Goal: Information Seeking & Learning: Learn about a topic

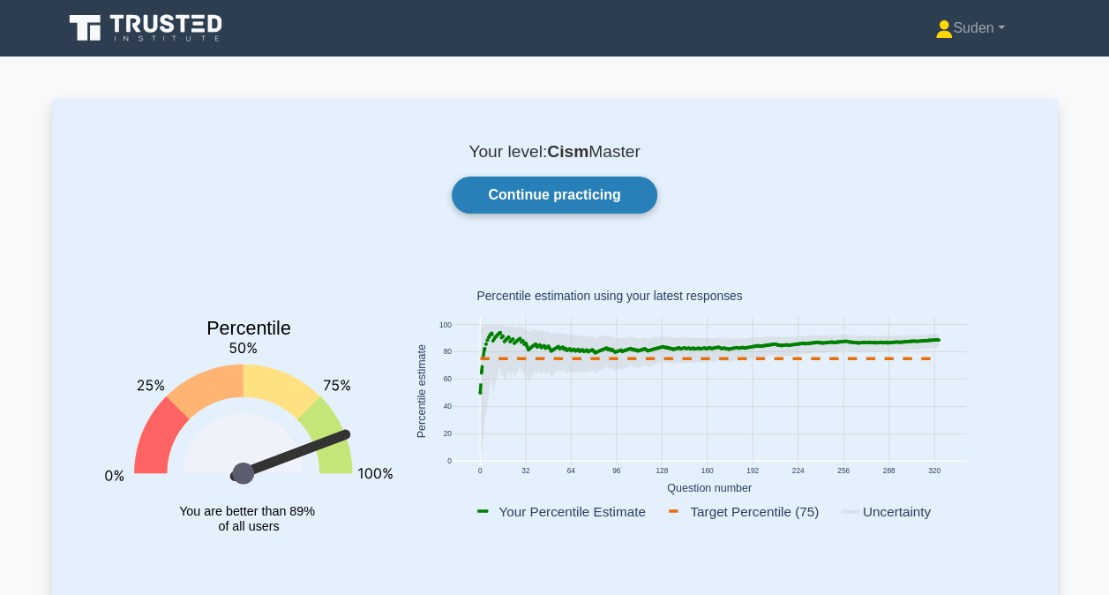
click at [512, 182] on link "Continue practicing" at bounding box center [554, 194] width 205 height 37
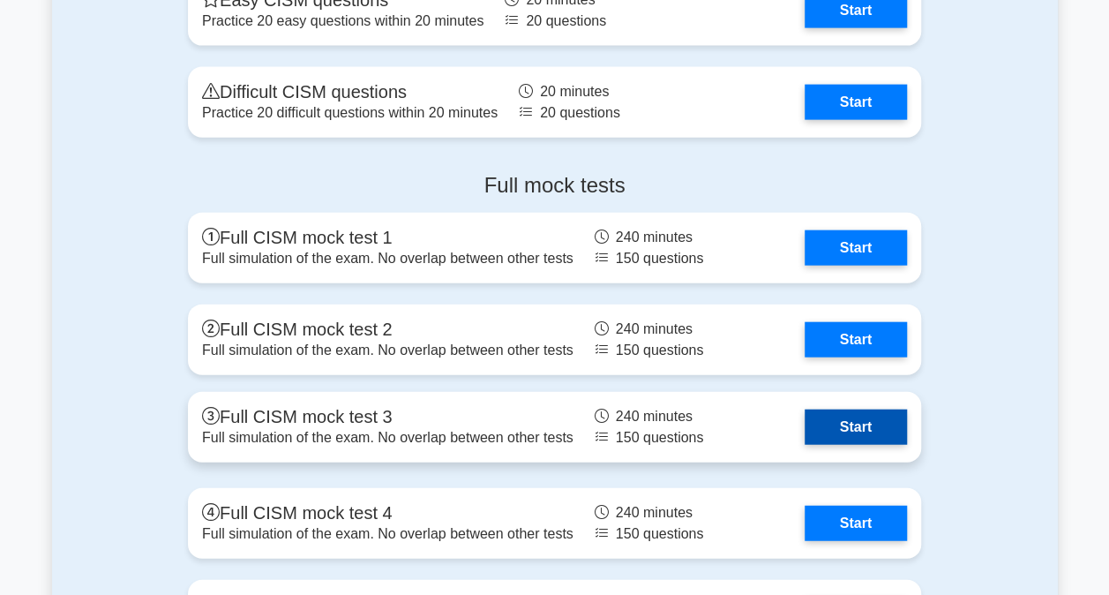
scroll to position [2293, 0]
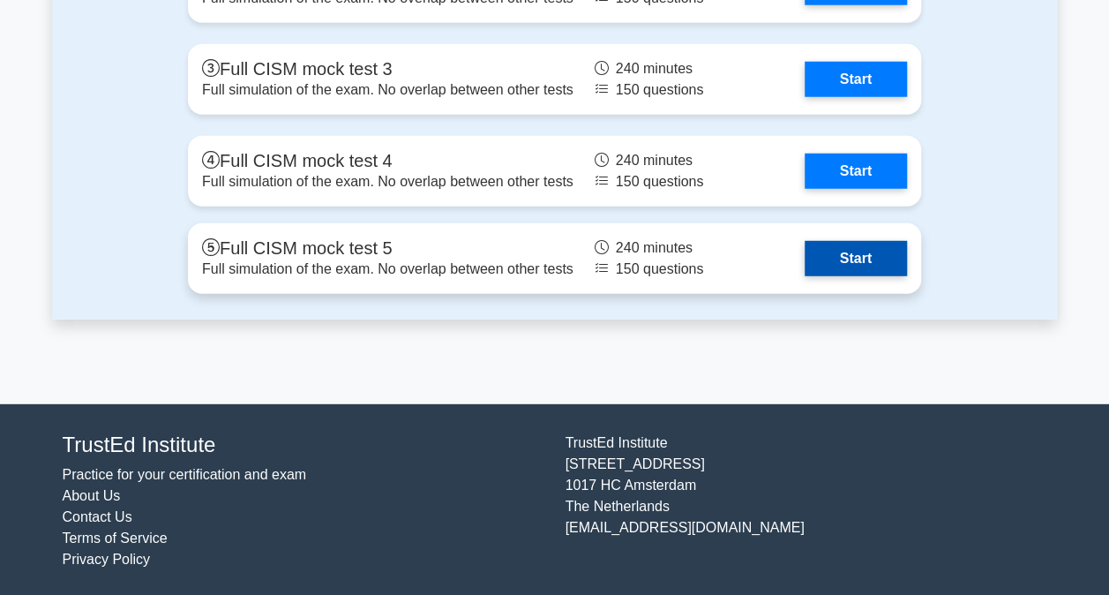
click at [847, 256] on link "Start" at bounding box center [856, 258] width 102 height 35
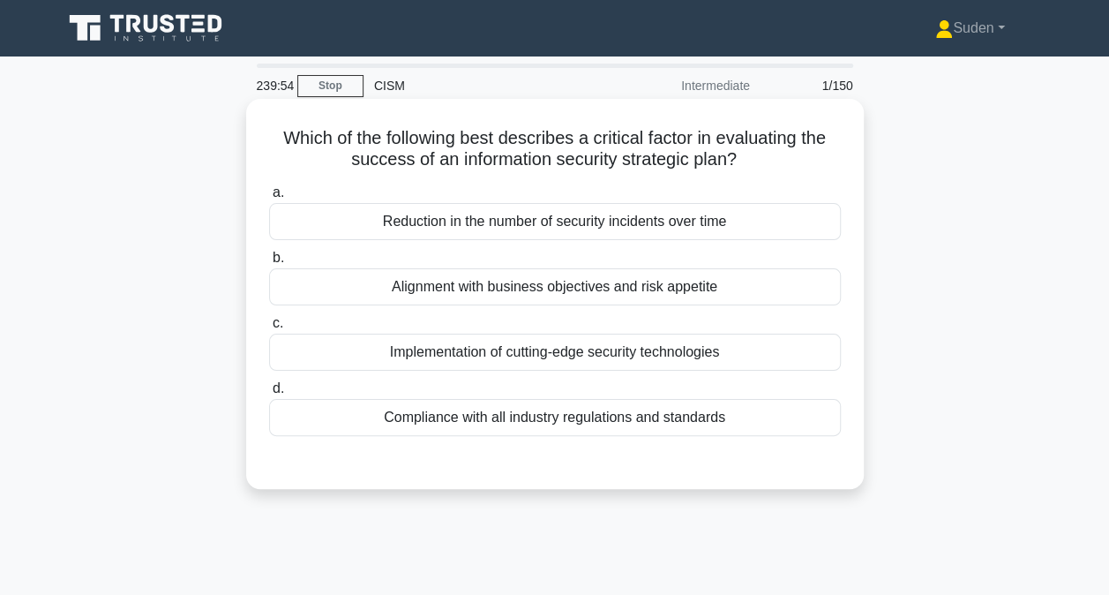
click at [813, 289] on div "Alignment with business objectives and risk appetite" at bounding box center [555, 286] width 572 height 37
click at [269, 264] on input "b. Alignment with business objectives and risk appetite" at bounding box center [269, 257] width 0 height 11
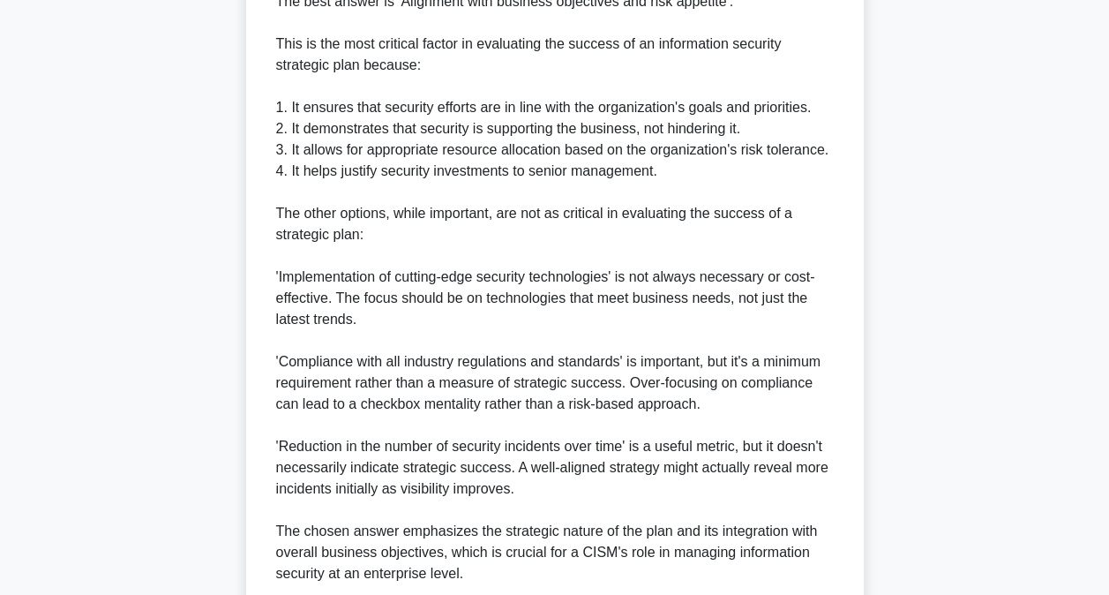
scroll to position [660, 0]
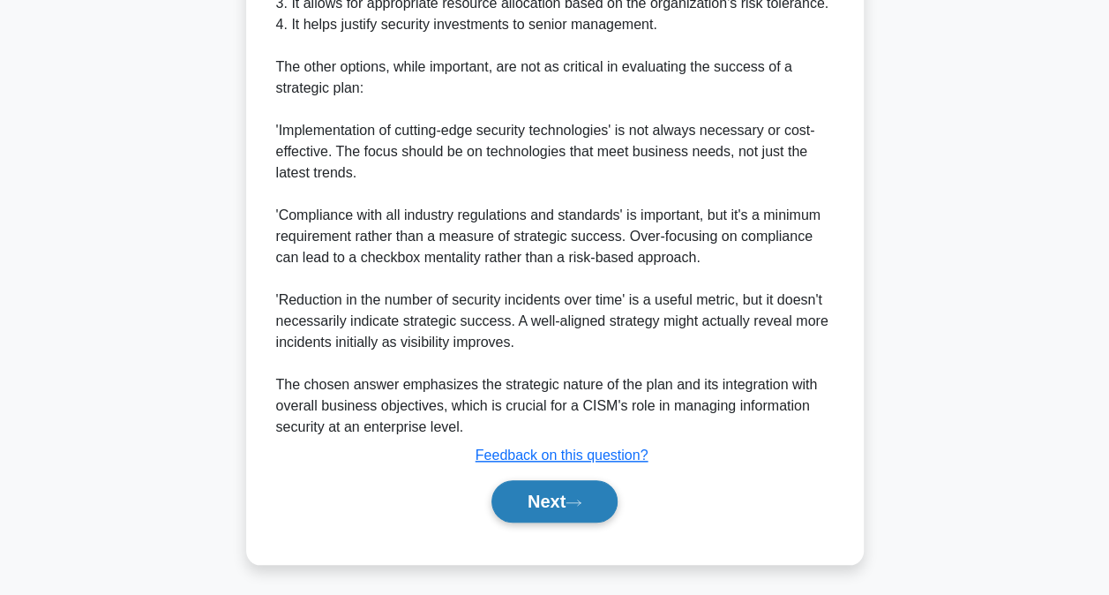
click at [577, 501] on icon at bounding box center [574, 503] width 16 height 10
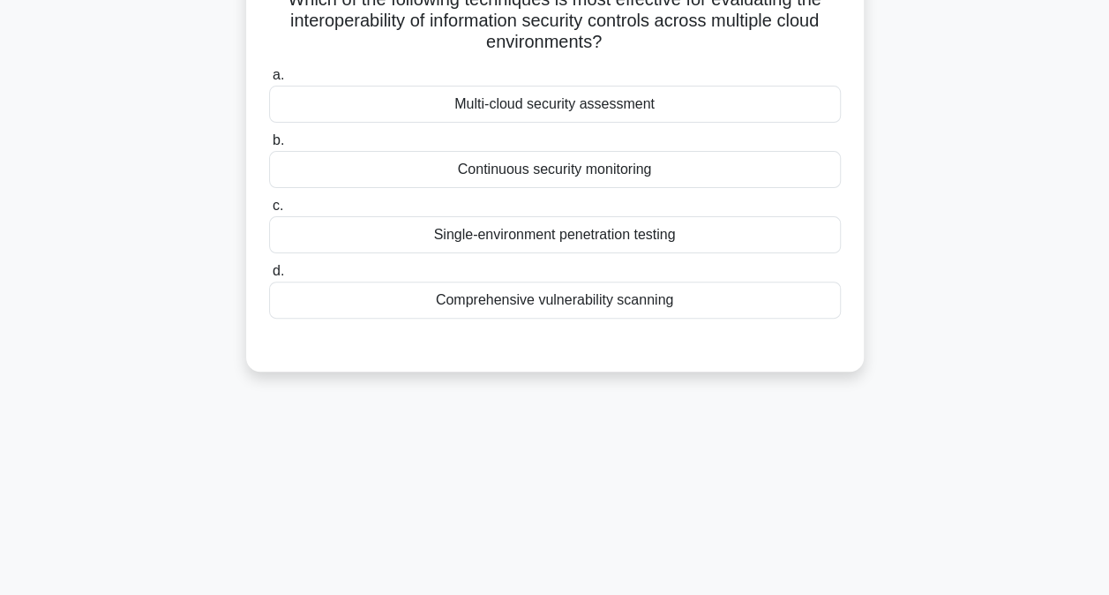
scroll to position [5, 0]
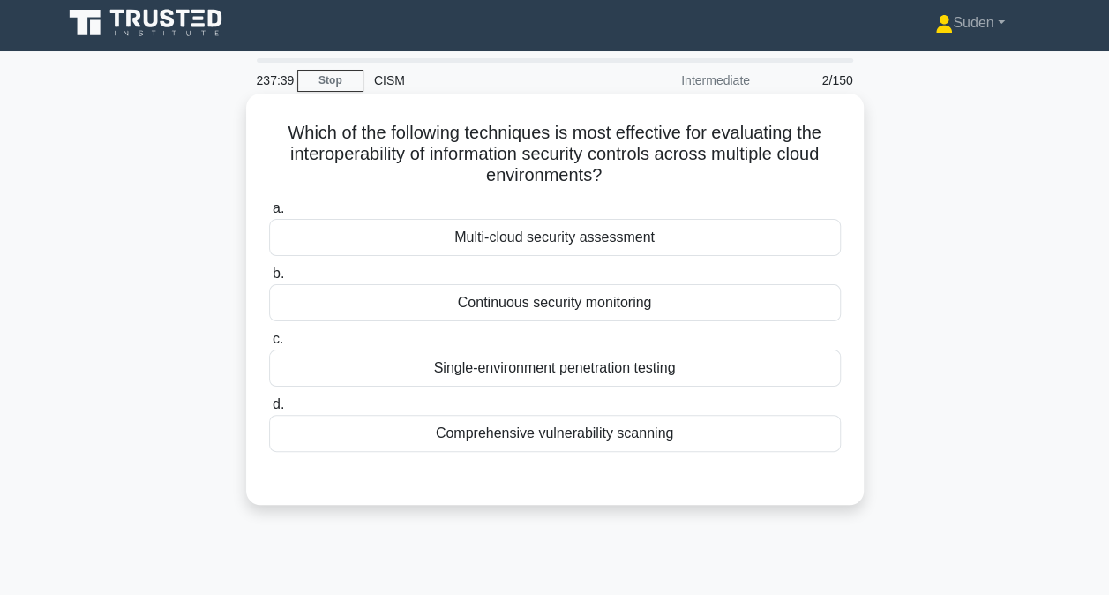
click at [513, 244] on div "Multi-cloud security assessment" at bounding box center [555, 237] width 572 height 37
click at [269, 214] on input "a. Multi-cloud security assessment" at bounding box center [269, 208] width 0 height 11
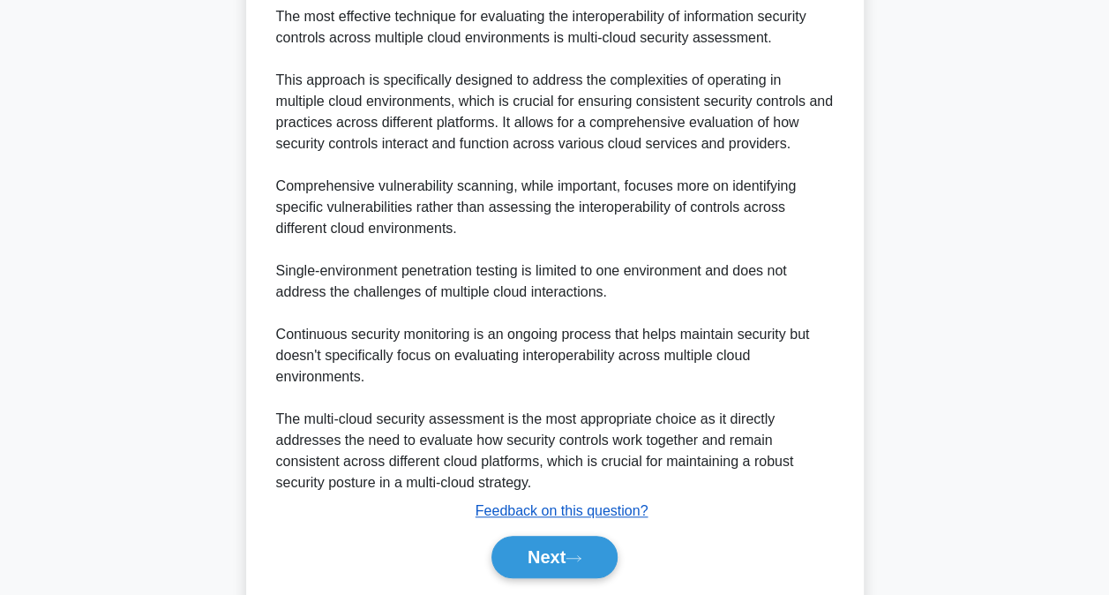
scroll to position [575, 0]
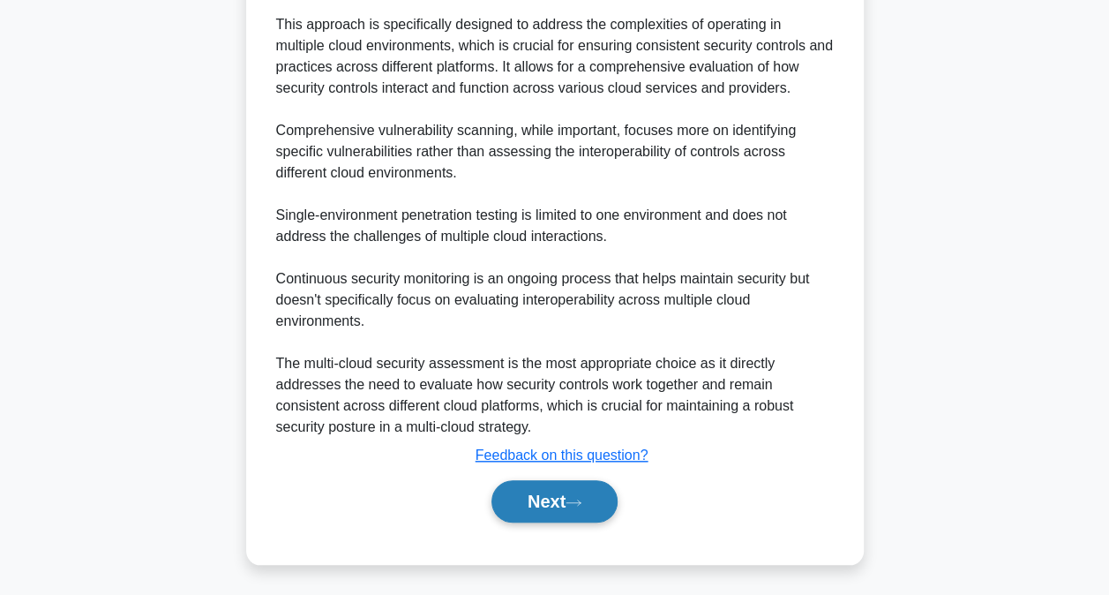
click at [543, 503] on button "Next" at bounding box center [554, 501] width 126 height 42
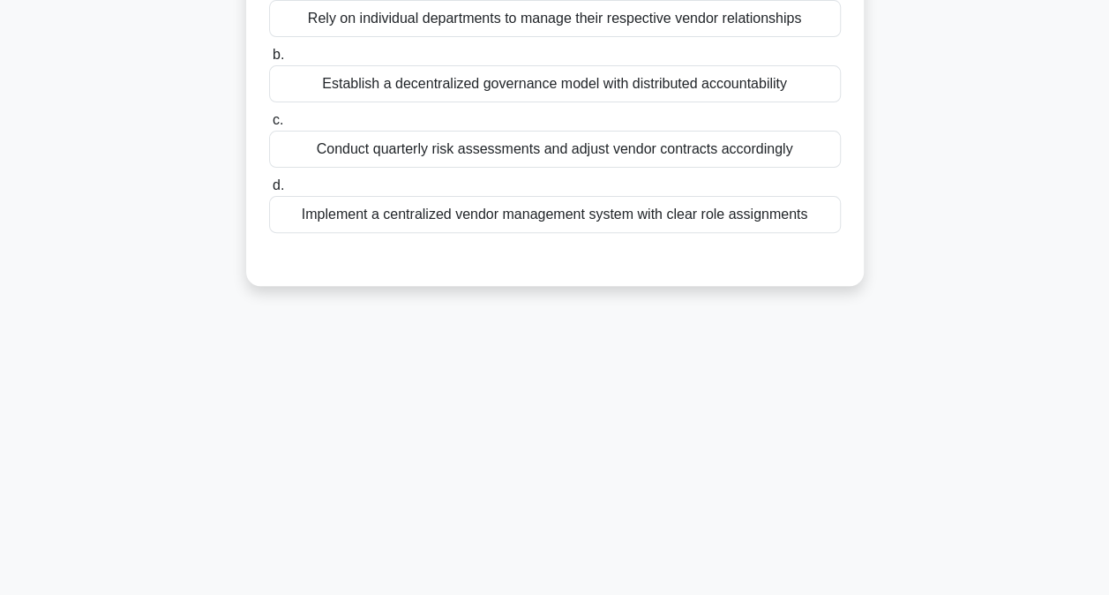
scroll to position [94, 0]
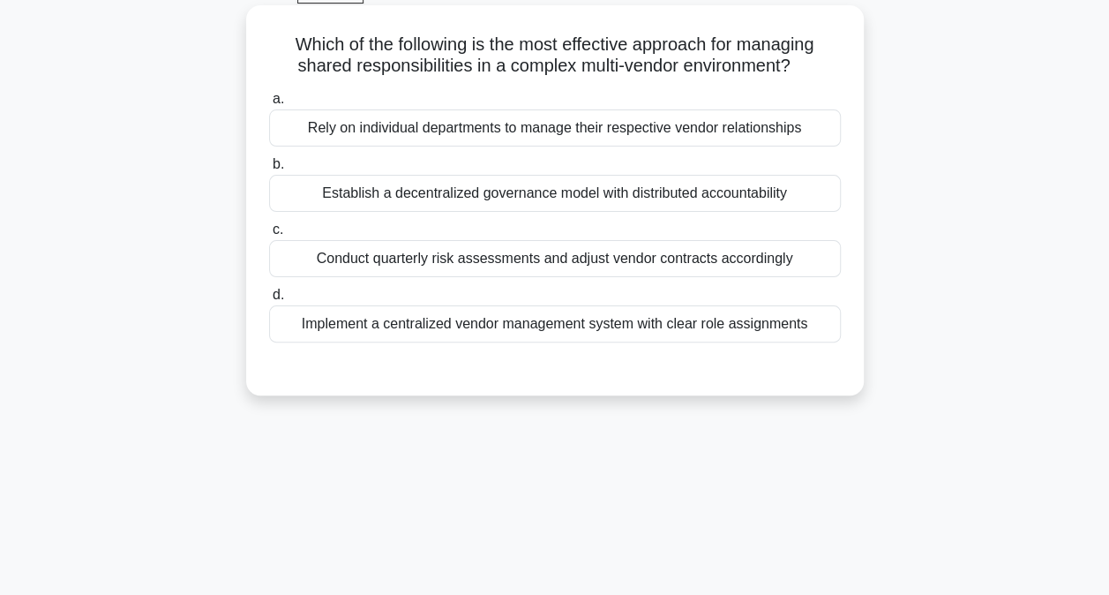
click at [610, 320] on div "Implement a centralized vendor management system with clear role assignments" at bounding box center [555, 323] width 572 height 37
click at [269, 301] on input "d. Implement a centralized vendor management system with clear role assignments" at bounding box center [269, 294] width 0 height 11
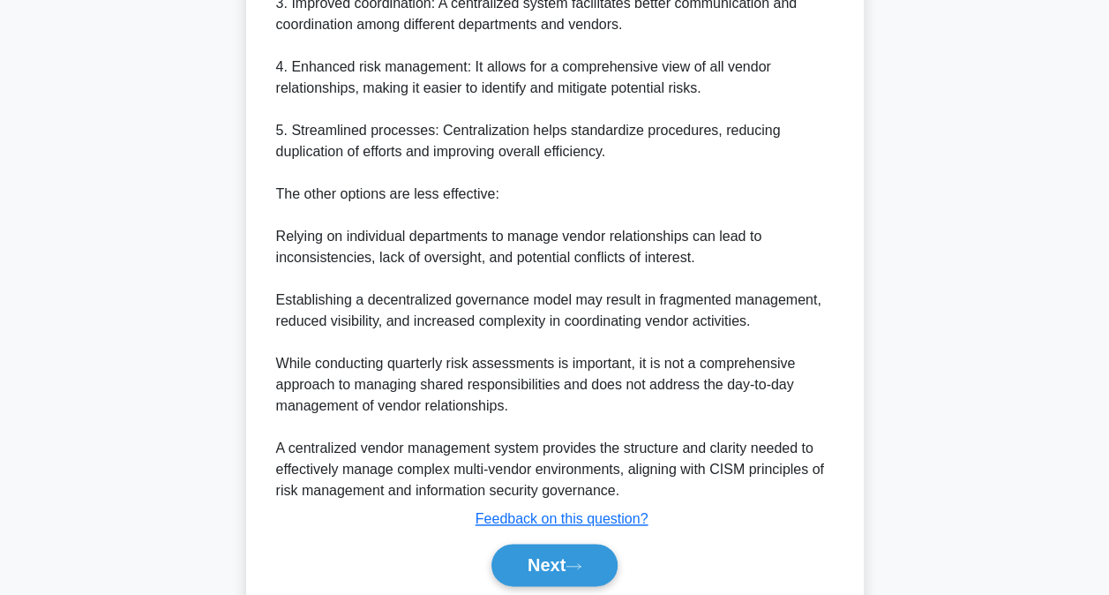
scroll to position [787, 0]
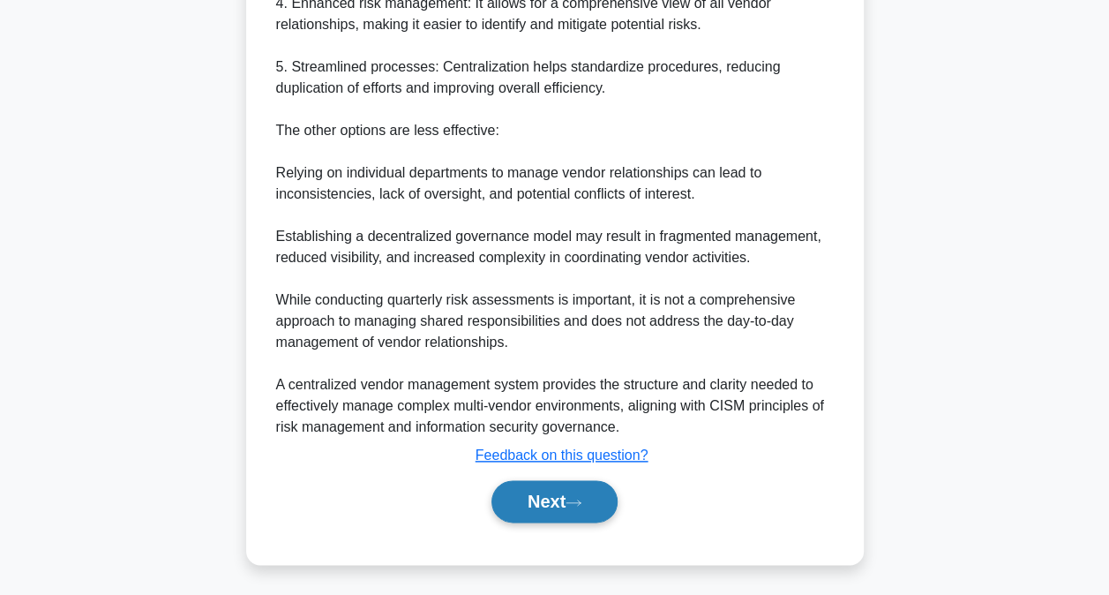
click at [535, 491] on button "Next" at bounding box center [554, 501] width 126 height 42
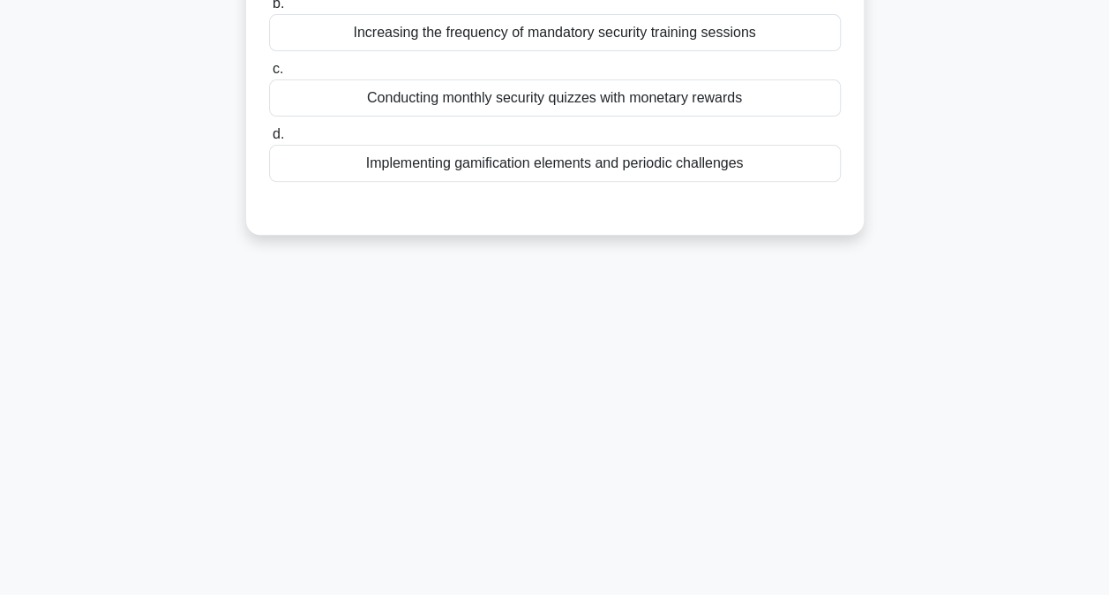
scroll to position [0, 0]
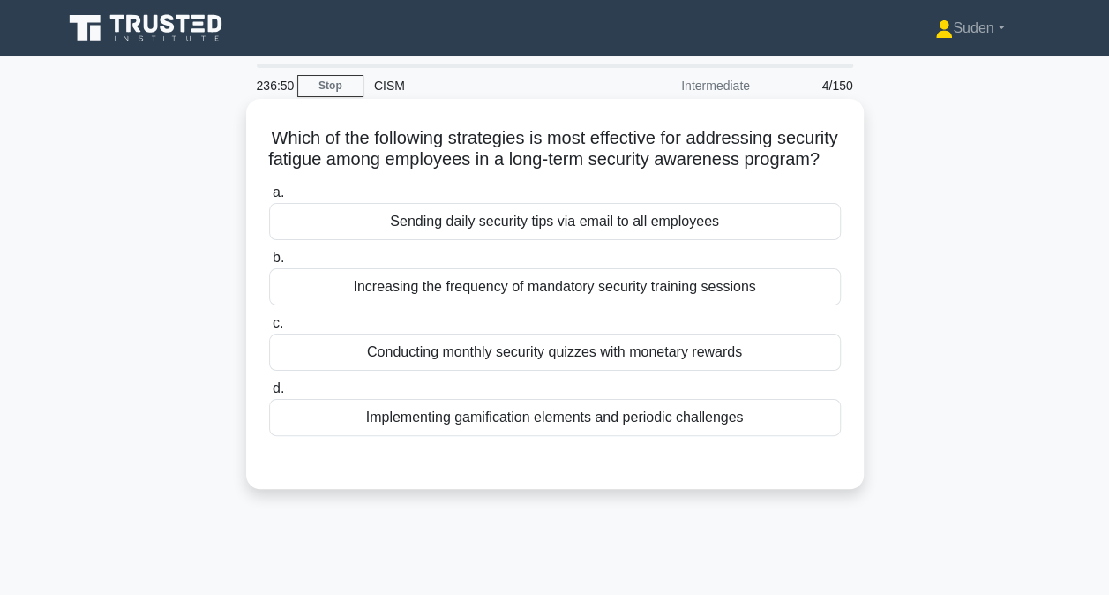
click at [443, 436] on div "Implementing gamification elements and periodic challenges" at bounding box center [555, 417] width 572 height 37
click at [269, 394] on input "d. Implementing gamification elements and periodic challenges" at bounding box center [269, 388] width 0 height 11
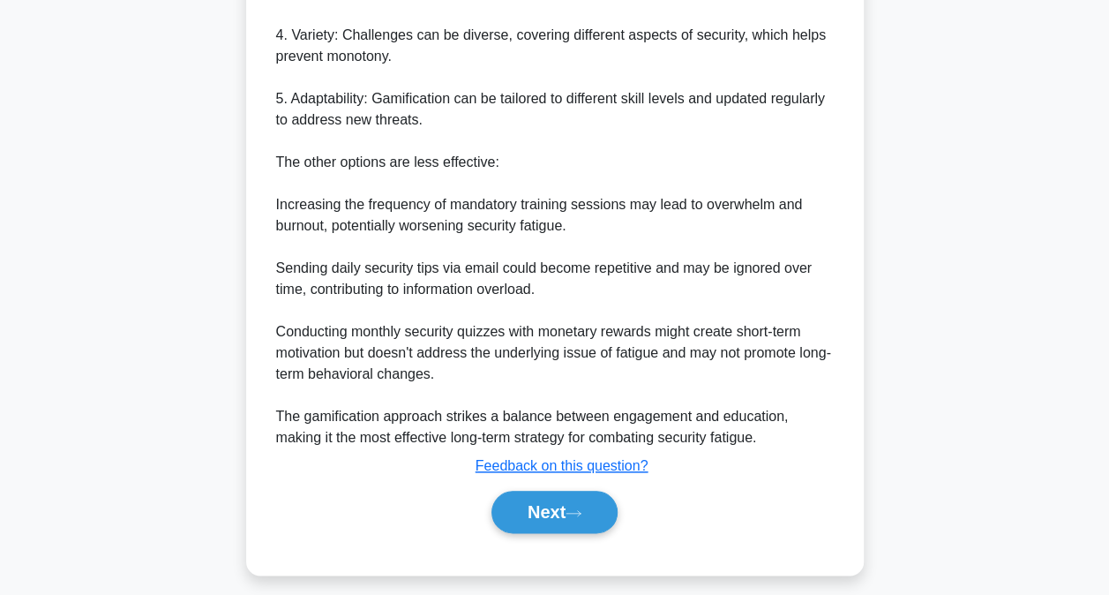
scroll to position [787, 0]
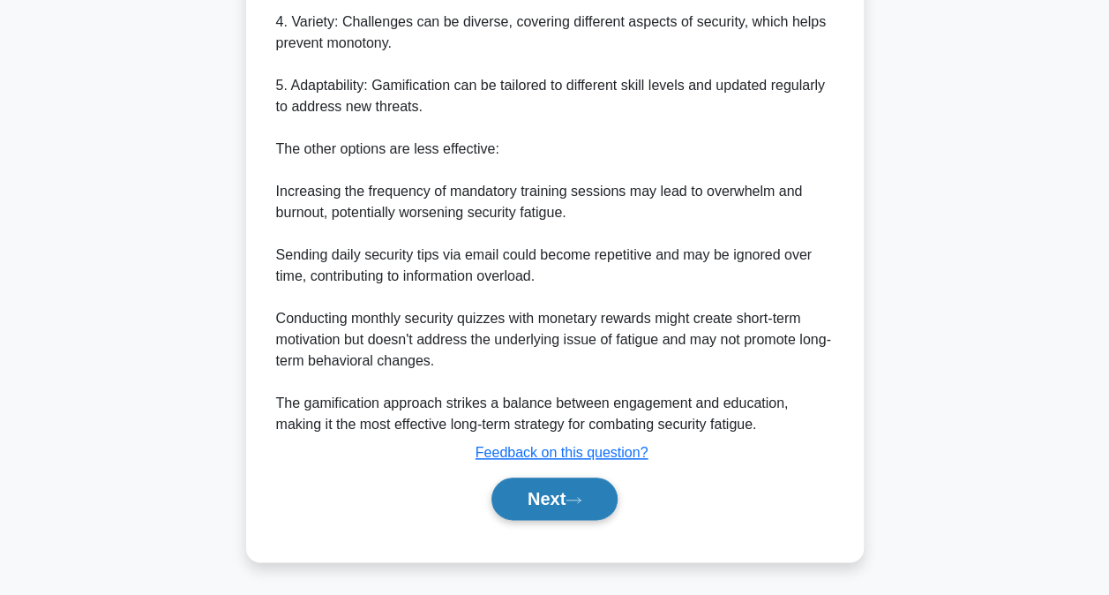
click at [562, 509] on button "Next" at bounding box center [554, 498] width 126 height 42
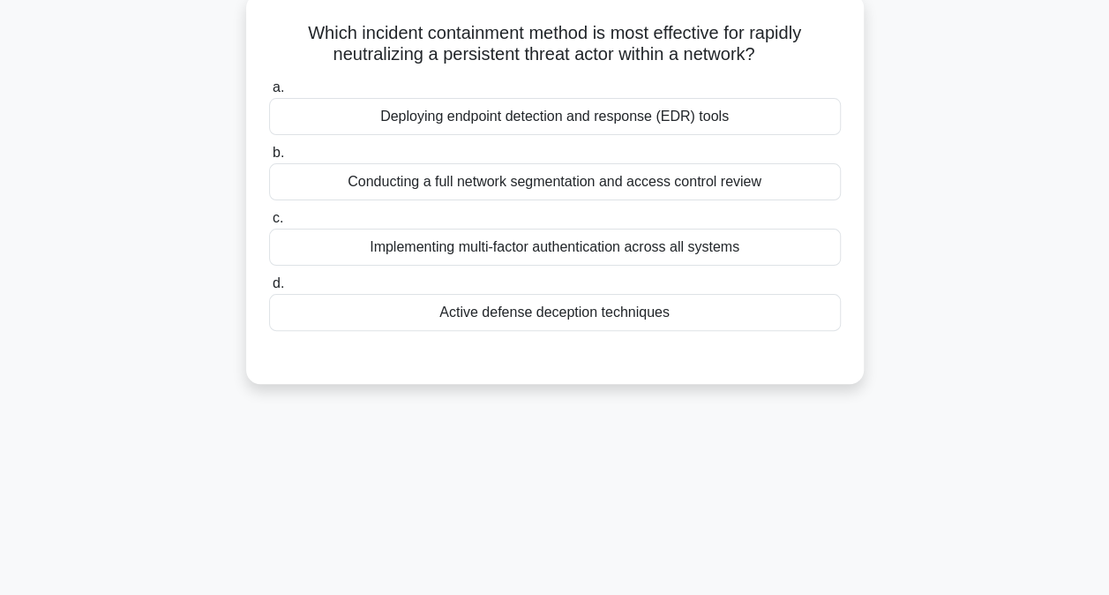
scroll to position [0, 0]
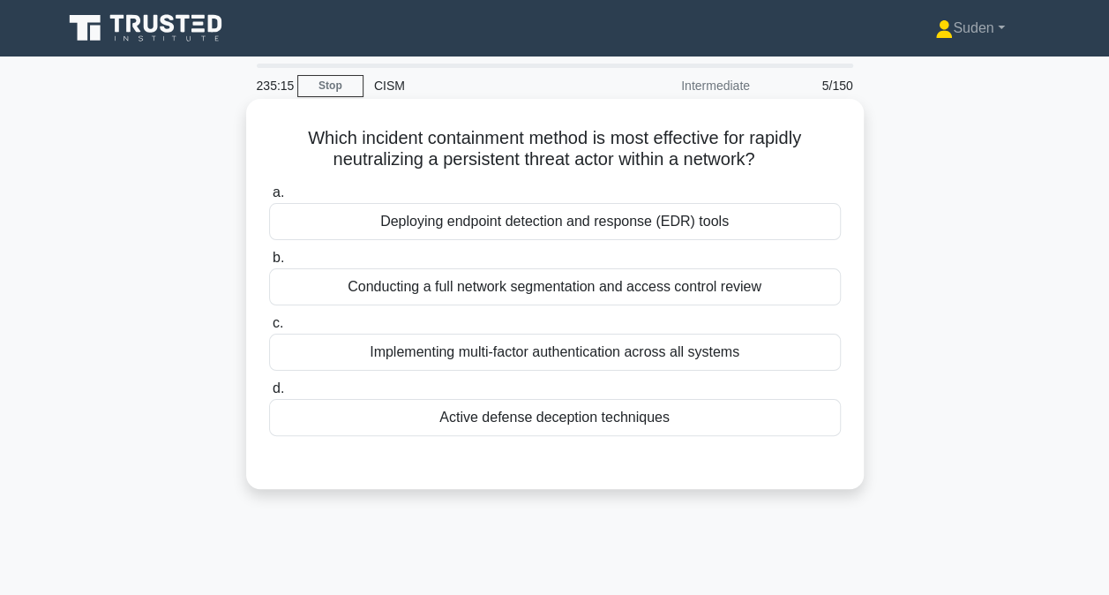
click at [497, 350] on div "Implementing multi-factor authentication across all systems" at bounding box center [555, 352] width 572 height 37
click at [269, 329] on input "c. Implementing multi-factor authentication across all systems" at bounding box center [269, 323] width 0 height 11
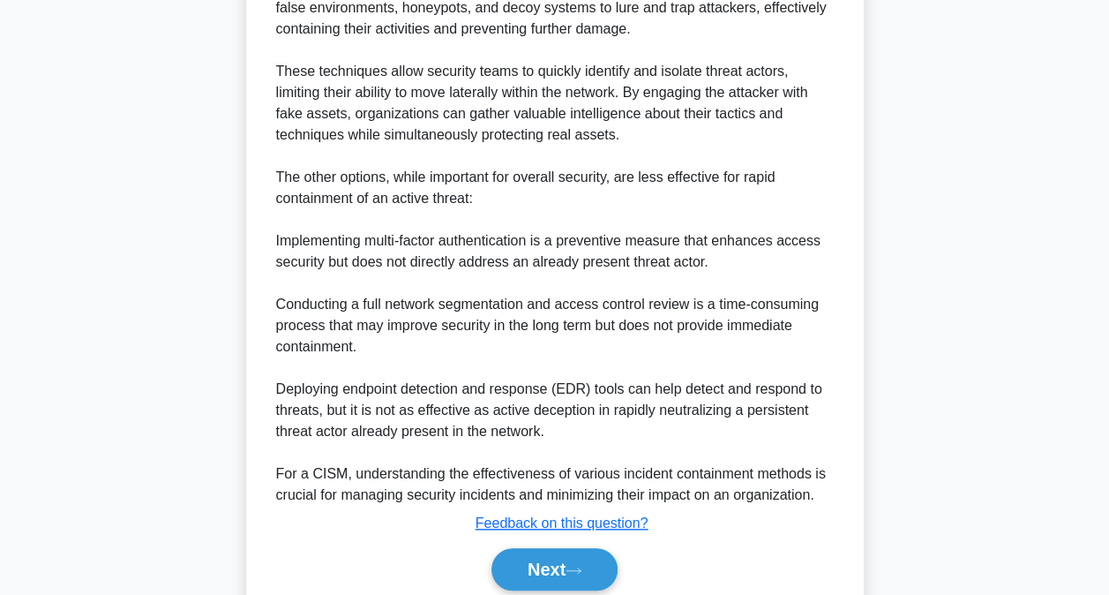
scroll to position [620, 0]
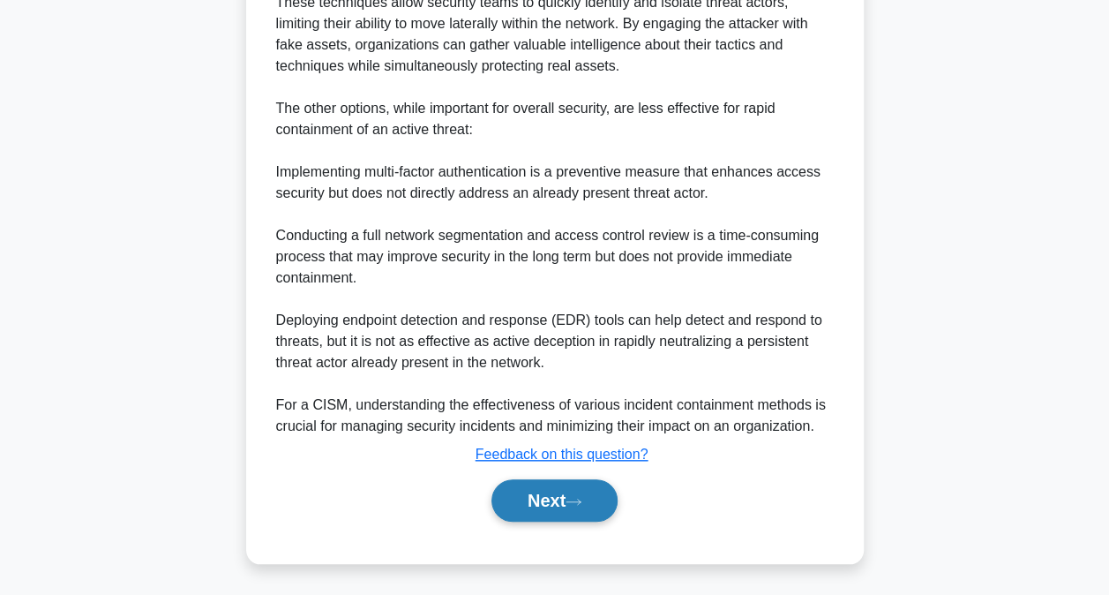
click at [553, 507] on button "Next" at bounding box center [554, 500] width 126 height 42
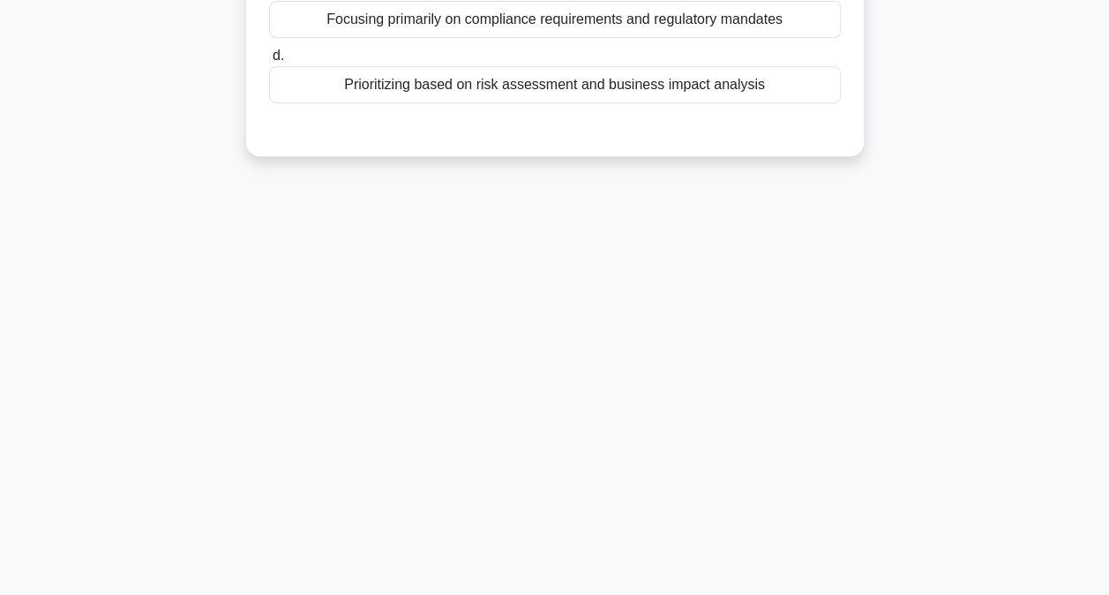
scroll to position [94, 0]
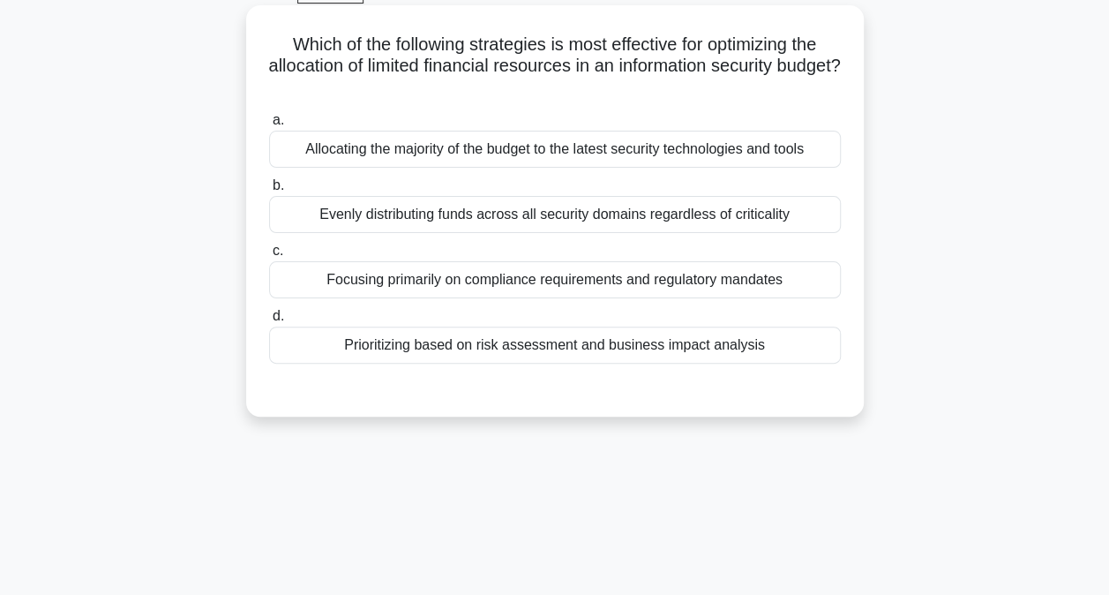
click at [595, 355] on div "Prioritizing based on risk assessment and business impact analysis" at bounding box center [555, 344] width 572 height 37
click at [269, 322] on input "d. Prioritizing based on risk assessment and business impact analysis" at bounding box center [269, 316] width 0 height 11
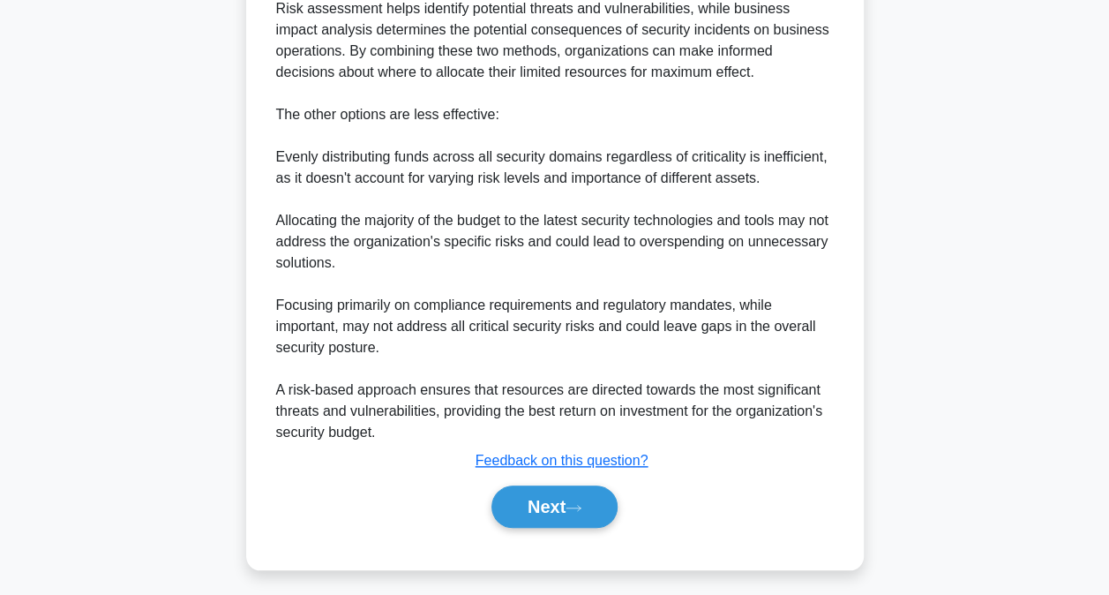
scroll to position [639, 0]
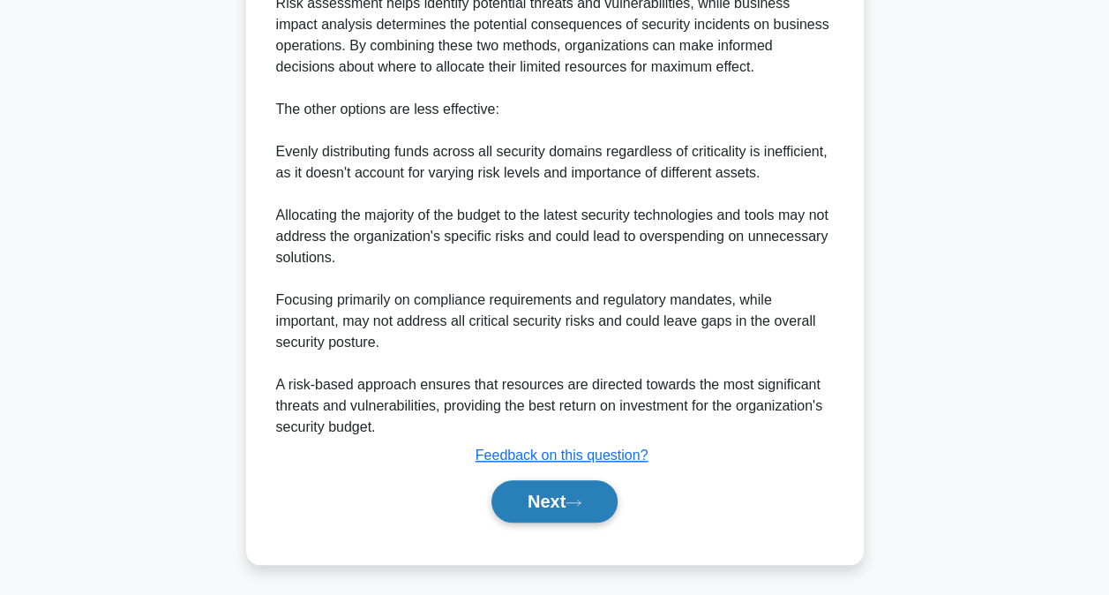
click at [560, 491] on button "Next" at bounding box center [554, 501] width 126 height 42
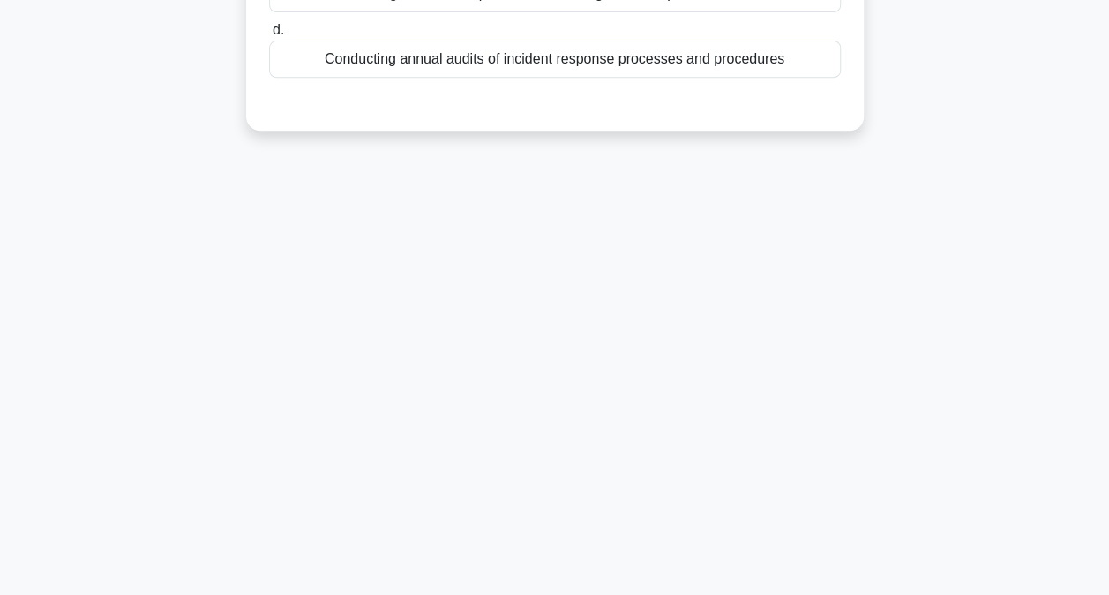
scroll to position [5, 0]
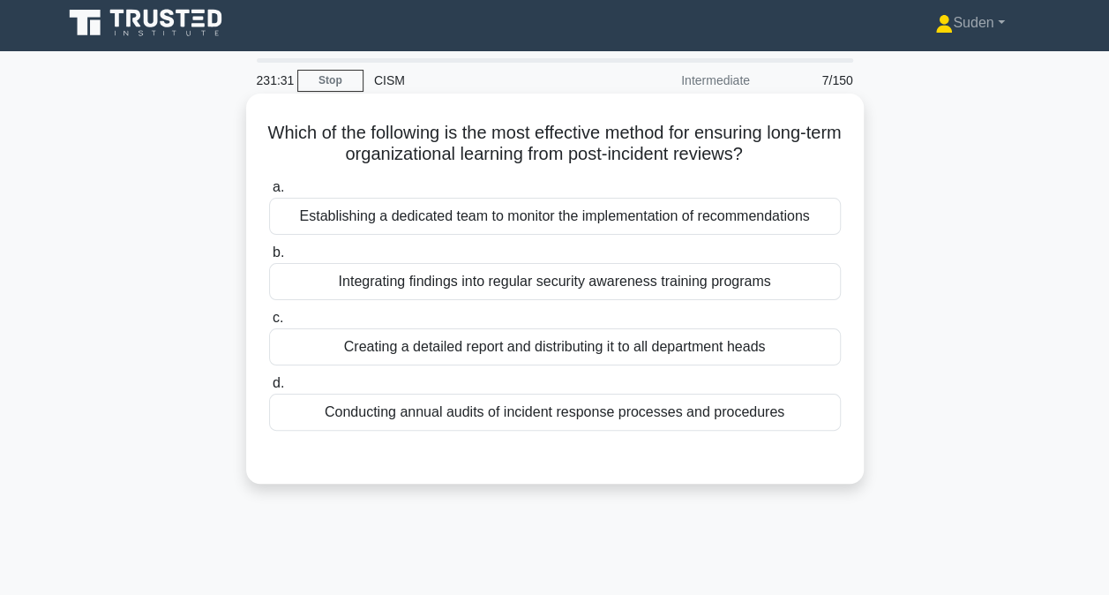
click at [558, 281] on div "Integrating findings into regular security awareness training programs" at bounding box center [555, 281] width 572 height 37
click at [269, 259] on input "b. Integrating findings into regular security awareness training programs" at bounding box center [269, 252] width 0 height 11
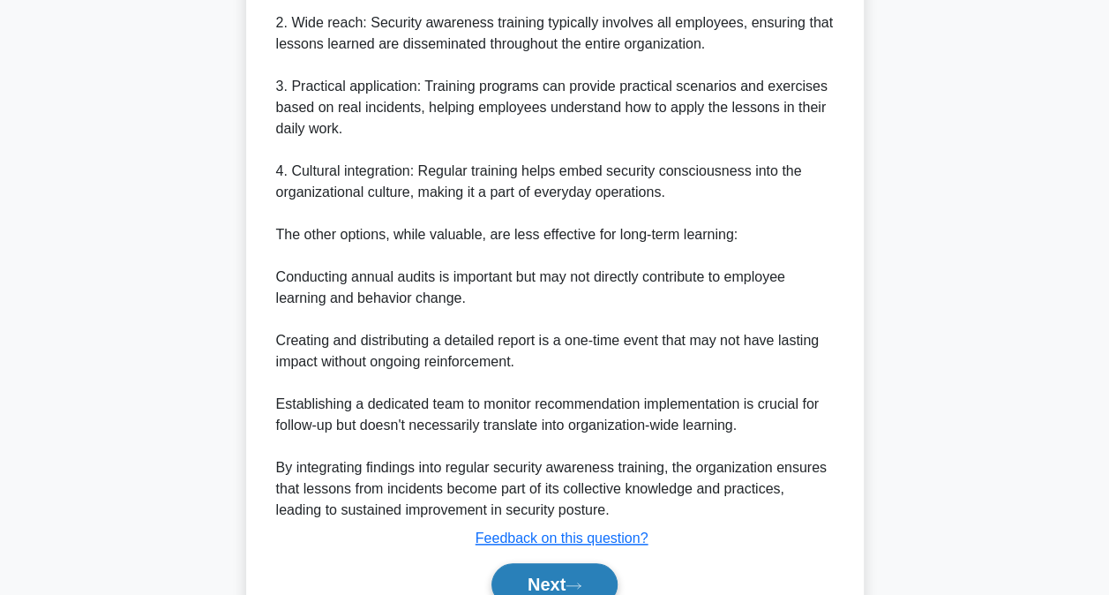
scroll to position [711, 0]
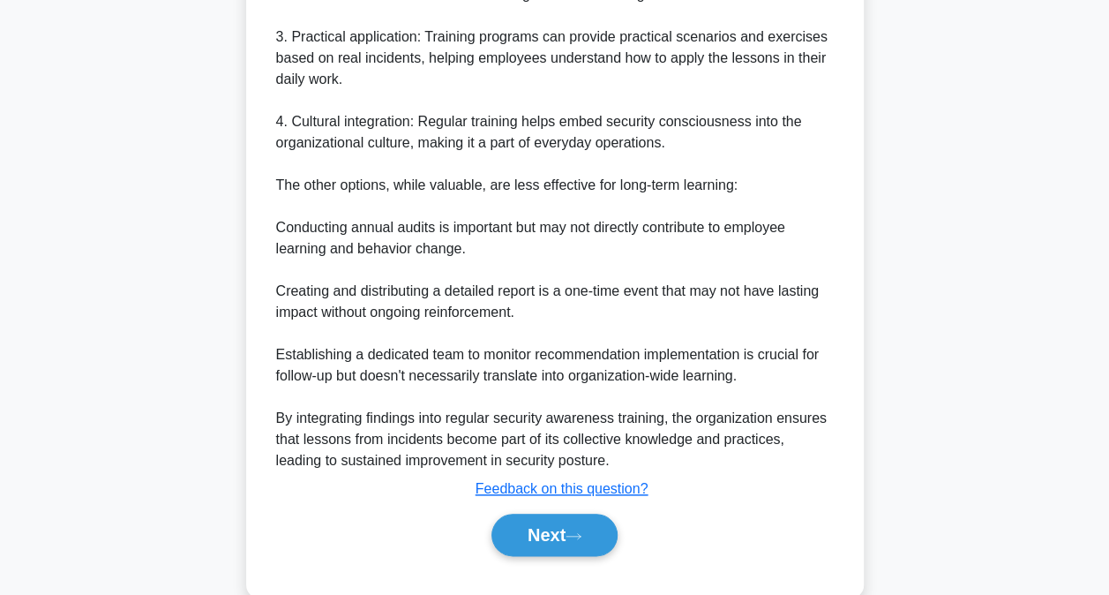
click at [581, 506] on div "Next" at bounding box center [555, 534] width 572 height 56
click at [573, 521] on button "Next" at bounding box center [554, 534] width 126 height 42
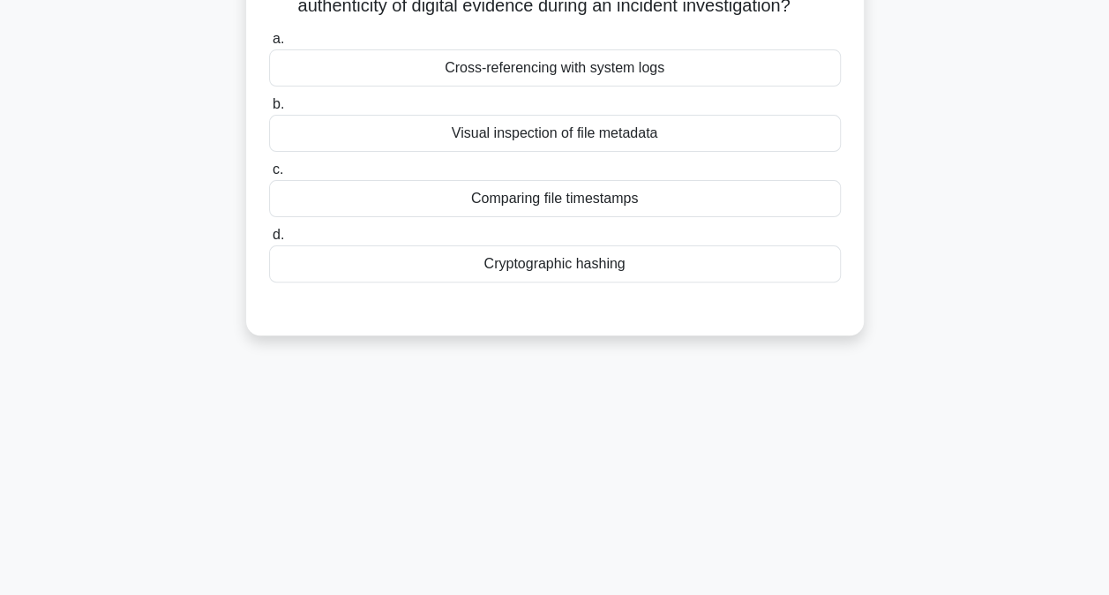
scroll to position [0, 0]
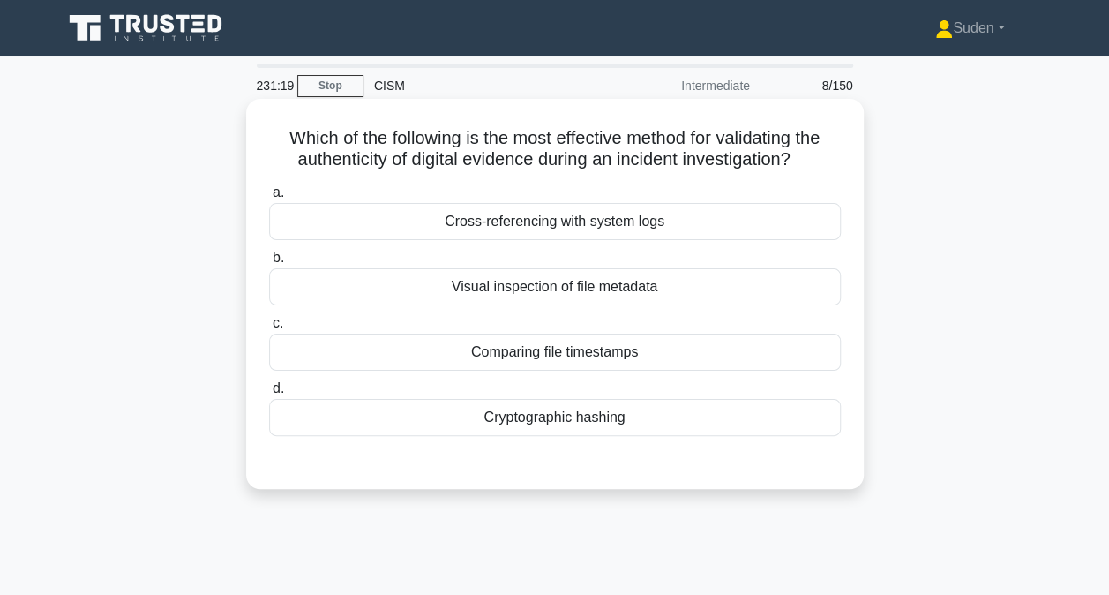
click at [513, 424] on div "Cryptographic hashing" at bounding box center [555, 417] width 572 height 37
click at [269, 394] on input "d. Cryptographic hashing" at bounding box center [269, 388] width 0 height 11
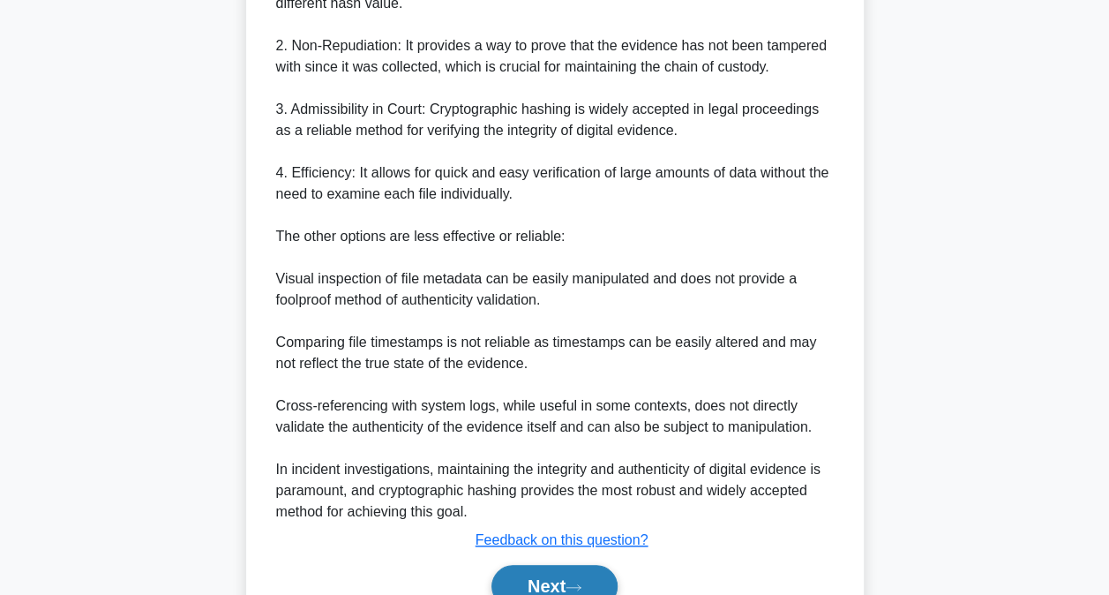
scroll to position [702, 0]
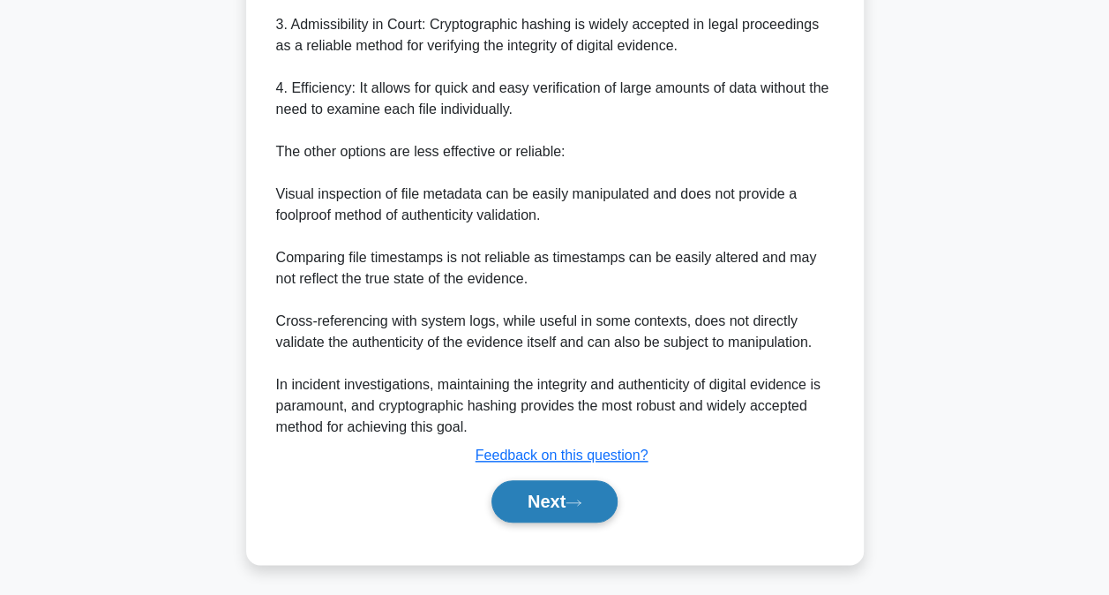
click at [521, 513] on button "Next" at bounding box center [554, 501] width 126 height 42
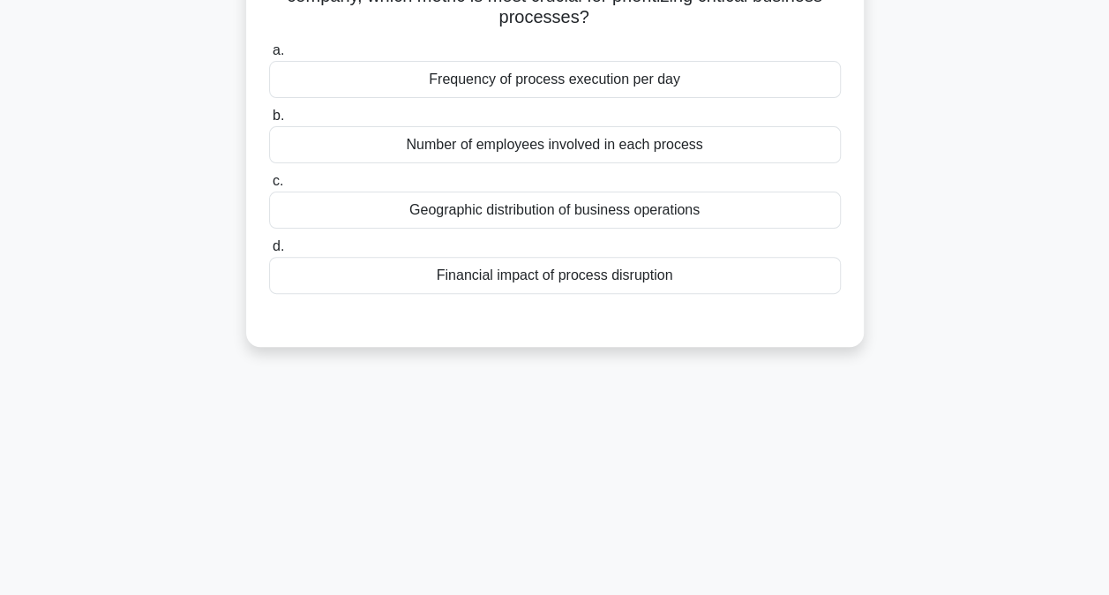
scroll to position [5, 0]
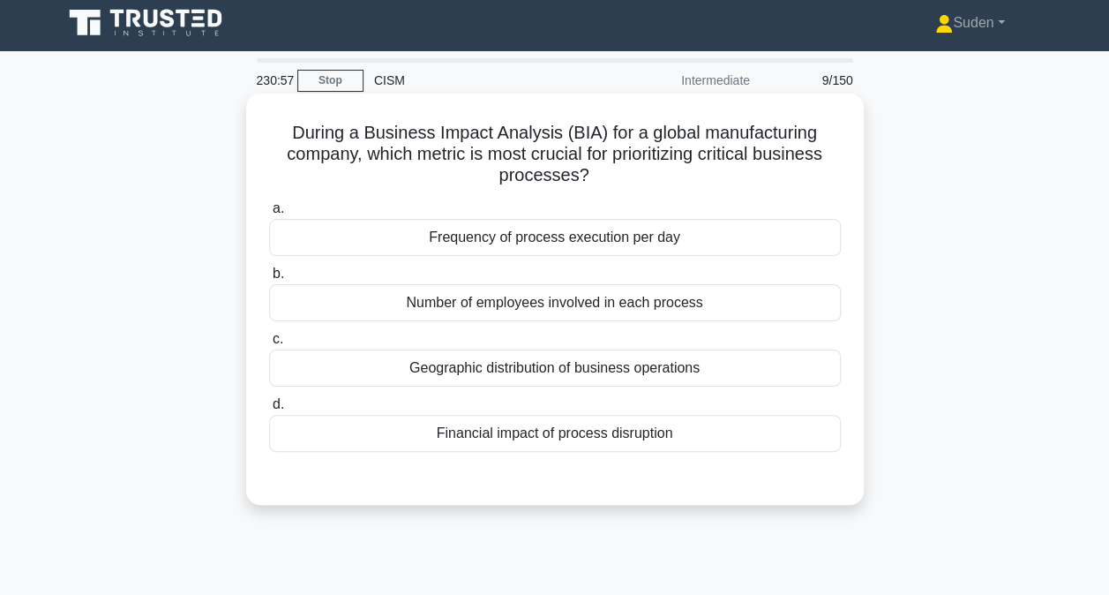
click at [528, 439] on div "Financial impact of process disruption" at bounding box center [555, 433] width 572 height 37
click at [269, 410] on input "d. Financial impact of process disruption" at bounding box center [269, 404] width 0 height 11
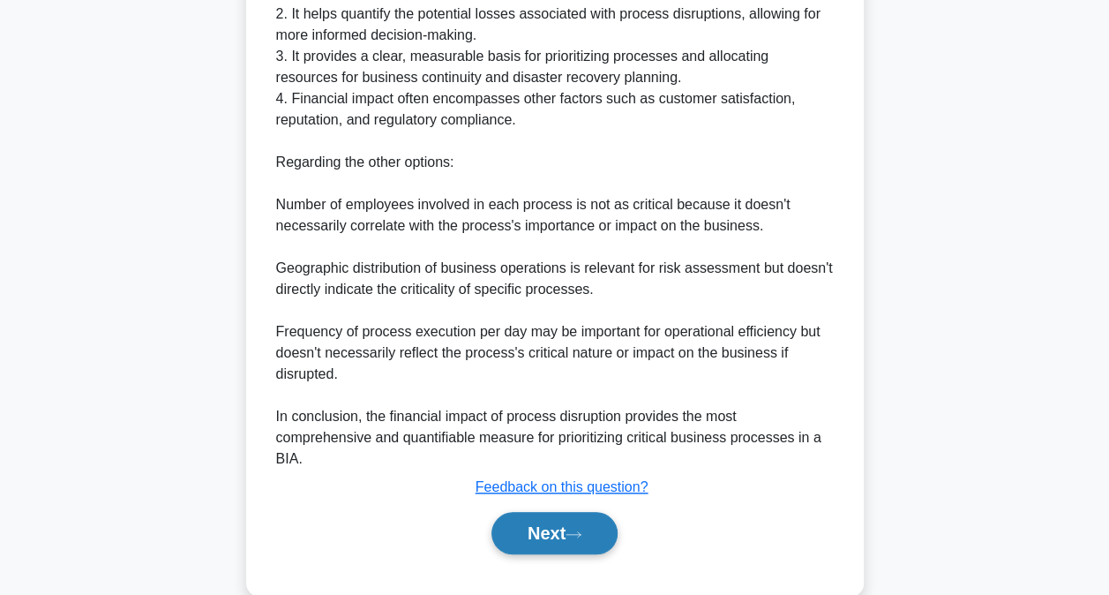
scroll to position [711, 0]
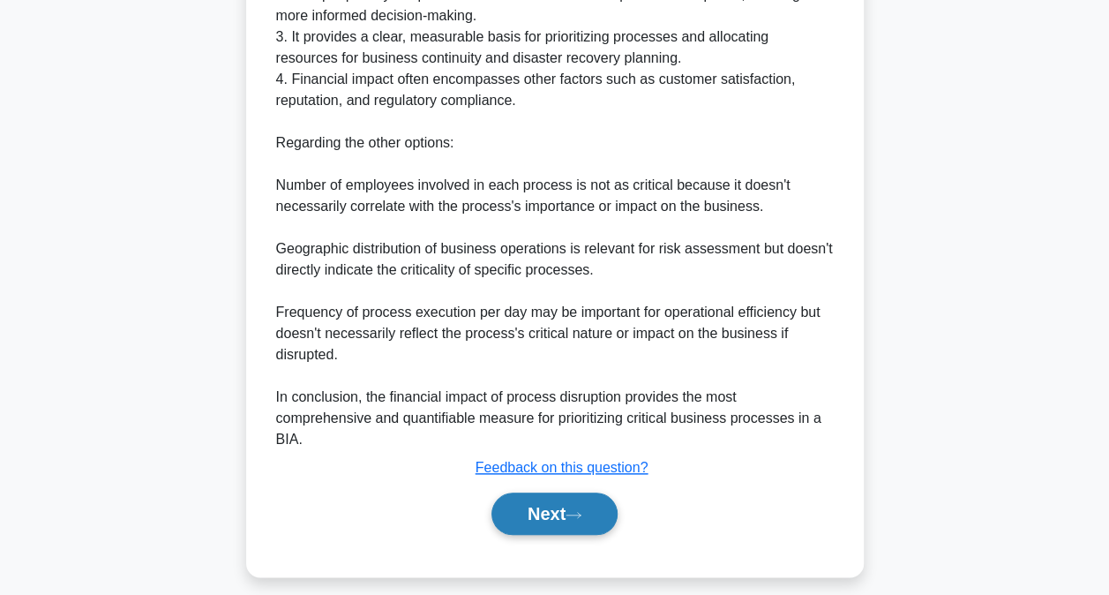
click at [569, 528] on button "Next" at bounding box center [554, 513] width 126 height 42
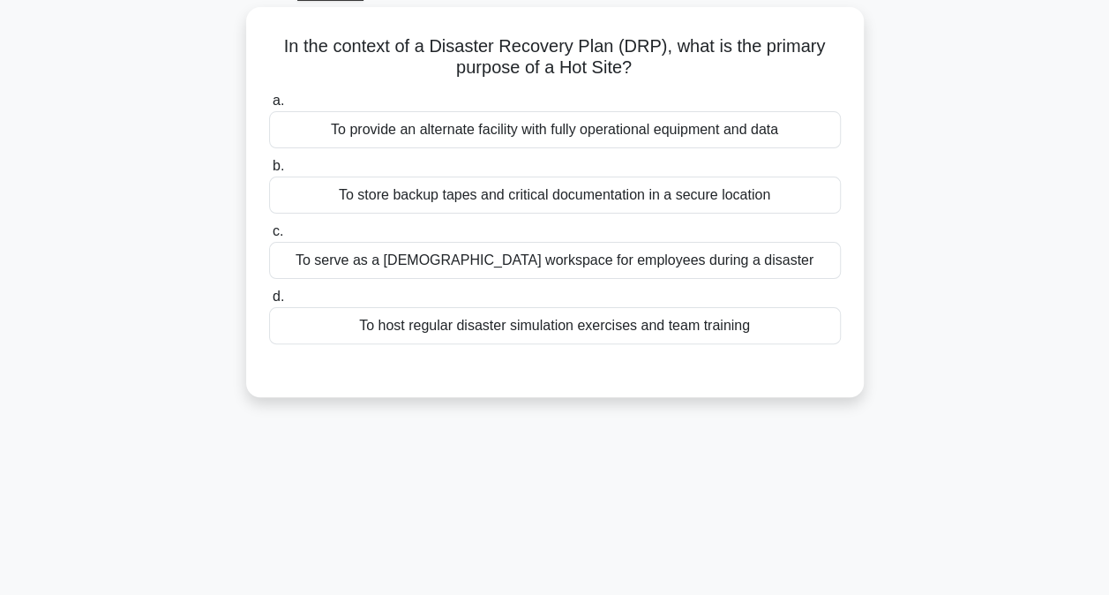
scroll to position [0, 0]
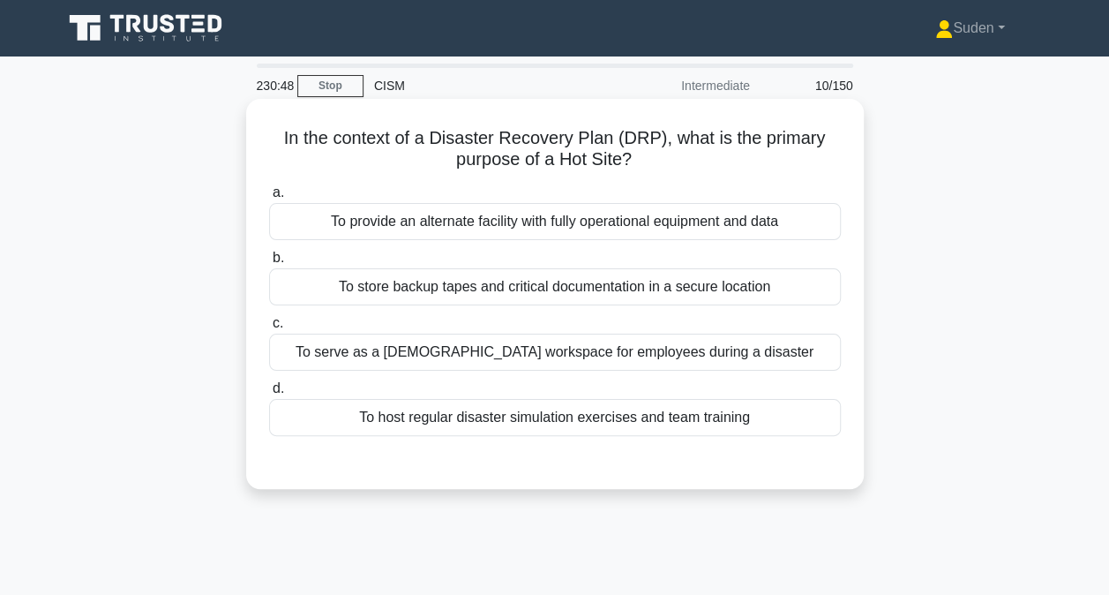
click at [598, 221] on div "To provide an alternate facility with fully operational equipment and data" at bounding box center [555, 221] width 572 height 37
click at [269, 199] on input "a. To provide an alternate facility with fully operational equipment and data" at bounding box center [269, 192] width 0 height 11
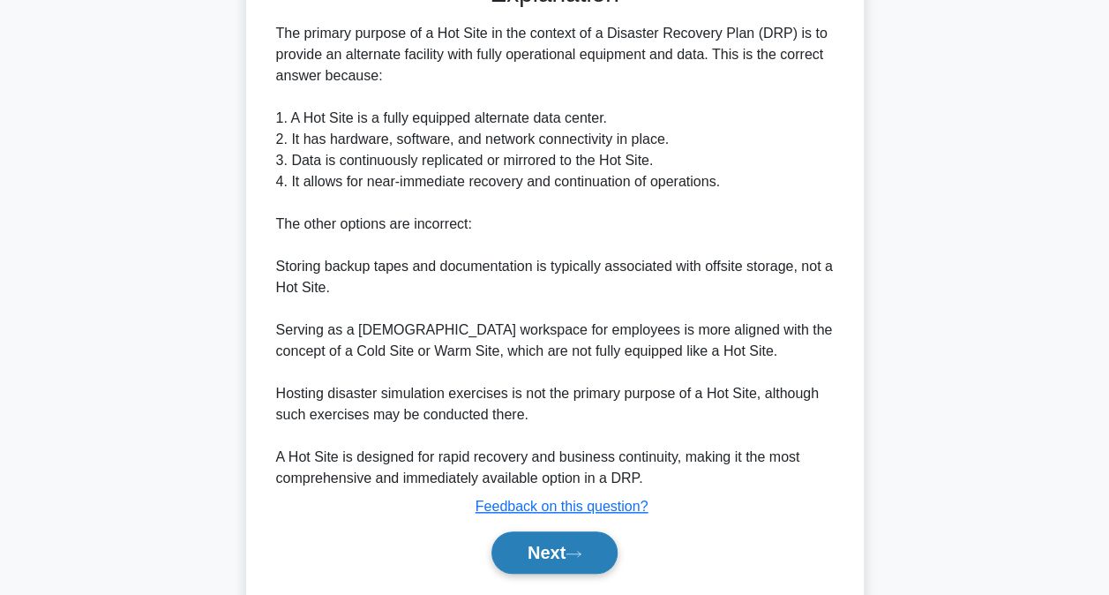
scroll to position [533, 0]
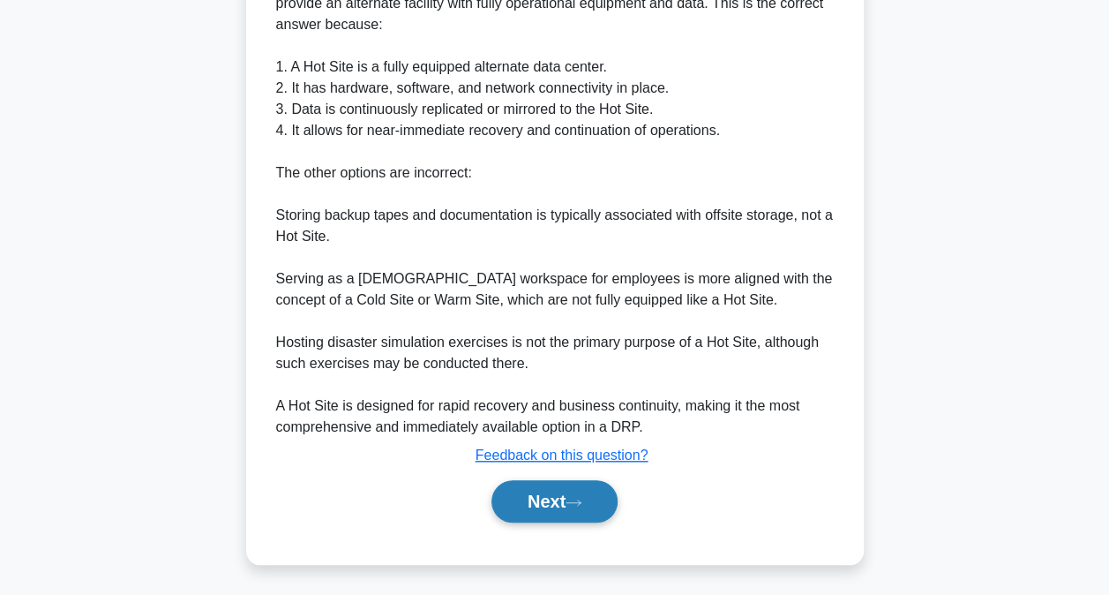
click at [566, 498] on button "Next" at bounding box center [554, 501] width 126 height 42
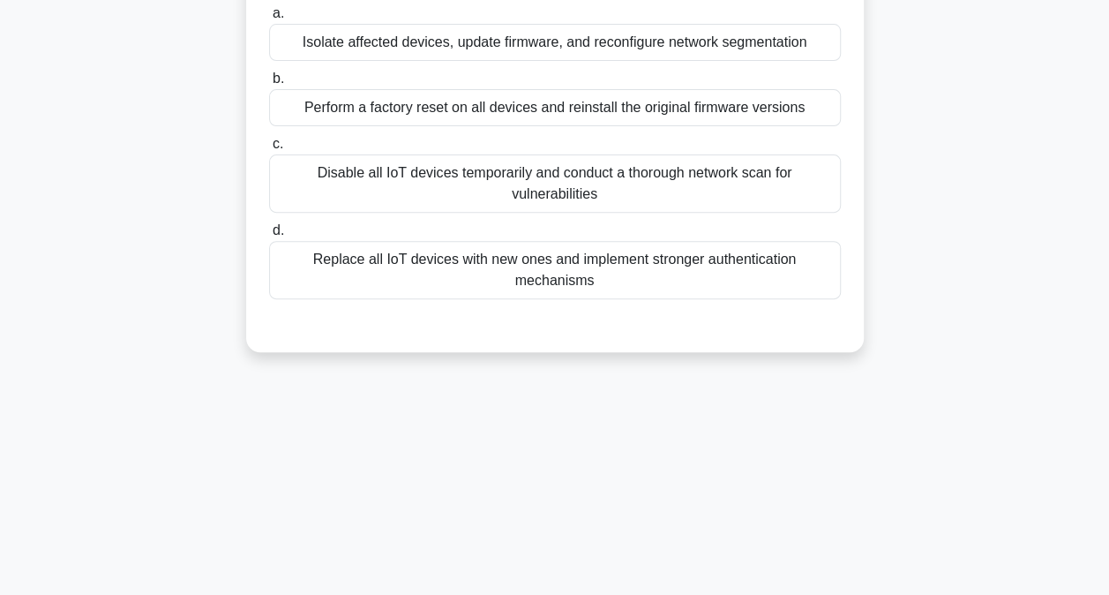
scroll to position [5, 0]
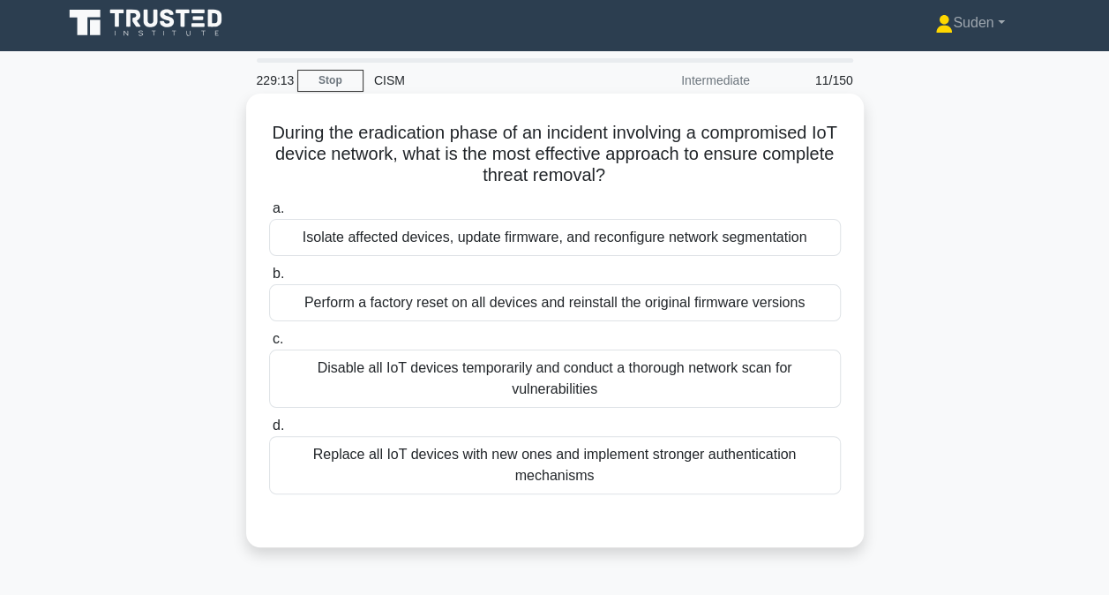
click at [534, 249] on div "Isolate affected devices, update firmware, and reconfigure network segmentation" at bounding box center [555, 237] width 572 height 37
click at [269, 214] on input "a. Isolate affected devices, update firmware, and reconfigure network segmentat…" at bounding box center [269, 208] width 0 height 11
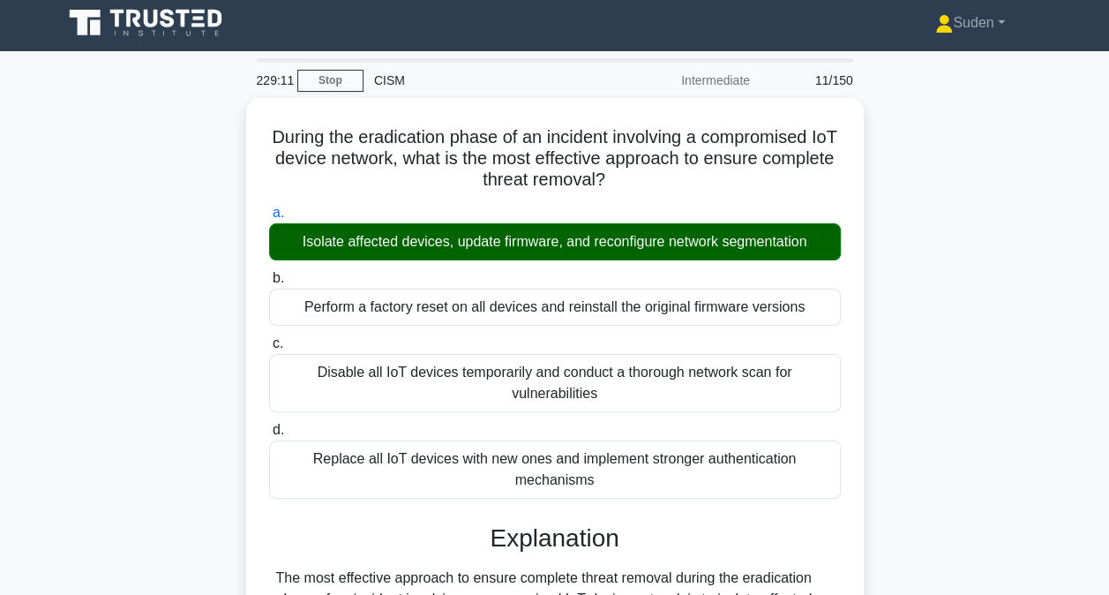
scroll to position [535, 0]
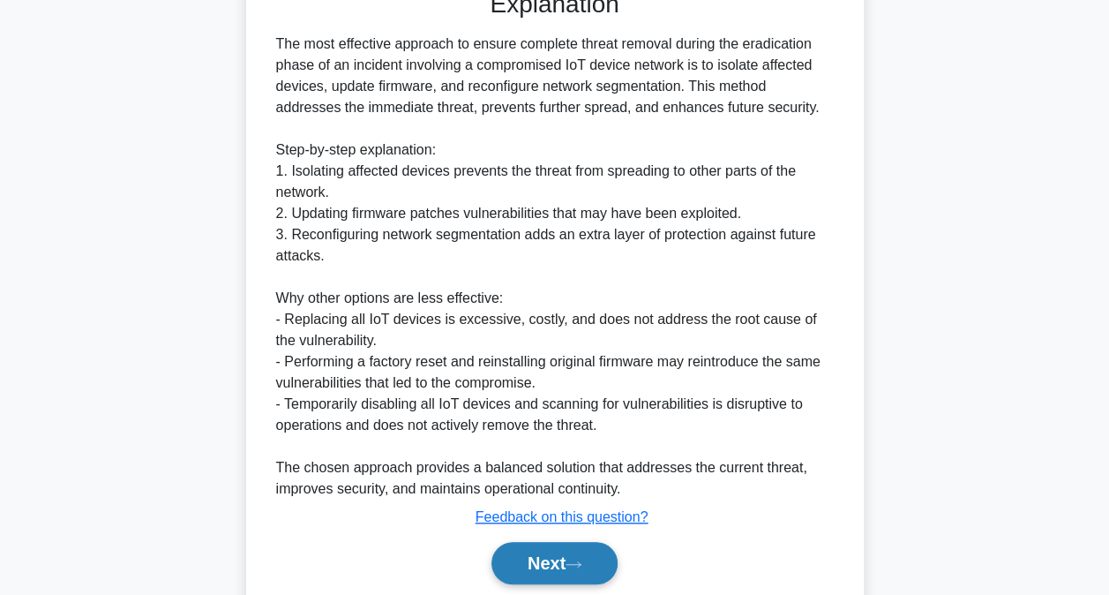
drag, startPoint x: 540, startPoint y: 568, endPoint x: 550, endPoint y: 558, distance: 14.4
click at [540, 568] on button "Next" at bounding box center [554, 563] width 126 height 42
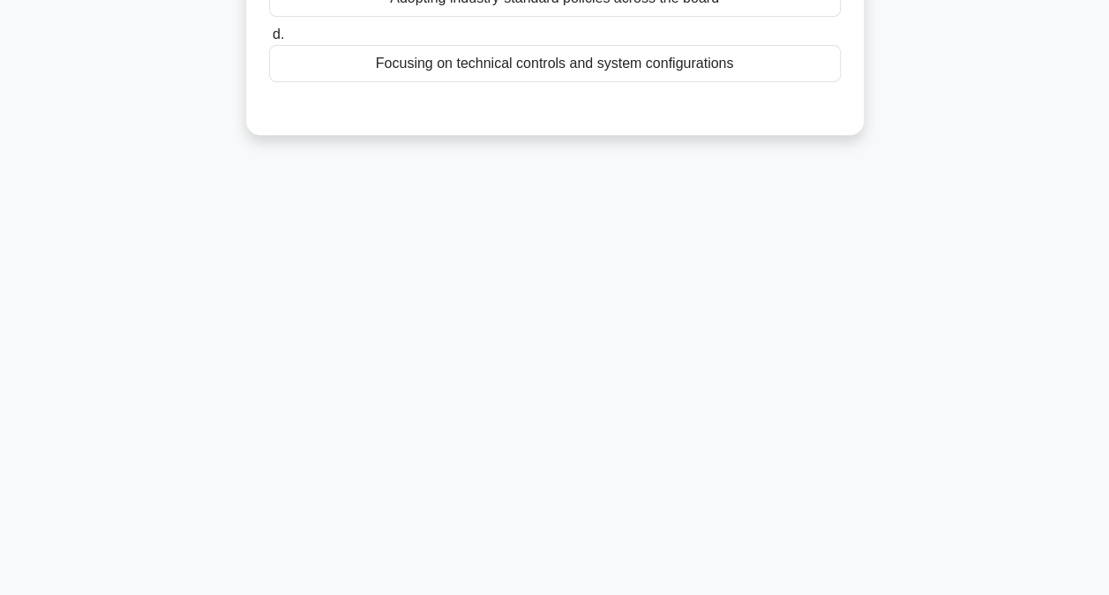
scroll to position [94, 0]
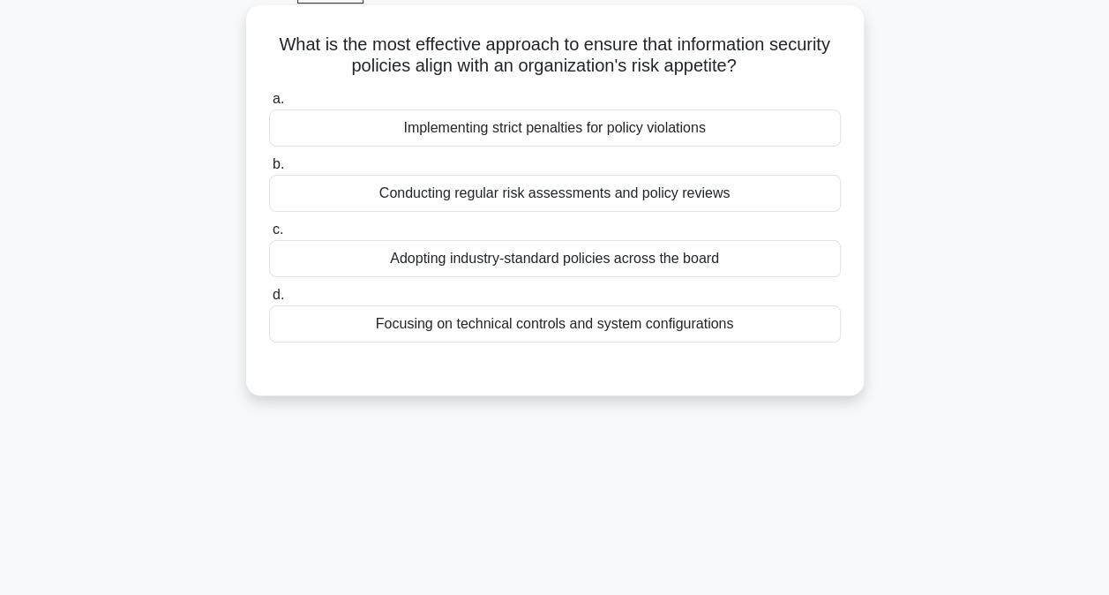
click at [586, 201] on div "Conducting regular risk assessments and policy reviews" at bounding box center [555, 193] width 572 height 37
click at [461, 199] on div "Conducting regular risk assessments and policy reviews" at bounding box center [555, 193] width 572 height 37
click at [269, 170] on input "b. Conducting regular risk assessments and policy reviews" at bounding box center [269, 164] width 0 height 11
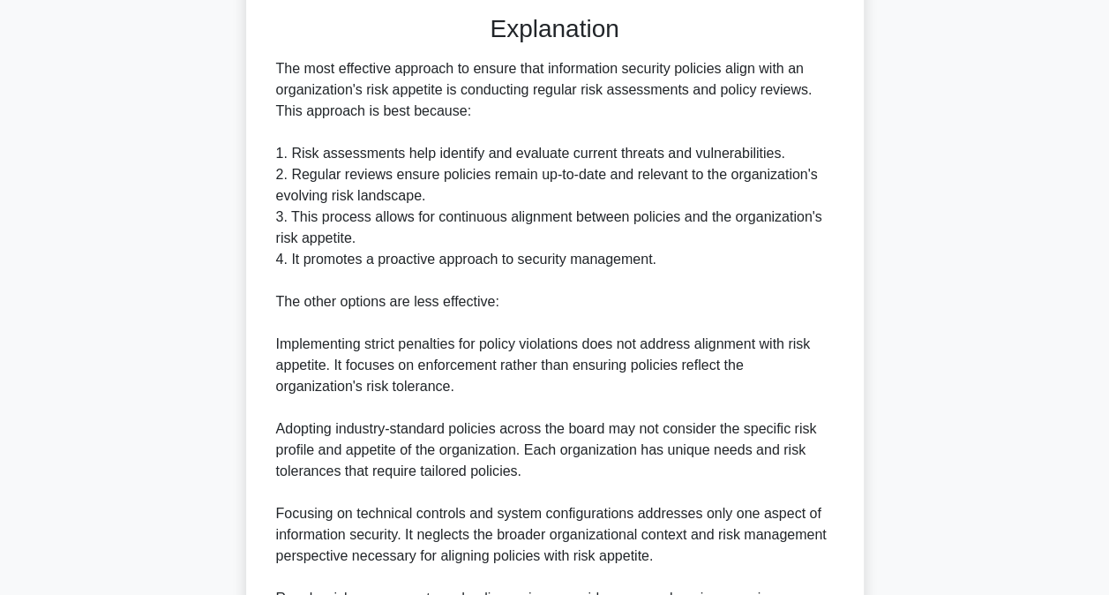
scroll to position [660, 0]
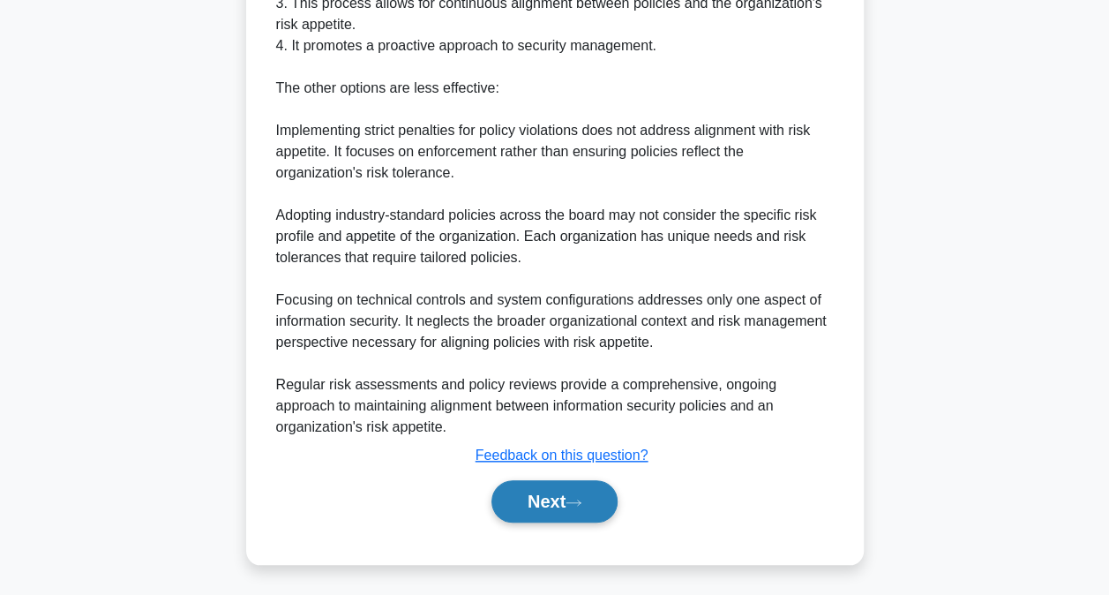
click at [520, 505] on button "Next" at bounding box center [554, 501] width 126 height 42
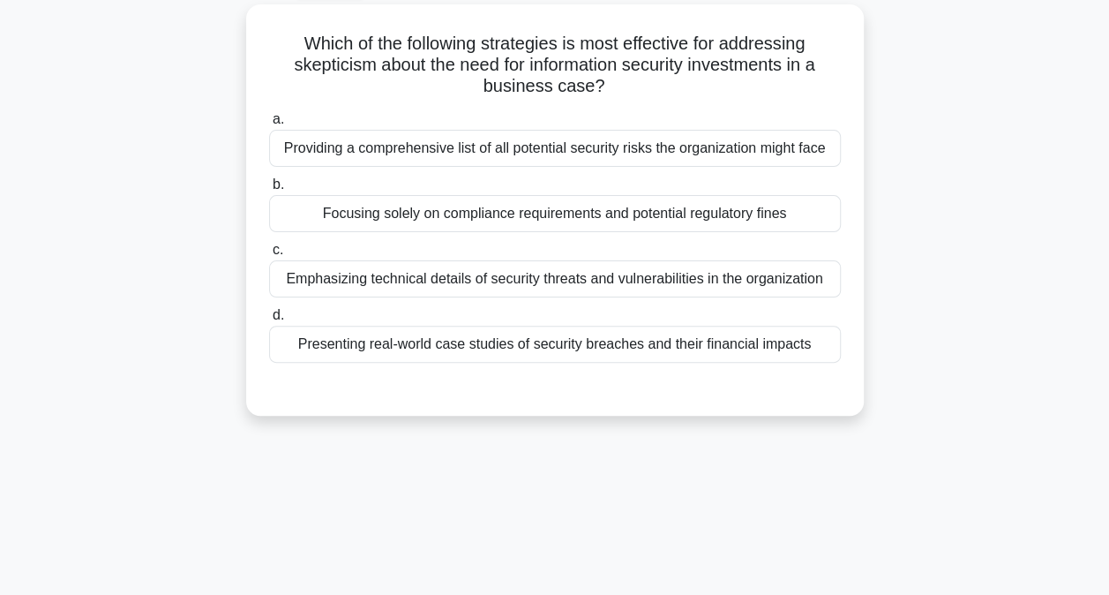
scroll to position [94, 0]
click at [641, 356] on div "Presenting real-world case studies of security breaches and their financial imp…" at bounding box center [555, 344] width 572 height 37
click at [269, 322] on input "d. Presenting real-world case studies of security breaches and their financial …" at bounding box center [269, 316] width 0 height 11
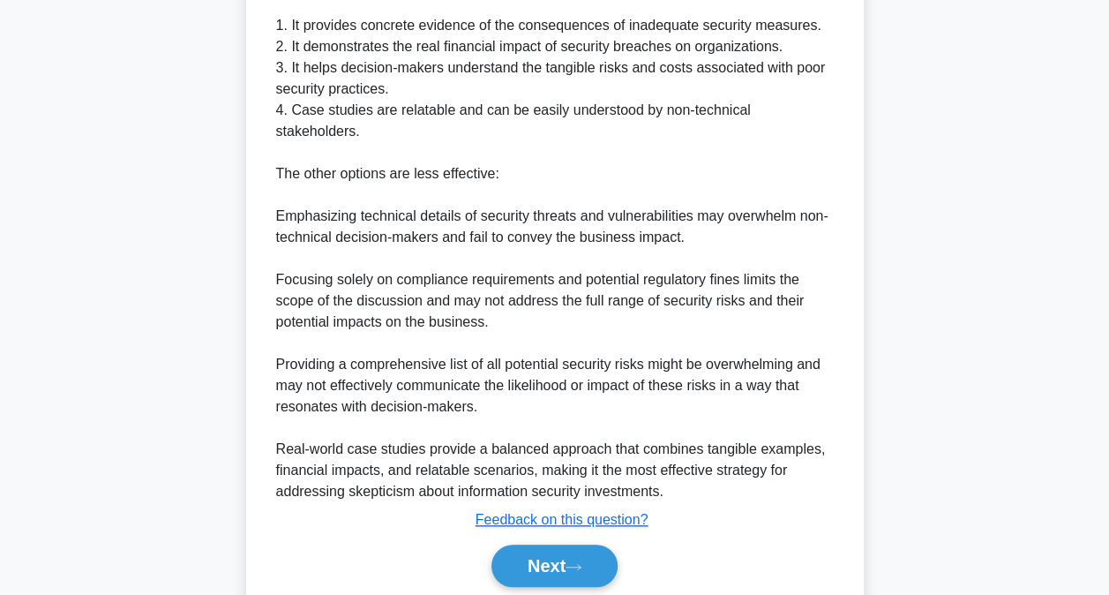
scroll to position [639, 0]
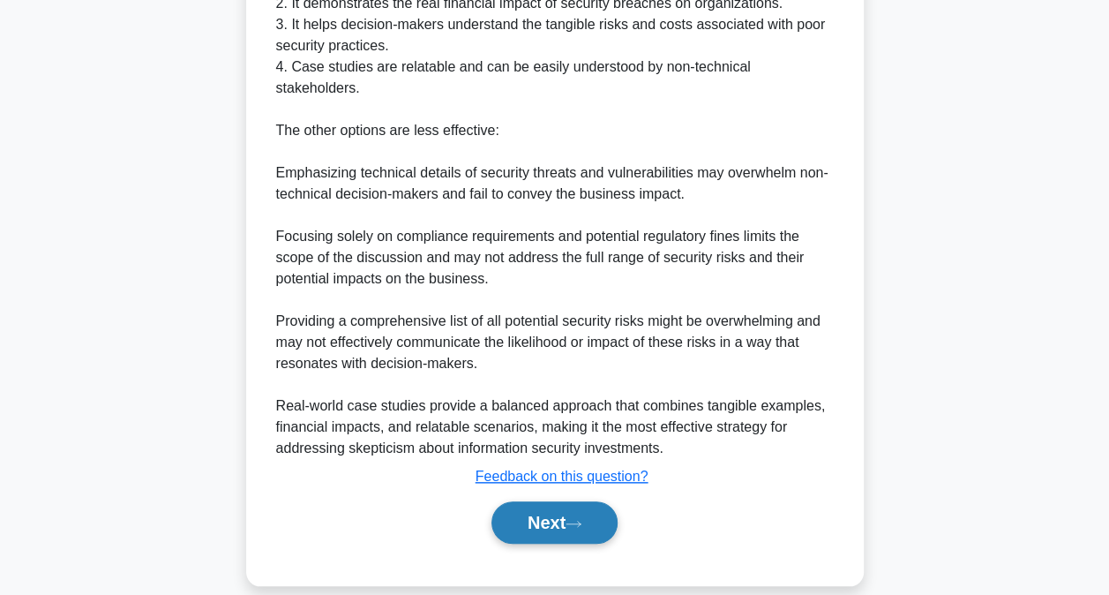
click at [568, 501] on button "Next" at bounding box center [554, 522] width 126 height 42
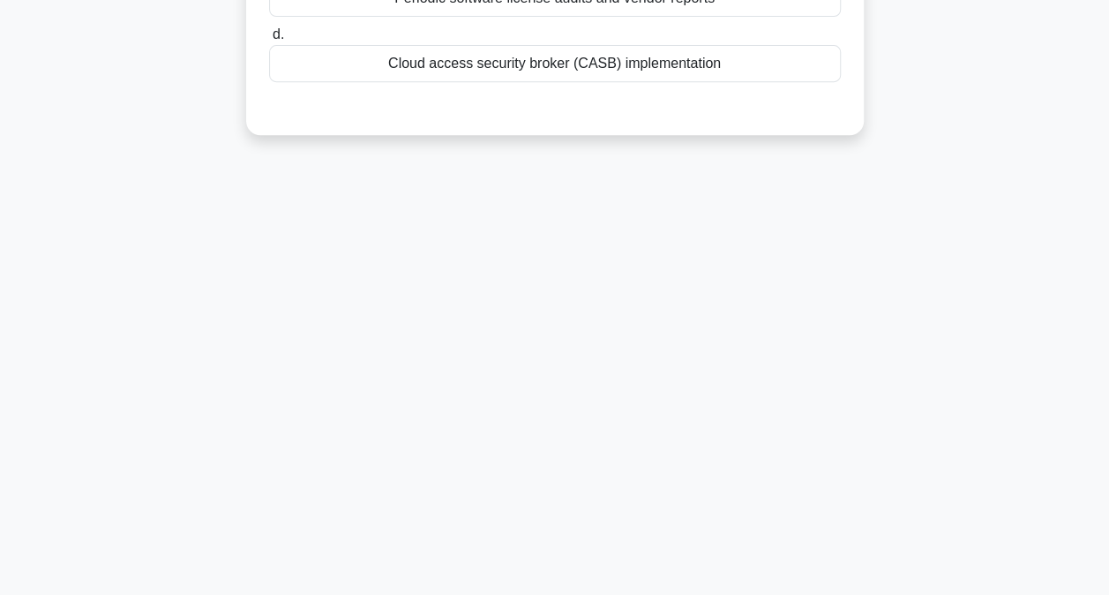
scroll to position [5, 0]
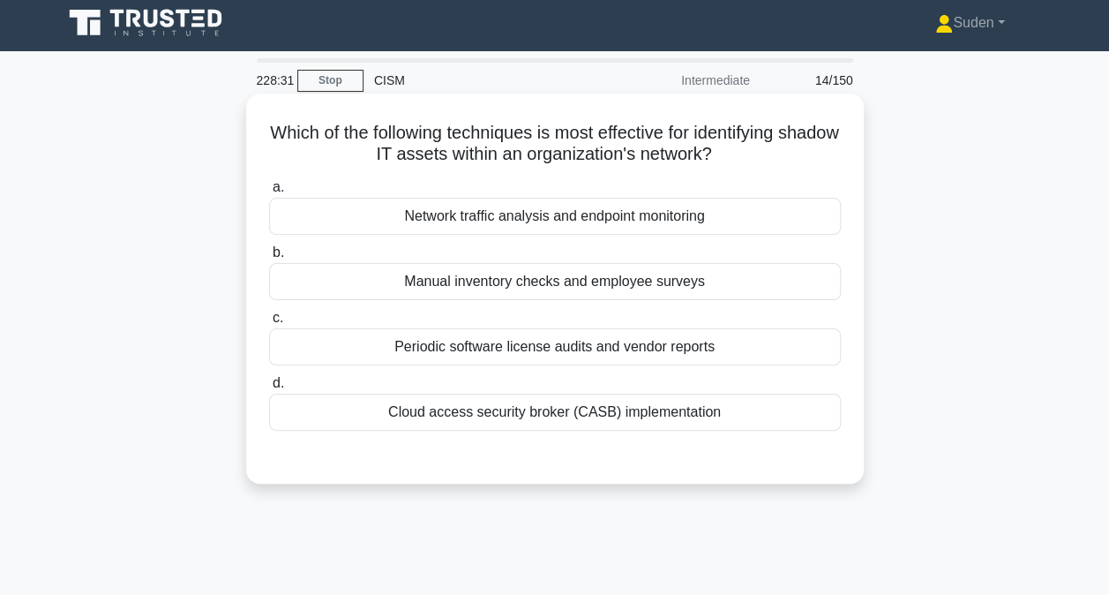
click at [573, 222] on div "Network traffic analysis and endpoint monitoring" at bounding box center [555, 216] width 572 height 37
click at [269, 193] on input "a. Network traffic analysis and endpoint monitoring" at bounding box center [269, 187] width 0 height 11
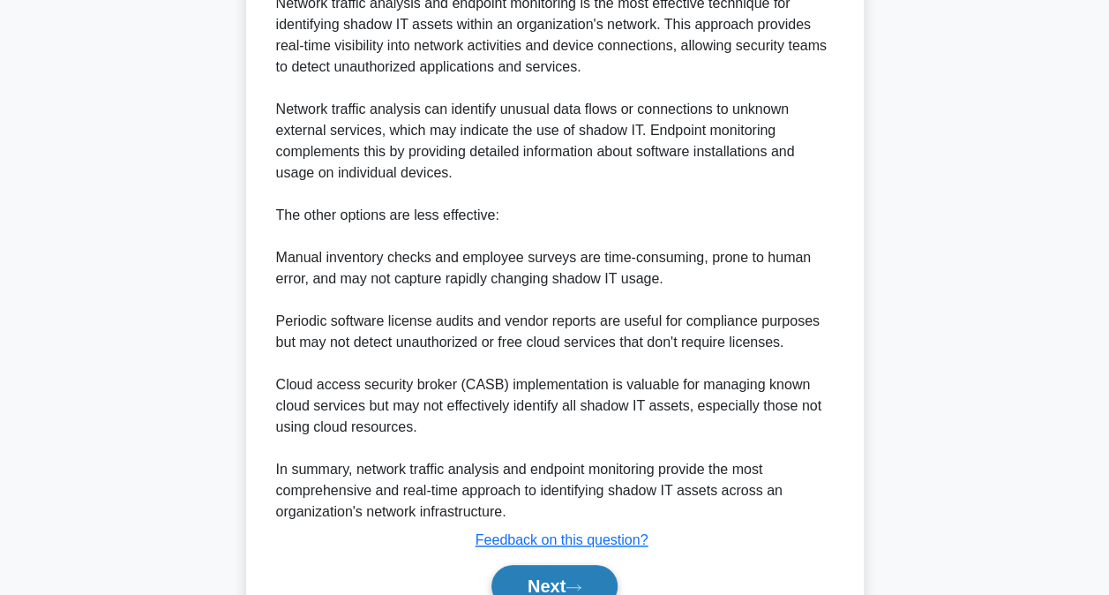
scroll to position [596, 0]
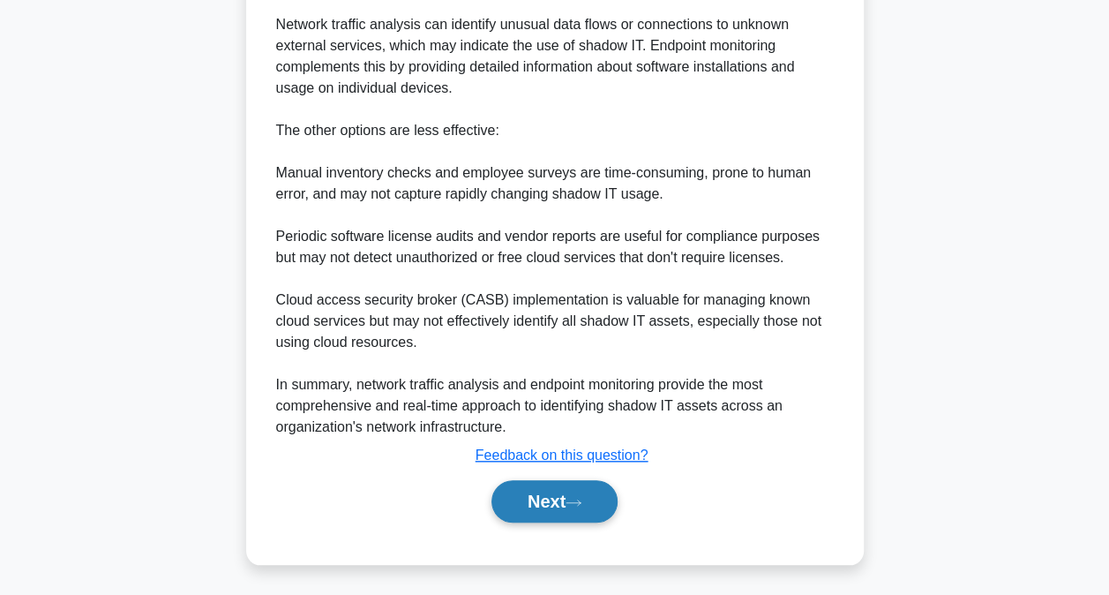
click at [553, 495] on button "Next" at bounding box center [554, 501] width 126 height 42
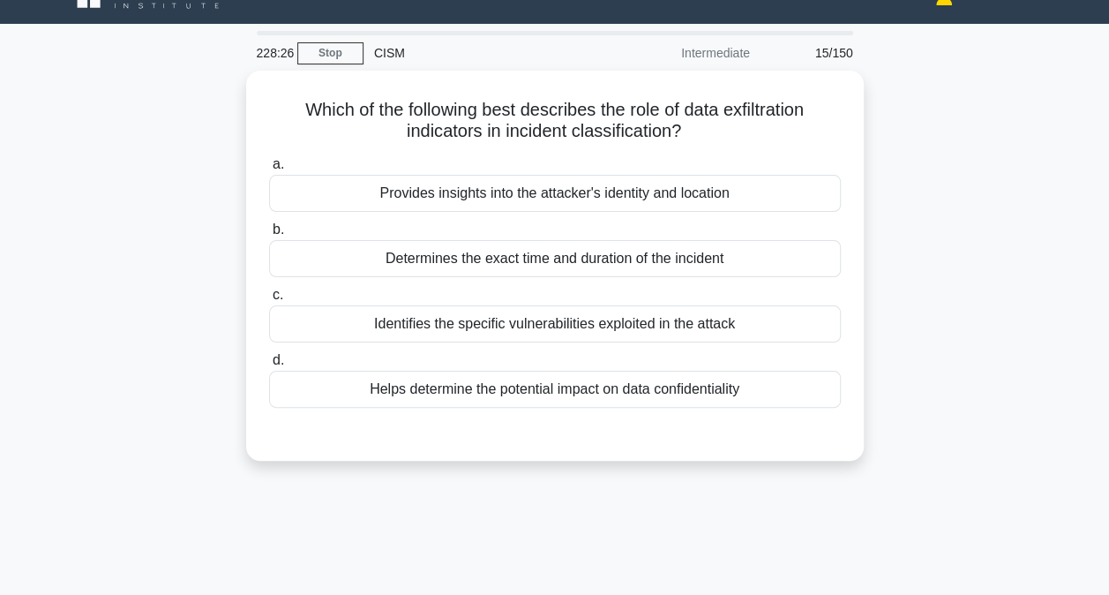
scroll to position [0, 0]
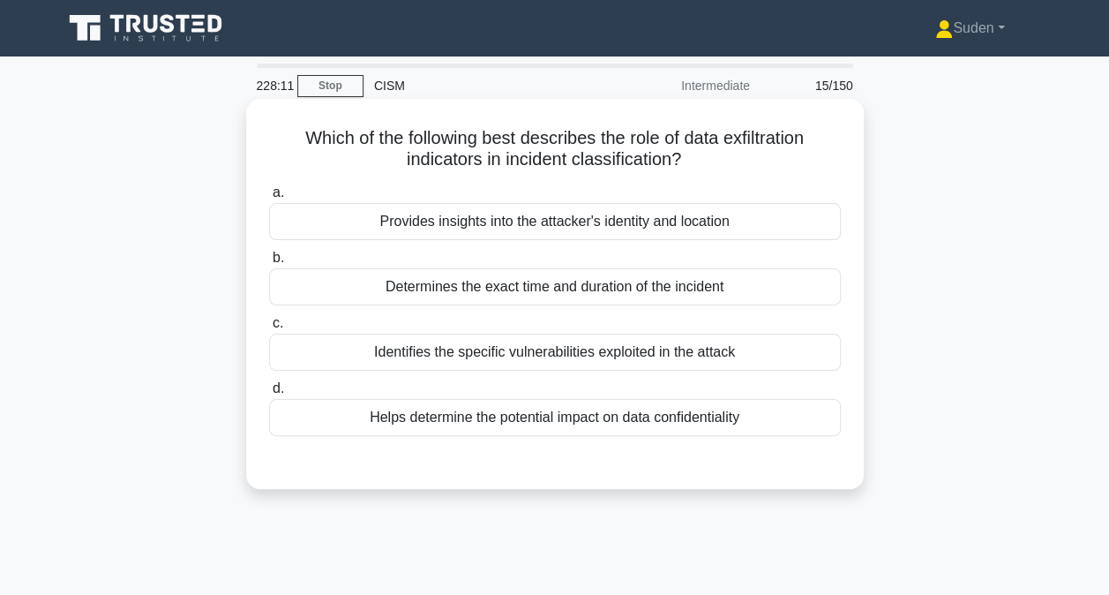
click at [522, 424] on div "Helps determine the potential impact on data confidentiality" at bounding box center [555, 417] width 572 height 37
click at [269, 394] on input "d. Helps determine the potential impact on data confidentiality" at bounding box center [269, 388] width 0 height 11
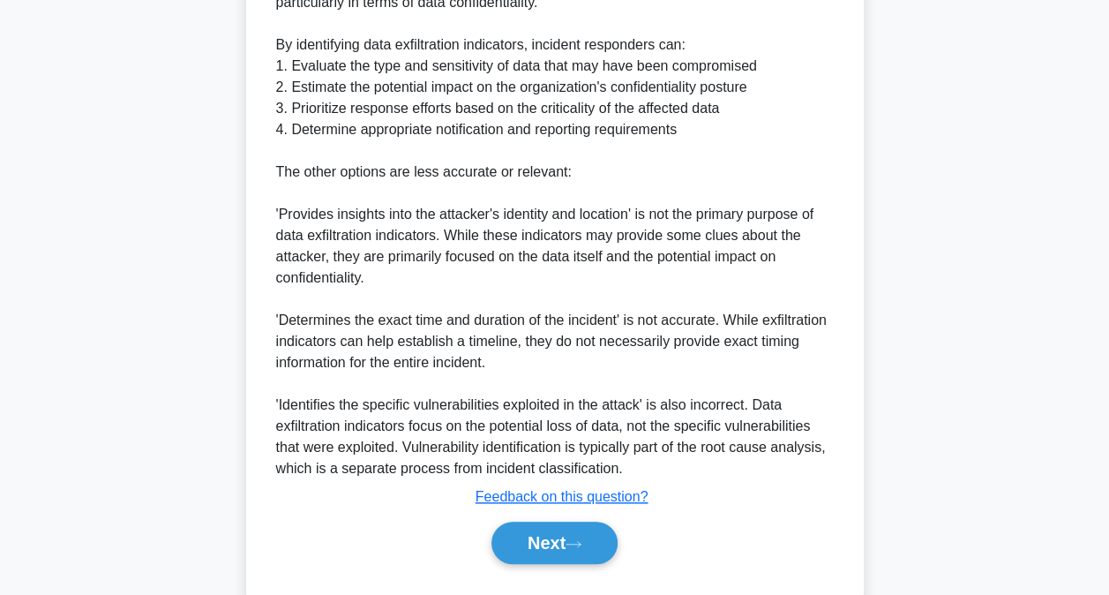
scroll to position [660, 0]
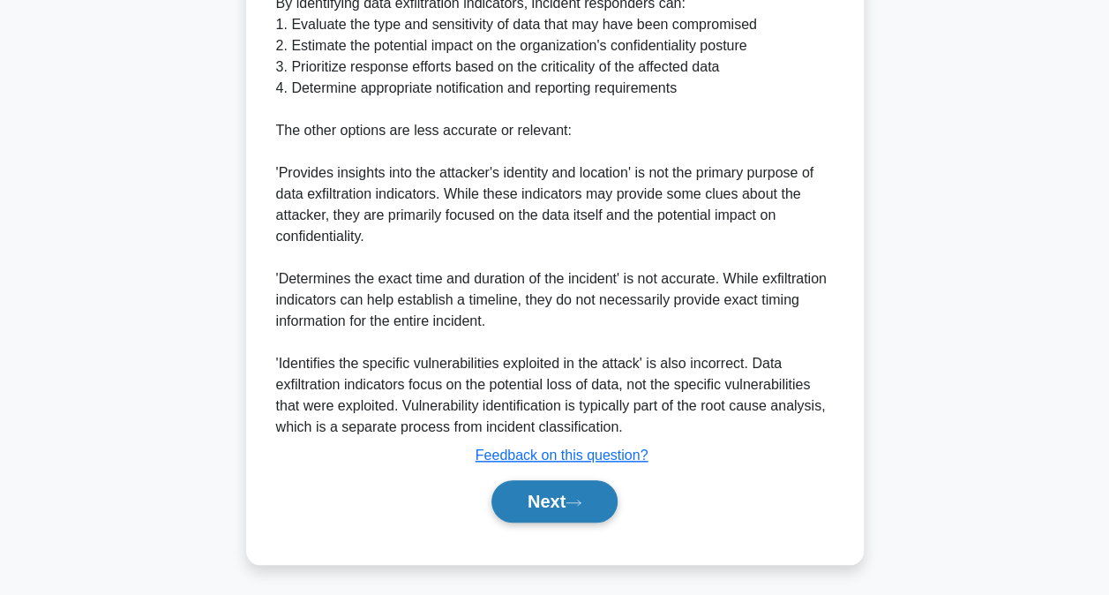
click at [589, 504] on button "Next" at bounding box center [554, 501] width 126 height 42
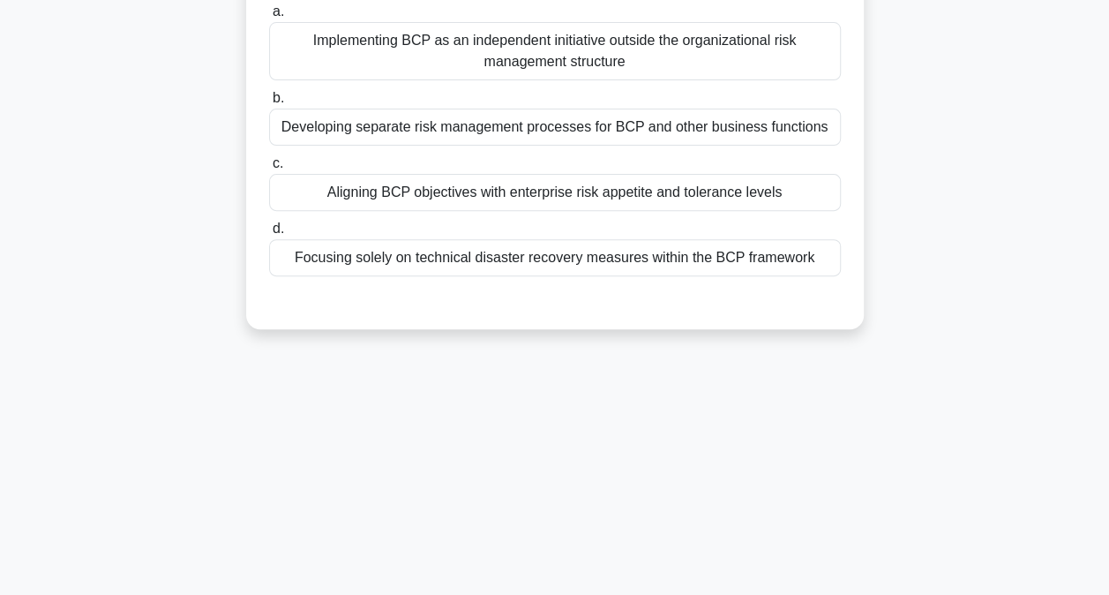
scroll to position [5, 0]
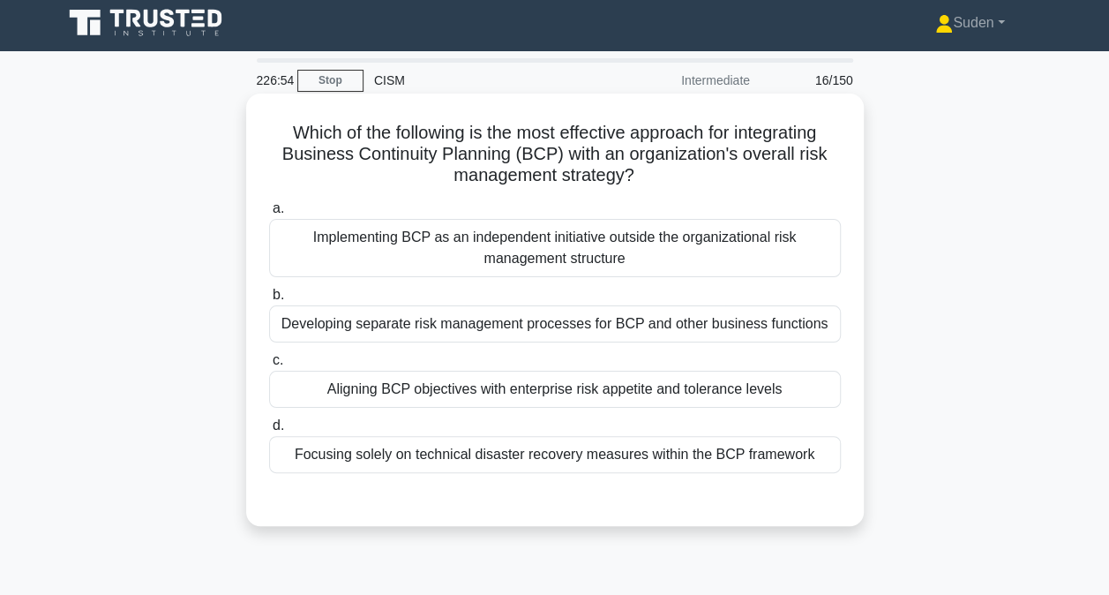
click at [484, 393] on div "Aligning BCP objectives with enterprise risk appetite and tolerance levels" at bounding box center [555, 389] width 572 height 37
click at [269, 366] on input "c. Aligning BCP objectives with enterprise risk appetite and tolerance levels" at bounding box center [269, 360] width 0 height 11
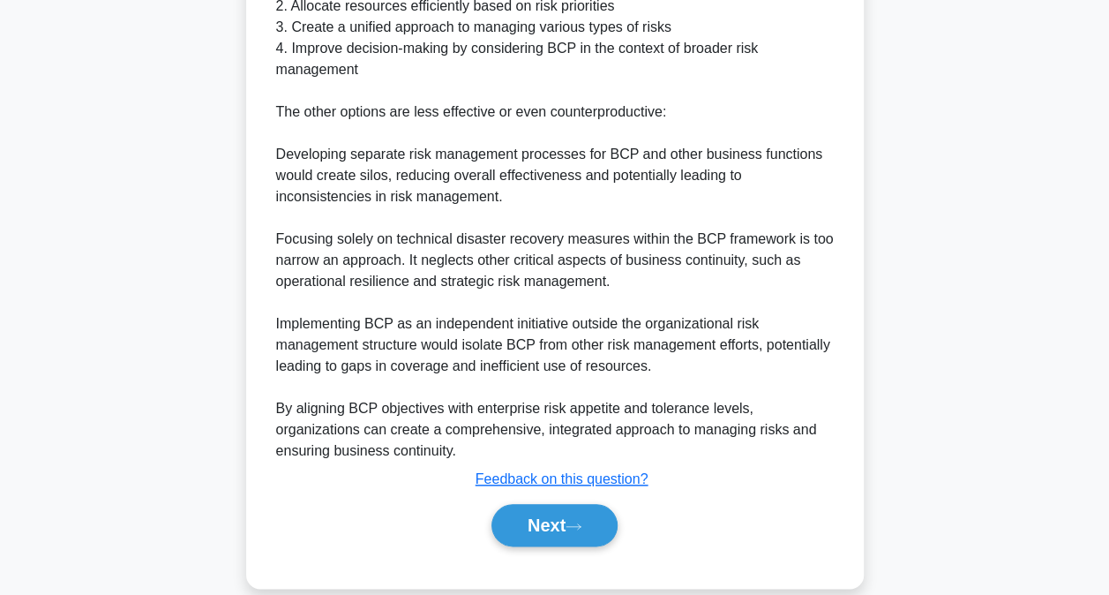
scroll to position [723, 0]
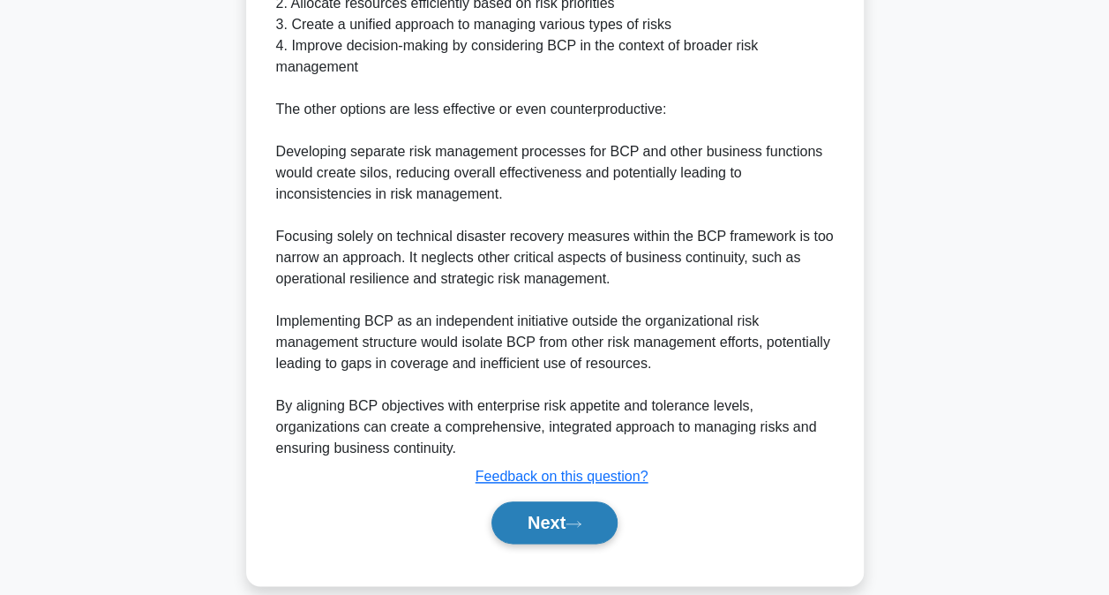
click at [565, 501] on button "Next" at bounding box center [554, 522] width 126 height 42
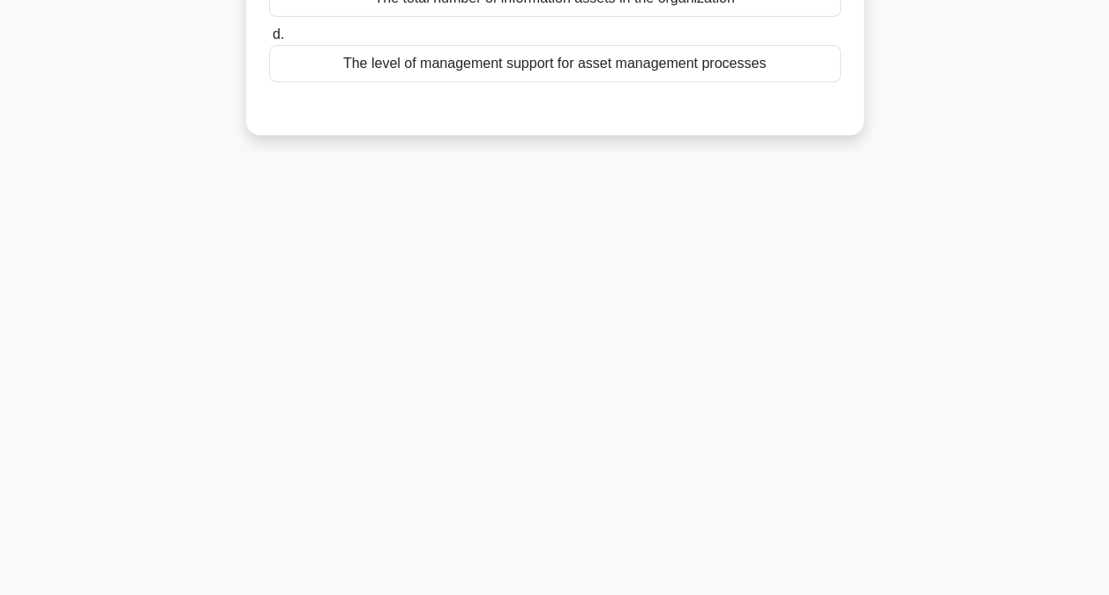
scroll to position [0, 0]
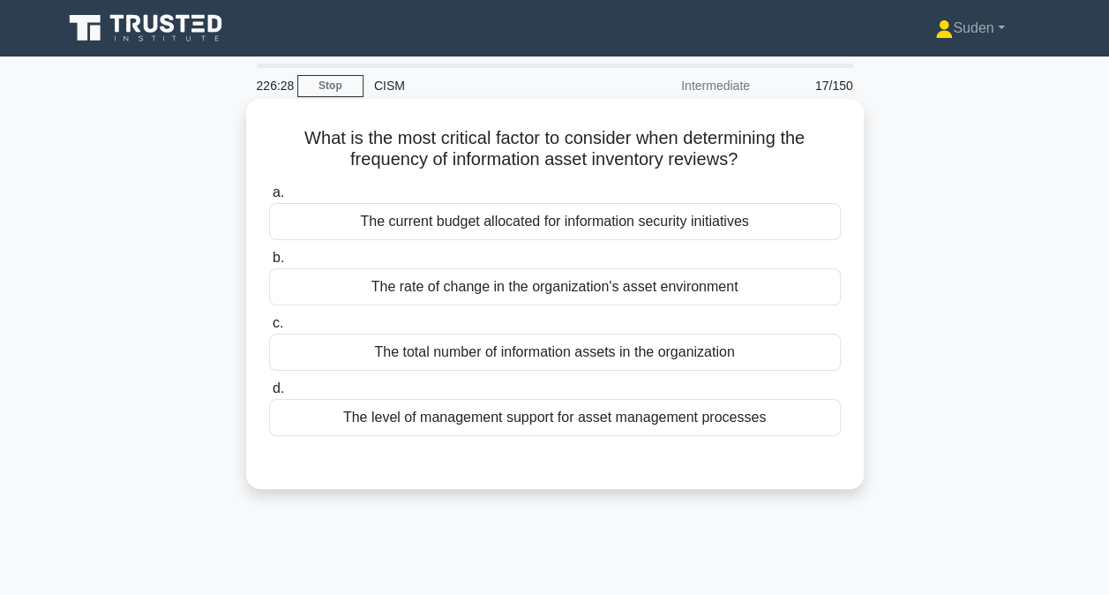
click at [540, 300] on div "The rate of change in the organization's asset environment" at bounding box center [555, 286] width 572 height 37
click at [269, 264] on input "b. The rate of change in the organization's asset environment" at bounding box center [269, 257] width 0 height 11
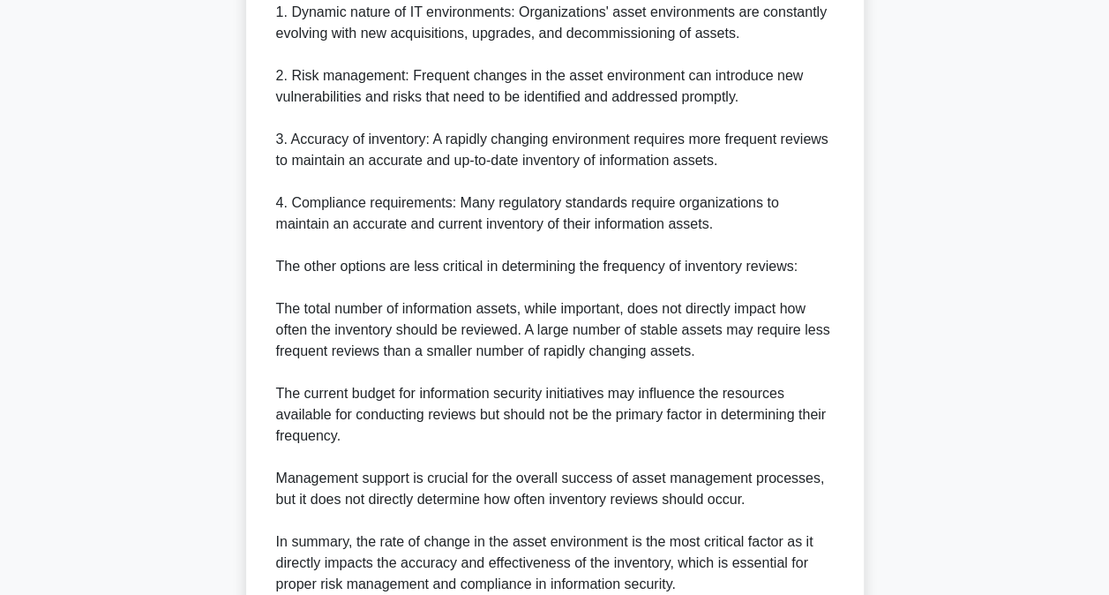
scroll to position [745, 0]
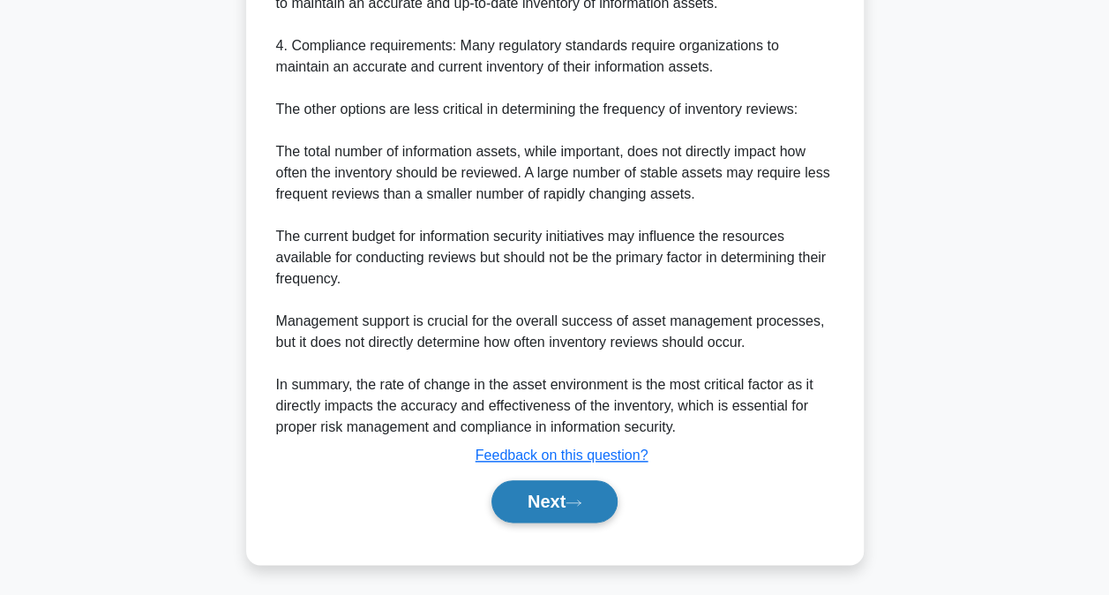
click at [559, 506] on button "Next" at bounding box center [554, 501] width 126 height 42
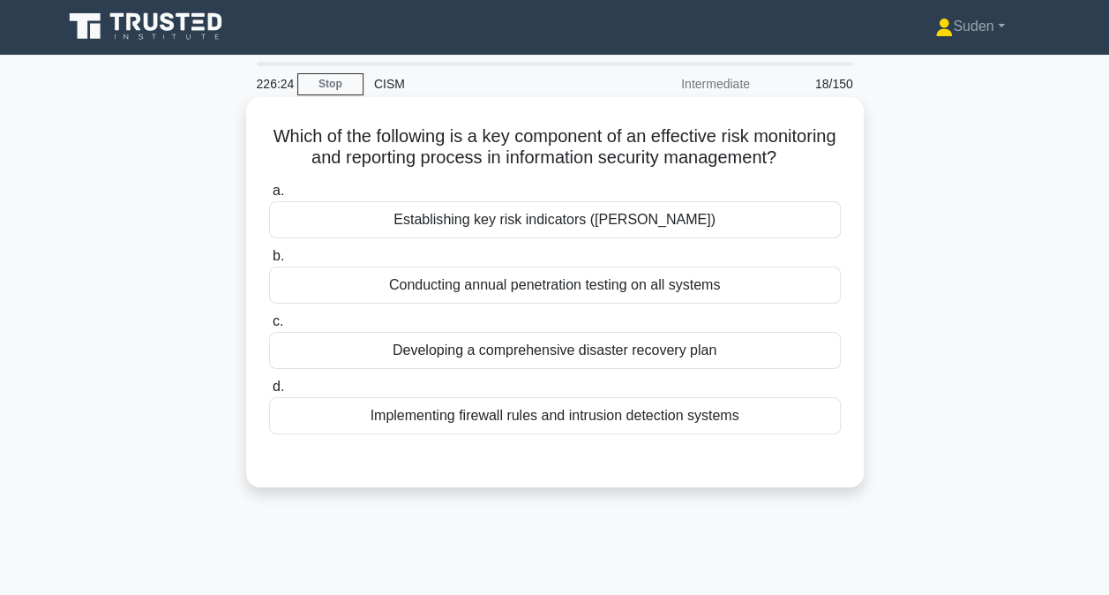
scroll to position [0, 0]
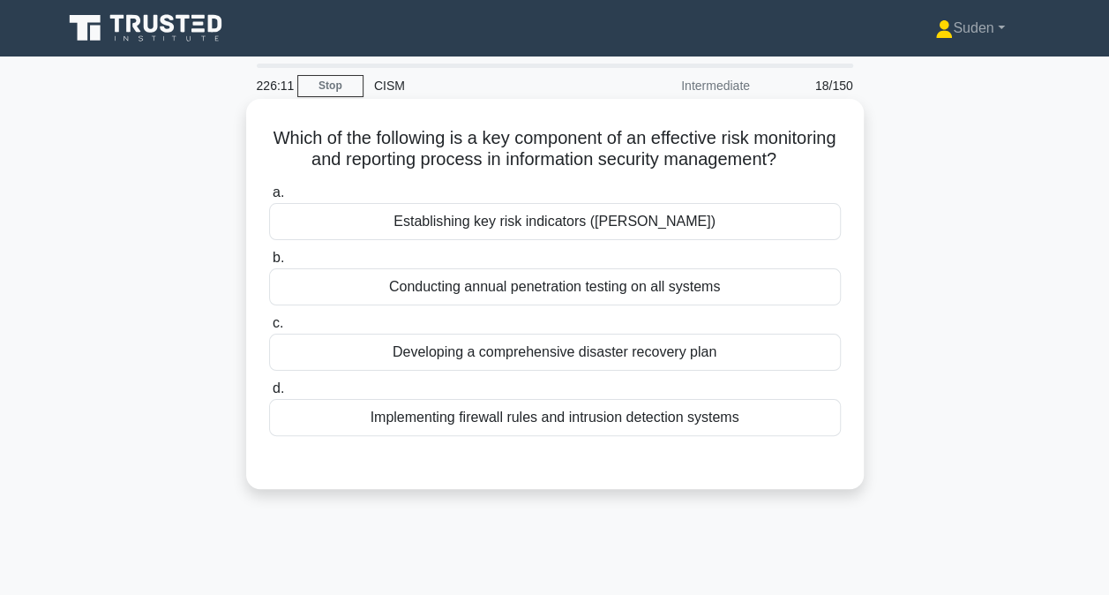
click at [551, 240] on div "Establishing key risk indicators (KRIs)" at bounding box center [555, 221] width 572 height 37
click at [269, 199] on input "a. Establishing key risk indicators (KRIs)" at bounding box center [269, 192] width 0 height 11
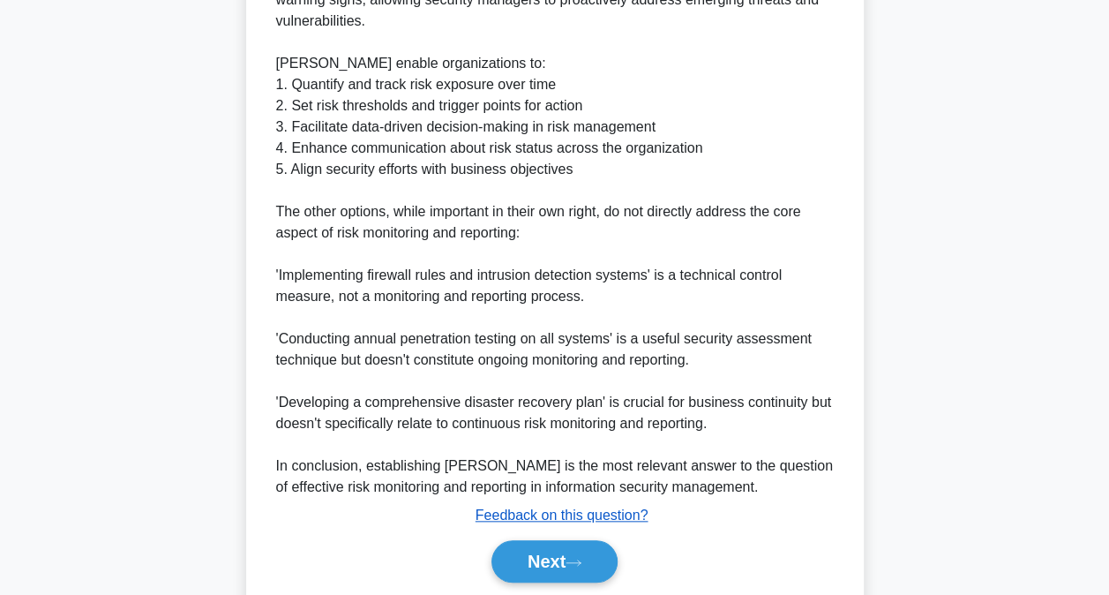
scroll to position [702, 0]
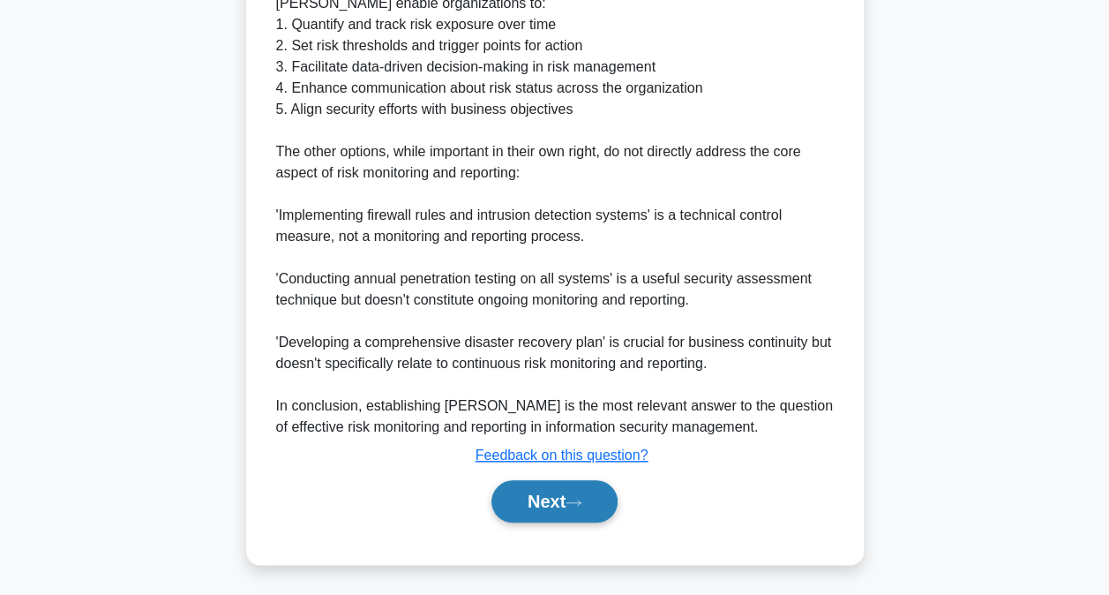
click at [571, 497] on button "Next" at bounding box center [554, 501] width 126 height 42
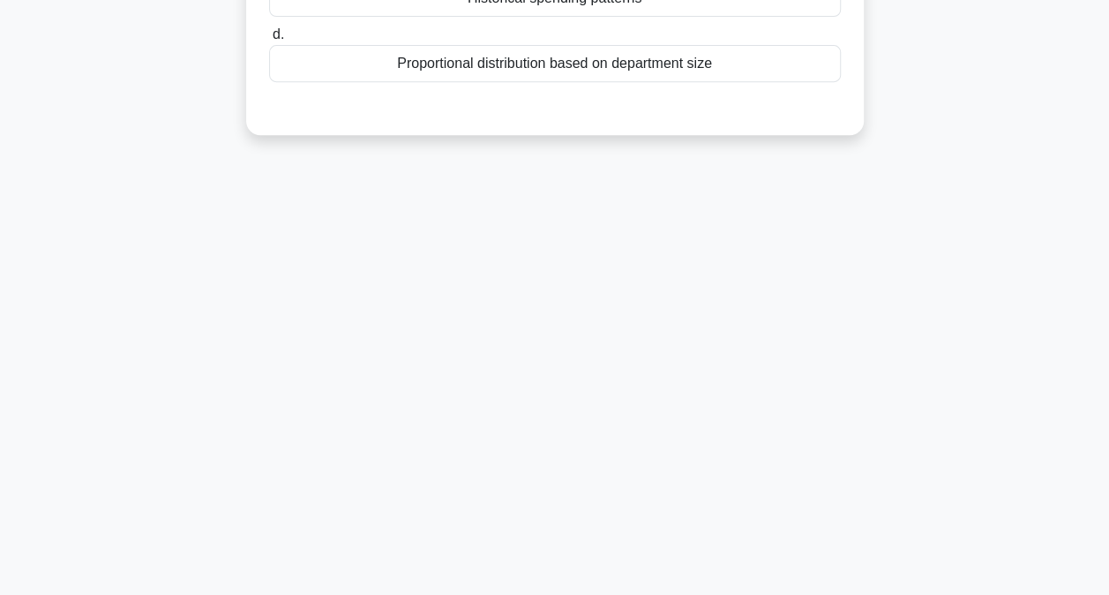
scroll to position [0, 0]
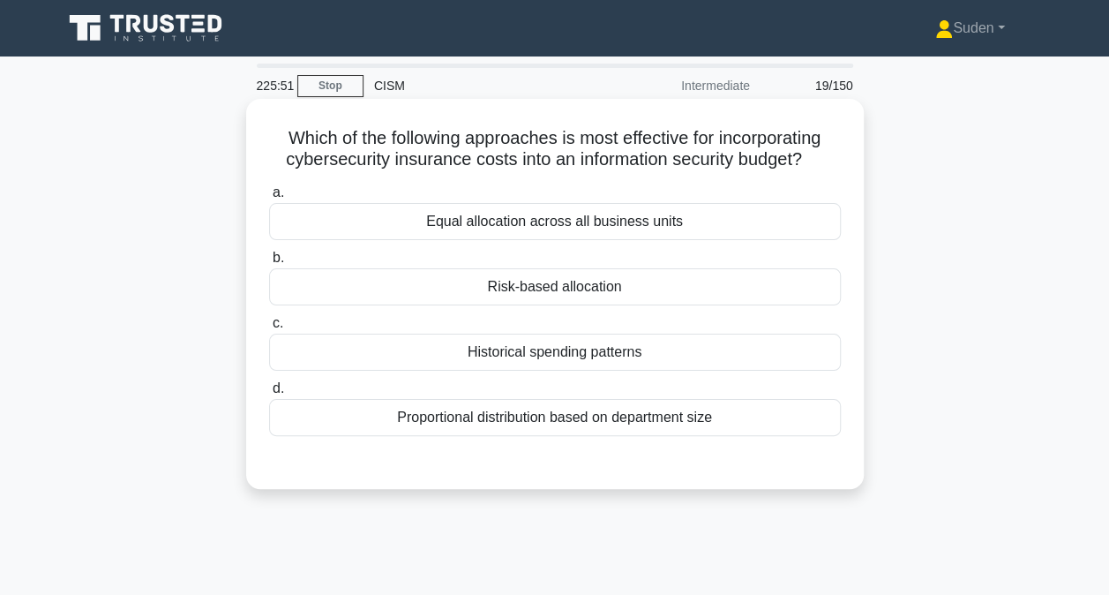
click at [566, 296] on div "Risk-based allocation" at bounding box center [555, 286] width 572 height 37
click at [269, 264] on input "b. Risk-based allocation" at bounding box center [269, 257] width 0 height 11
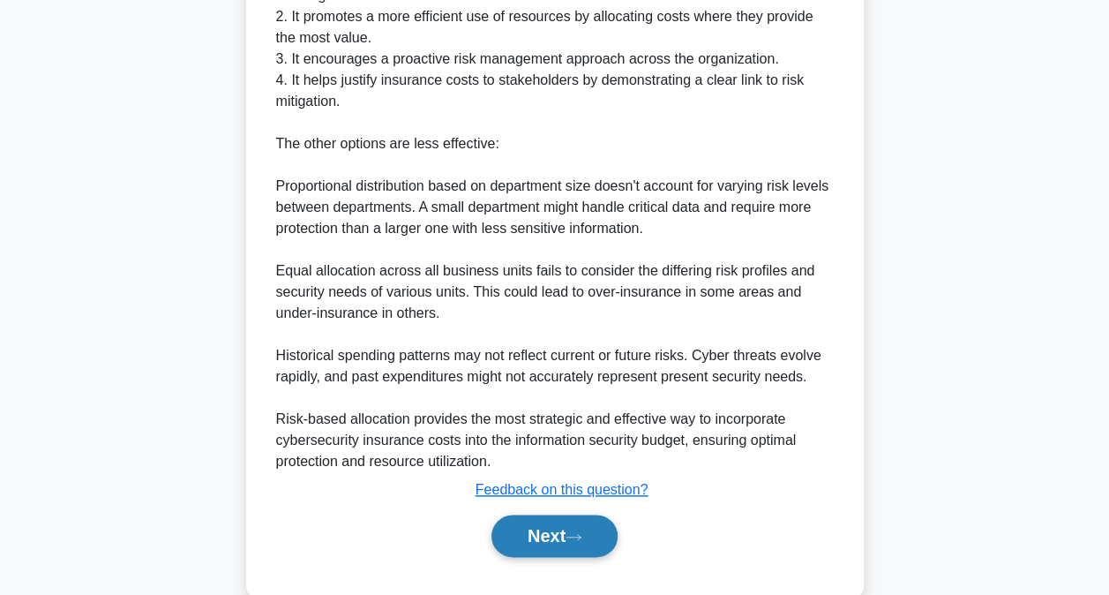
scroll to position [787, 0]
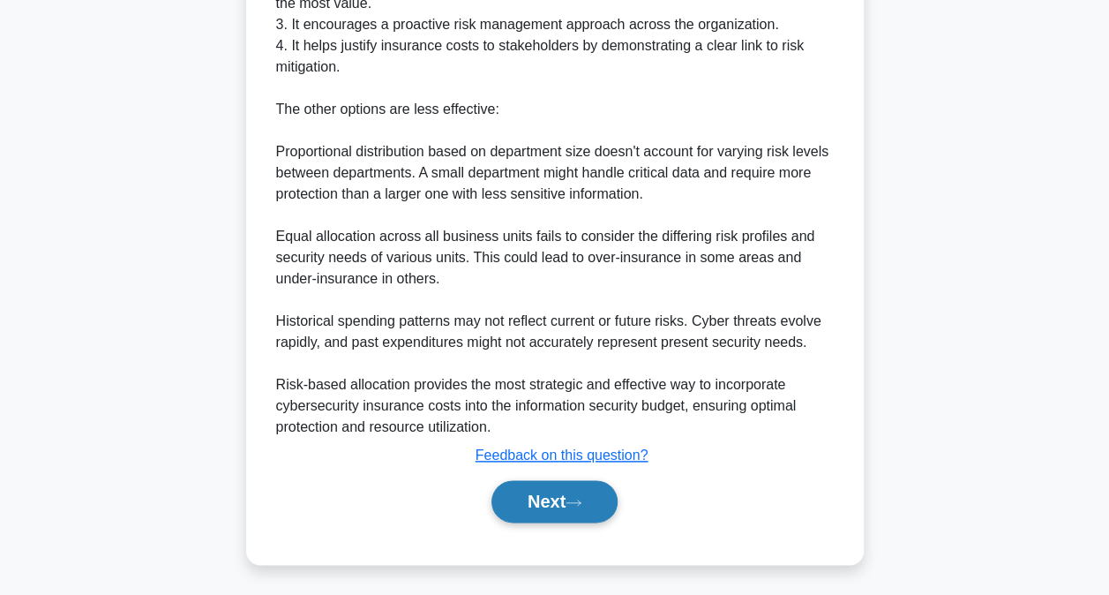
click at [535, 507] on button "Next" at bounding box center [554, 501] width 126 height 42
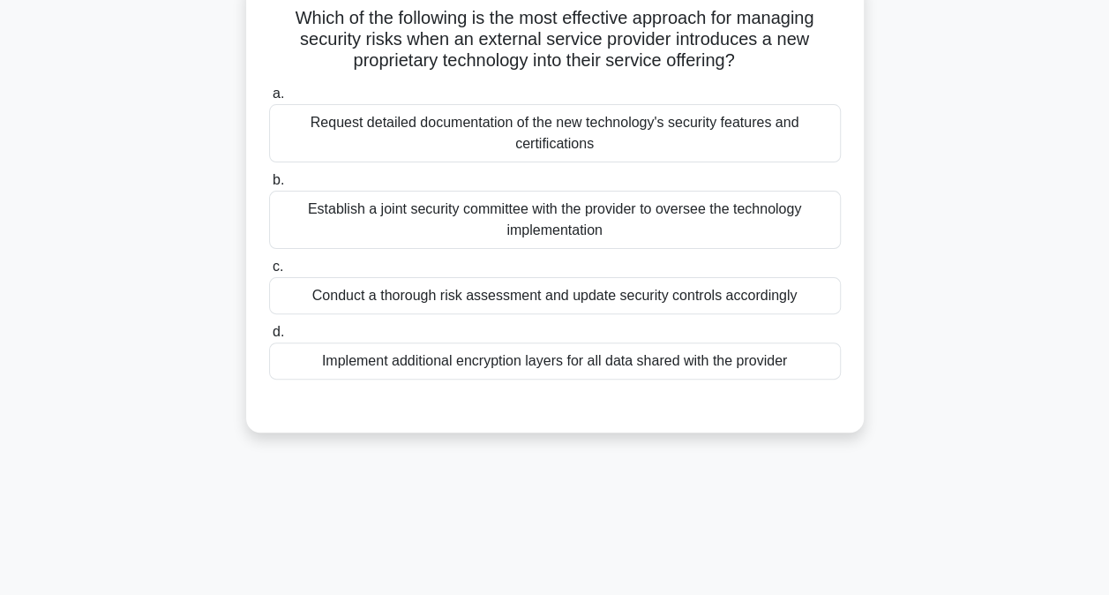
scroll to position [0, 0]
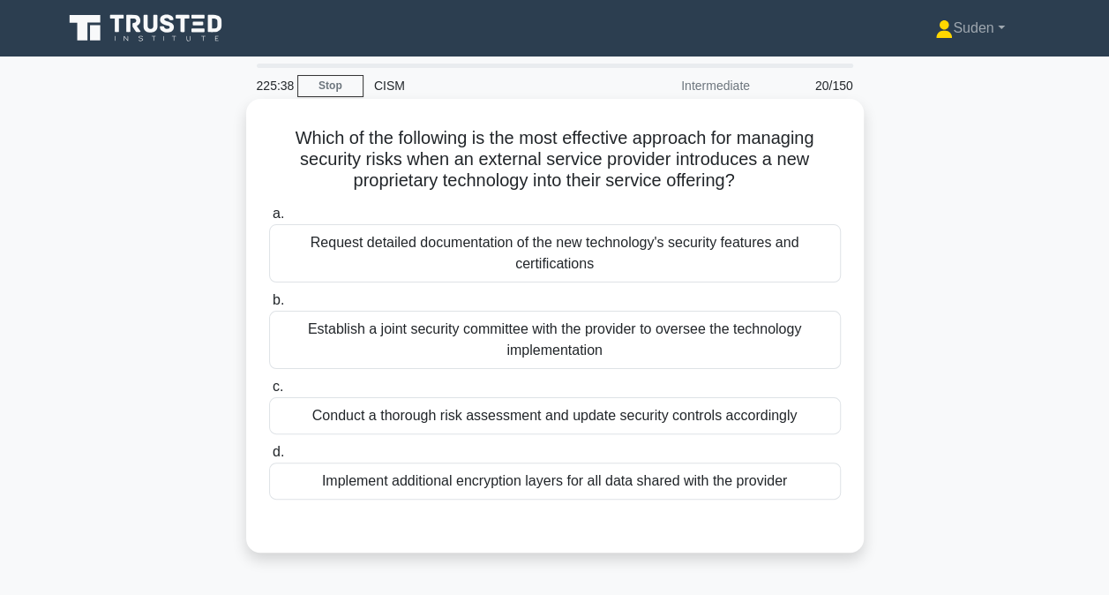
click at [607, 419] on div "Conduct a thorough risk assessment and update security controls accordingly" at bounding box center [555, 415] width 572 height 37
click at [269, 393] on input "c. Conduct a thorough risk assessment and update security controls accordingly" at bounding box center [269, 386] width 0 height 11
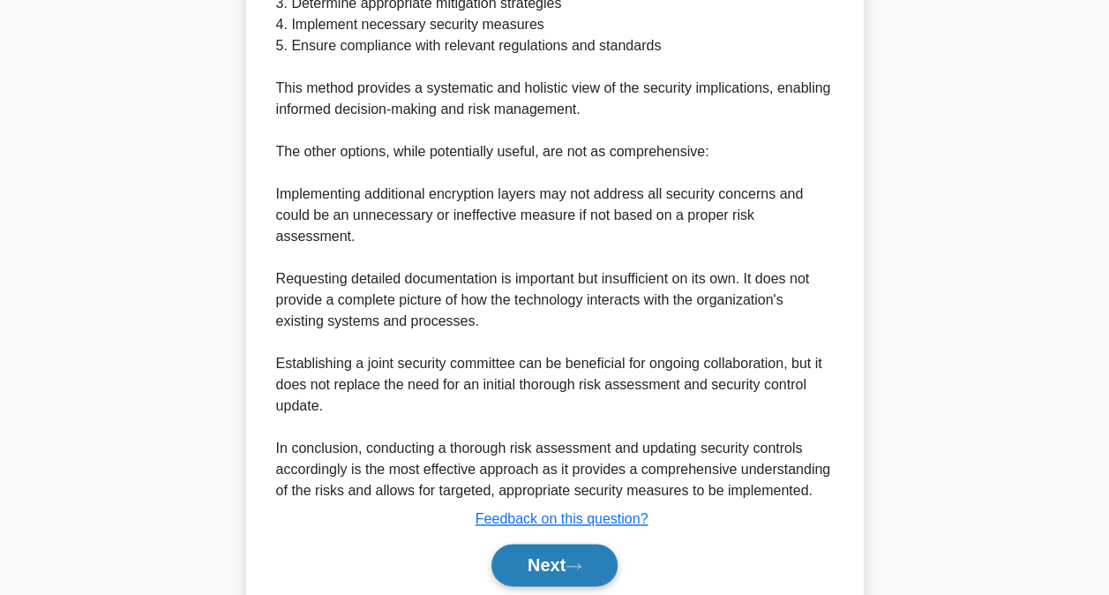
scroll to position [766, 0]
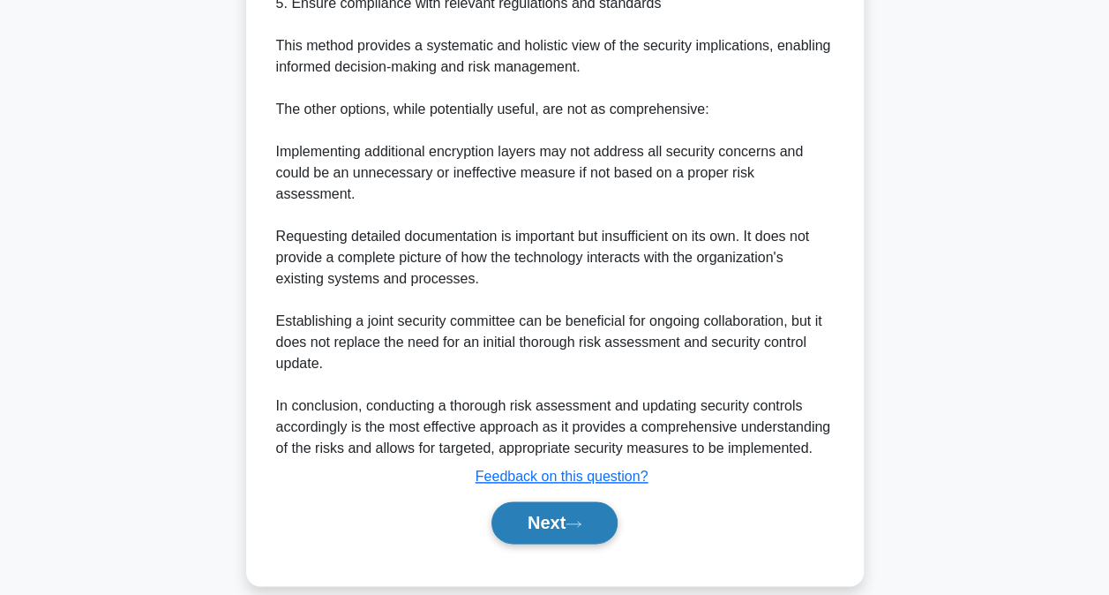
click at [564, 506] on button "Next" at bounding box center [554, 522] width 126 height 42
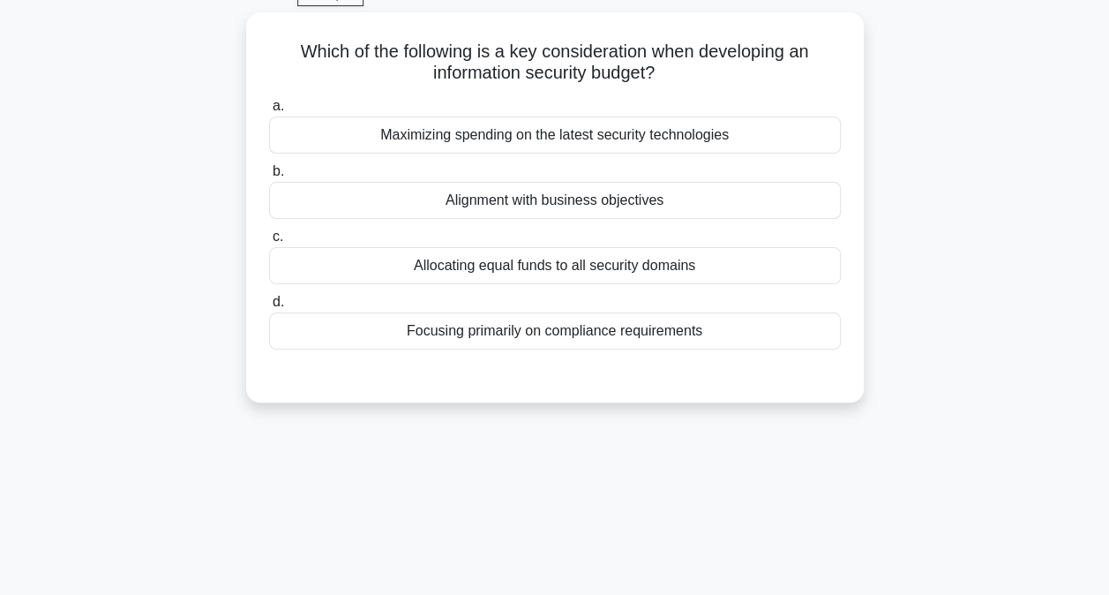
scroll to position [5, 0]
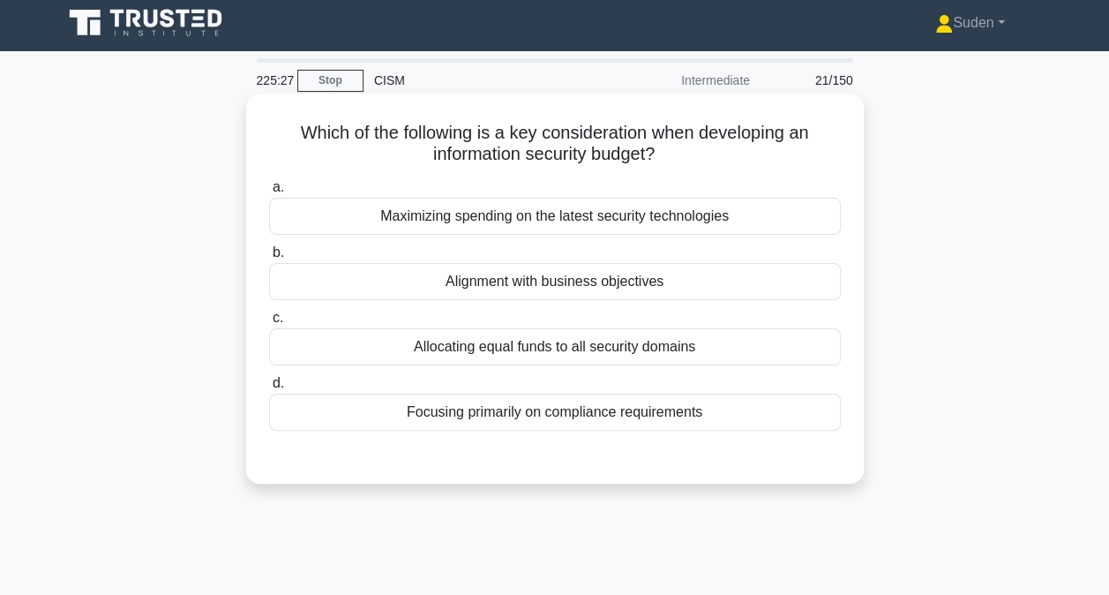
click at [595, 289] on div "Alignment with business objectives" at bounding box center [555, 281] width 572 height 37
click at [269, 259] on input "b. Alignment with business objectives" at bounding box center [269, 252] width 0 height 11
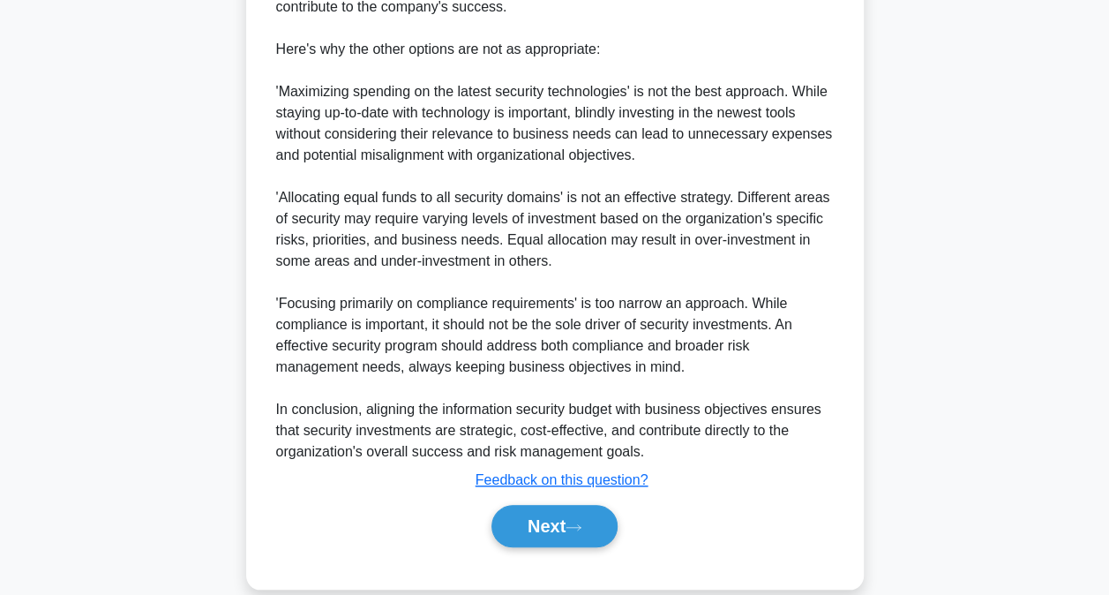
scroll to position [639, 0]
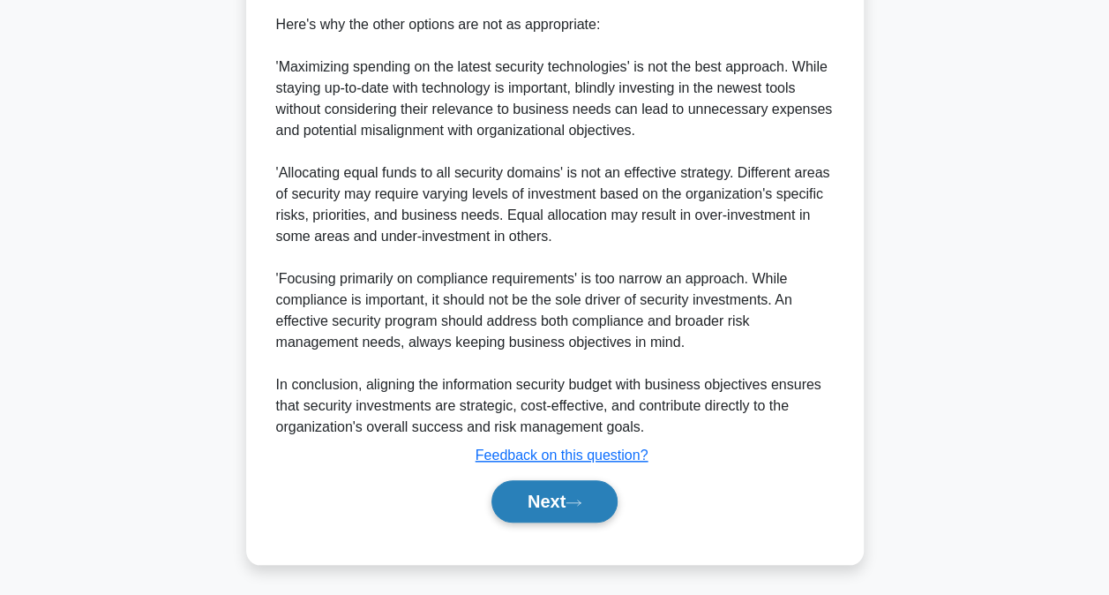
click at [572, 508] on button "Next" at bounding box center [554, 501] width 126 height 42
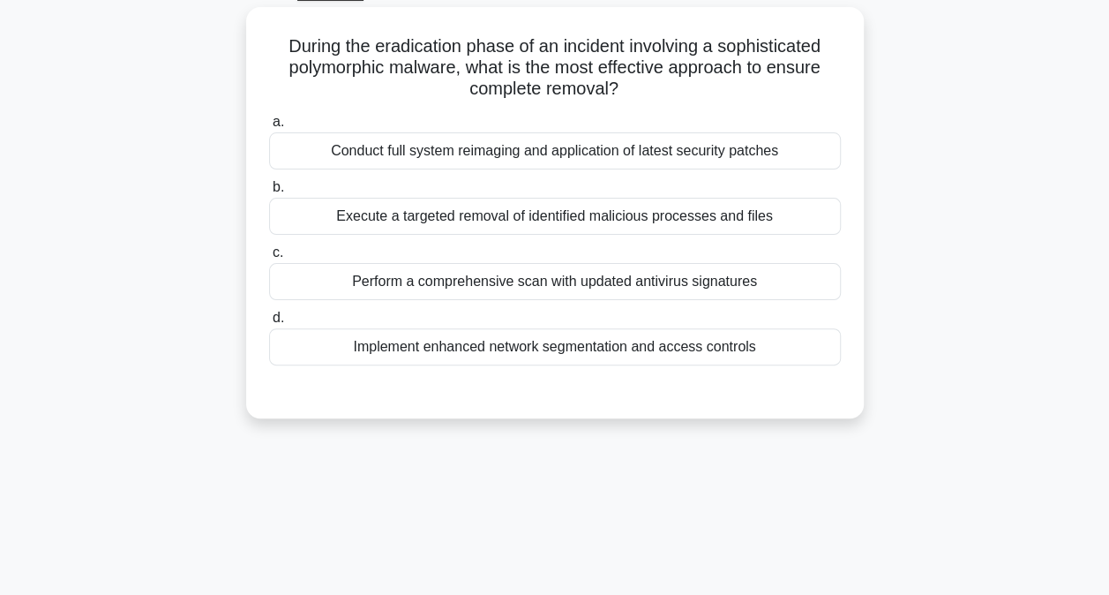
scroll to position [0, 0]
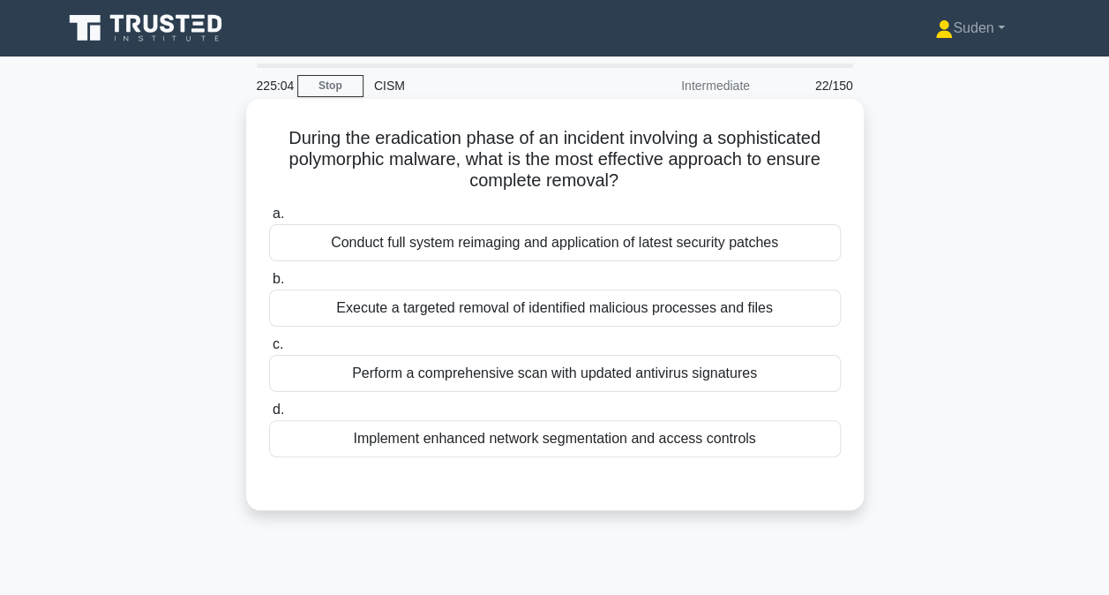
click at [533, 250] on div "Conduct full system reimaging and application of latest security patches" at bounding box center [555, 242] width 572 height 37
click at [269, 220] on input "a. Conduct full system reimaging and application of latest security patches" at bounding box center [269, 213] width 0 height 11
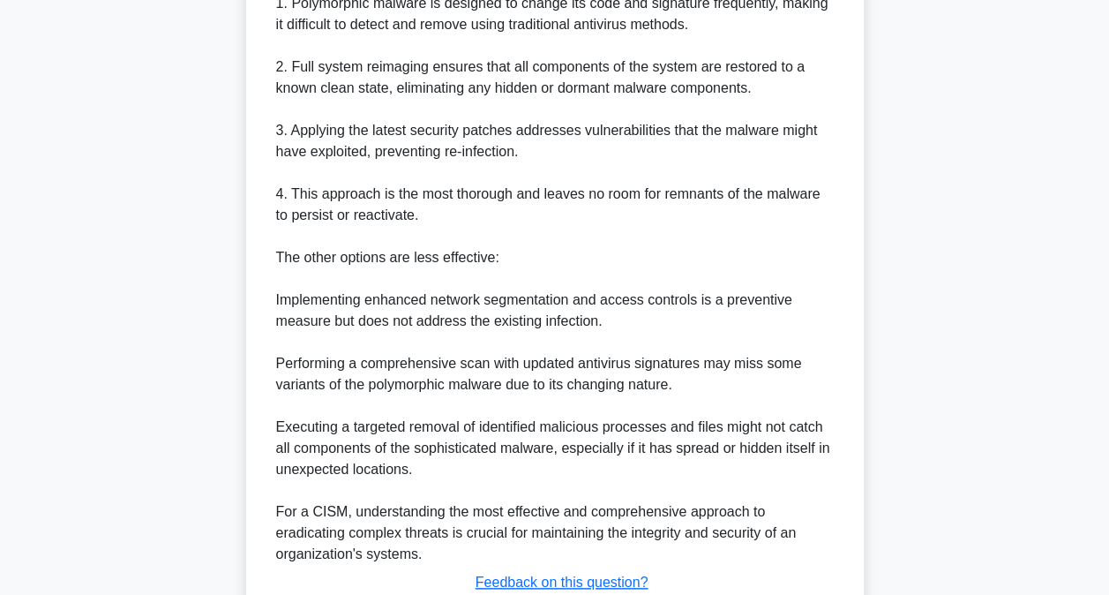
scroll to position [745, 0]
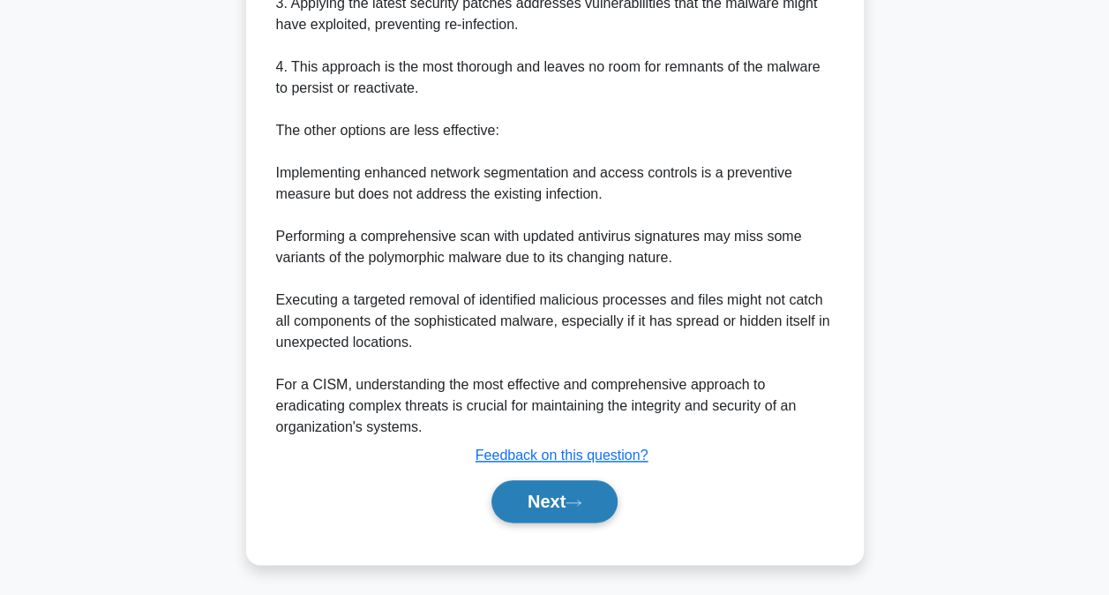
click at [549, 501] on button "Next" at bounding box center [554, 501] width 126 height 42
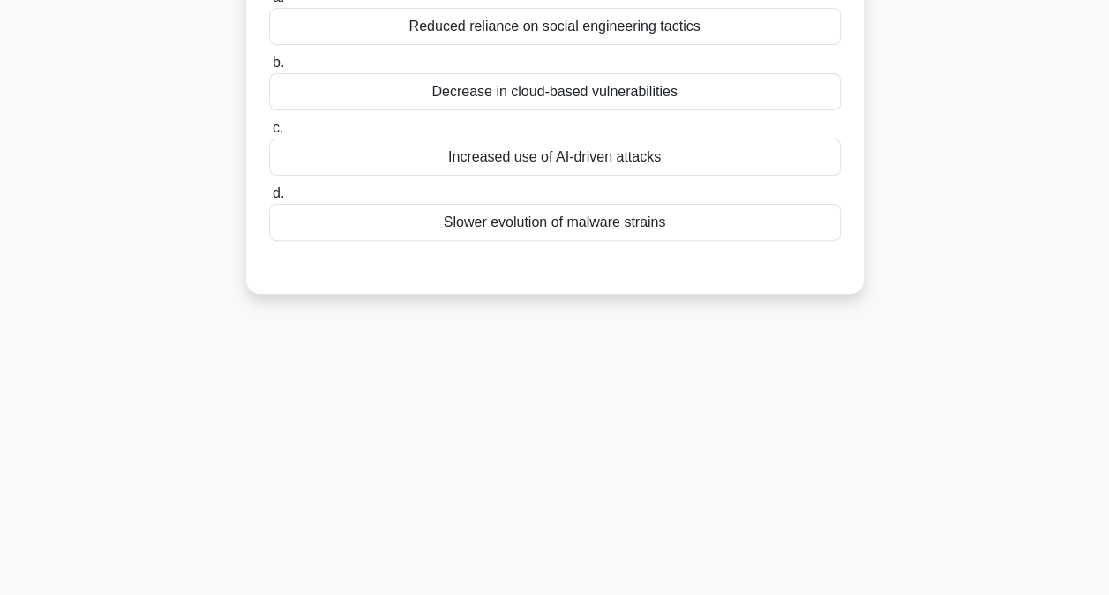
scroll to position [5, 0]
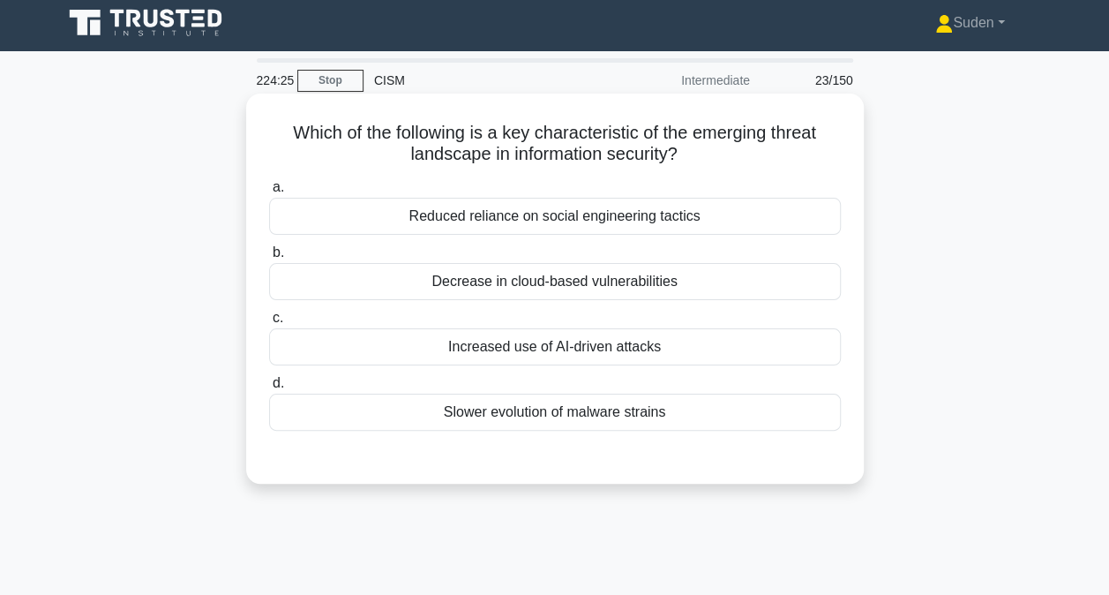
click at [685, 340] on div "Increased use of AI-driven attacks" at bounding box center [555, 346] width 572 height 37
click at [269, 324] on input "c. Increased use of AI-driven attacks" at bounding box center [269, 317] width 0 height 11
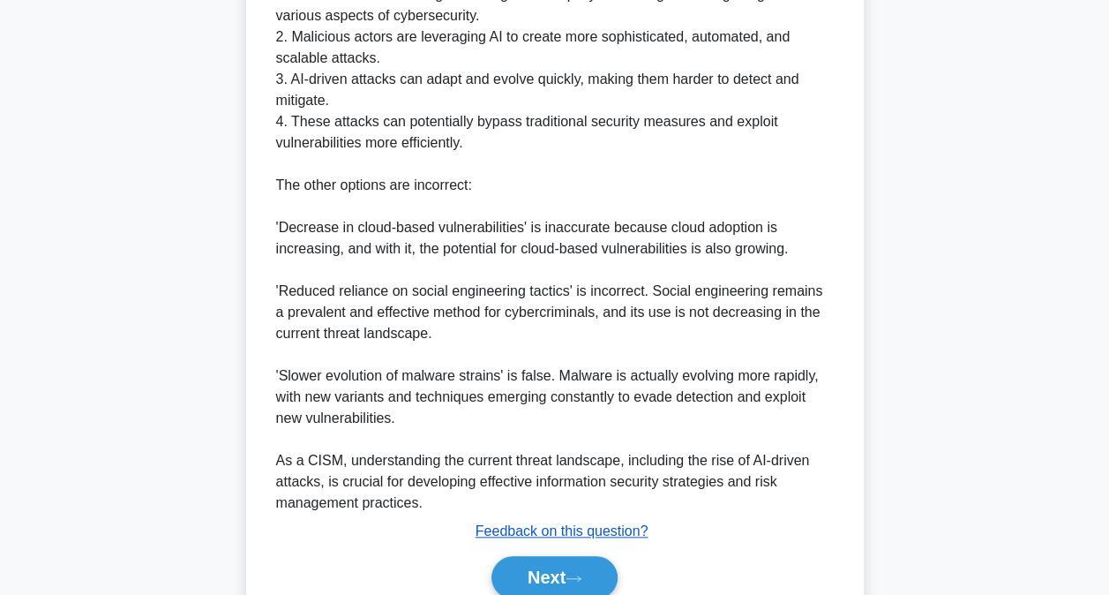
scroll to position [702, 0]
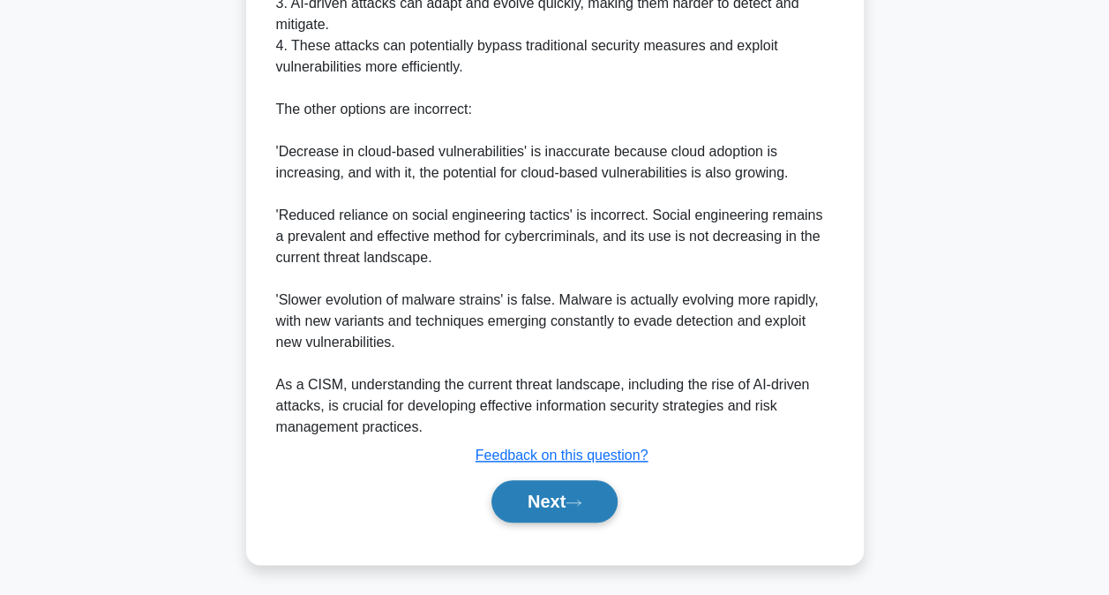
click at [558, 496] on button "Next" at bounding box center [554, 501] width 126 height 42
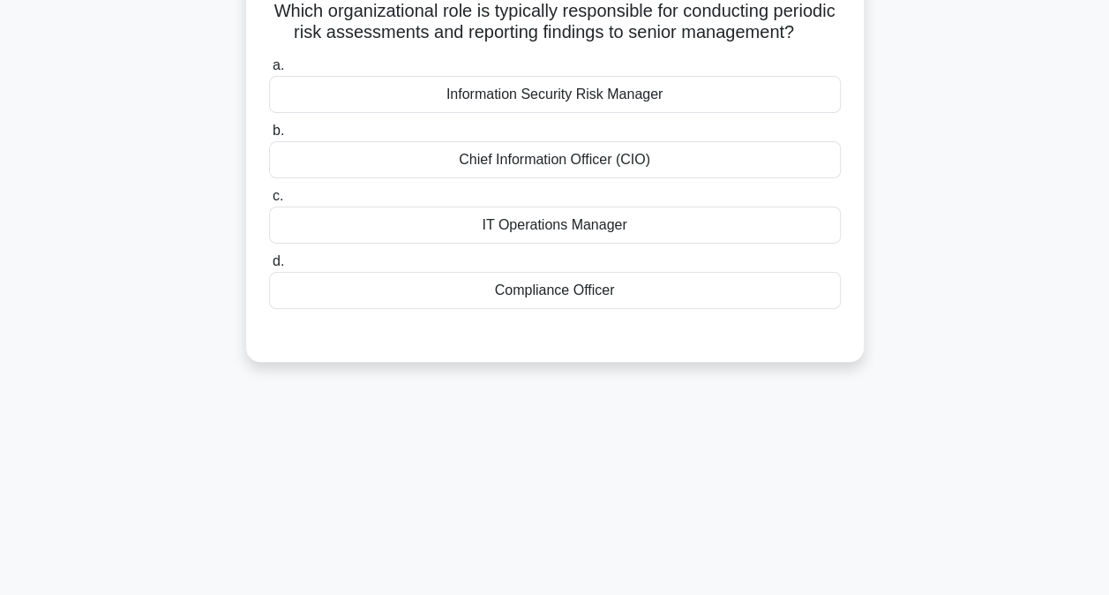
scroll to position [0, 0]
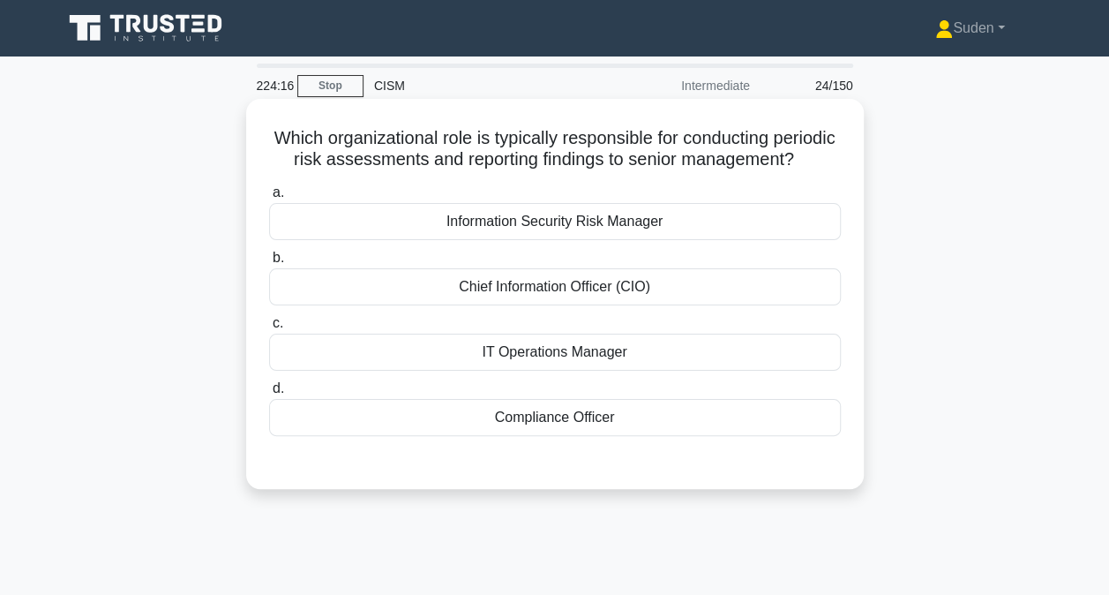
drag, startPoint x: 616, startPoint y: 242, endPoint x: 716, endPoint y: 276, distance: 106.3
click at [618, 240] on div "Information Security Risk Manager" at bounding box center [555, 221] width 572 height 37
click at [269, 199] on input "a. Information Security Risk Manager" at bounding box center [269, 192] width 0 height 11
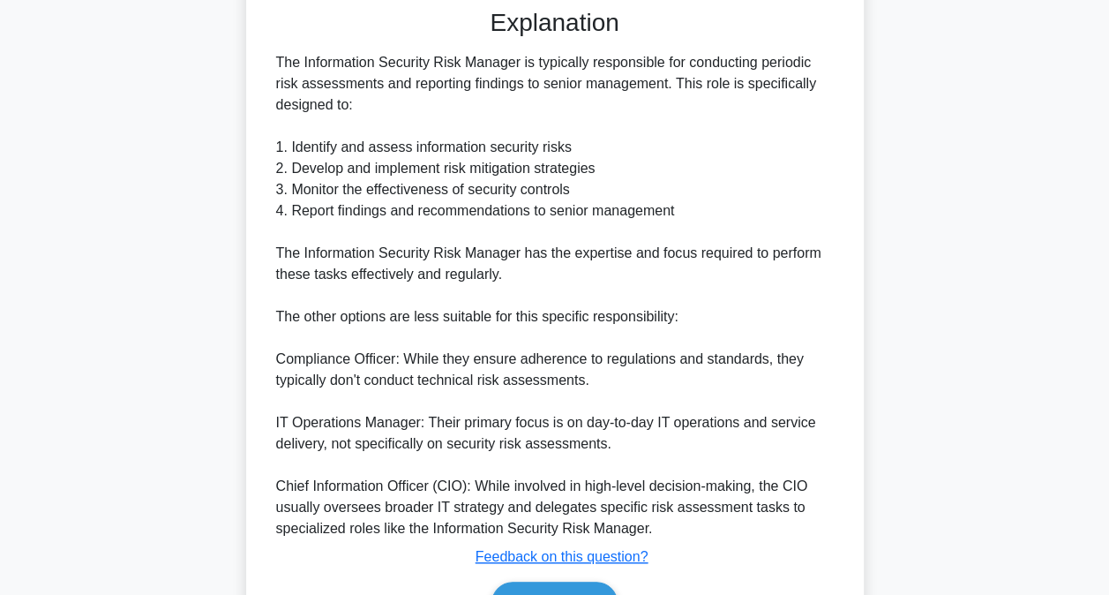
scroll to position [575, 0]
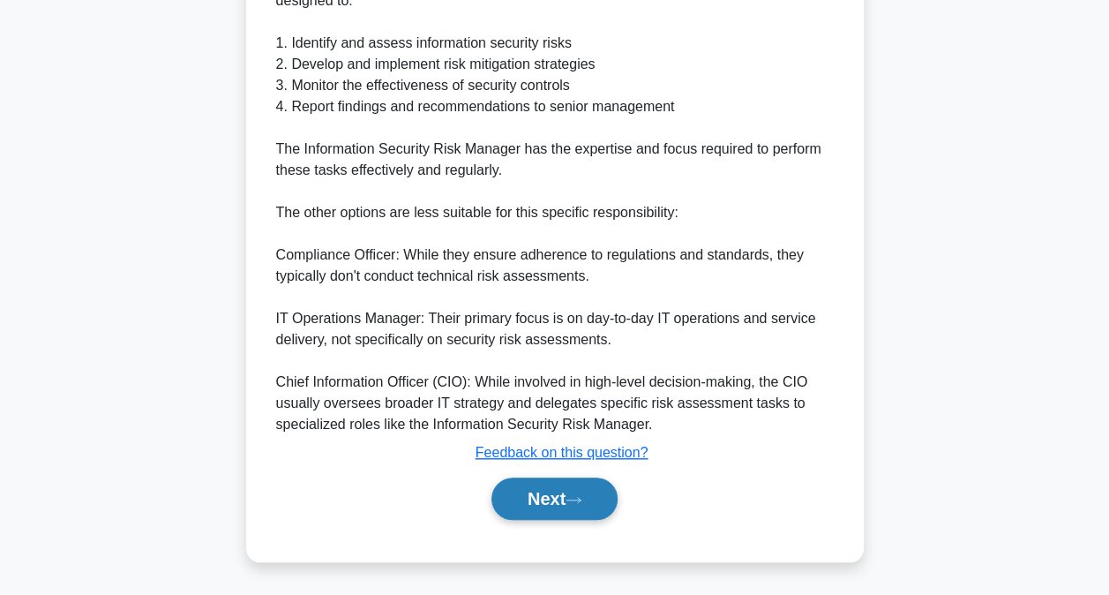
click at [553, 499] on button "Next" at bounding box center [554, 498] width 126 height 42
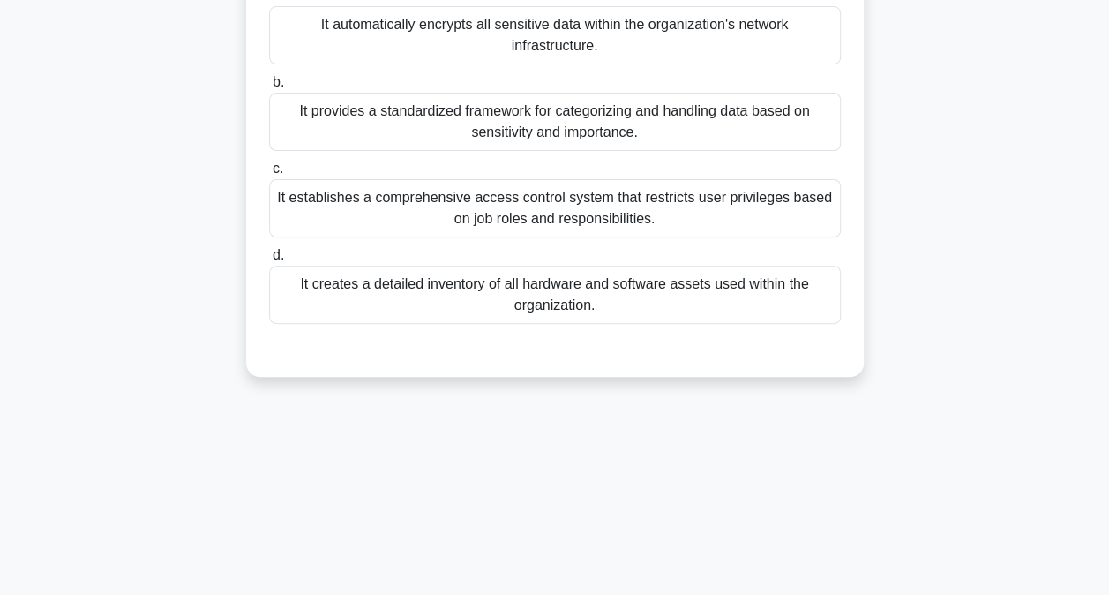
scroll to position [5, 0]
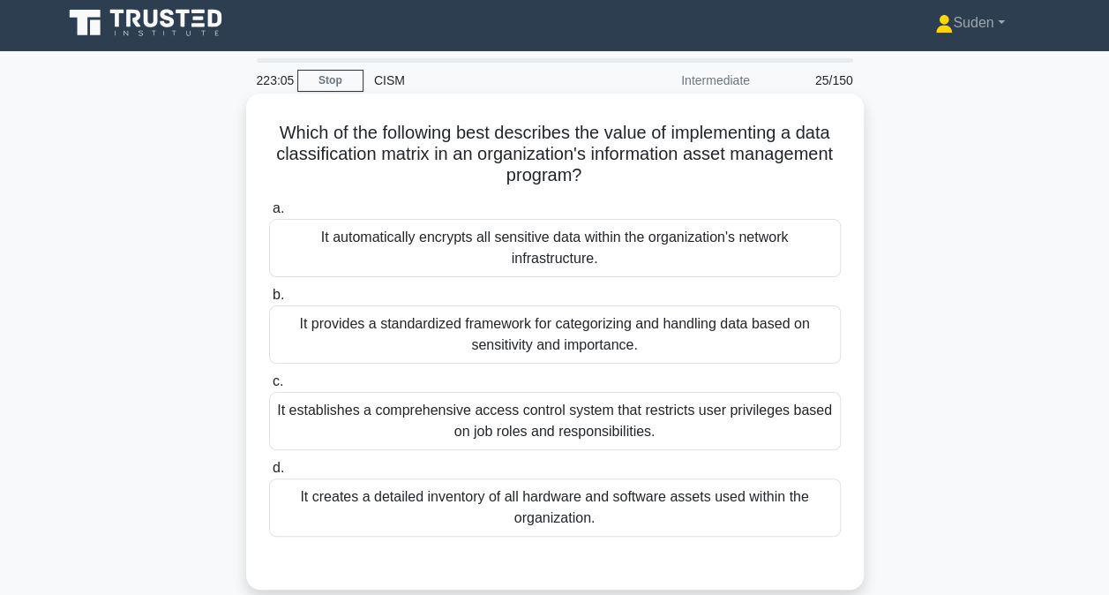
click at [536, 349] on div "It provides a standardized framework for categorizing and handling data based o…" at bounding box center [555, 334] width 572 height 58
click at [269, 301] on input "b. It provides a standardized framework for categorizing and handling data base…" at bounding box center [269, 294] width 0 height 11
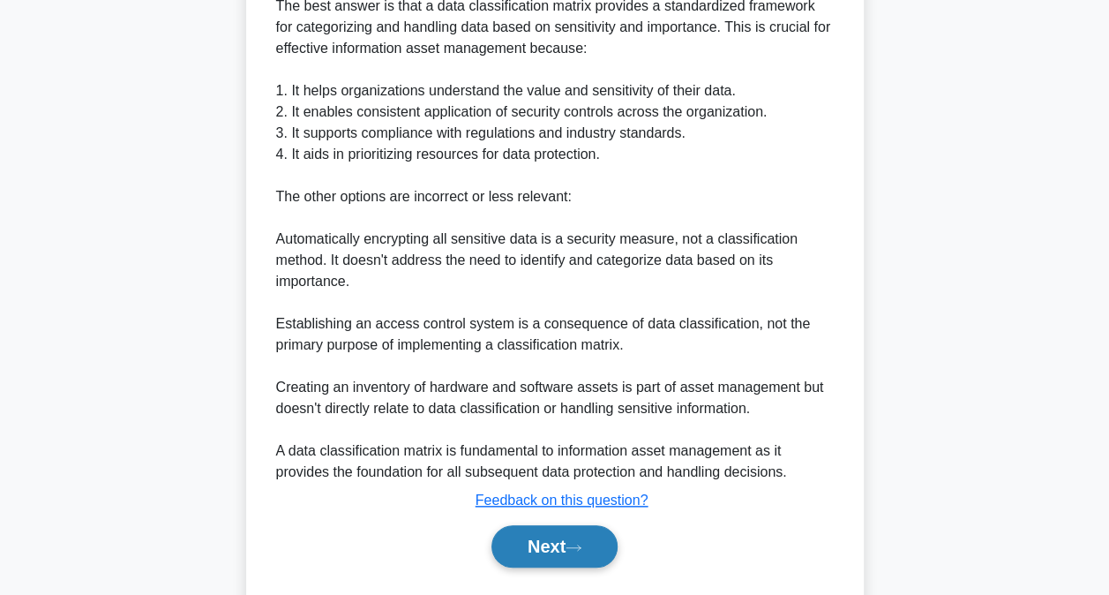
scroll to position [660, 0]
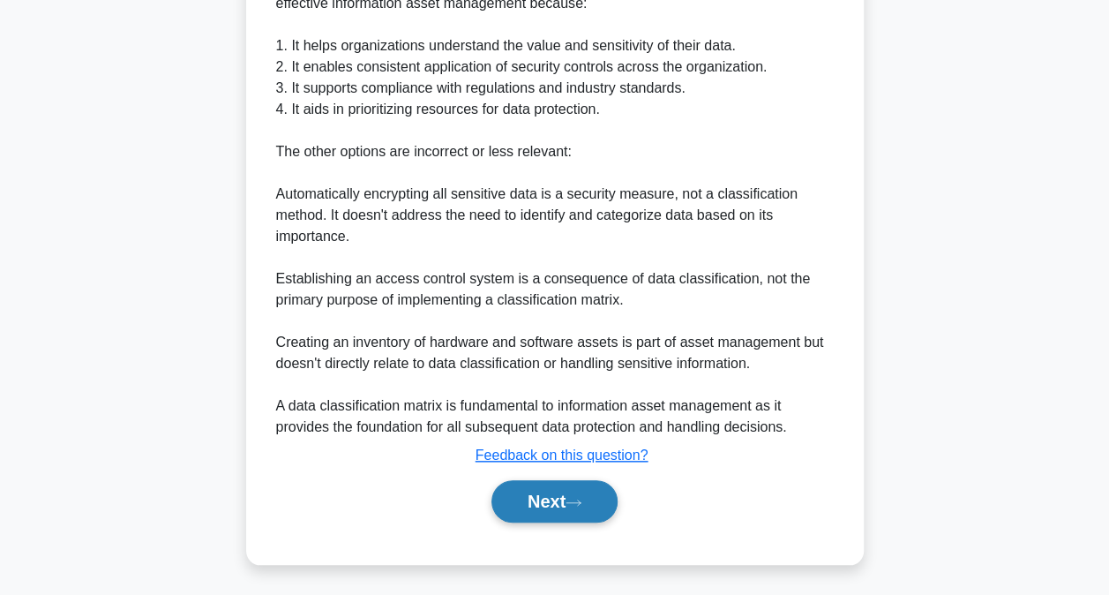
click at [557, 499] on button "Next" at bounding box center [554, 501] width 126 height 42
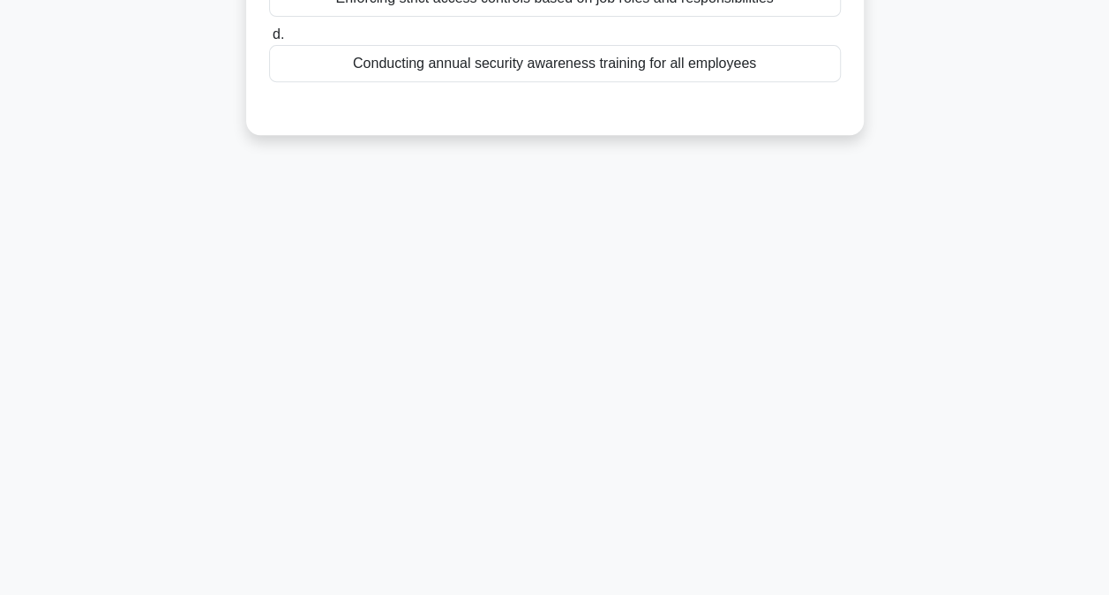
scroll to position [0, 0]
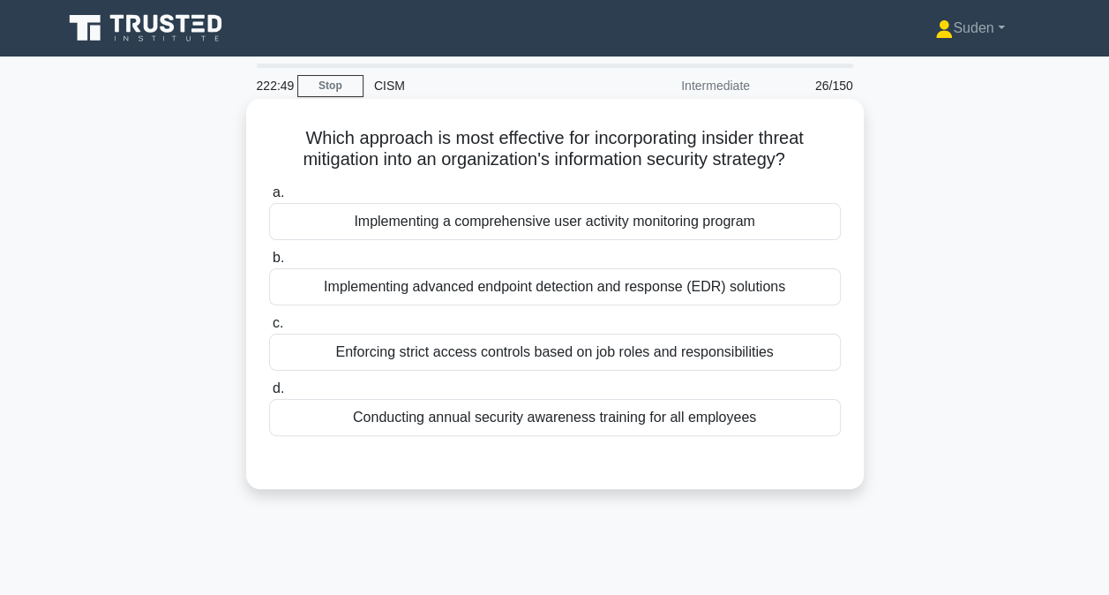
click at [487, 354] on div "Enforcing strict access controls based on job roles and responsibilities" at bounding box center [555, 352] width 572 height 37
click at [269, 329] on input "c. Enforcing strict access controls based on job roles and responsibilities" at bounding box center [269, 323] width 0 height 11
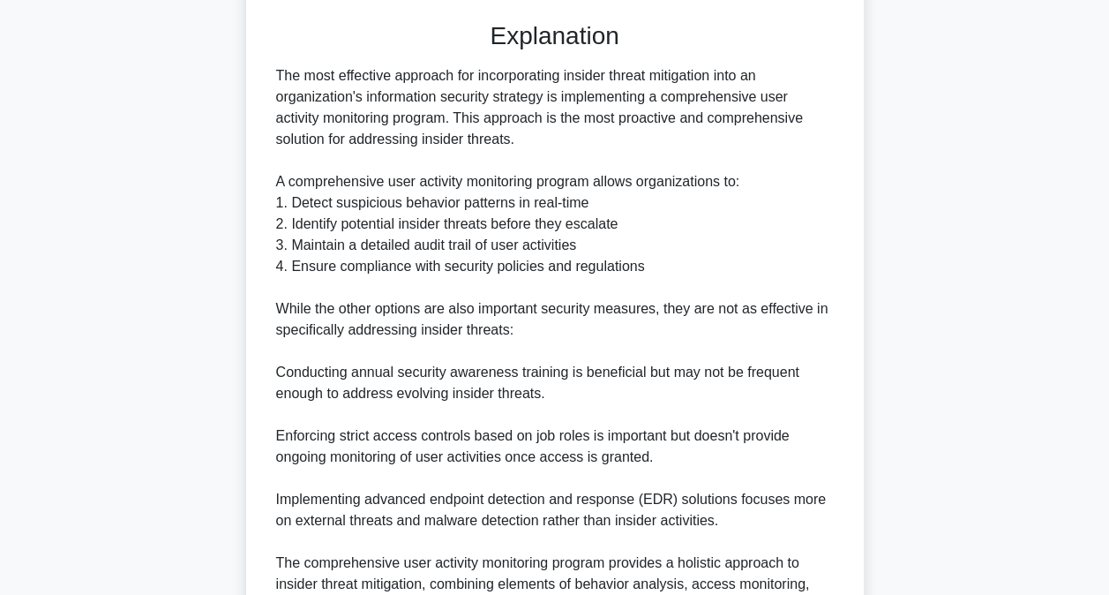
scroll to position [620, 0]
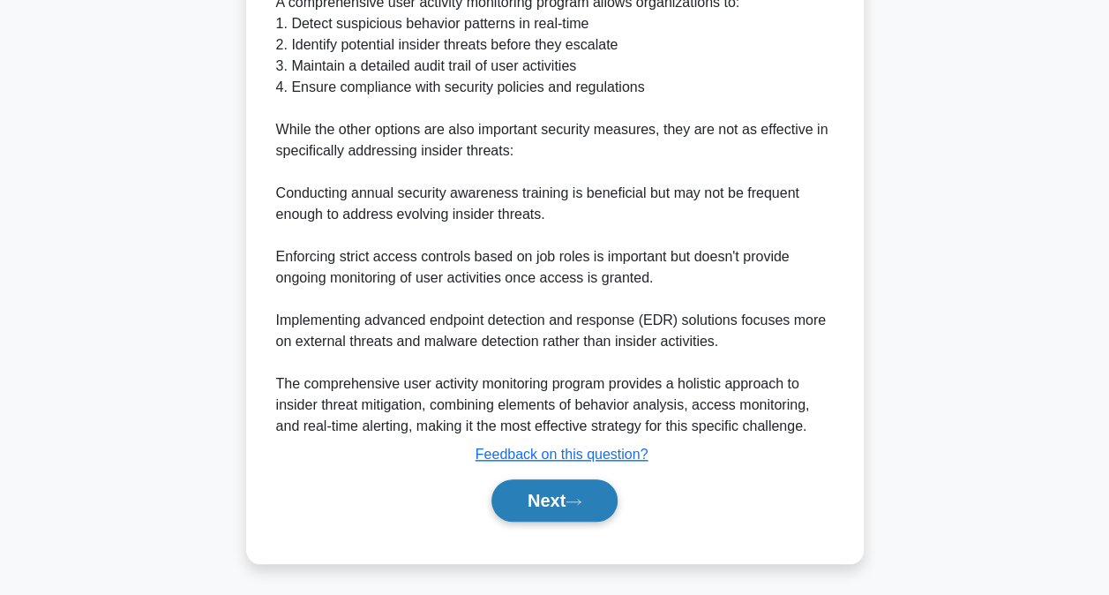
click at [577, 492] on button "Next" at bounding box center [554, 500] width 126 height 42
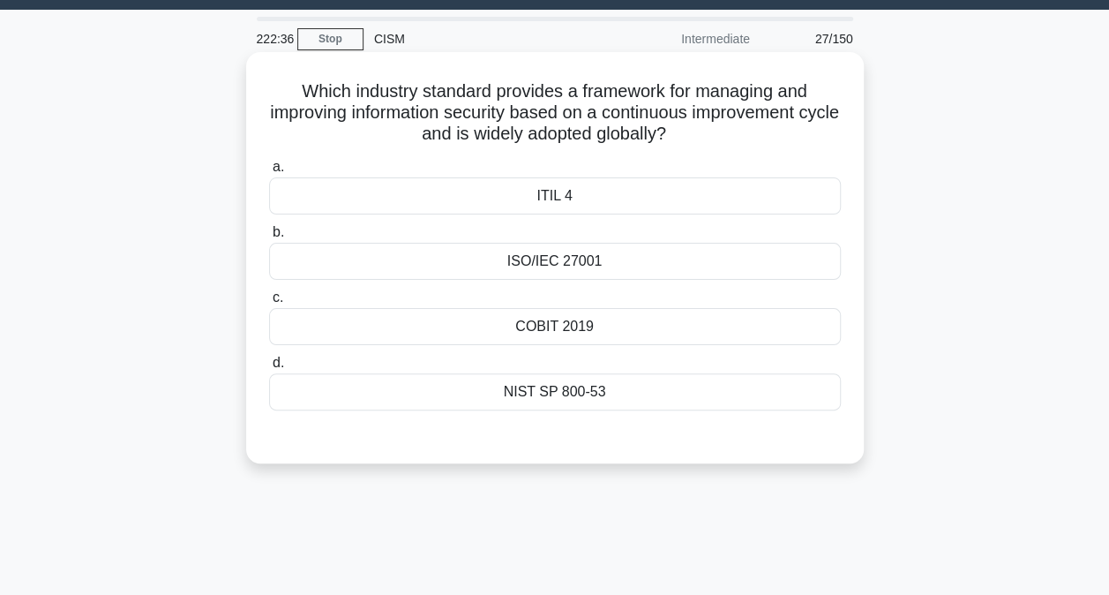
scroll to position [0, 0]
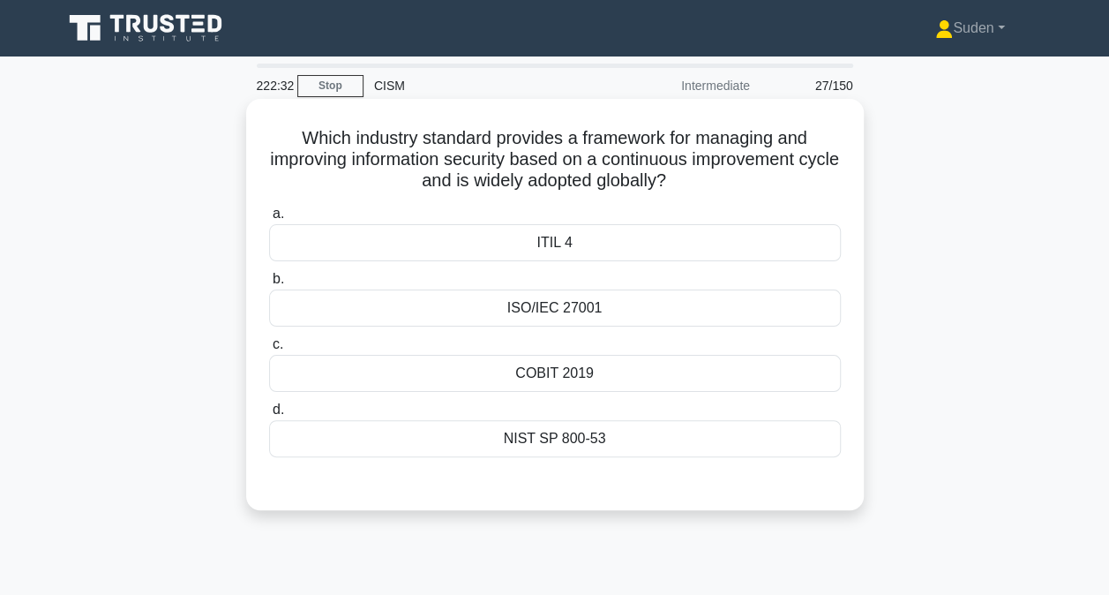
click at [589, 314] on div "ISO/IEC 27001" at bounding box center [555, 307] width 572 height 37
click at [269, 285] on input "b. ISO/IEC 27001" at bounding box center [269, 279] width 0 height 11
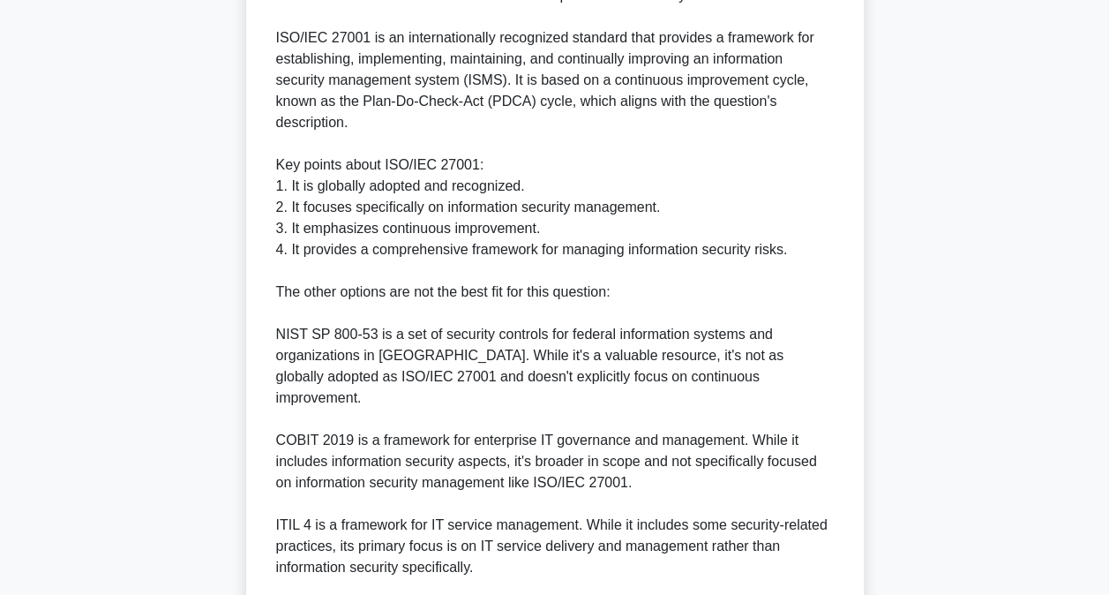
scroll to position [706, 0]
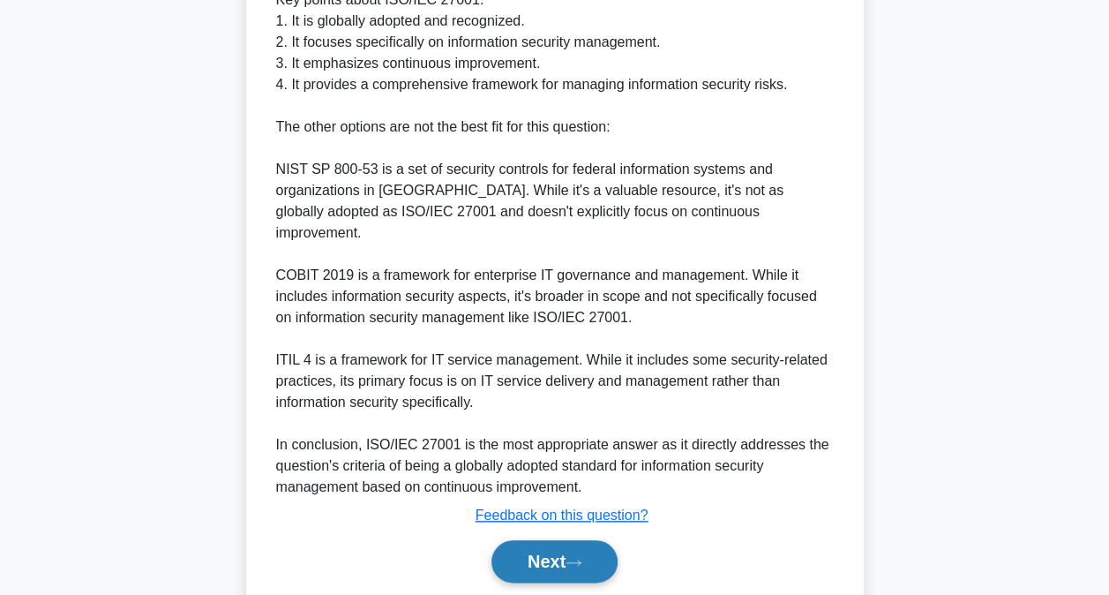
click at [578, 558] on icon at bounding box center [574, 563] width 16 height 10
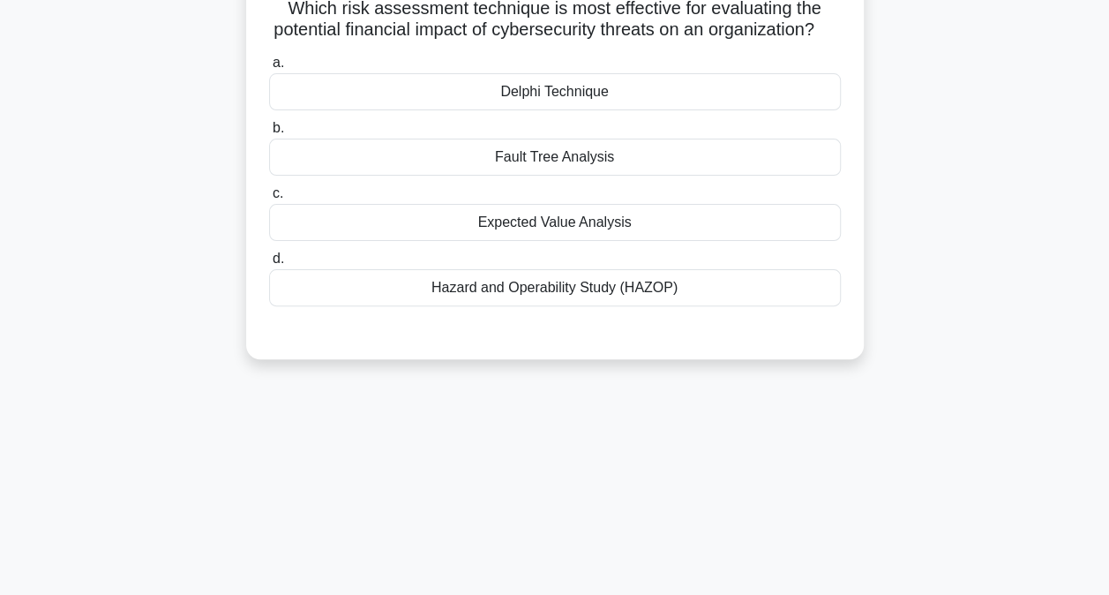
scroll to position [5, 0]
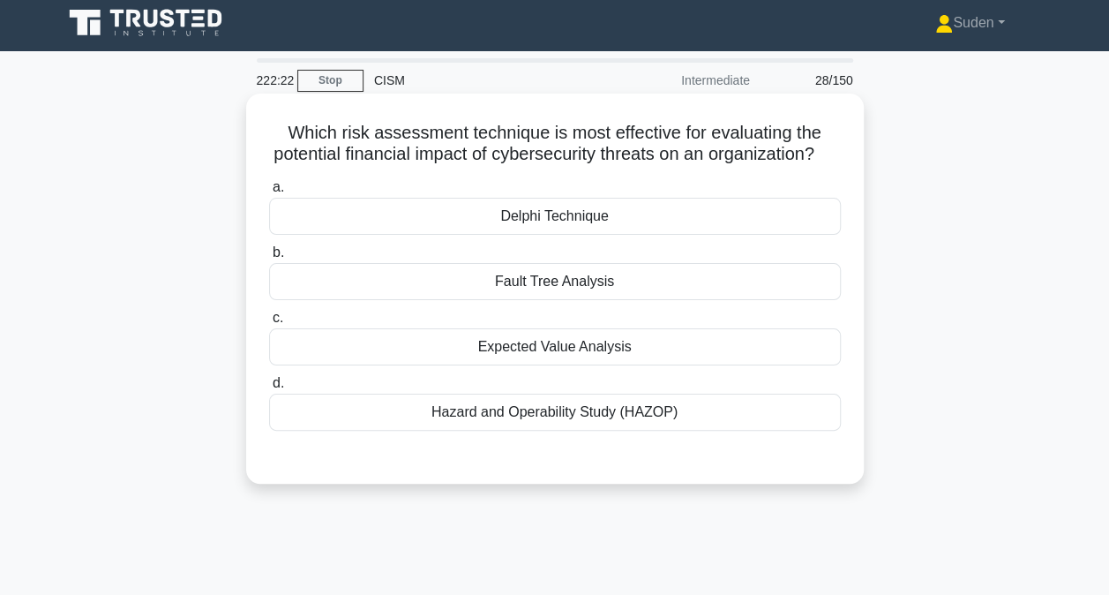
click at [588, 235] on div "Delphi Technique" at bounding box center [555, 216] width 572 height 37
click at [269, 193] on input "a. Delphi Technique" at bounding box center [269, 187] width 0 height 11
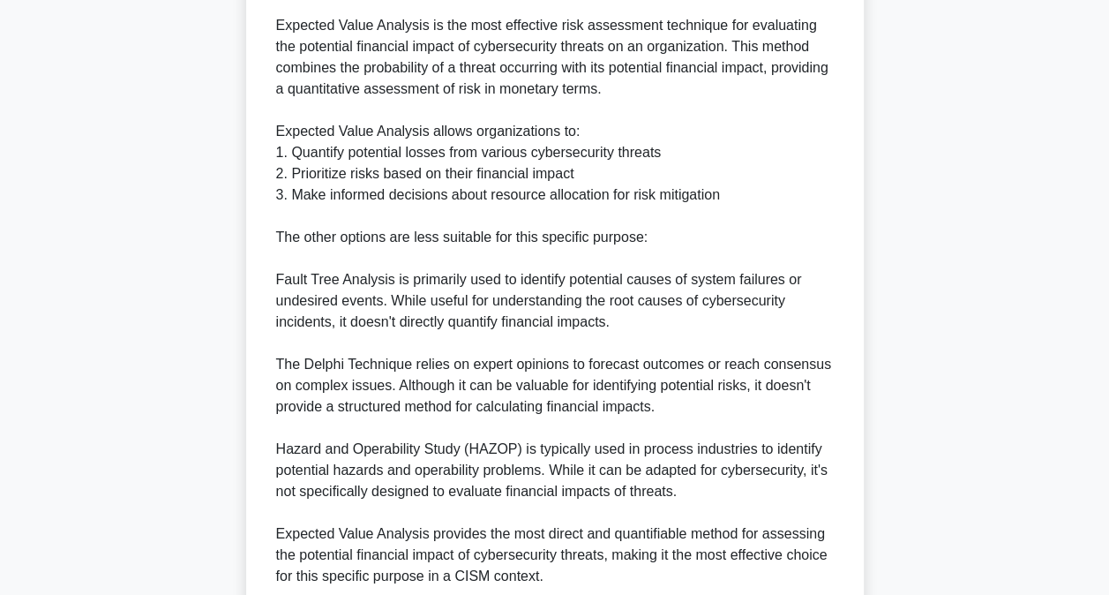
scroll to position [663, 0]
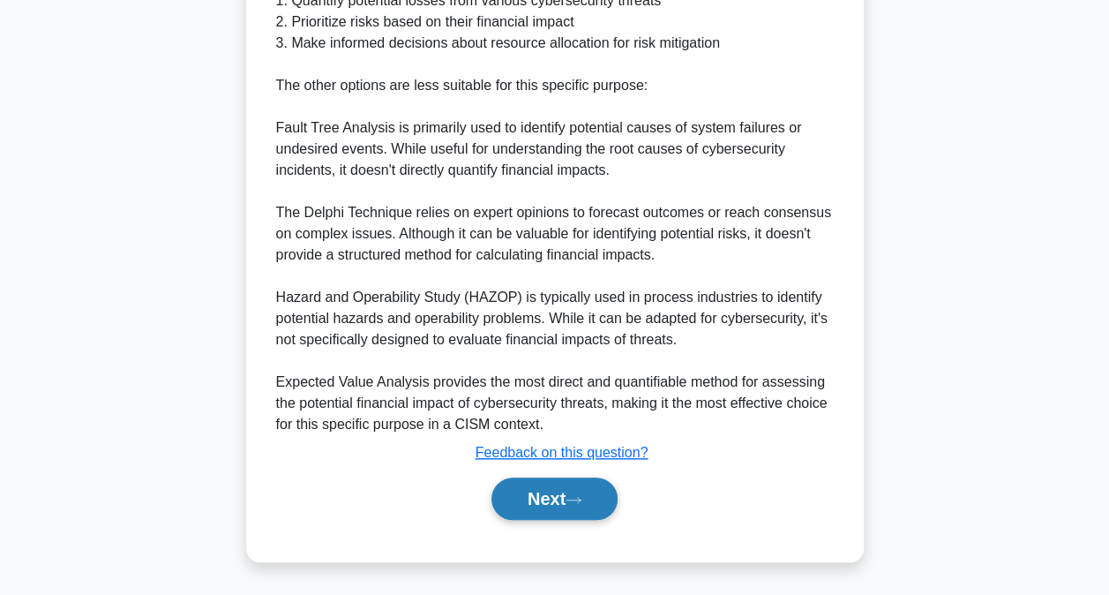
click at [583, 506] on button "Next" at bounding box center [554, 498] width 126 height 42
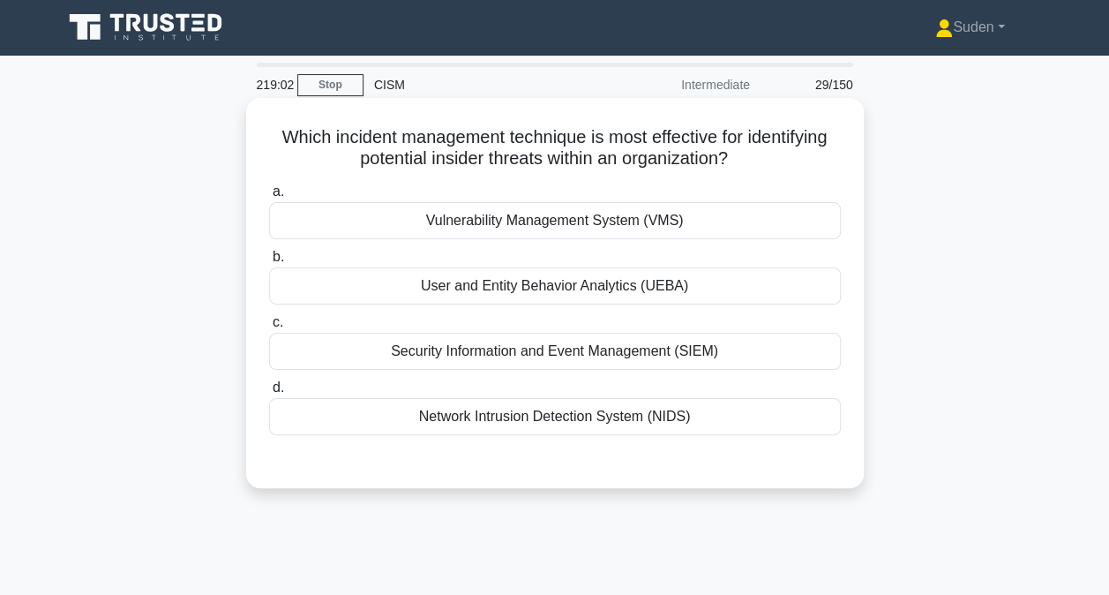
scroll to position [0, 0]
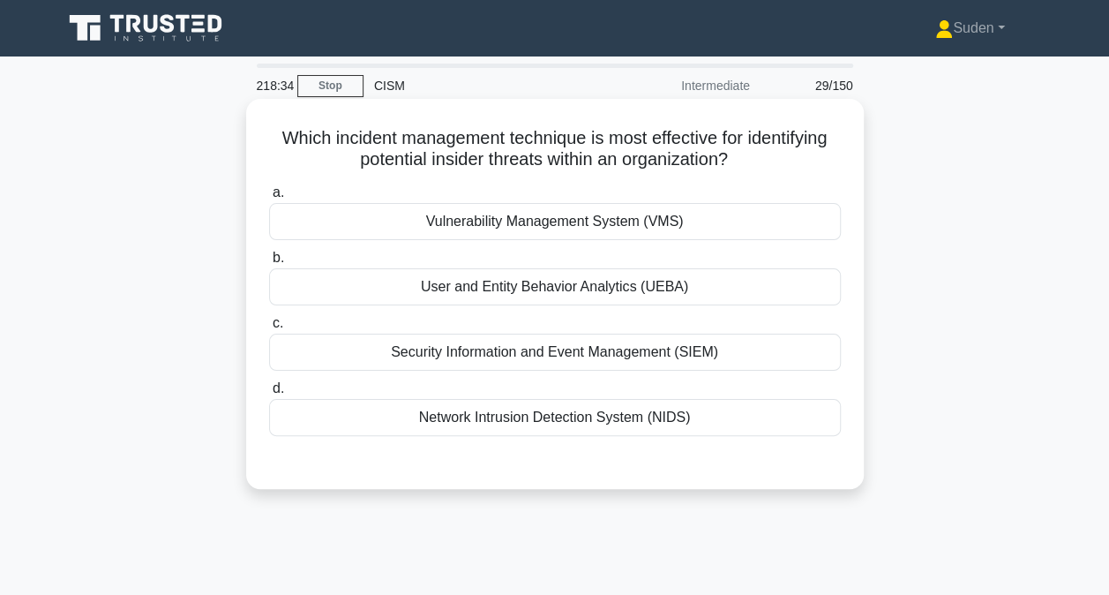
click at [585, 295] on div "User and Entity Behavior Analytics (UEBA)" at bounding box center [555, 286] width 572 height 37
click at [269, 264] on input "b. User and Entity Behavior Analytics (UEBA)" at bounding box center [269, 257] width 0 height 11
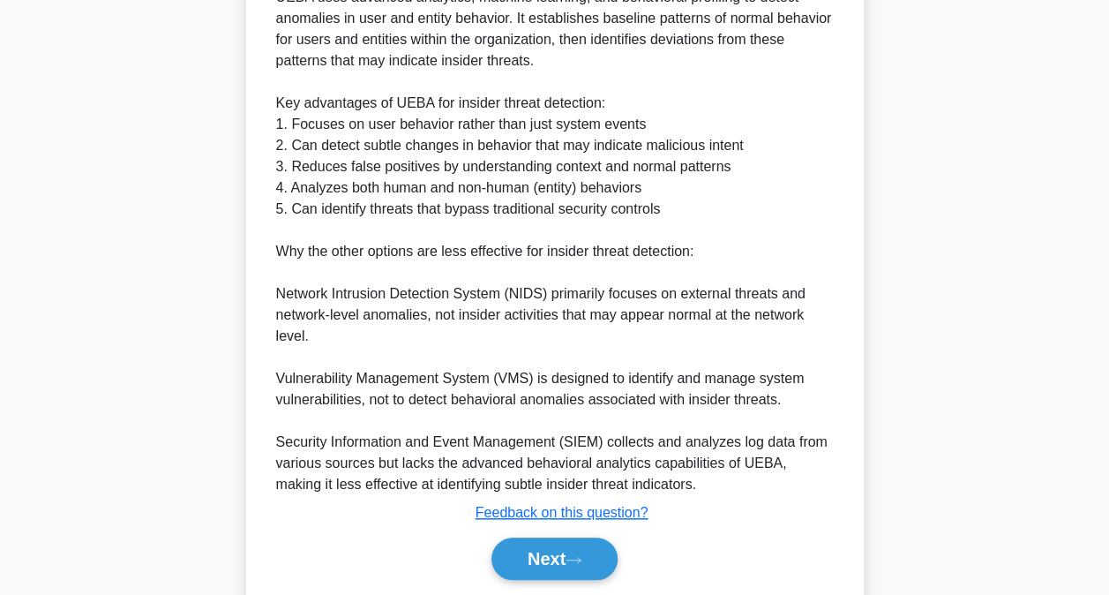
scroll to position [618, 0]
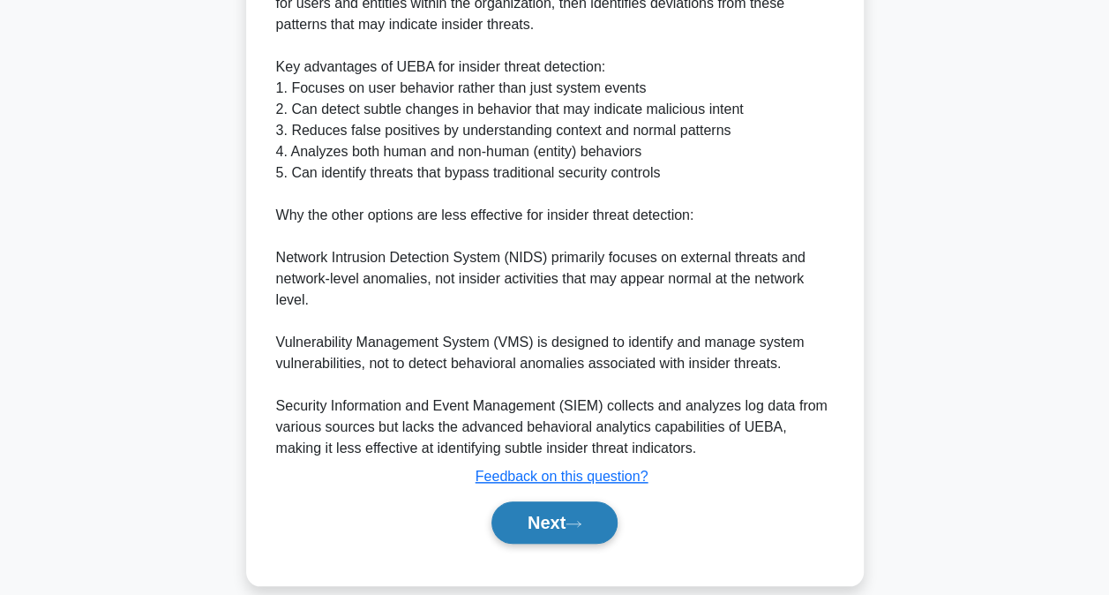
click at [572, 513] on button "Next" at bounding box center [554, 522] width 126 height 42
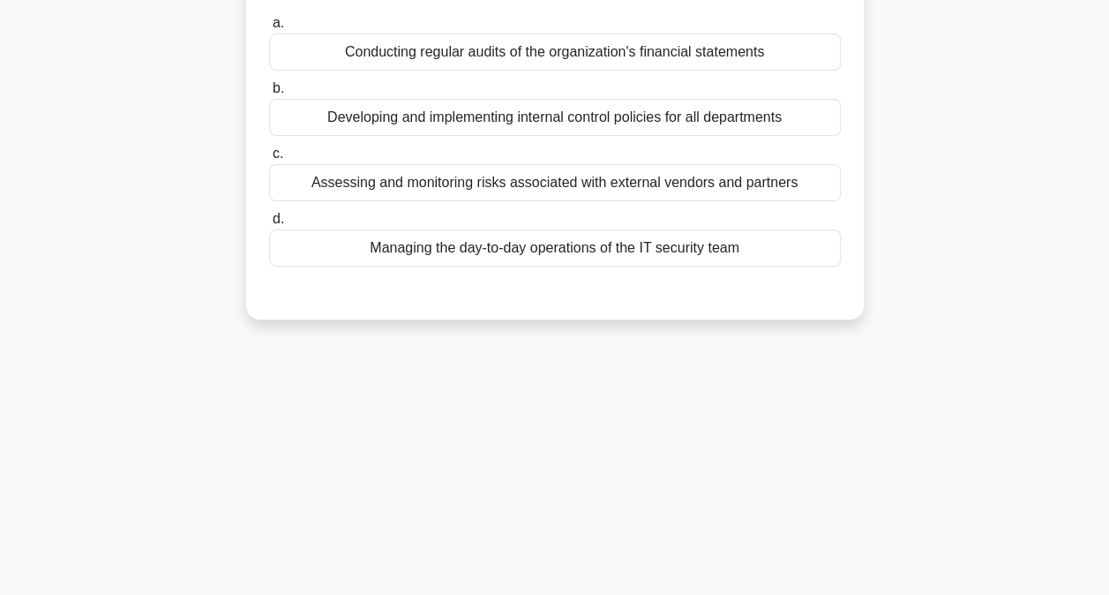
scroll to position [0, 0]
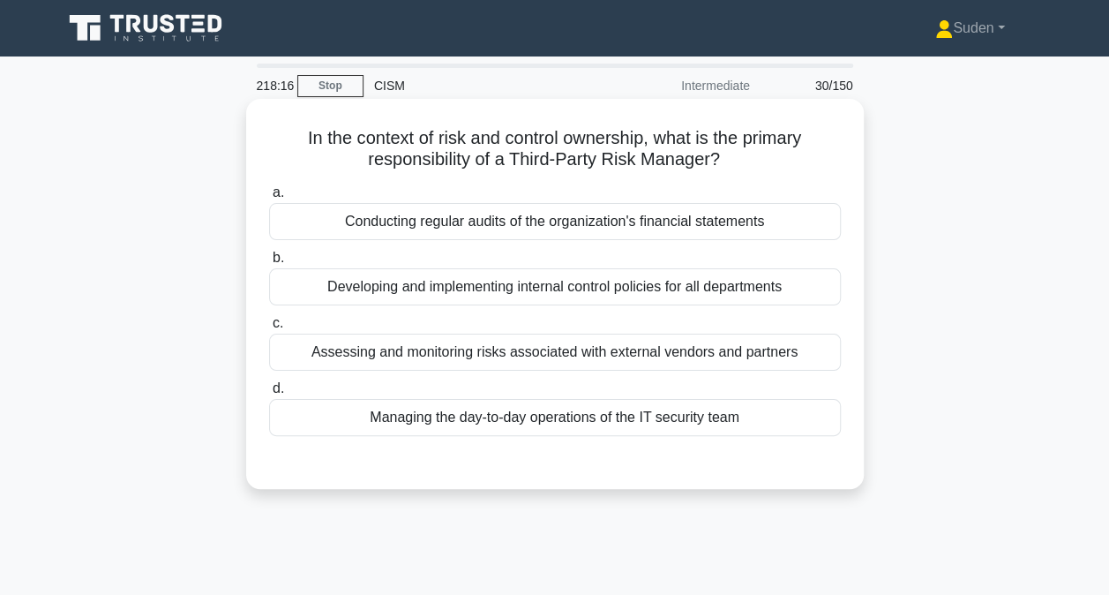
click at [359, 354] on div "Assessing and monitoring risks associated with external vendors and partners" at bounding box center [555, 352] width 572 height 37
click at [269, 329] on input "c. Assessing and monitoring risks associated with external vendors and partners" at bounding box center [269, 323] width 0 height 11
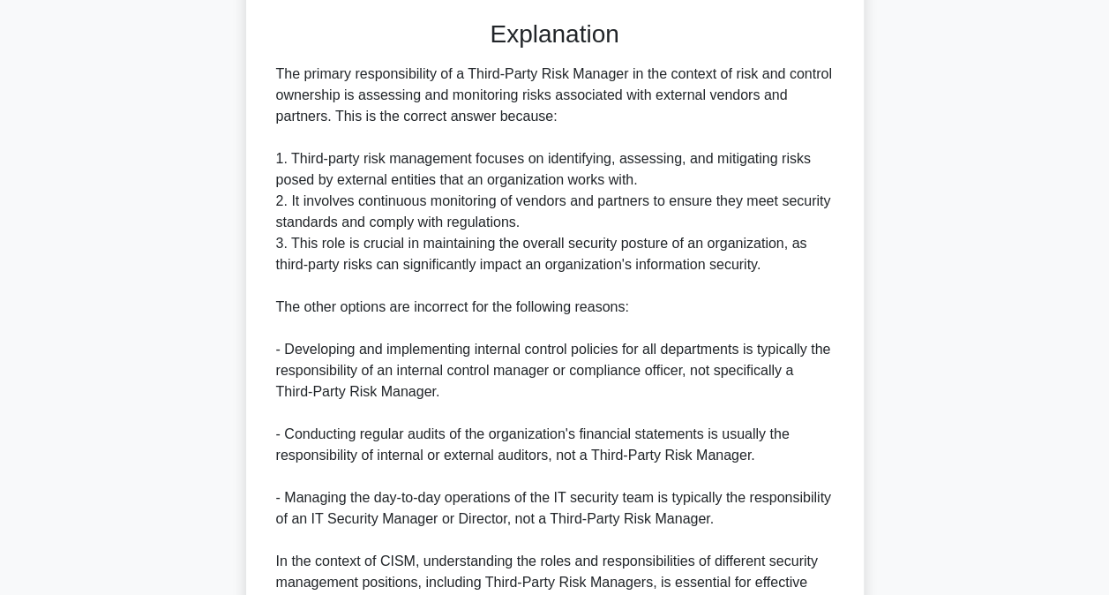
scroll to position [618, 0]
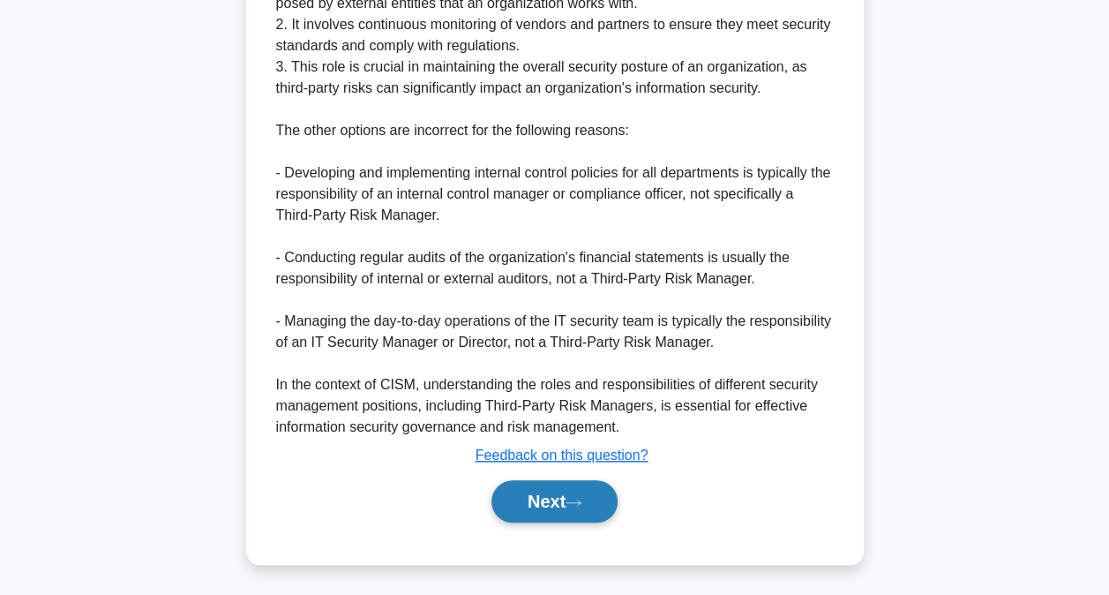
click at [579, 505] on icon at bounding box center [574, 503] width 16 height 10
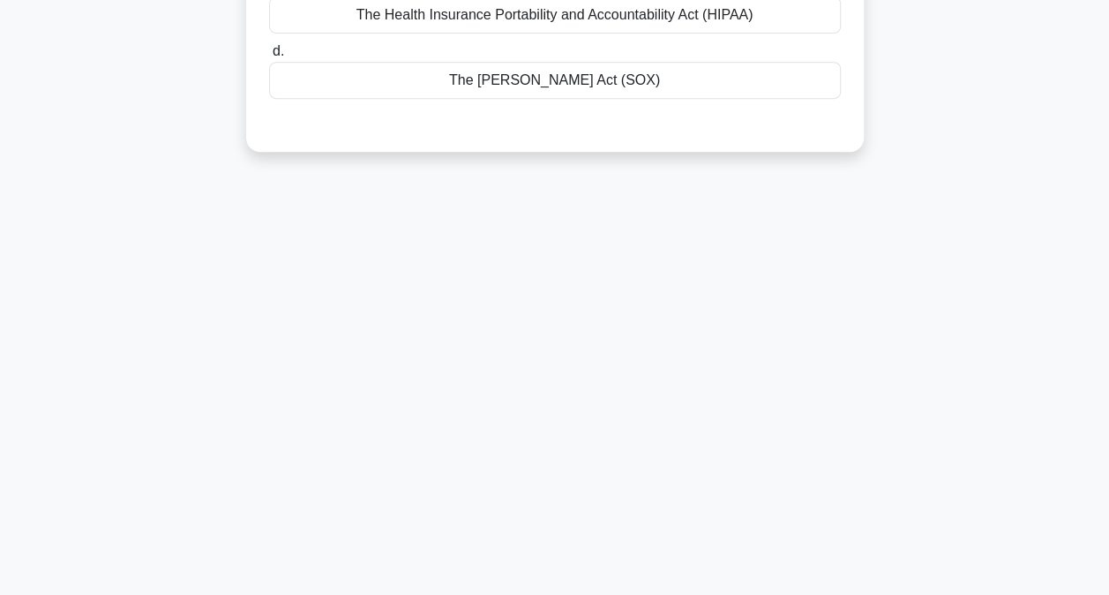
scroll to position [5, 0]
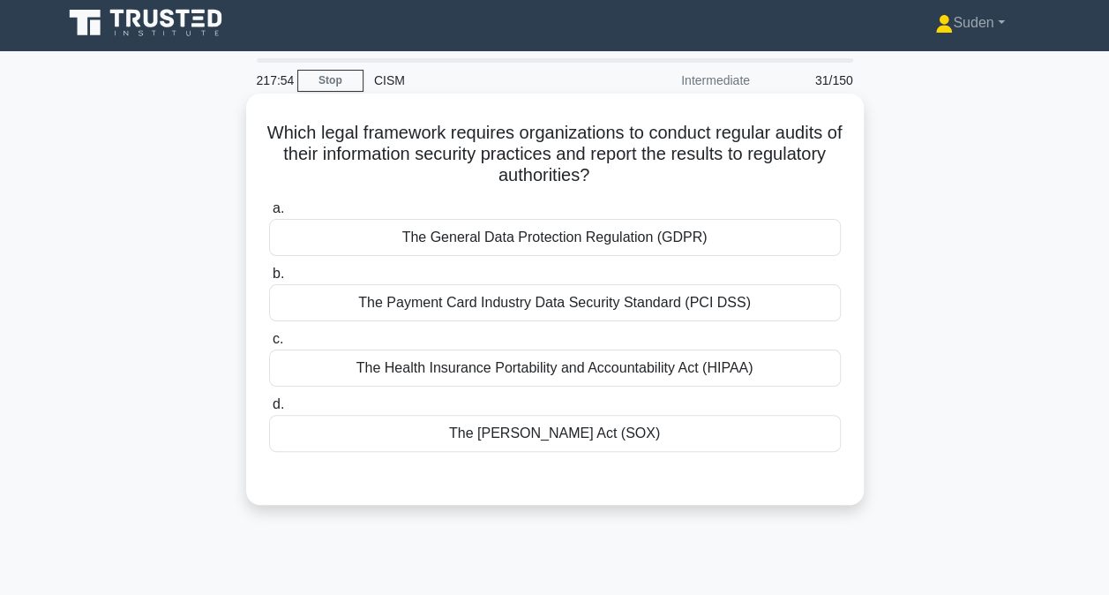
click at [531, 434] on div "The Sarbanes-Oxley Act (SOX)" at bounding box center [555, 433] width 572 height 37
click at [269, 410] on input "d. The Sarbanes-Oxley Act (SOX)" at bounding box center [269, 404] width 0 height 11
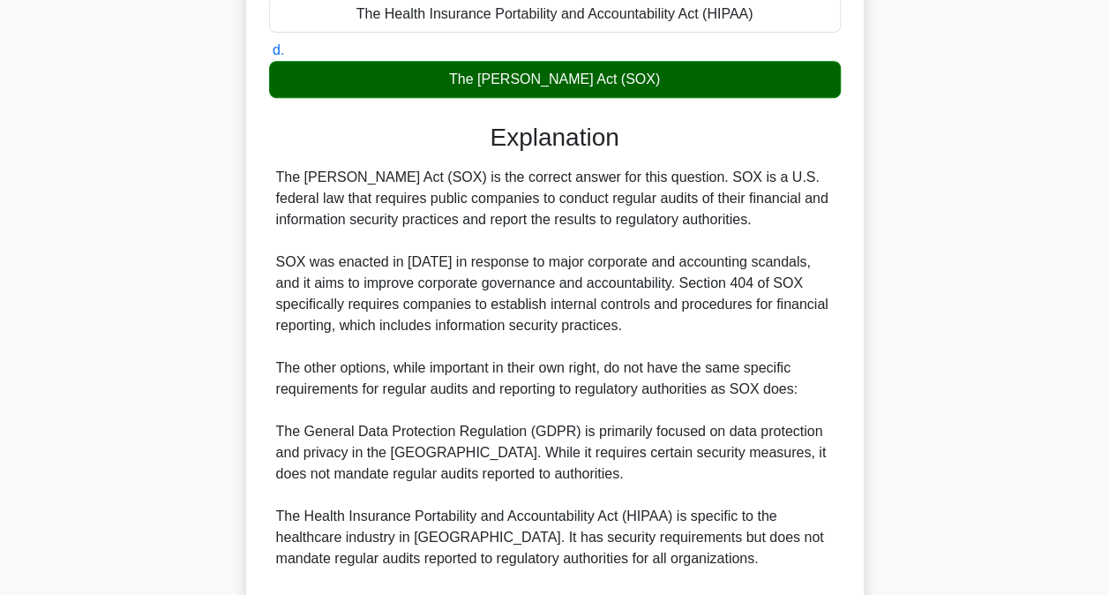
scroll to position [358, 0]
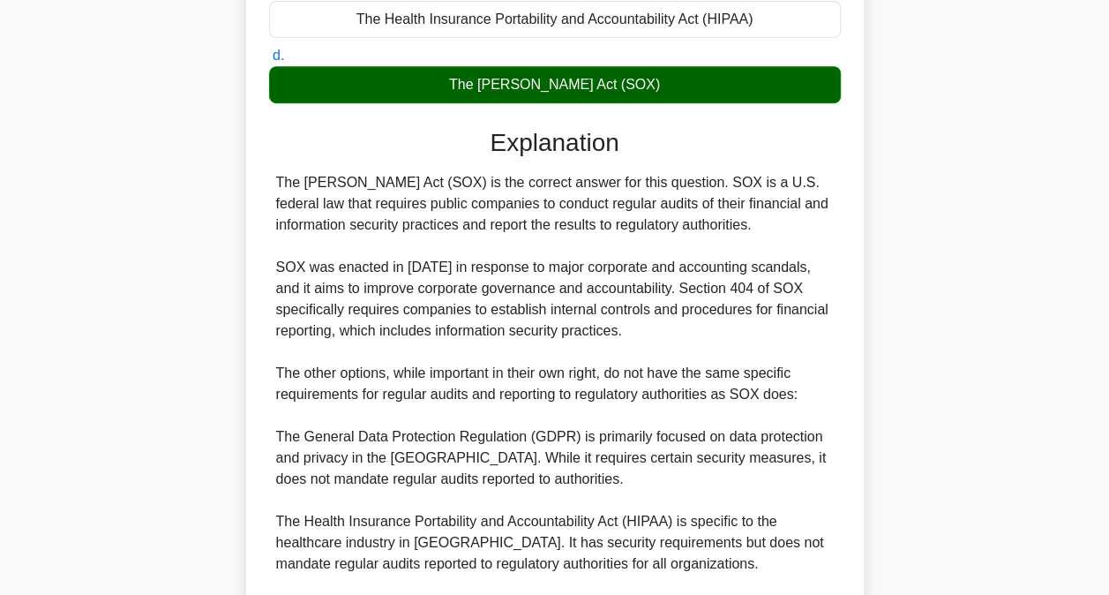
drag, startPoint x: 632, startPoint y: 460, endPoint x: 1091, endPoint y: 380, distance: 465.6
click at [1091, 380] on main "217:39 Stop CISM Intermediate 31/150 Which legal framework requires organizatio…" at bounding box center [554, 308] width 1109 height 1221
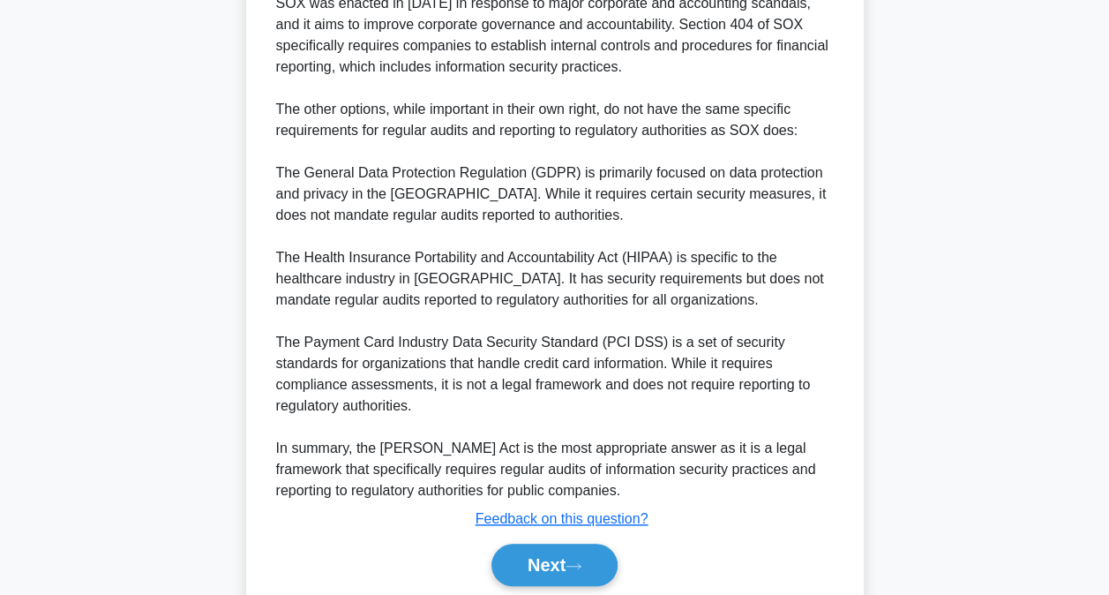
scroll to position [681, 0]
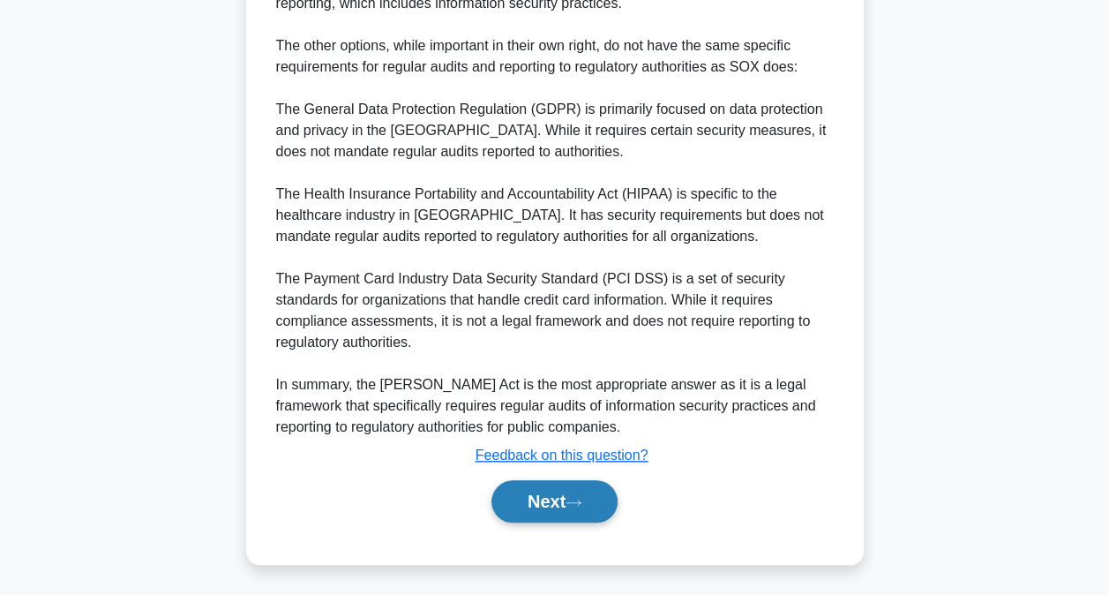
click at [528, 495] on button "Next" at bounding box center [554, 501] width 126 height 42
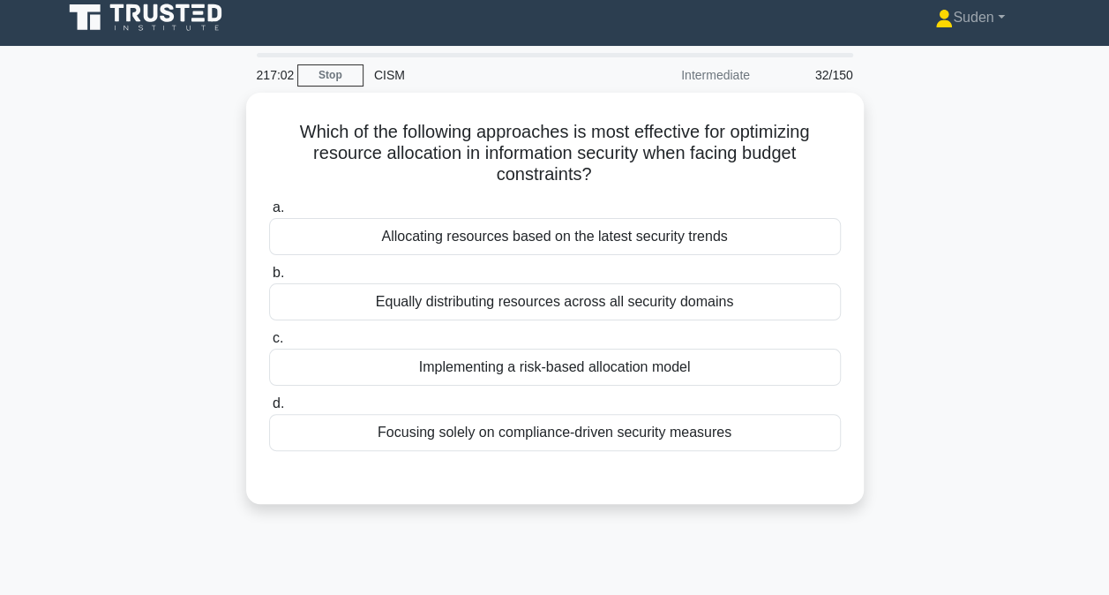
scroll to position [5, 0]
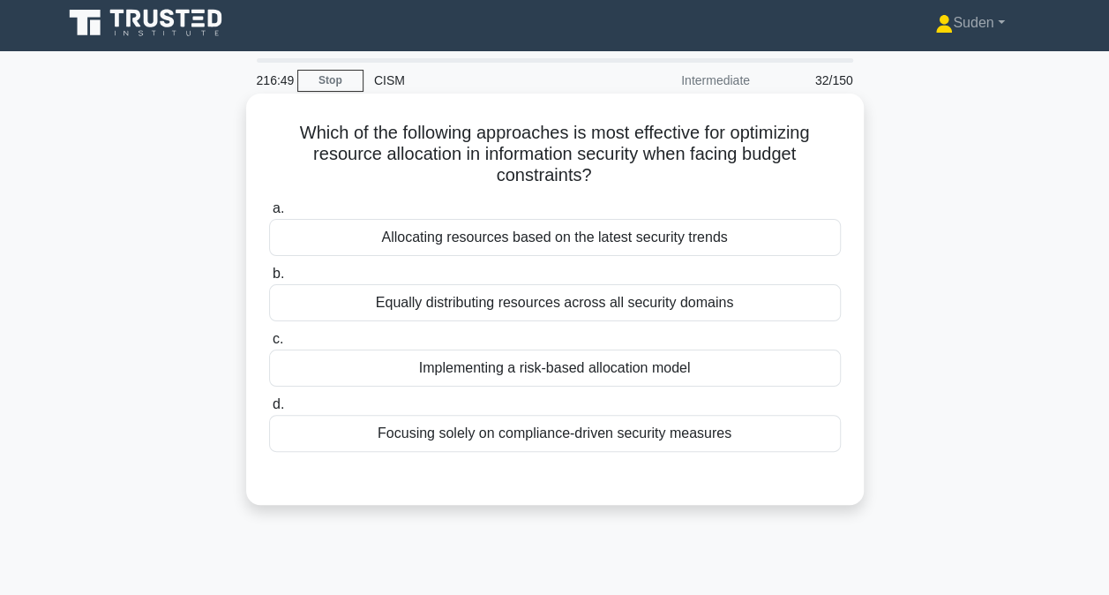
click at [785, 342] on label "c. Implementing a risk-based allocation model" at bounding box center [555, 357] width 572 height 58
click at [269, 342] on input "c. Implementing a risk-based allocation model" at bounding box center [269, 339] width 0 height 11
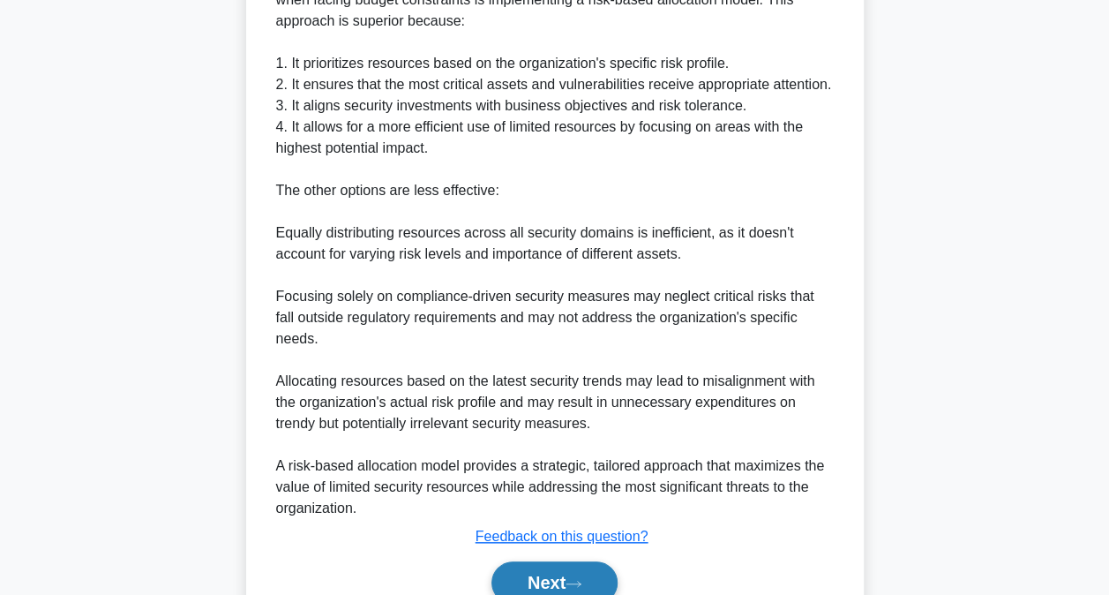
scroll to position [618, 0]
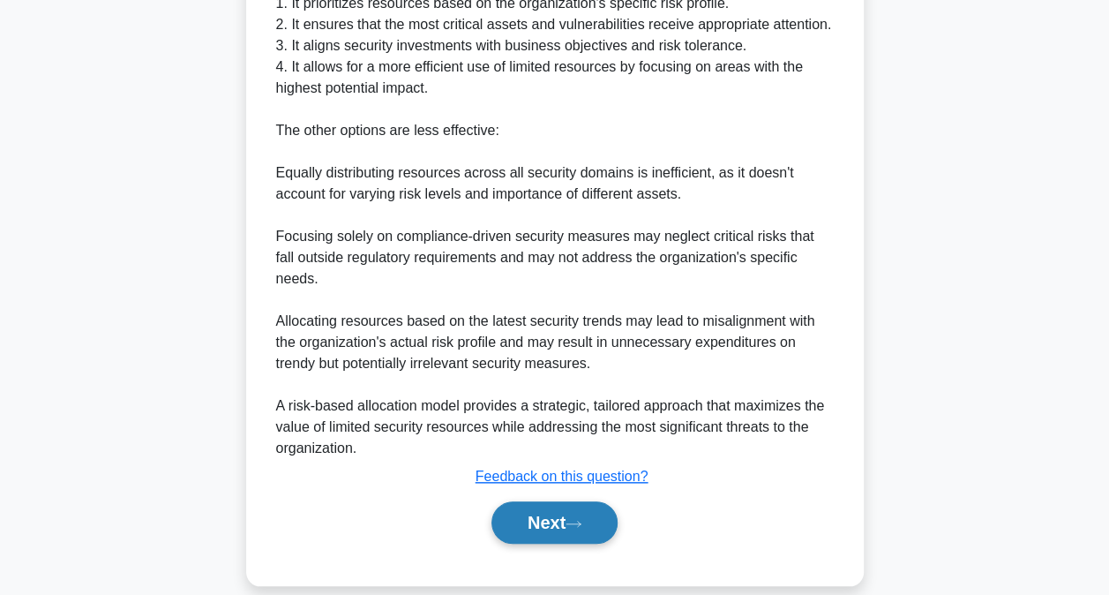
drag, startPoint x: 575, startPoint y: 497, endPoint x: 830, endPoint y: 482, distance: 255.4
click at [576, 519] on icon at bounding box center [574, 524] width 16 height 10
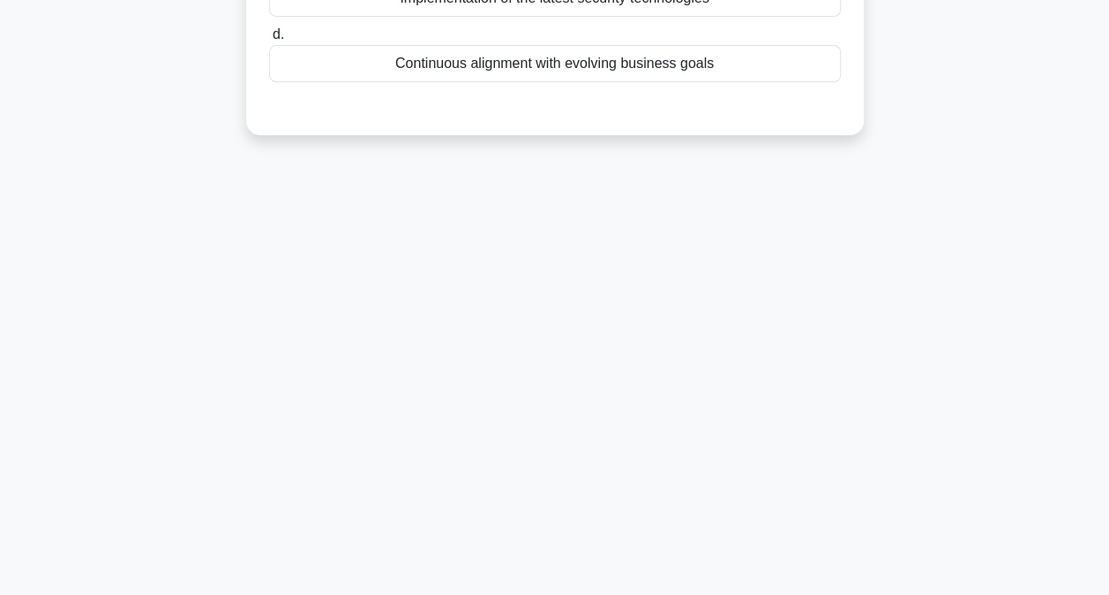
scroll to position [5, 0]
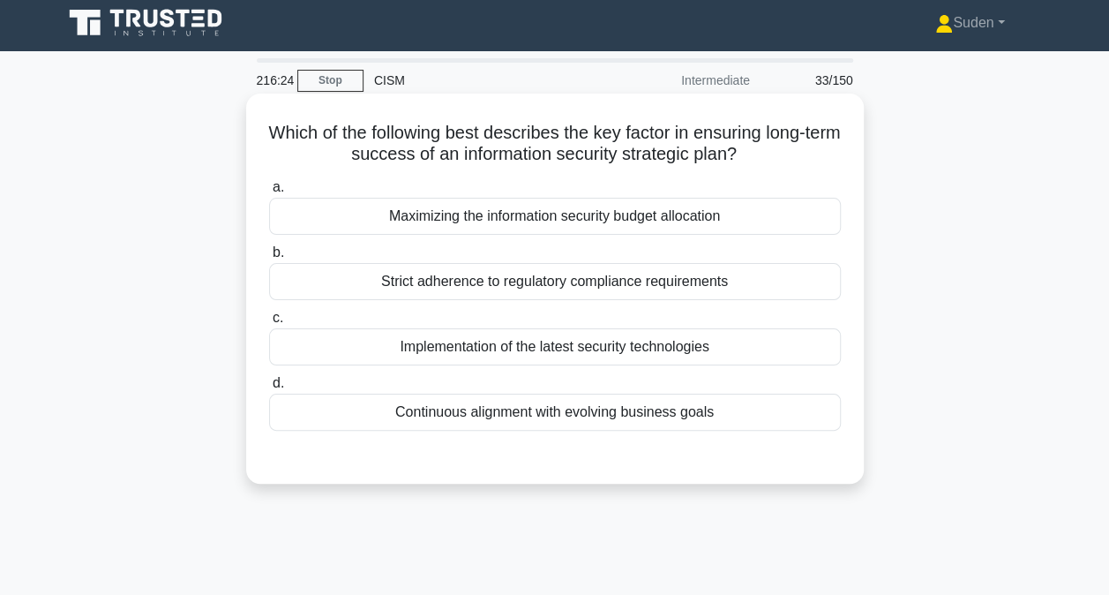
click at [626, 422] on div "Continuous alignment with evolving business goals" at bounding box center [555, 412] width 572 height 37
click at [269, 389] on input "d. Continuous alignment with evolving business goals" at bounding box center [269, 383] width 0 height 11
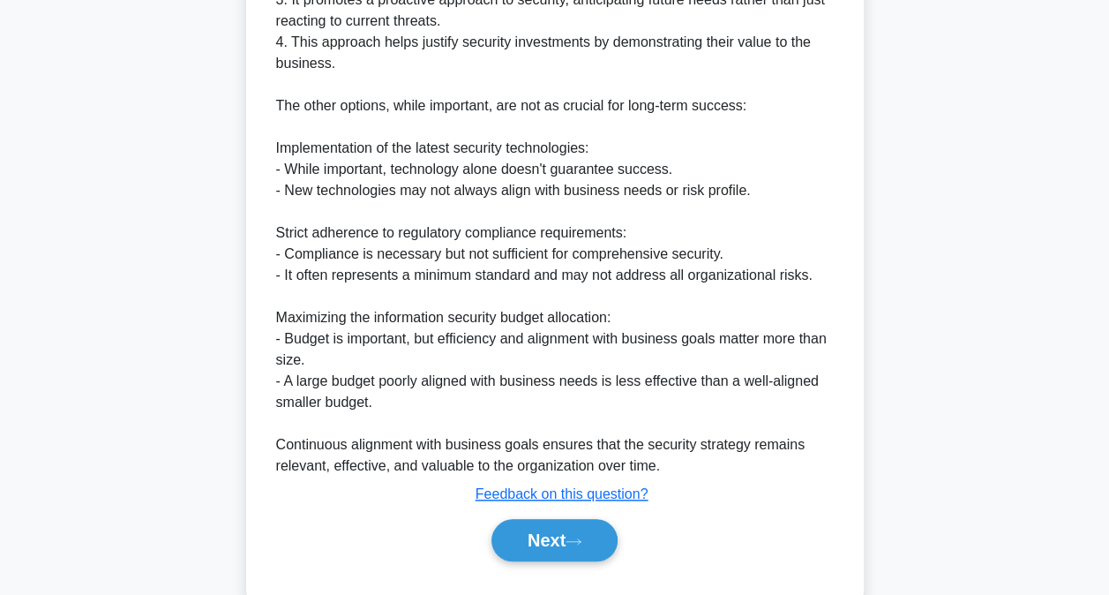
scroll to position [702, 0]
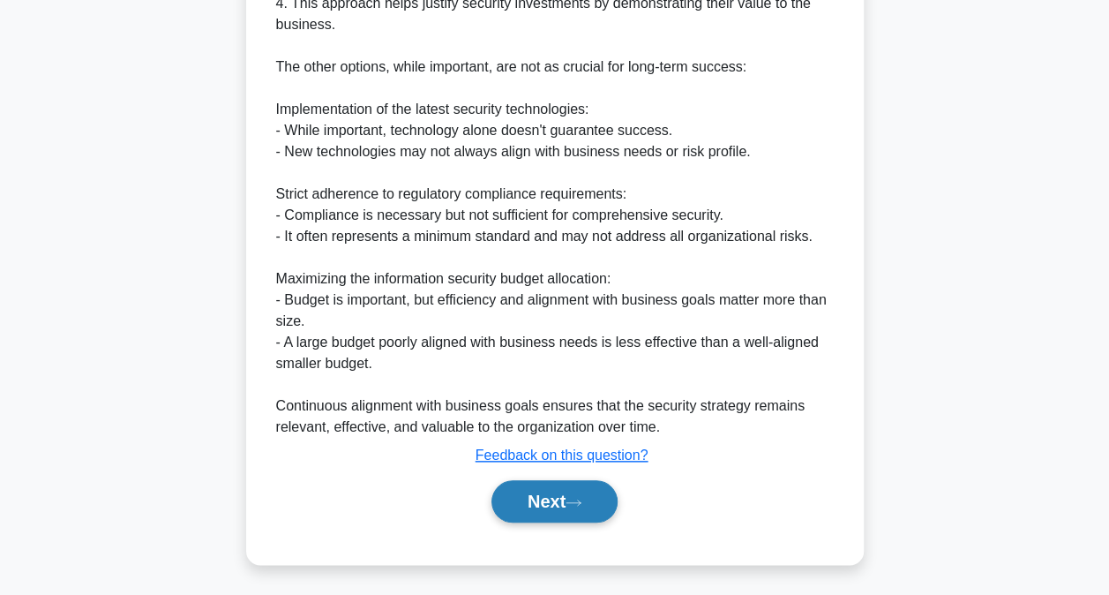
click at [581, 512] on button "Next" at bounding box center [554, 501] width 126 height 42
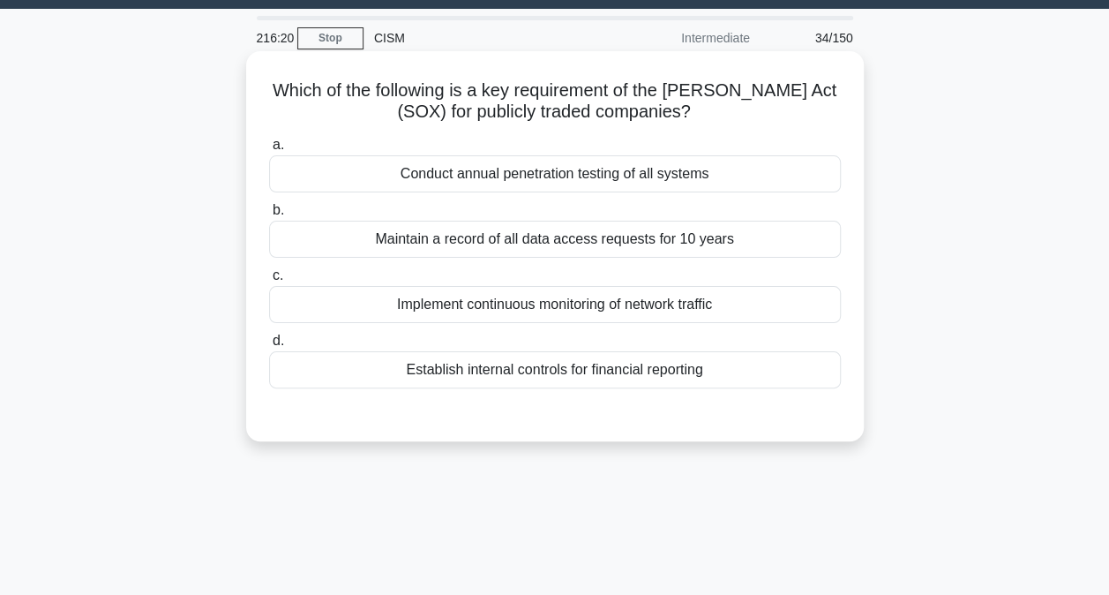
scroll to position [5, 0]
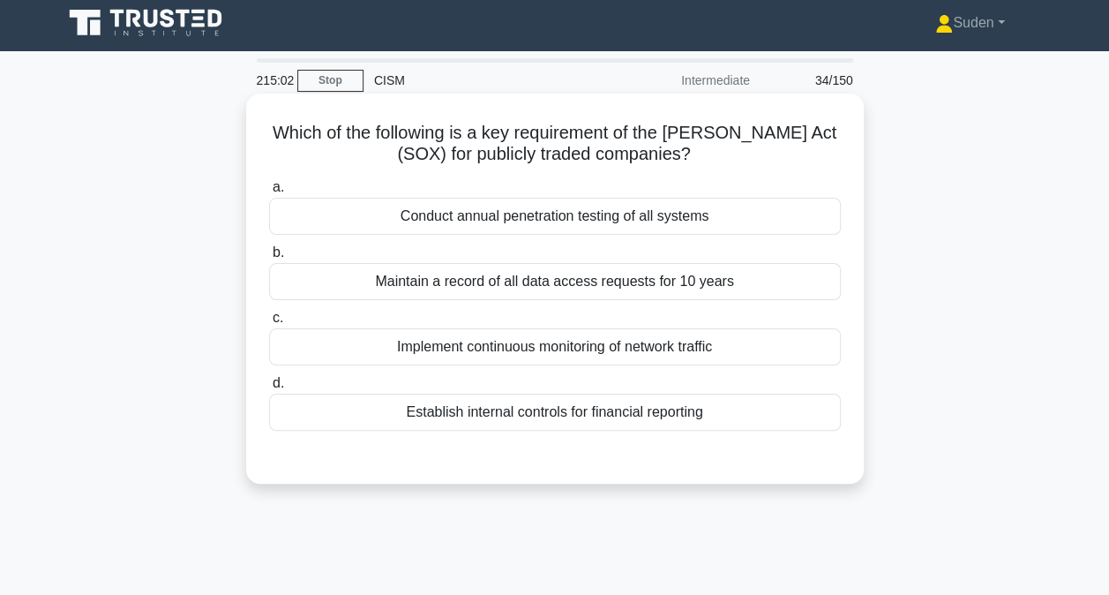
drag, startPoint x: 675, startPoint y: 406, endPoint x: 744, endPoint y: 401, distance: 69.0
click at [674, 404] on div "Establish internal controls for financial reporting" at bounding box center [555, 412] width 572 height 37
click at [269, 389] on input "d. Establish internal controls for financial reporting" at bounding box center [269, 383] width 0 height 11
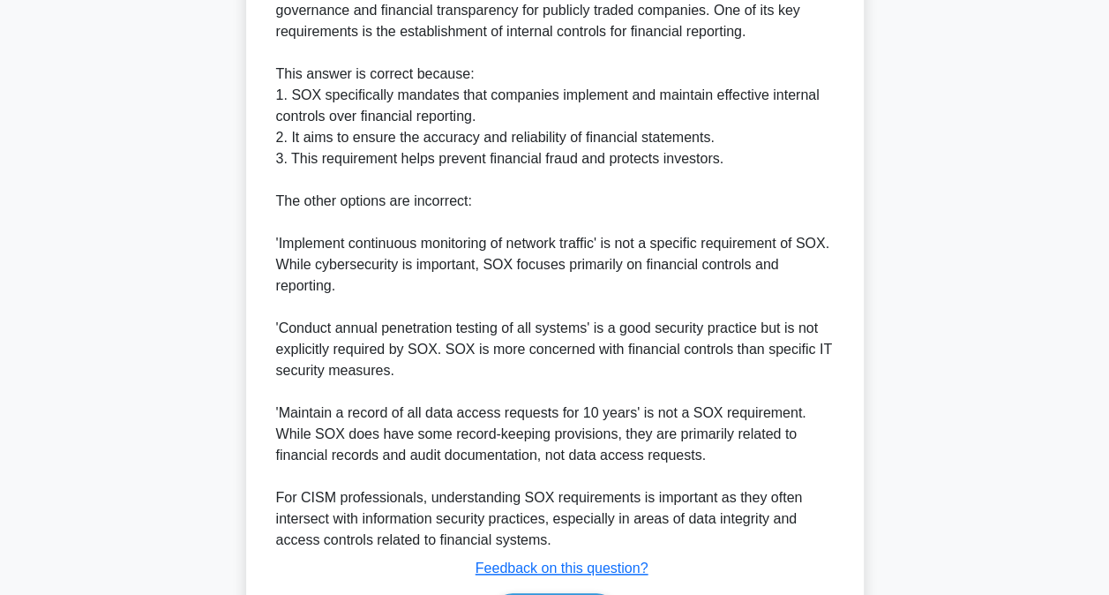
scroll to position [623, 0]
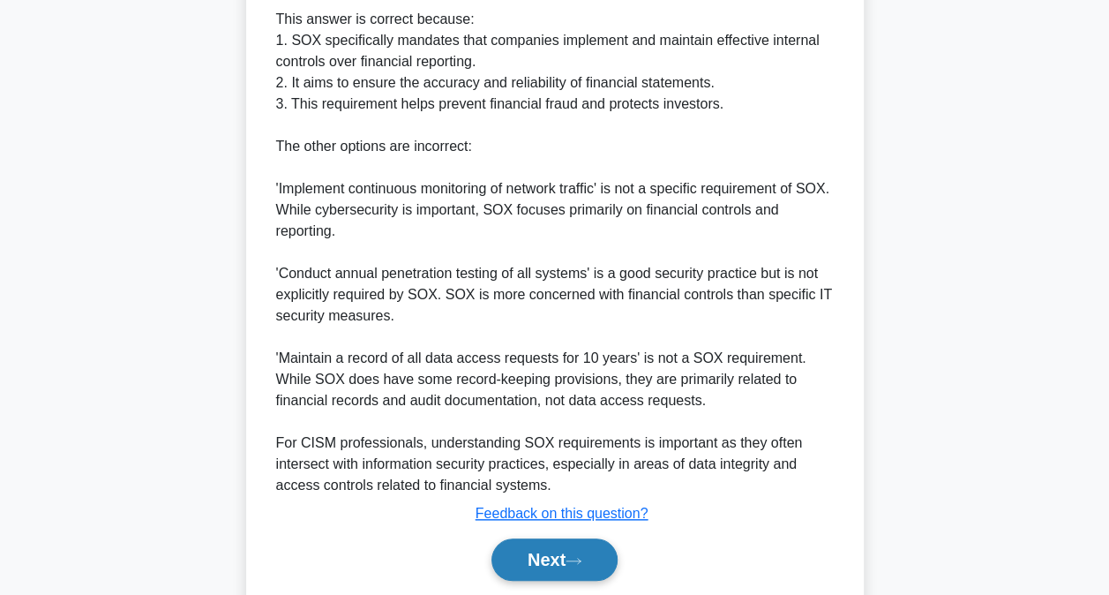
click at [549, 549] on button "Next" at bounding box center [554, 559] width 126 height 42
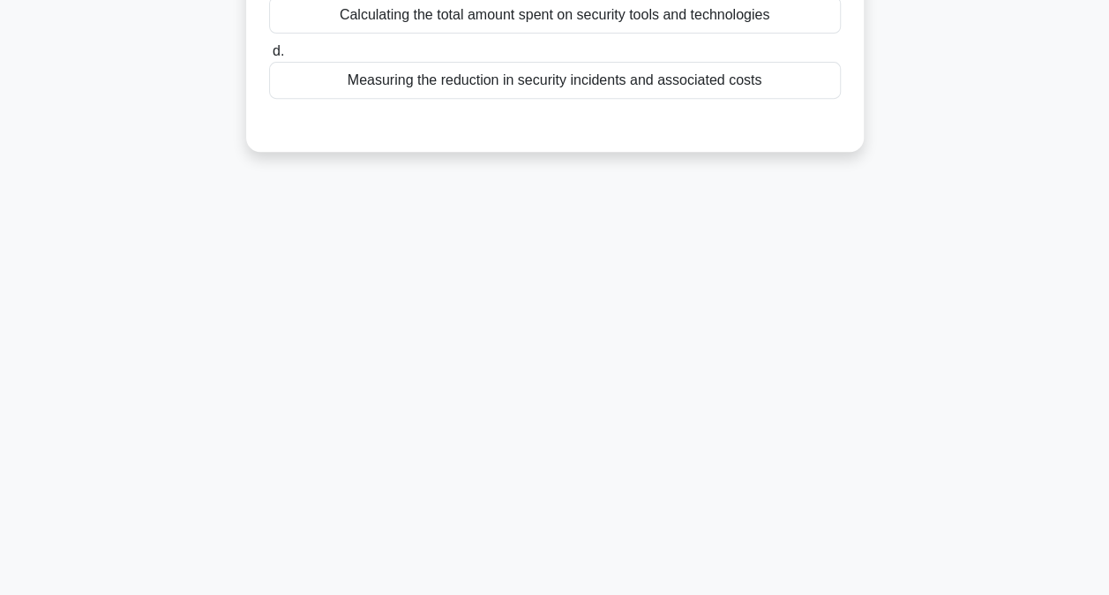
scroll to position [0, 0]
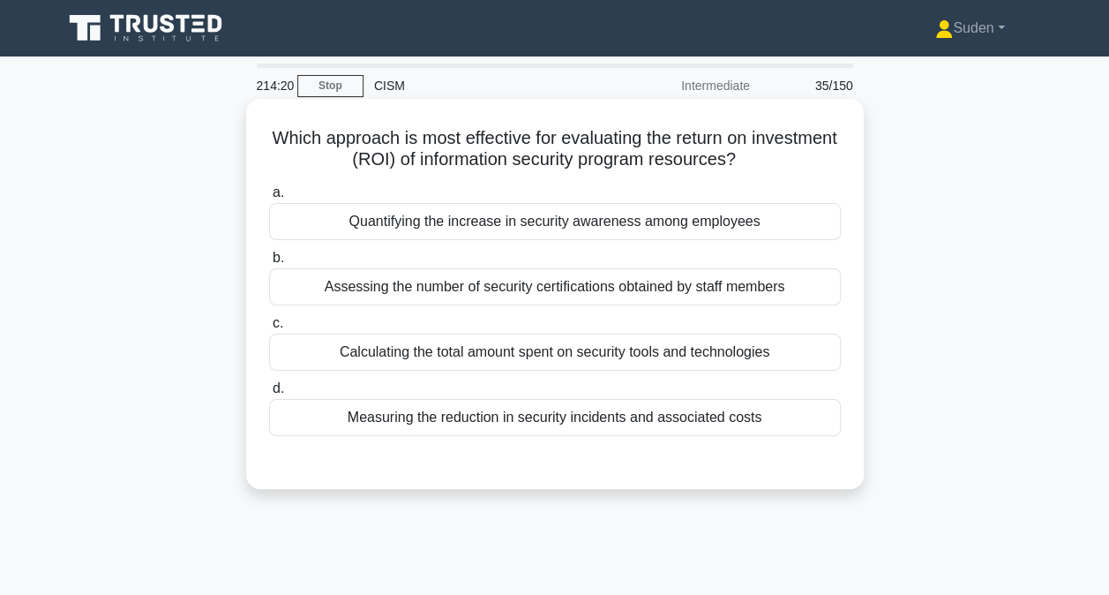
click at [658, 359] on div "Calculating the total amount spent on security tools and technologies" at bounding box center [555, 352] width 572 height 37
click at [269, 329] on input "c. Calculating the total amount spent on security tools and technologies" at bounding box center [269, 323] width 0 height 11
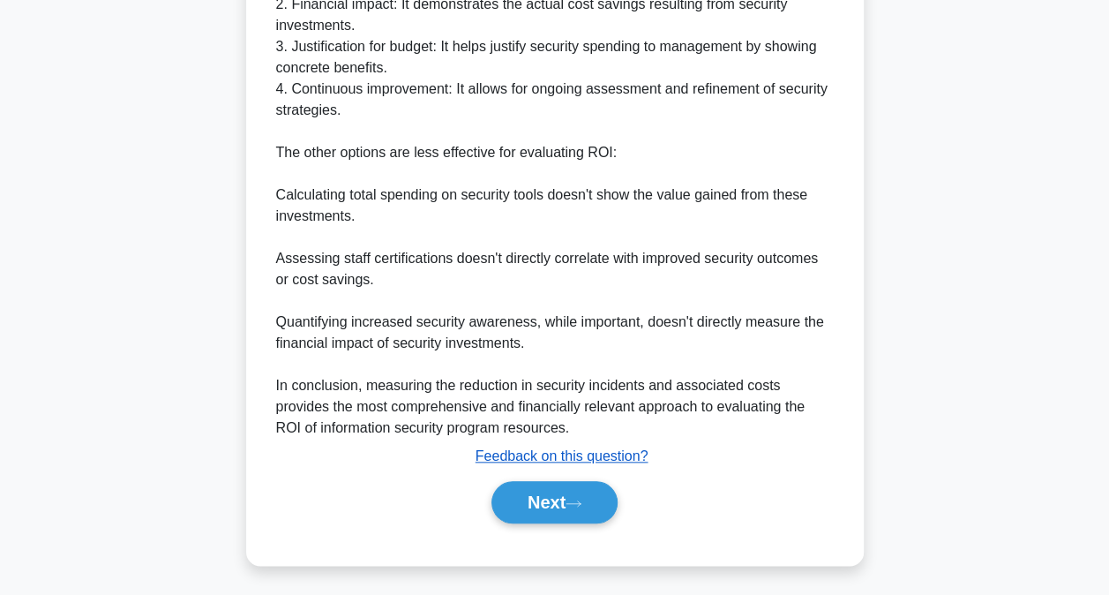
scroll to position [705, 0]
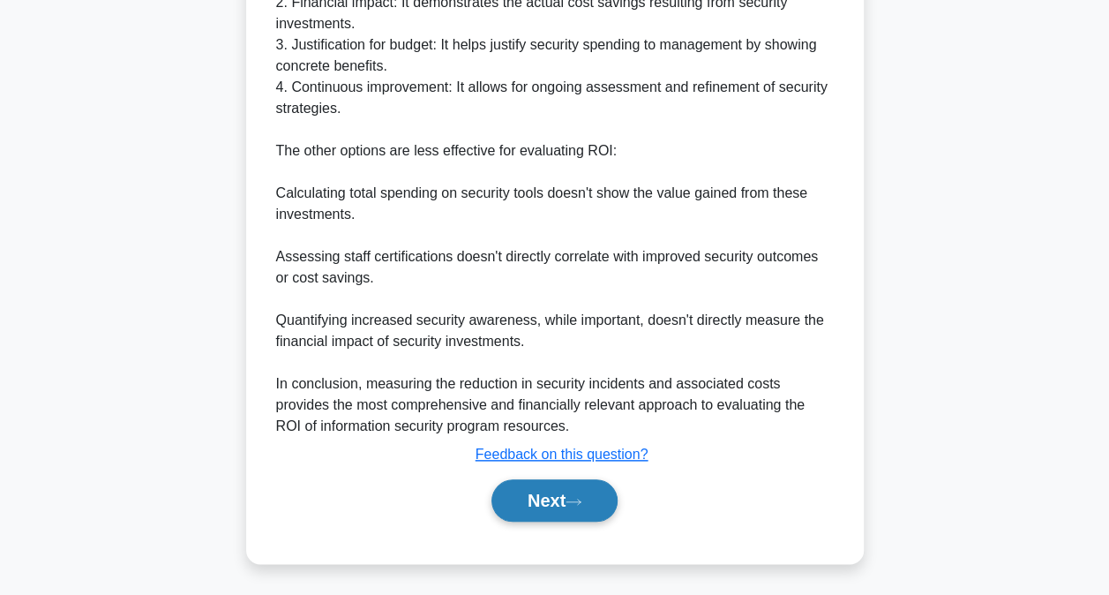
click at [565, 513] on button "Next" at bounding box center [554, 500] width 126 height 42
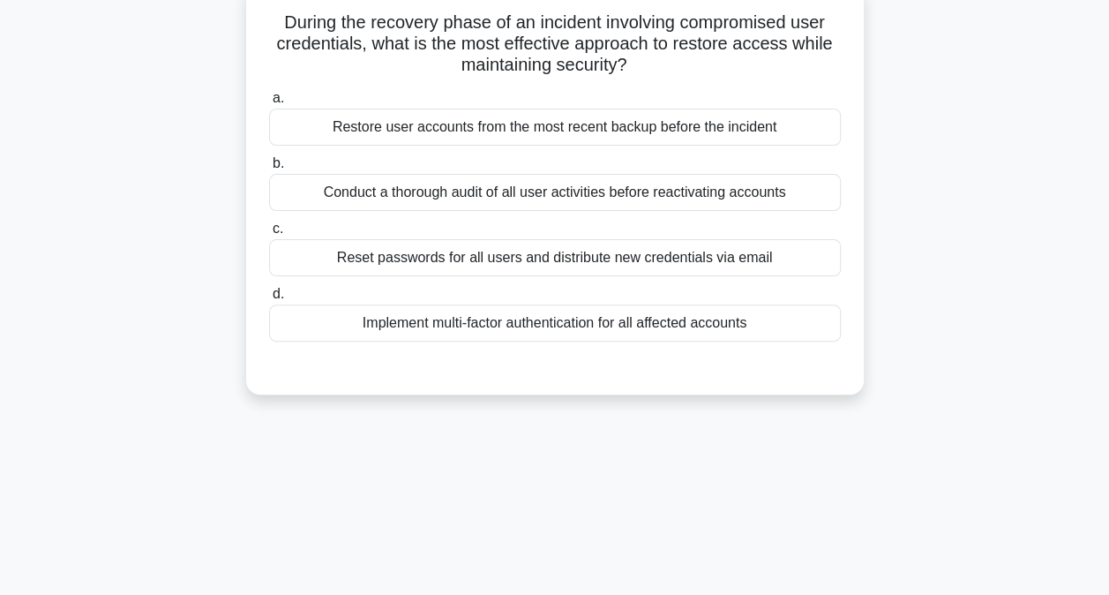
scroll to position [0, 0]
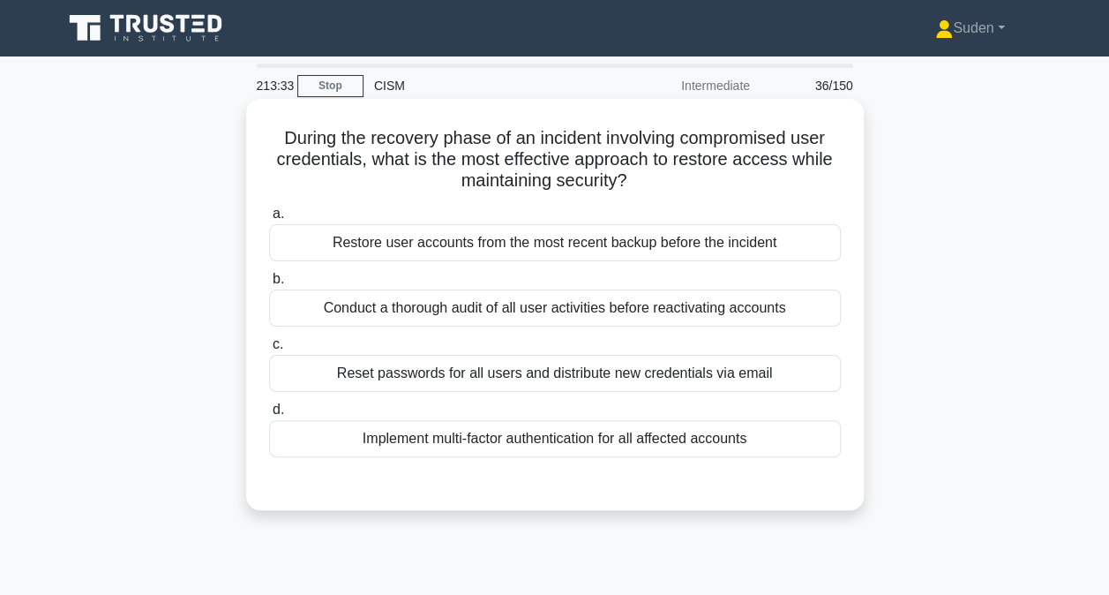
click at [575, 316] on div "Conduct a thorough audit of all user activities before reactivating accounts" at bounding box center [555, 307] width 572 height 37
click at [269, 285] on input "b. Conduct a thorough audit of all user activities before reactivating accounts" at bounding box center [269, 279] width 0 height 11
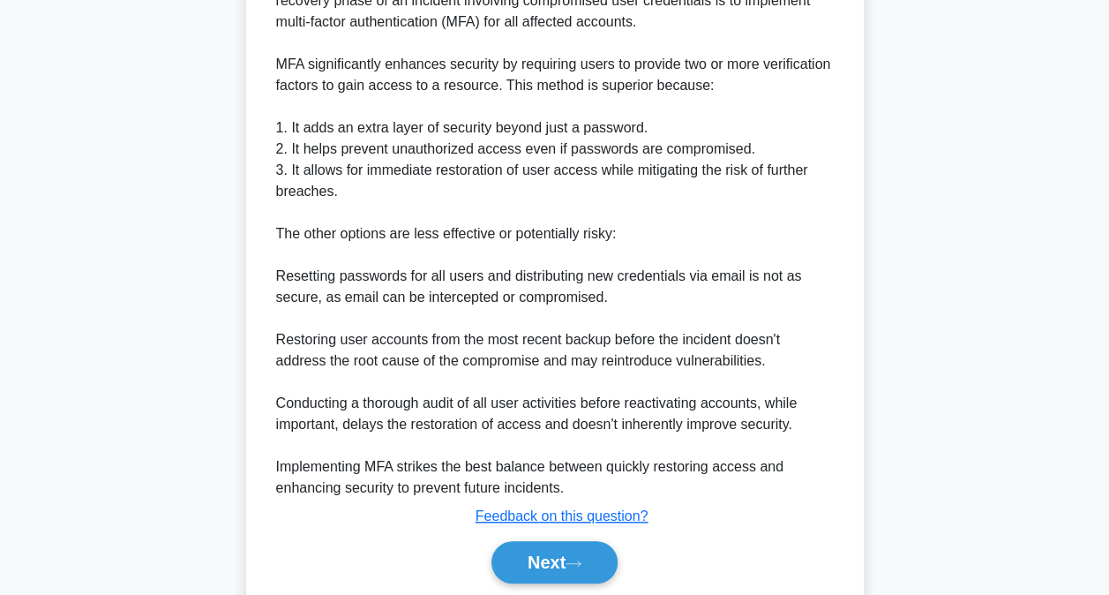
scroll to position [620, 0]
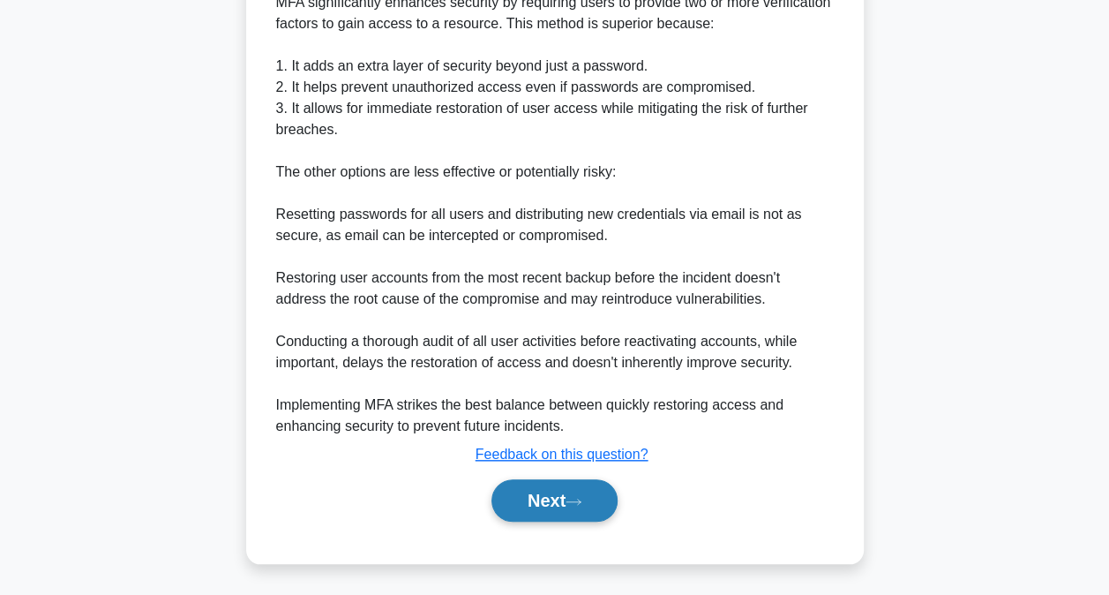
click at [581, 497] on icon at bounding box center [574, 502] width 16 height 10
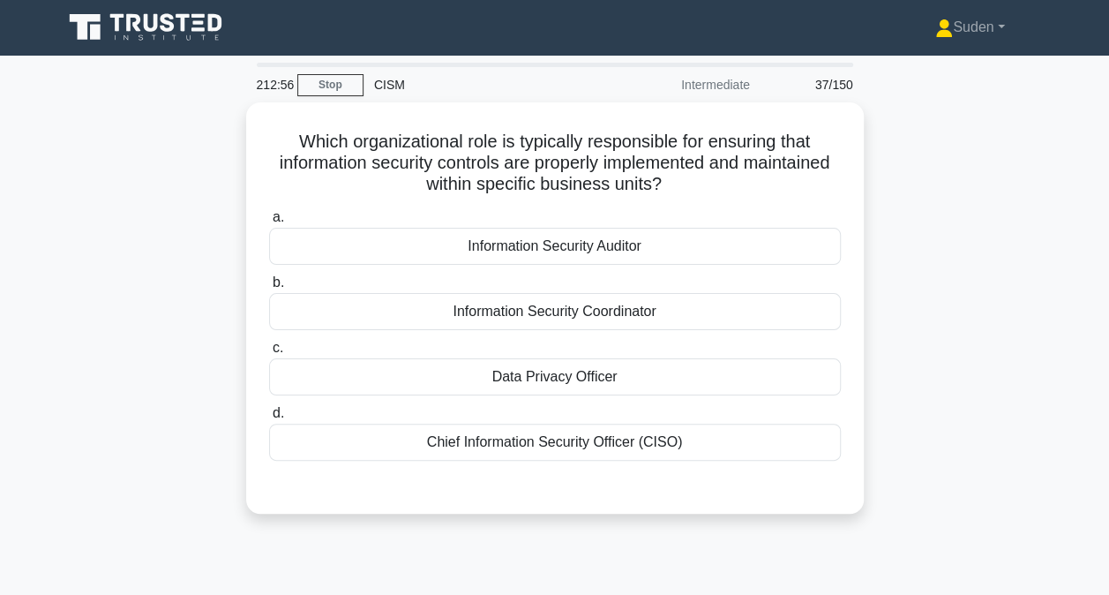
scroll to position [0, 0]
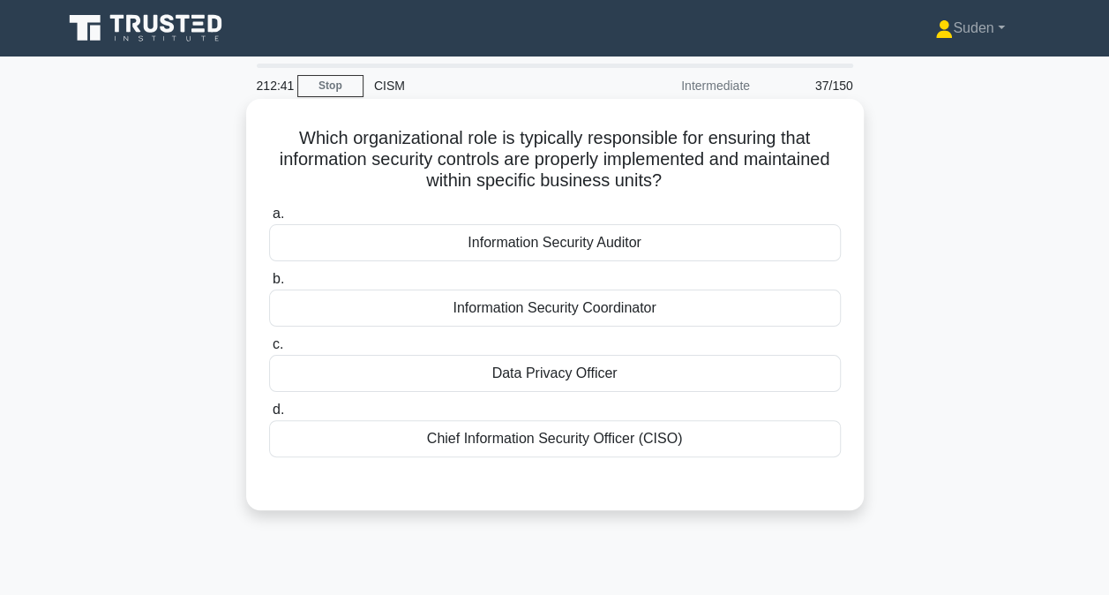
click at [582, 311] on div "Information Security Coordinator" at bounding box center [555, 307] width 572 height 37
click at [269, 285] on input "b. Information Security Coordinator" at bounding box center [269, 279] width 0 height 11
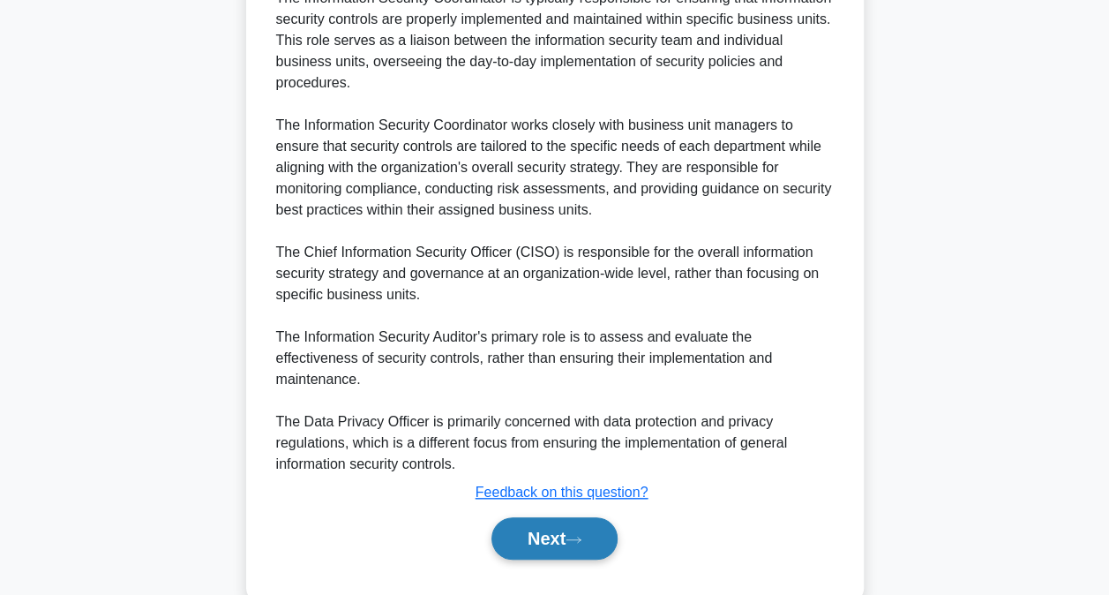
scroll to position [554, 0]
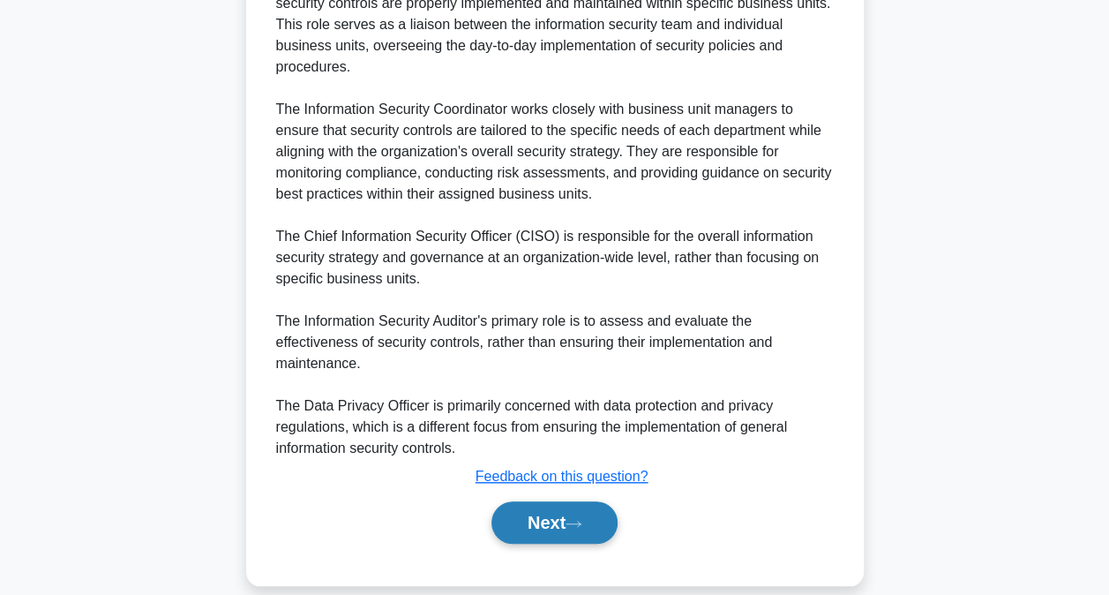
click at [569, 512] on button "Next" at bounding box center [554, 522] width 126 height 42
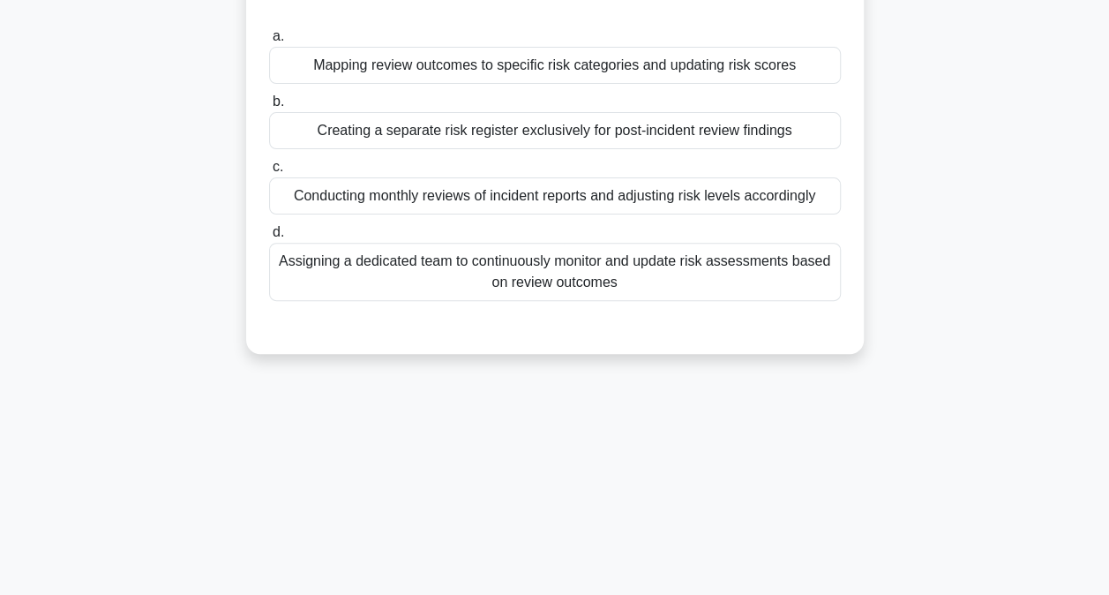
scroll to position [0, 0]
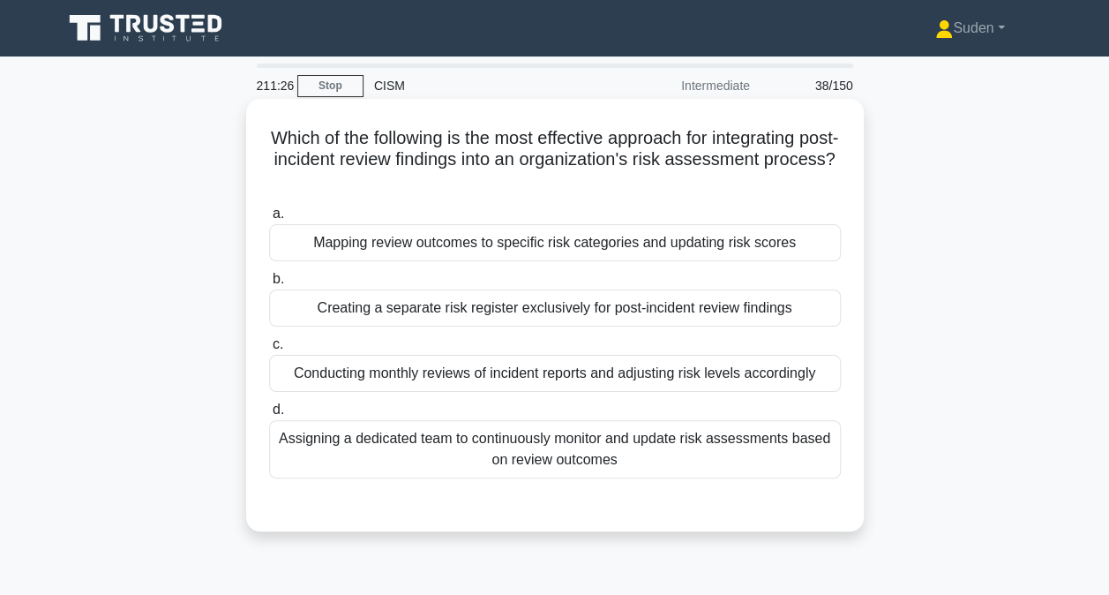
click at [647, 454] on div "Assigning a dedicated team to continuously monitor and update risk assessments …" at bounding box center [555, 449] width 572 height 58
click at [269, 416] on input "d. Assigning a dedicated team to continuously monitor and update risk assessmen…" at bounding box center [269, 409] width 0 height 11
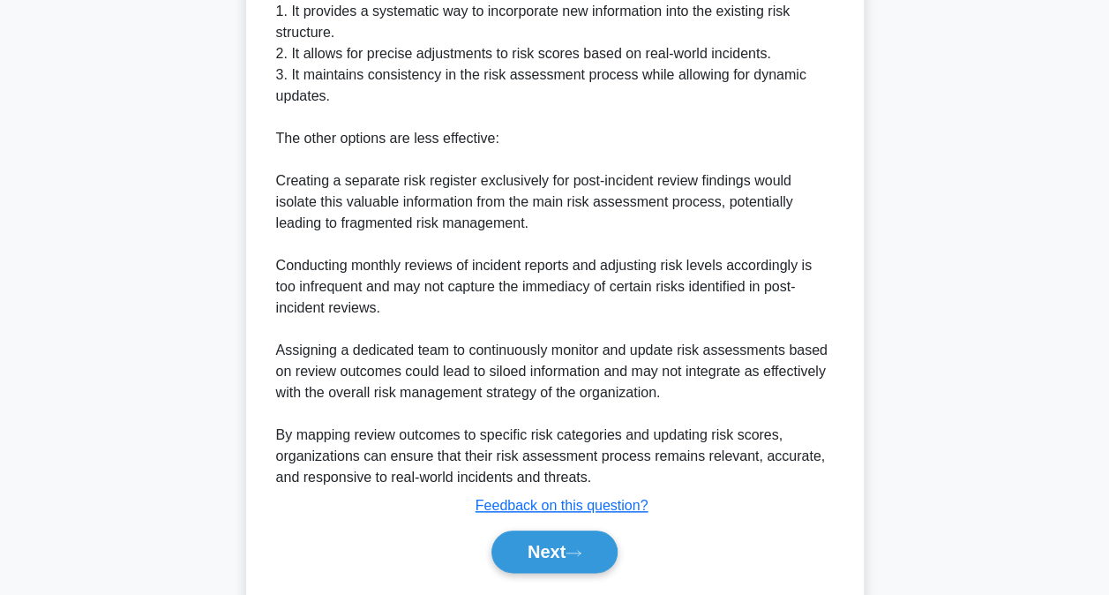
scroll to position [747, 0]
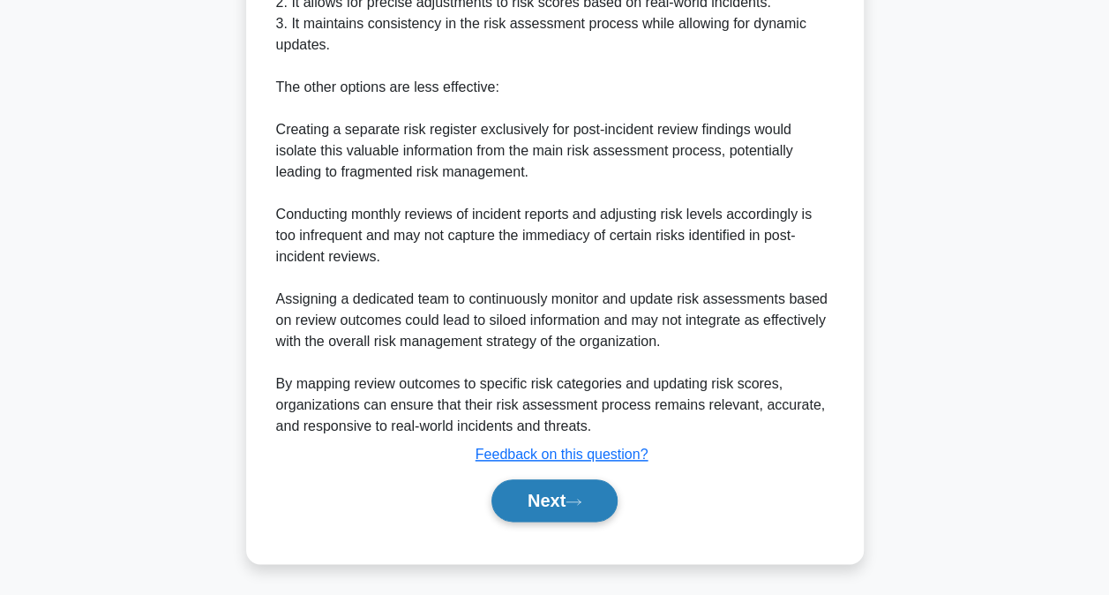
click at [578, 488] on button "Next" at bounding box center [554, 500] width 126 height 42
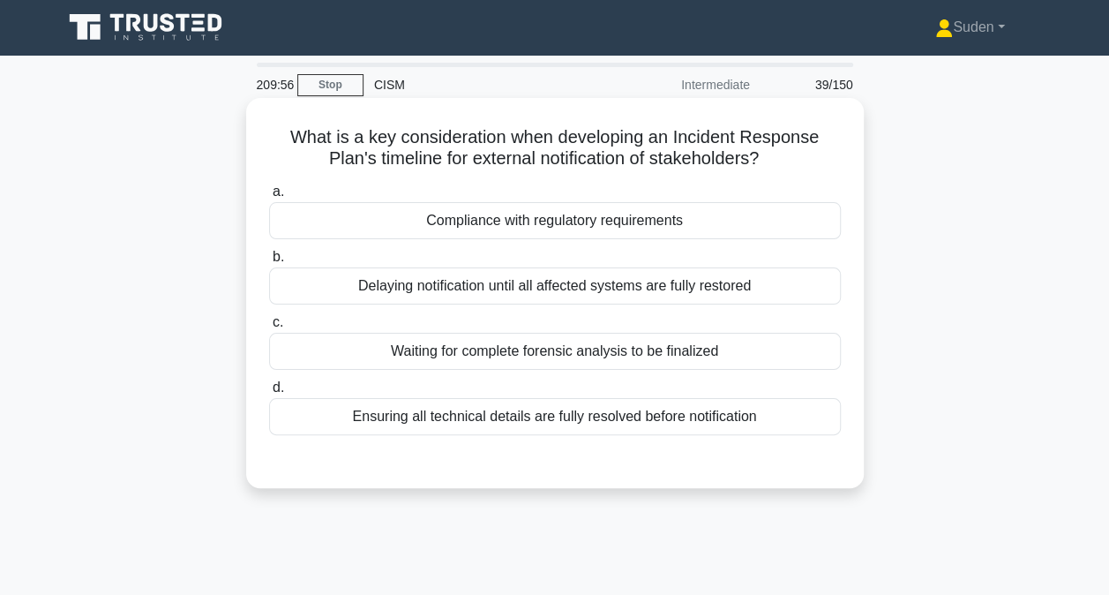
scroll to position [0, 0]
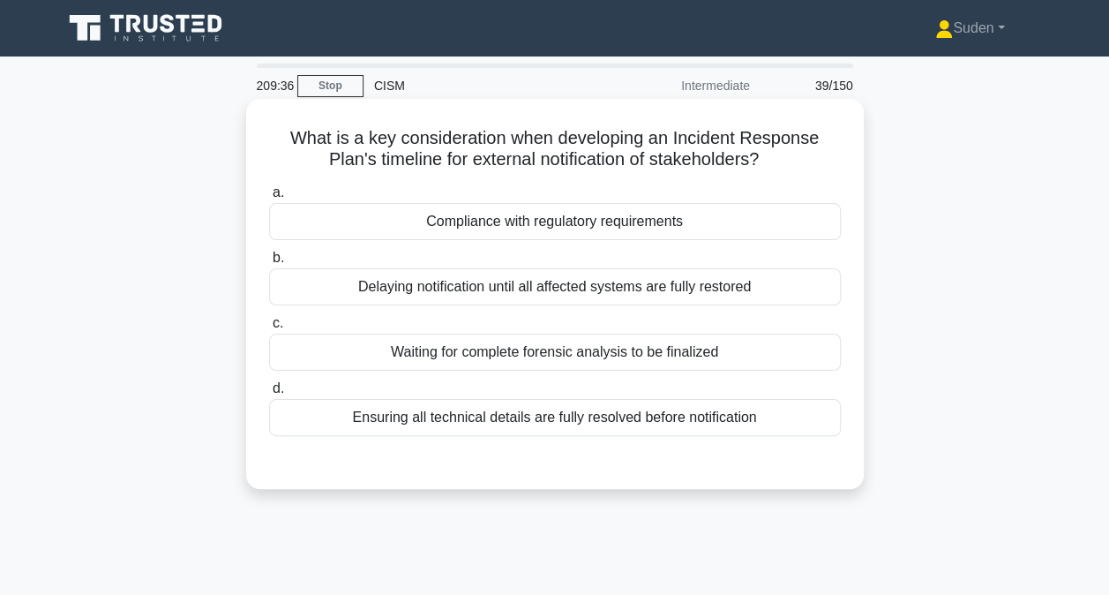
click at [384, 223] on div "Compliance with regulatory requirements" at bounding box center [555, 221] width 572 height 37
click at [269, 199] on input "a. Compliance with regulatory requirements" at bounding box center [269, 192] width 0 height 11
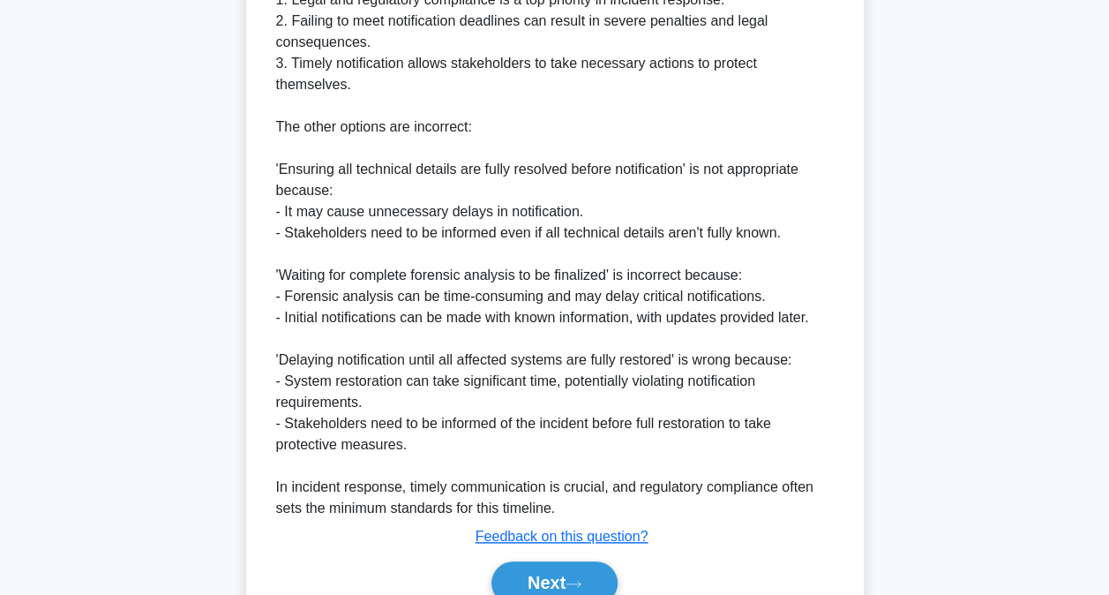
scroll to position [730, 0]
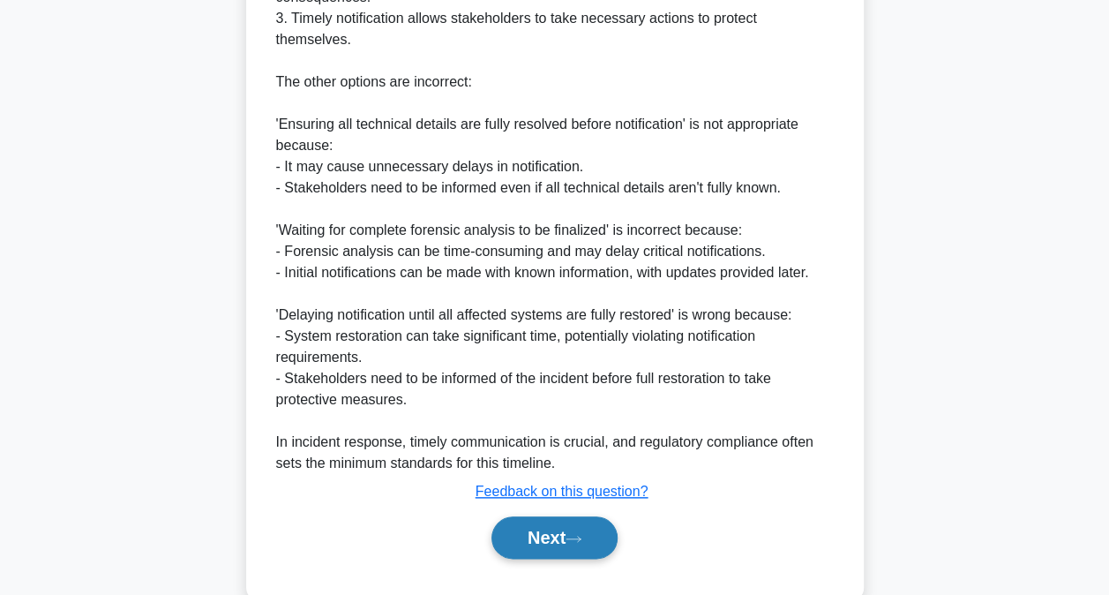
click at [597, 520] on button "Next" at bounding box center [554, 537] width 126 height 42
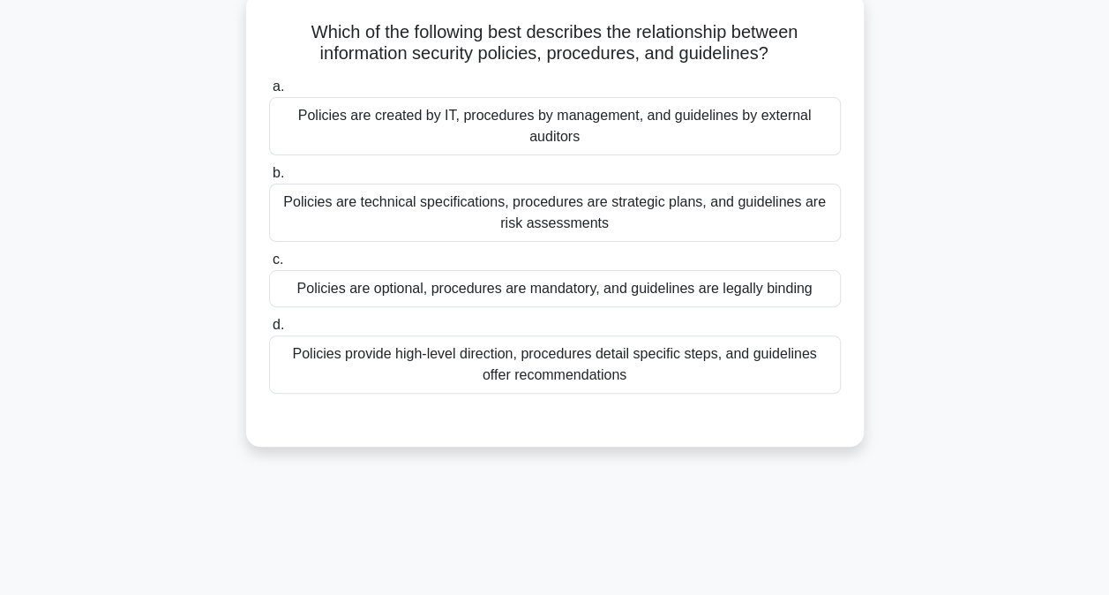
scroll to position [0, 0]
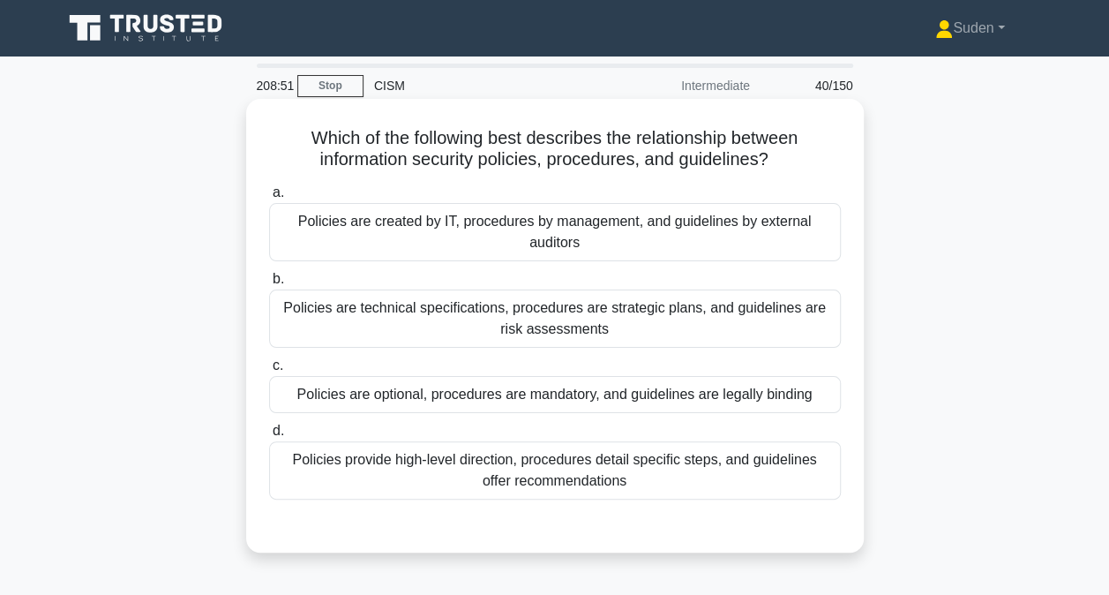
click at [446, 495] on div "Policies provide high-level direction, procedures detail specific steps, and gu…" at bounding box center [555, 470] width 572 height 58
click at [269, 437] on input "d. Policies provide high-level direction, procedures detail specific steps, and…" at bounding box center [269, 430] width 0 height 11
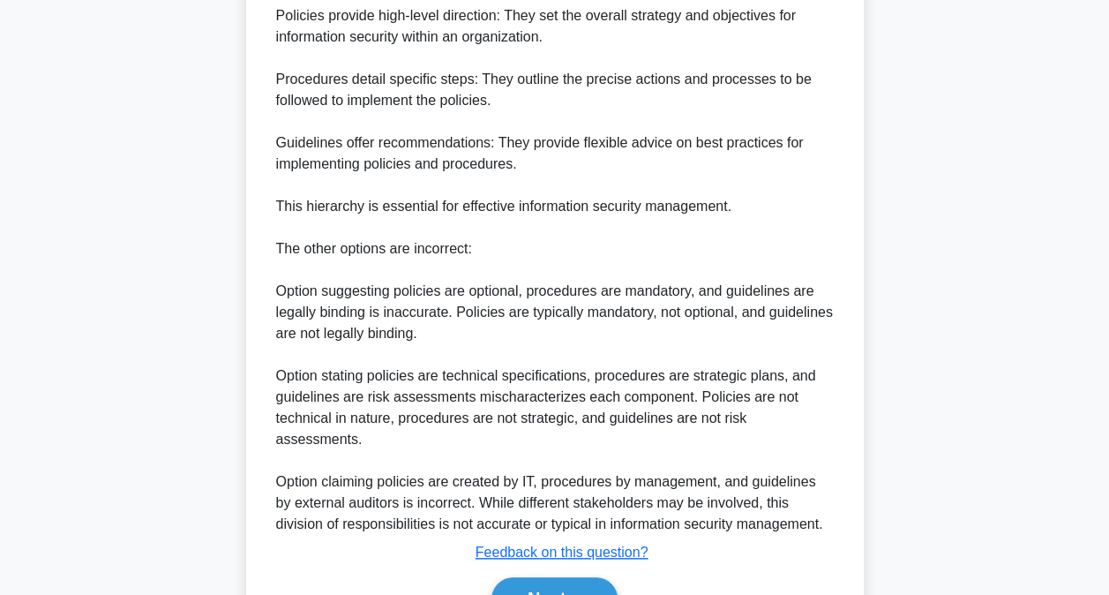
scroll to position [702, 0]
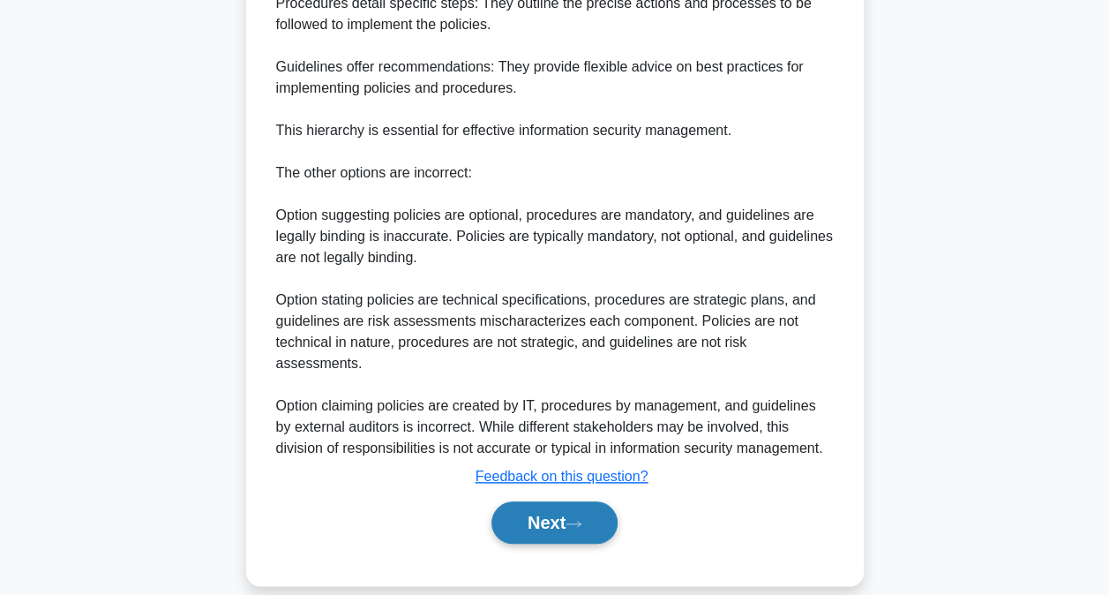
click at [540, 508] on button "Next" at bounding box center [554, 522] width 126 height 42
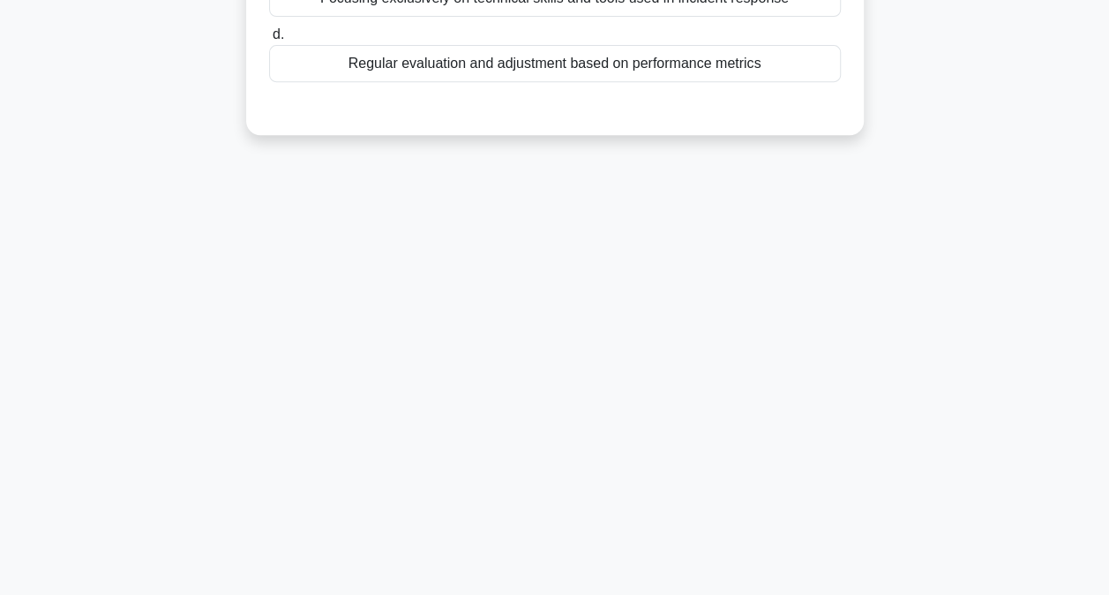
scroll to position [5, 0]
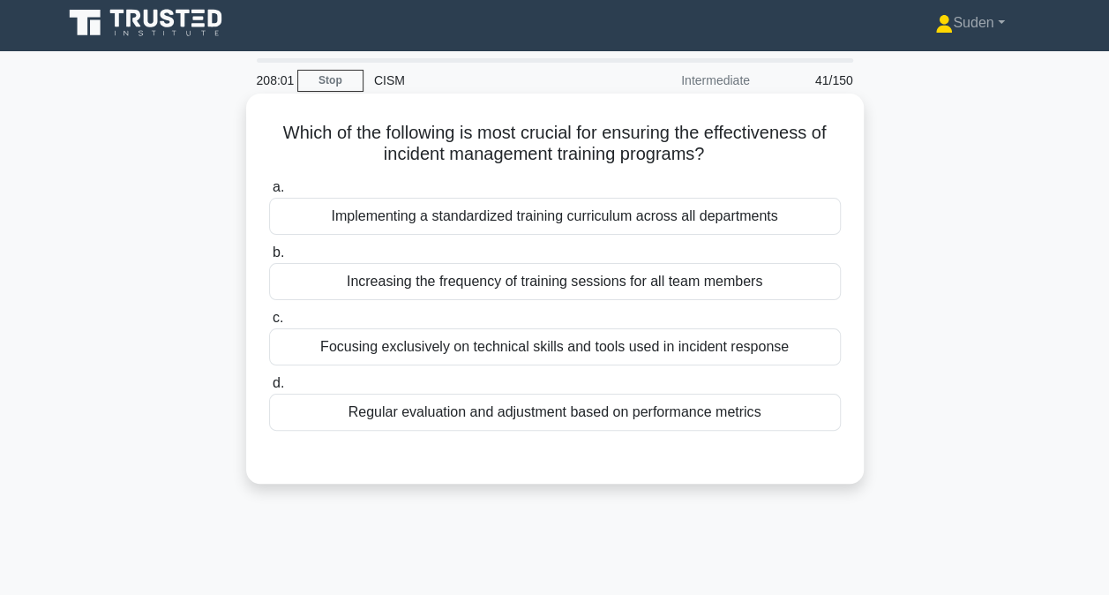
click at [413, 414] on div "Regular evaluation and adjustment based on performance metrics" at bounding box center [555, 412] width 572 height 37
click at [269, 389] on input "d. Regular evaluation and adjustment based on performance metrics" at bounding box center [269, 383] width 0 height 11
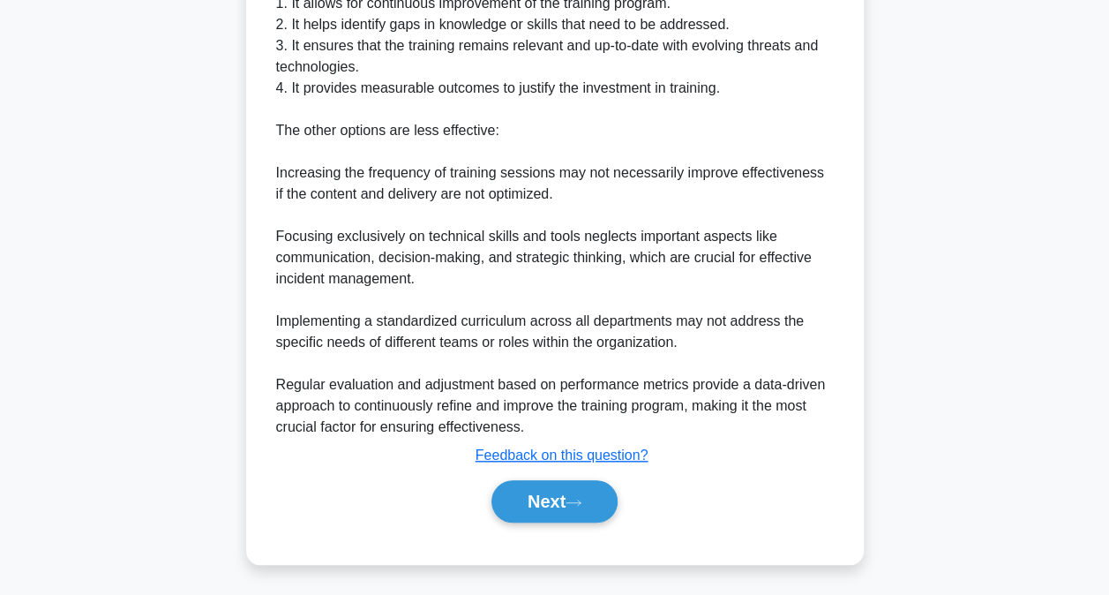
scroll to position [589, 0]
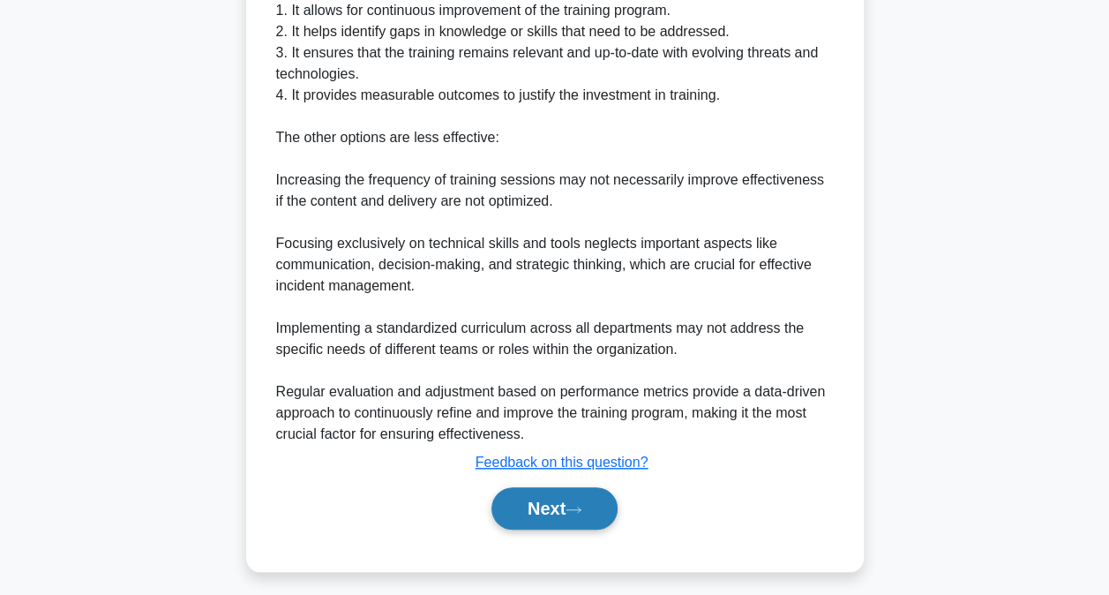
click at [558, 505] on button "Next" at bounding box center [554, 508] width 126 height 42
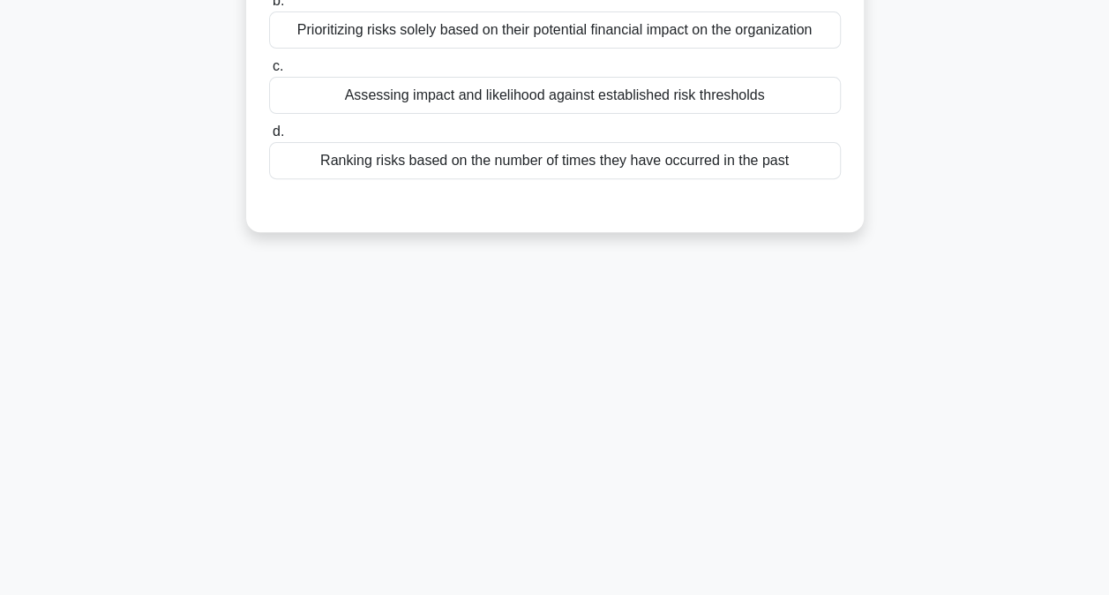
scroll to position [5, 0]
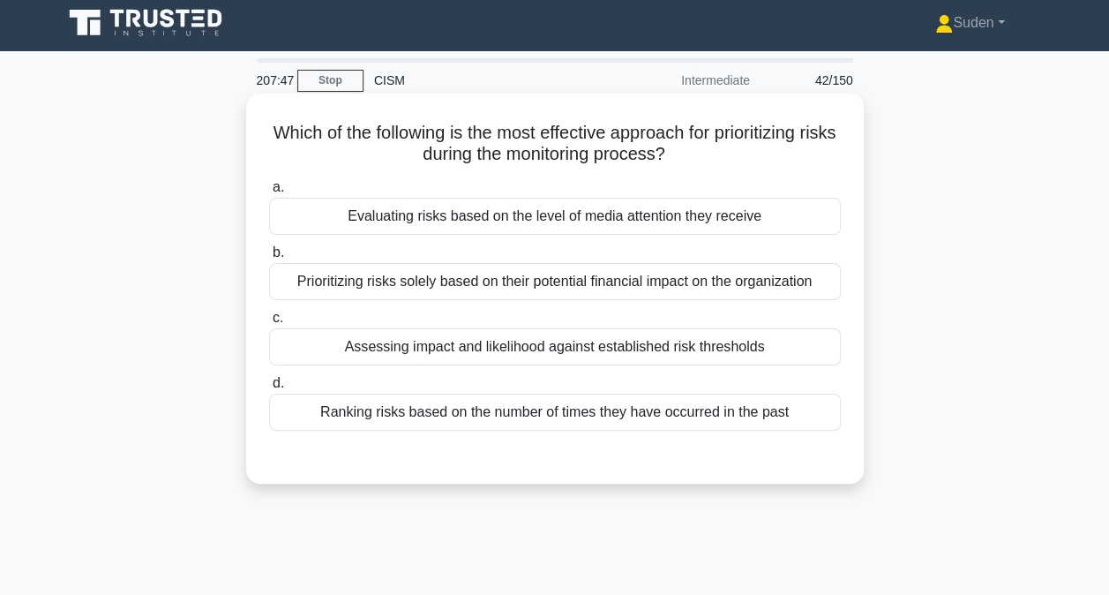
click at [573, 360] on div "Assessing impact and likelihood against established risk thresholds" at bounding box center [555, 346] width 572 height 37
click at [269, 324] on input "c. Assessing impact and likelihood against established risk thresholds" at bounding box center [269, 317] width 0 height 11
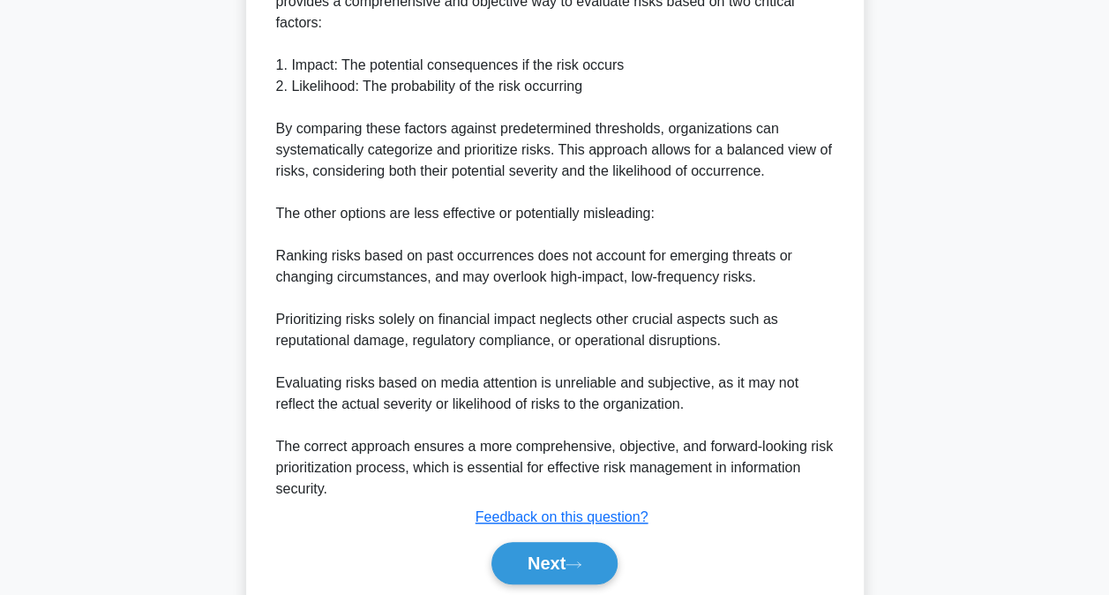
scroll to position [596, 0]
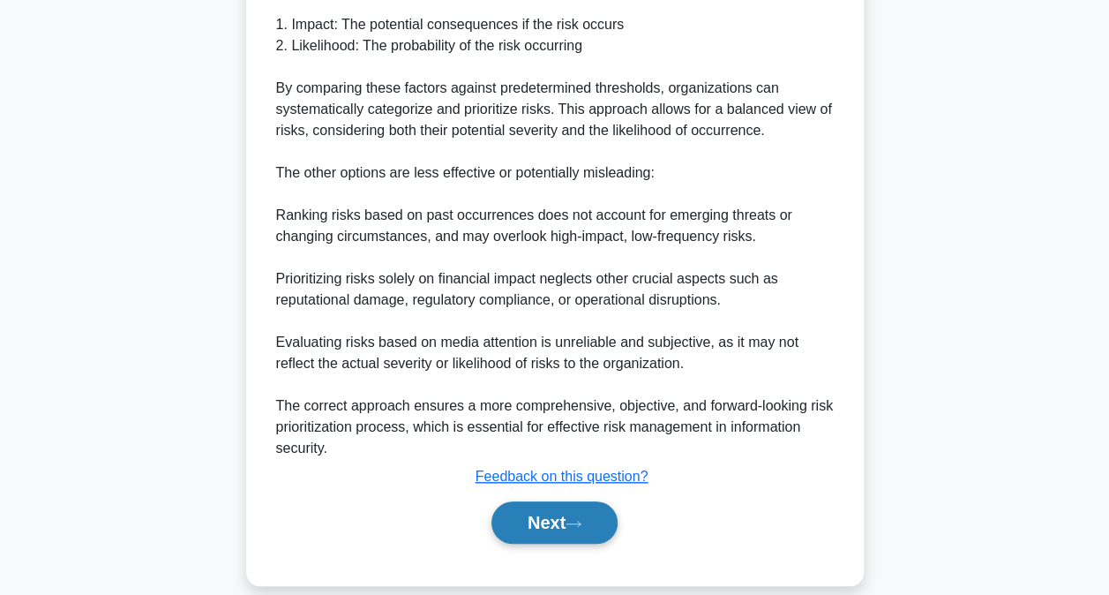
click at [556, 501] on button "Next" at bounding box center [554, 522] width 126 height 42
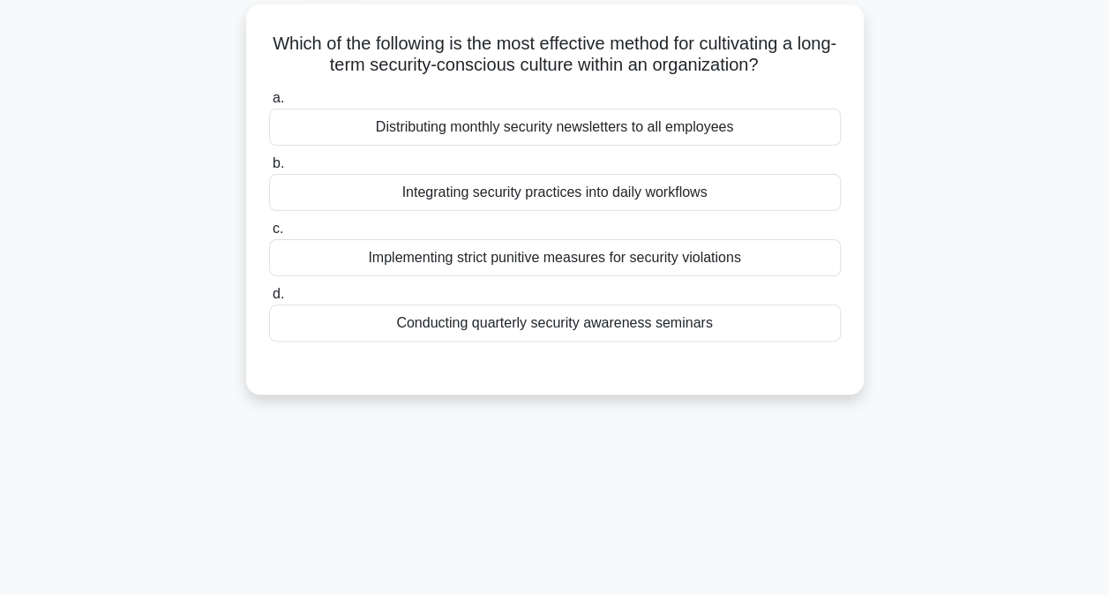
scroll to position [94, 0]
click at [666, 209] on div "Integrating security practices into daily workflows" at bounding box center [555, 193] width 572 height 37
click at [269, 170] on input "b. Integrating security practices into daily workflows" at bounding box center [269, 164] width 0 height 11
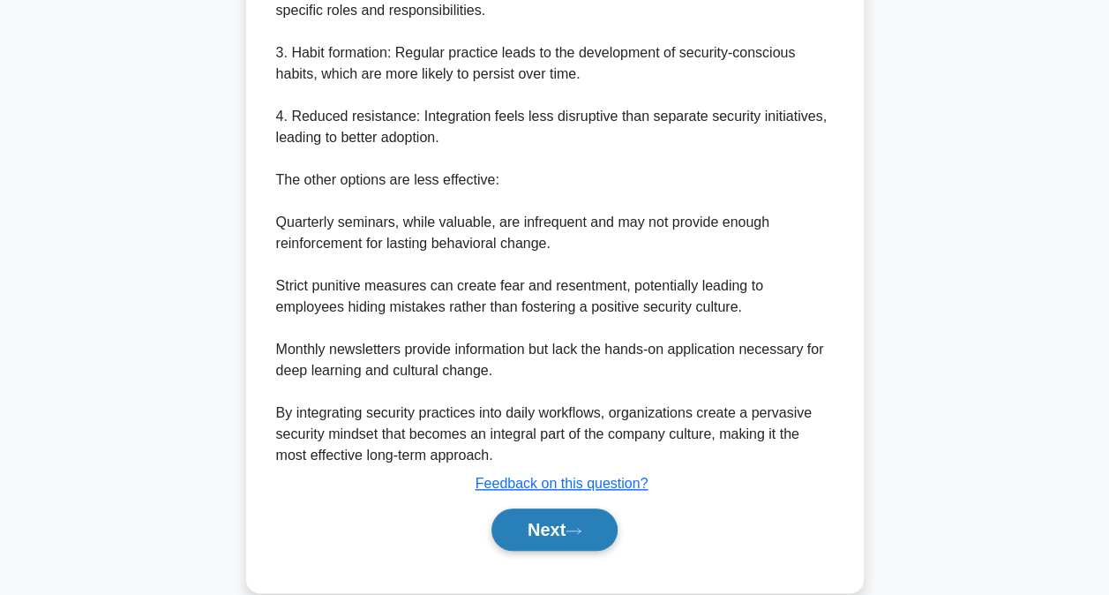
scroll to position [702, 0]
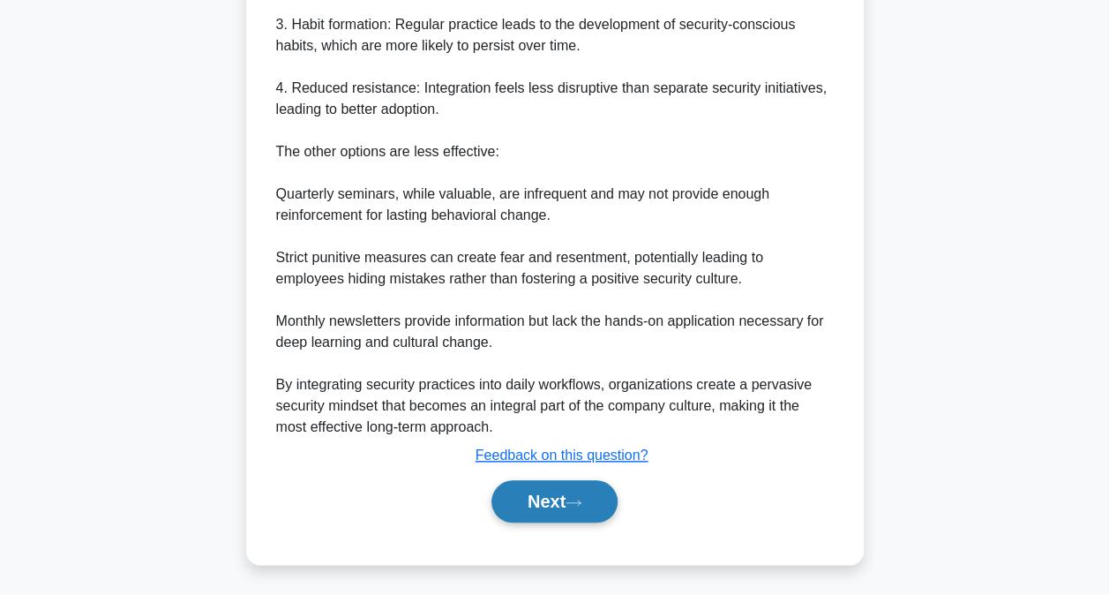
click at [576, 492] on button "Next" at bounding box center [554, 501] width 126 height 42
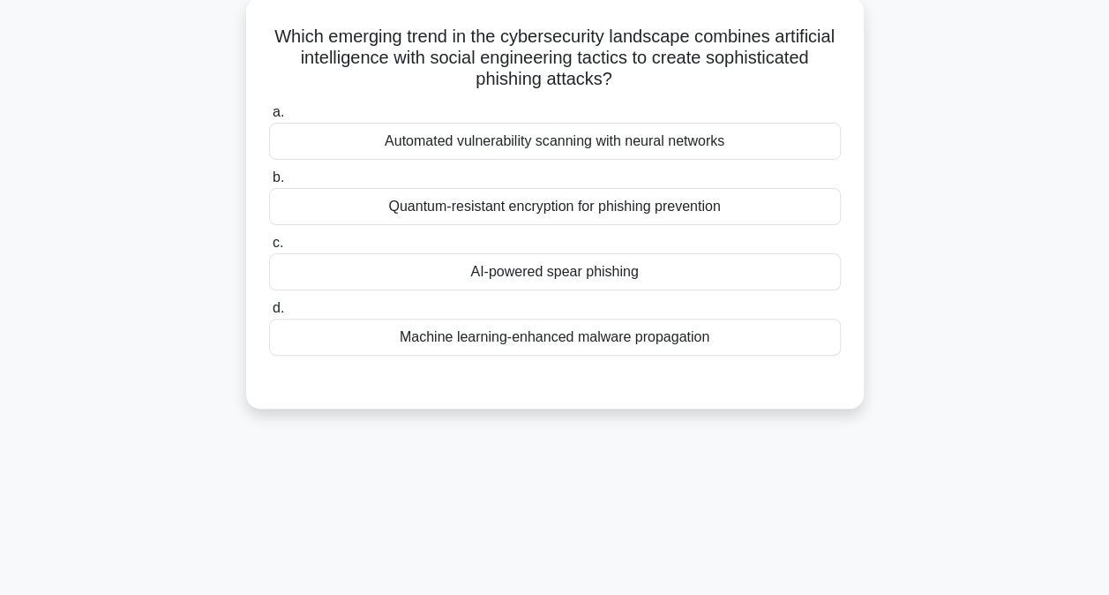
scroll to position [94, 0]
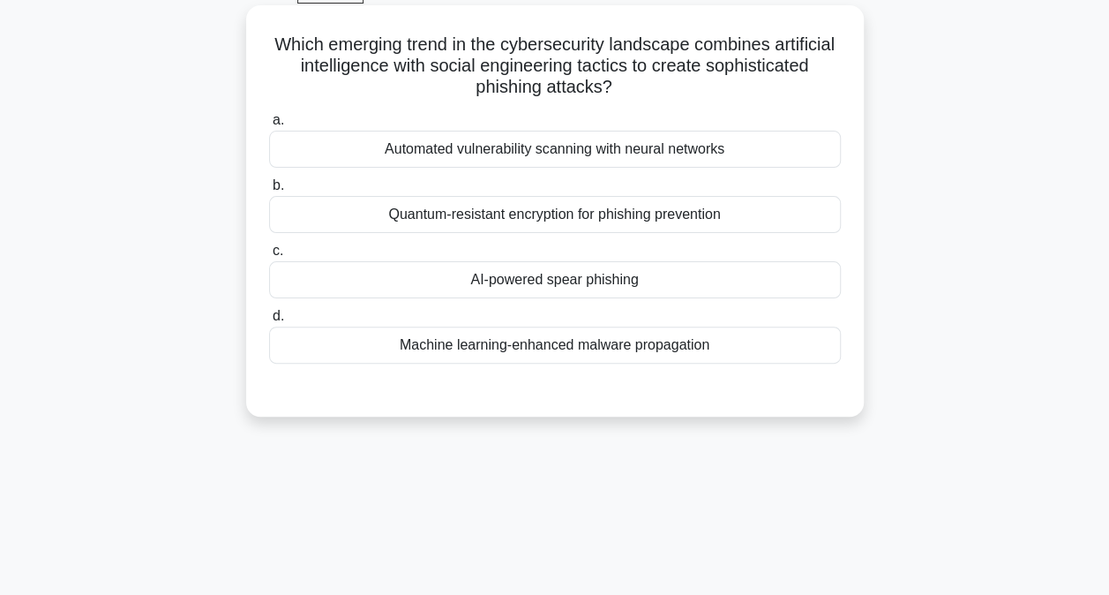
click at [568, 274] on div "AI-powered spear phishing" at bounding box center [555, 279] width 572 height 37
click at [269, 257] on input "c. AI-powered spear phishing" at bounding box center [269, 250] width 0 height 11
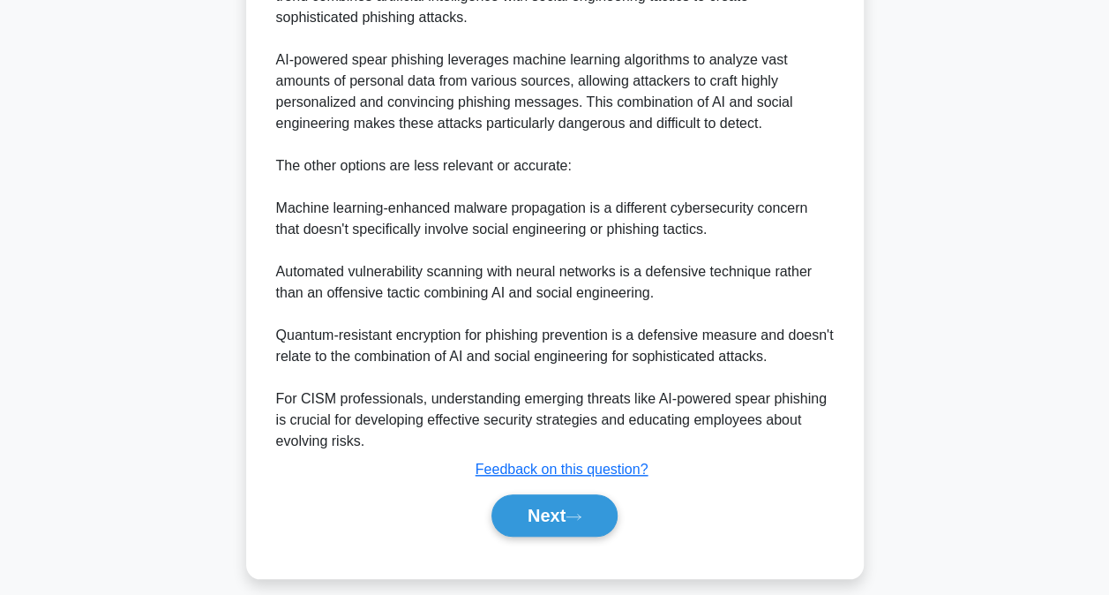
scroll to position [575, 0]
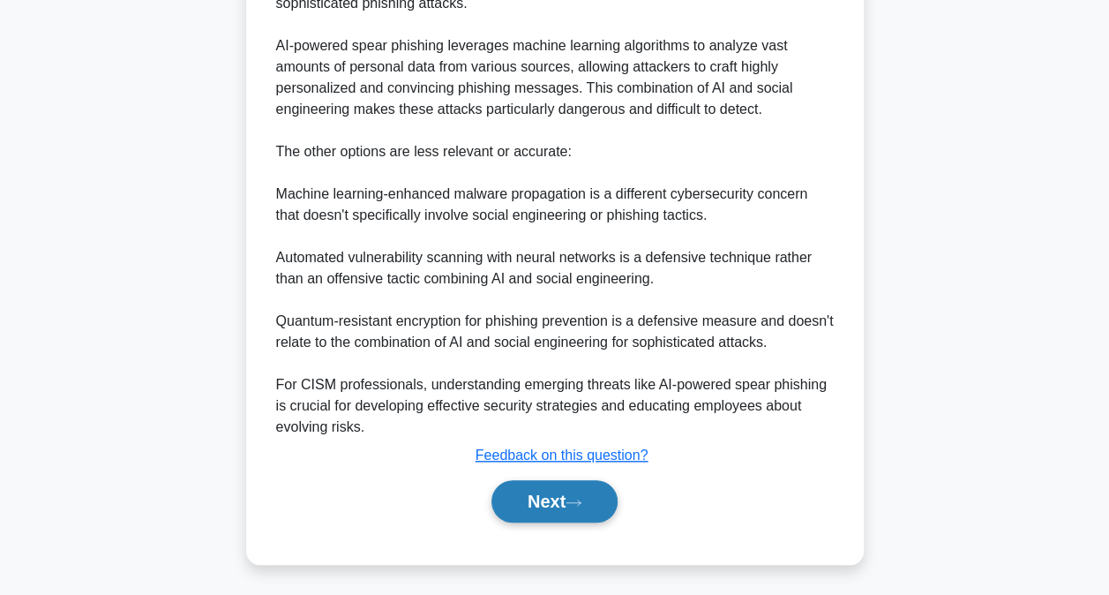
click at [521, 519] on button "Next" at bounding box center [554, 501] width 126 height 42
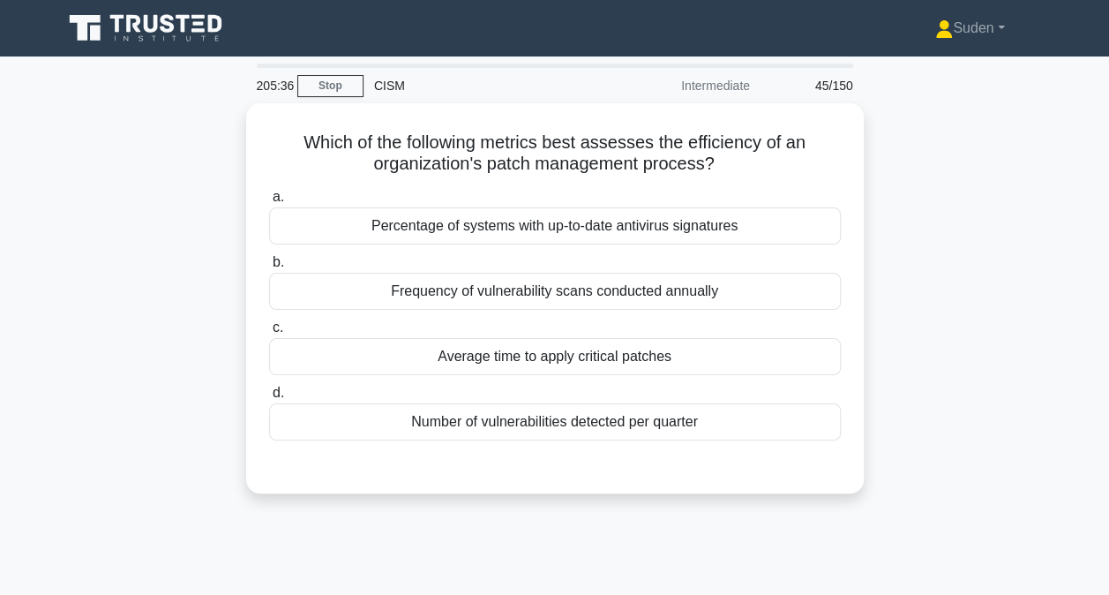
scroll to position [0, 0]
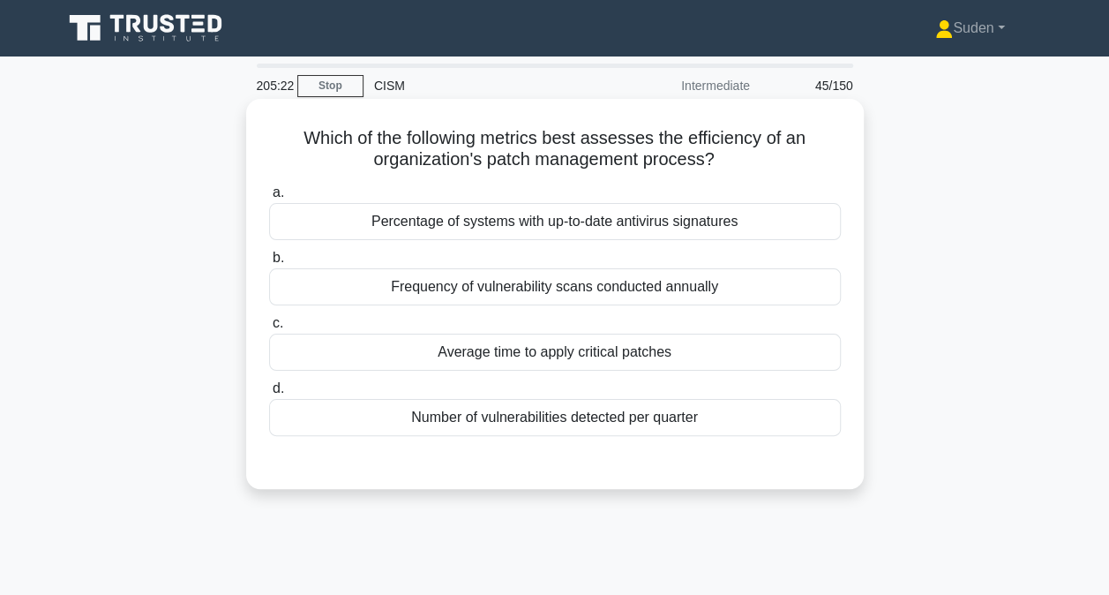
click at [476, 219] on div "Percentage of systems with up-to-date antivirus signatures" at bounding box center [555, 221] width 572 height 37
click at [269, 199] on input "a. Percentage of systems with up-to-date antivirus signatures" at bounding box center [269, 192] width 0 height 11
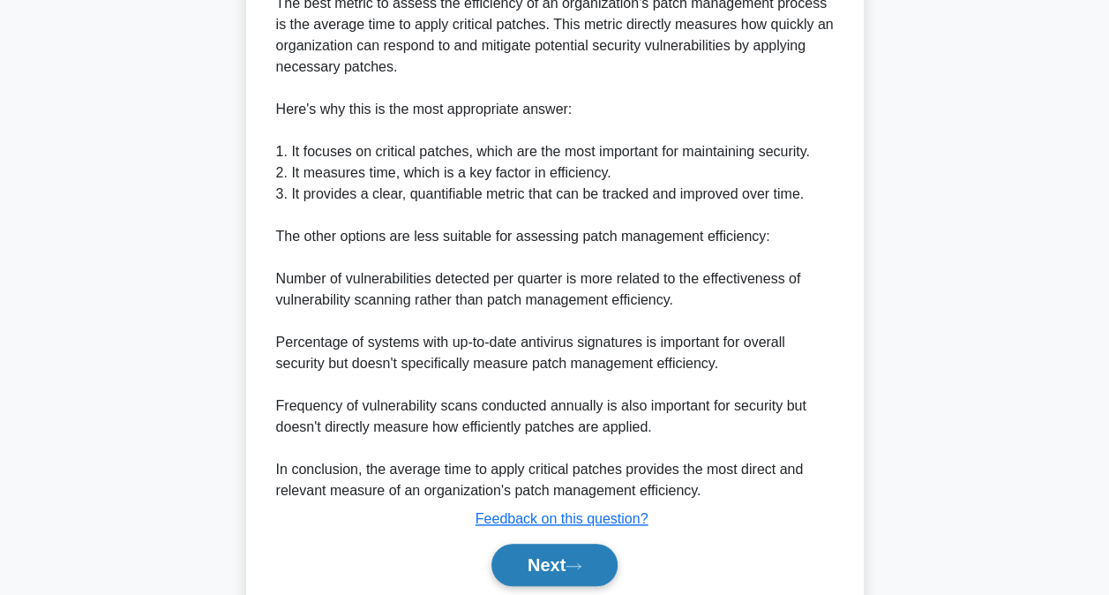
scroll to position [578, 0]
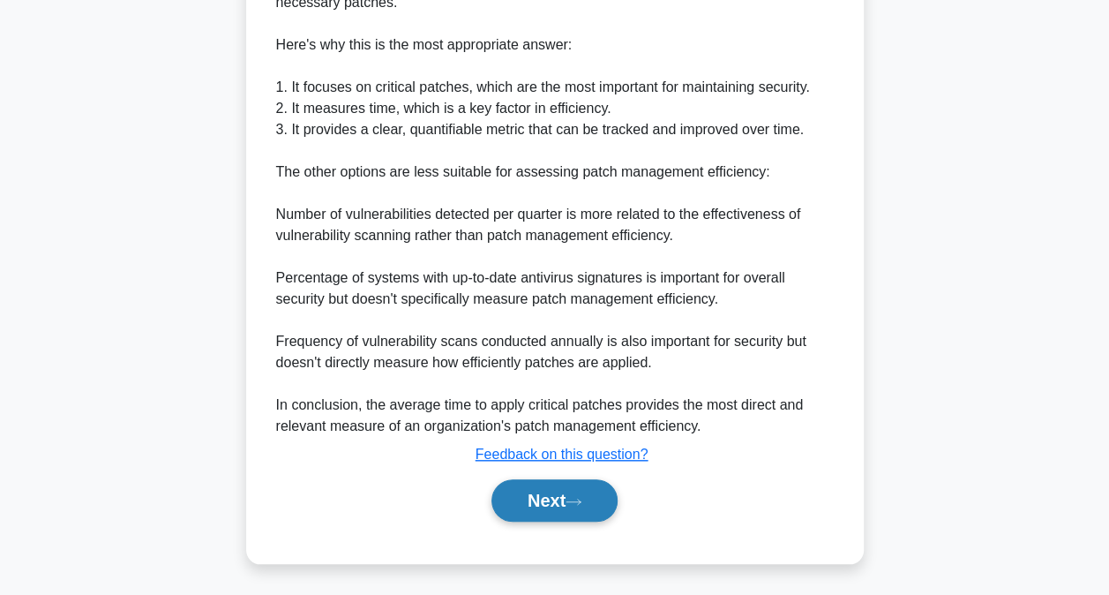
click at [572, 497] on button "Next" at bounding box center [554, 500] width 126 height 42
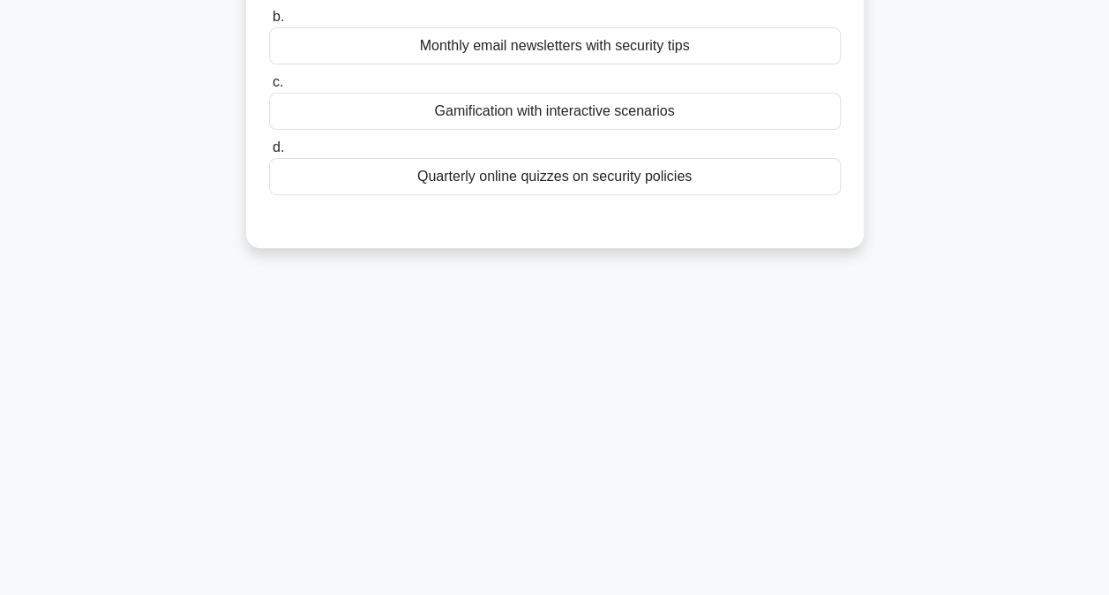
scroll to position [94, 0]
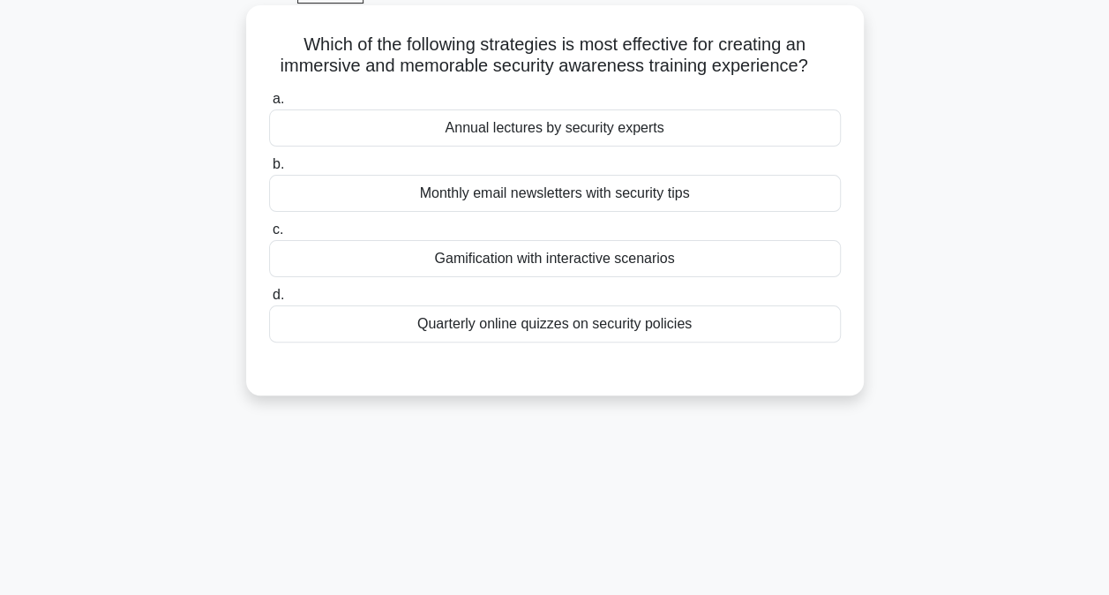
drag, startPoint x: 699, startPoint y: 285, endPoint x: 696, endPoint y: 274, distance: 10.9
click at [696, 282] on div "a. Annual lectures by security experts b. Monthly email newsletters with securi…" at bounding box center [555, 215] width 593 height 261
click at [696, 270] on div "Gamification with interactive scenarios" at bounding box center [555, 258] width 572 height 37
click at [269, 236] on input "c. Gamification with interactive scenarios" at bounding box center [269, 229] width 0 height 11
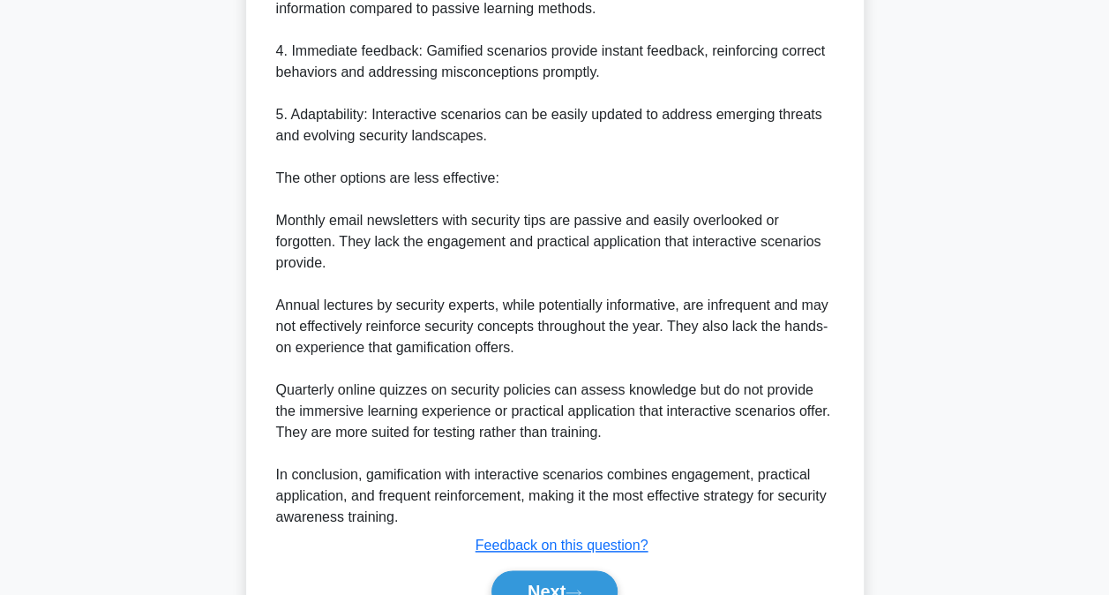
scroll to position [829, 0]
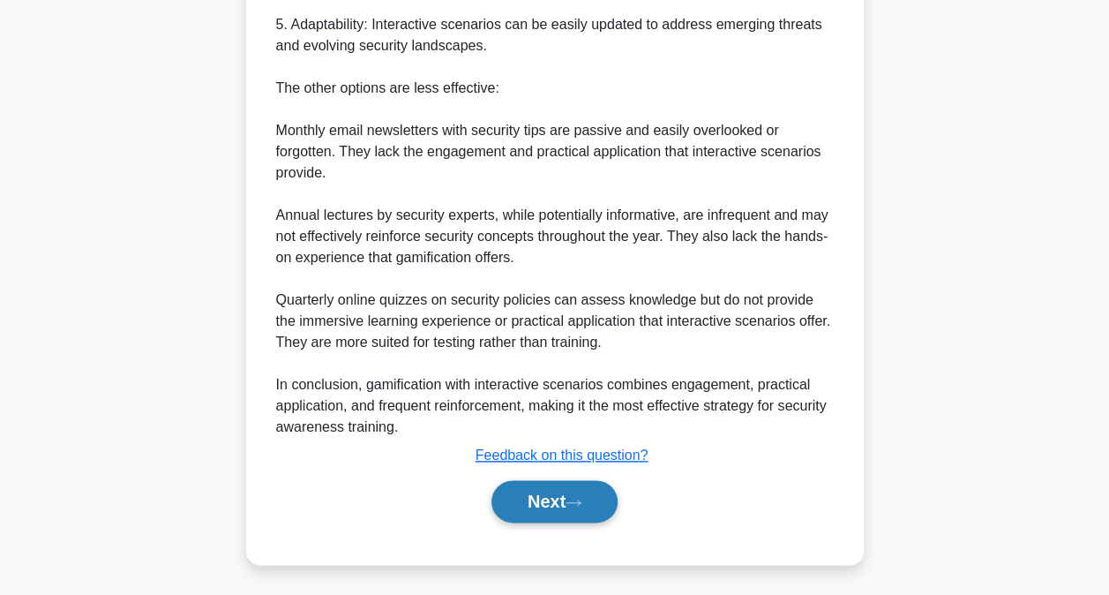
click at [506, 491] on button "Next" at bounding box center [554, 501] width 126 height 42
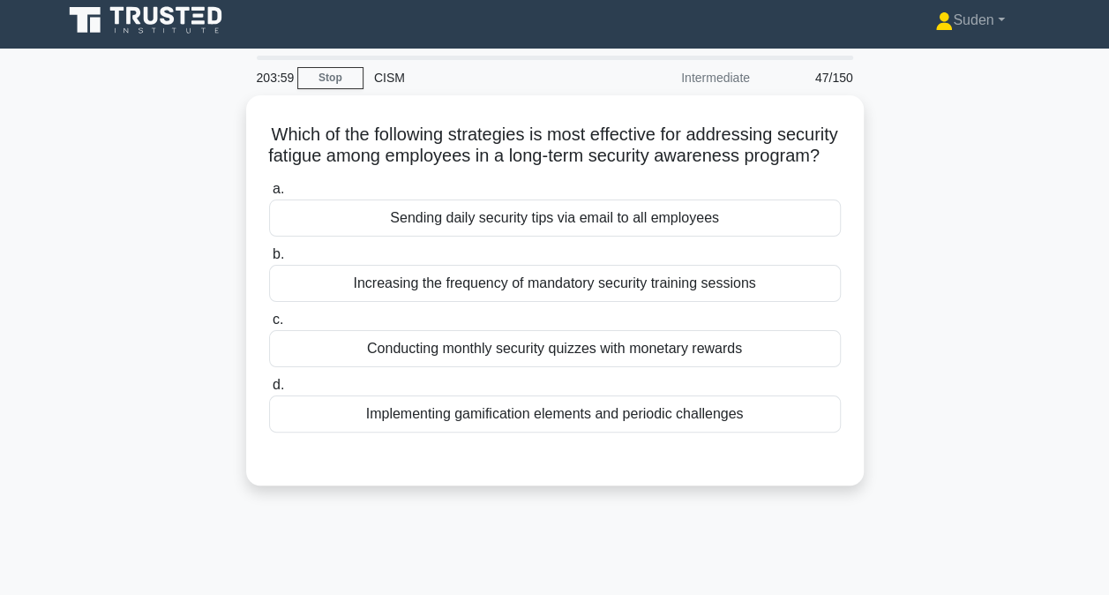
scroll to position [5, 0]
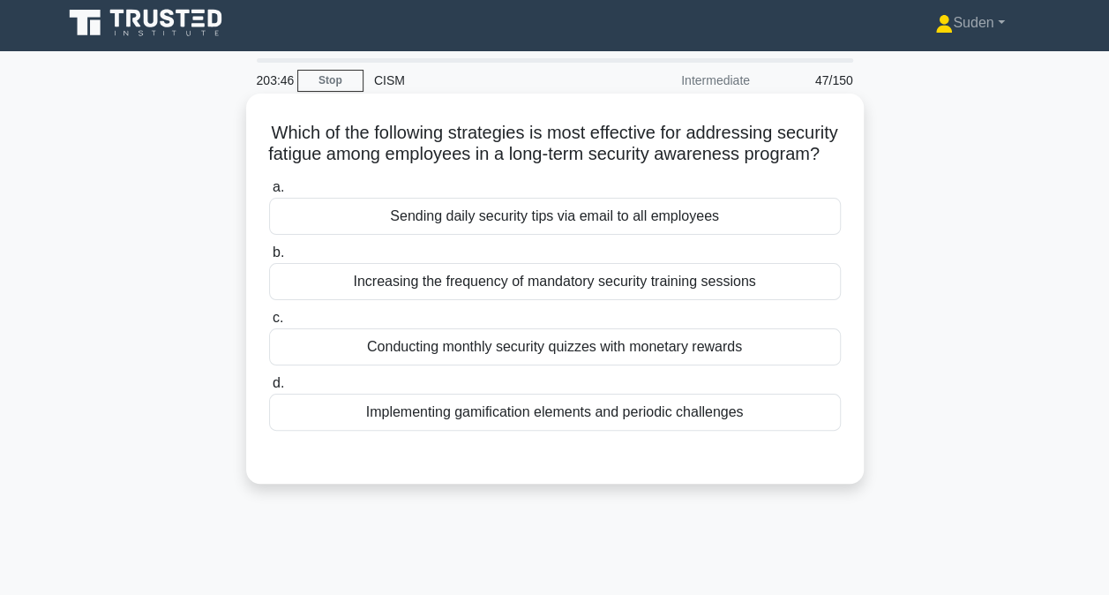
click at [478, 431] on div "Implementing gamification elements and periodic challenges" at bounding box center [555, 412] width 572 height 37
click at [269, 389] on input "d. Implementing gamification elements and periodic challenges" at bounding box center [269, 383] width 0 height 11
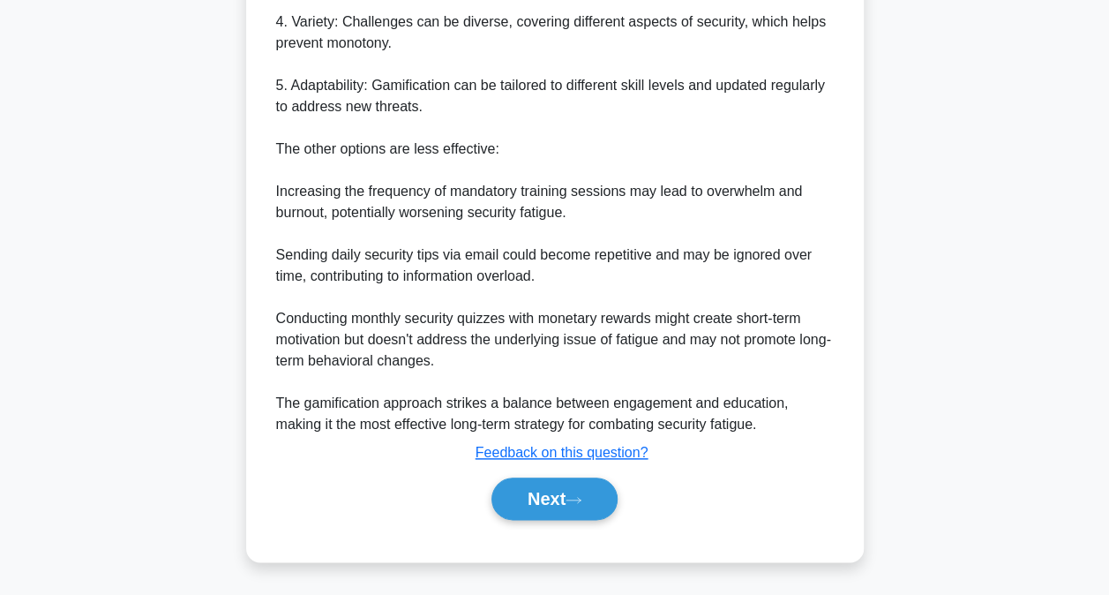
scroll to position [787, 0]
click at [598, 506] on button "Next" at bounding box center [554, 498] width 126 height 42
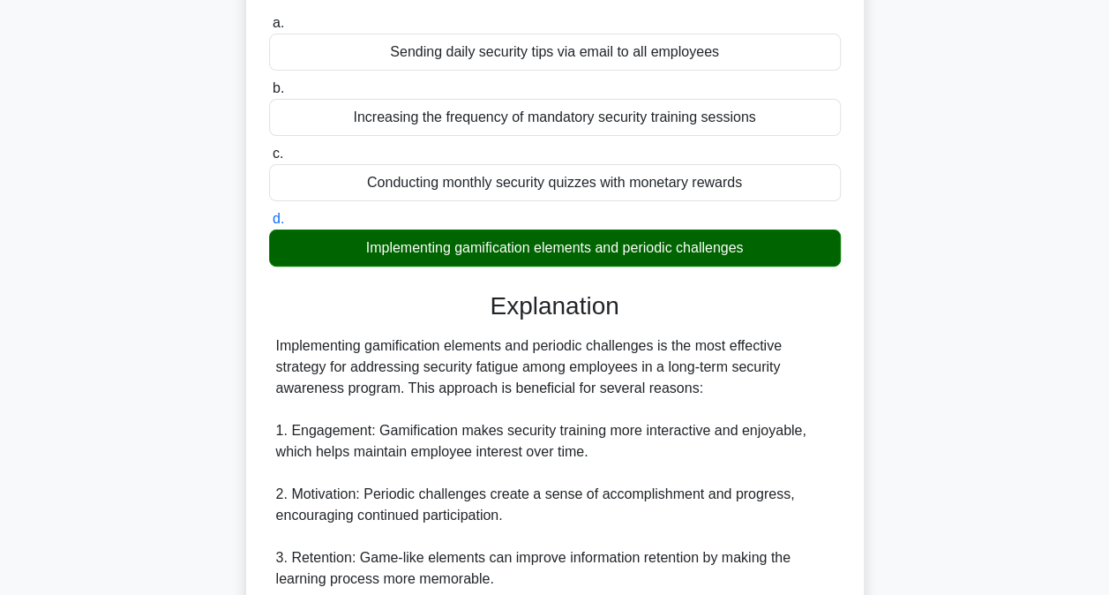
scroll to position [0, 0]
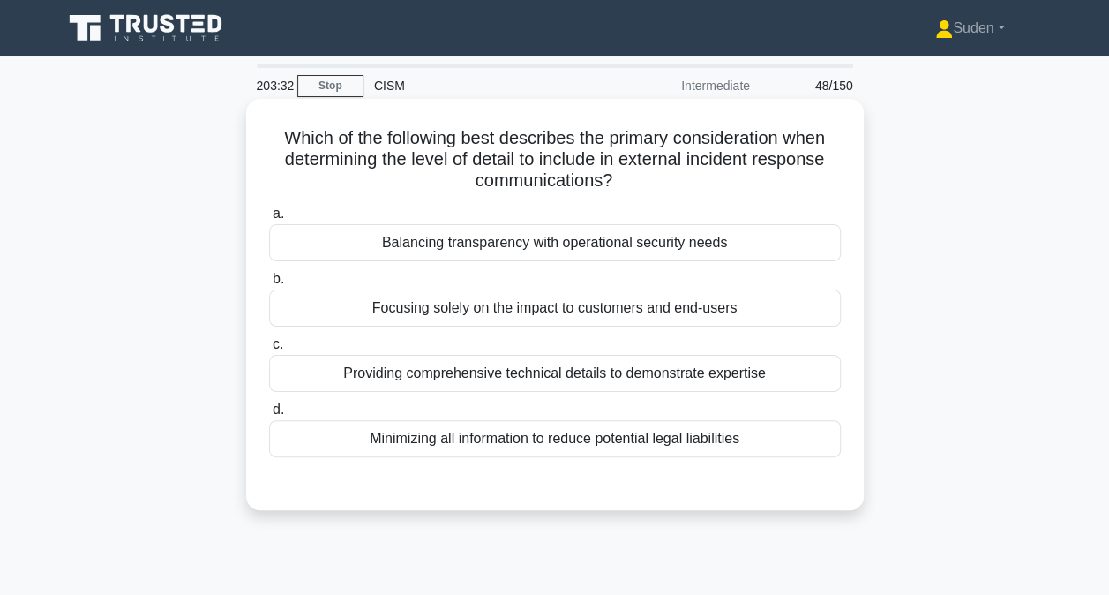
click at [632, 254] on div "Balancing transparency with operational security needs" at bounding box center [555, 242] width 572 height 37
click at [269, 220] on input "a. Balancing transparency with operational security needs" at bounding box center [269, 213] width 0 height 11
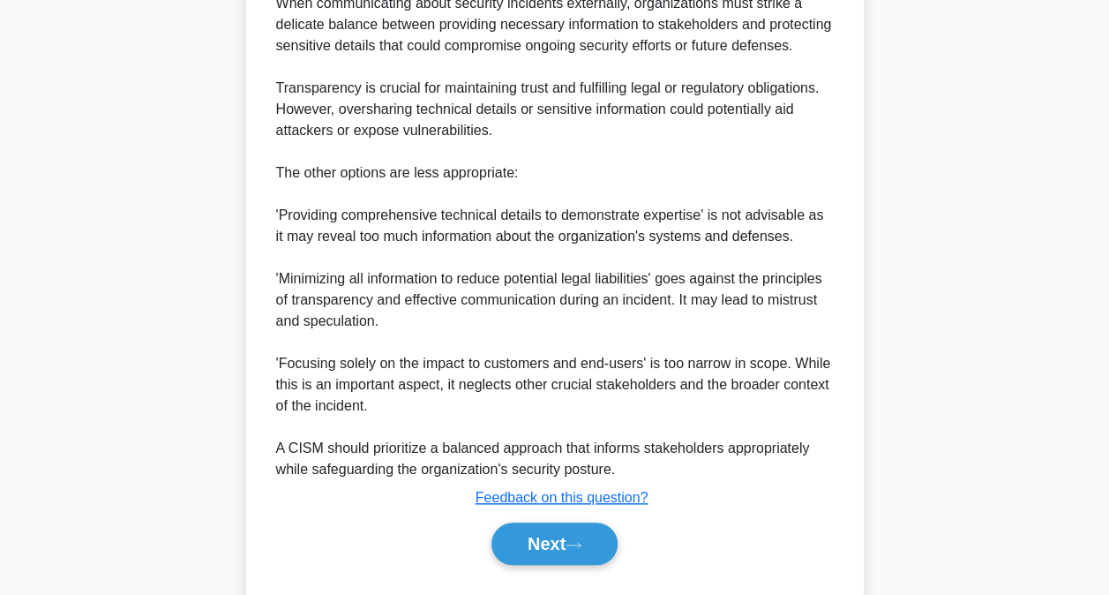
scroll to position [660, 0]
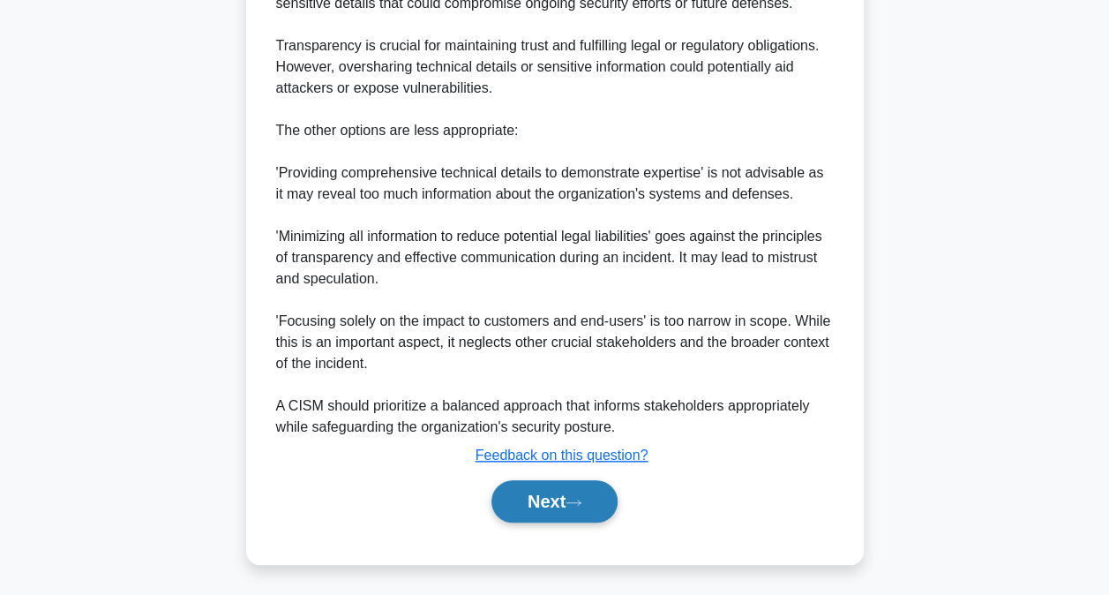
click at [581, 499] on icon at bounding box center [574, 503] width 16 height 10
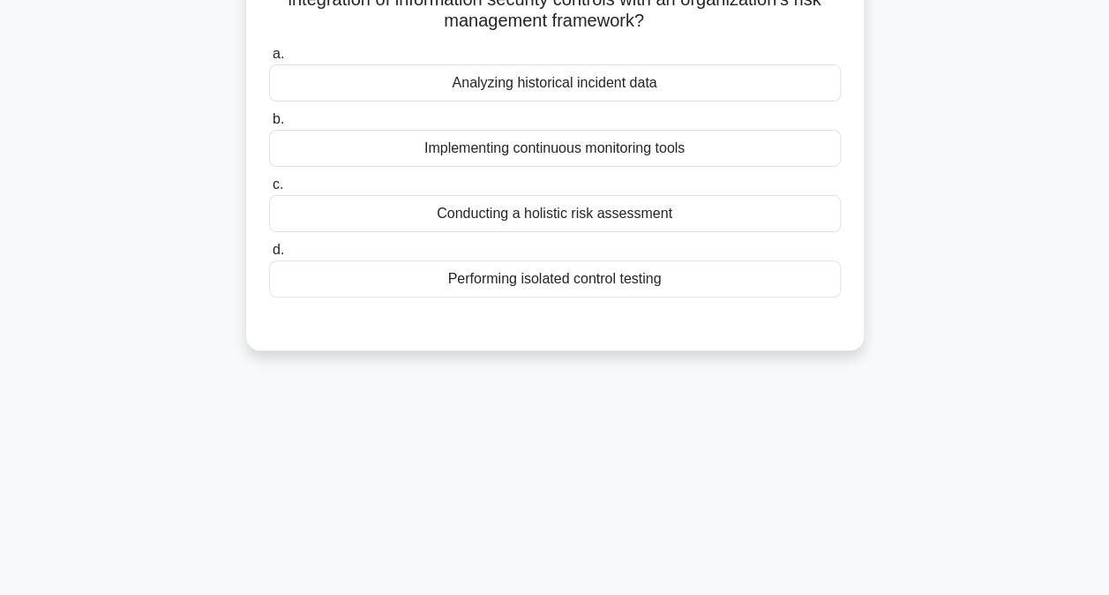
scroll to position [5, 0]
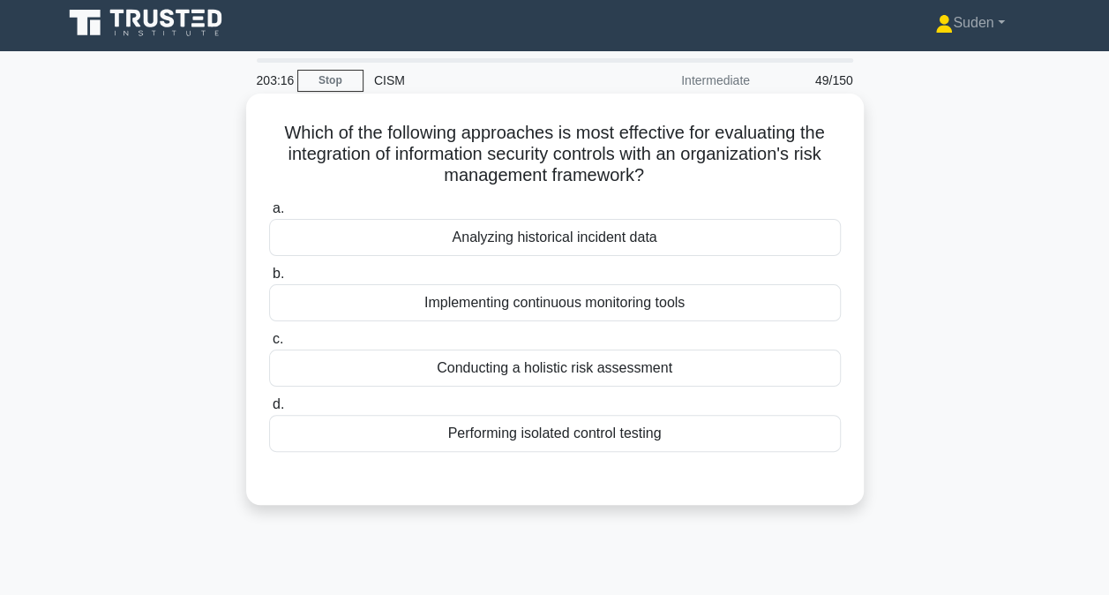
click at [534, 369] on div "Conducting a holistic risk assessment" at bounding box center [555, 367] width 572 height 37
click at [269, 345] on input "c. Conducting a holistic risk assessment" at bounding box center [269, 339] width 0 height 11
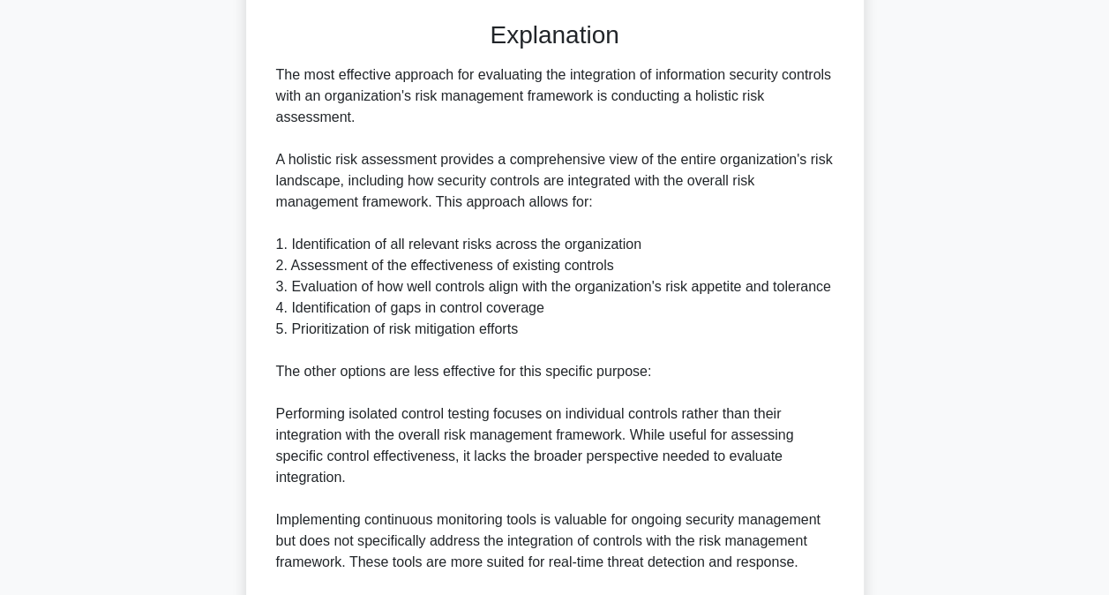
scroll to position [623, 0]
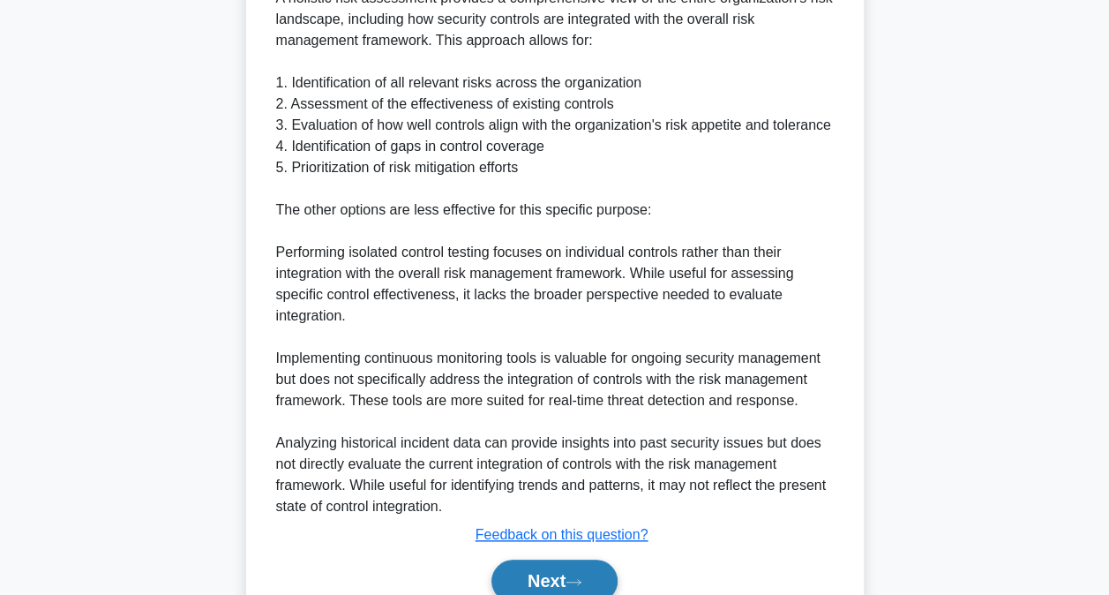
click at [554, 559] on button "Next" at bounding box center [554, 580] width 126 height 42
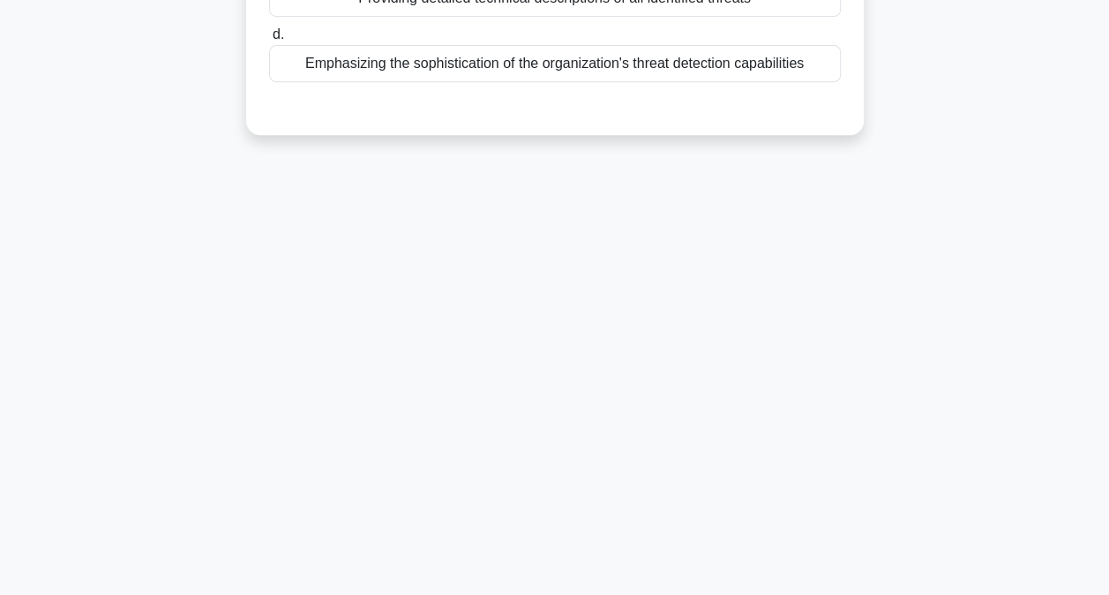
scroll to position [0, 0]
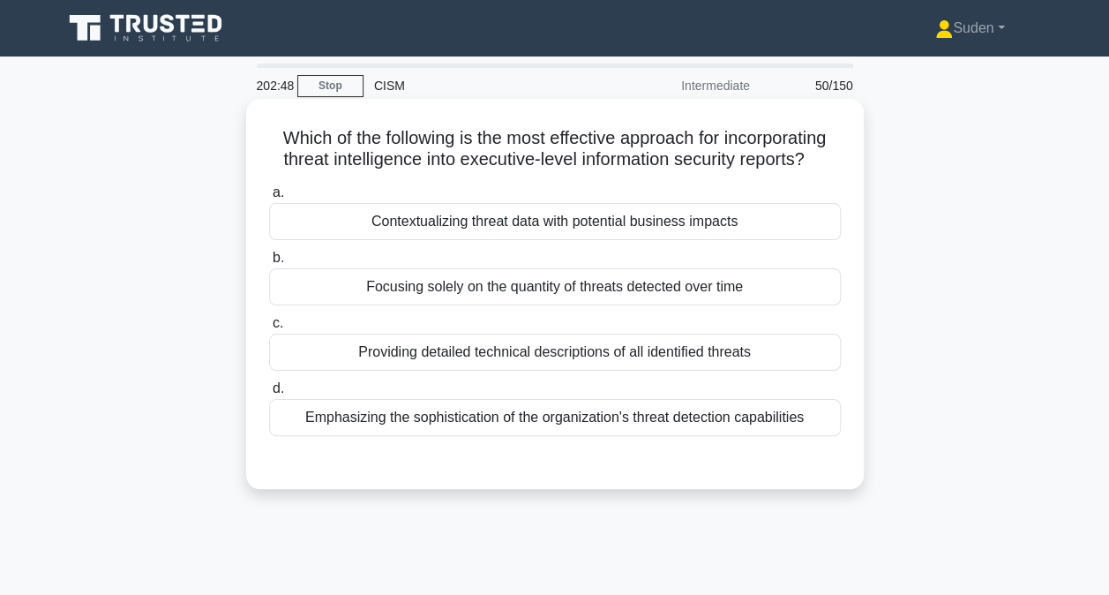
click at [679, 220] on div "Contextualizing threat data with potential business impacts" at bounding box center [555, 221] width 572 height 37
click at [269, 199] on input "a. Contextualizing threat data with potential business impacts" at bounding box center [269, 192] width 0 height 11
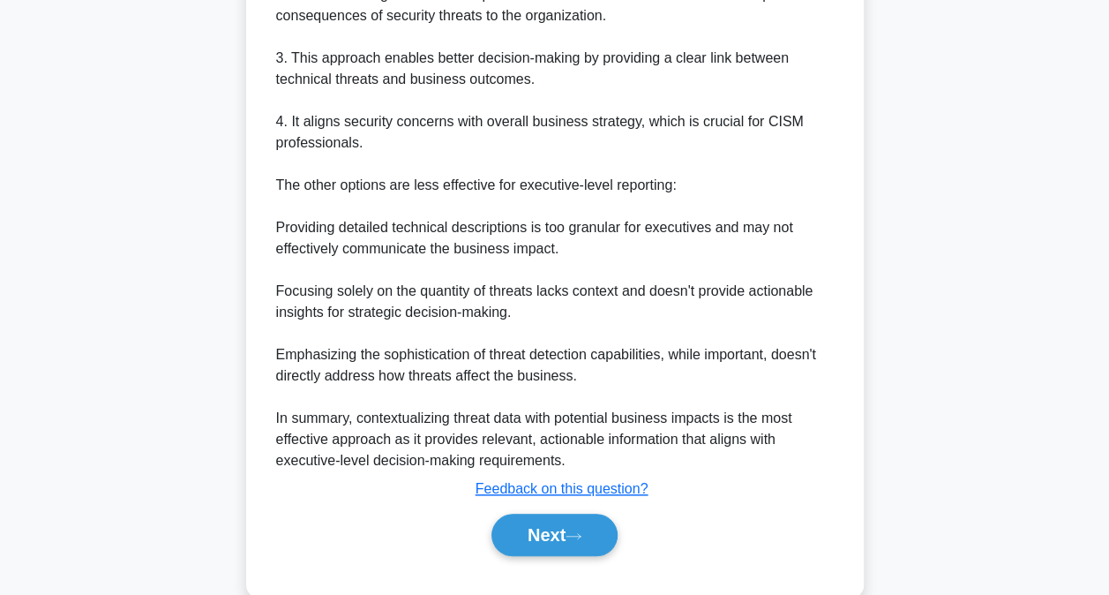
scroll to position [702, 0]
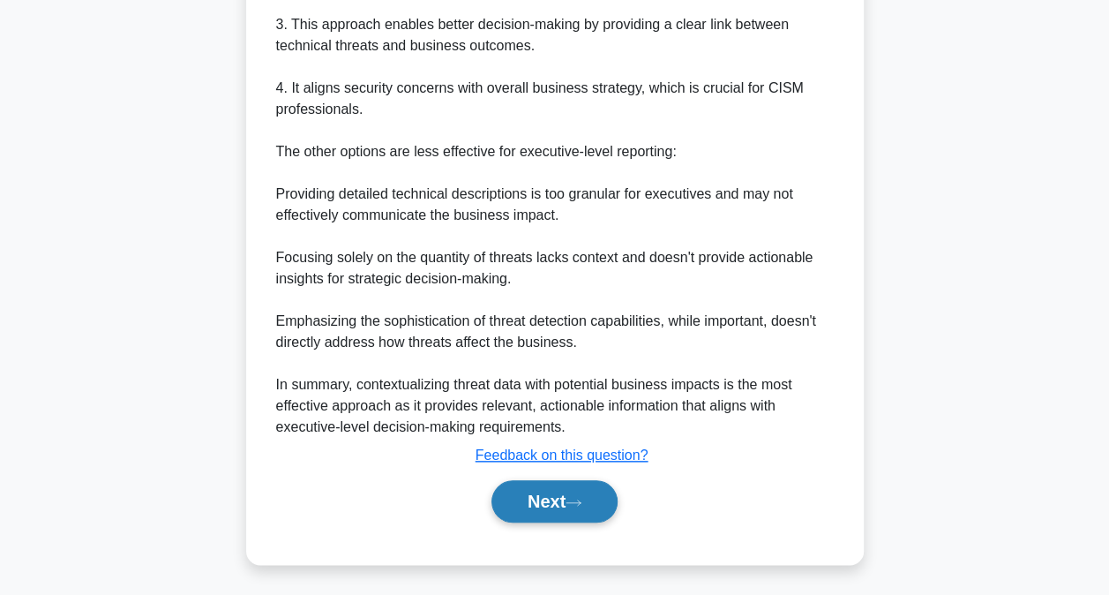
click at [519, 488] on button "Next" at bounding box center [554, 501] width 126 height 42
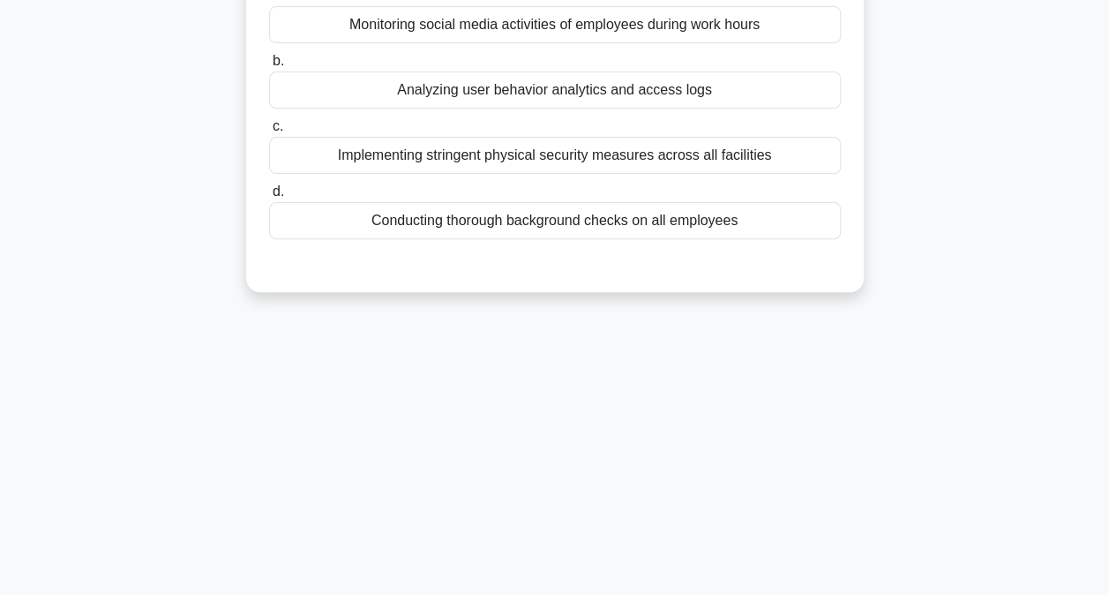
scroll to position [94, 0]
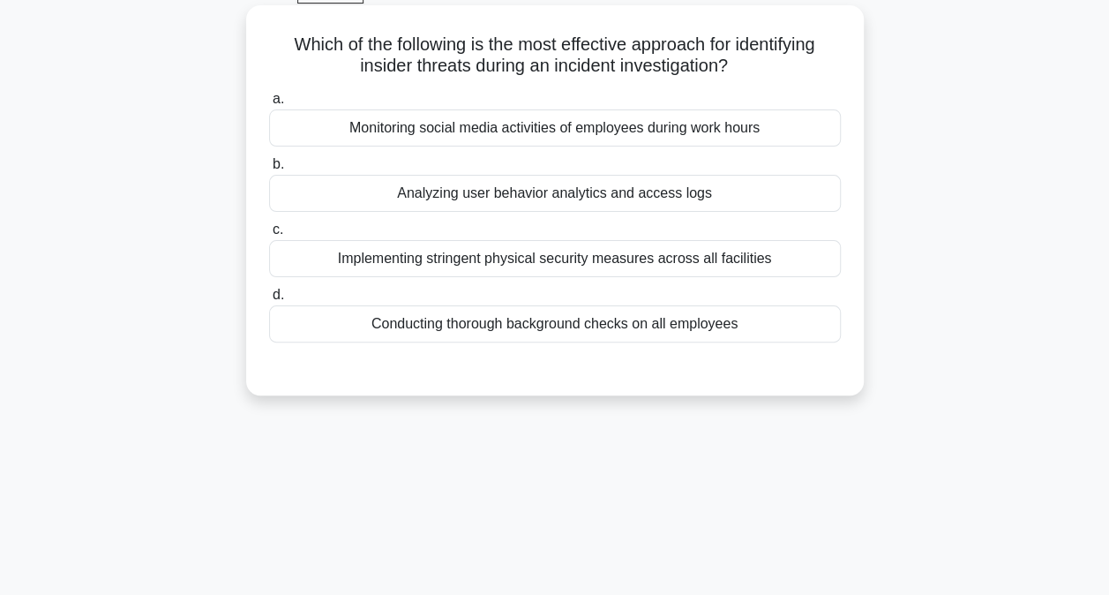
click at [605, 199] on div "Analyzing user behavior analytics and access logs" at bounding box center [555, 193] width 572 height 37
click at [269, 170] on input "b. Analyzing user behavior analytics and access logs" at bounding box center [269, 164] width 0 height 11
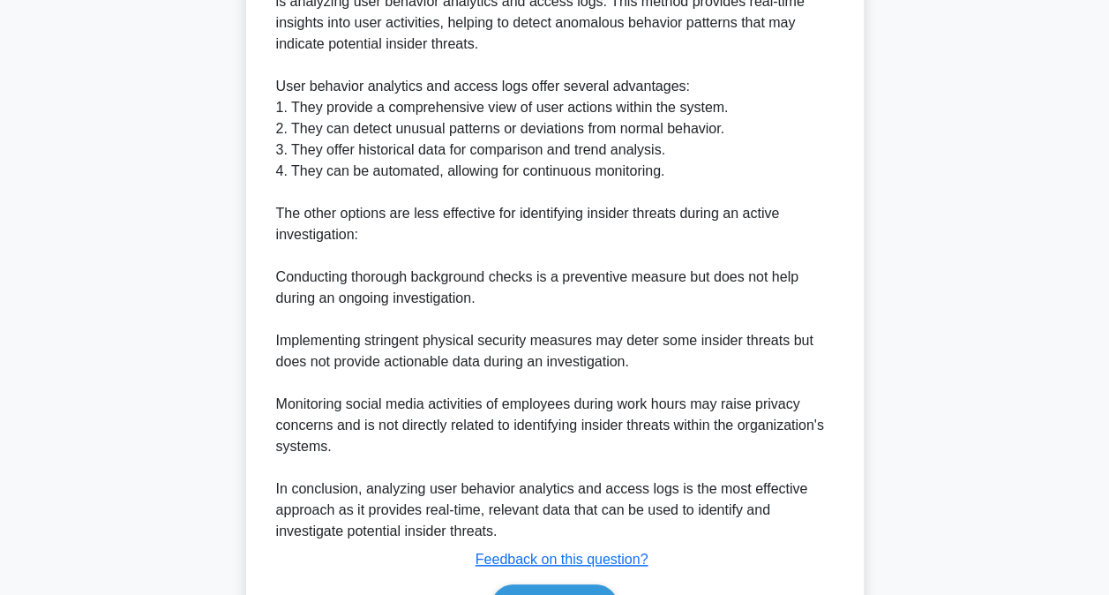
scroll to position [639, 0]
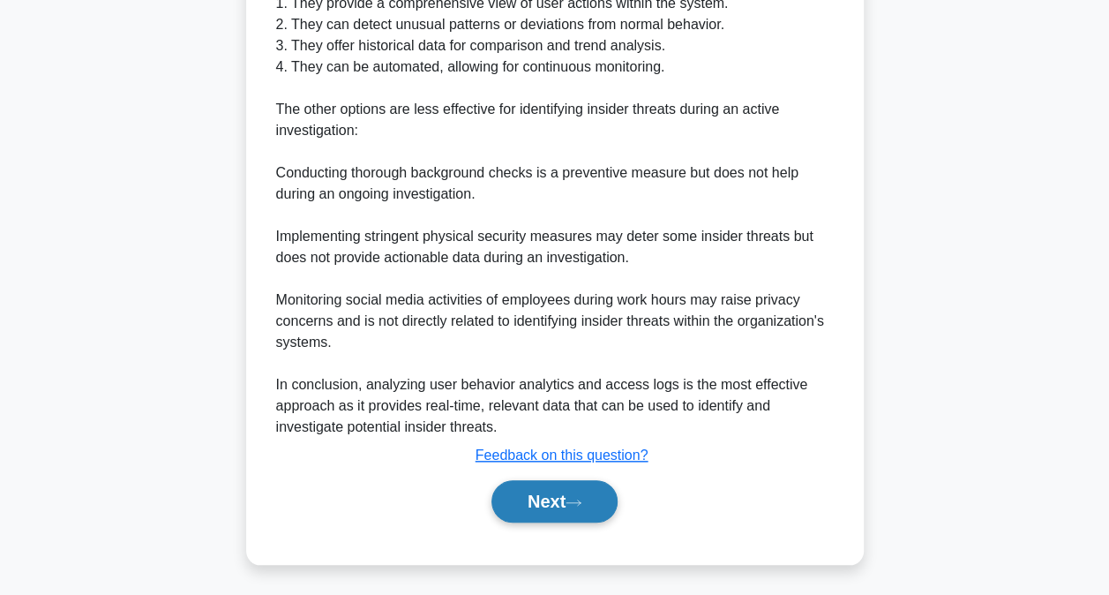
click at [572, 506] on button "Next" at bounding box center [554, 501] width 126 height 42
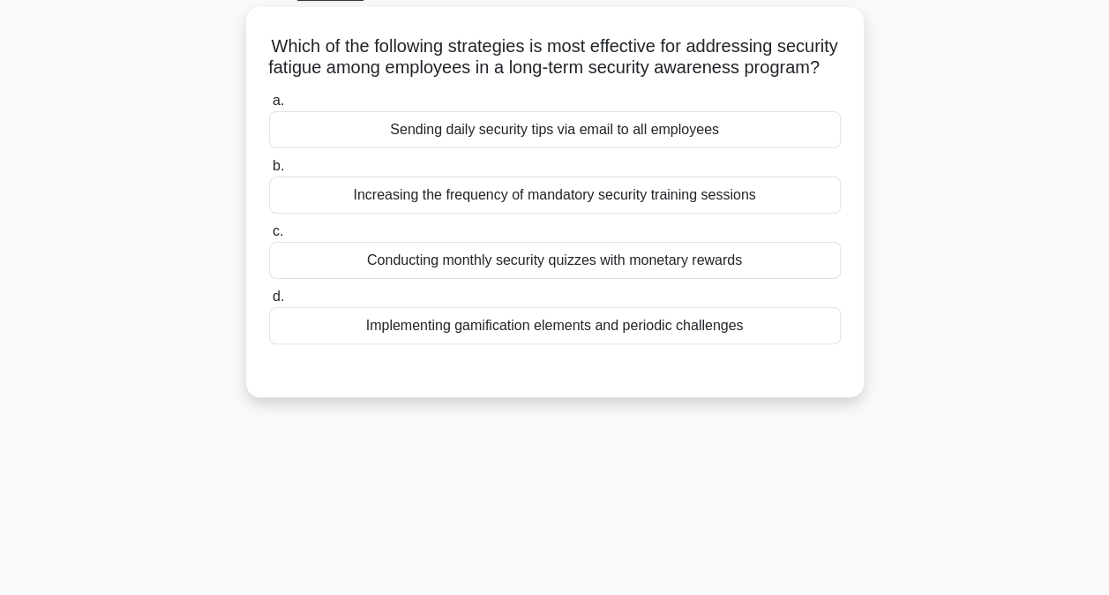
scroll to position [94, 0]
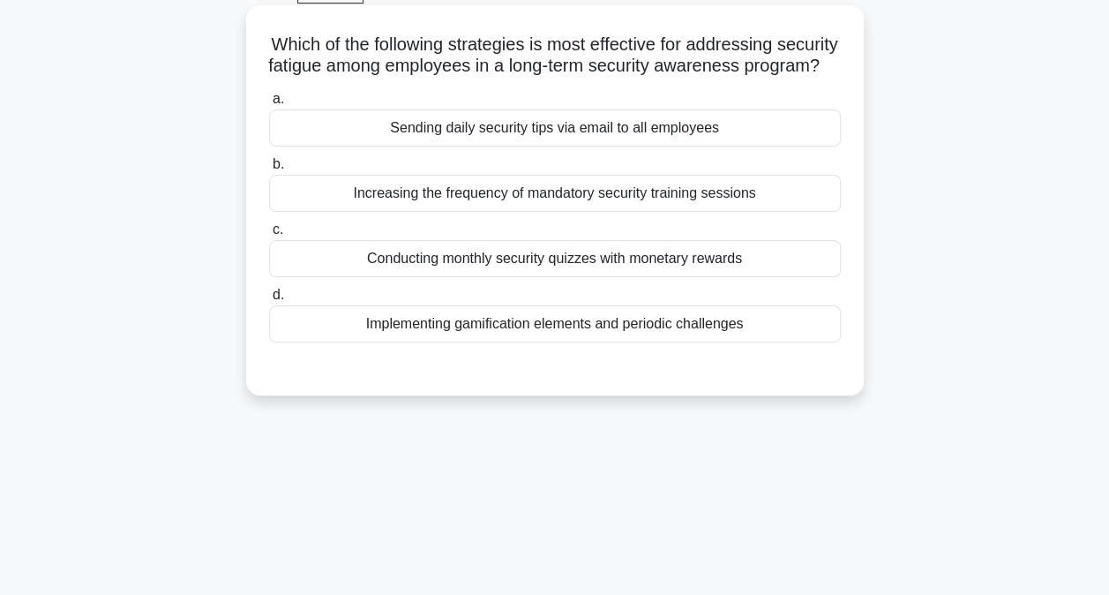
click at [623, 342] on div "Implementing gamification elements and periodic challenges" at bounding box center [555, 323] width 572 height 37
click at [269, 301] on input "d. Implementing gamification elements and periodic challenges" at bounding box center [269, 294] width 0 height 11
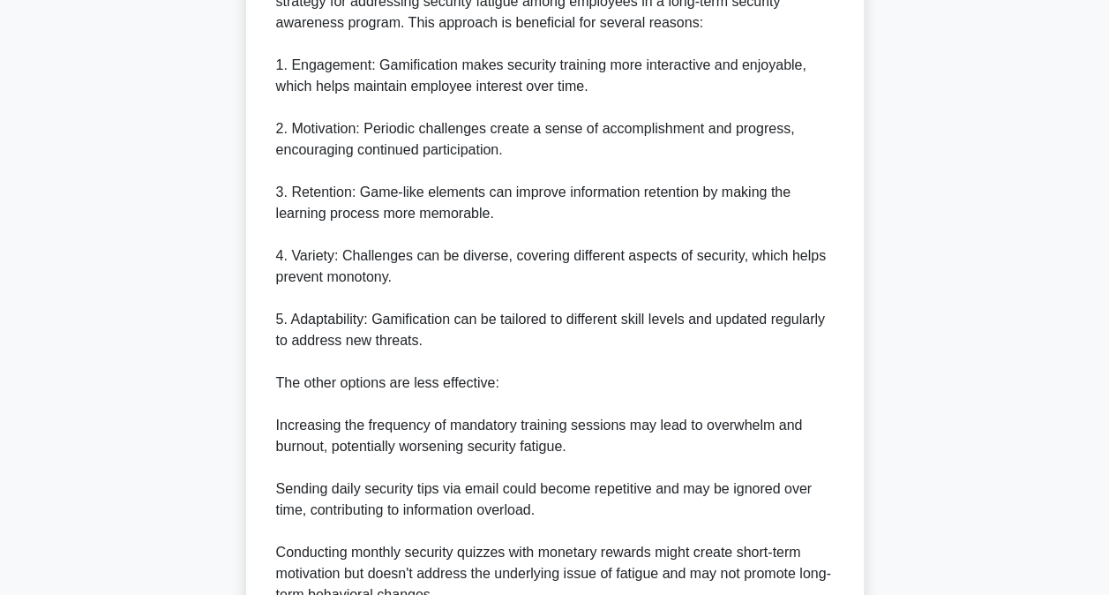
scroll to position [787, 0]
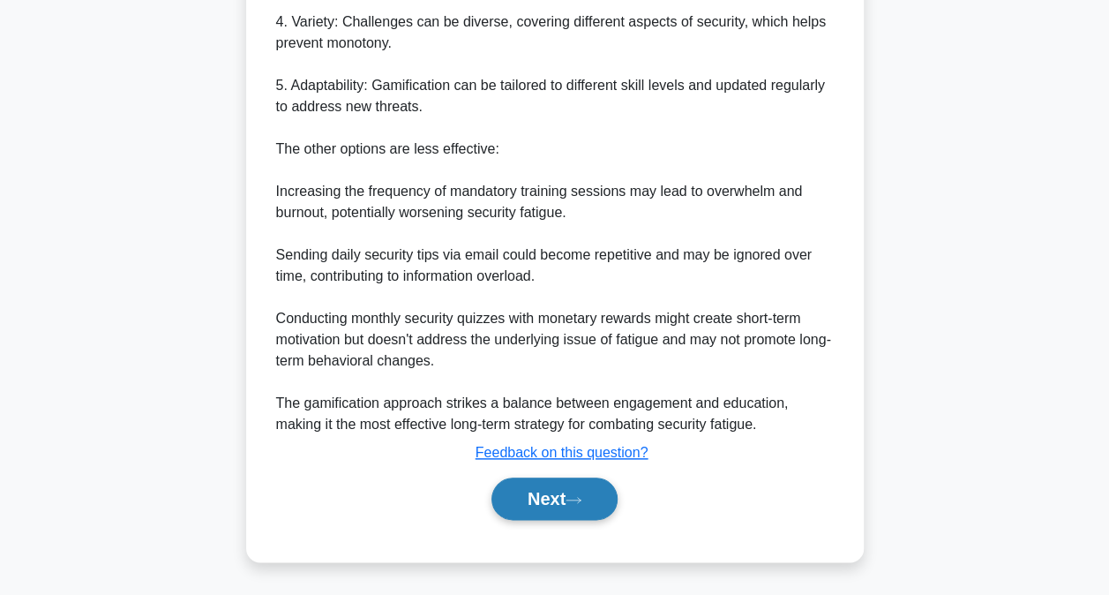
click at [574, 517] on button "Next" at bounding box center [554, 498] width 126 height 42
click at [592, 506] on button "Next" at bounding box center [554, 498] width 126 height 42
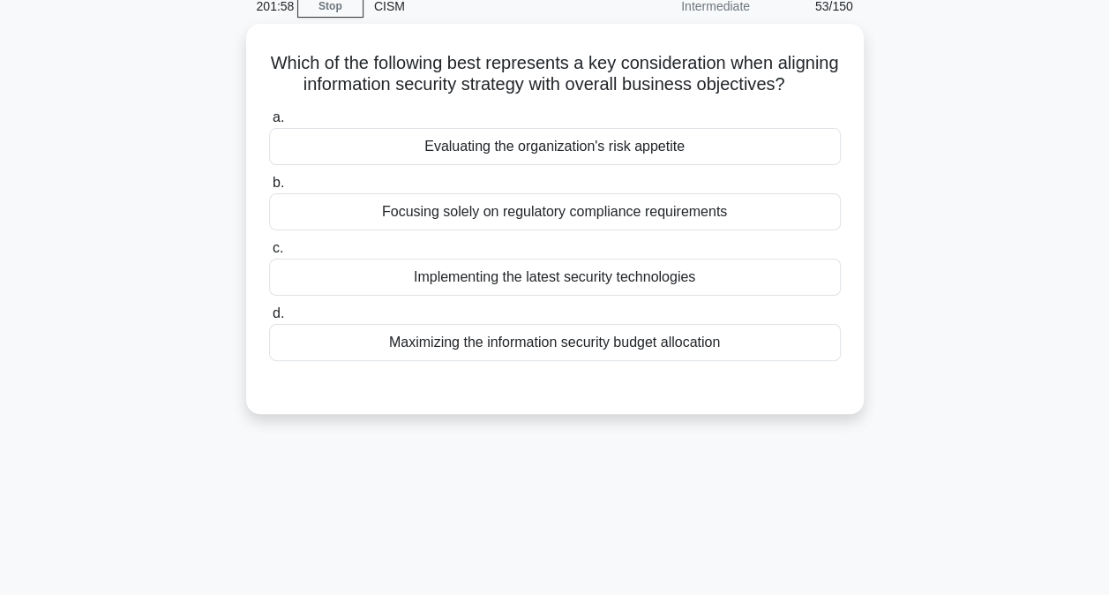
scroll to position [0, 0]
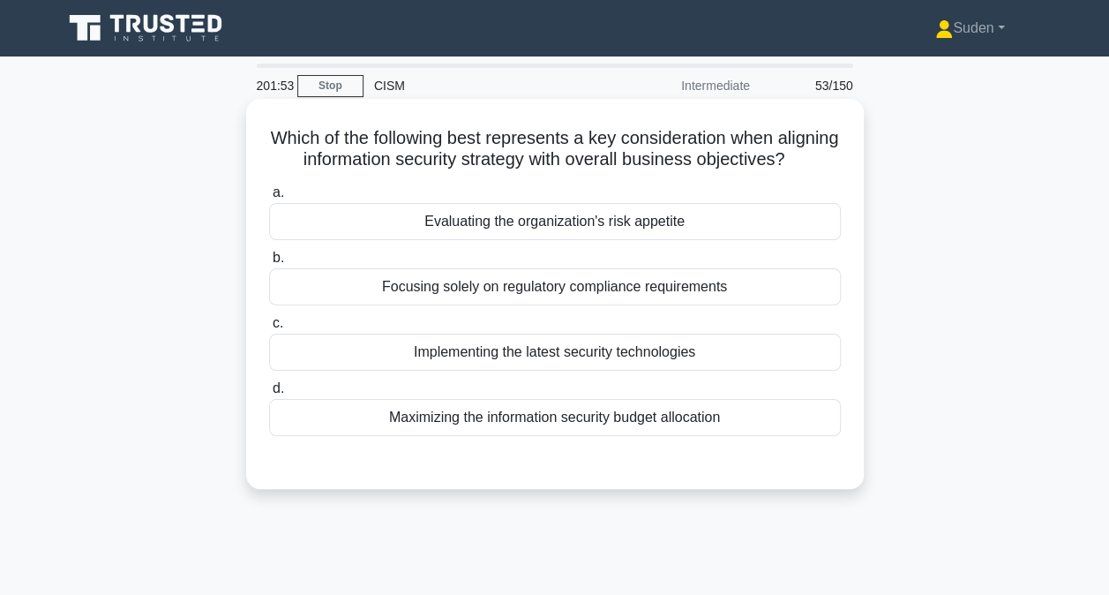
click at [632, 240] on div "Evaluating the organization's risk appetite" at bounding box center [555, 221] width 572 height 37
click at [269, 199] on input "a. Evaluating the organization's risk appetite" at bounding box center [269, 192] width 0 height 11
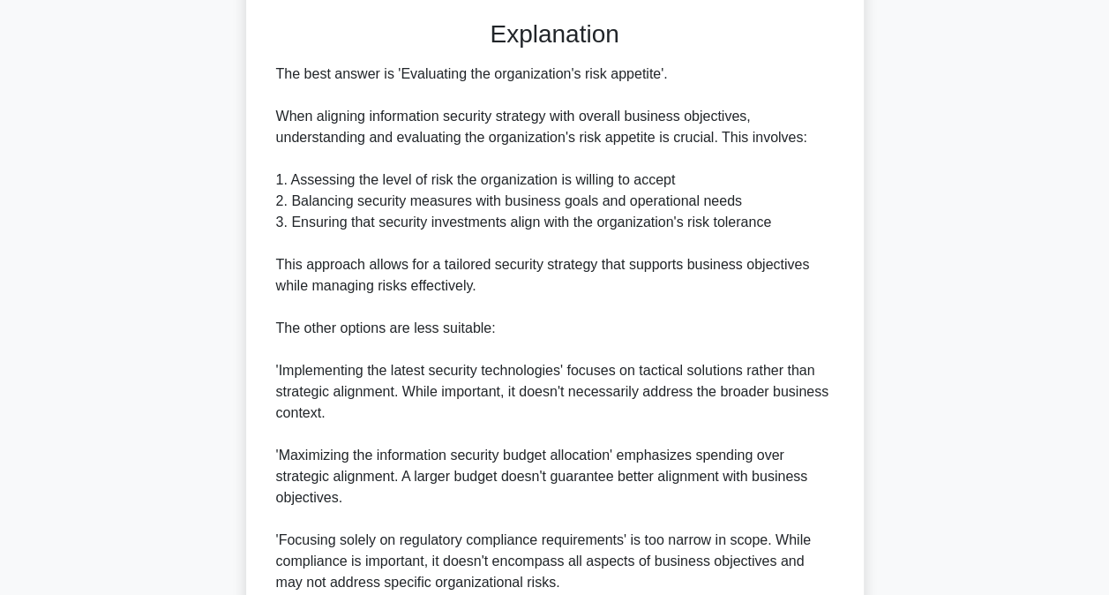
scroll to position [618, 0]
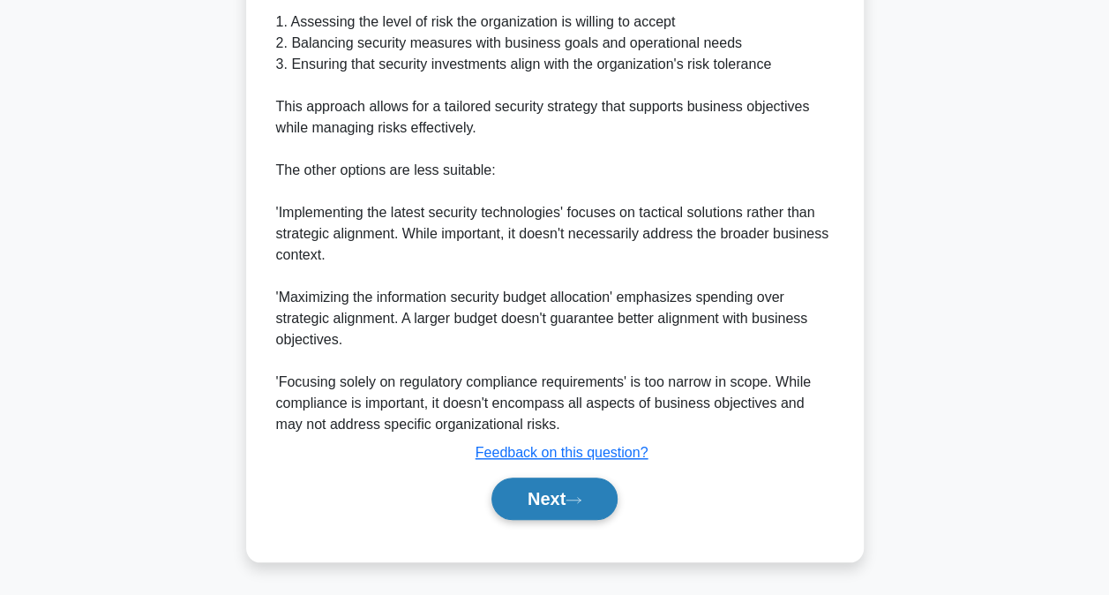
click at [553, 510] on button "Next" at bounding box center [554, 498] width 126 height 42
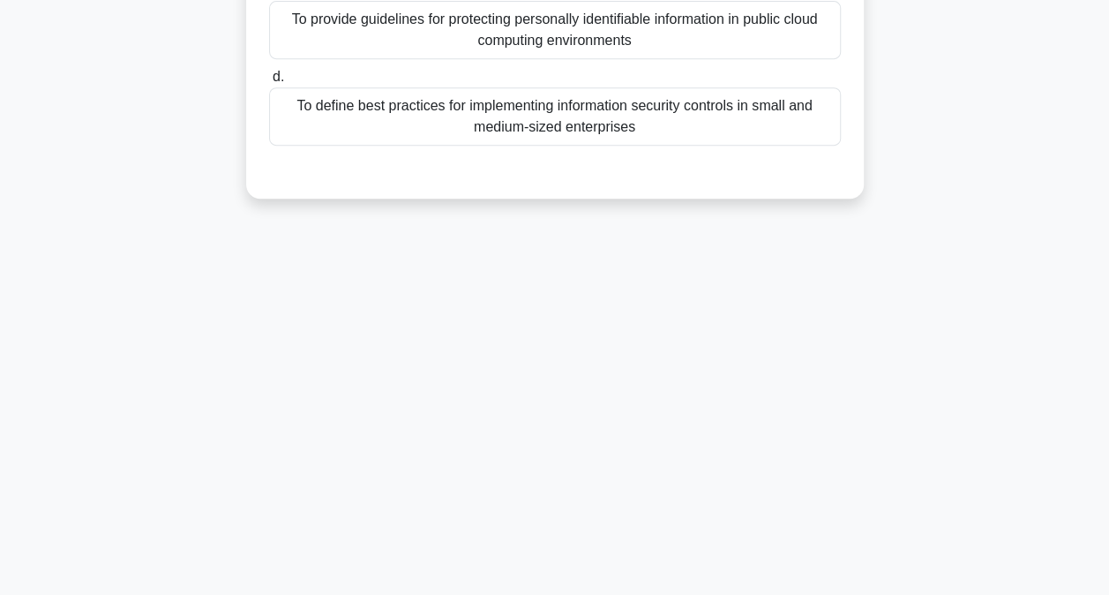
scroll to position [94, 0]
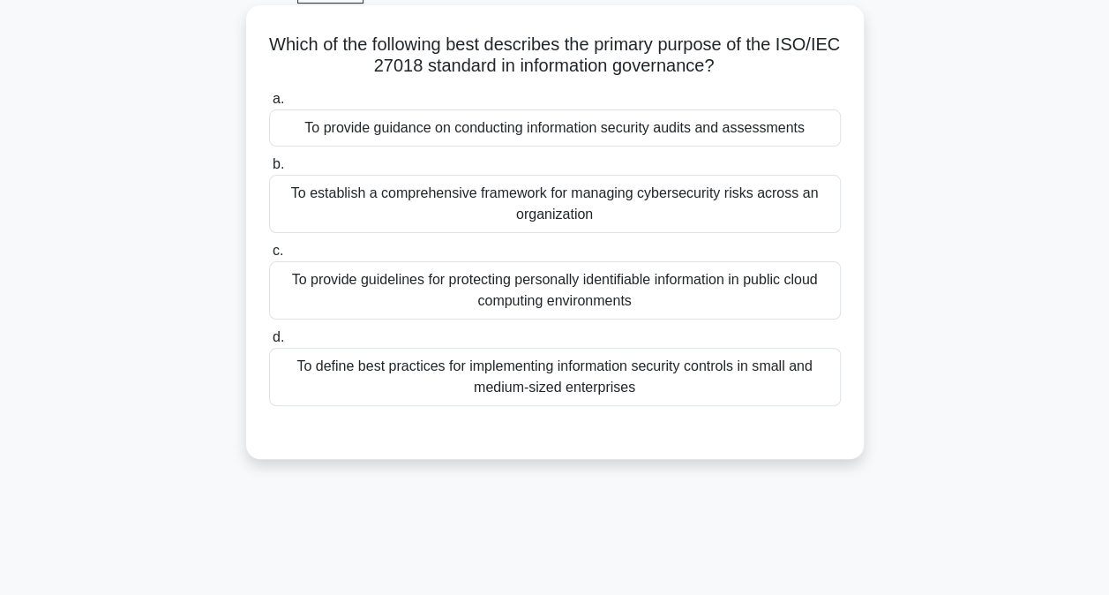
drag, startPoint x: 579, startPoint y: 302, endPoint x: 590, endPoint y: 296, distance: 12.6
click at [579, 302] on div "To provide guidelines for protecting personally identifiable information in pub…" at bounding box center [555, 290] width 572 height 58
click at [269, 257] on input "c. To provide guidelines for protecting personally identifiable information in …" at bounding box center [269, 250] width 0 height 11
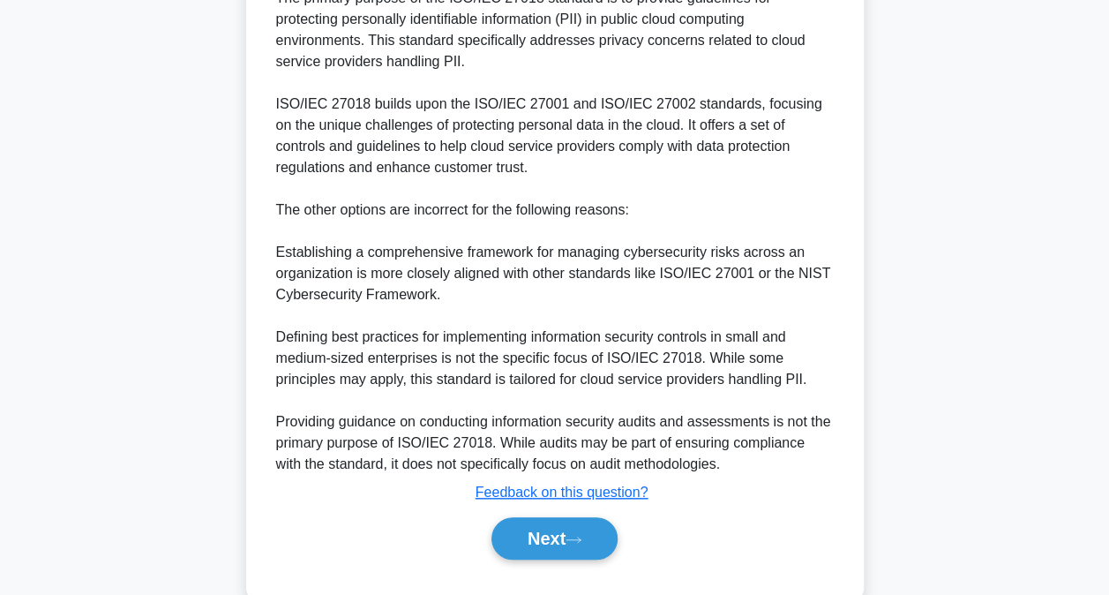
scroll to position [618, 0]
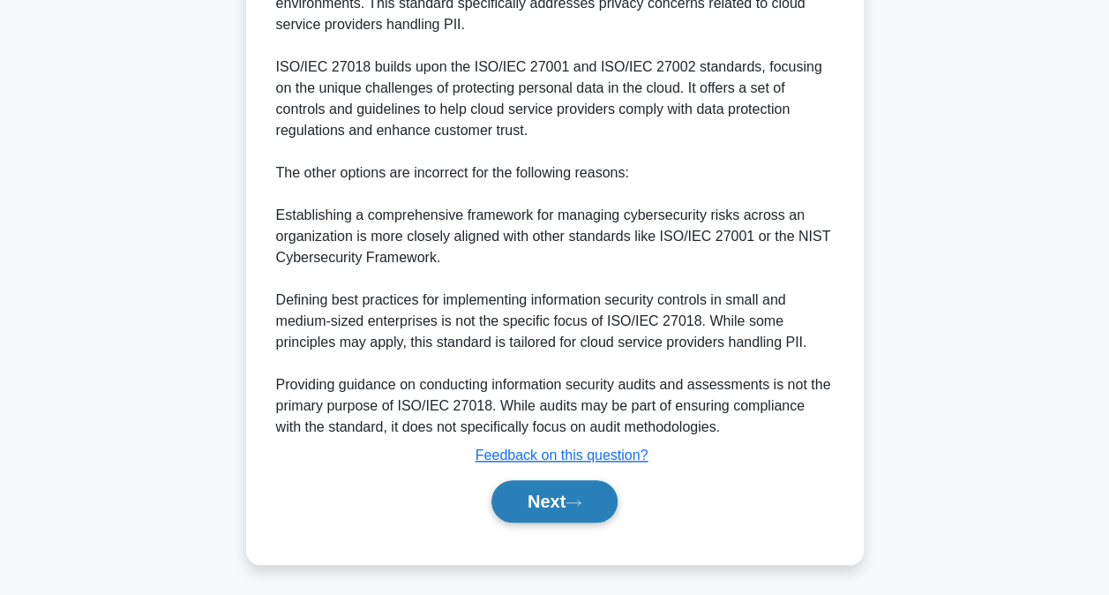
click at [577, 500] on icon at bounding box center [573, 501] width 14 height 5
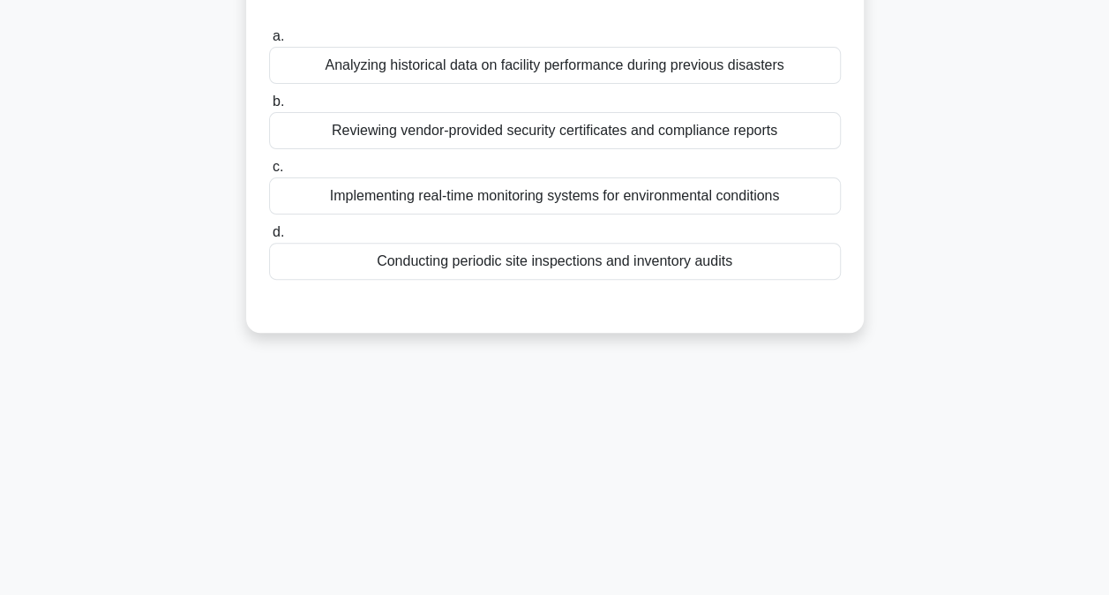
scroll to position [0, 0]
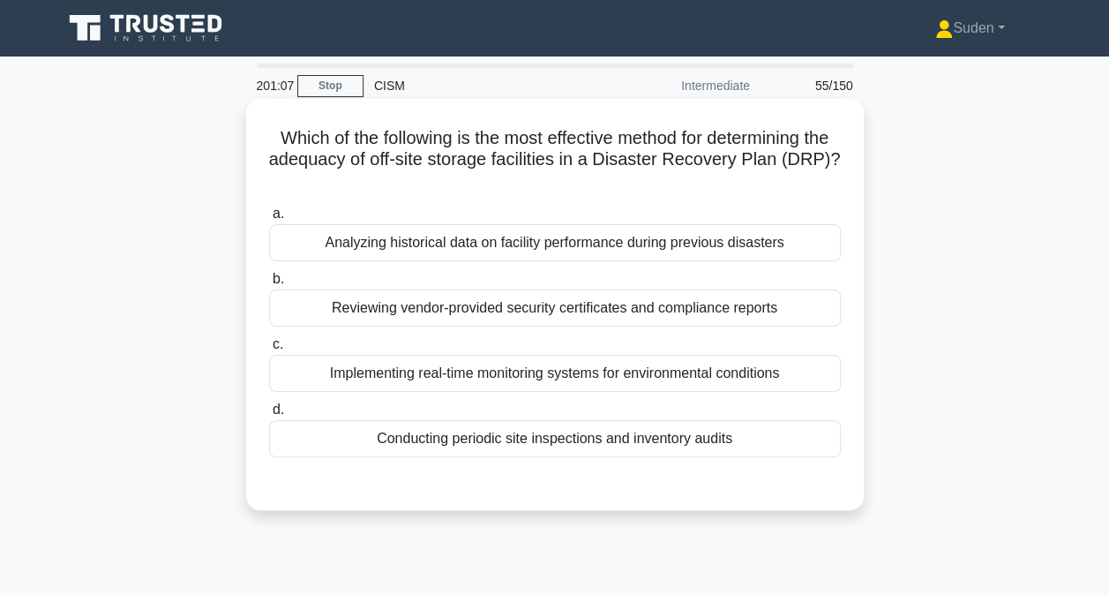
click at [582, 437] on div "Conducting periodic site inspections and inventory audits" at bounding box center [555, 438] width 572 height 37
click at [269, 416] on input "d. Conducting periodic site inspections and inventory audits" at bounding box center [269, 409] width 0 height 11
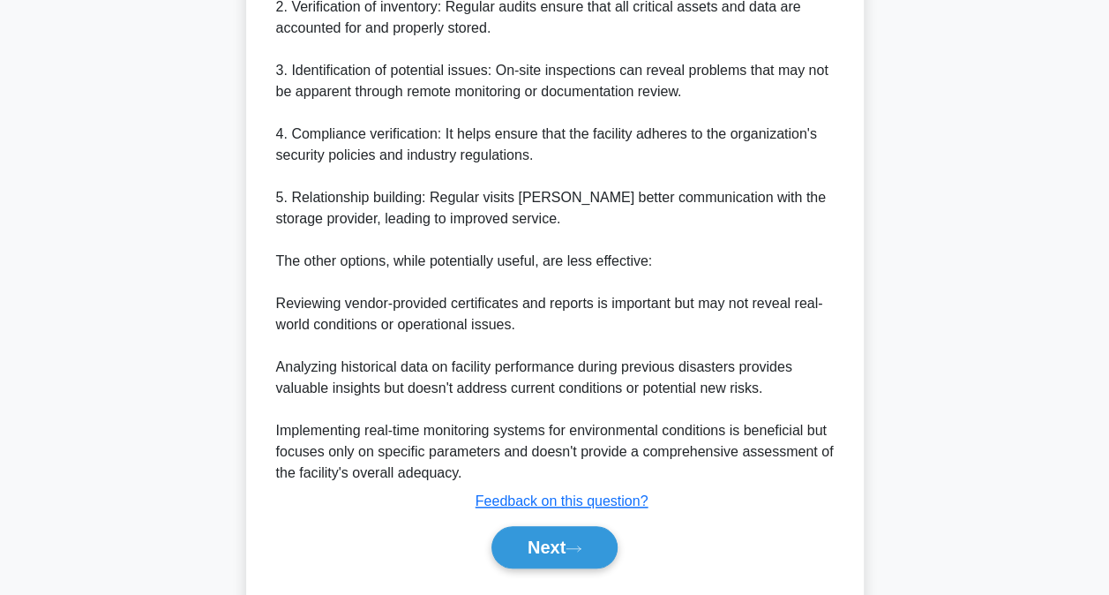
scroll to position [723, 0]
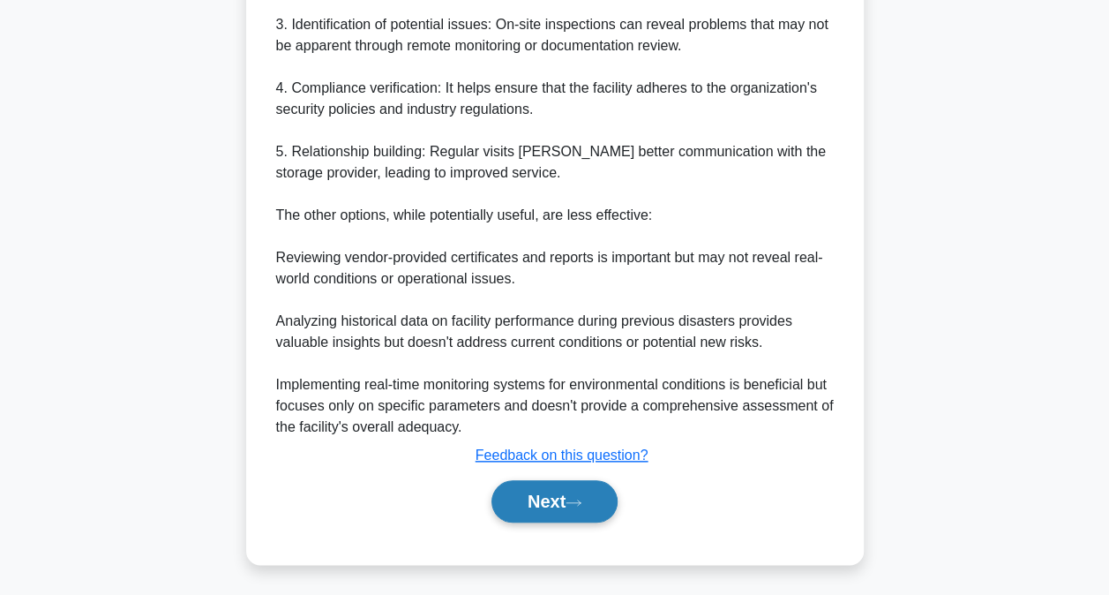
click at [546, 493] on button "Next" at bounding box center [554, 501] width 126 height 42
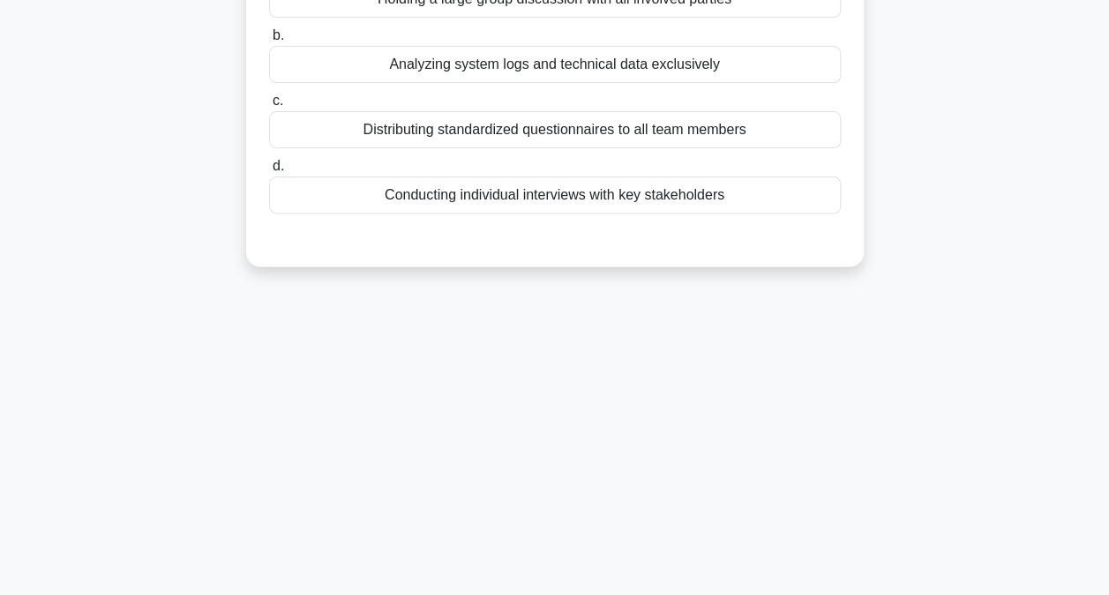
scroll to position [0, 0]
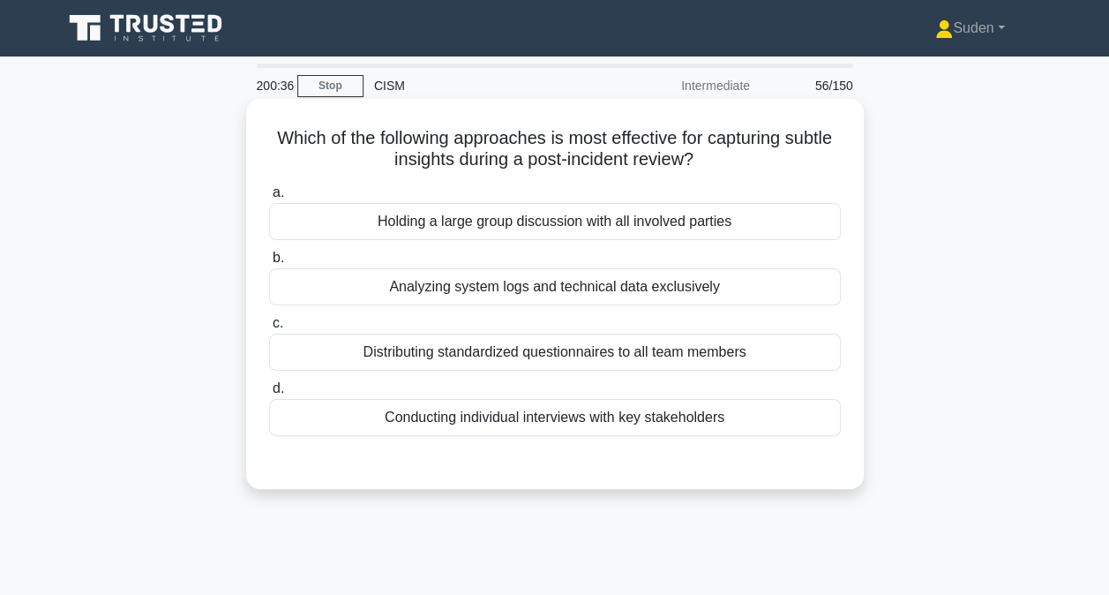
click at [614, 233] on div "Holding a large group discussion with all involved parties" at bounding box center [555, 221] width 572 height 37
click at [269, 199] on input "a. Holding a large group discussion with all involved parties" at bounding box center [269, 192] width 0 height 11
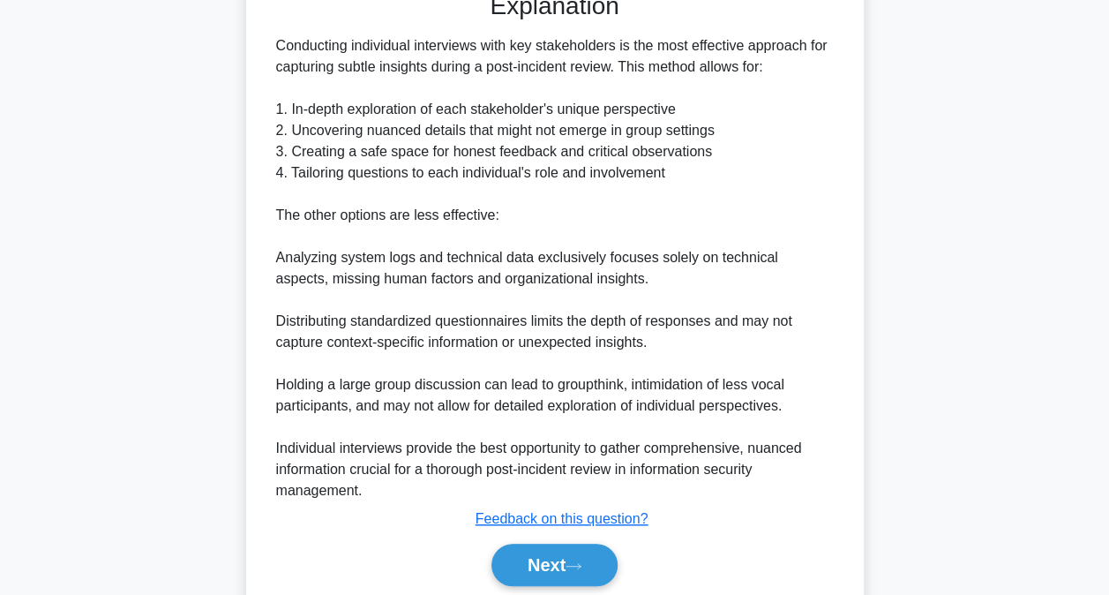
scroll to position [536, 0]
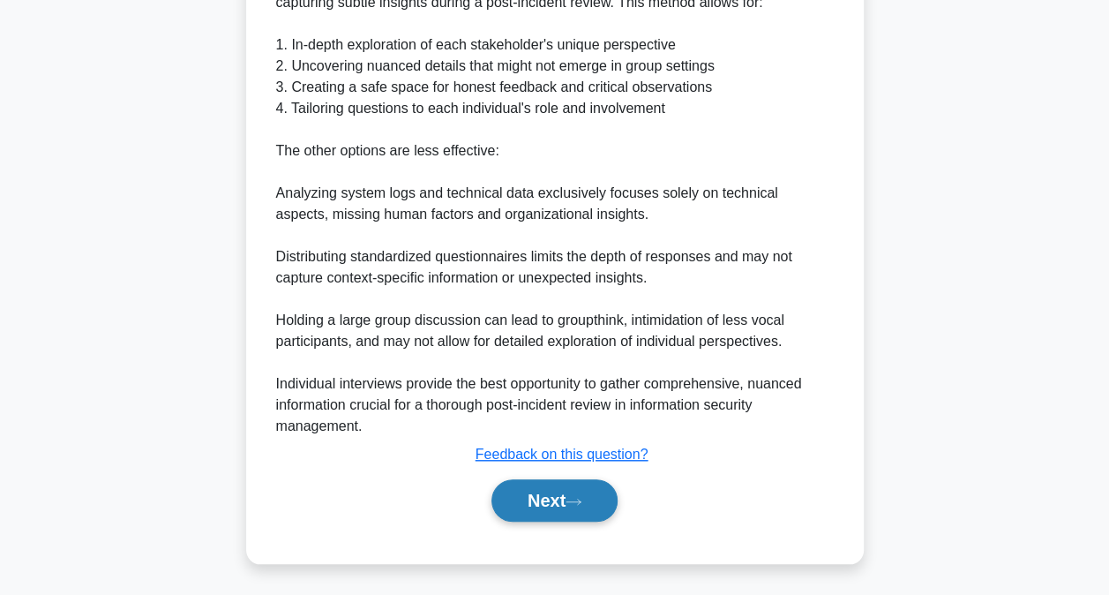
click at [528, 507] on button "Next" at bounding box center [554, 500] width 126 height 42
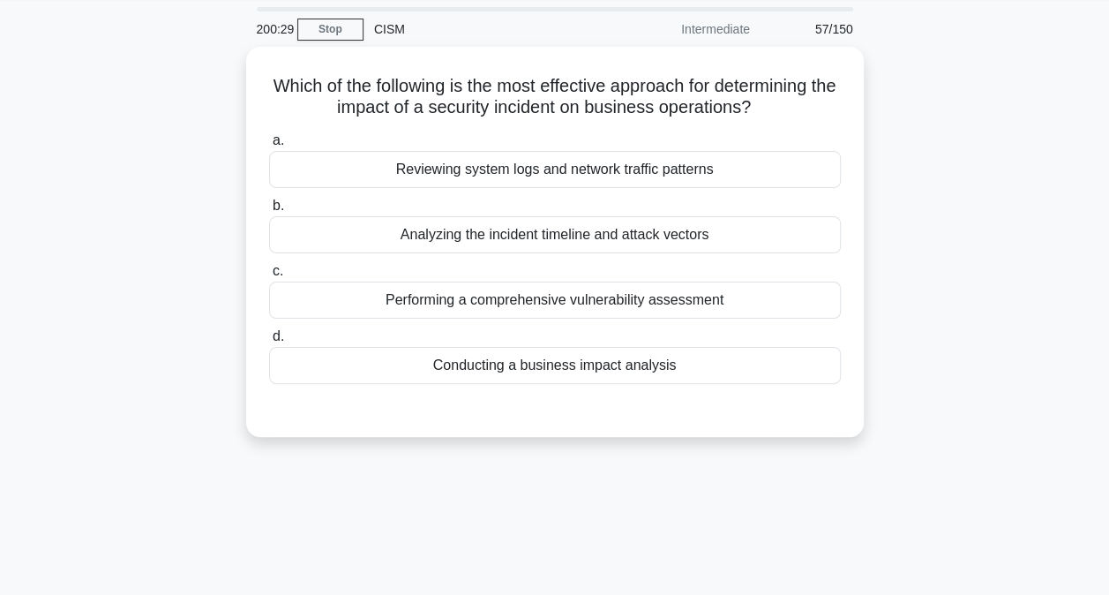
scroll to position [28, 0]
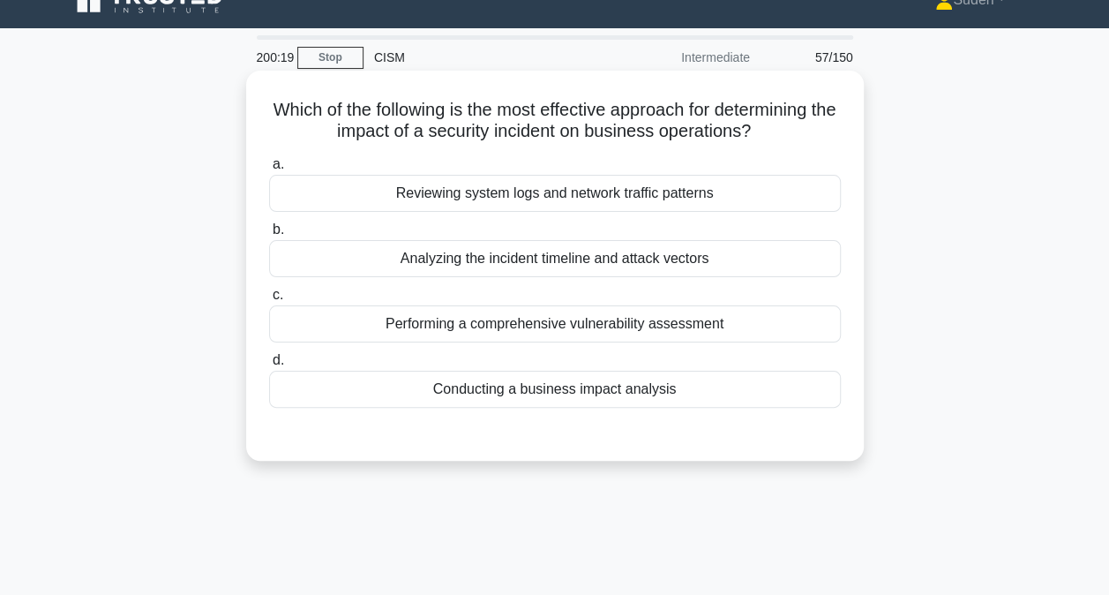
click at [524, 394] on div "Conducting a business impact analysis" at bounding box center [555, 389] width 572 height 37
click at [269, 366] on input "d. Conducting a business impact analysis" at bounding box center [269, 360] width 0 height 11
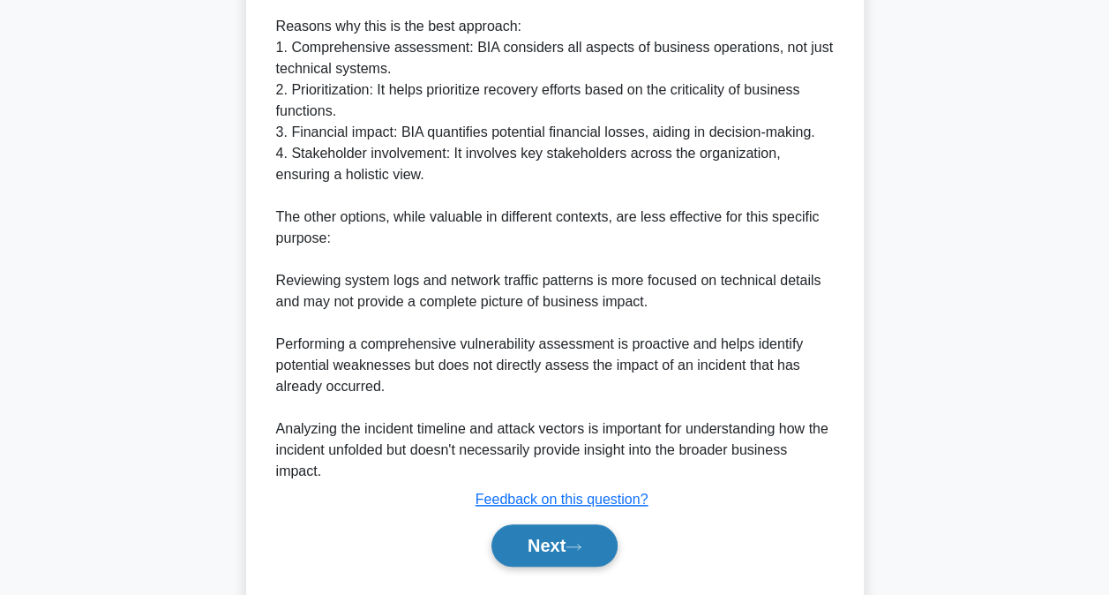
scroll to position [702, 0]
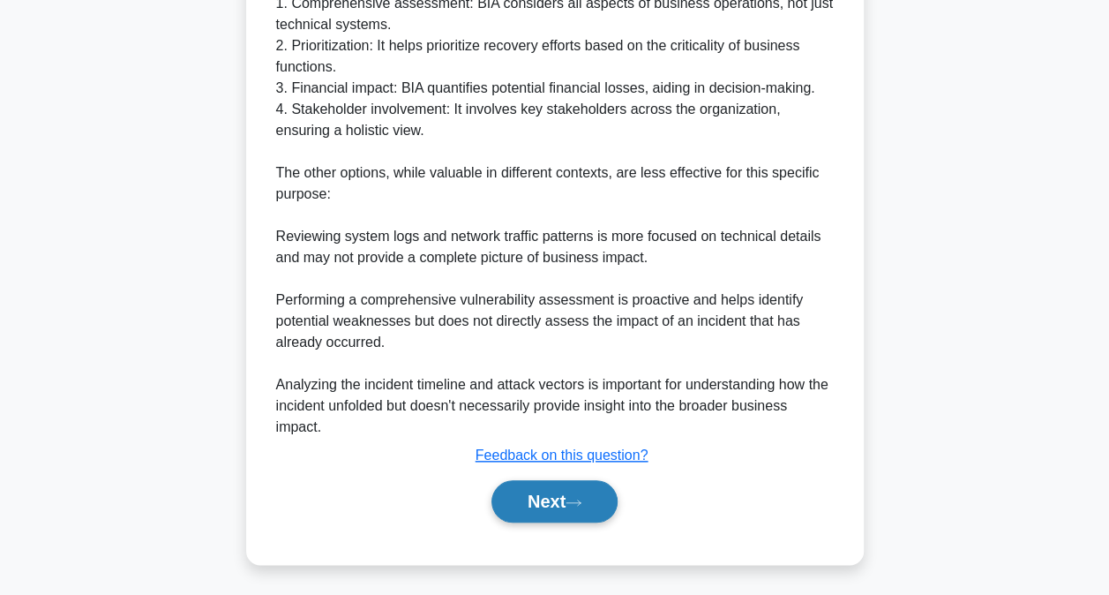
click at [551, 498] on button "Next" at bounding box center [554, 501] width 126 height 42
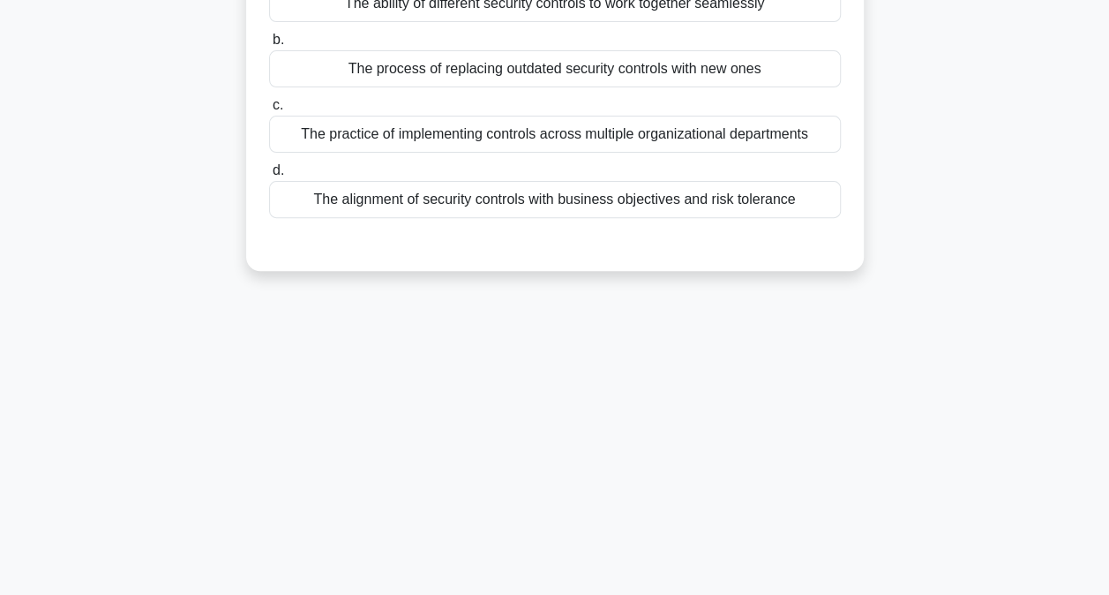
scroll to position [94, 0]
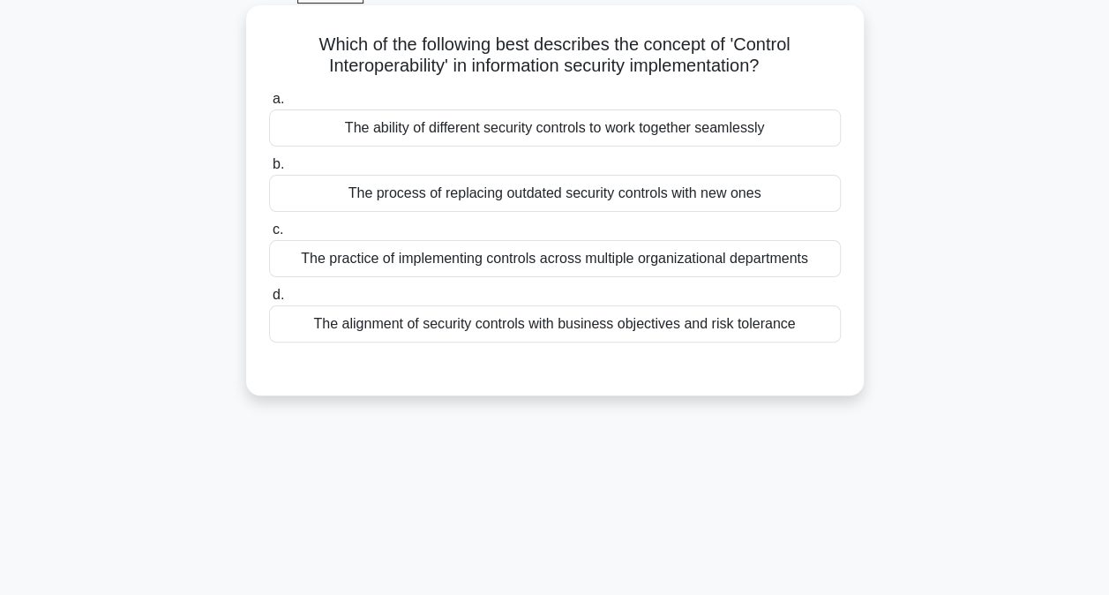
click at [407, 127] on div "The ability of different security controls to work together seamlessly" at bounding box center [555, 127] width 572 height 37
click at [269, 105] on input "a. The ability of different security controls to work together seamlessly" at bounding box center [269, 99] width 0 height 11
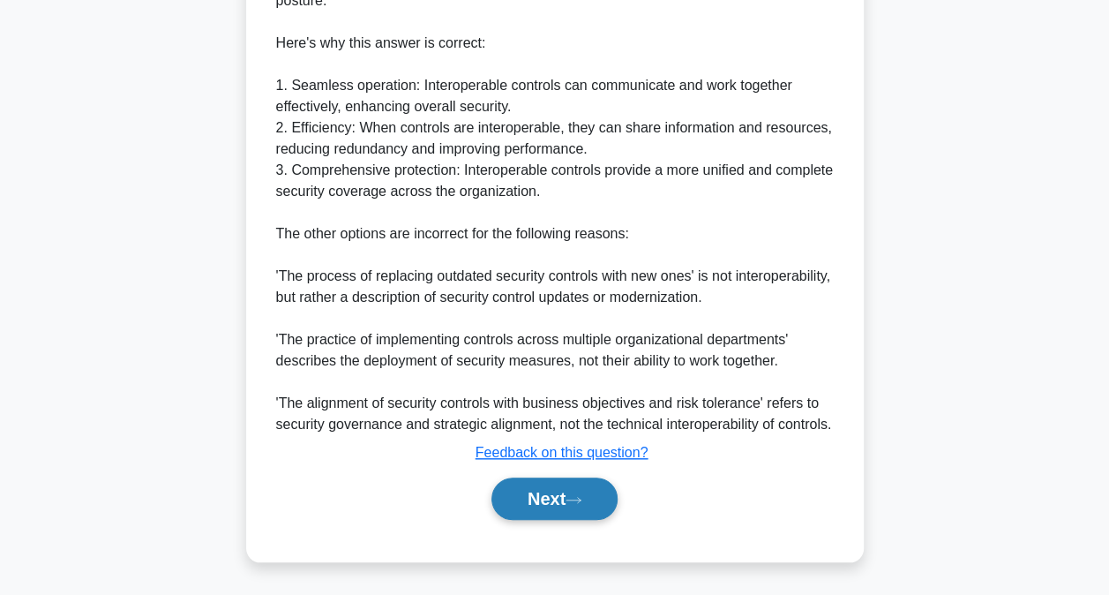
scroll to position [639, 0]
click at [574, 500] on icon at bounding box center [573, 499] width 14 height 5
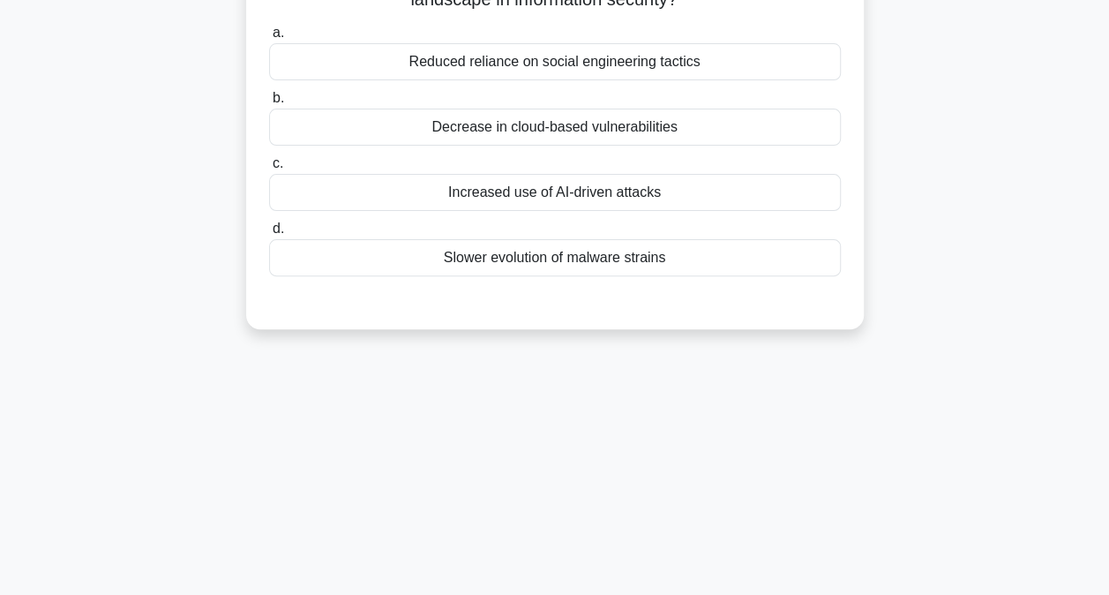
scroll to position [94, 0]
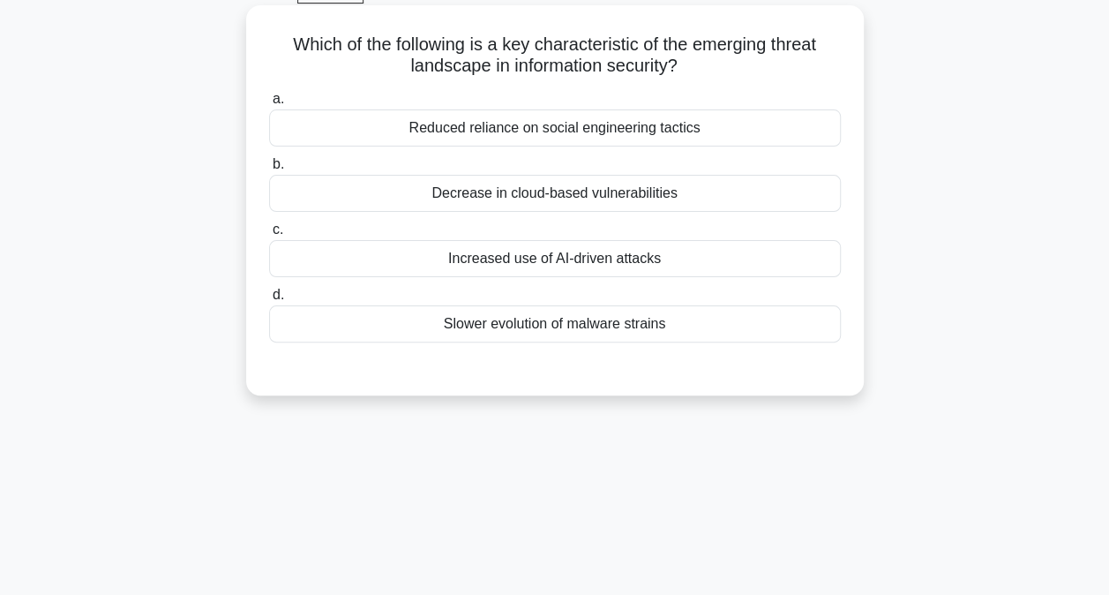
click at [460, 266] on div "Increased use of AI-driven attacks" at bounding box center [555, 258] width 572 height 37
click at [269, 236] on input "c. Increased use of AI-driven attacks" at bounding box center [269, 229] width 0 height 11
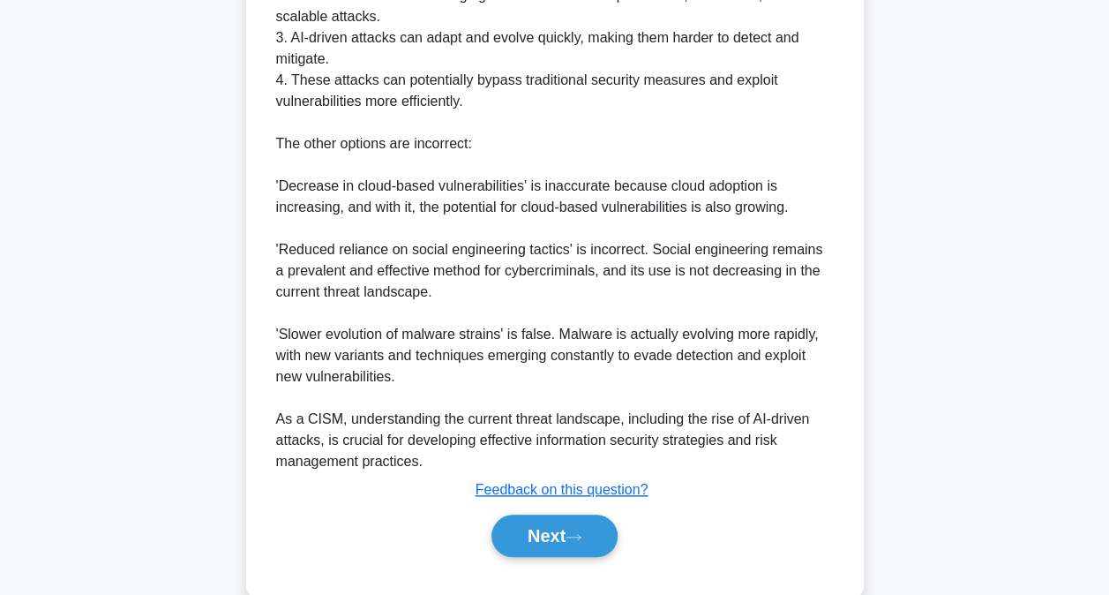
scroll to position [702, 0]
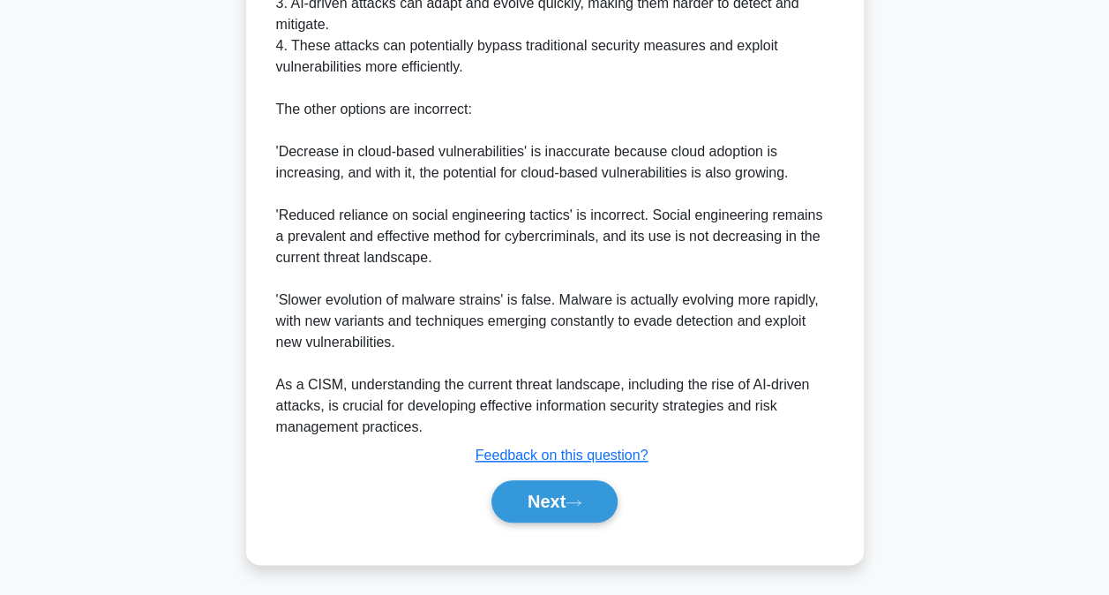
drag, startPoint x: 535, startPoint y: 502, endPoint x: 566, endPoint y: 473, distance: 42.4
click at [535, 499] on button "Next" at bounding box center [554, 501] width 126 height 42
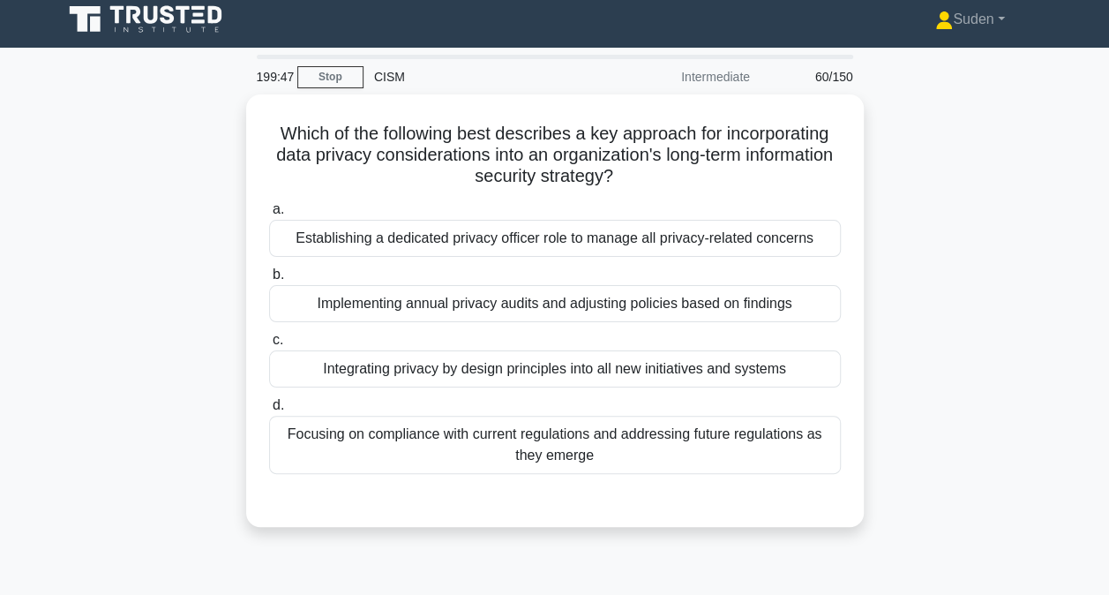
scroll to position [5, 0]
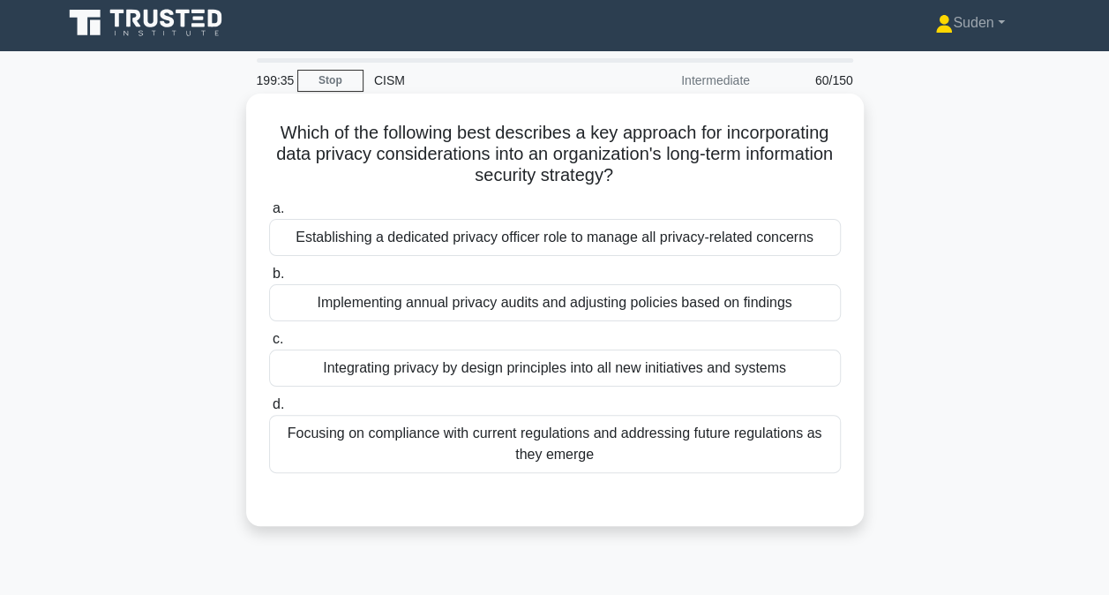
click at [510, 381] on div "Integrating privacy by design principles into all new initiatives and systems" at bounding box center [555, 367] width 572 height 37
click at [269, 345] on input "c. Integrating privacy by design principles into all new initiatives and systems" at bounding box center [269, 339] width 0 height 11
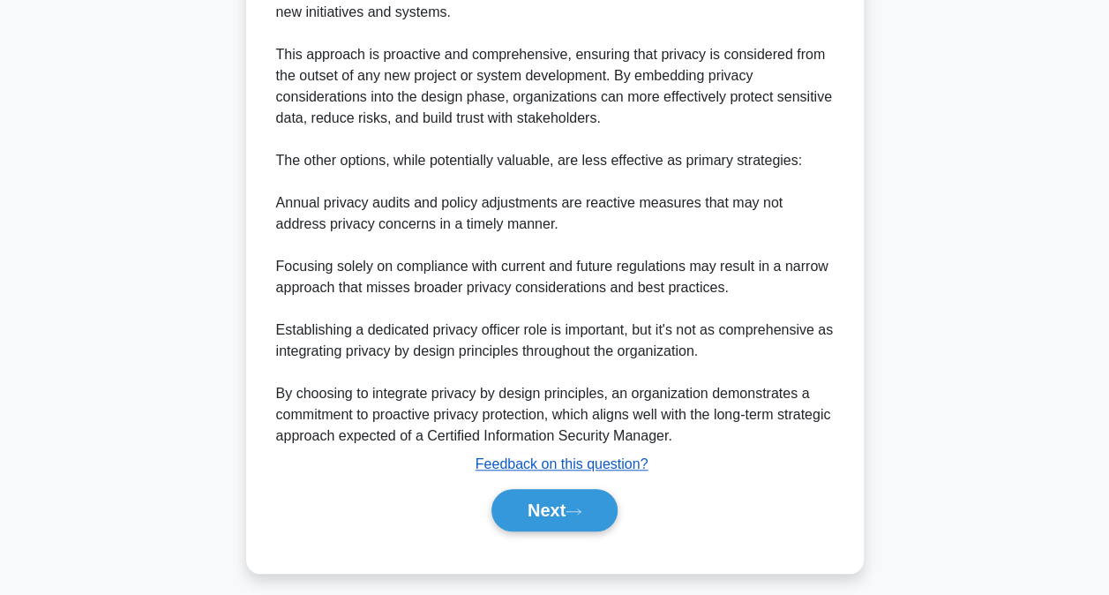
scroll to position [596, 0]
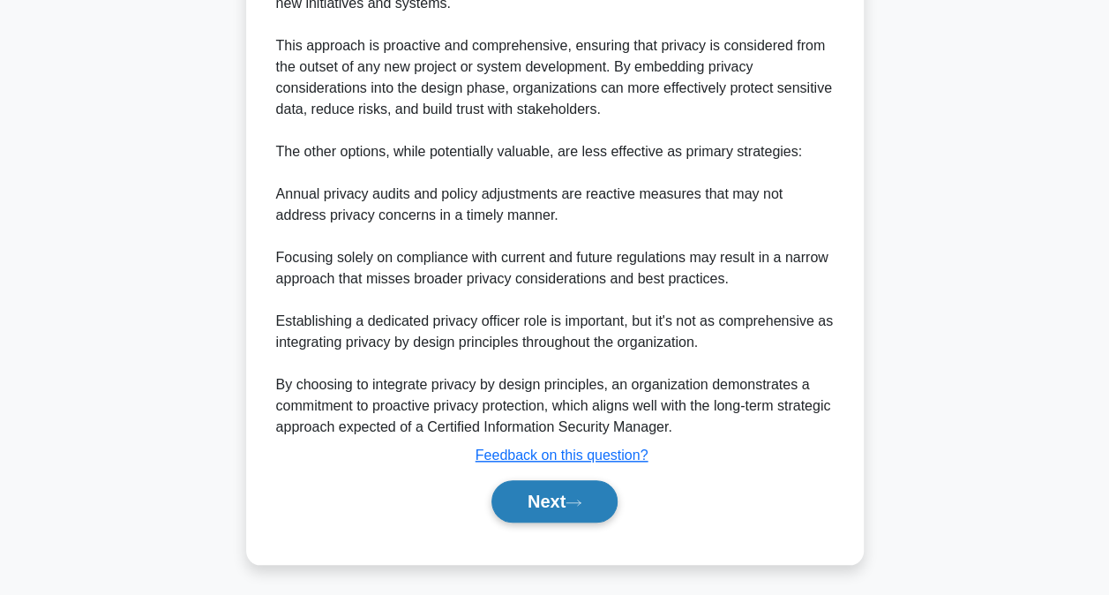
click at [517, 499] on button "Next" at bounding box center [554, 501] width 126 height 42
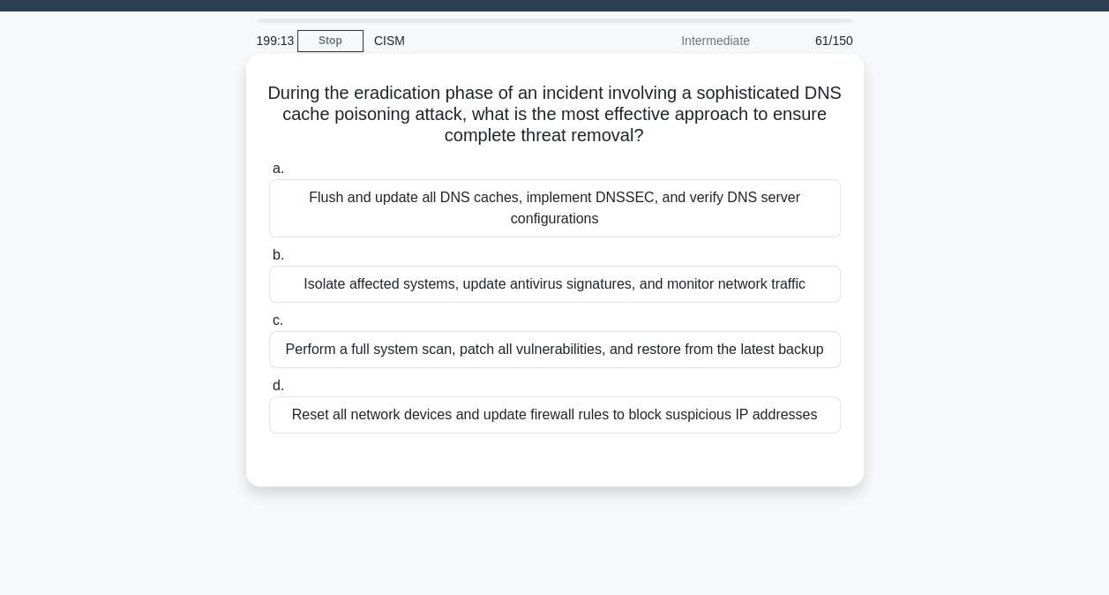
scroll to position [5, 0]
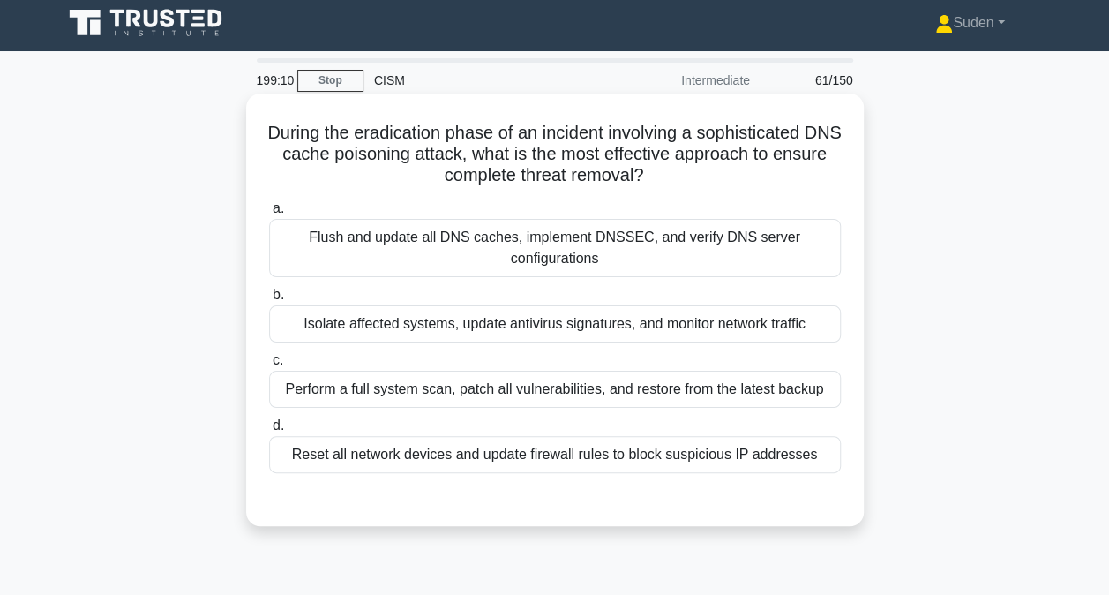
click at [571, 259] on div "Flush and update all DNS caches, implement DNSSEC, and verify DNS server config…" at bounding box center [555, 248] width 572 height 58
click at [269, 214] on input "a. Flush and update all DNS caches, implement DNSSEC, and verify DNS server con…" at bounding box center [269, 208] width 0 height 11
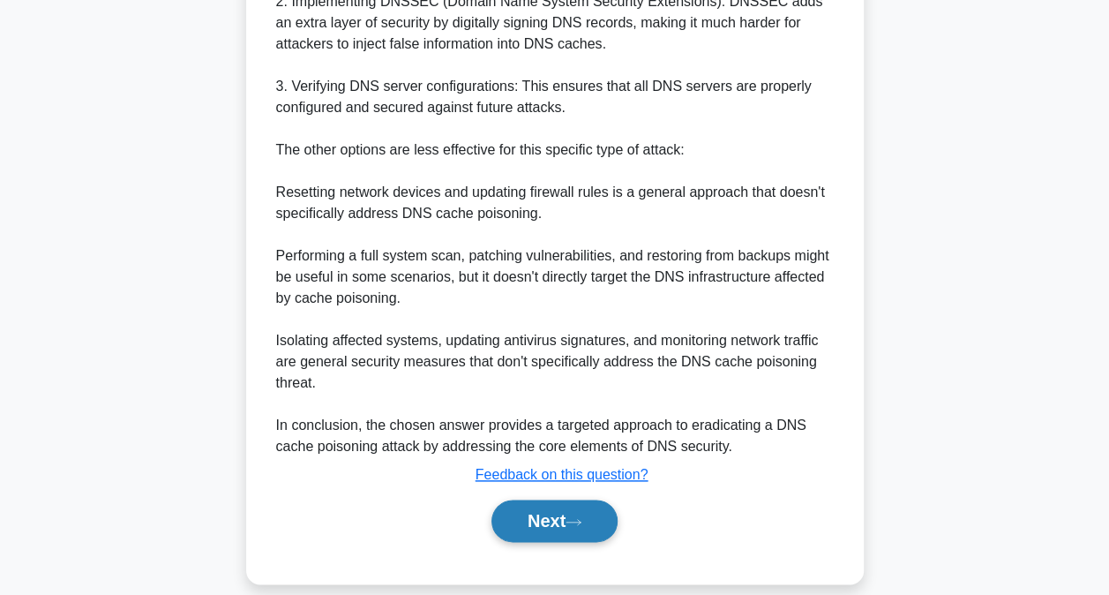
scroll to position [787, 0]
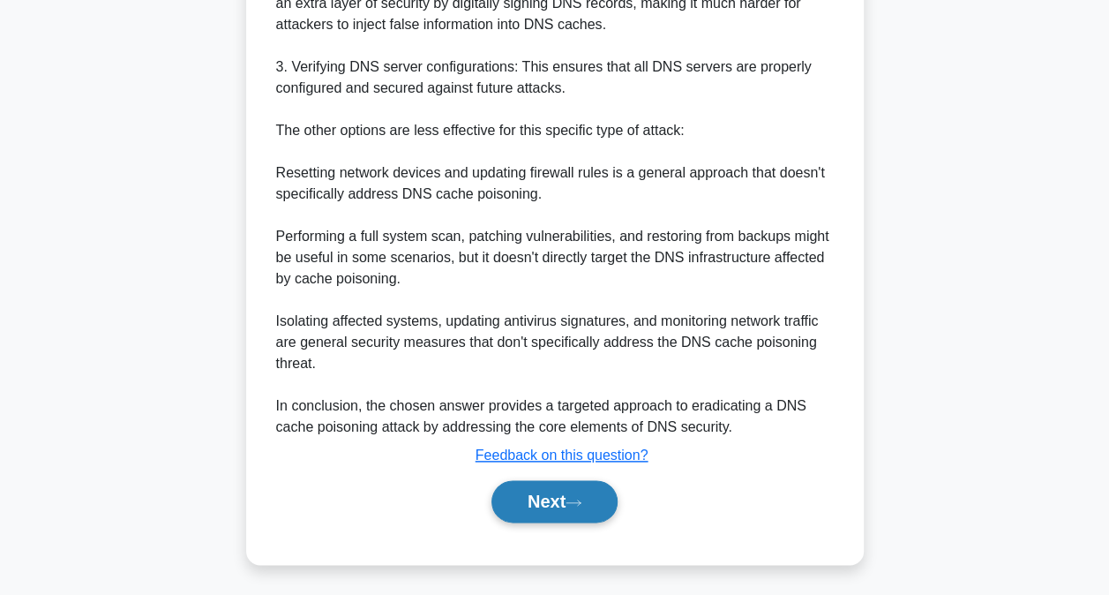
click at [581, 498] on icon at bounding box center [574, 503] width 16 height 10
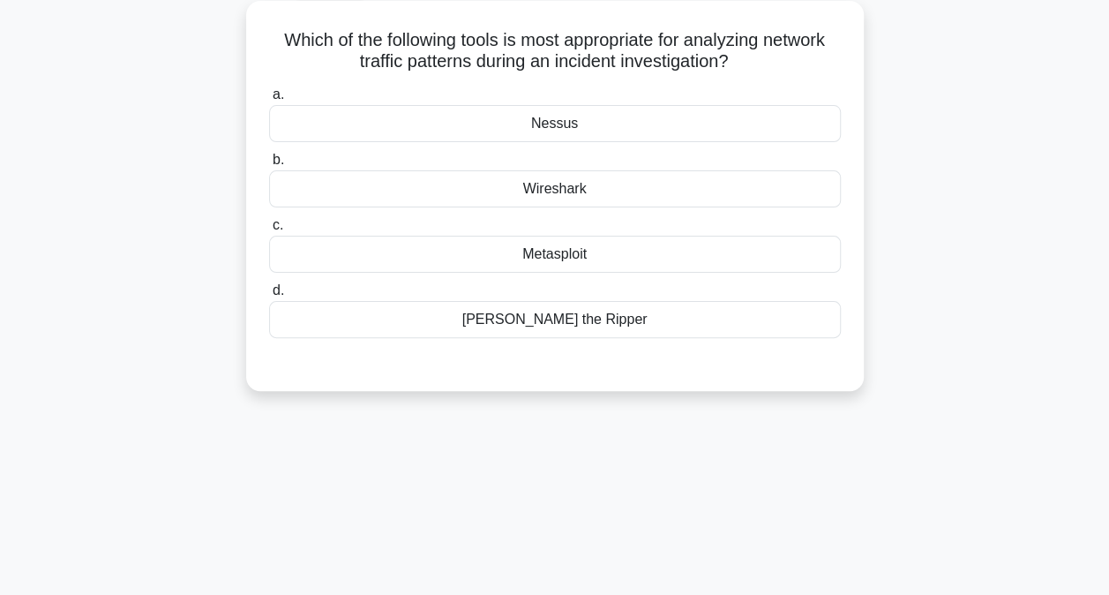
scroll to position [0, 0]
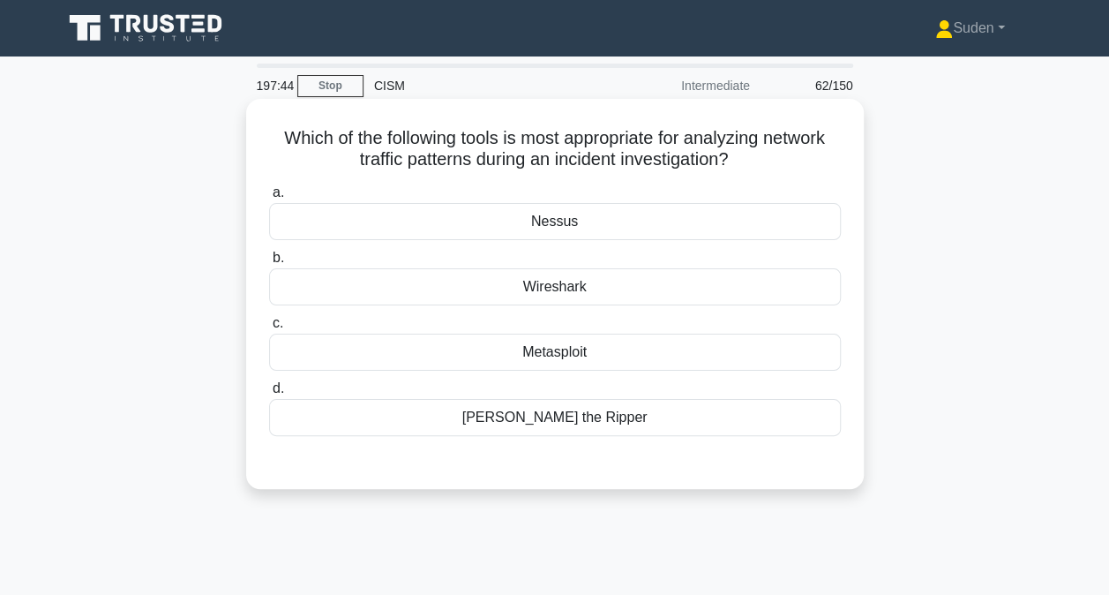
click at [577, 289] on div "Wireshark" at bounding box center [555, 286] width 572 height 37
click at [269, 264] on input "b. Wireshark" at bounding box center [269, 257] width 0 height 11
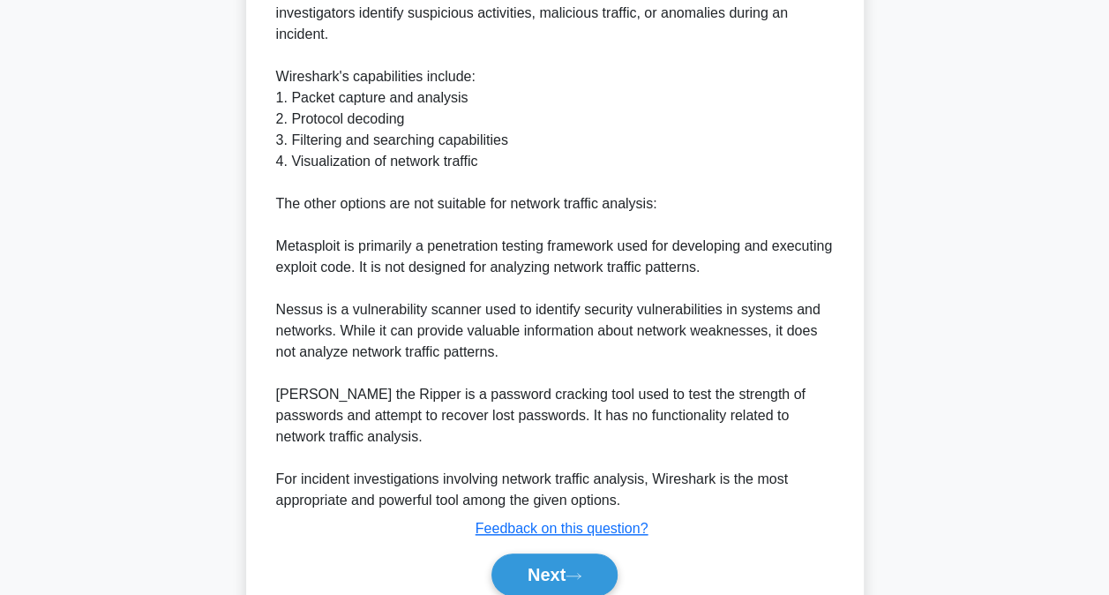
scroll to position [660, 0]
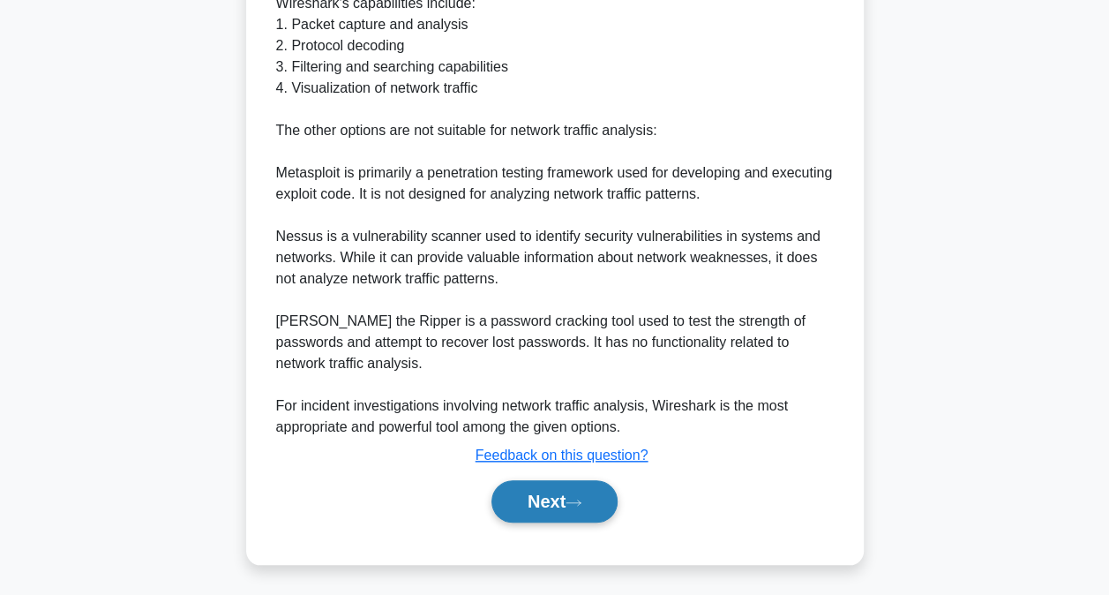
click at [575, 495] on button "Next" at bounding box center [554, 501] width 126 height 42
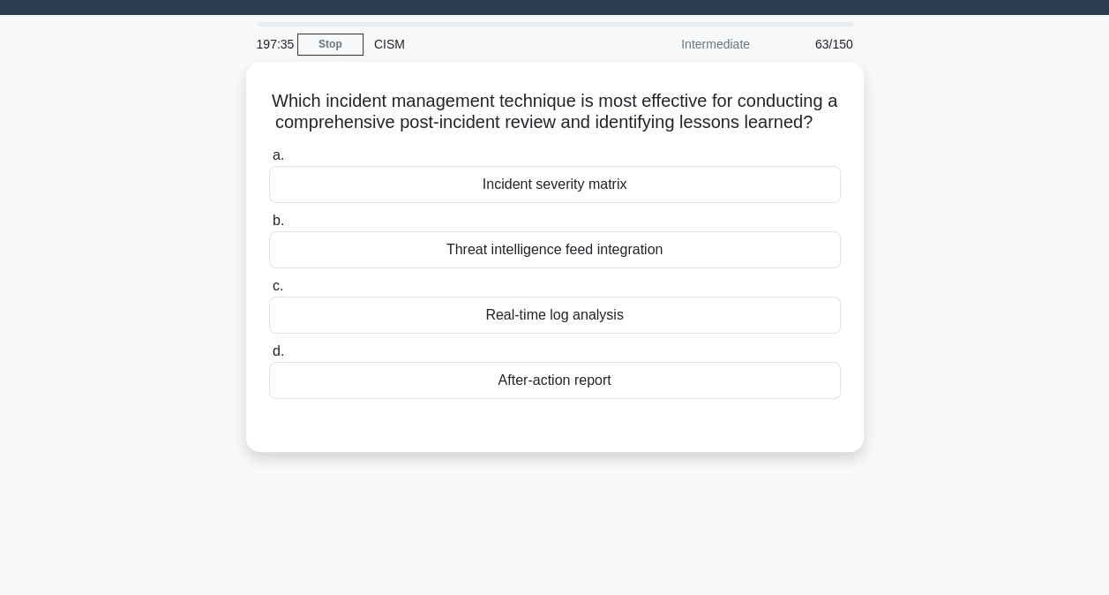
scroll to position [0, 0]
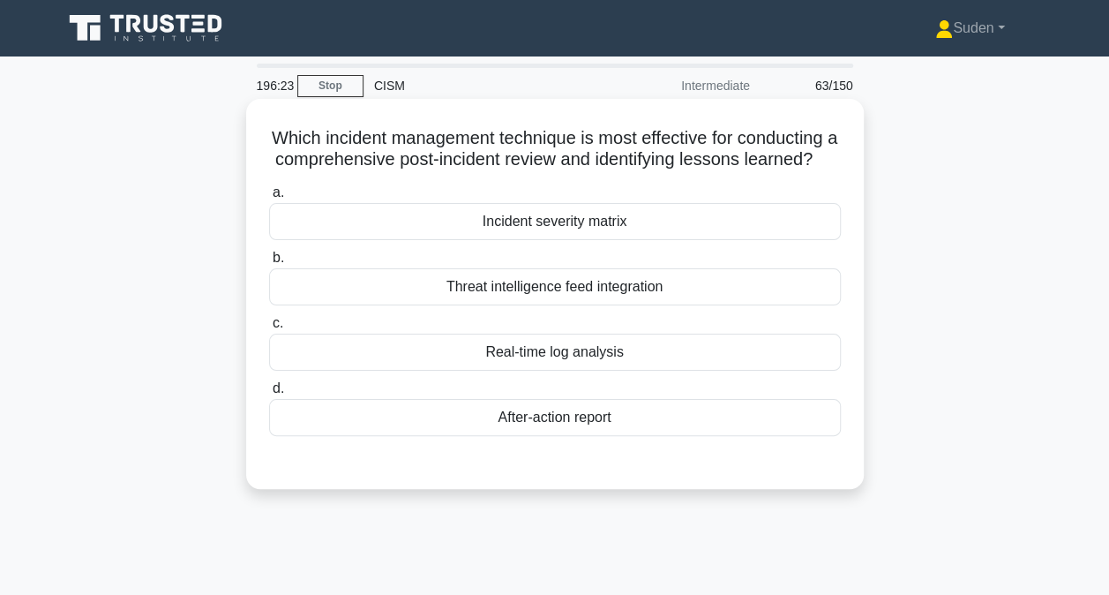
click at [587, 436] on div "After-action report" at bounding box center [555, 417] width 572 height 37
click at [269, 394] on input "d. After-action report" at bounding box center [269, 388] width 0 height 11
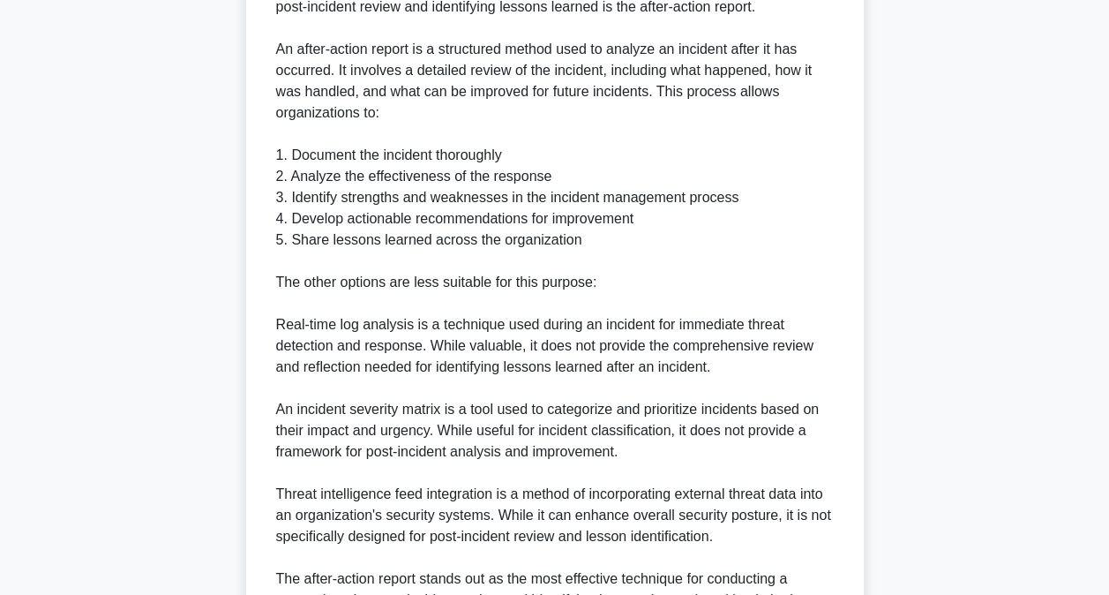
scroll to position [745, 0]
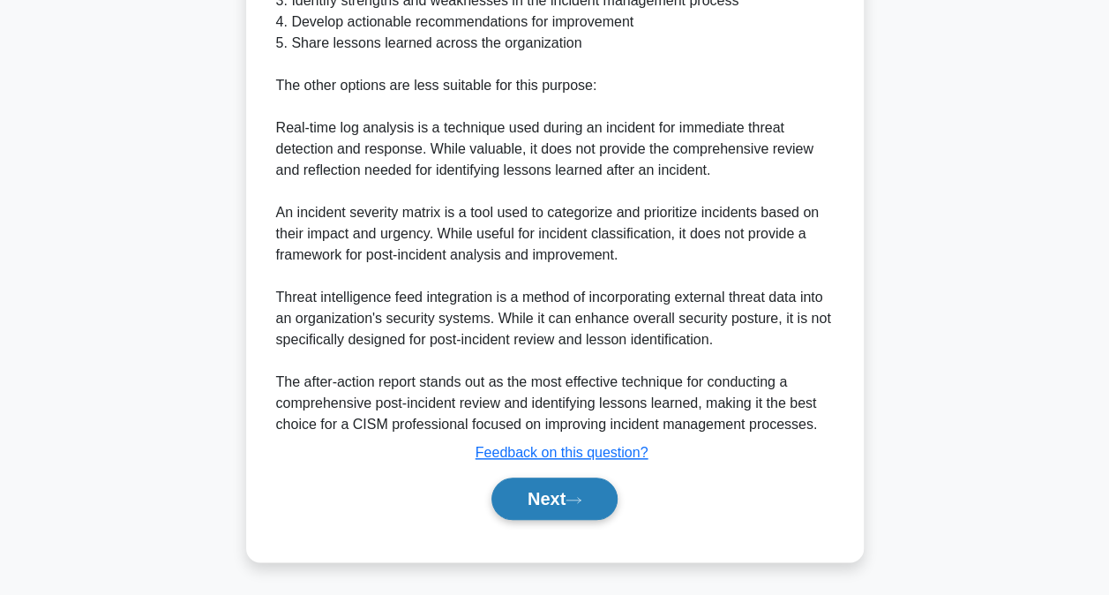
drag, startPoint x: 566, startPoint y: 496, endPoint x: 582, endPoint y: 477, distance: 25.0
click at [565, 496] on button "Next" at bounding box center [554, 498] width 126 height 42
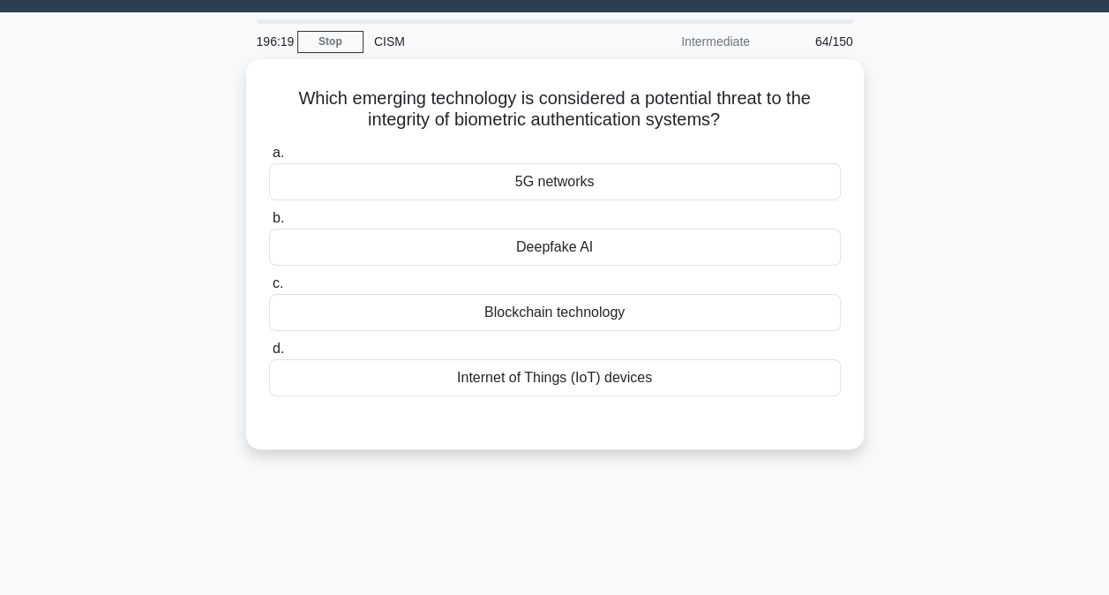
scroll to position [5, 0]
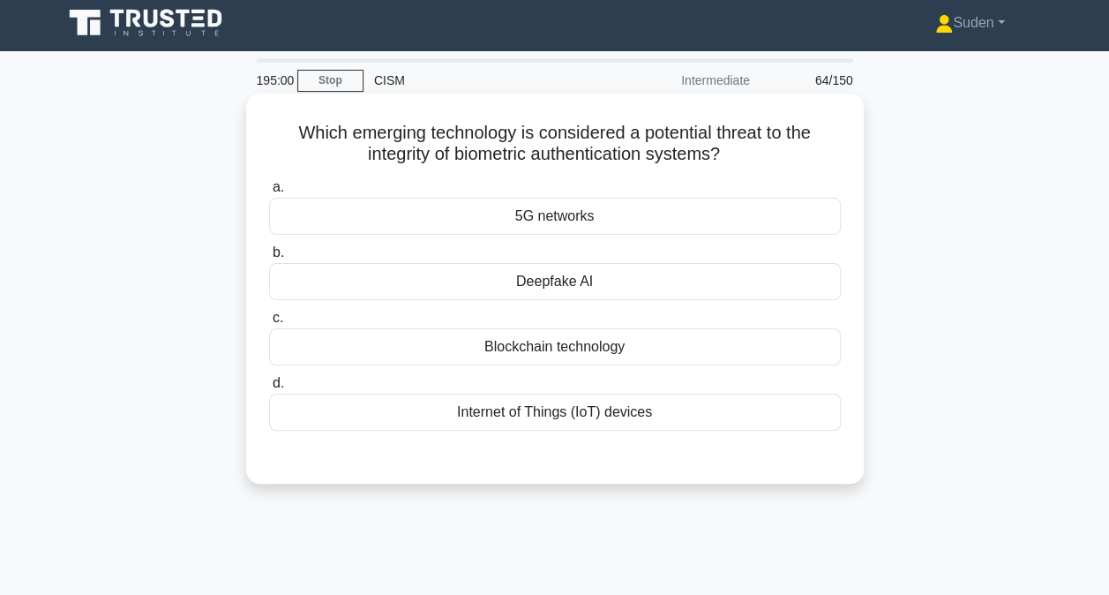
click at [536, 289] on div "Deepfake AI" at bounding box center [555, 281] width 572 height 37
click at [269, 259] on input "b. Deepfake AI" at bounding box center [269, 252] width 0 height 11
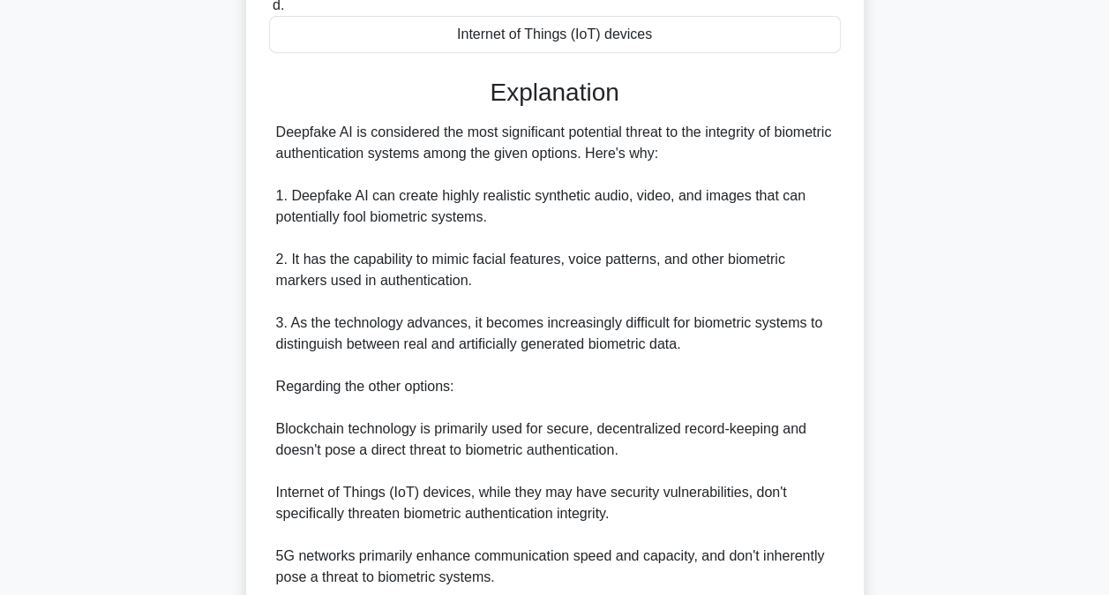
scroll to position [618, 0]
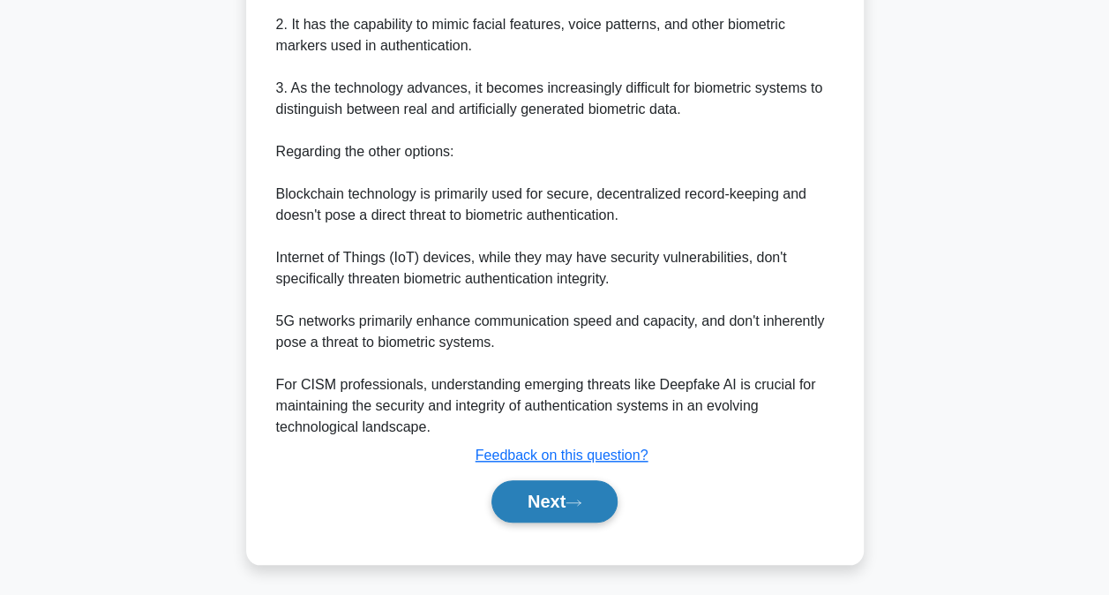
click at [597, 501] on button "Next" at bounding box center [554, 501] width 126 height 42
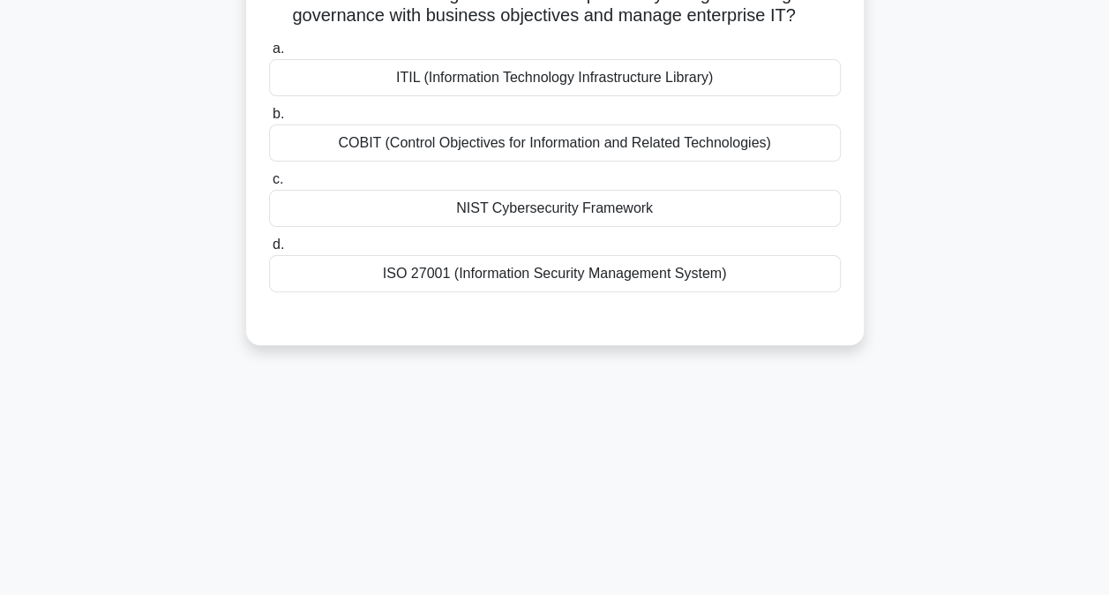
scroll to position [94, 0]
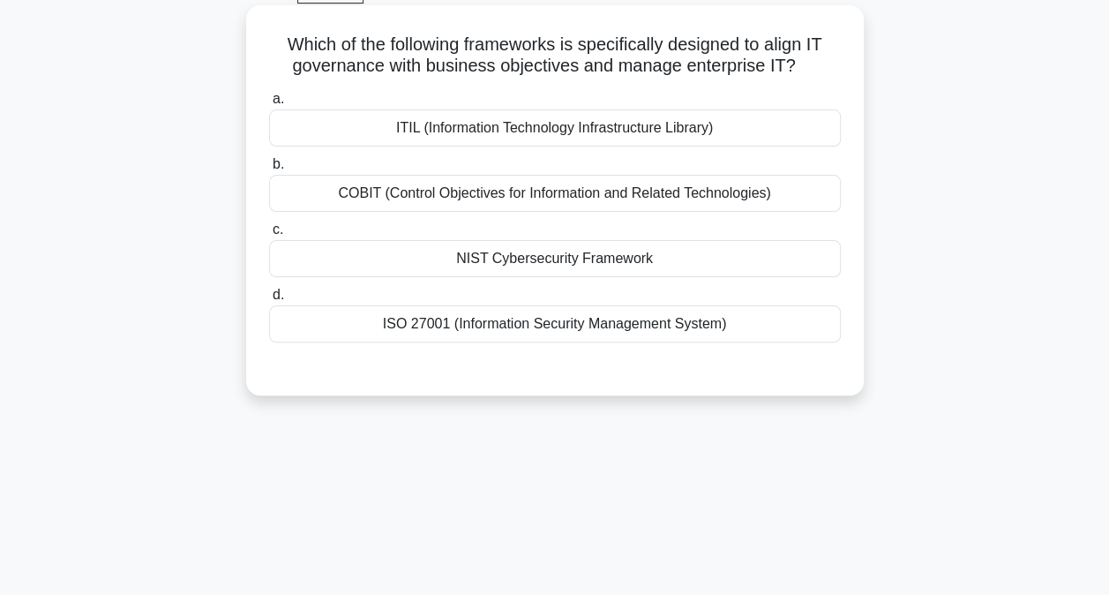
click at [787, 202] on div "COBIT (Control Objectives for Information and Related Technologies)" at bounding box center [555, 193] width 572 height 37
click at [269, 170] on input "b. COBIT (Control Objectives for Information and Related Technologies)" at bounding box center [269, 164] width 0 height 11
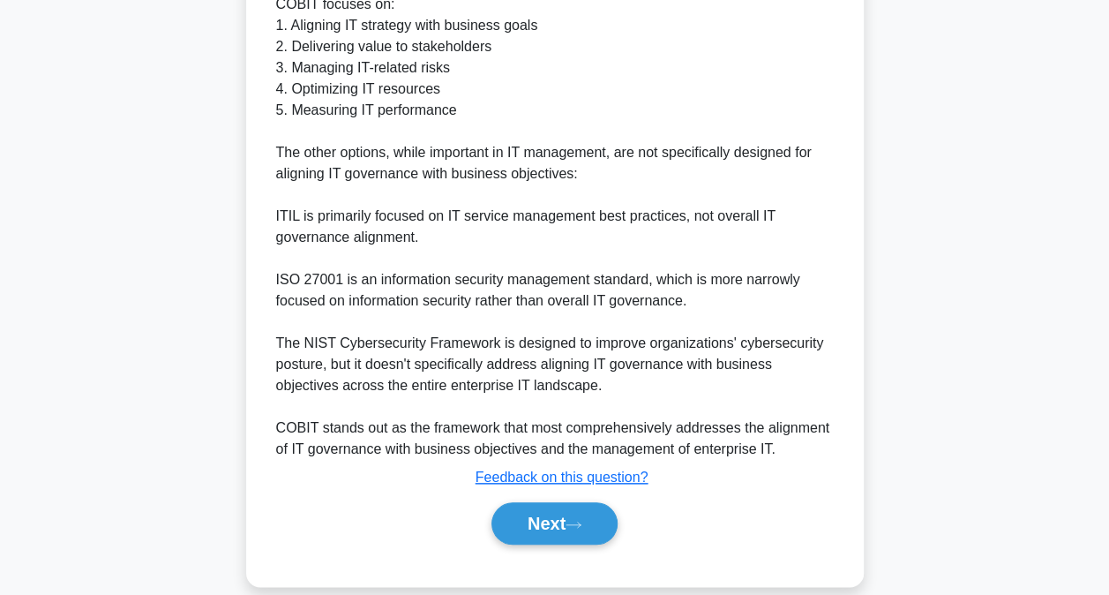
scroll to position [702, 0]
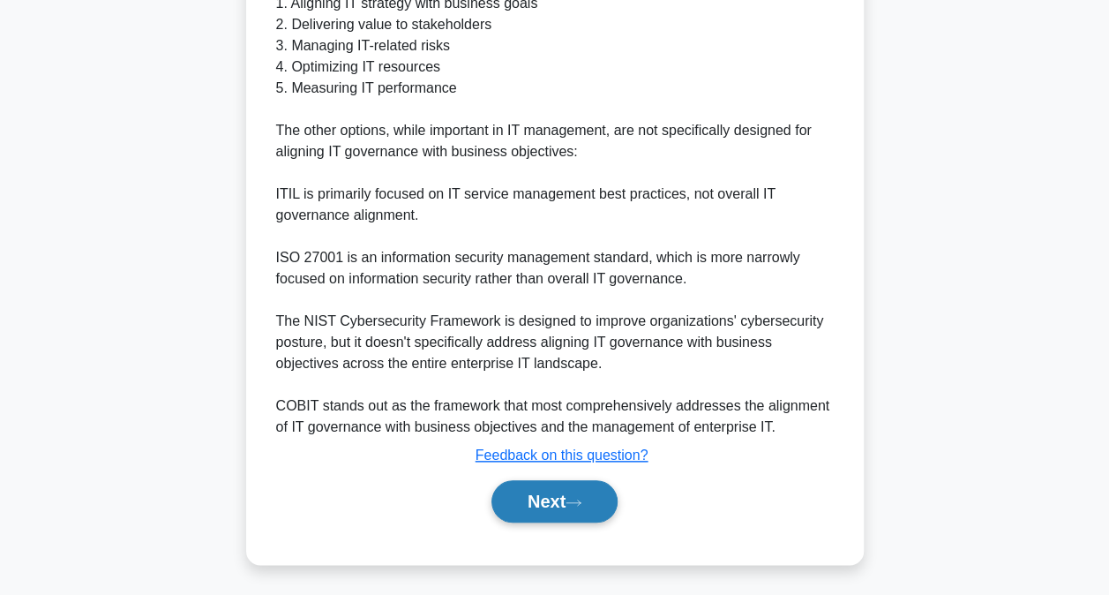
click at [574, 515] on button "Next" at bounding box center [554, 501] width 126 height 42
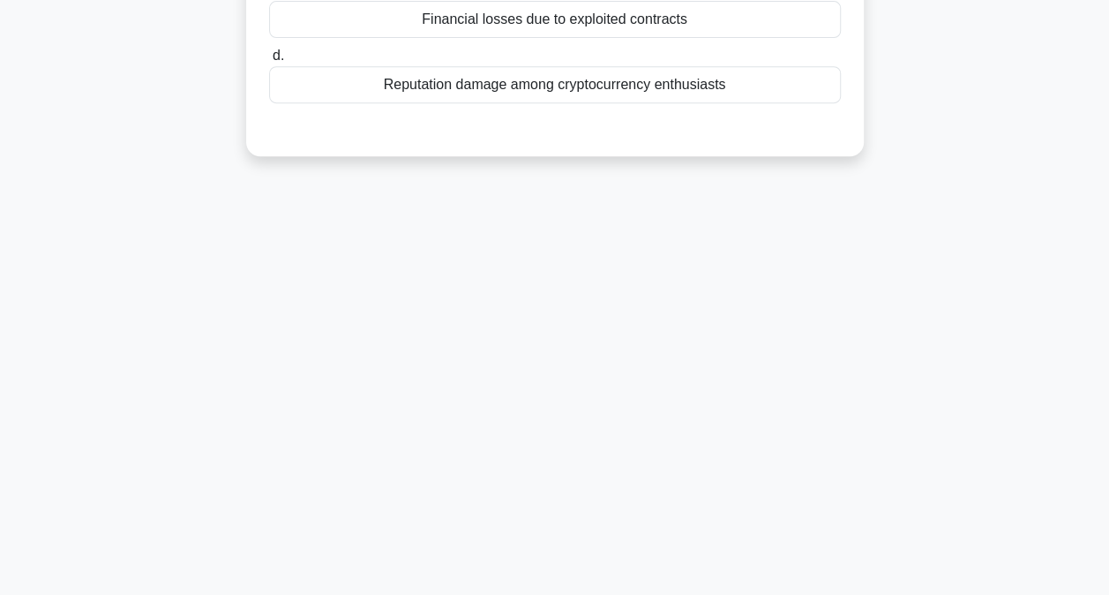
scroll to position [5, 0]
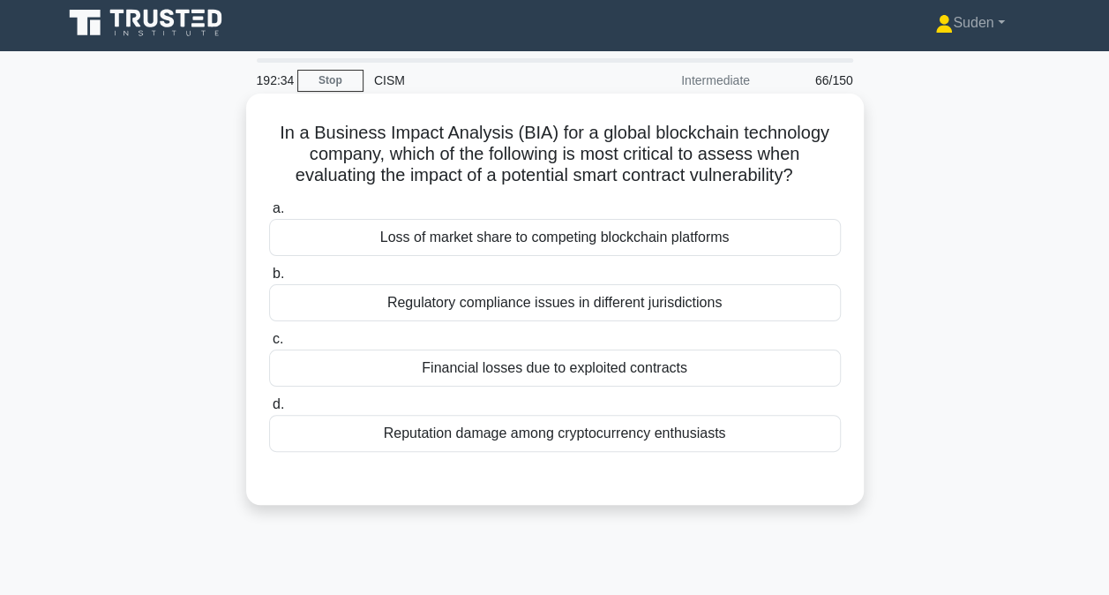
click at [734, 366] on div "Financial losses due to exploited contracts" at bounding box center [555, 367] width 572 height 37
click at [269, 345] on input "c. Financial losses due to exploited contracts" at bounding box center [269, 339] width 0 height 11
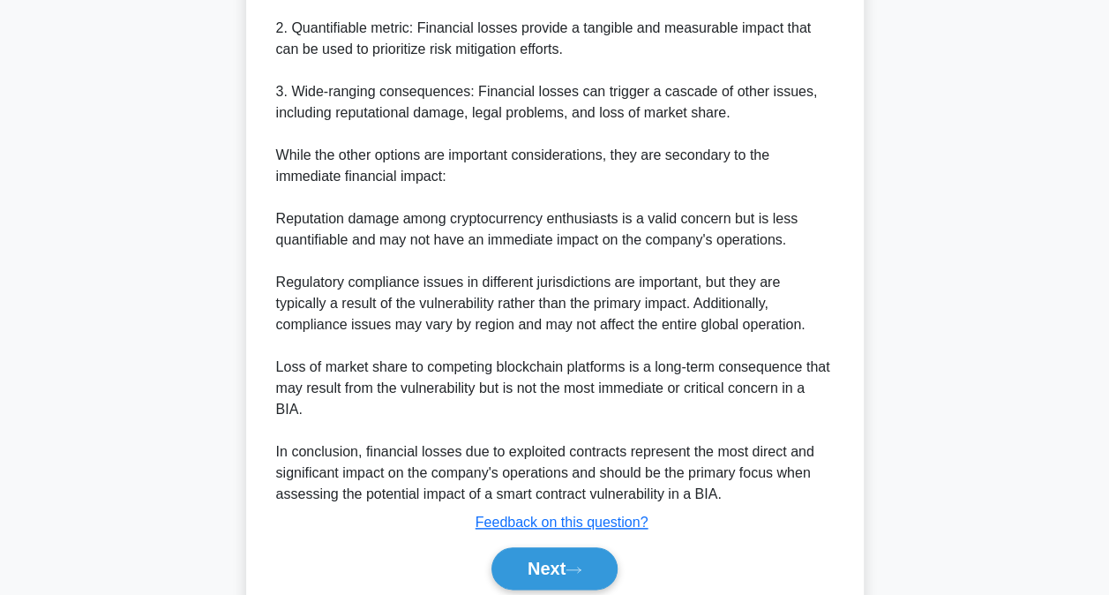
scroll to position [711, 0]
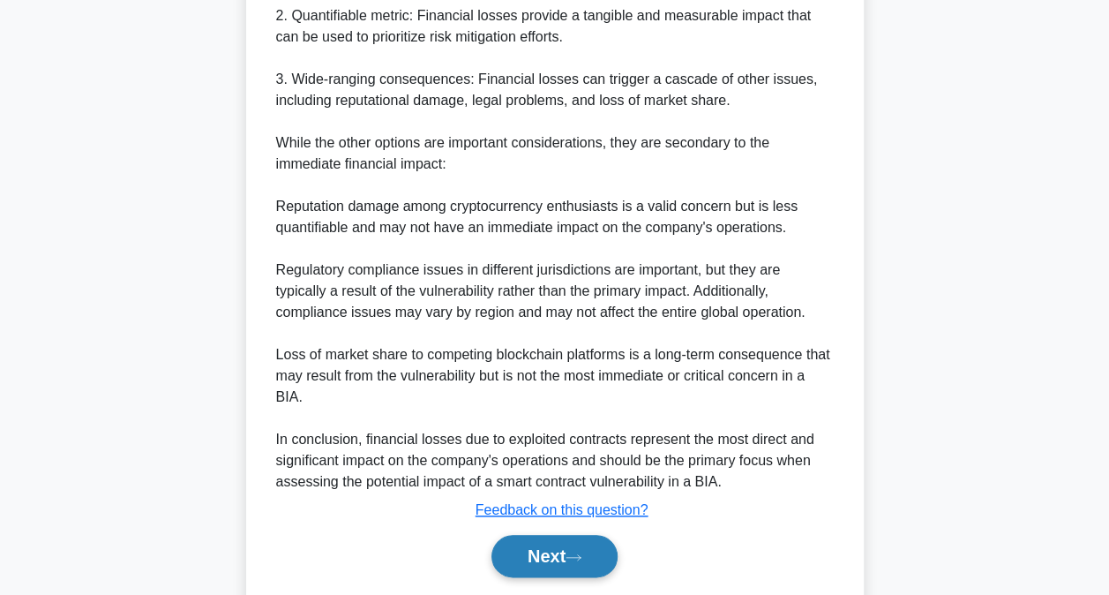
drag, startPoint x: 543, startPoint y: 566, endPoint x: 555, endPoint y: 556, distance: 16.3
click at [543, 566] on button "Next" at bounding box center [554, 556] width 126 height 42
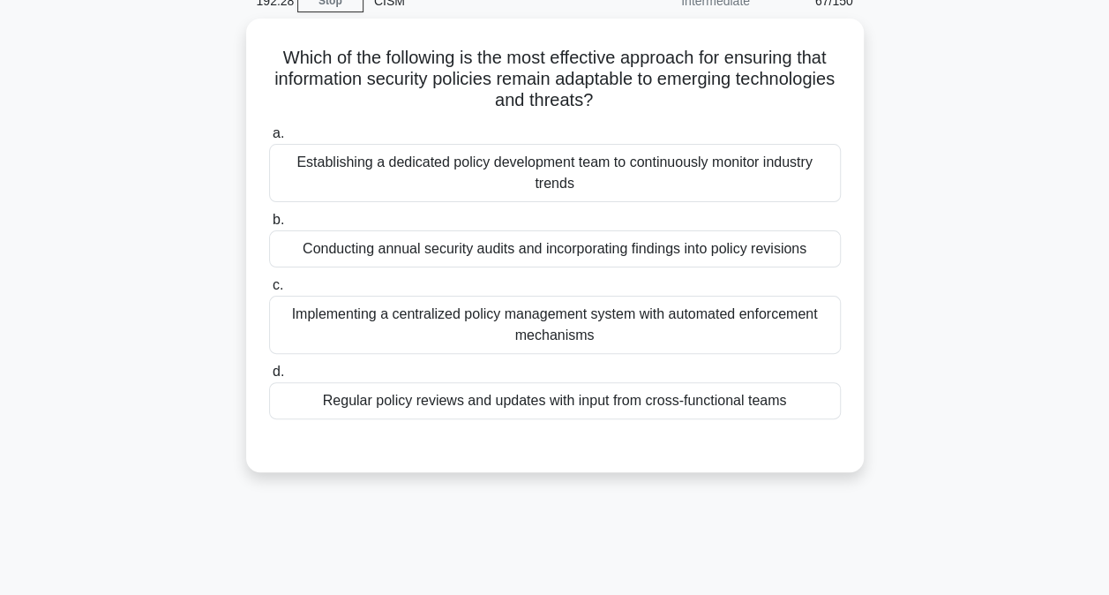
scroll to position [5, 0]
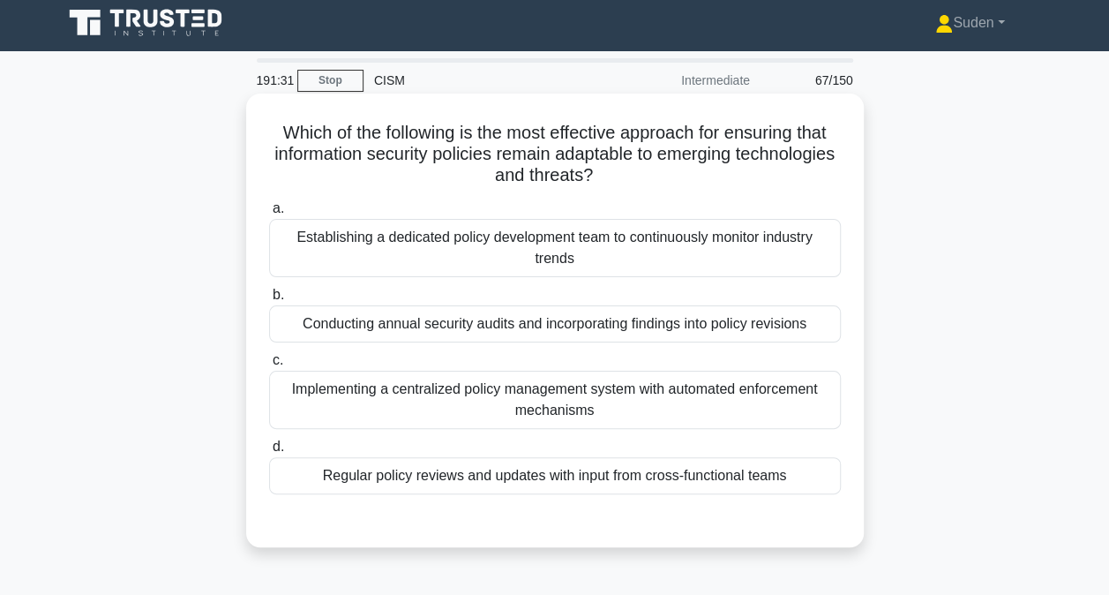
click at [623, 257] on div "Establishing a dedicated policy development team to continuously monitor indust…" at bounding box center [555, 248] width 572 height 58
click at [269, 214] on input "a. Establishing a dedicated policy development team to continuously monitor ind…" at bounding box center [269, 208] width 0 height 11
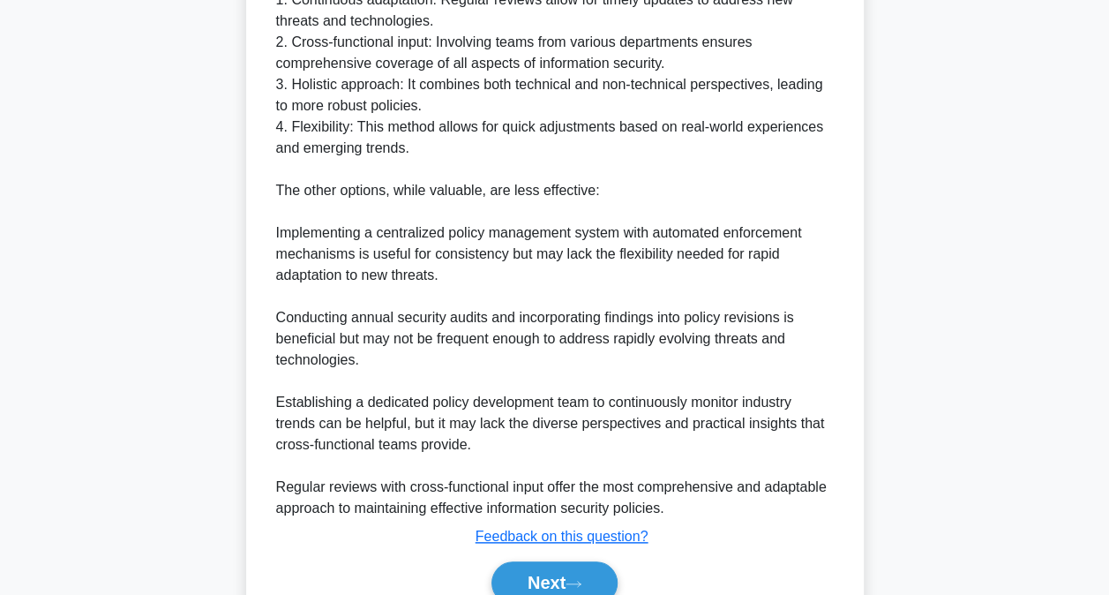
scroll to position [747, 0]
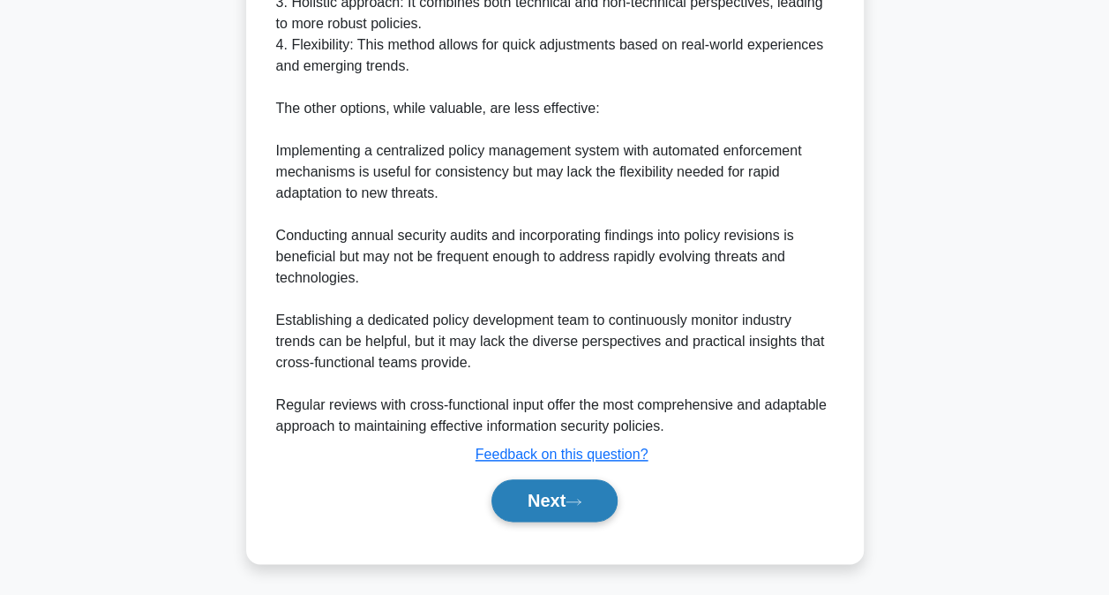
click at [531, 496] on button "Next" at bounding box center [554, 500] width 126 height 42
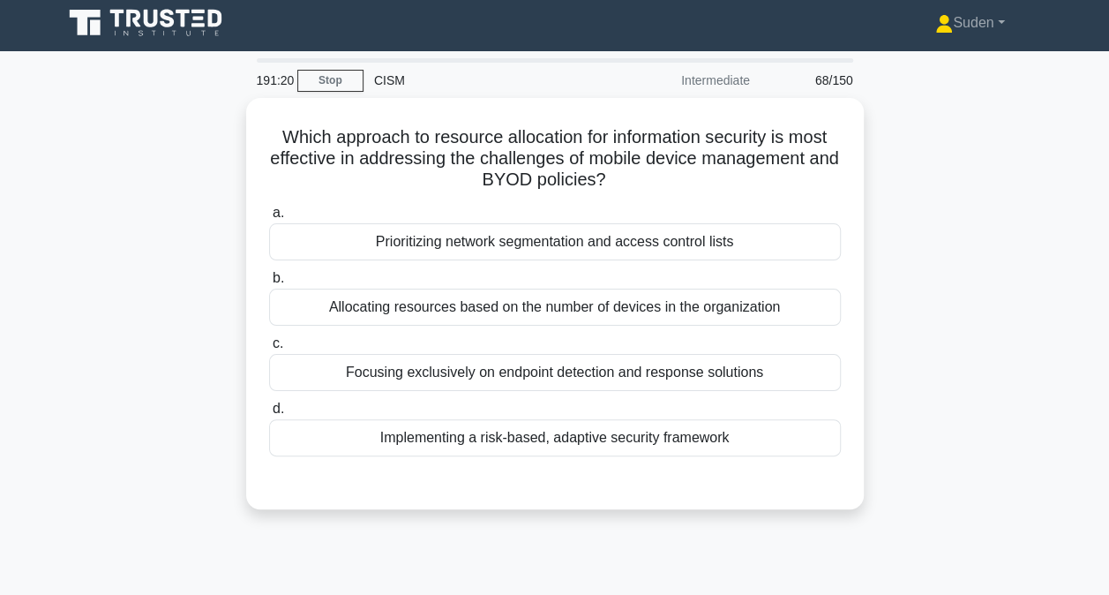
scroll to position [4, 0]
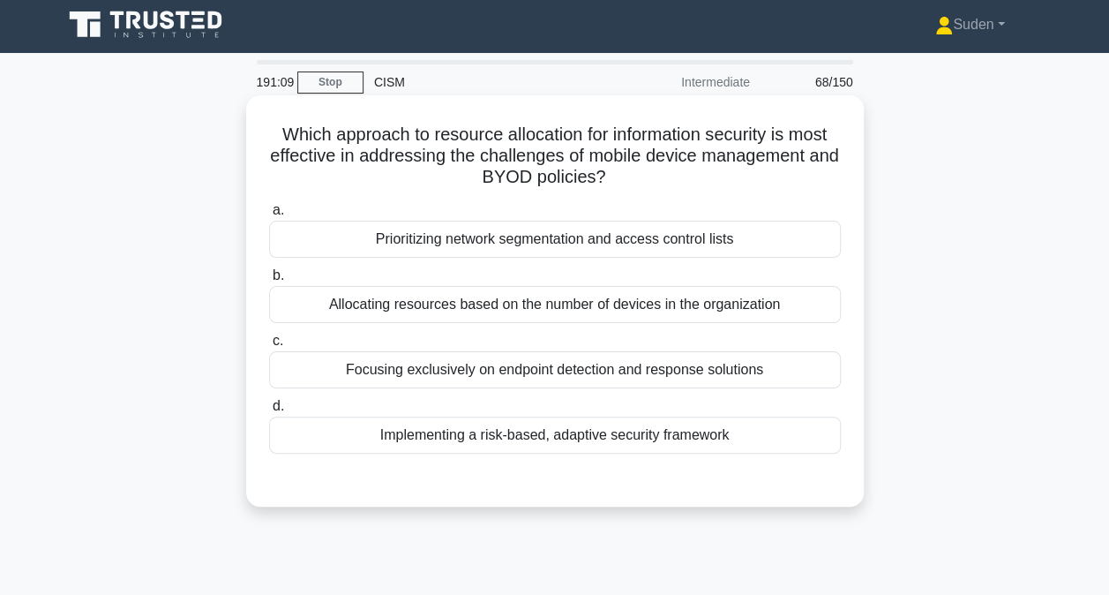
click at [671, 445] on div "Implementing a risk-based, adaptive security framework" at bounding box center [555, 434] width 572 height 37
click at [269, 412] on input "d. Implementing a risk-based, adaptive security framework" at bounding box center [269, 406] width 0 height 11
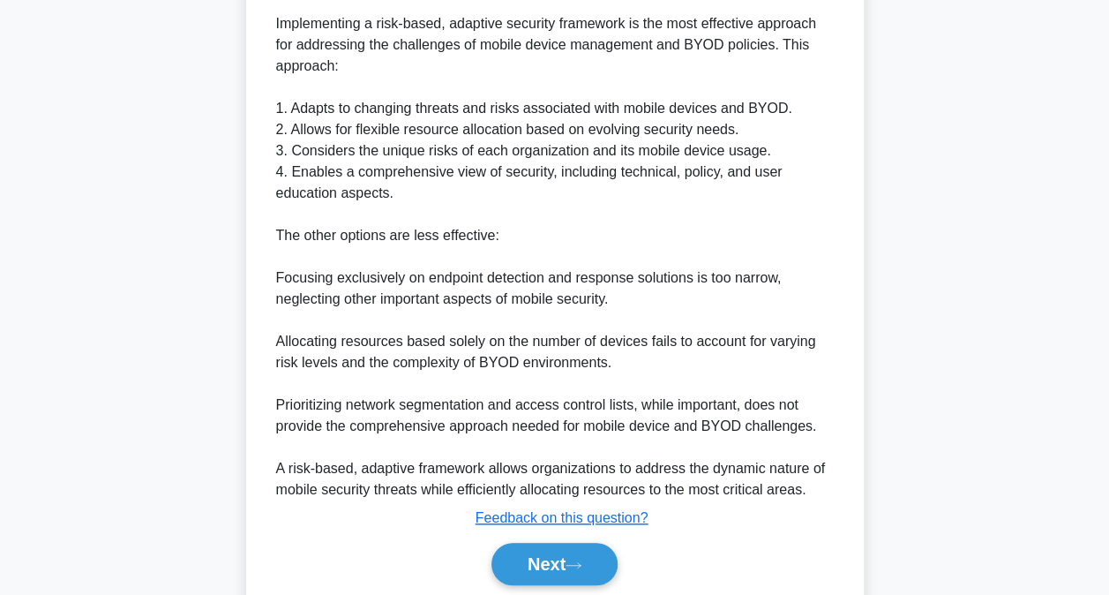
scroll to position [575, 0]
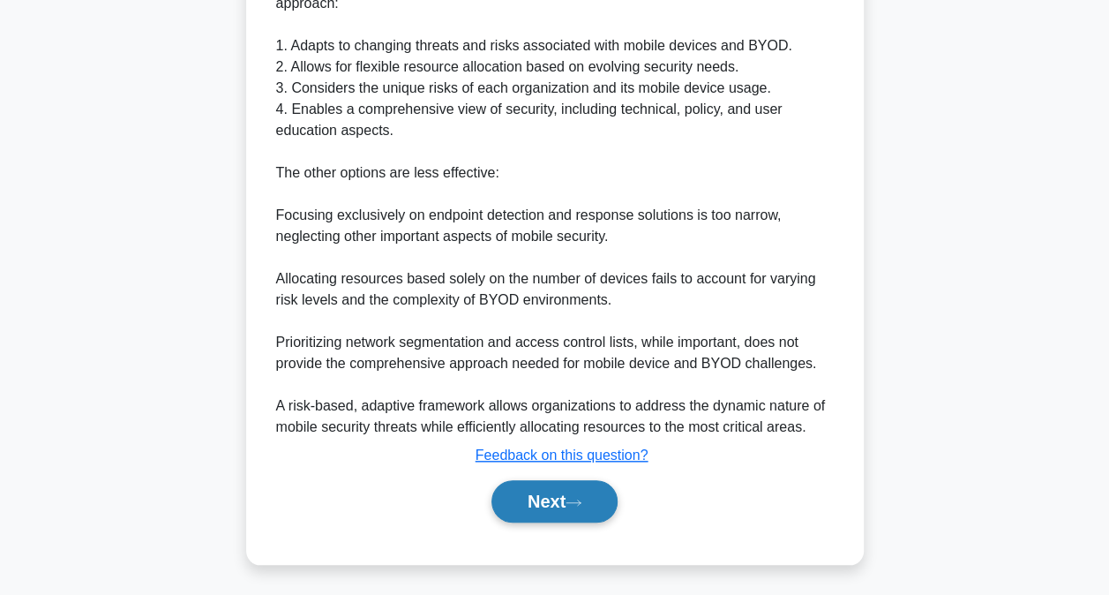
click at [600, 491] on button "Next" at bounding box center [554, 501] width 126 height 42
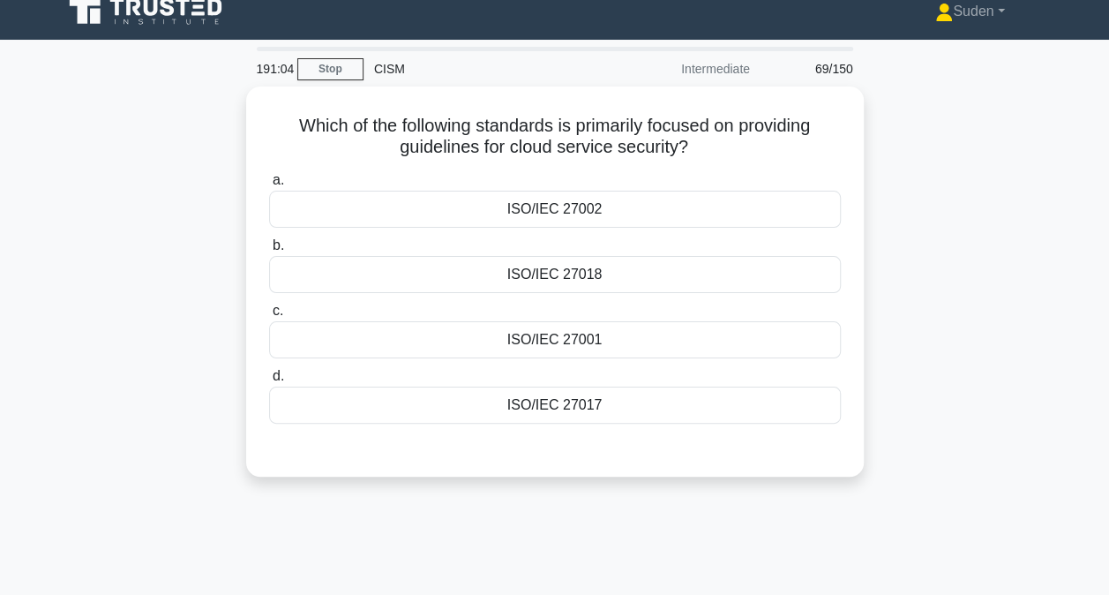
scroll to position [5, 0]
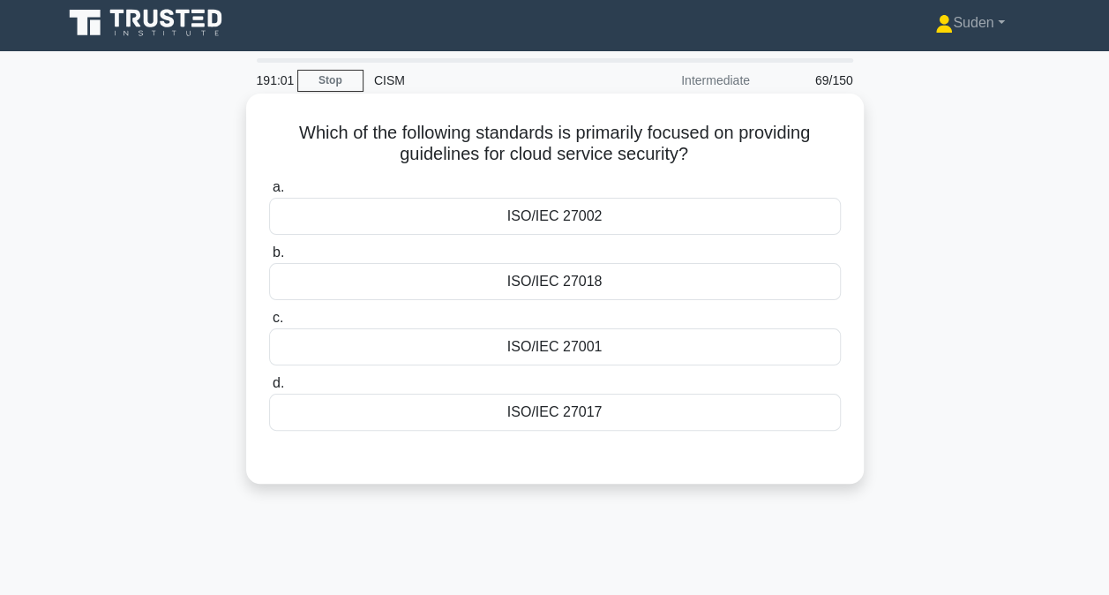
click at [612, 404] on div "ISO/IEC 27017" at bounding box center [555, 412] width 572 height 37
click at [269, 389] on input "d. ISO/IEC 27017" at bounding box center [269, 383] width 0 height 11
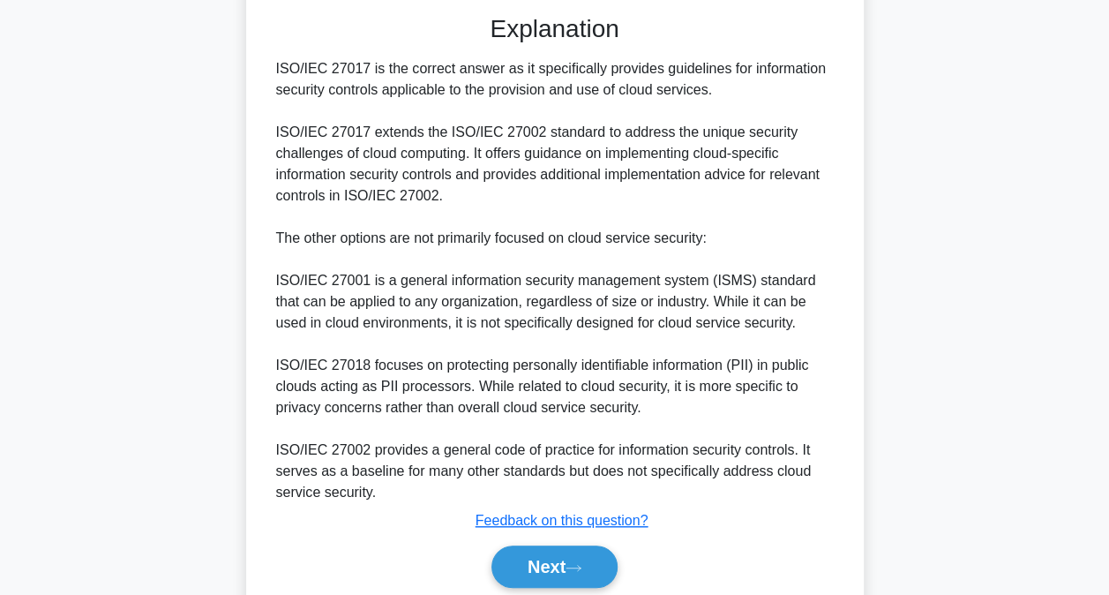
scroll to position [512, 0]
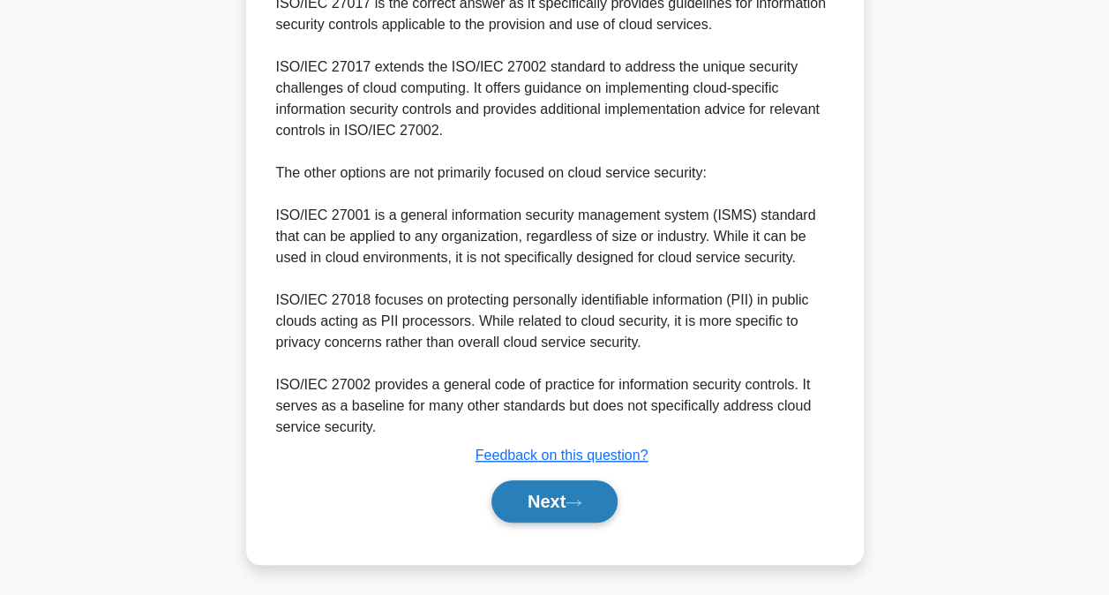
click at [592, 490] on button "Next" at bounding box center [554, 501] width 126 height 42
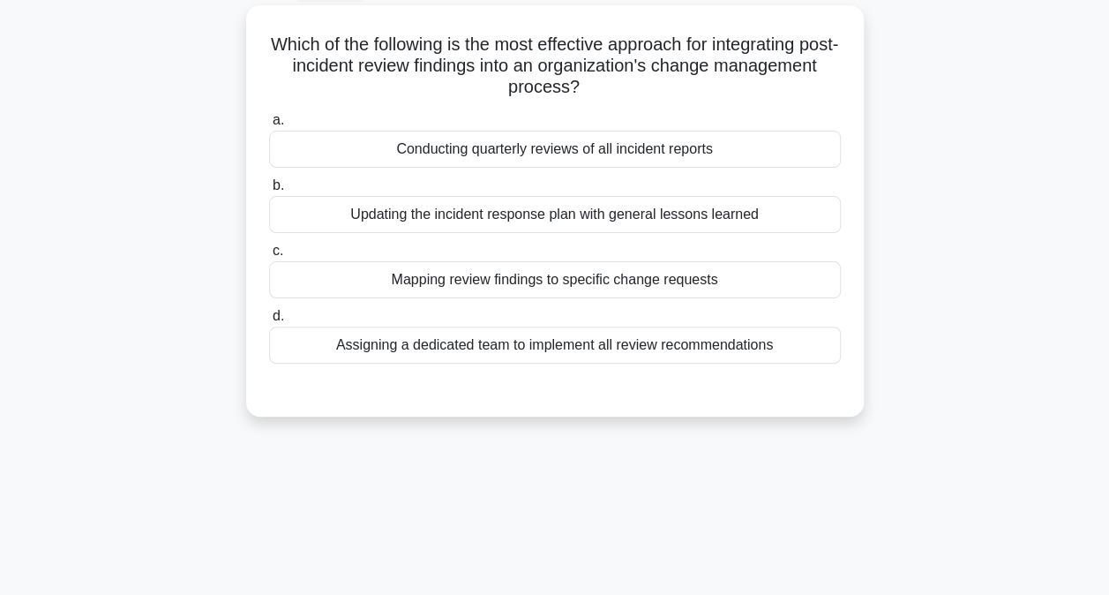
scroll to position [0, 0]
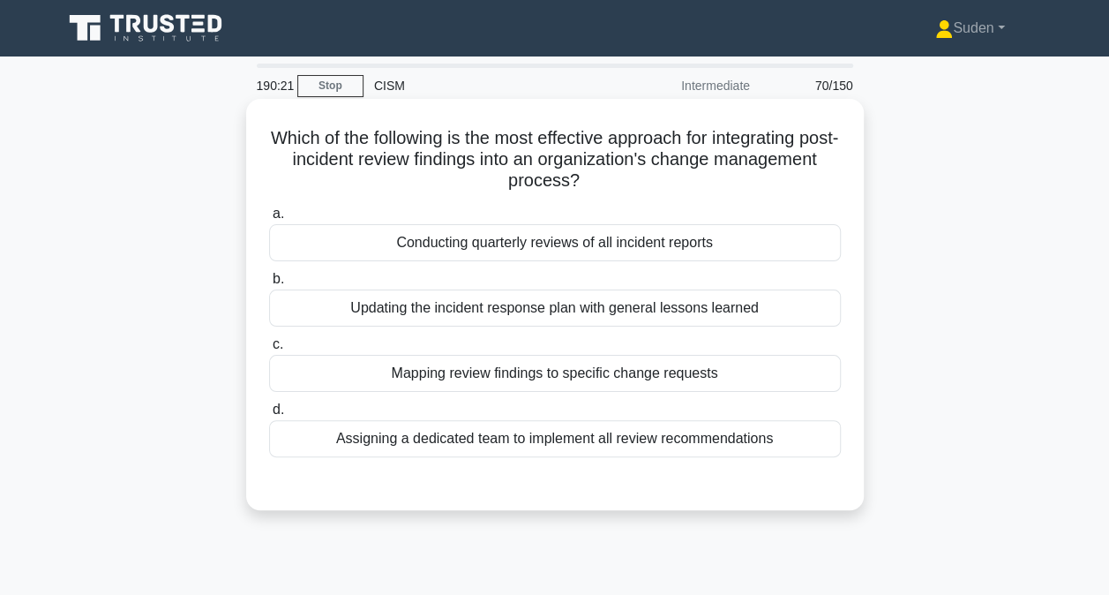
click at [704, 307] on div "Updating the incident response plan with general lessons learned" at bounding box center [555, 307] width 572 height 37
click at [269, 285] on input "b. Updating the incident response plan with general lessons learned" at bounding box center [269, 279] width 0 height 11
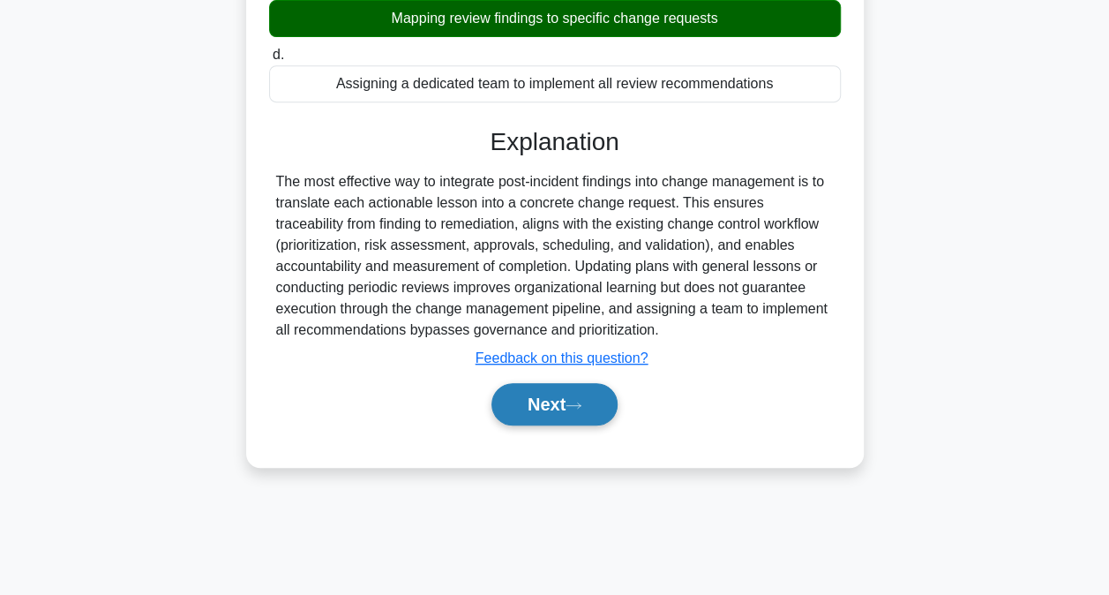
scroll to position [358, 0]
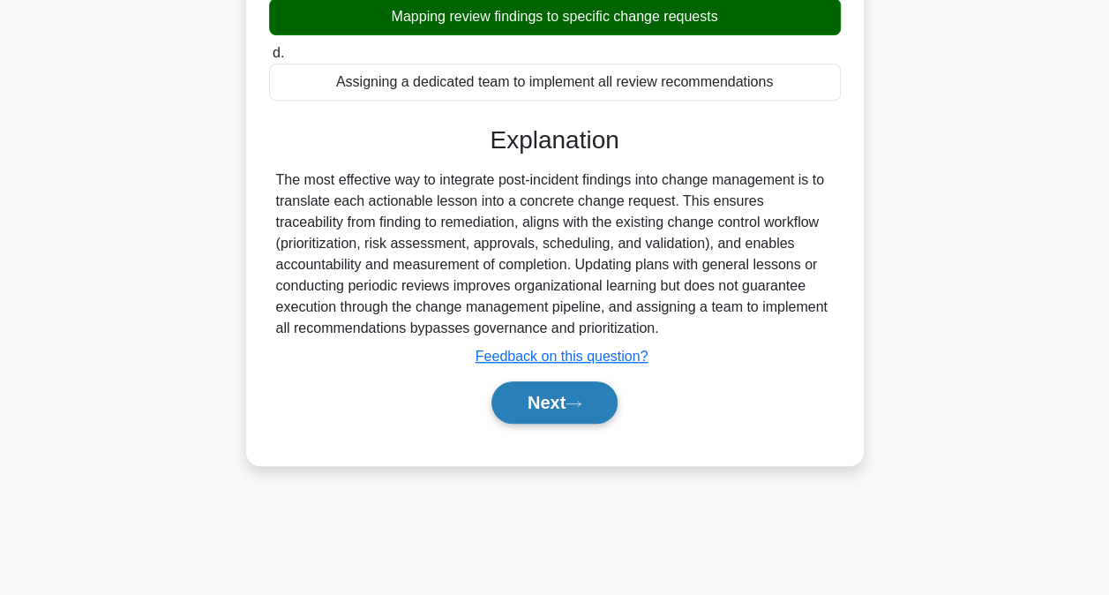
click at [599, 414] on button "Next" at bounding box center [554, 402] width 126 height 42
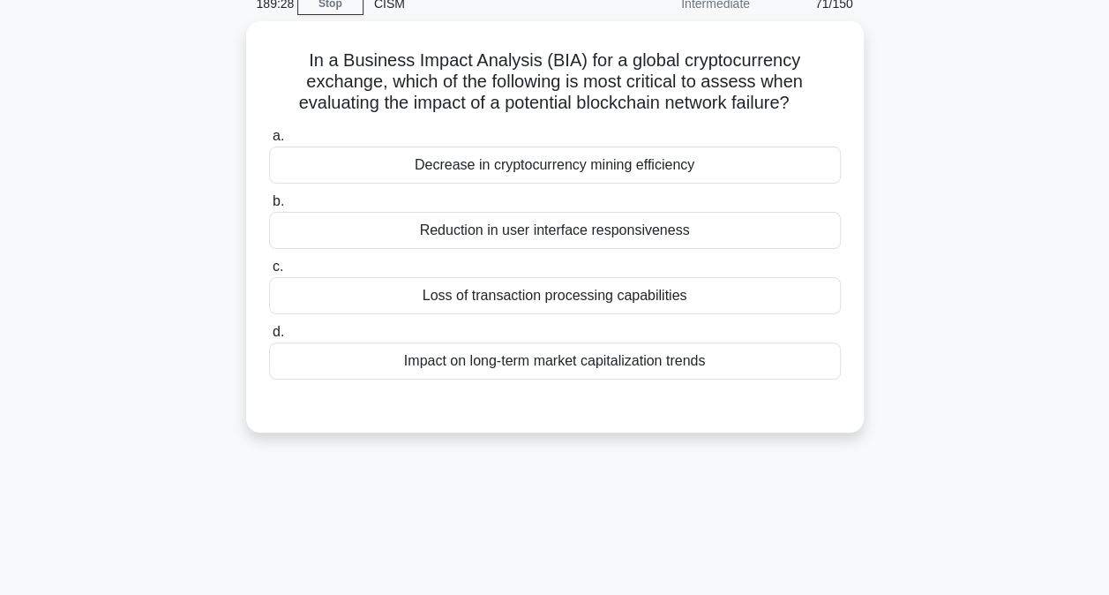
scroll to position [0, 0]
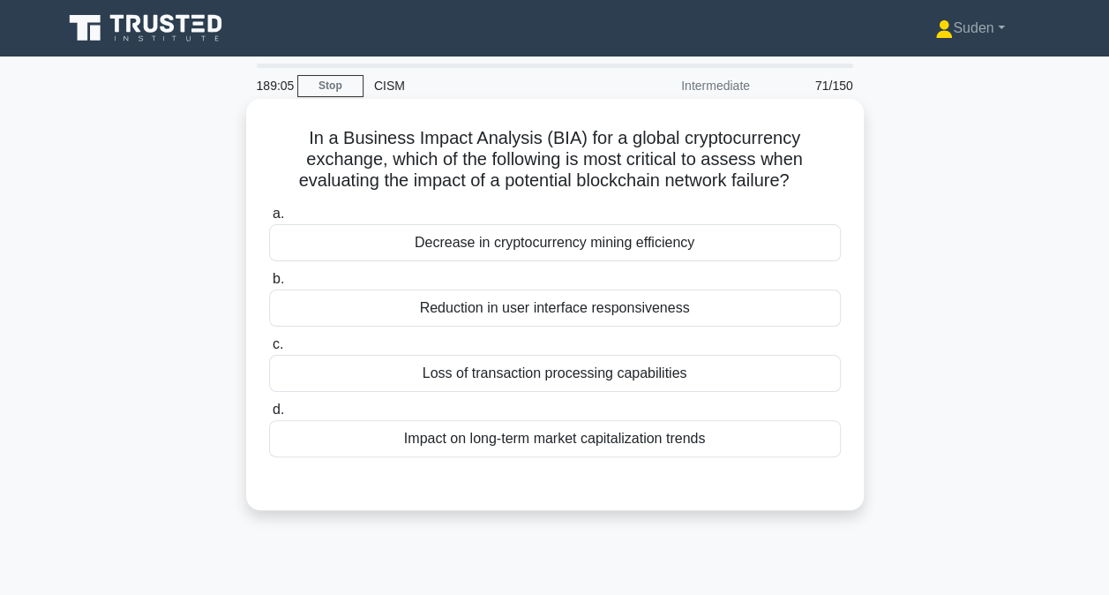
click at [607, 258] on div "Decrease in cryptocurrency mining efficiency" at bounding box center [555, 242] width 572 height 37
click at [269, 220] on input "a. Decrease in cryptocurrency mining efficiency" at bounding box center [269, 213] width 0 height 11
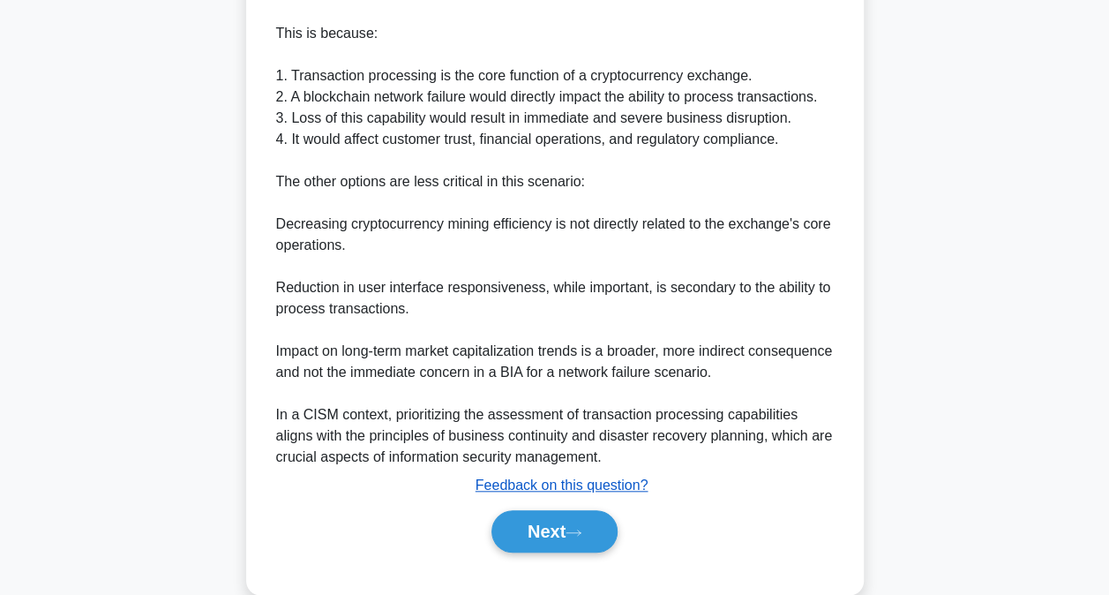
scroll to position [618, 0]
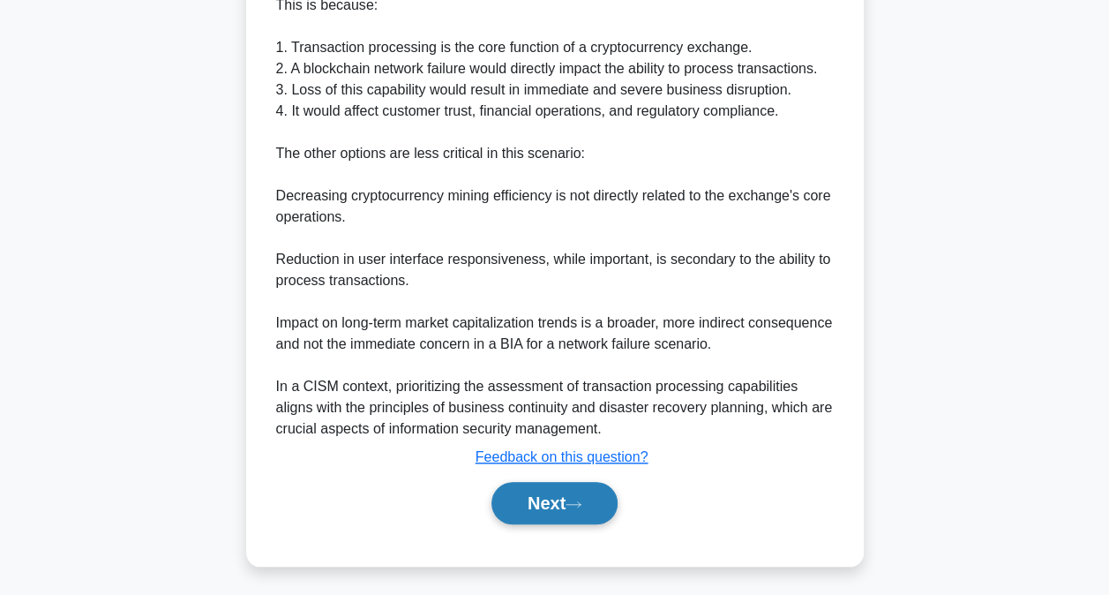
drag, startPoint x: 555, startPoint y: 510, endPoint x: 573, endPoint y: 501, distance: 20.5
click at [553, 510] on button "Next" at bounding box center [554, 503] width 126 height 42
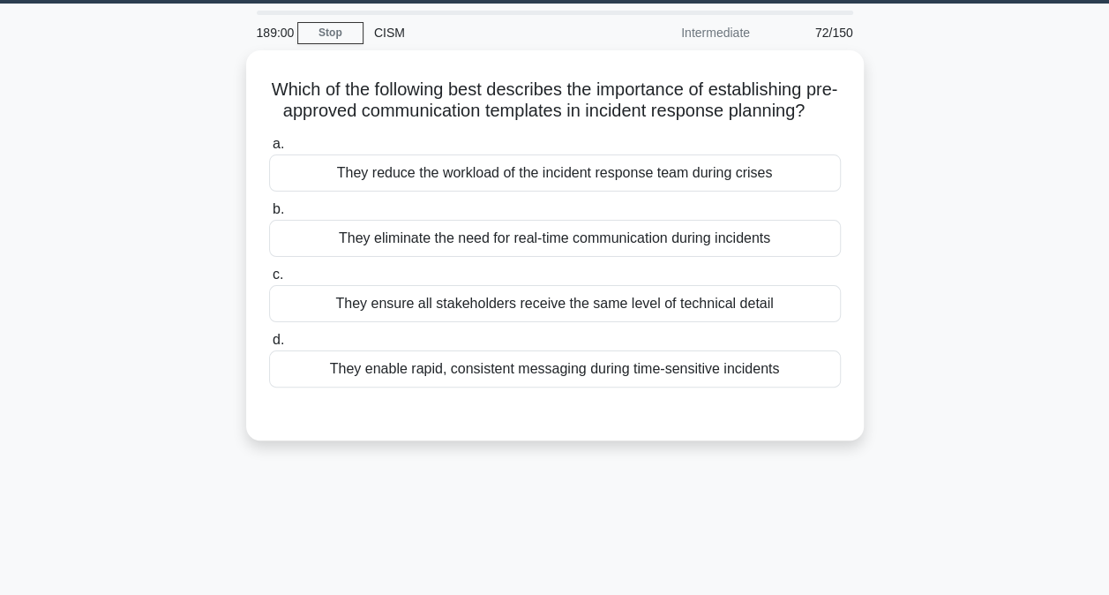
scroll to position [0, 0]
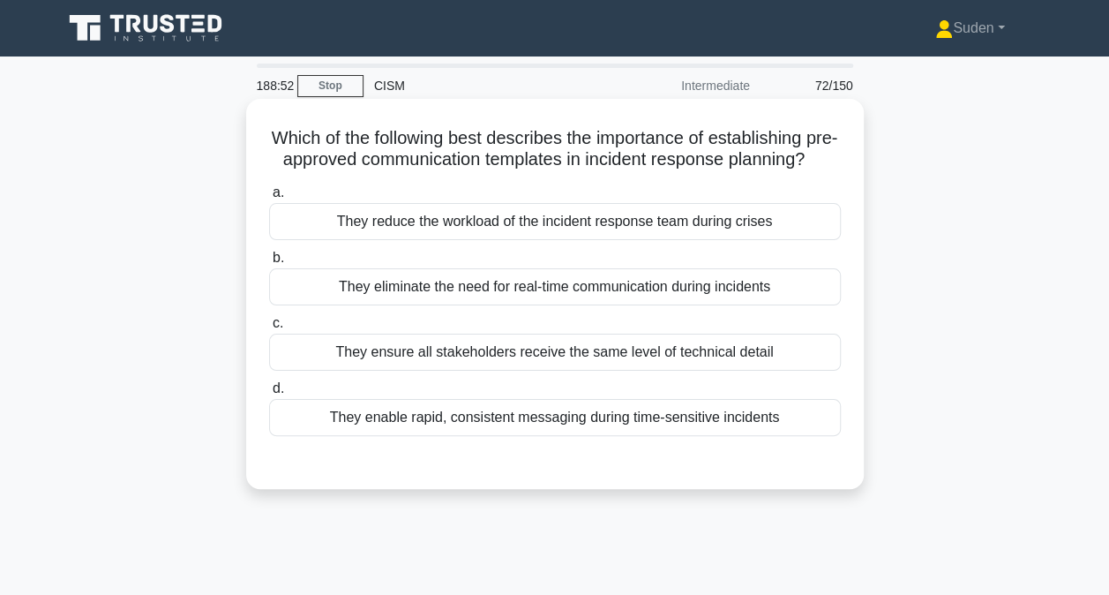
click at [618, 436] on div "They enable rapid, consistent messaging during time-sensitive incidents" at bounding box center [555, 417] width 572 height 37
click at [269, 394] on input "d. They enable rapid, consistent messaging during time-sensitive incidents" at bounding box center [269, 388] width 0 height 11
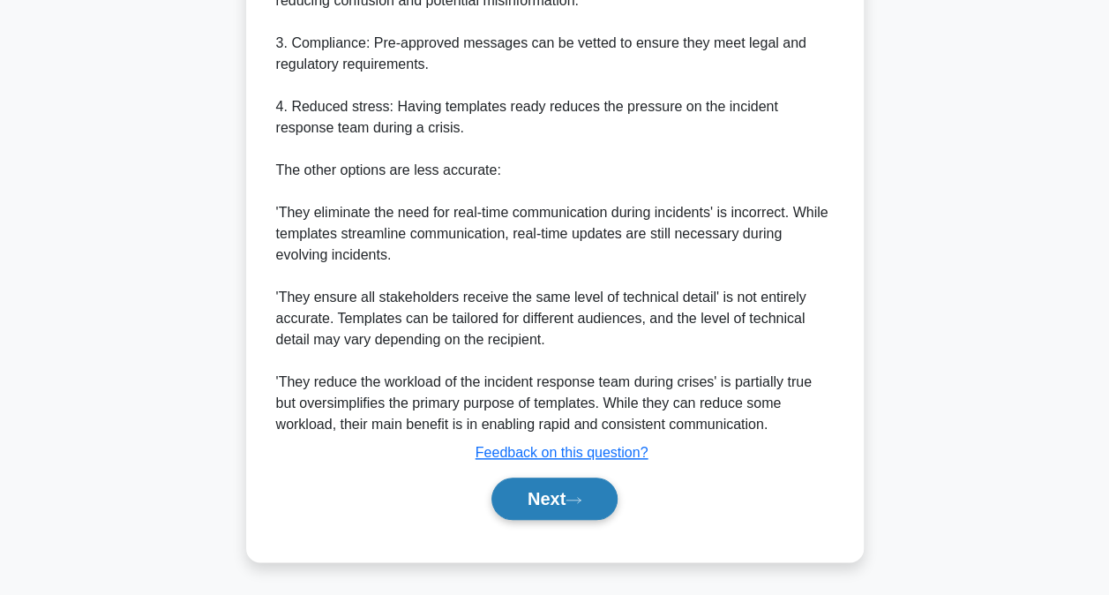
scroll to position [745, 0]
drag, startPoint x: 547, startPoint y: 492, endPoint x: 561, endPoint y: 489, distance: 14.6
click at [547, 492] on button "Next" at bounding box center [554, 498] width 126 height 42
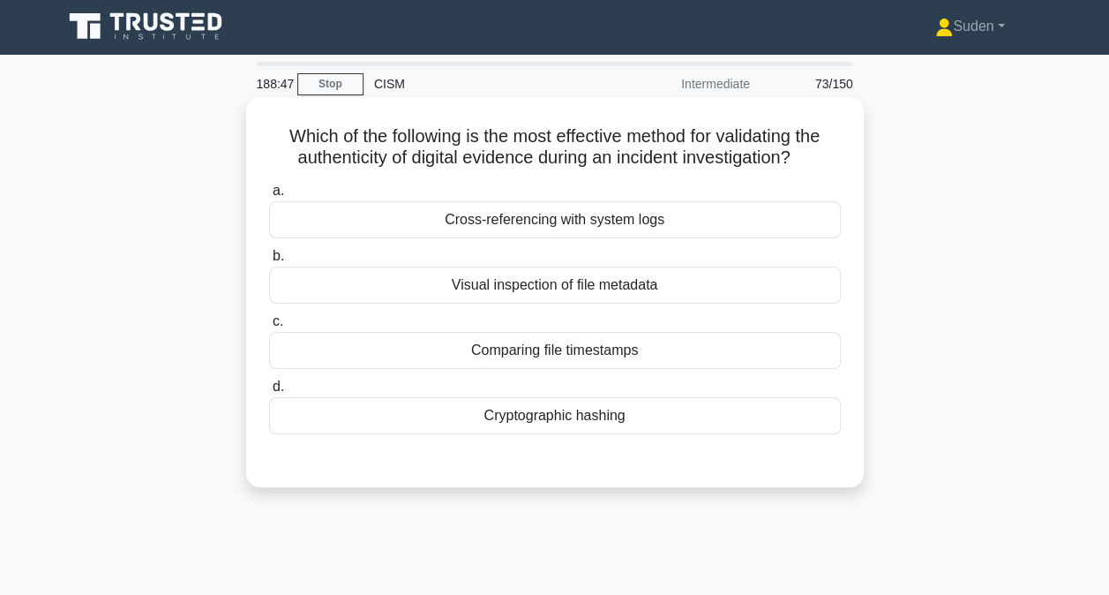
scroll to position [0, 0]
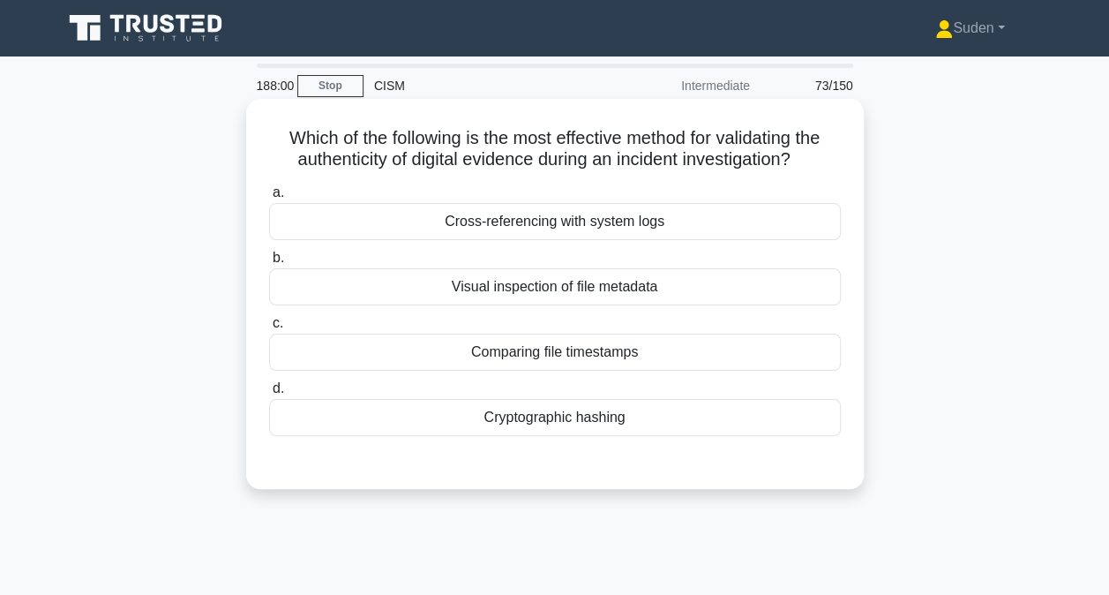
click at [521, 422] on div "Cryptographic hashing" at bounding box center [555, 417] width 572 height 37
click at [269, 394] on input "d. Cryptographic hashing" at bounding box center [269, 388] width 0 height 11
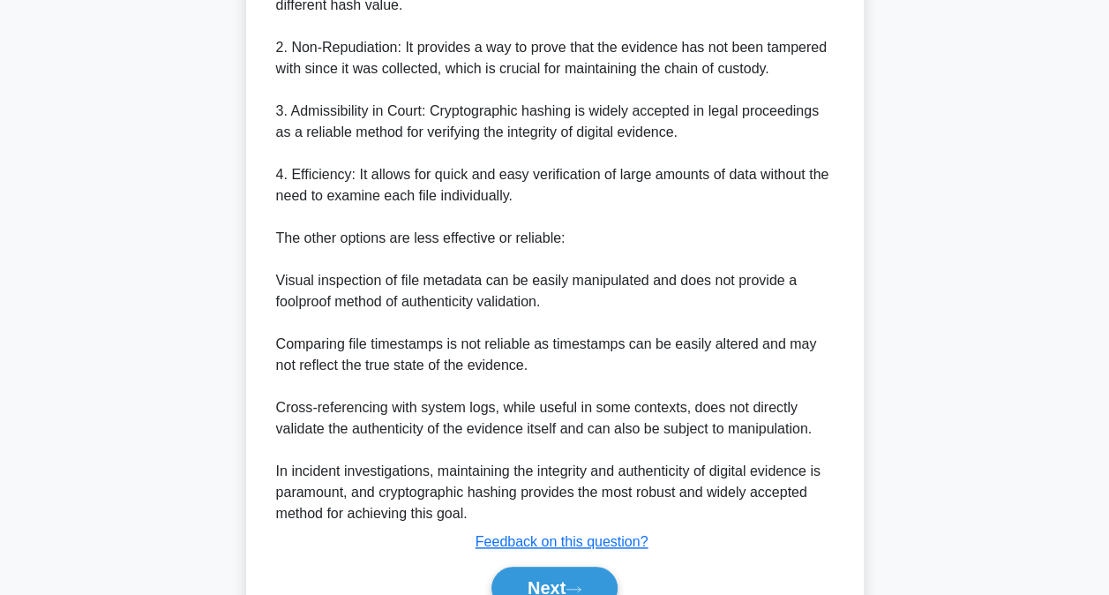
scroll to position [618, 0]
click at [545, 575] on button "Next" at bounding box center [554, 586] width 126 height 42
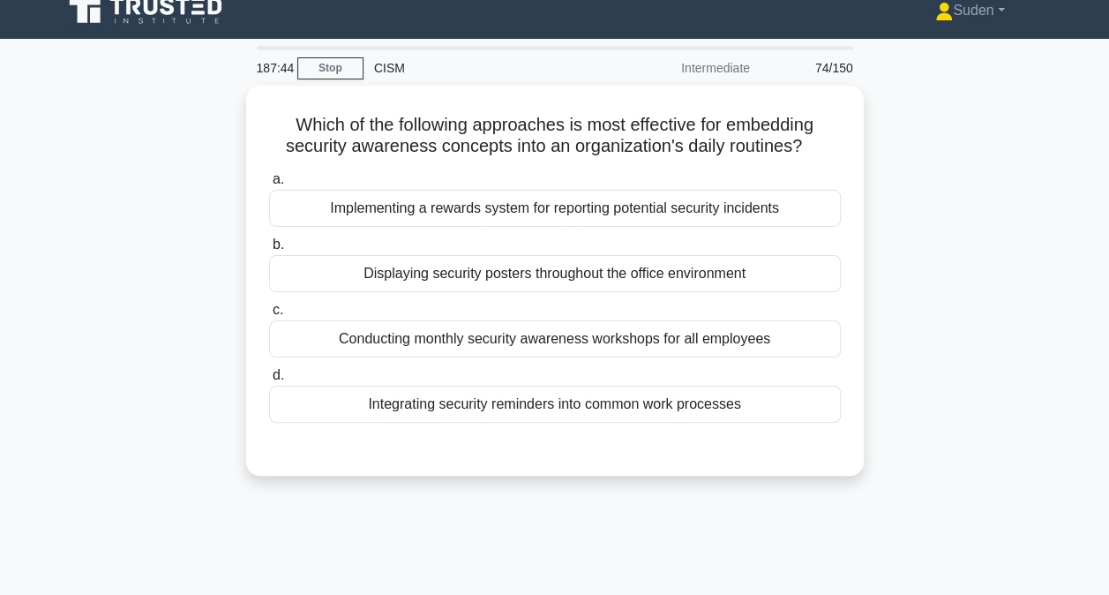
scroll to position [0, 0]
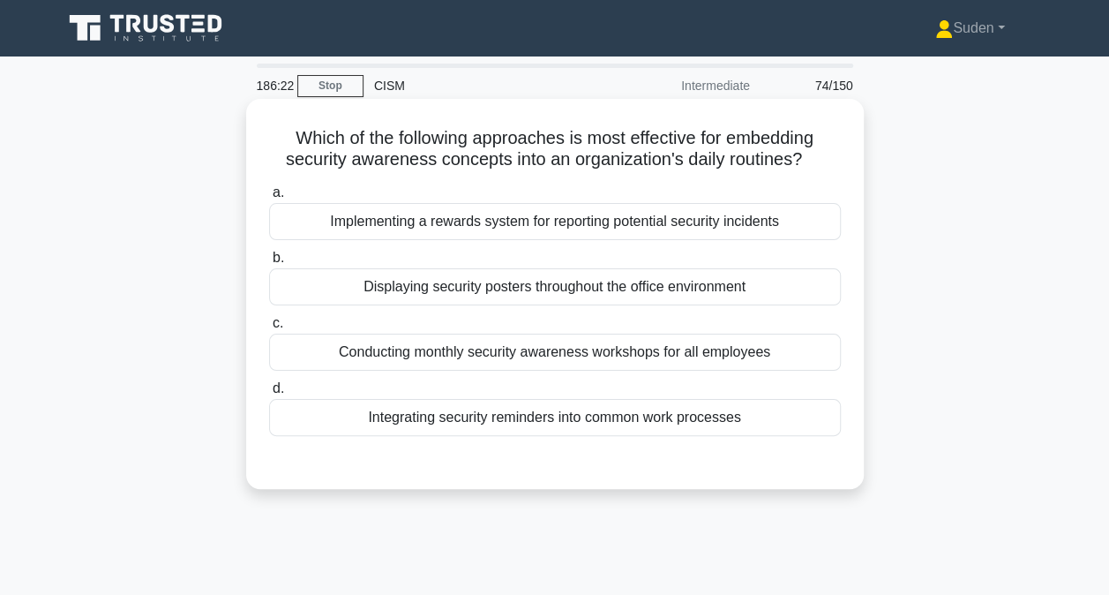
click at [530, 422] on div "Integrating security reminders into common work processes" at bounding box center [555, 417] width 572 height 37
click at [269, 394] on input "d. Integrating security reminders into common work processes" at bounding box center [269, 388] width 0 height 11
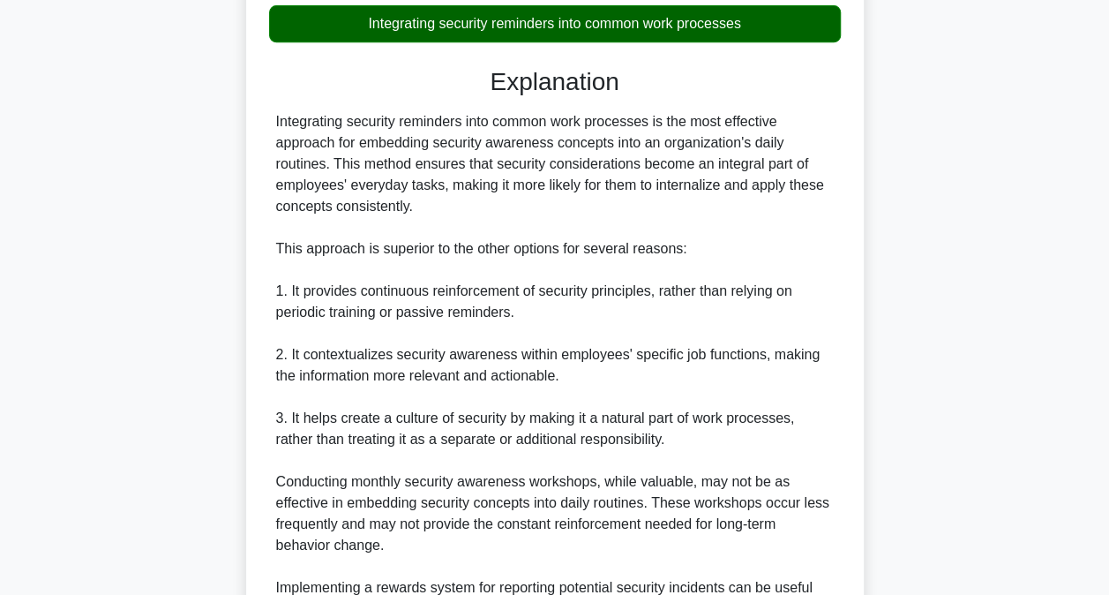
scroll to position [681, 0]
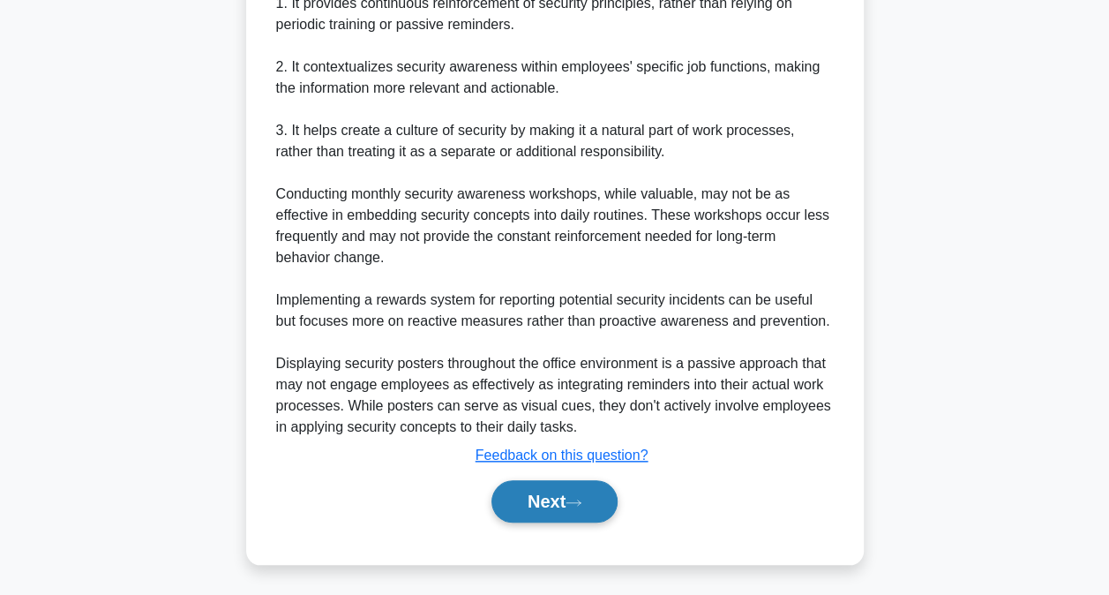
drag, startPoint x: 523, startPoint y: 501, endPoint x: 528, endPoint y: 481, distance: 20.8
click at [526, 500] on button "Next" at bounding box center [554, 501] width 126 height 42
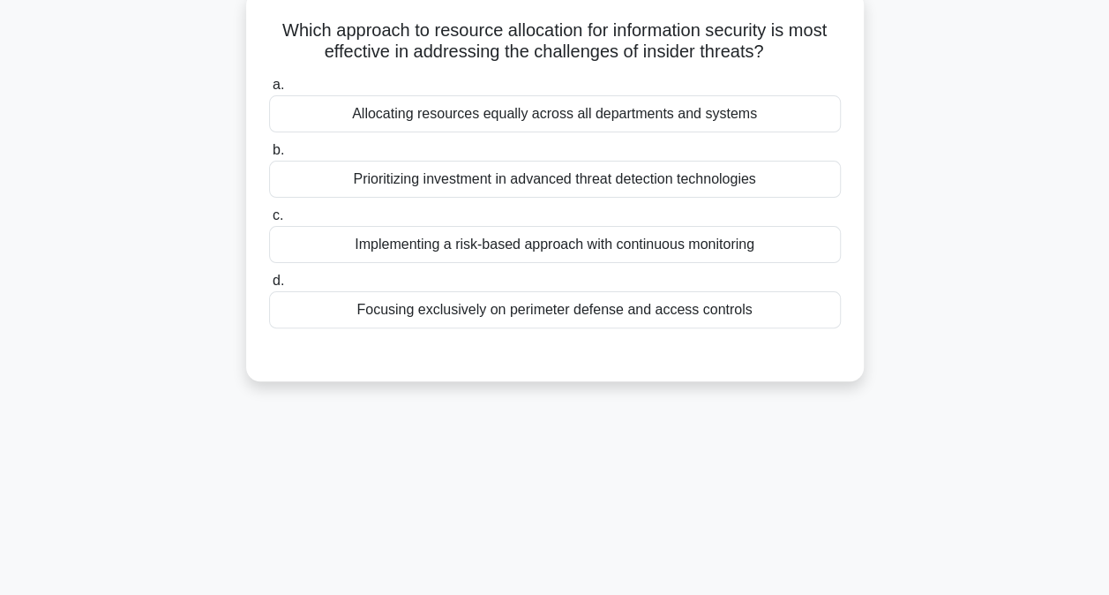
scroll to position [19, 0]
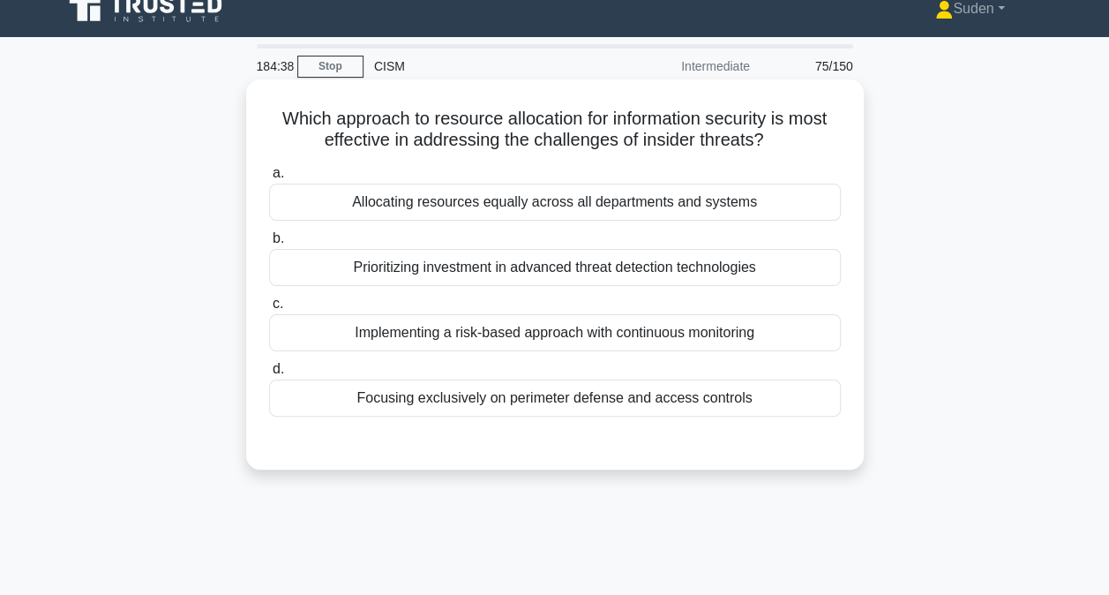
drag, startPoint x: 573, startPoint y: 332, endPoint x: 595, endPoint y: 332, distance: 21.2
click at [573, 332] on div "Implementing a risk-based approach with continuous monitoring" at bounding box center [555, 332] width 572 height 37
click at [269, 310] on input "c. Implementing a risk-based approach with continuous monitoring" at bounding box center [269, 303] width 0 height 11
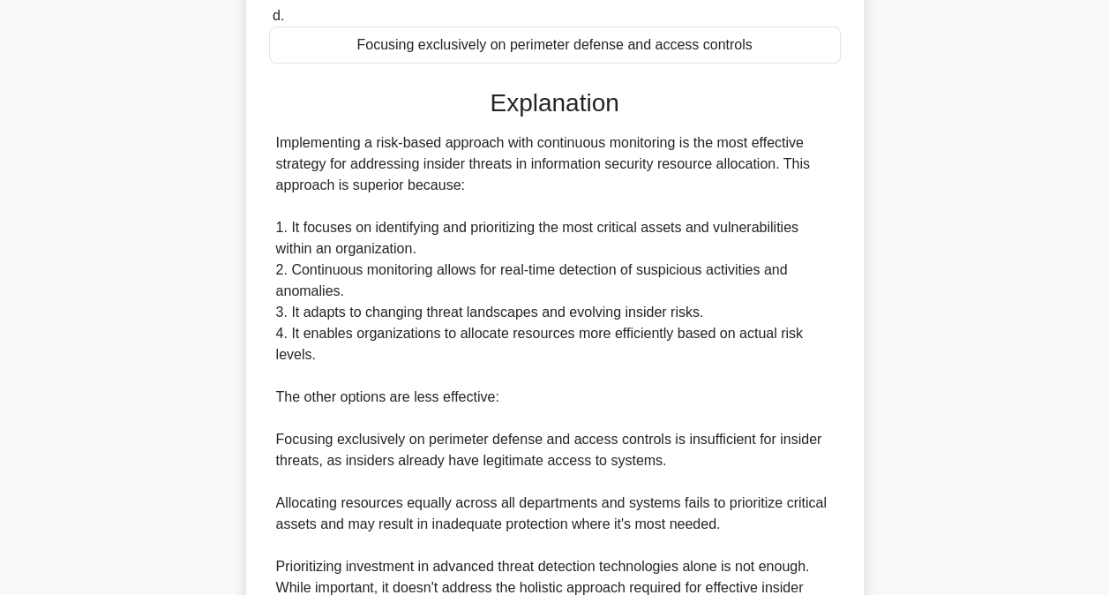
scroll to position [618, 0]
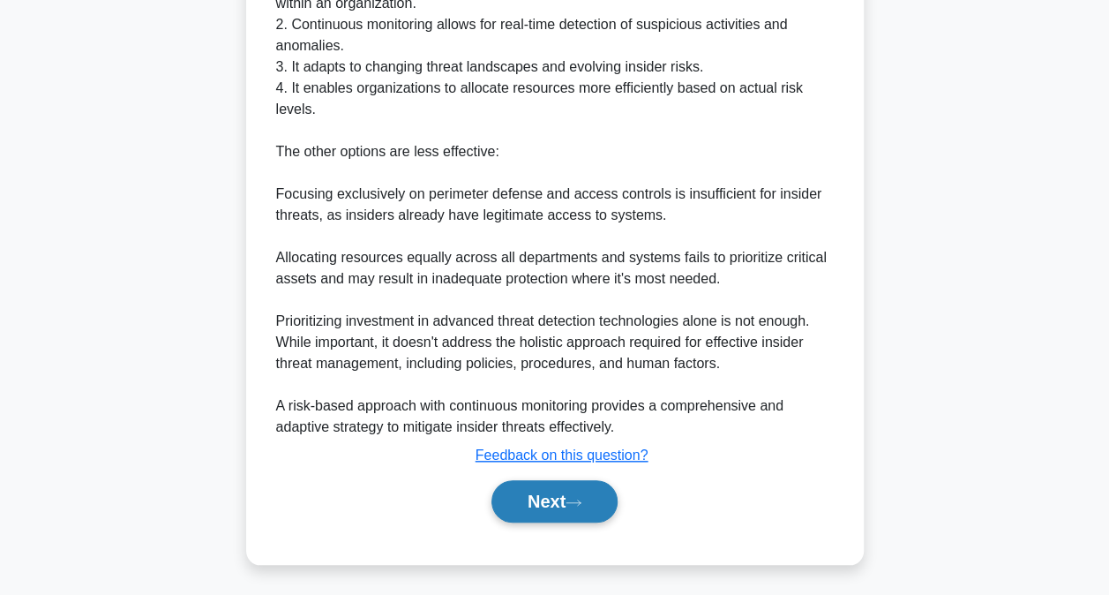
click at [595, 486] on button "Next" at bounding box center [554, 501] width 126 height 42
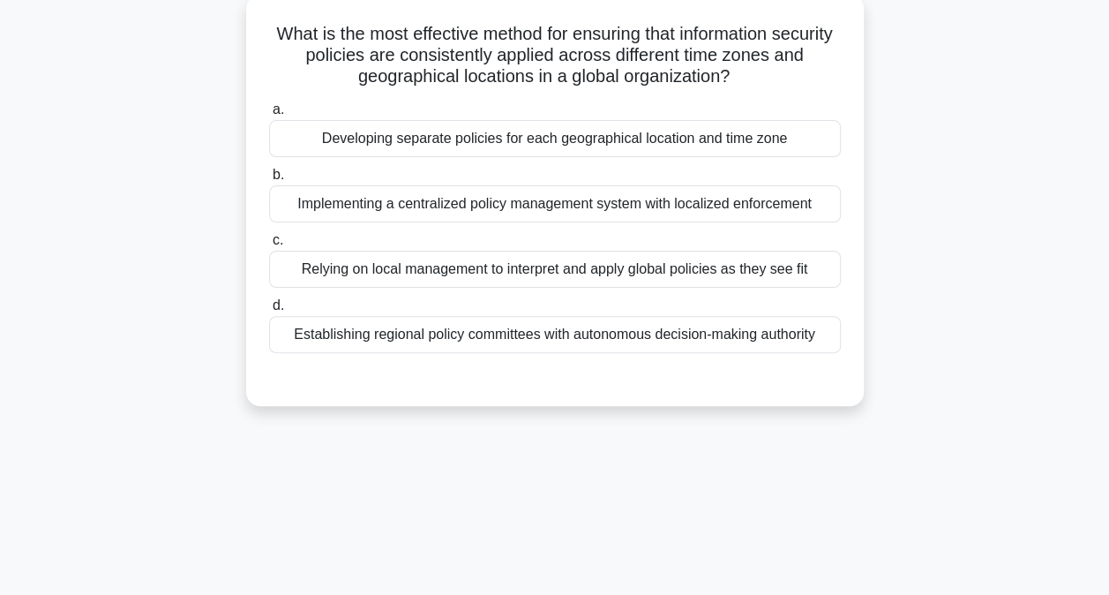
scroll to position [0, 0]
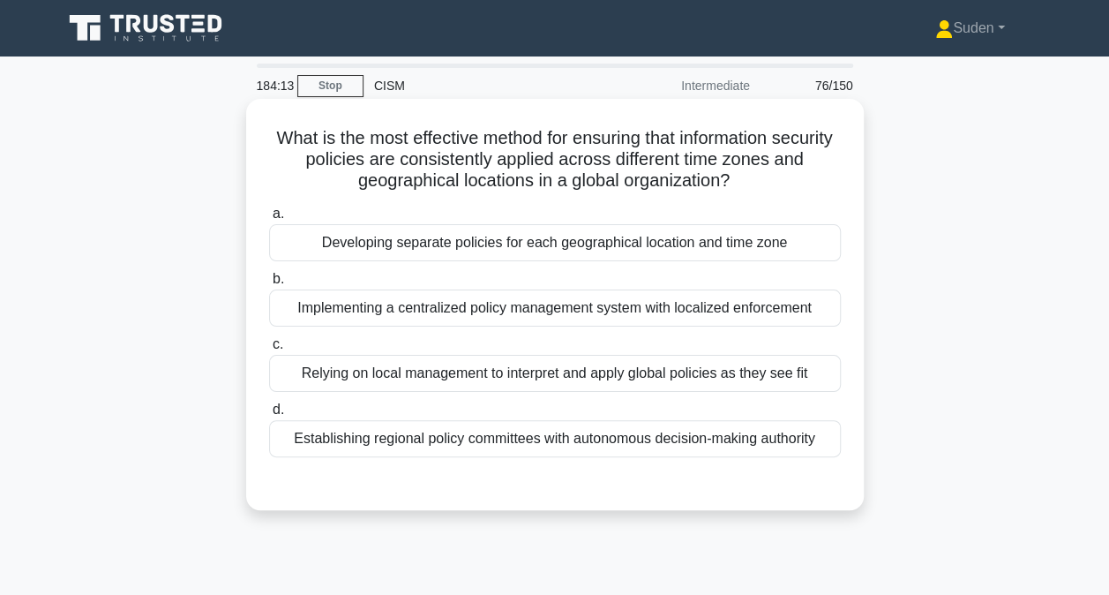
click at [318, 304] on div "Implementing a centralized policy management system with localized enforcement" at bounding box center [555, 307] width 572 height 37
click at [269, 285] on input "b. Implementing a centralized policy management system with localized enforceme…" at bounding box center [269, 279] width 0 height 11
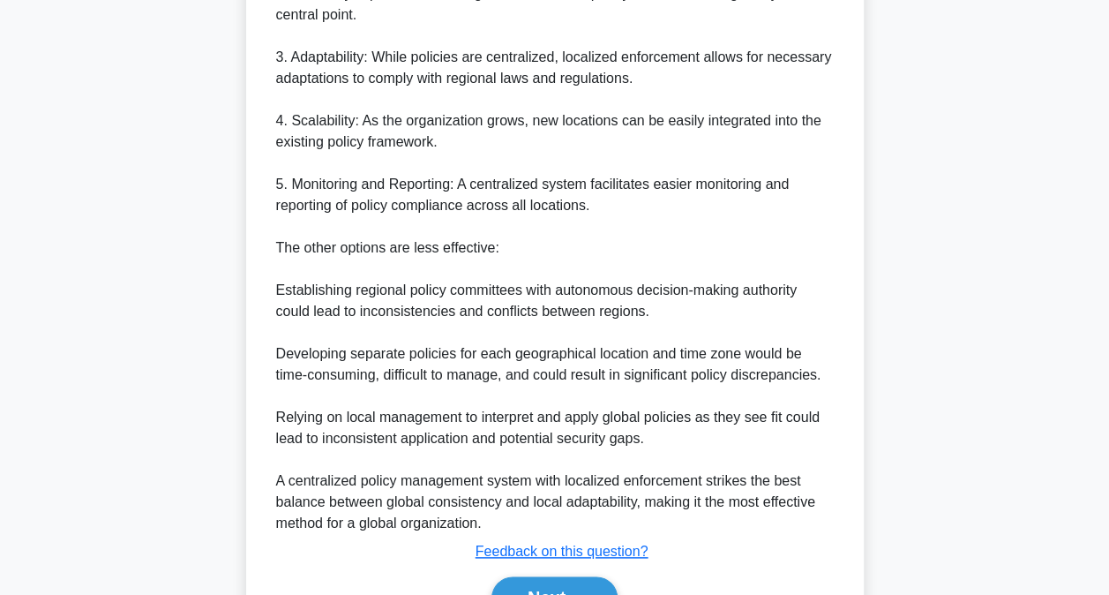
scroll to position [829, 0]
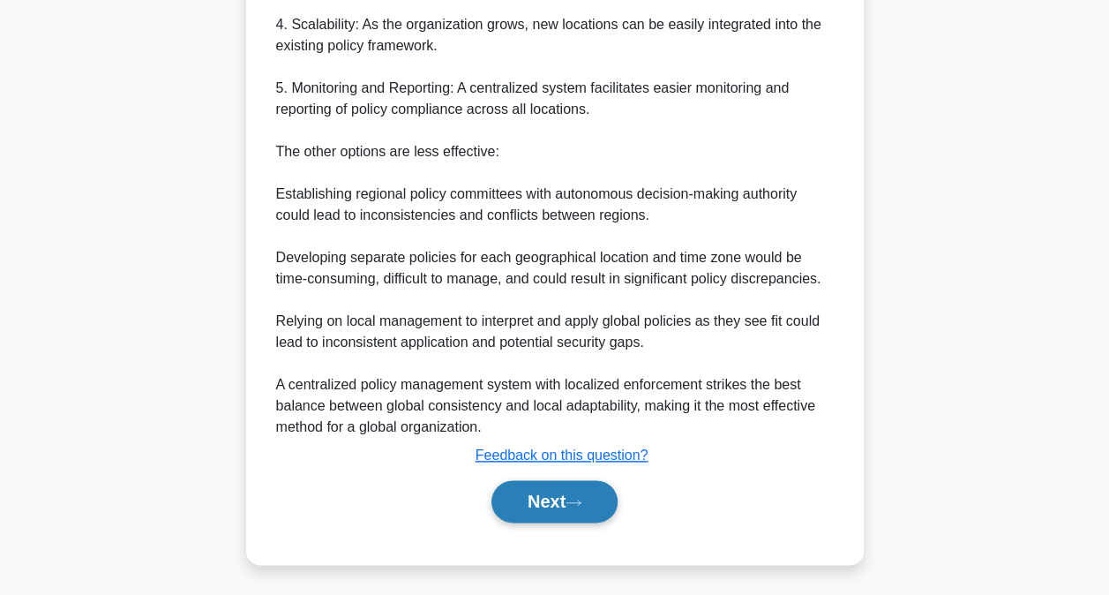
click at [569, 508] on button "Next" at bounding box center [554, 501] width 126 height 42
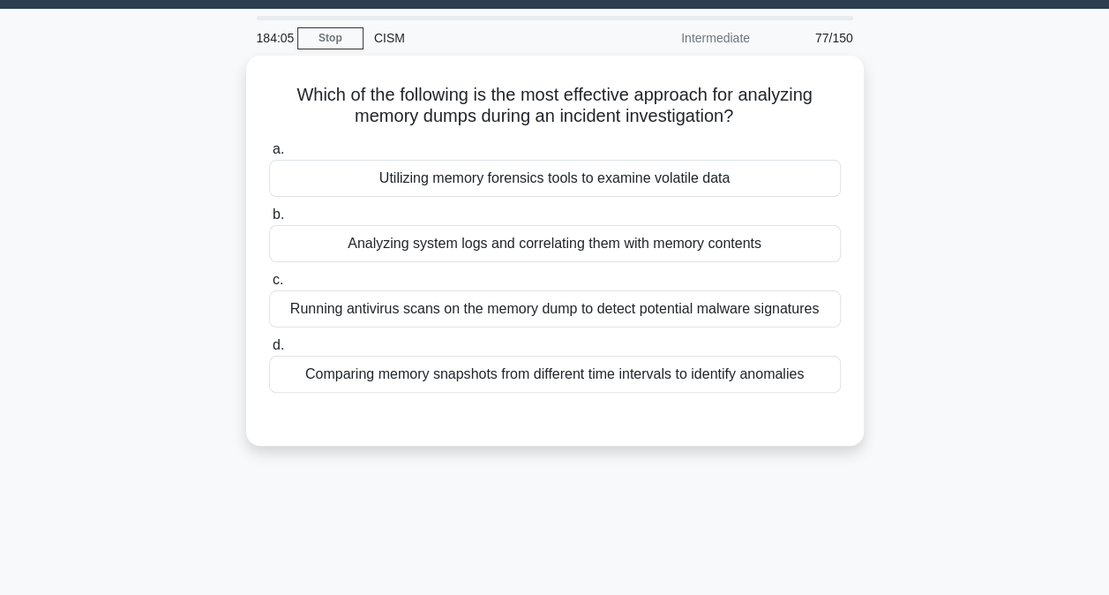
scroll to position [0, 0]
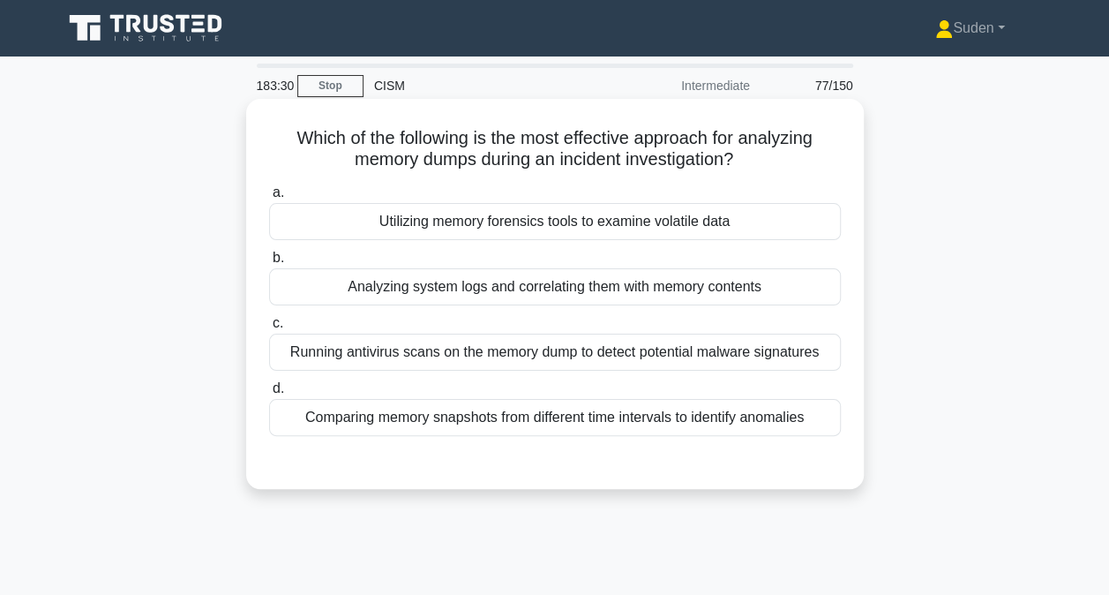
click at [660, 228] on div "Utilizing memory forensics tools to examine volatile data" at bounding box center [555, 221] width 572 height 37
click at [269, 199] on input "a. Utilizing memory forensics tools to examine volatile data" at bounding box center [269, 192] width 0 height 11
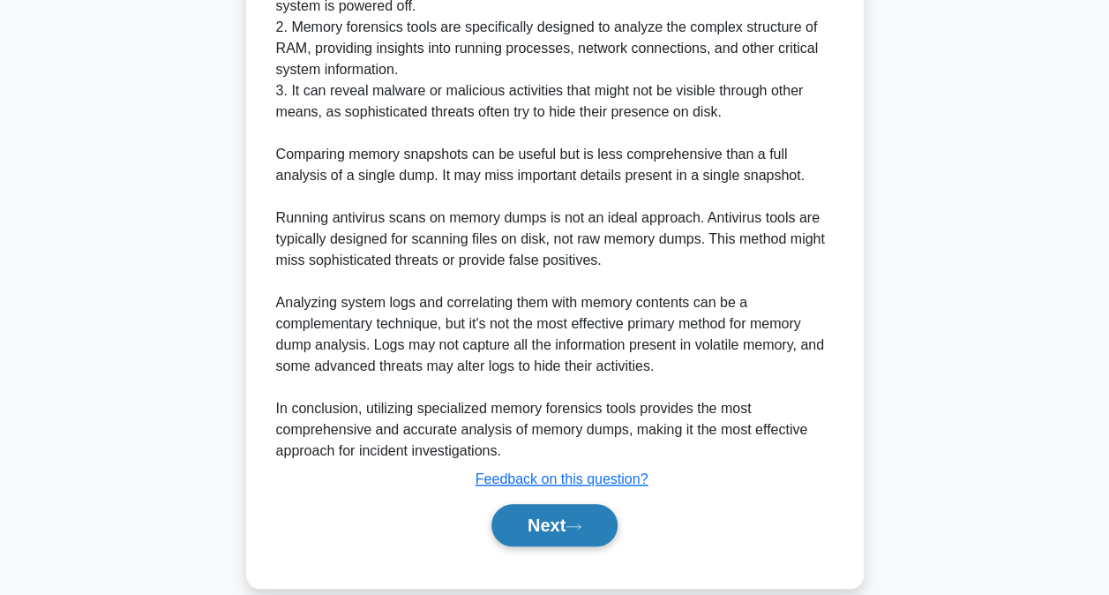
scroll to position [639, 0]
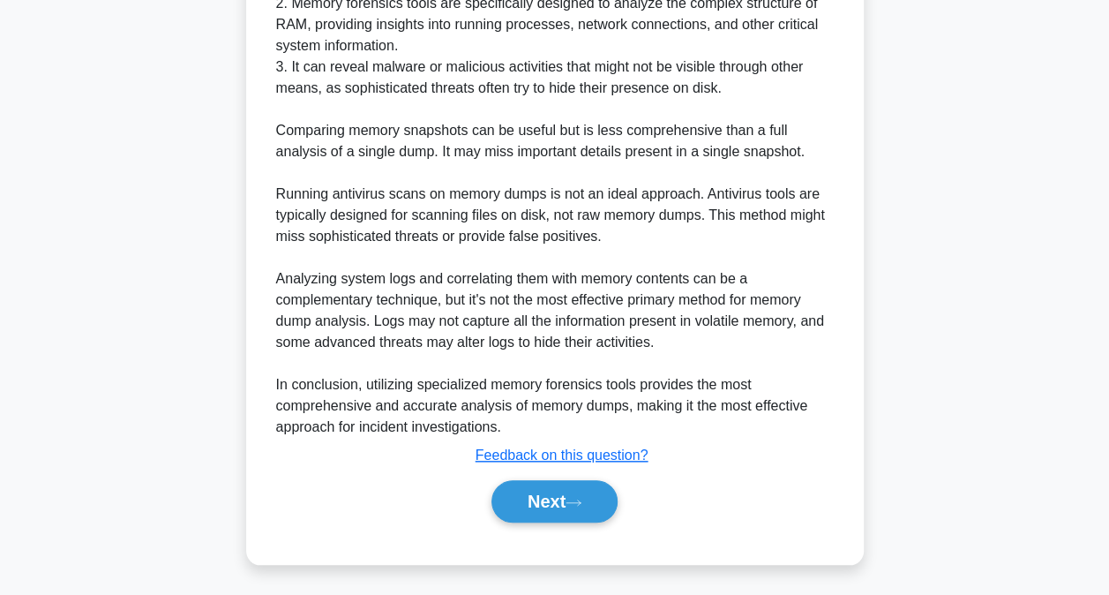
click at [551, 520] on div "Next" at bounding box center [555, 501] width 572 height 56
click at [581, 505] on icon at bounding box center [574, 503] width 16 height 10
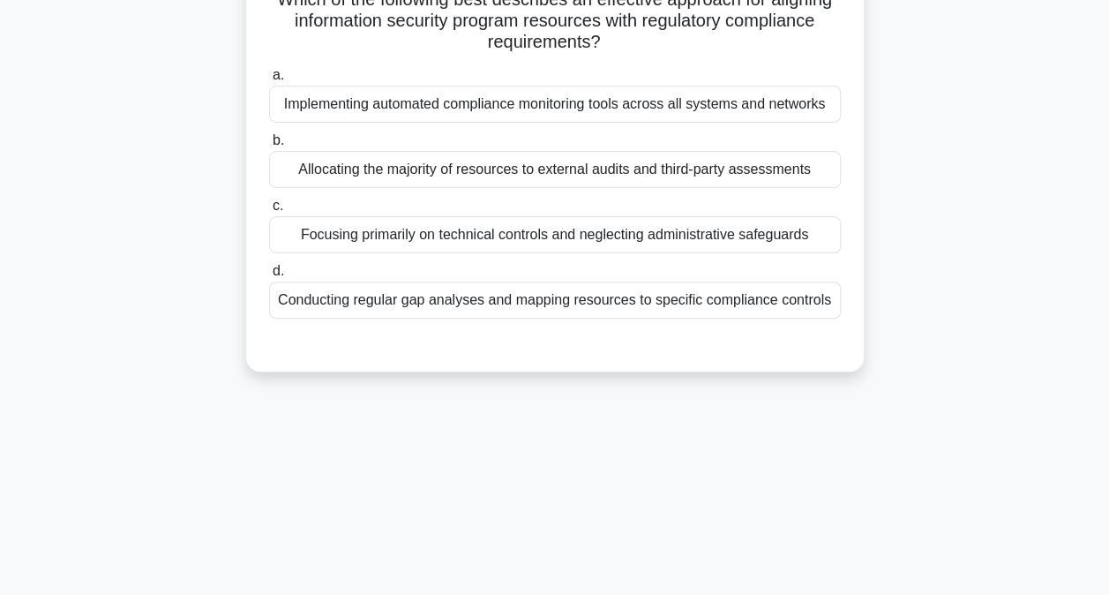
scroll to position [0, 0]
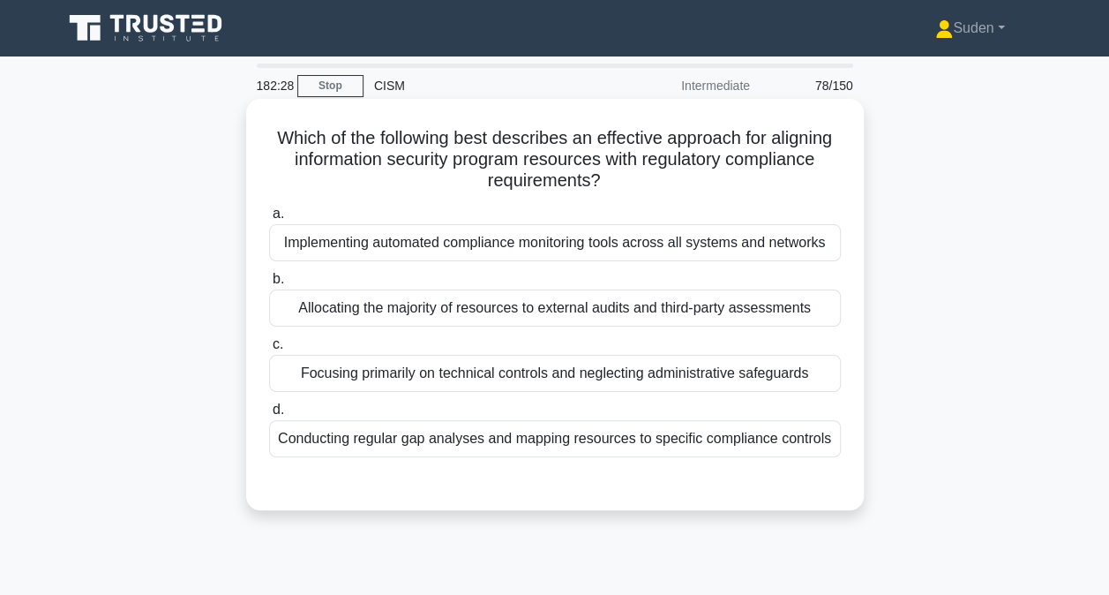
click at [409, 439] on div "Conducting regular gap analyses and mapping resources to specific compliance co…" at bounding box center [555, 438] width 572 height 37
click at [269, 416] on input "d. Conducting regular gap analyses and mapping resources to specific compliance…" at bounding box center [269, 409] width 0 height 11
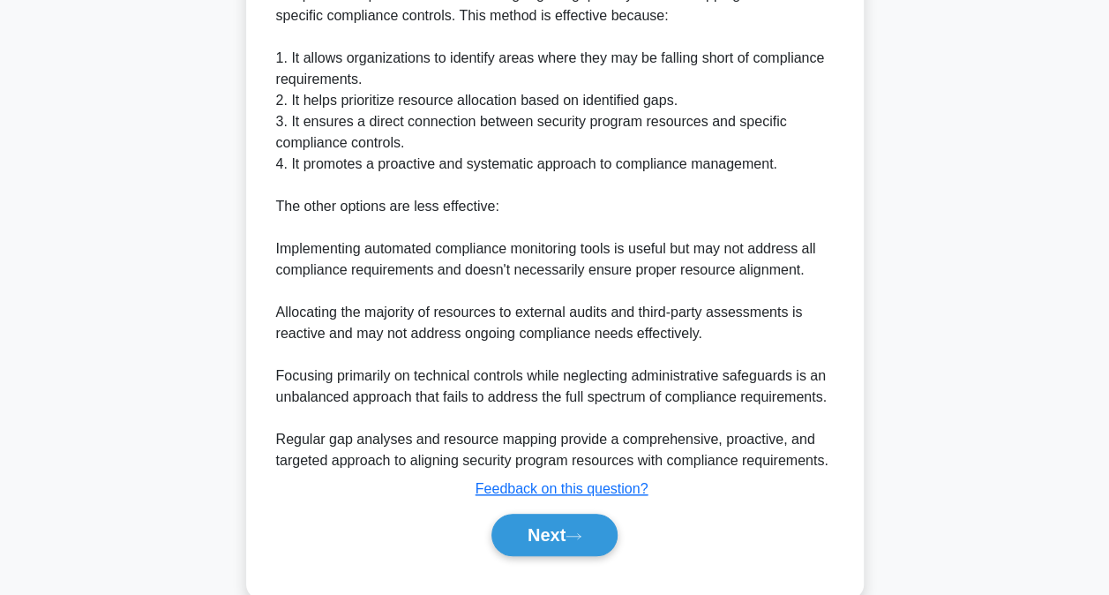
scroll to position [618, 0]
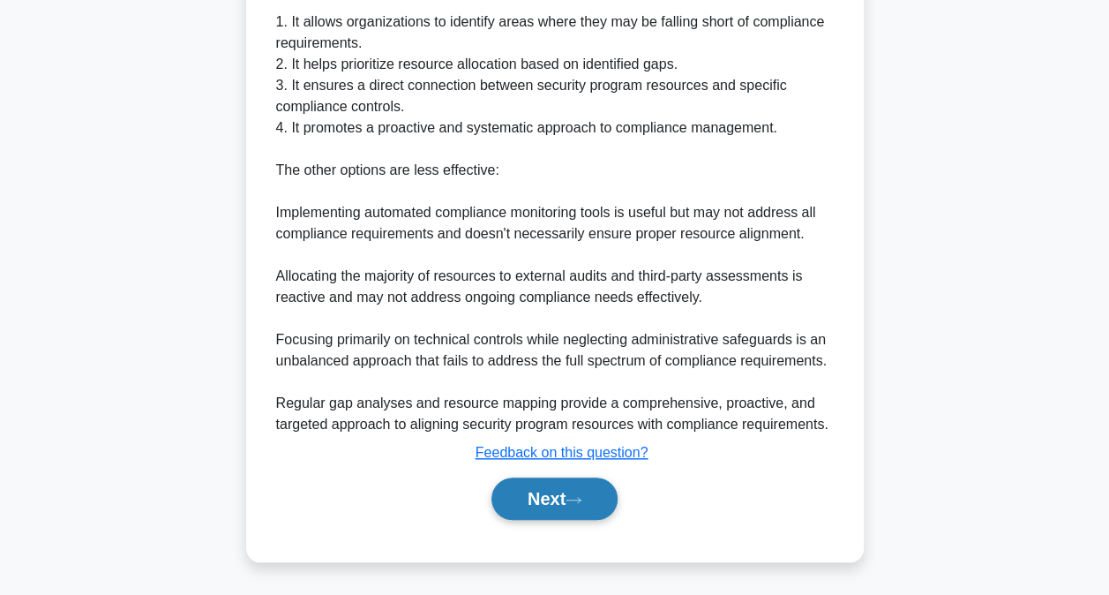
click at [570, 510] on button "Next" at bounding box center [554, 498] width 126 height 42
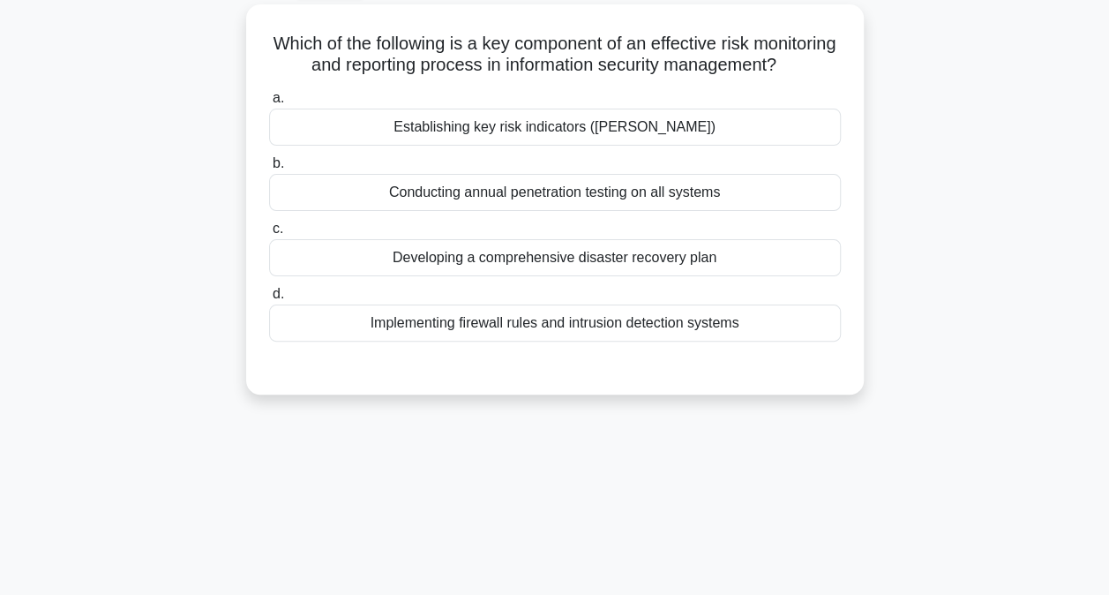
scroll to position [94, 0]
drag, startPoint x: 617, startPoint y: 150, endPoint x: 641, endPoint y: 163, distance: 27.3
click at [618, 146] on div "Establishing key risk indicators (KRIs)" at bounding box center [555, 127] width 572 height 37
click at [269, 105] on input "a. Establishing key risk indicators (KRIs)" at bounding box center [269, 99] width 0 height 11
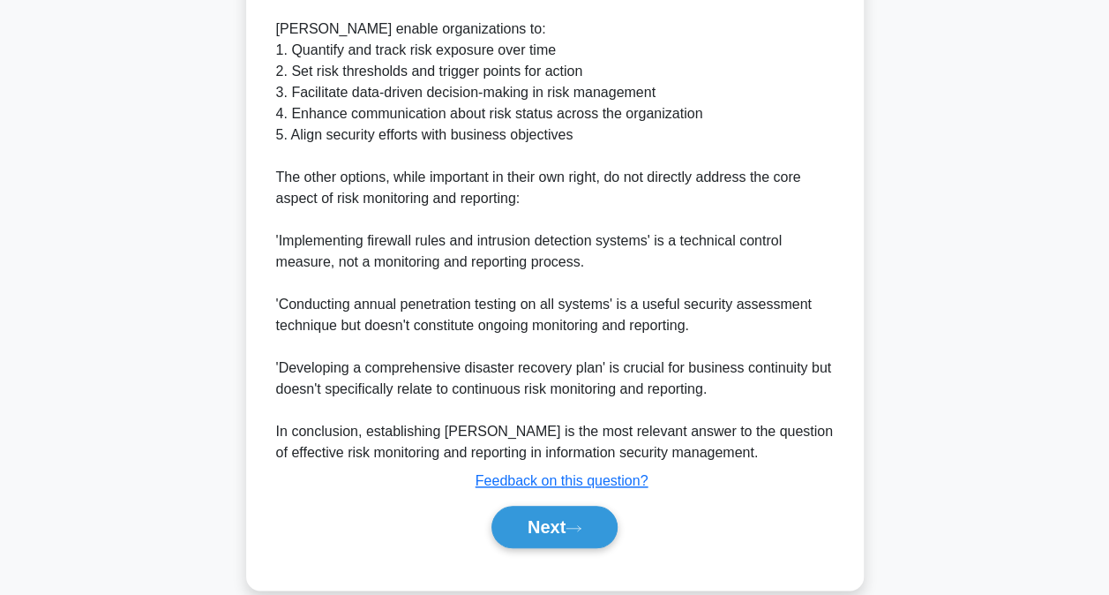
scroll to position [702, 0]
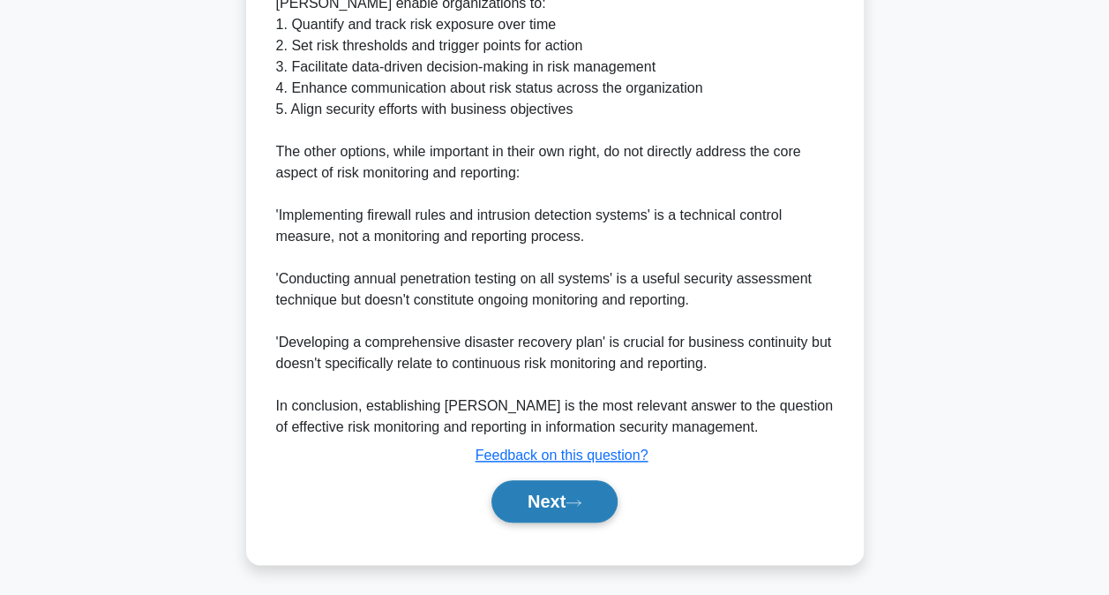
click at [563, 490] on button "Next" at bounding box center [554, 501] width 126 height 42
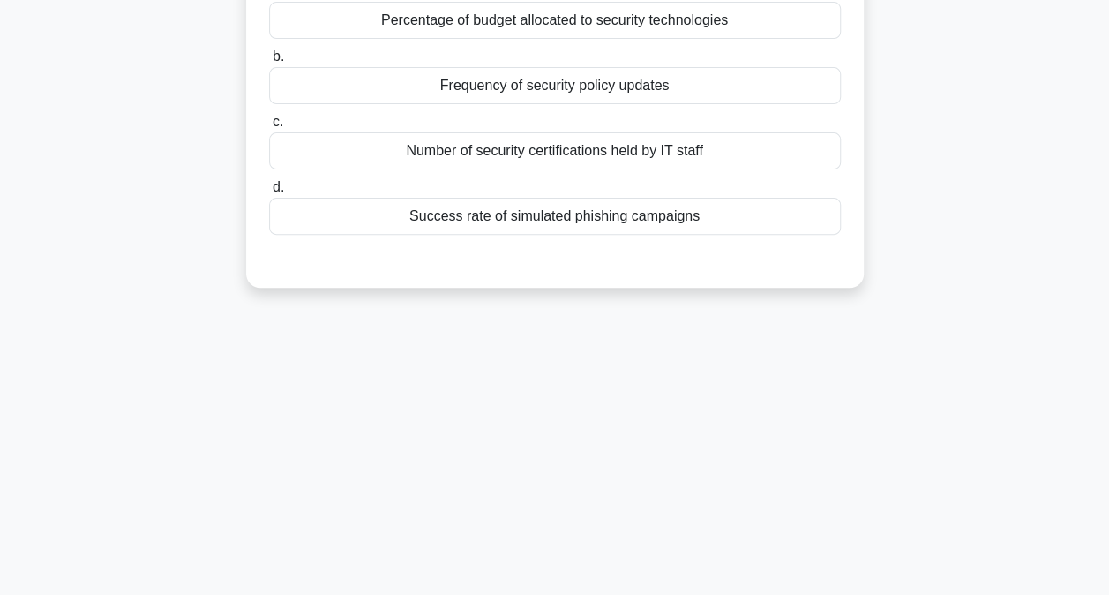
scroll to position [94, 0]
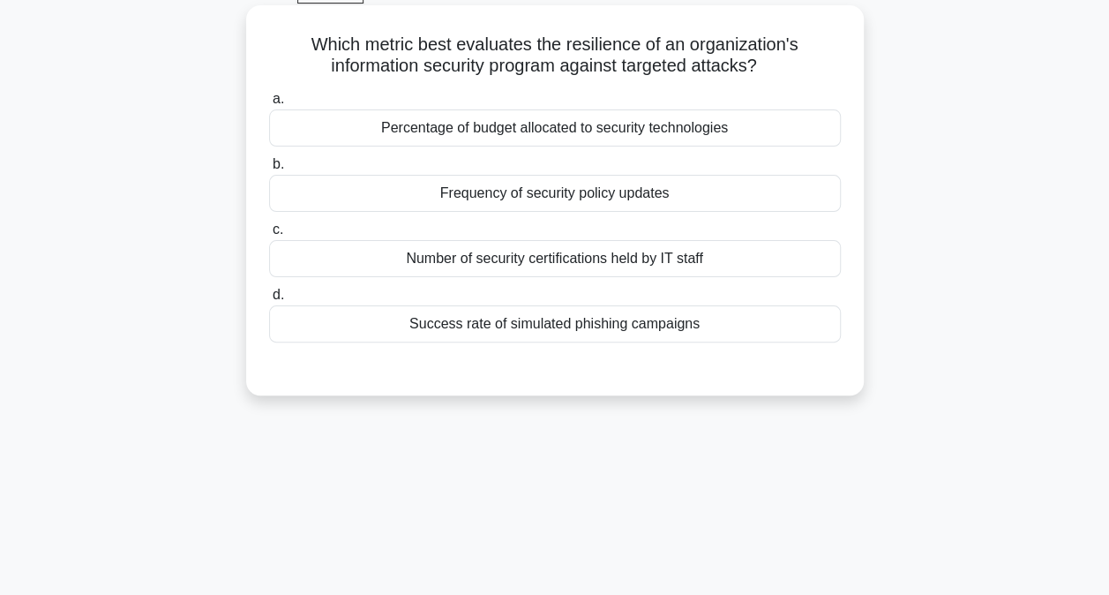
click at [481, 326] on div "Success rate of simulated phishing campaigns" at bounding box center [555, 323] width 572 height 37
click at [269, 301] on input "d. Success rate of simulated phishing campaigns" at bounding box center [269, 294] width 0 height 11
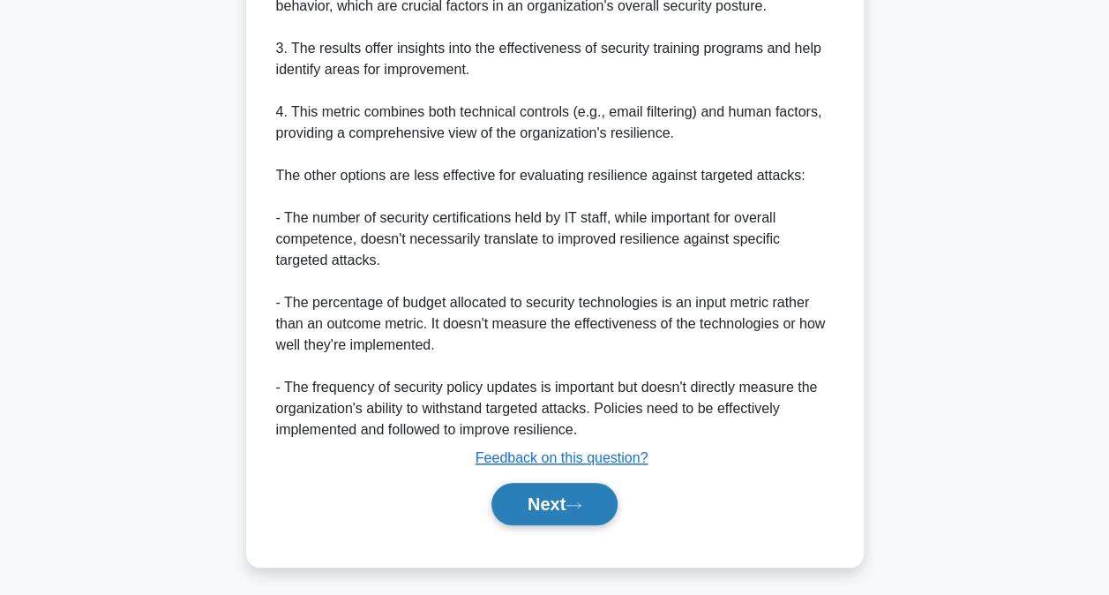
scroll to position [681, 0]
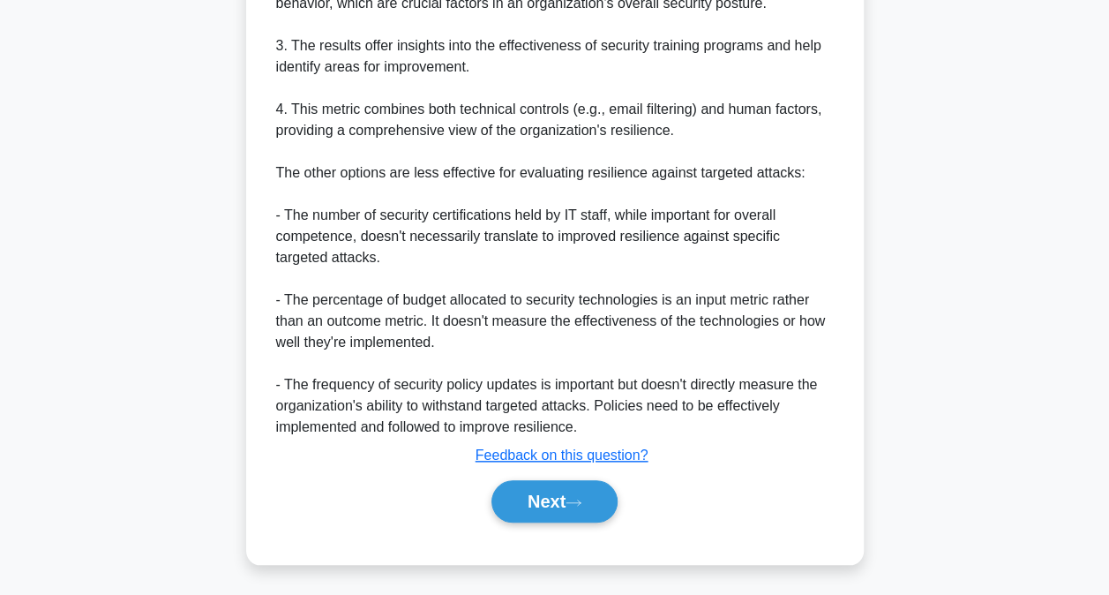
click at [561, 520] on div "Next" at bounding box center [555, 501] width 572 height 56
click at [566, 496] on button "Next" at bounding box center [554, 501] width 126 height 42
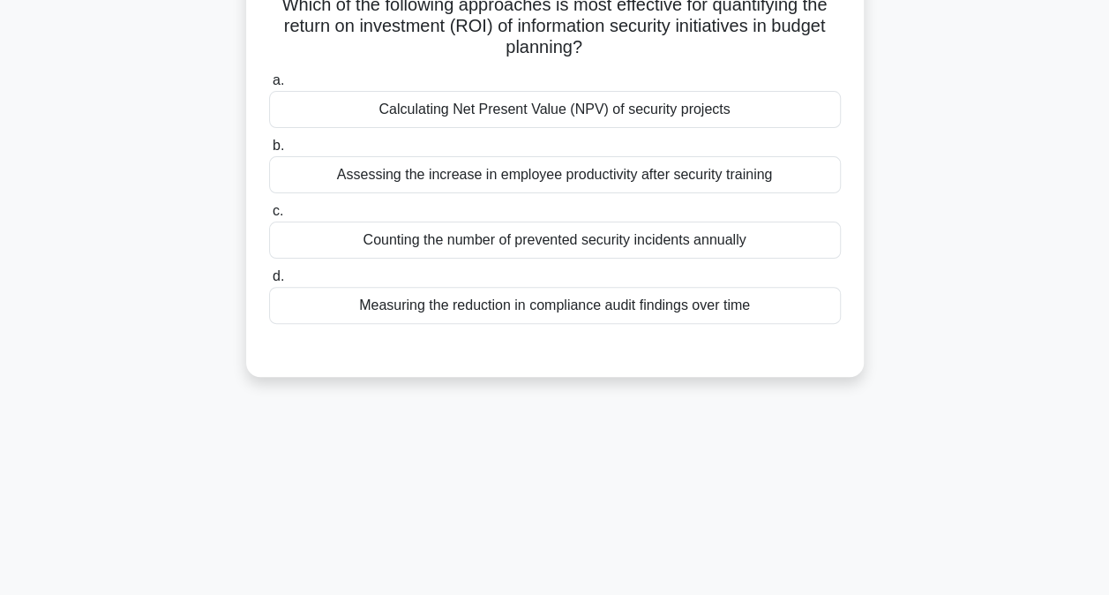
scroll to position [134, 0]
drag, startPoint x: 519, startPoint y: 111, endPoint x: 528, endPoint y: 109, distance: 10.1
click at [519, 111] on div "Calculating Net Present Value (NPV) of security projects" at bounding box center [555, 108] width 572 height 37
click at [269, 86] on input "a. Calculating Net Present Value (NPV) of security projects" at bounding box center [269, 79] width 0 height 11
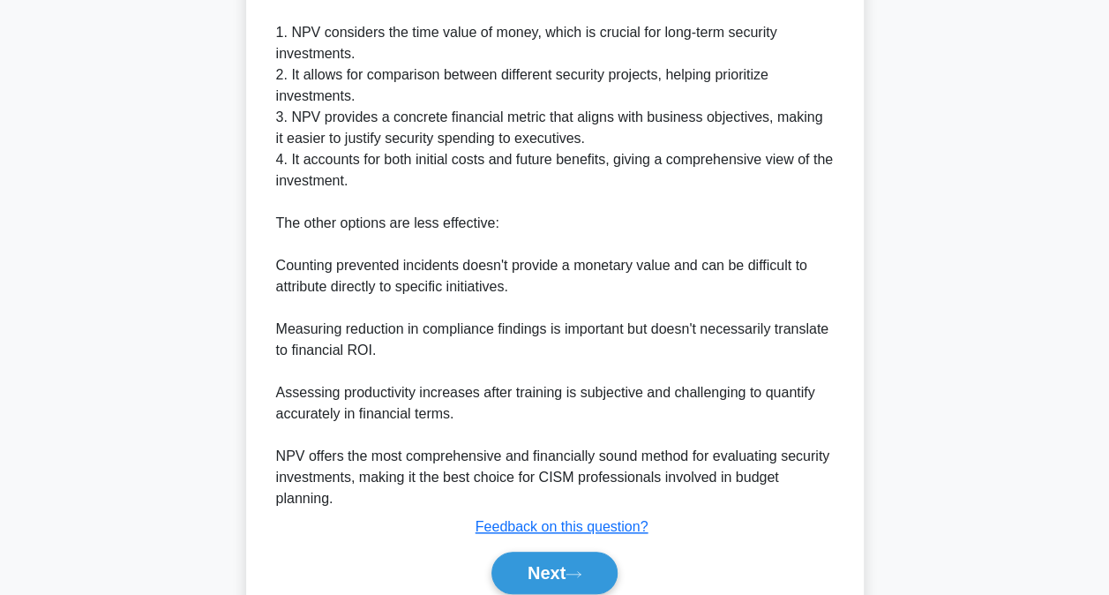
scroll to position [660, 0]
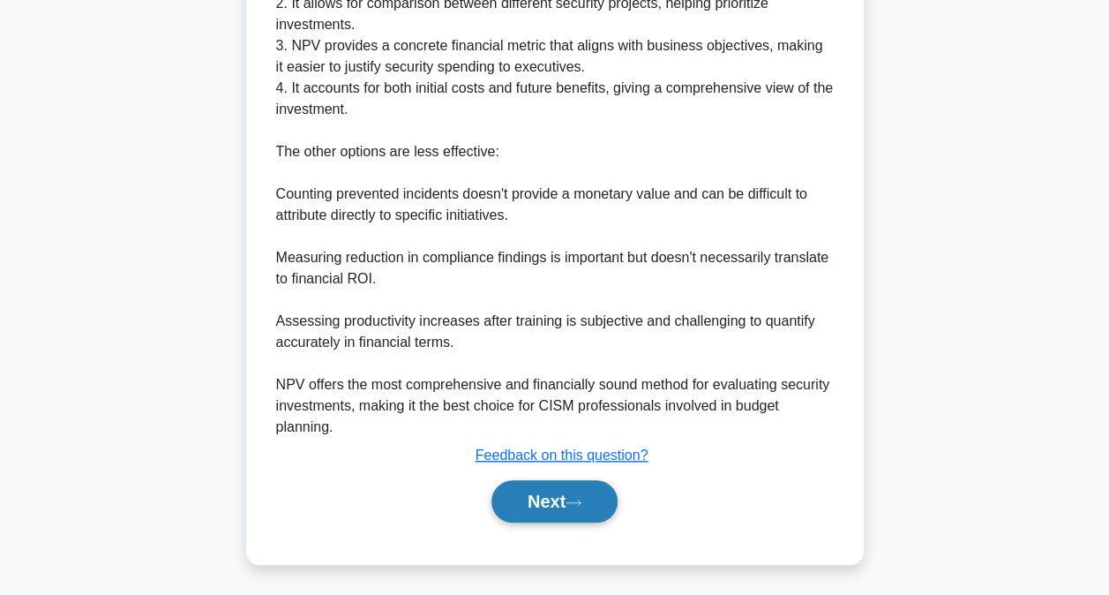
drag, startPoint x: 573, startPoint y: 495, endPoint x: 603, endPoint y: 492, distance: 30.1
click at [575, 498] on icon at bounding box center [574, 503] width 16 height 10
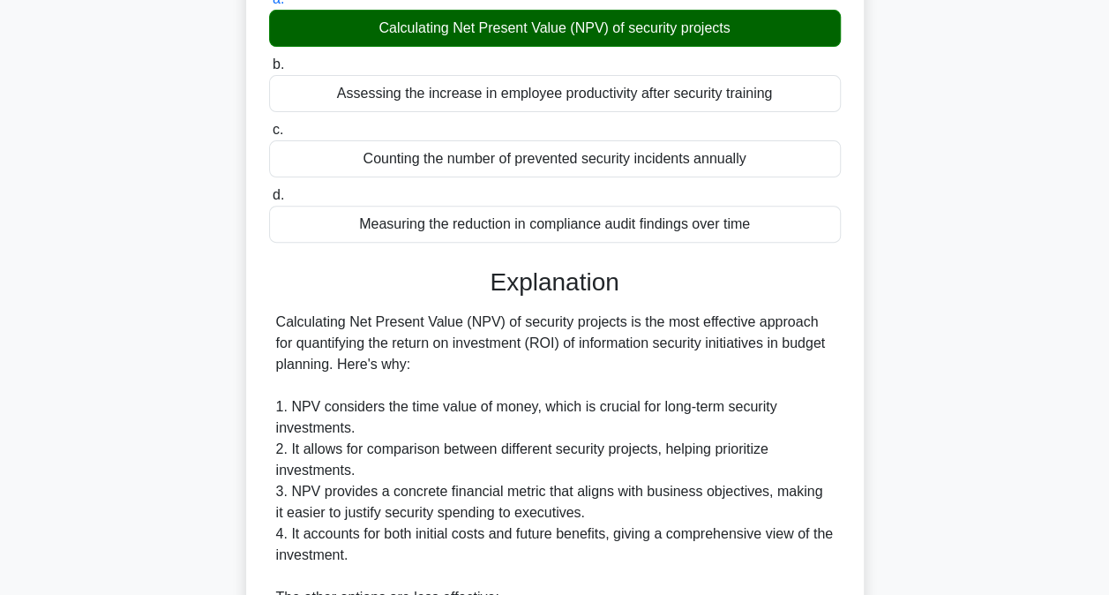
scroll to position [0, 0]
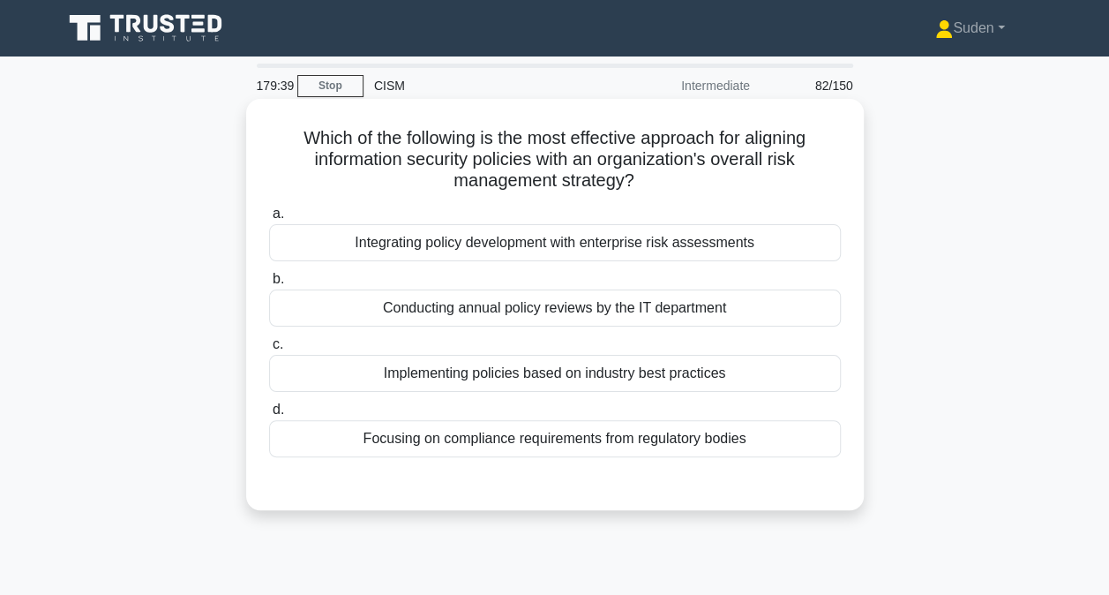
click at [628, 242] on div "Integrating policy development with enterprise risk assessments" at bounding box center [555, 242] width 572 height 37
click at [269, 220] on input "a. Integrating policy development with enterprise risk assessments" at bounding box center [269, 213] width 0 height 11
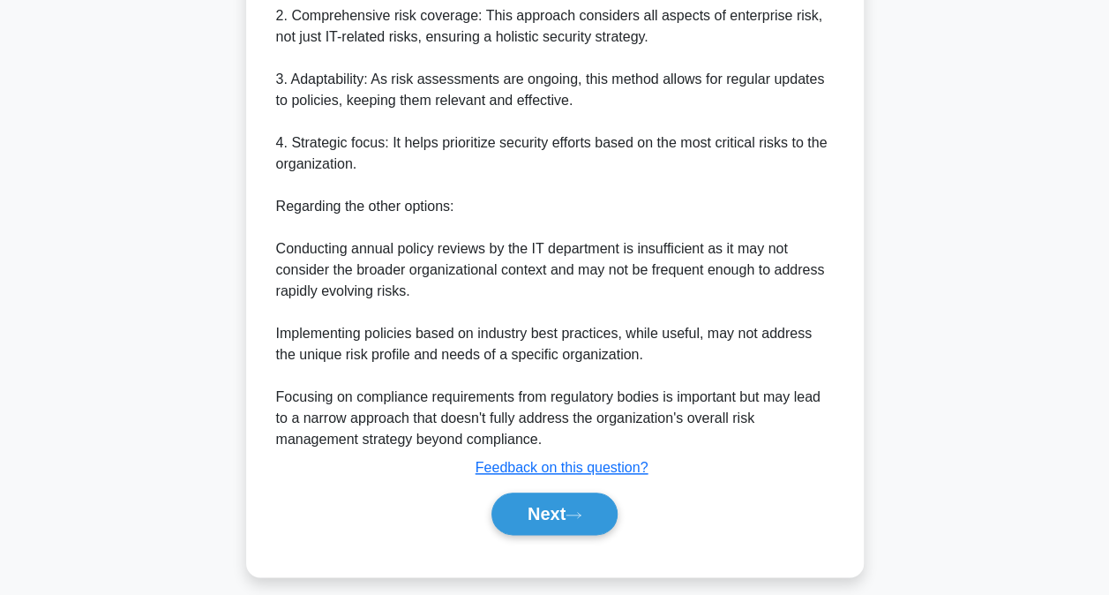
scroll to position [766, 0]
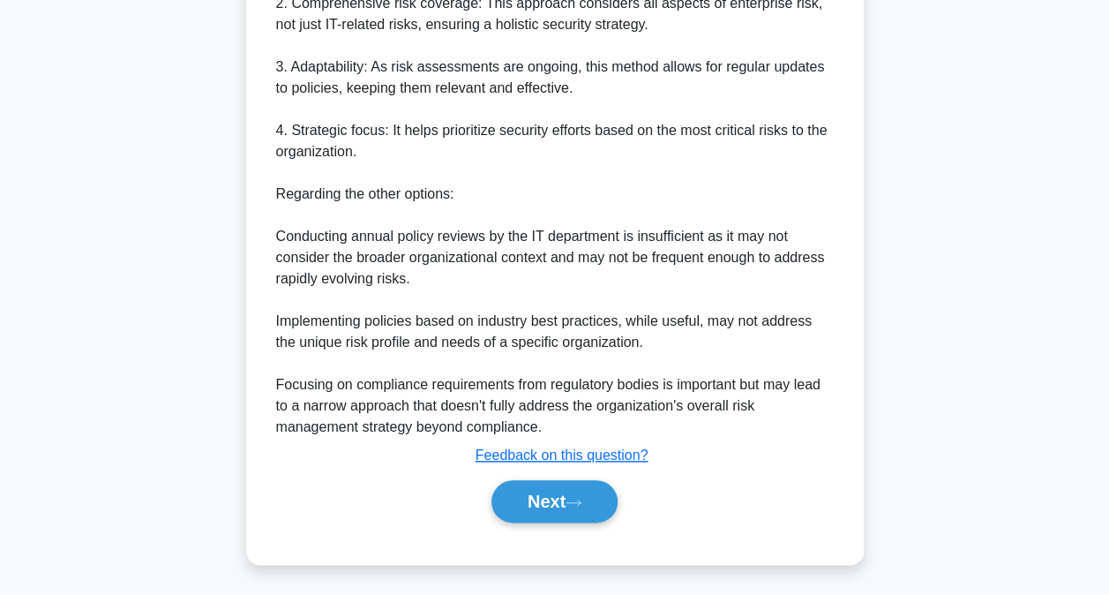
drag, startPoint x: 574, startPoint y: 491, endPoint x: 858, endPoint y: 479, distance: 283.5
click at [579, 491] on button "Next" at bounding box center [554, 501] width 126 height 42
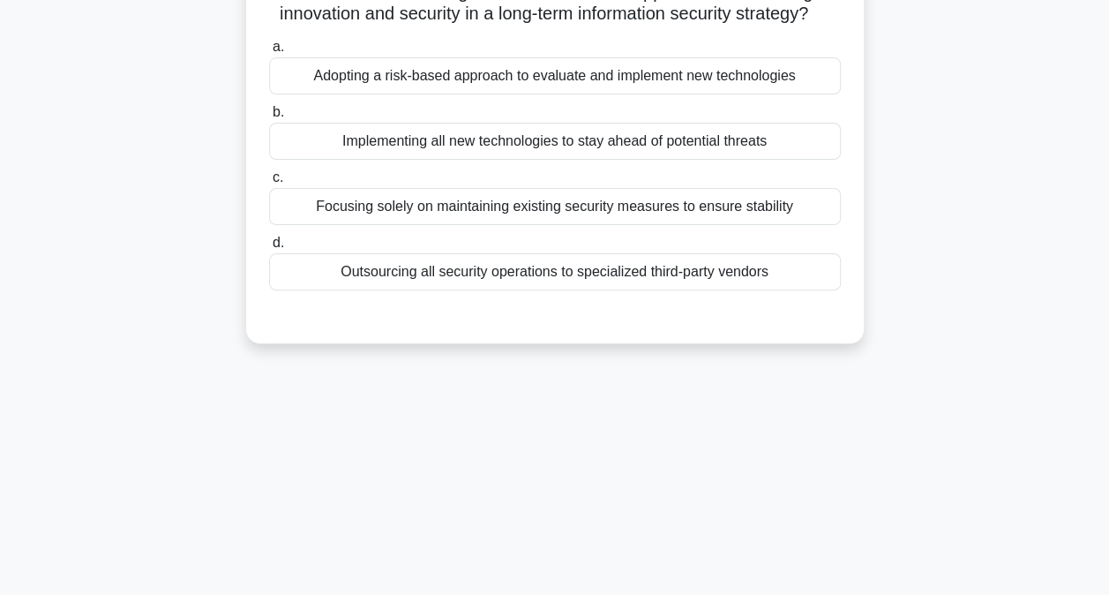
scroll to position [94, 0]
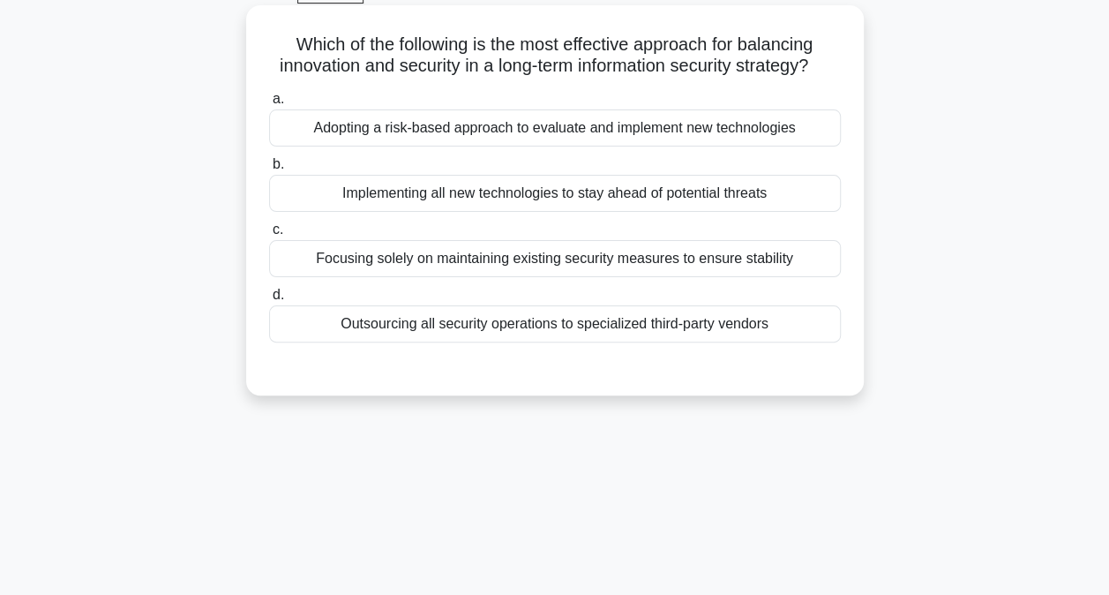
click at [429, 146] on div "Adopting a risk-based approach to evaluate and implement new technologies" at bounding box center [555, 127] width 572 height 37
click at [269, 105] on input "a. Adopting a risk-based approach to evaluate and implement new technologies" at bounding box center [269, 99] width 0 height 11
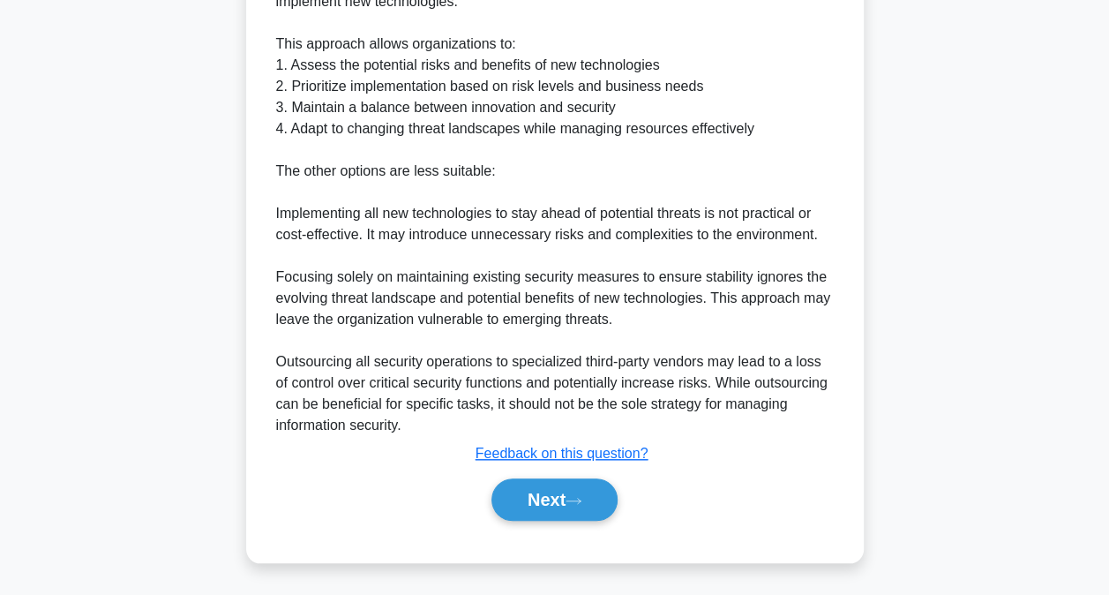
scroll to position [575, 0]
drag, startPoint x: 551, startPoint y: 499, endPoint x: 559, endPoint y: 497, distance: 9.2
click at [551, 499] on button "Next" at bounding box center [554, 498] width 126 height 42
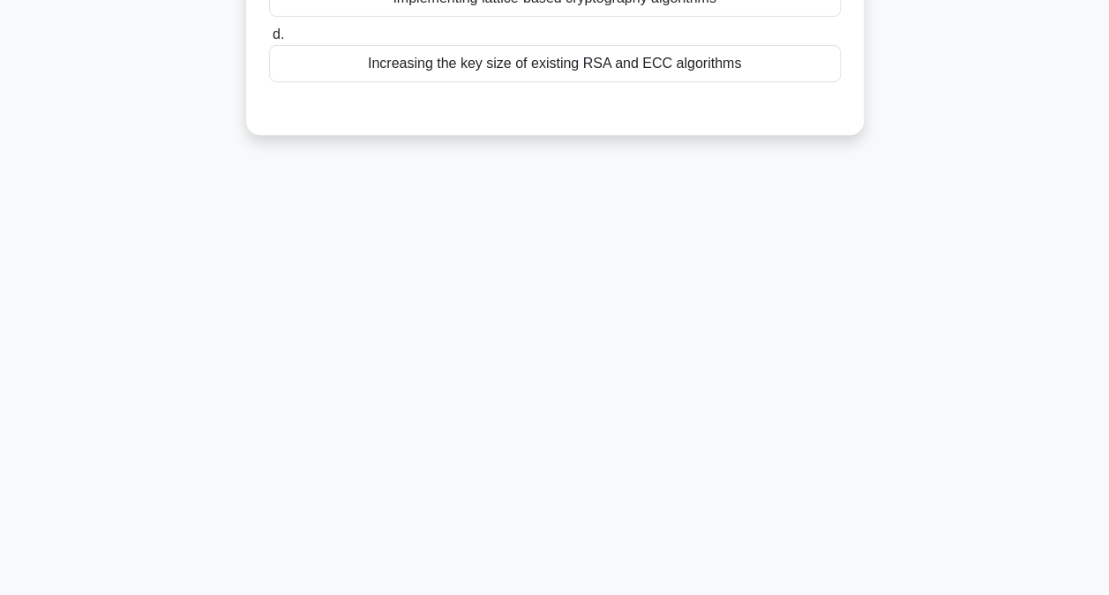
scroll to position [5, 0]
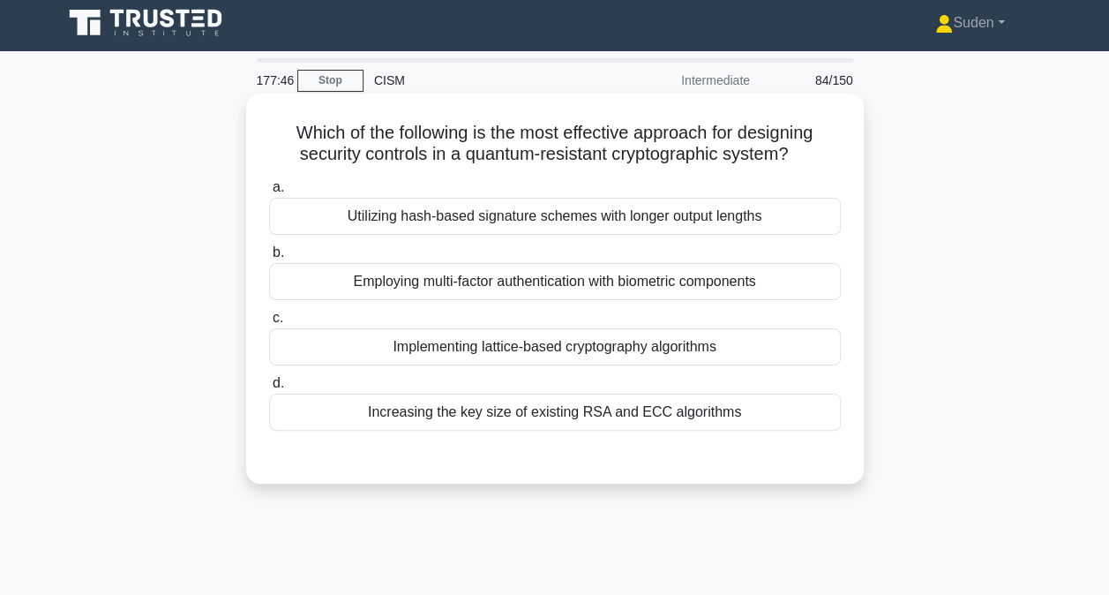
click at [641, 348] on div "Implementing lattice-based cryptography algorithms" at bounding box center [555, 346] width 572 height 37
click at [269, 324] on input "c. Implementing lattice-based cryptography algorithms" at bounding box center [269, 317] width 0 height 11
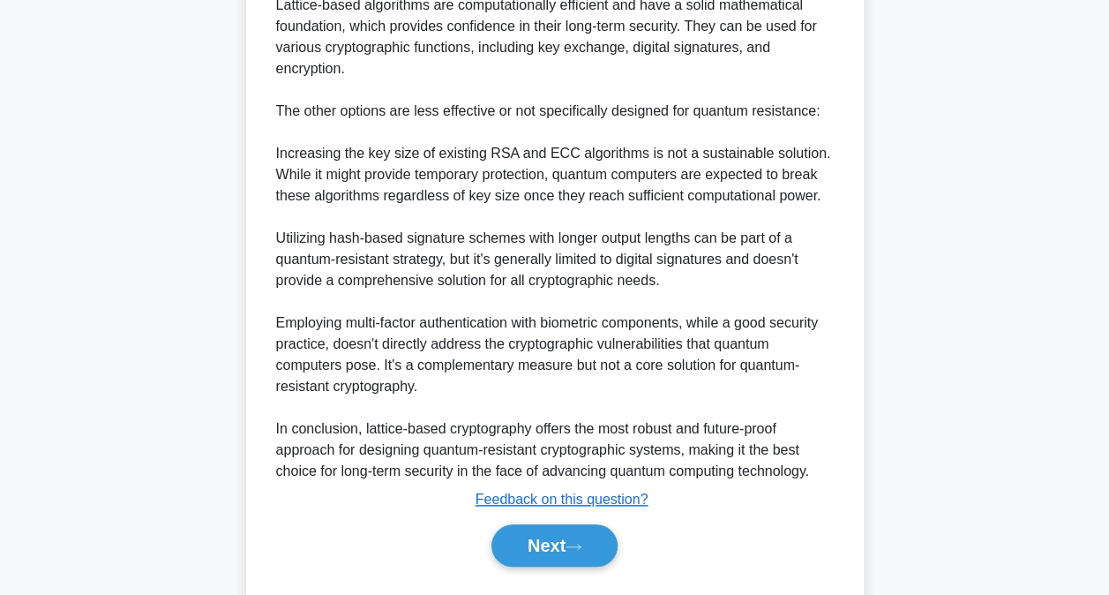
scroll to position [702, 0]
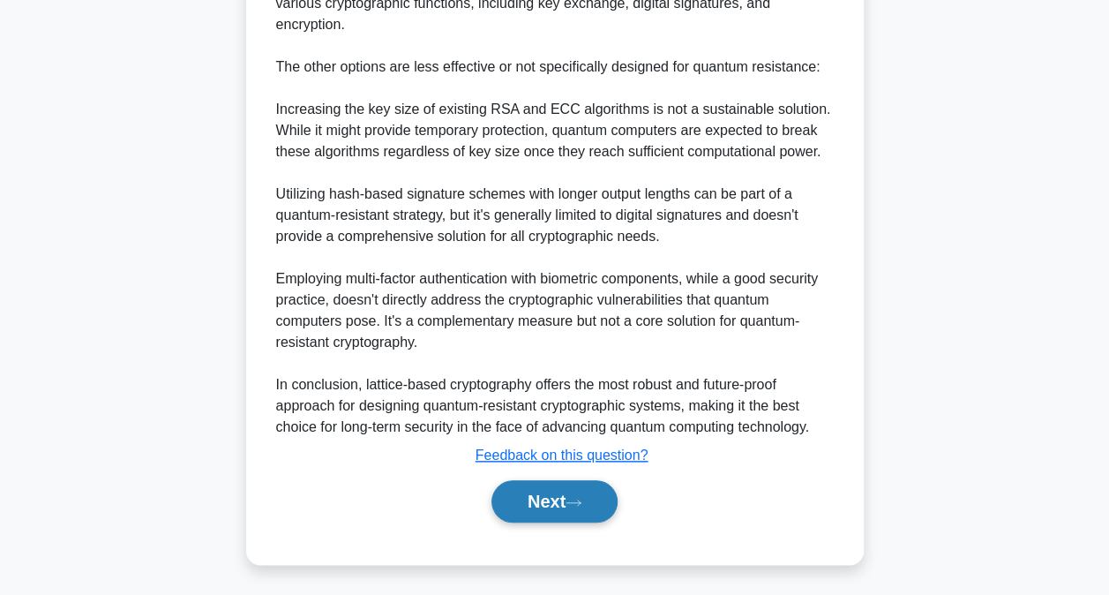
click at [596, 493] on button "Next" at bounding box center [554, 501] width 126 height 42
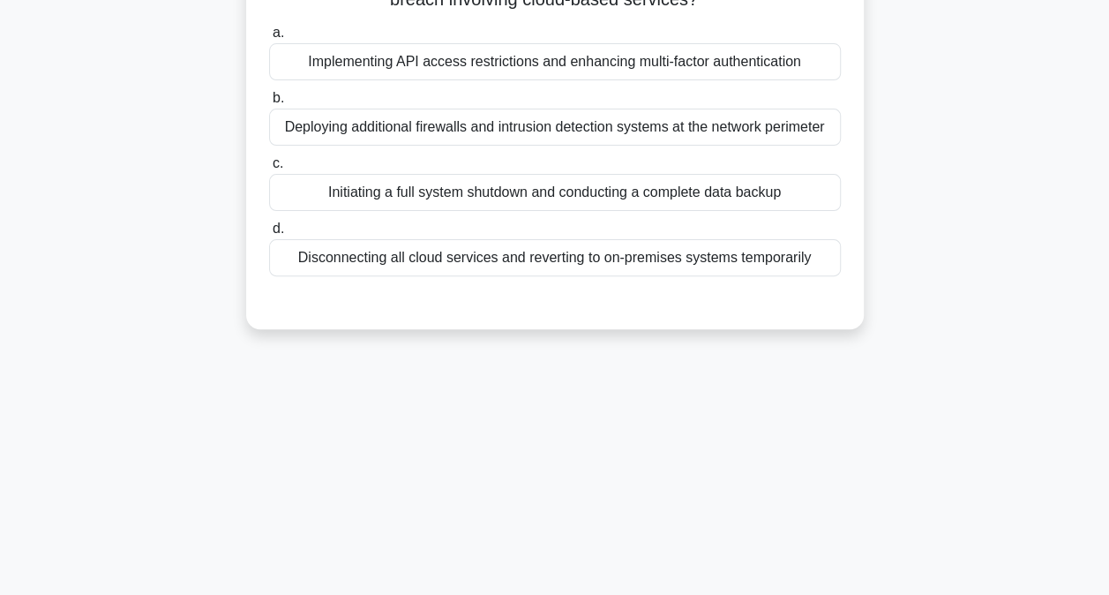
scroll to position [0, 0]
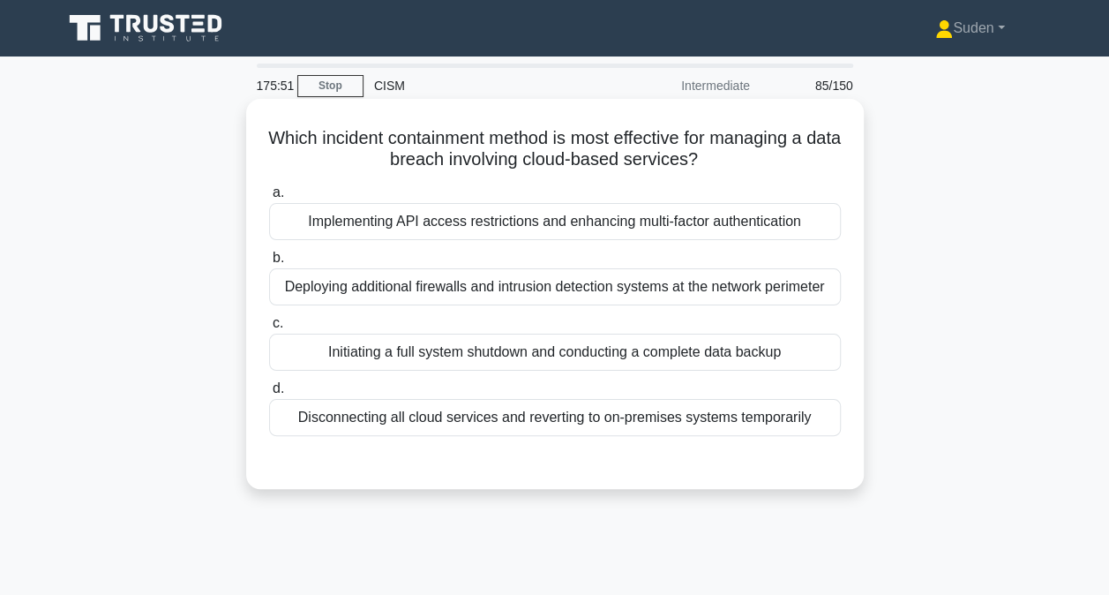
click at [509, 229] on div "Implementing API access restrictions and enhancing multi-factor authentication" at bounding box center [555, 221] width 572 height 37
click at [269, 199] on input "a. Implementing API access restrictions and enhancing multi-factor authenticati…" at bounding box center [269, 192] width 0 height 11
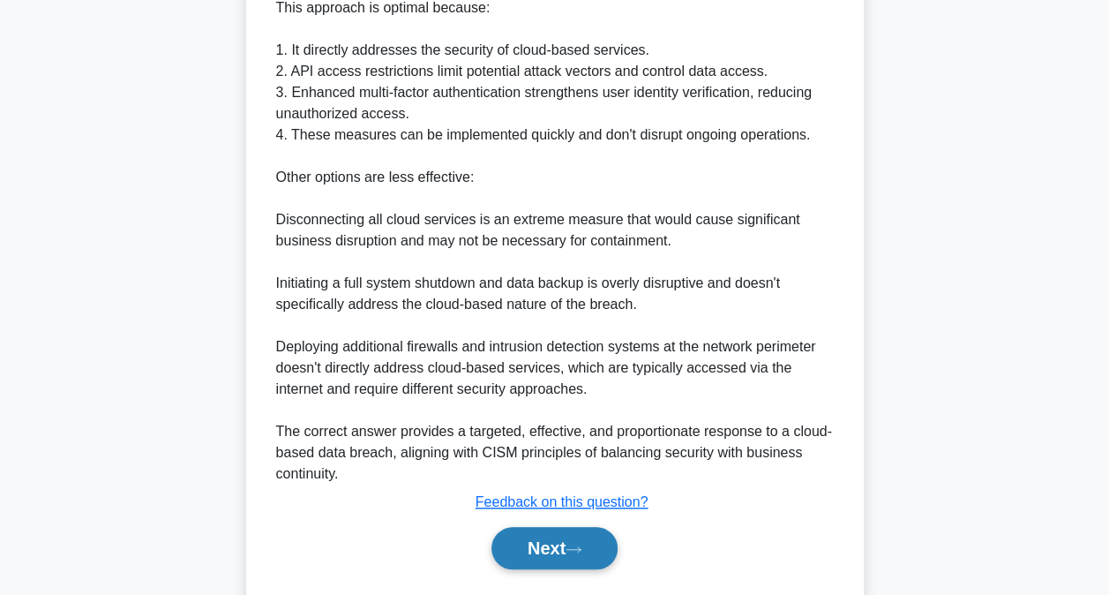
scroll to position [639, 0]
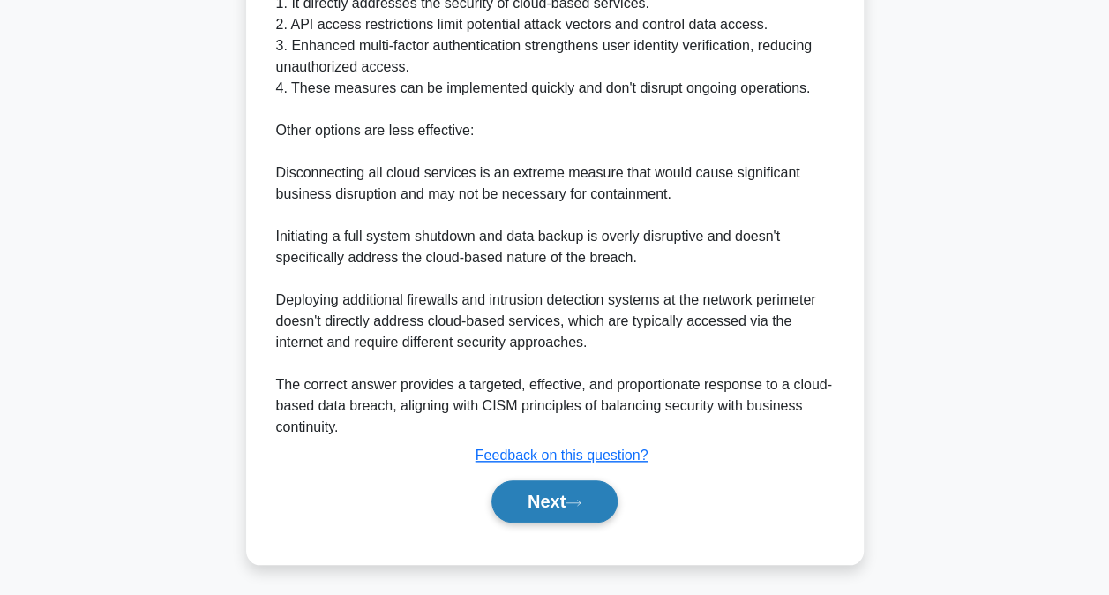
click at [573, 501] on icon at bounding box center [574, 503] width 16 height 10
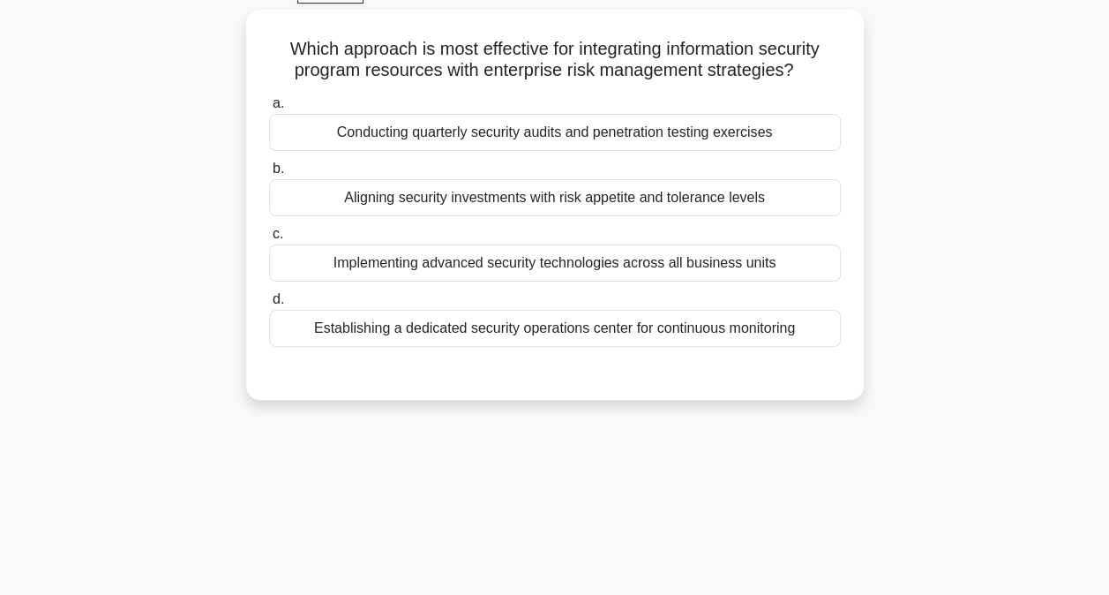
scroll to position [0, 0]
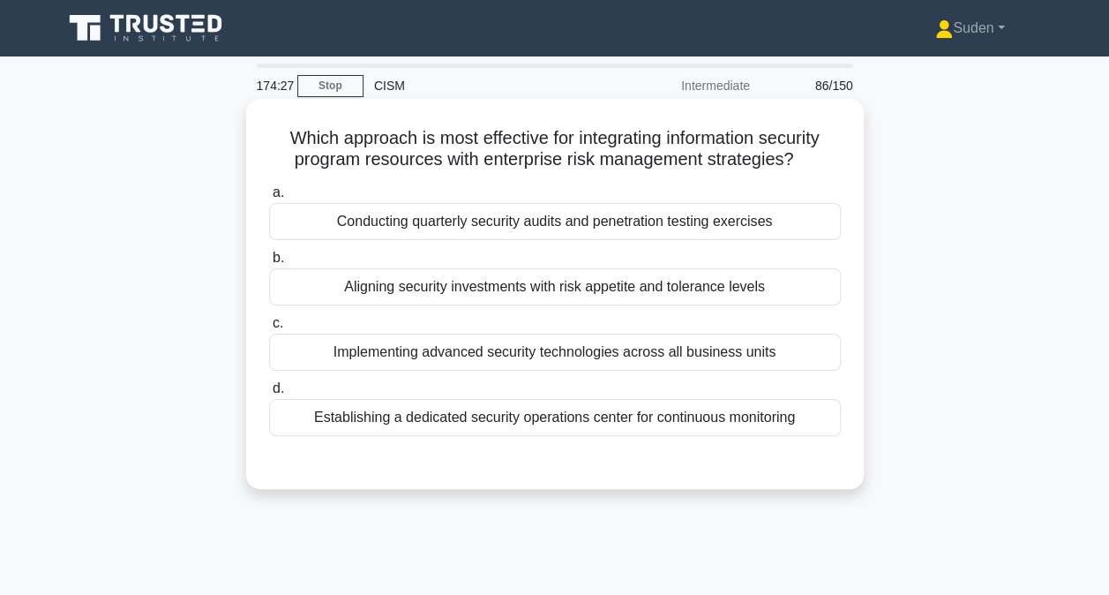
click at [545, 281] on div "Aligning security investments with risk appetite and tolerance levels" at bounding box center [555, 286] width 572 height 37
click at [750, 272] on div "Aligning security investments with risk appetite and tolerance levels" at bounding box center [555, 286] width 572 height 37
click at [269, 264] on input "b. Aligning security investments with risk appetite and tolerance levels" at bounding box center [269, 257] width 0 height 11
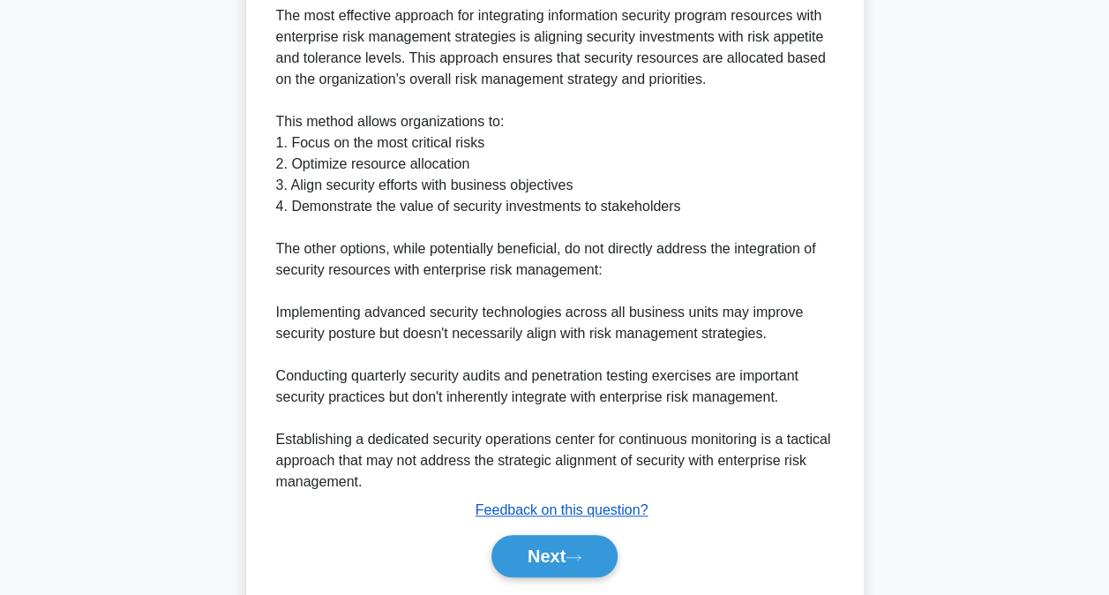
scroll to position [554, 0]
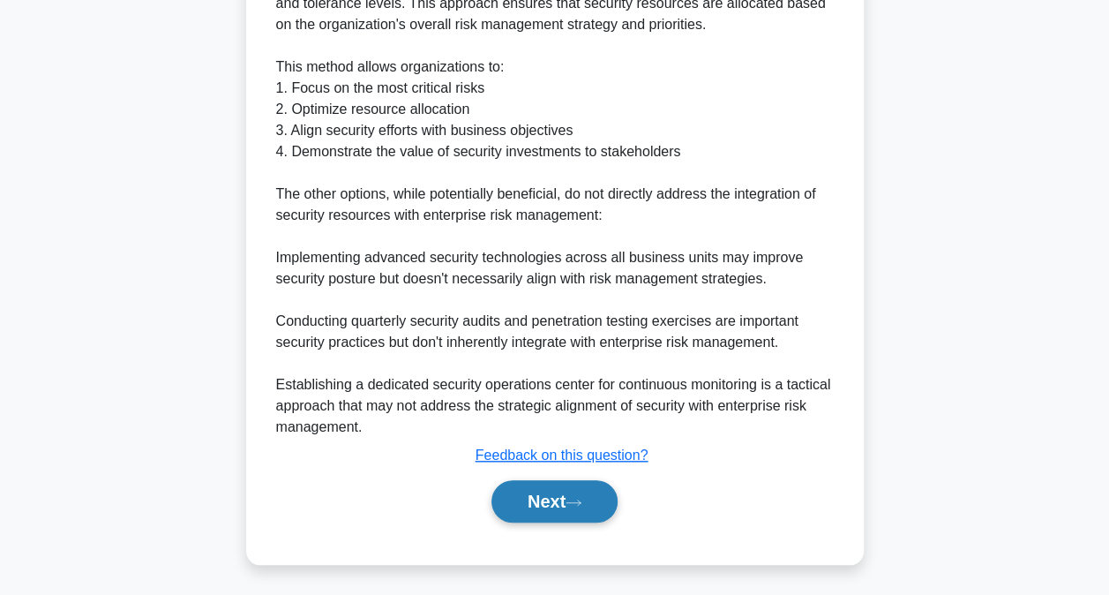
click at [572, 494] on button "Next" at bounding box center [554, 501] width 126 height 42
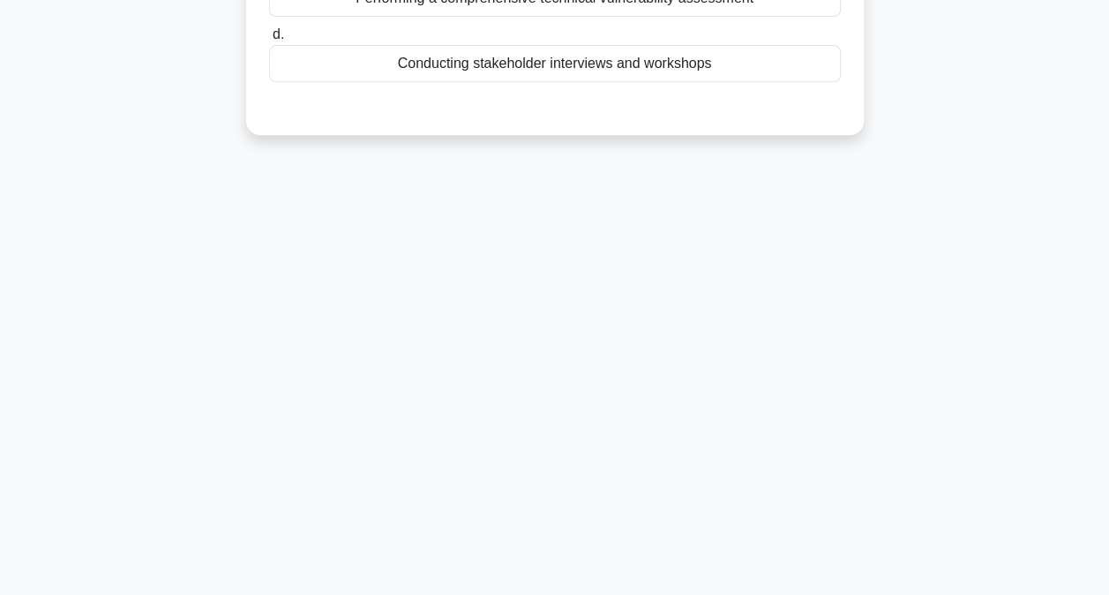
scroll to position [5, 0]
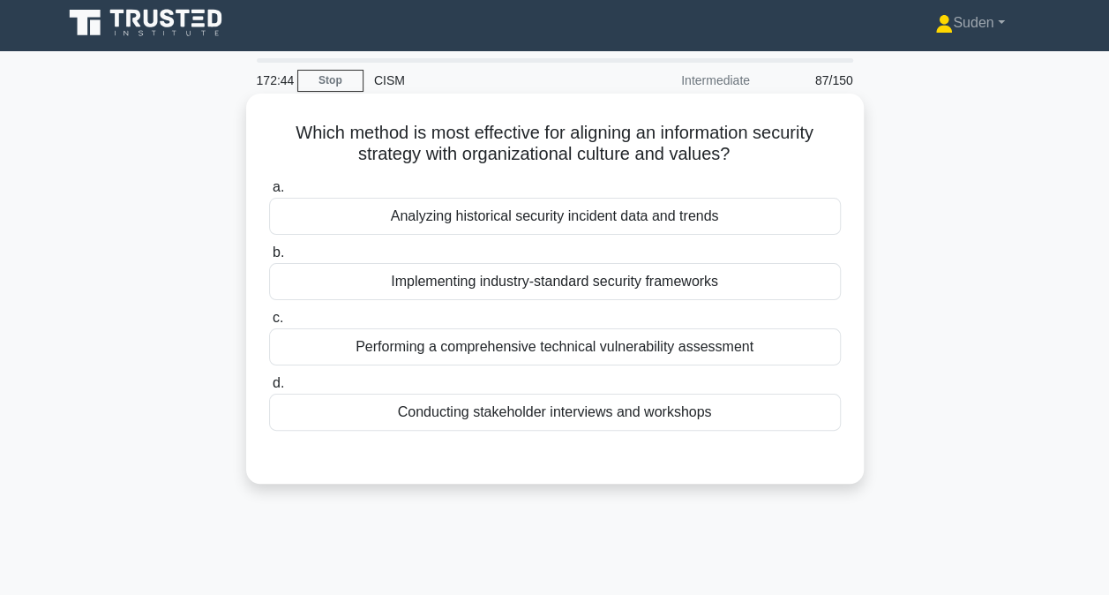
click at [450, 411] on div "Conducting stakeholder interviews and workshops" at bounding box center [555, 412] width 572 height 37
click at [269, 389] on input "d. Conducting stakeholder interviews and workshops" at bounding box center [269, 383] width 0 height 11
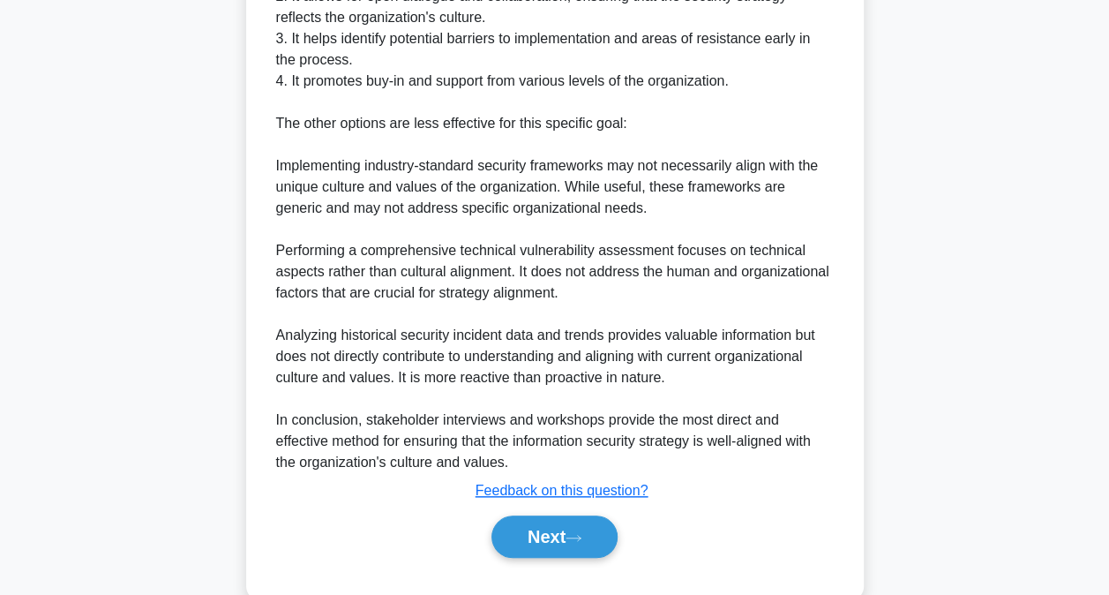
scroll to position [681, 0]
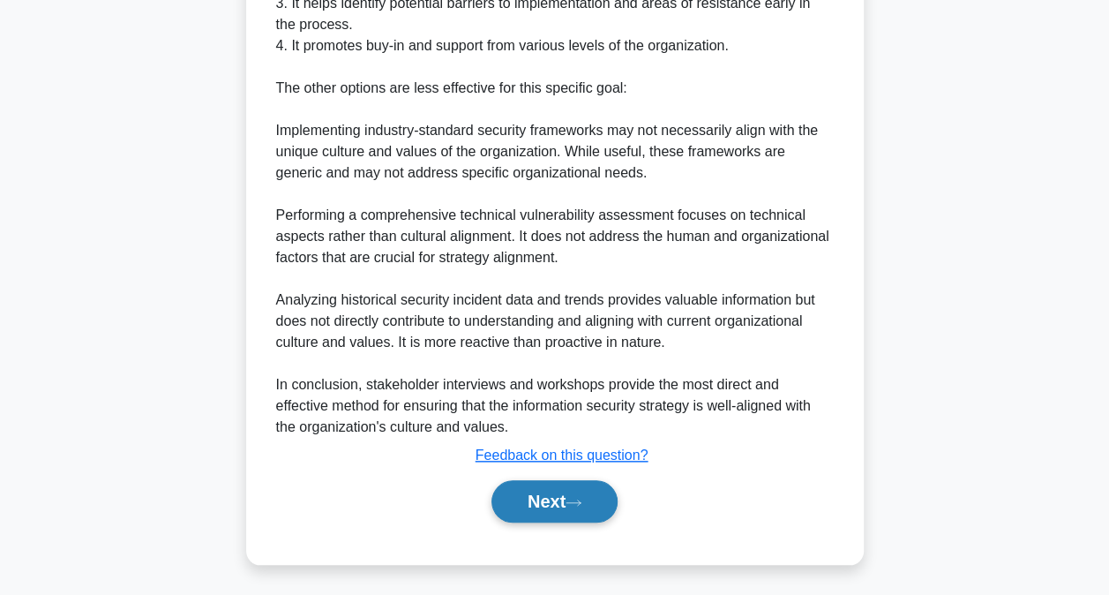
click at [563, 505] on button "Next" at bounding box center [554, 501] width 126 height 42
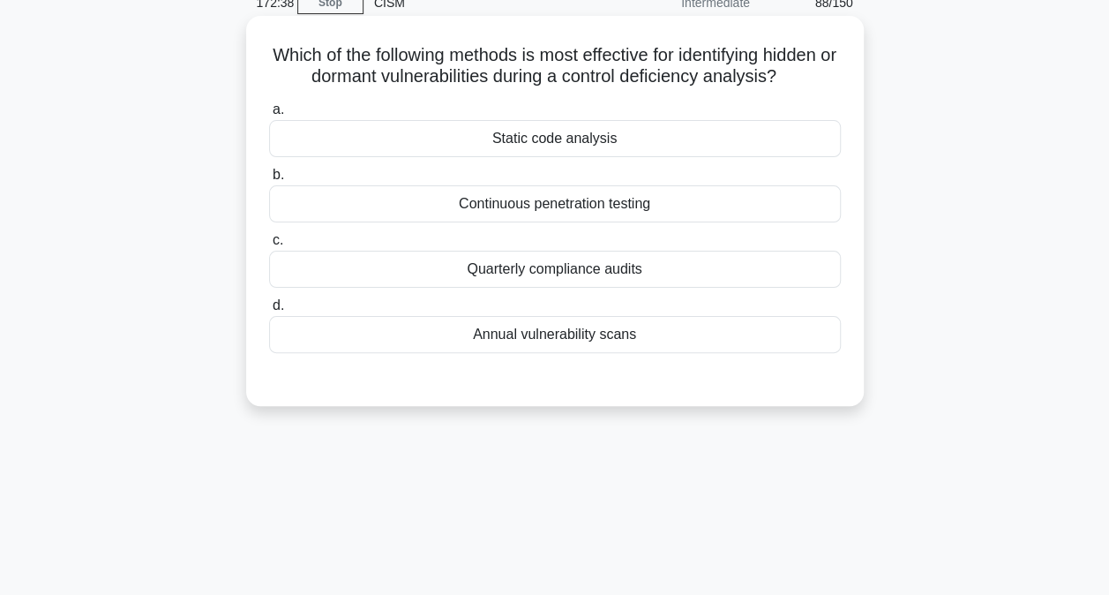
scroll to position [5, 0]
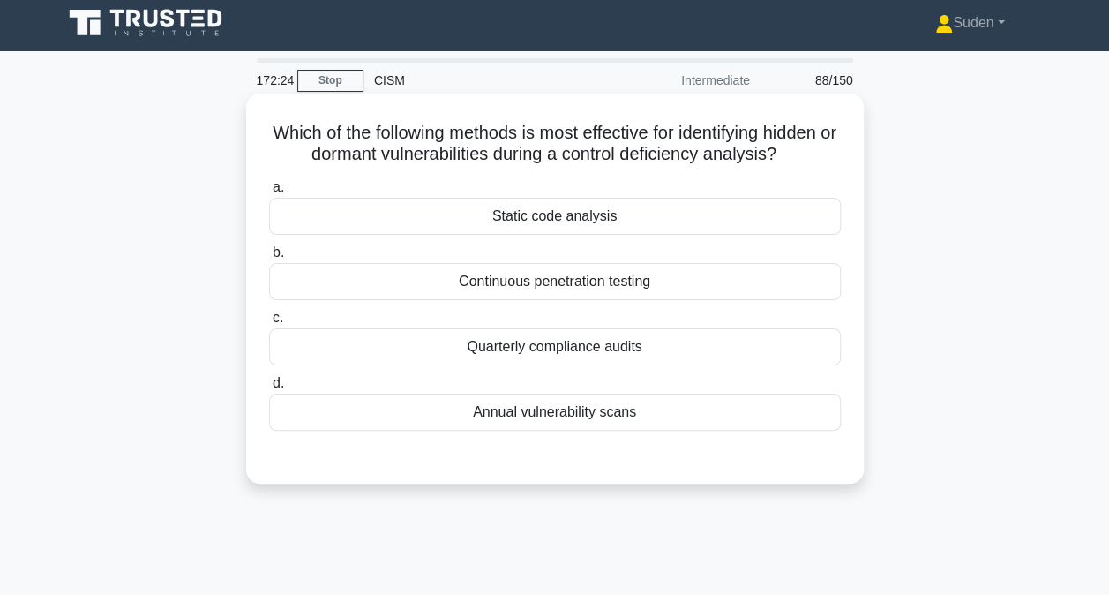
drag, startPoint x: 573, startPoint y: 214, endPoint x: 690, endPoint y: 226, distance: 117.0
click at [574, 214] on div "Static code analysis" at bounding box center [555, 216] width 572 height 37
click at [269, 193] on input "a. Static code analysis" at bounding box center [269, 187] width 0 height 11
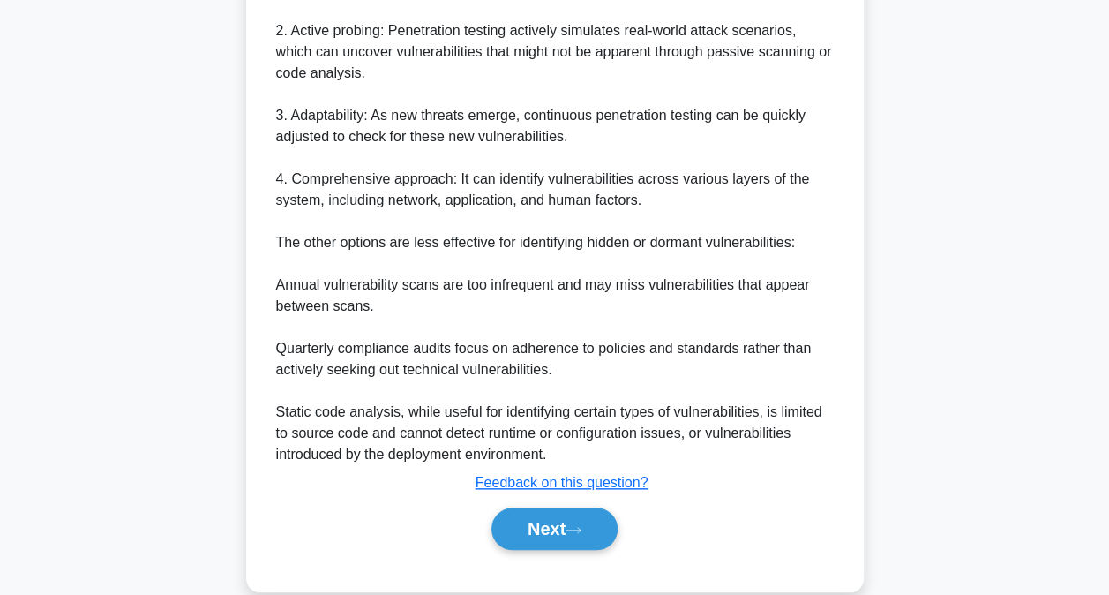
scroll to position [663, 0]
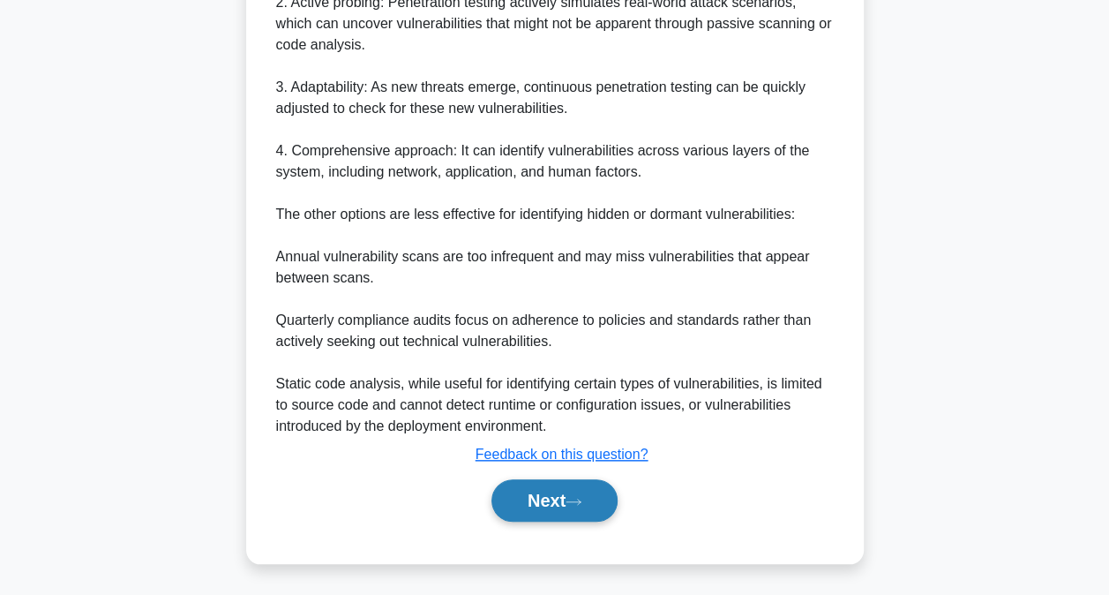
click at [603, 503] on button "Next" at bounding box center [554, 500] width 126 height 42
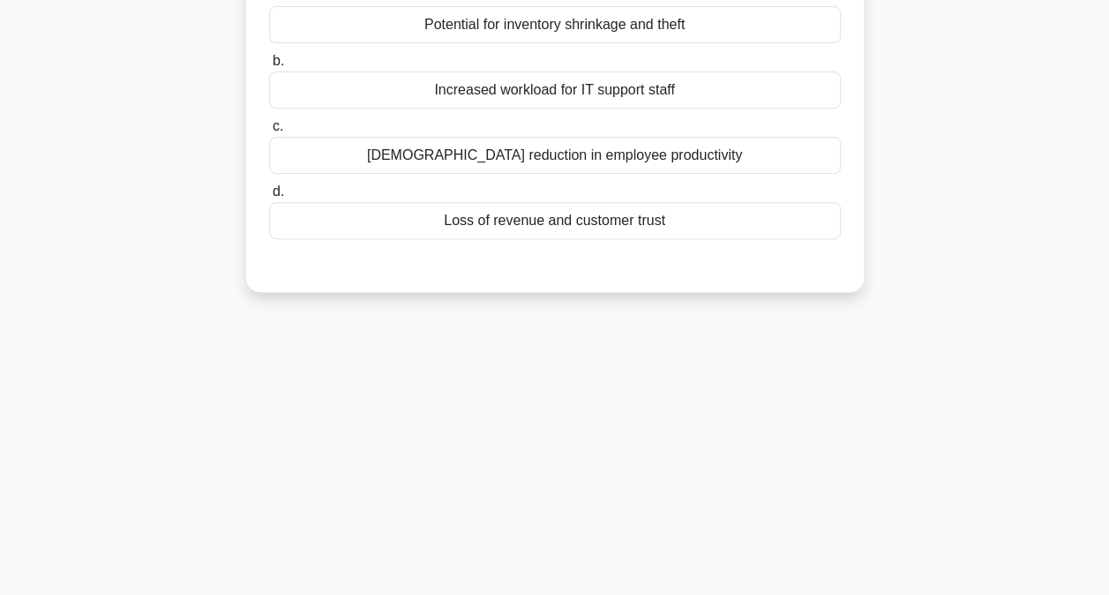
scroll to position [94, 0]
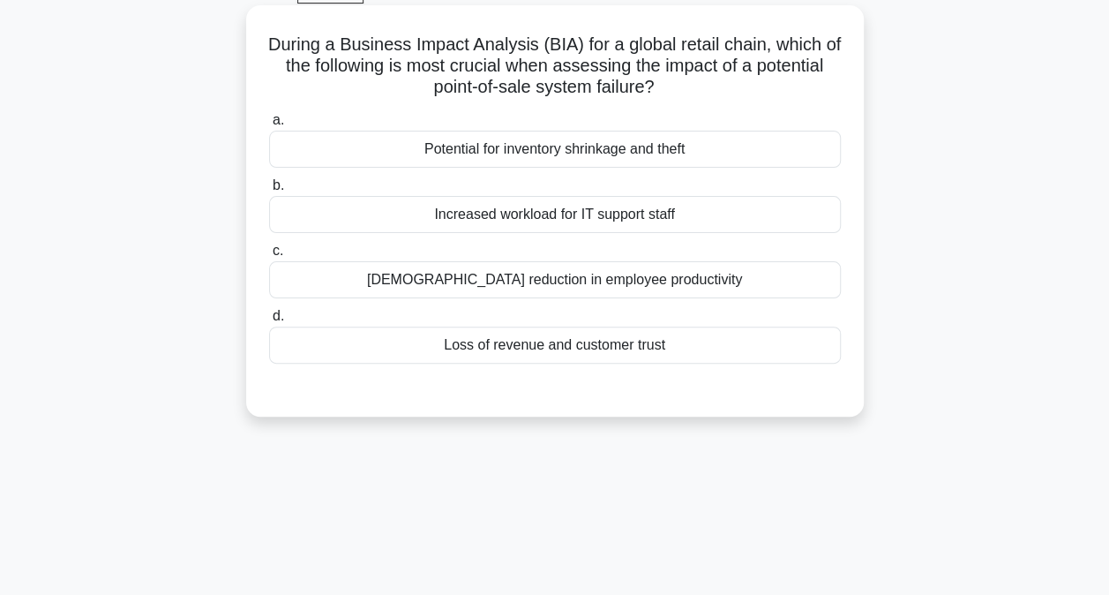
click at [603, 157] on div "Potential for inventory shrinkage and theft" at bounding box center [555, 149] width 572 height 37
click at [269, 126] on input "a. Potential for inventory shrinkage and theft" at bounding box center [269, 120] width 0 height 11
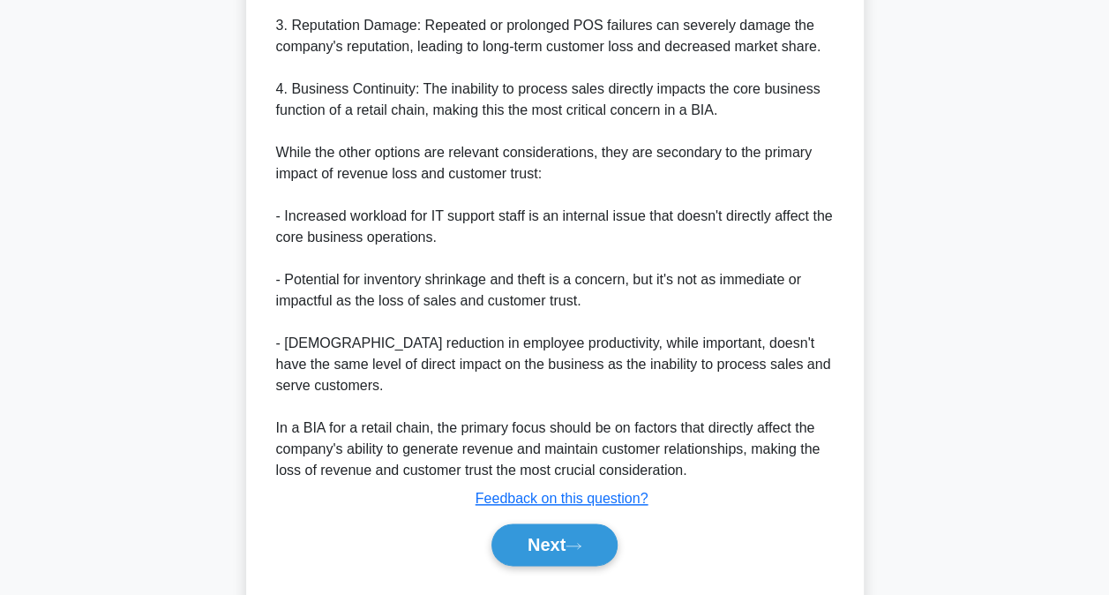
scroll to position [768, 0]
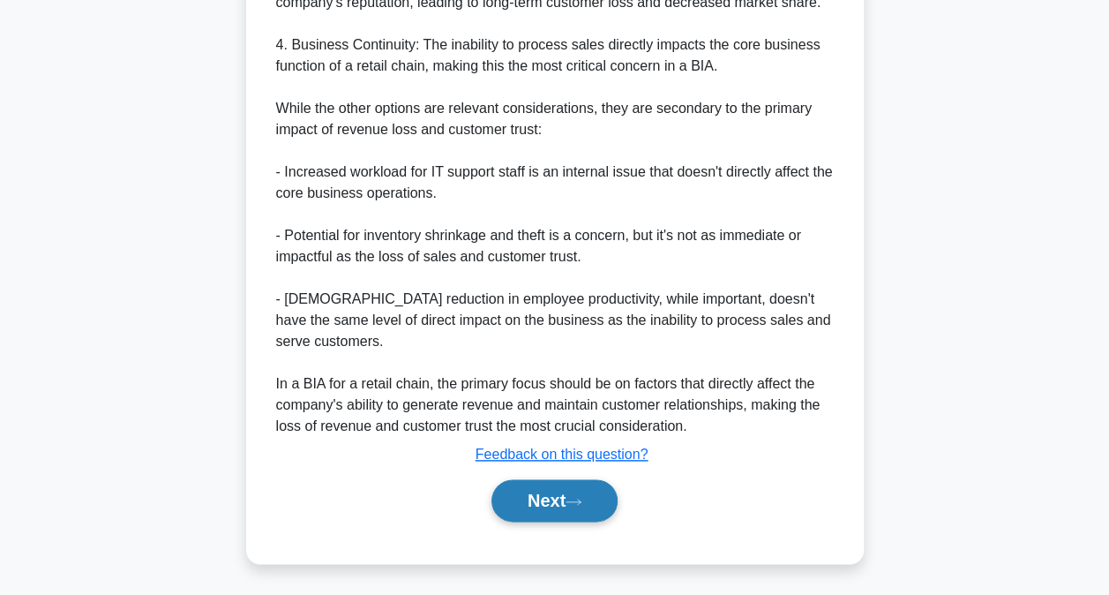
click at [558, 503] on button "Next" at bounding box center [554, 500] width 126 height 42
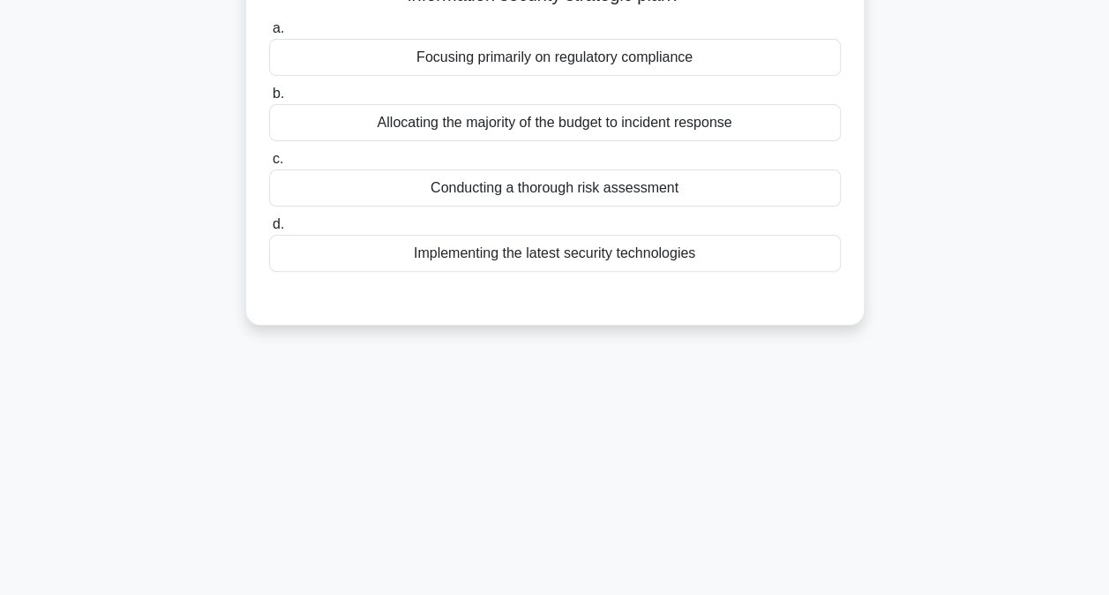
scroll to position [0, 0]
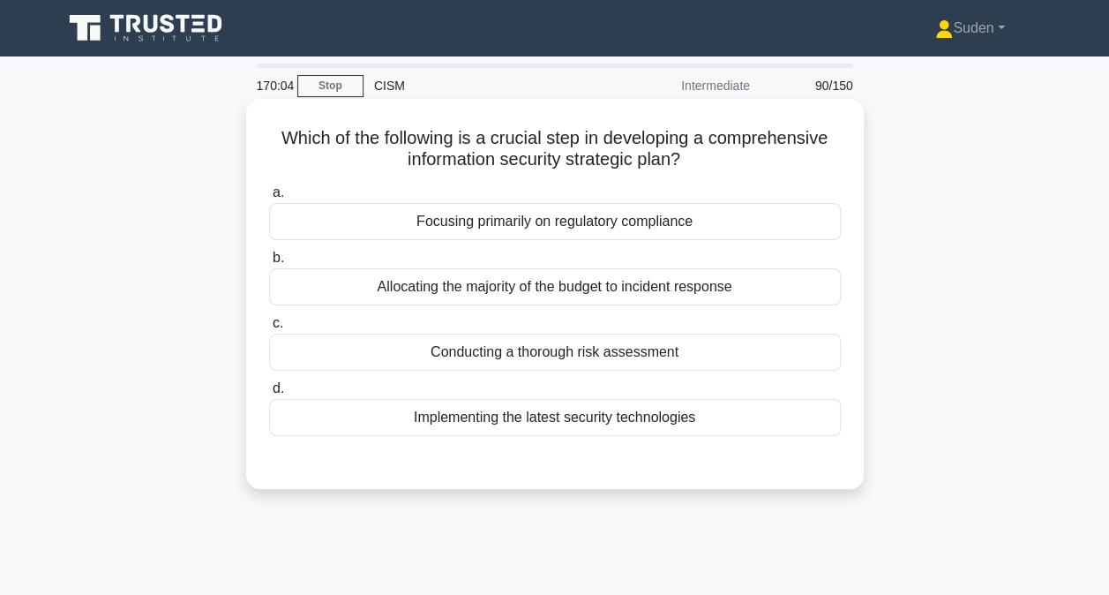
click at [541, 360] on div "Conducting a thorough risk assessment" at bounding box center [555, 352] width 572 height 37
click at [269, 329] on input "c. Conducting a thorough risk assessment" at bounding box center [269, 323] width 0 height 11
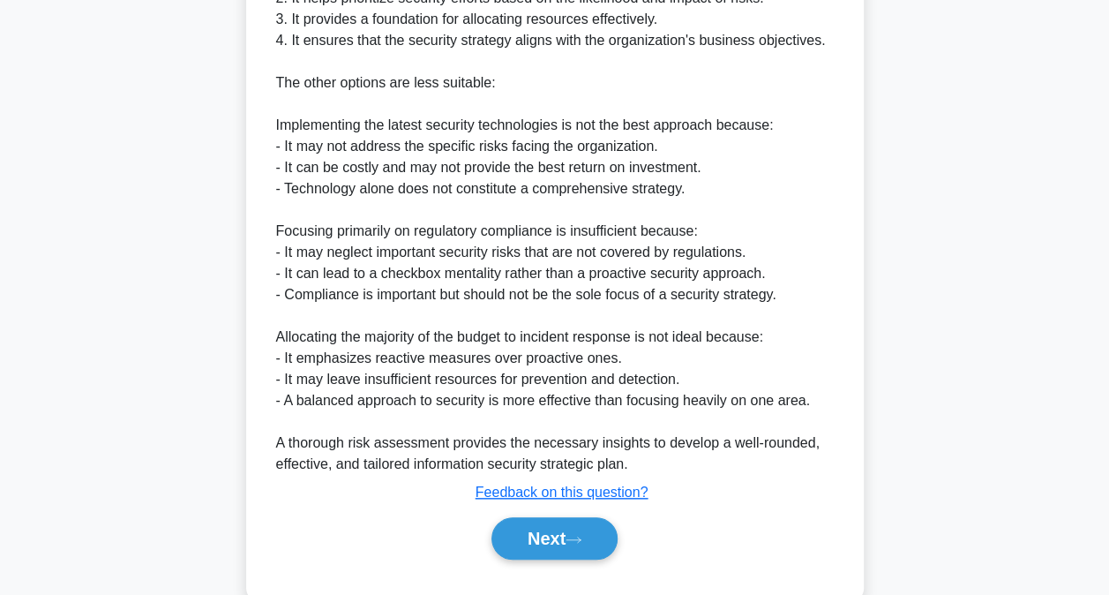
scroll to position [639, 0]
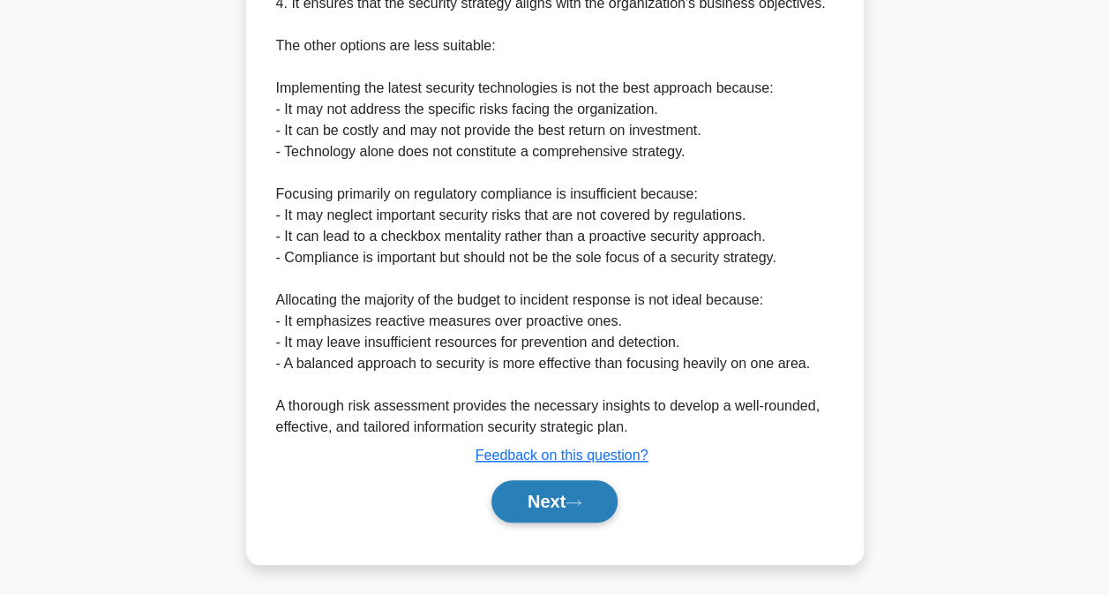
click at [602, 487] on button "Next" at bounding box center [554, 501] width 126 height 42
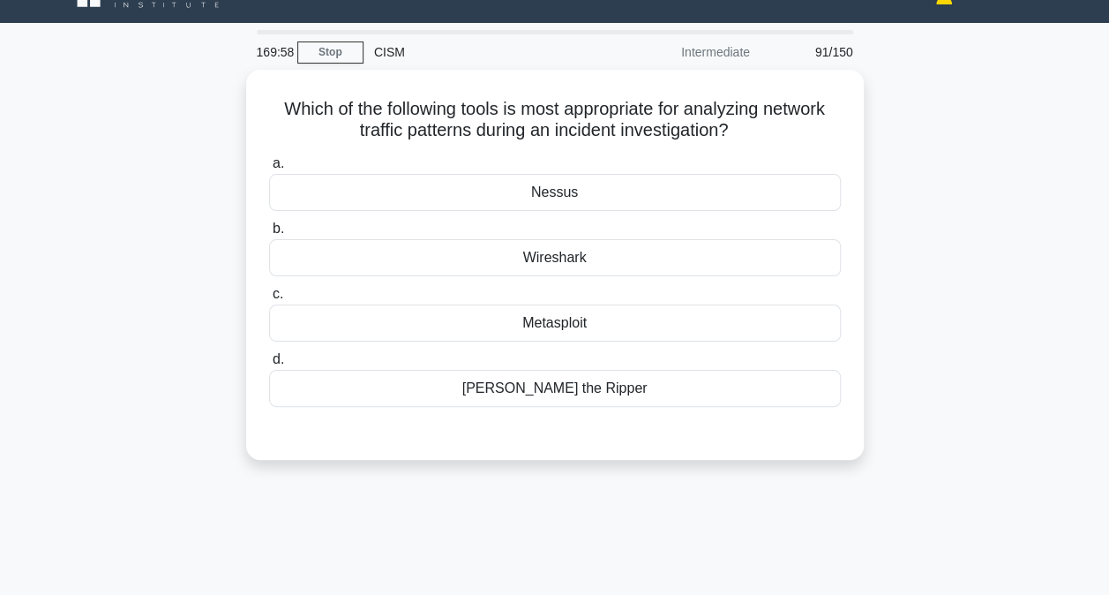
scroll to position [5, 0]
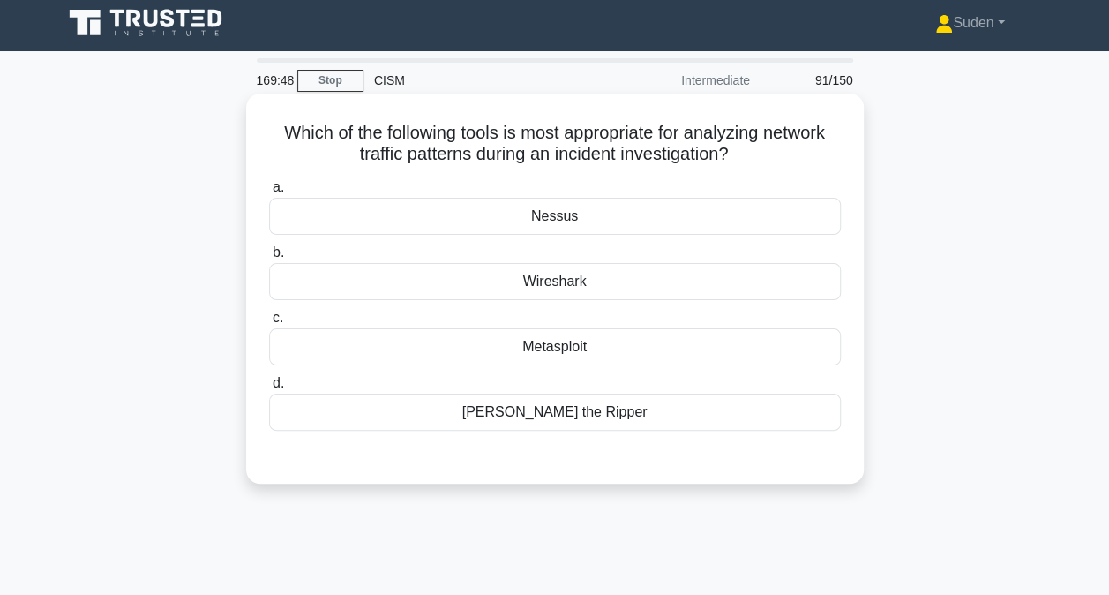
click at [558, 286] on div "Wireshark" at bounding box center [555, 281] width 572 height 37
click at [269, 259] on input "b. Wireshark" at bounding box center [269, 252] width 0 height 11
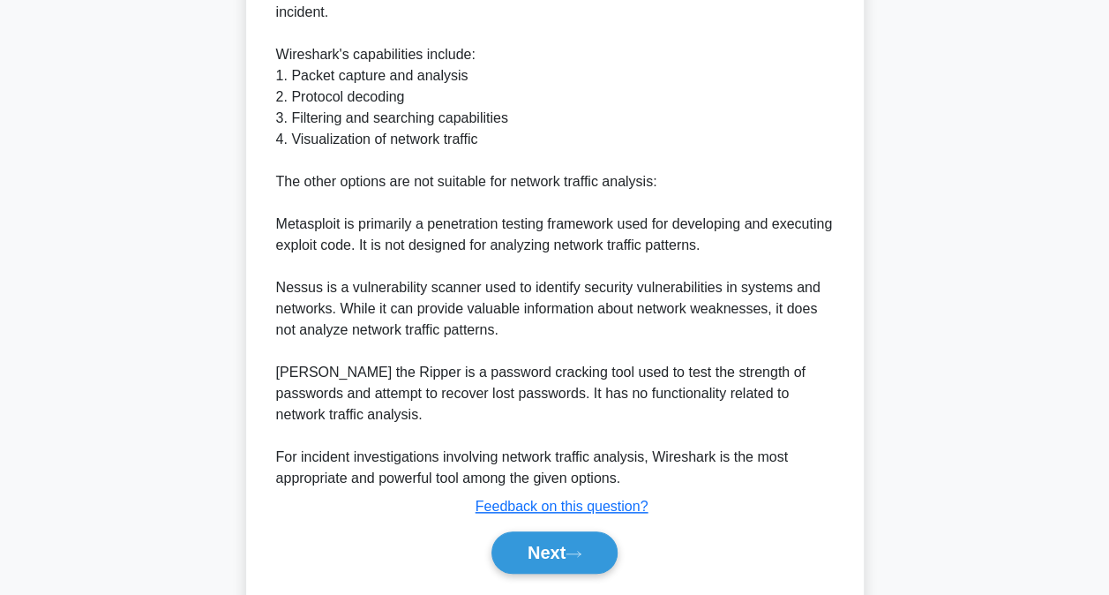
scroll to position [660, 0]
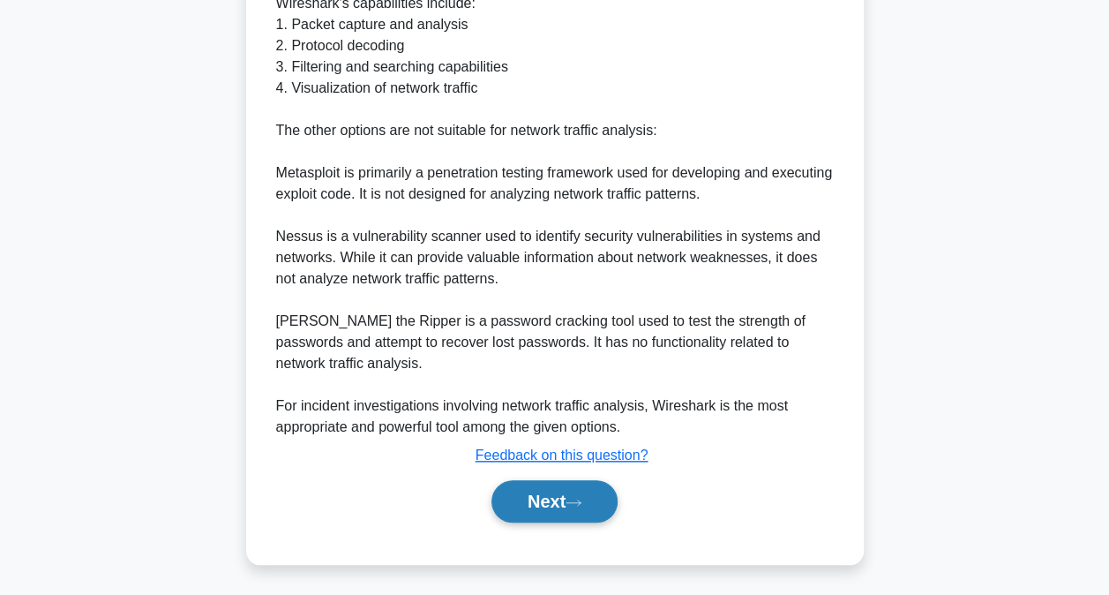
click at [551, 502] on button "Next" at bounding box center [554, 501] width 126 height 42
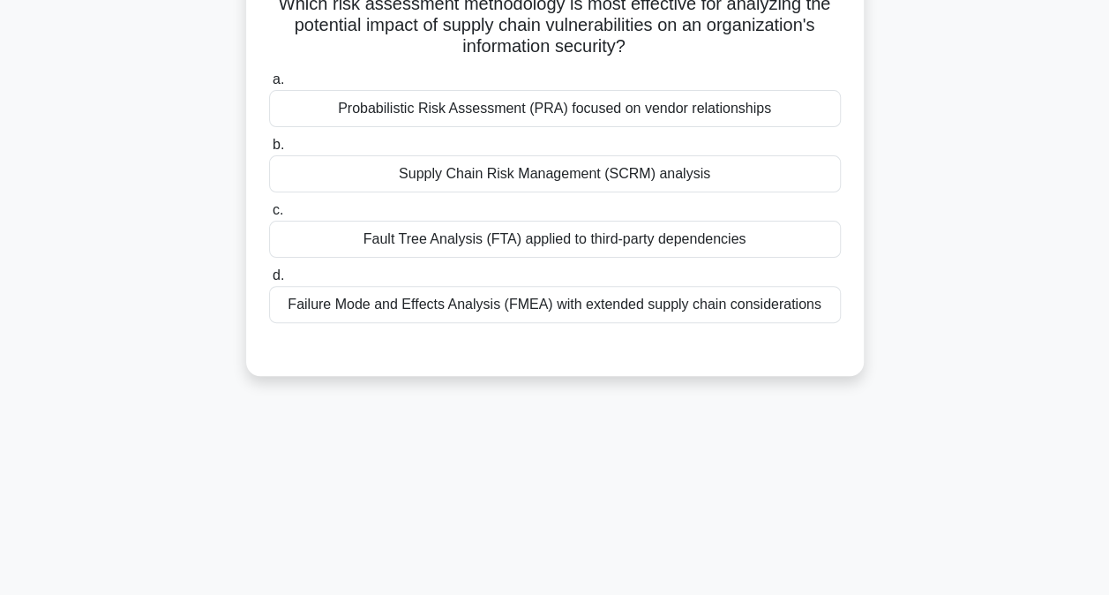
scroll to position [0, 0]
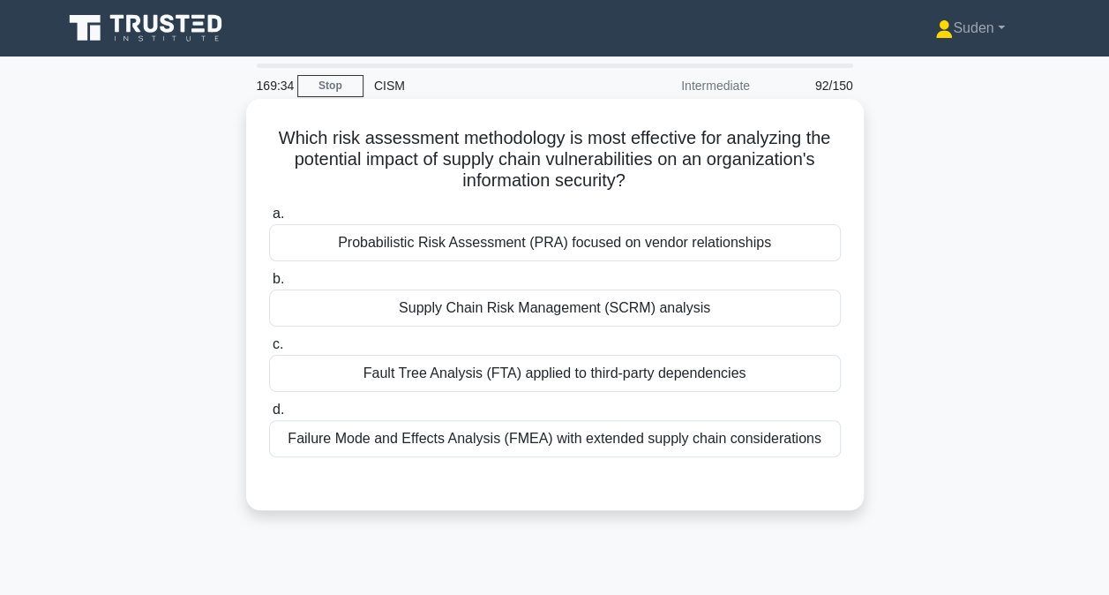
click at [577, 309] on div "Supply Chain Risk Management (SCRM) analysis" at bounding box center [555, 307] width 572 height 37
click at [269, 285] on input "b. Supply Chain Risk Management (SCRM) analysis" at bounding box center [269, 279] width 0 height 11
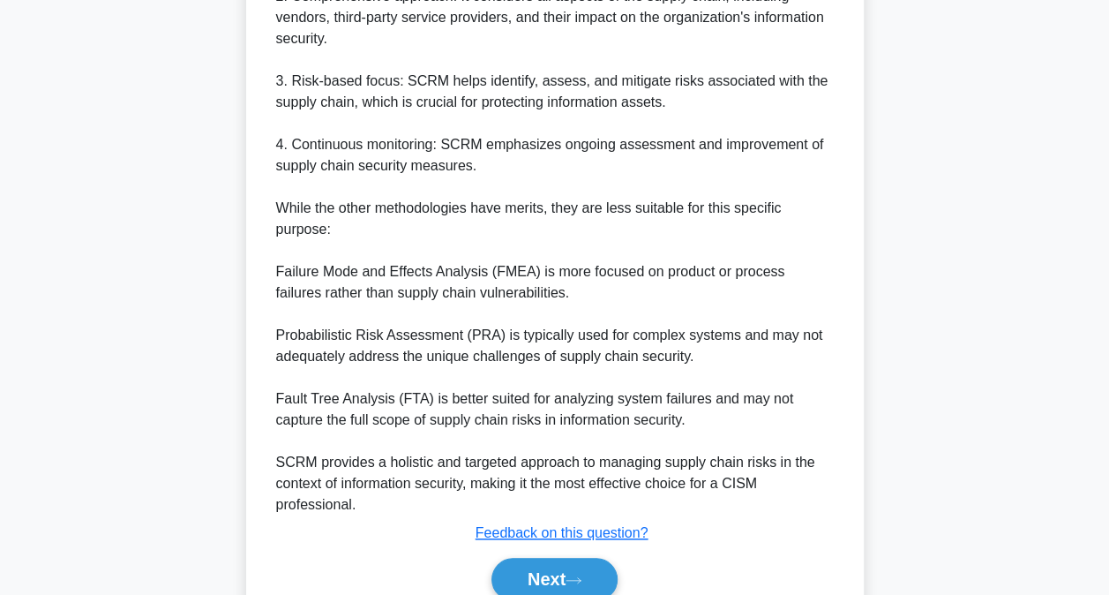
scroll to position [706, 0]
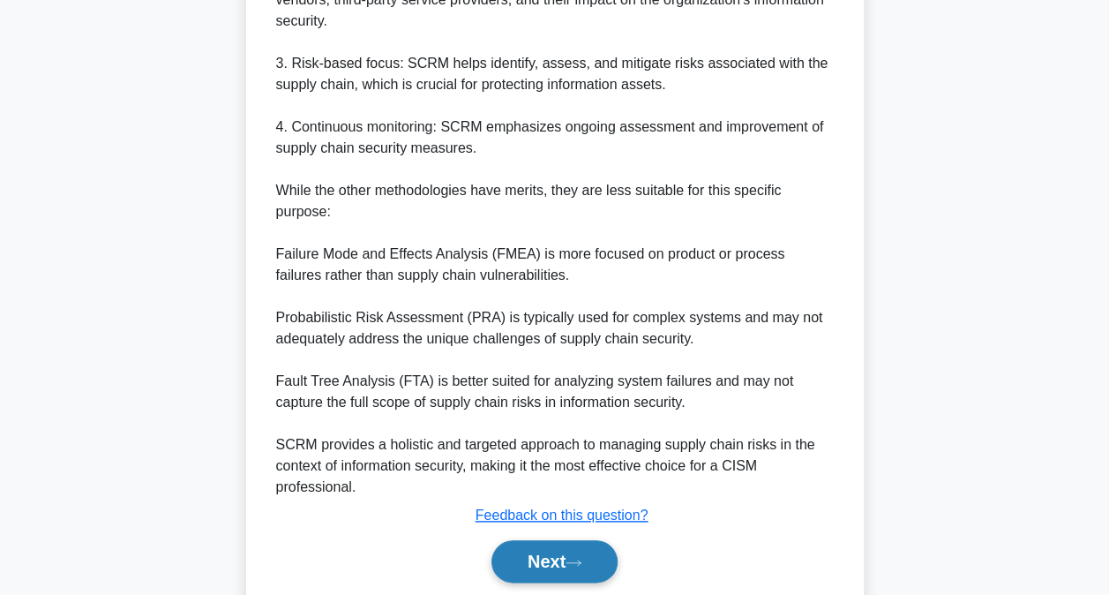
click at [581, 544] on button "Next" at bounding box center [554, 561] width 126 height 42
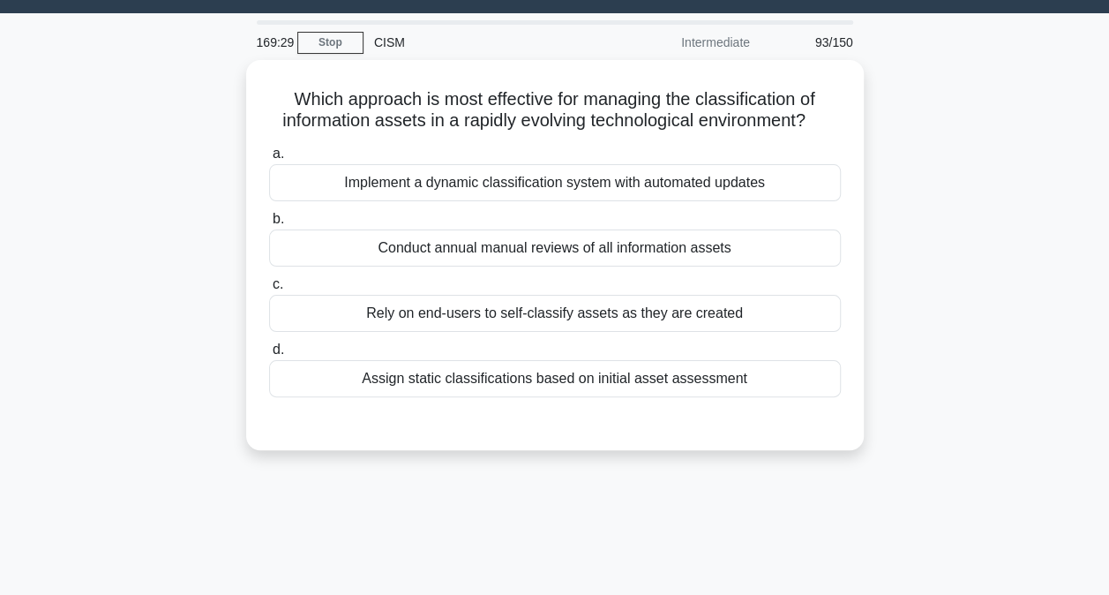
scroll to position [0, 0]
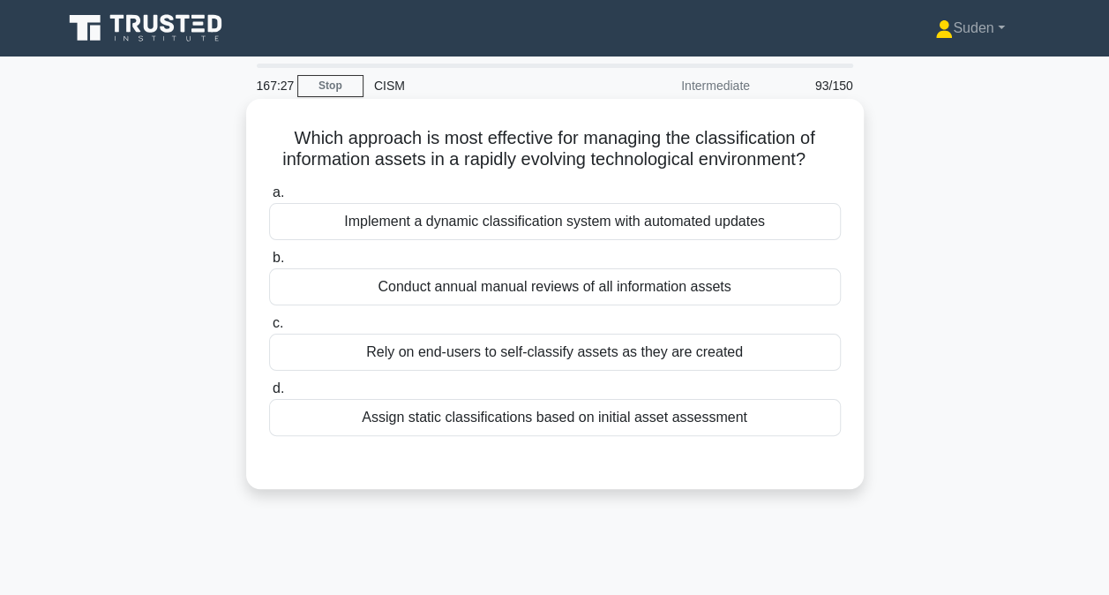
click at [733, 235] on div "Implement a dynamic classification system with automated updates" at bounding box center [555, 221] width 572 height 37
click at [269, 199] on input "a. Implement a dynamic classification system with automated updates" at bounding box center [269, 192] width 0 height 11
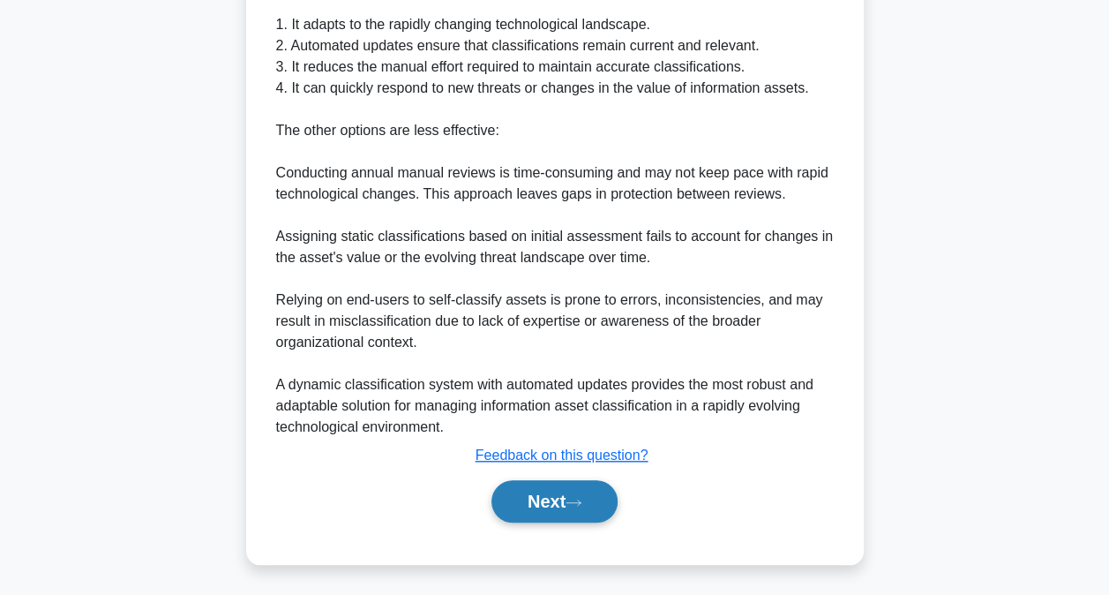
click at [568, 504] on button "Next" at bounding box center [554, 501] width 126 height 42
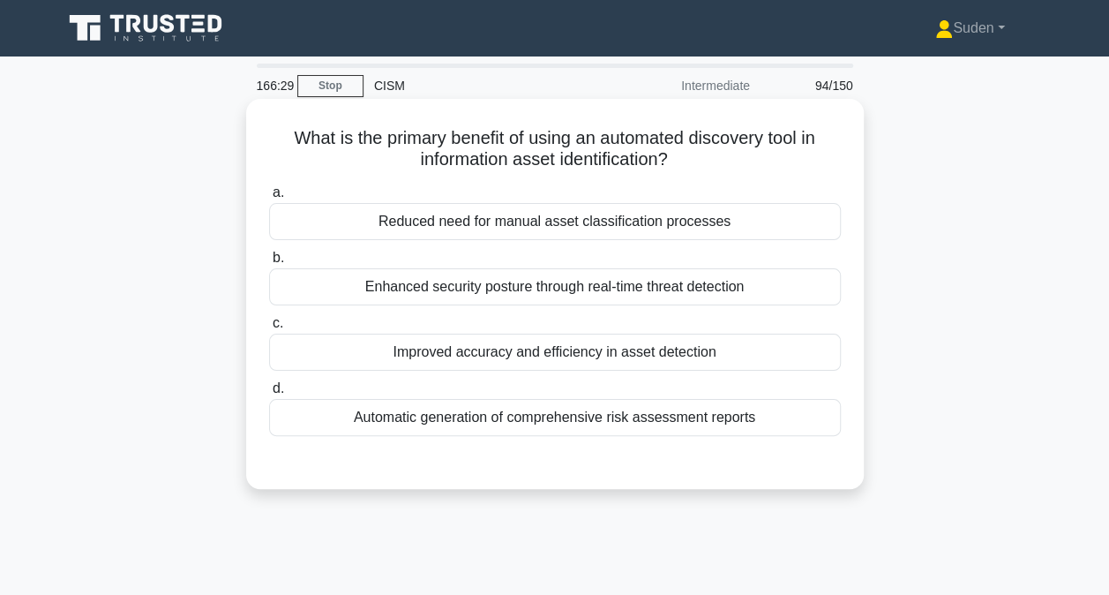
click at [503, 366] on div "Improved accuracy and efficiency in asset detection" at bounding box center [555, 352] width 572 height 37
click at [269, 329] on input "c. Improved accuracy and efficiency in asset detection" at bounding box center [269, 323] width 0 height 11
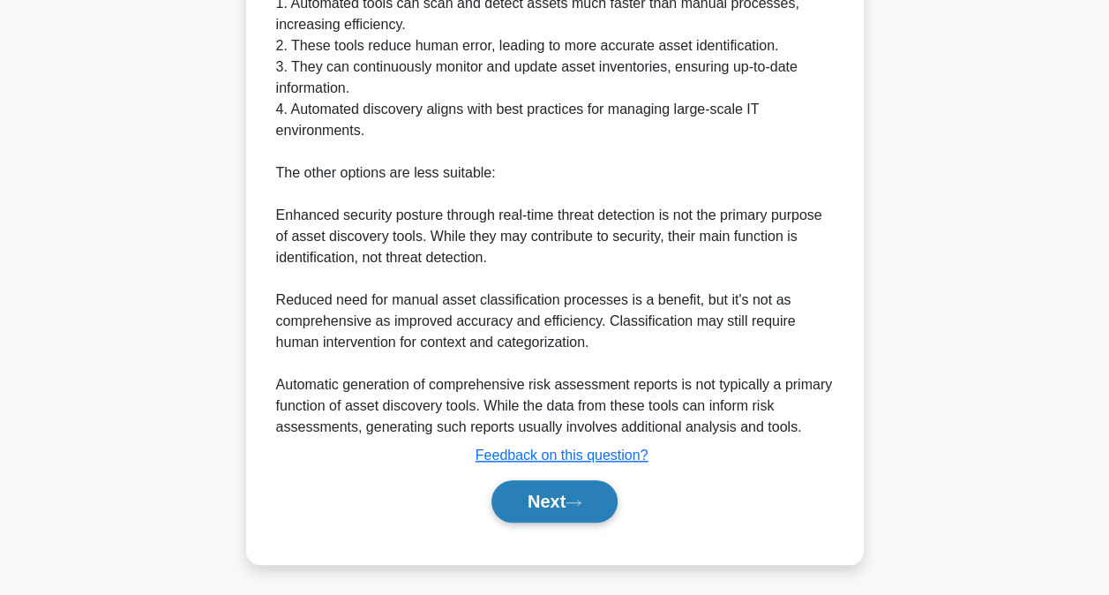
click at [554, 491] on button "Next" at bounding box center [554, 501] width 126 height 42
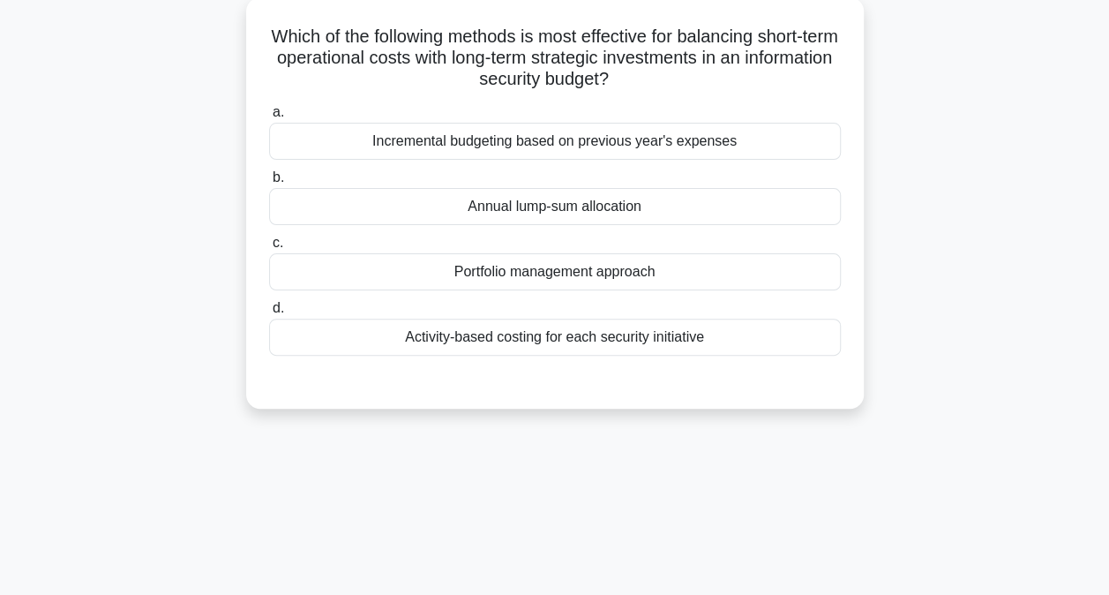
scroll to position [5, 0]
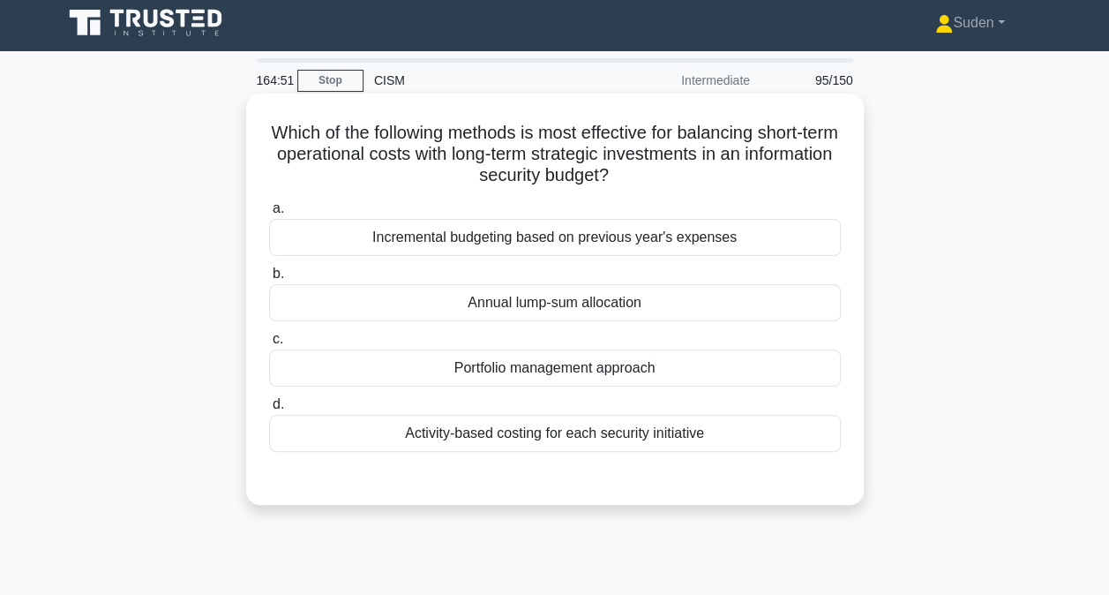
click at [592, 439] on div "Activity-based costing for each security initiative" at bounding box center [555, 433] width 572 height 37
click at [269, 410] on input "d. Activity-based costing for each security initiative" at bounding box center [269, 404] width 0 height 11
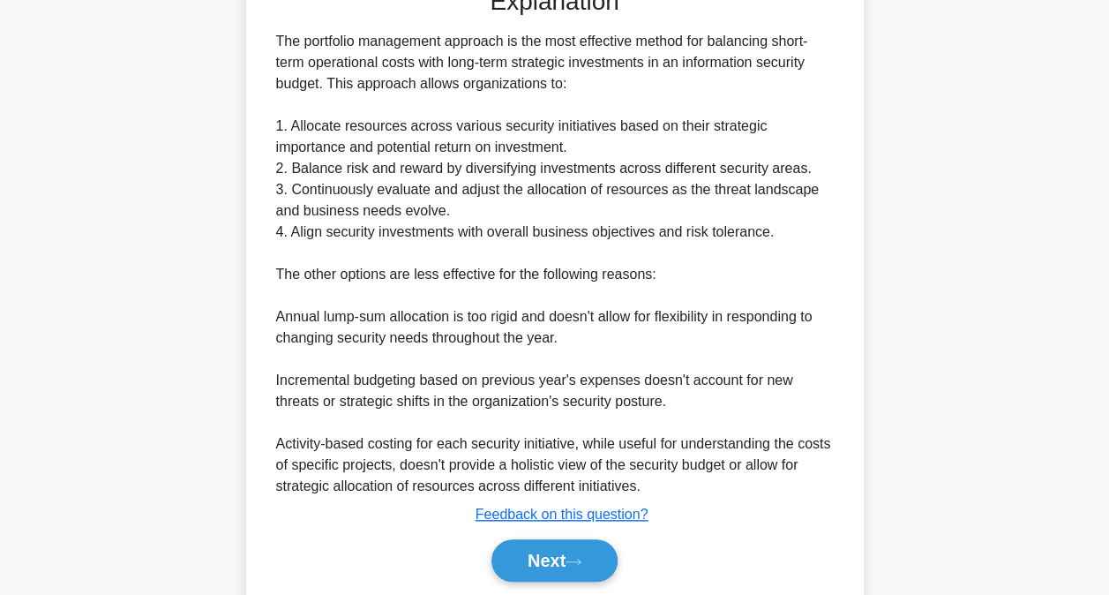
scroll to position [557, 0]
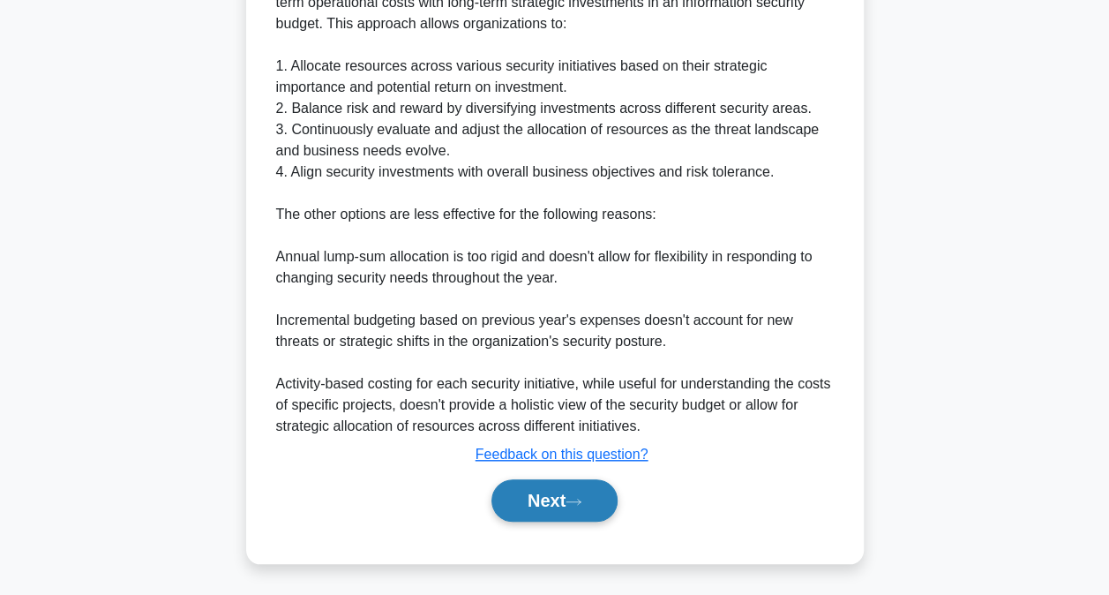
click at [526, 514] on button "Next" at bounding box center [554, 500] width 126 height 42
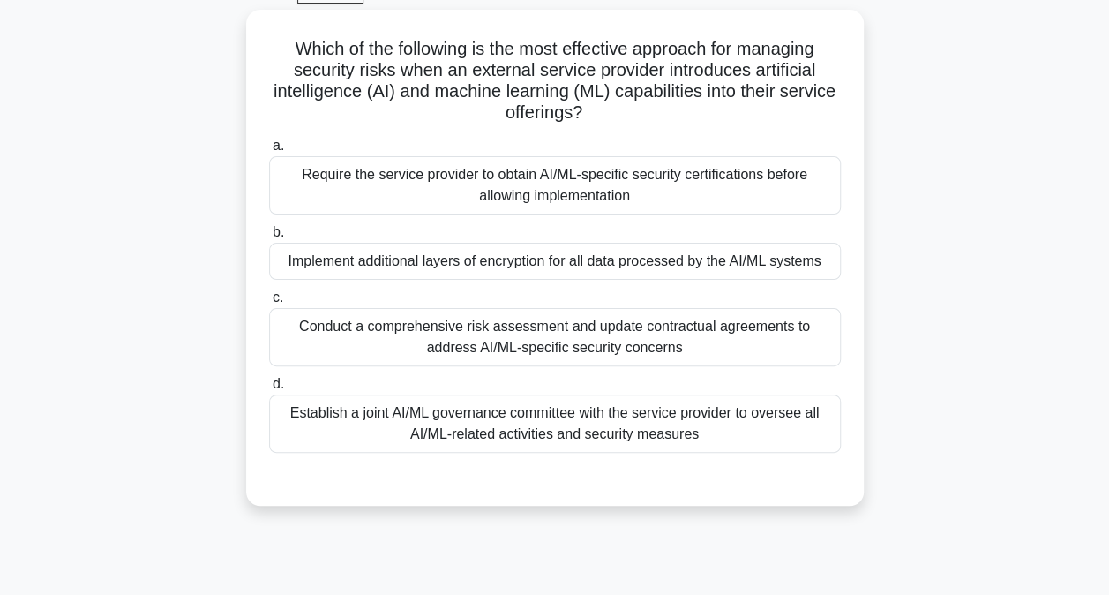
scroll to position [5, 0]
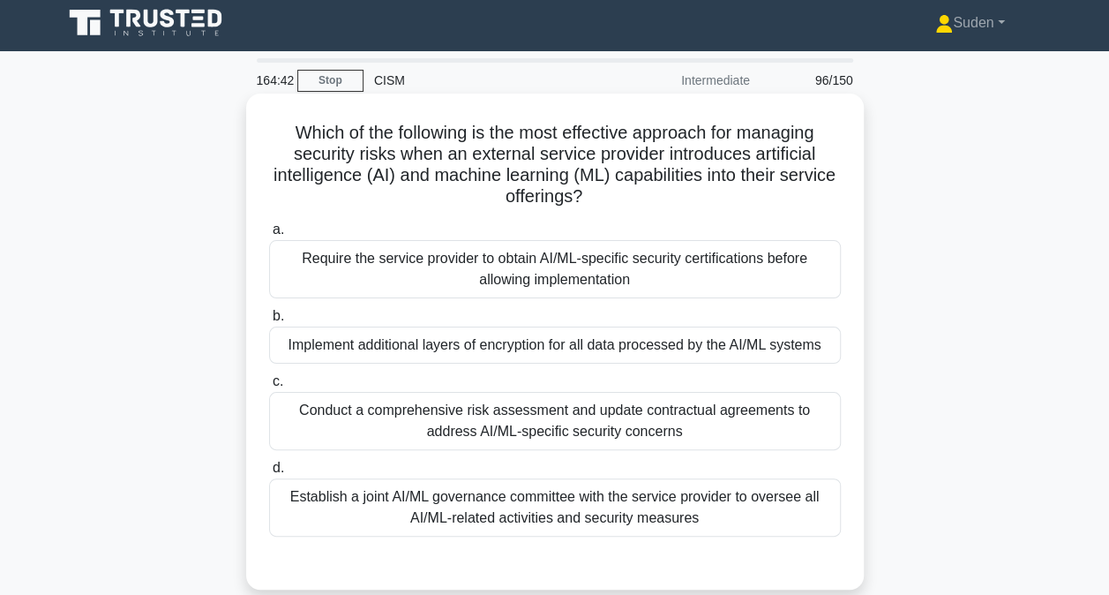
click at [722, 394] on div "Conduct a comprehensive risk assessment and update contractual agreements to ad…" at bounding box center [555, 421] width 572 height 58
click at [269, 387] on input "c. Conduct a comprehensive risk assessment and update contractual agreements to…" at bounding box center [269, 381] width 0 height 11
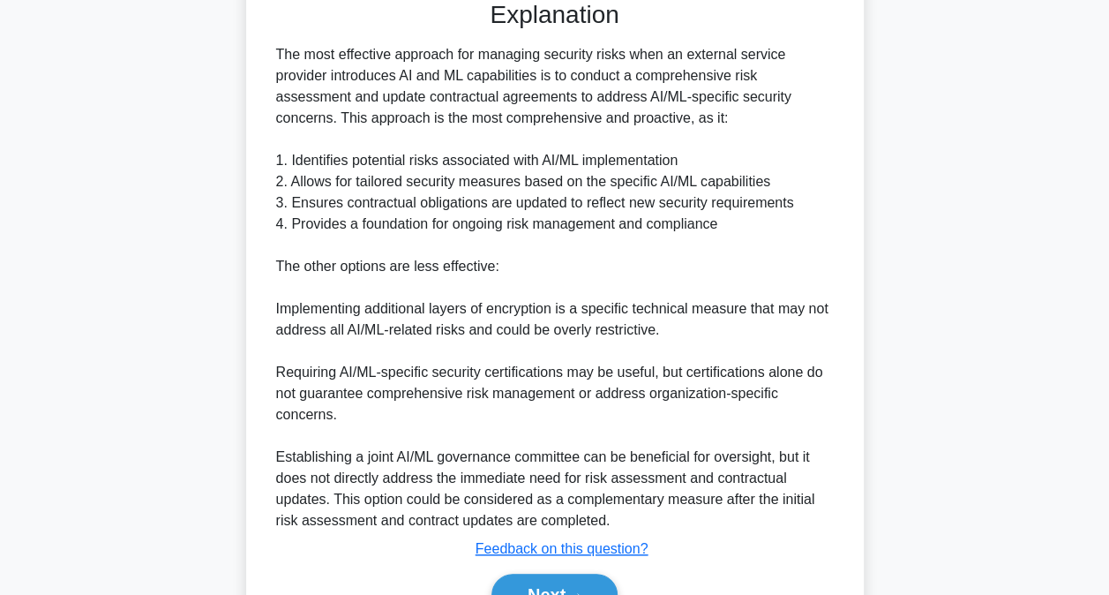
scroll to position [660, 0]
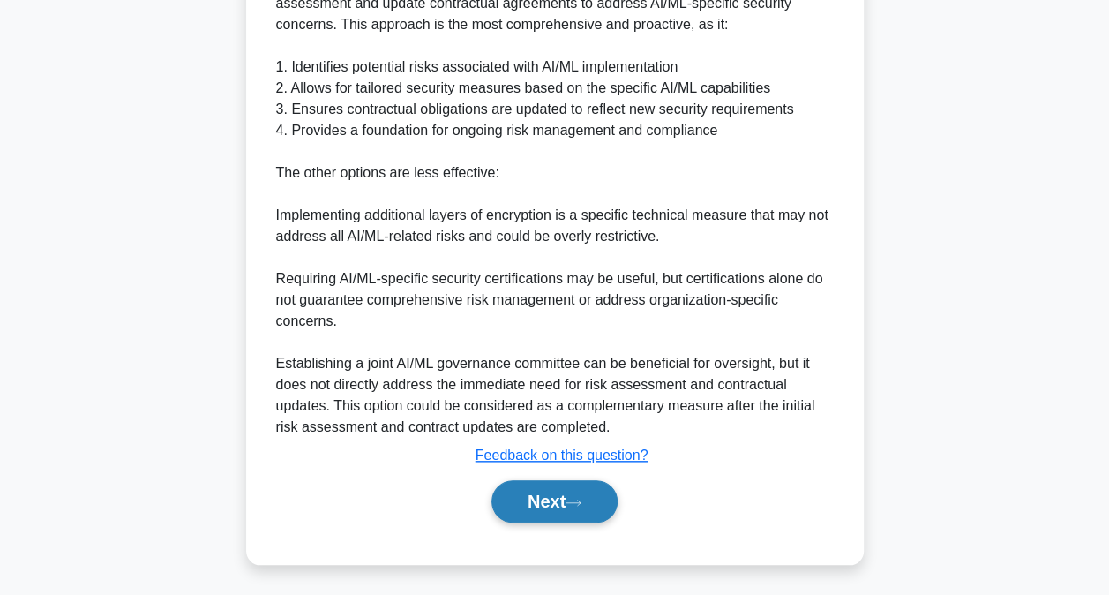
click at [562, 506] on button "Next" at bounding box center [554, 501] width 126 height 42
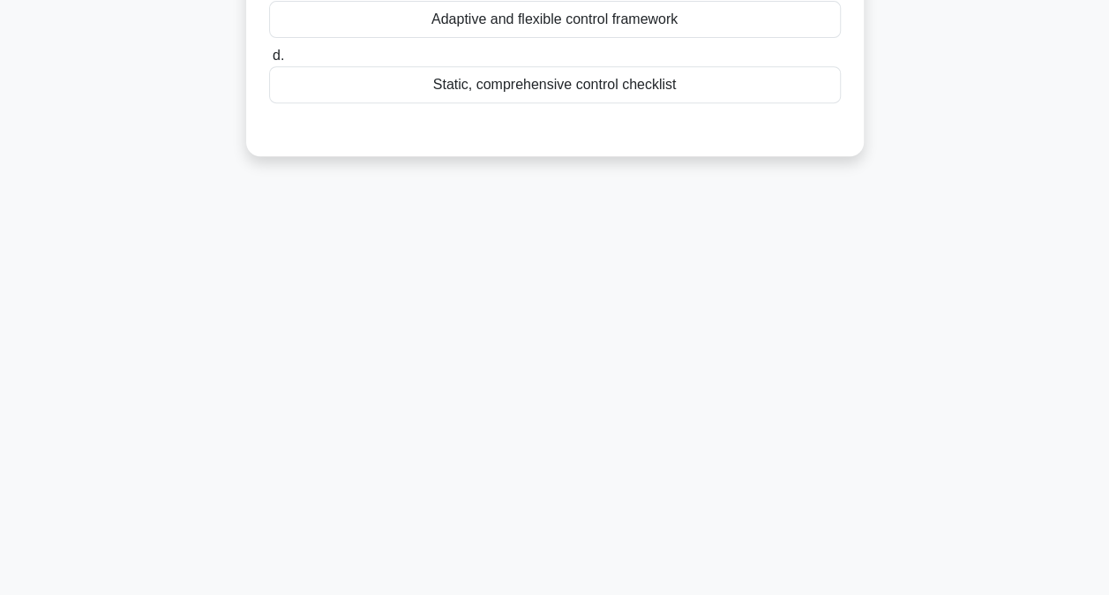
scroll to position [5, 0]
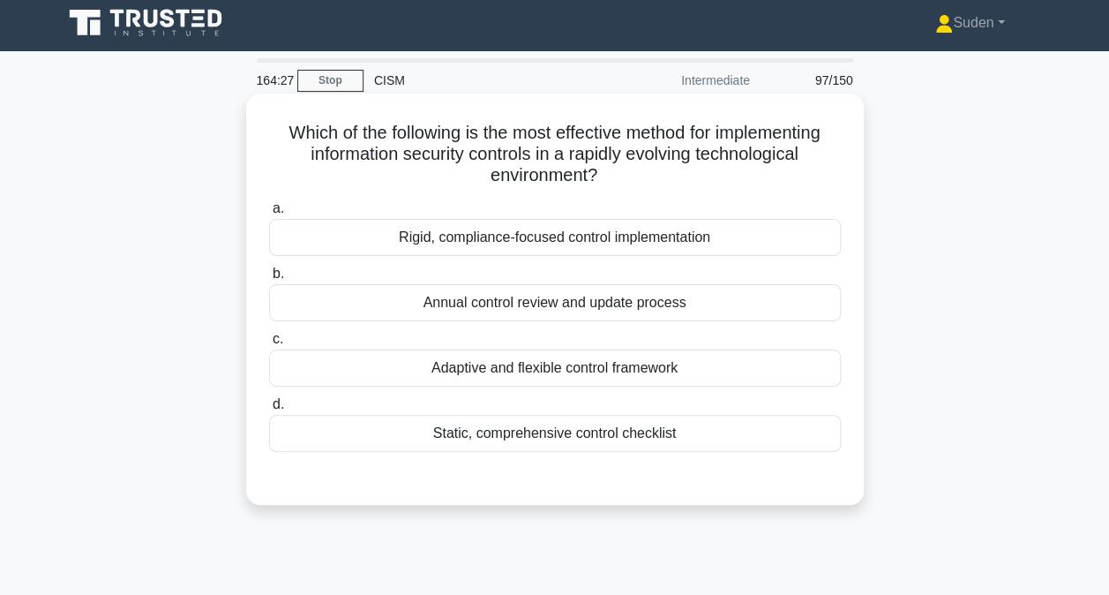
click at [630, 360] on div "Adaptive and flexible control framework" at bounding box center [555, 367] width 572 height 37
click at [269, 345] on input "c. Adaptive and flexible control framework" at bounding box center [269, 339] width 0 height 11
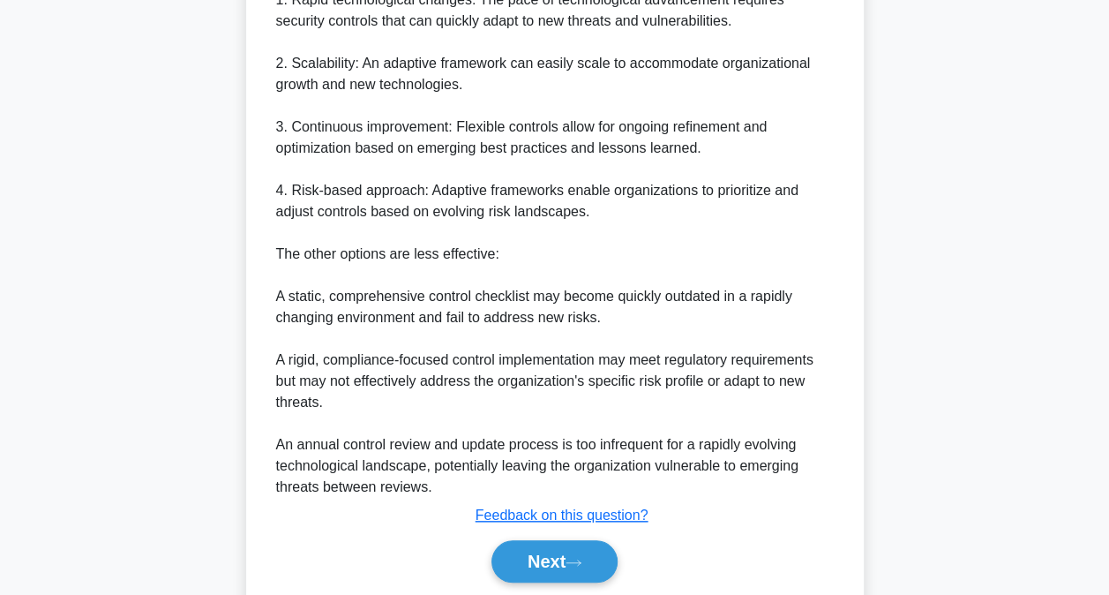
scroll to position [681, 0]
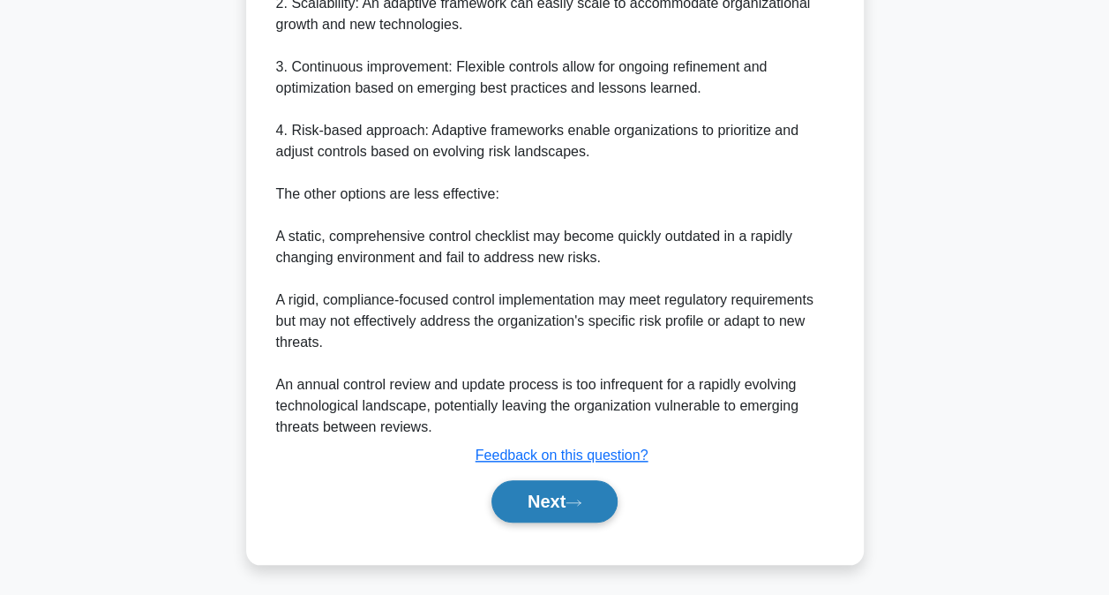
click at [573, 491] on button "Next" at bounding box center [554, 501] width 126 height 42
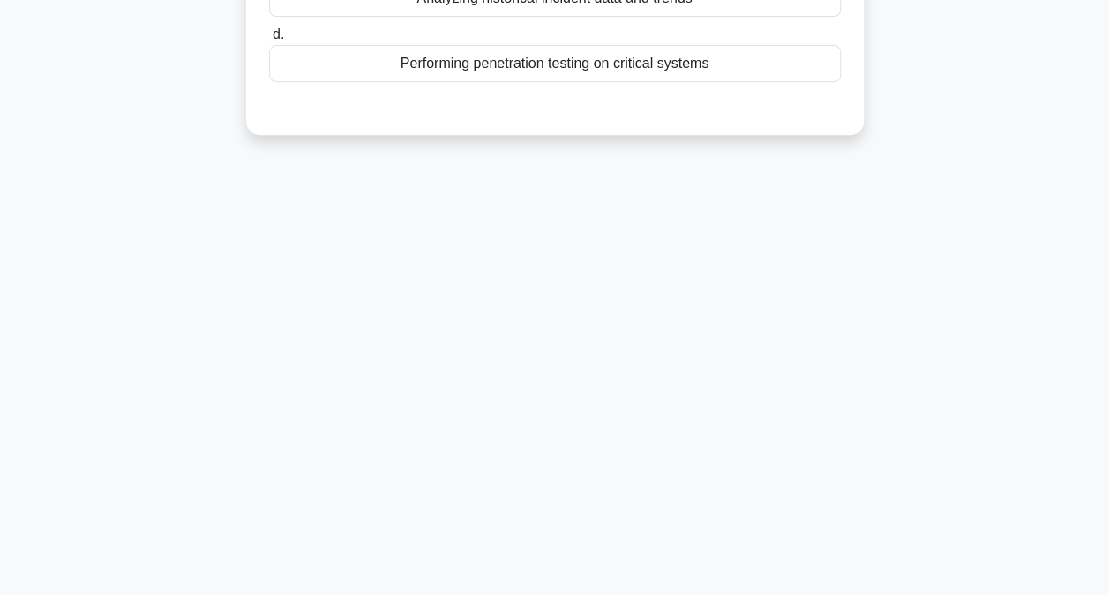
scroll to position [94, 0]
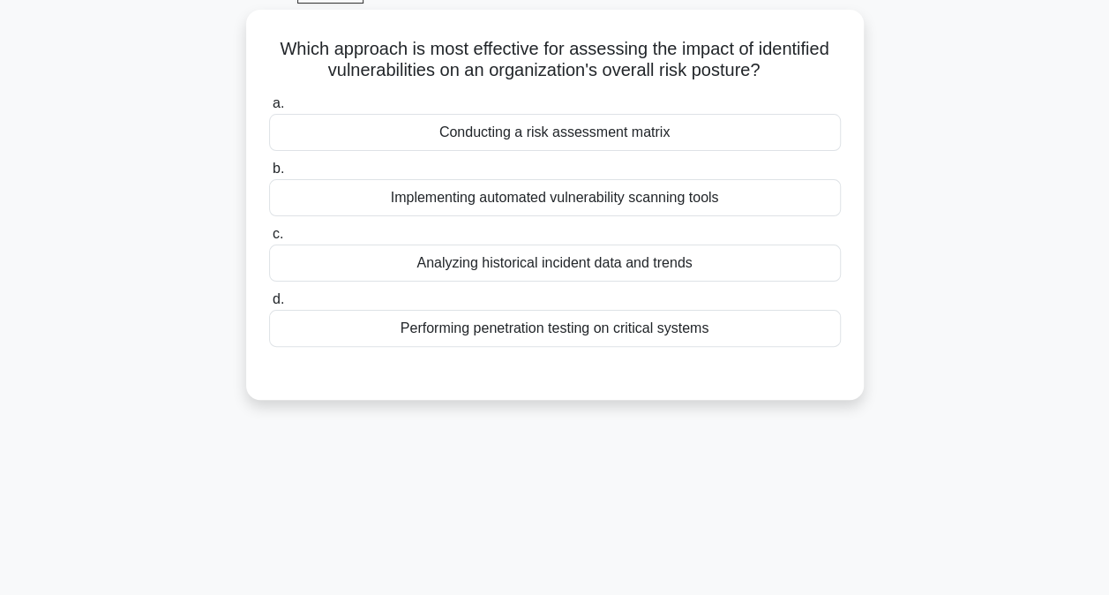
drag, startPoint x: 594, startPoint y: 135, endPoint x: 976, endPoint y: 163, distance: 383.1
click at [595, 135] on div "Conducting a risk assessment matrix" at bounding box center [555, 132] width 572 height 37
click at [269, 109] on input "a. Conducting a risk assessment matrix" at bounding box center [269, 103] width 0 height 11
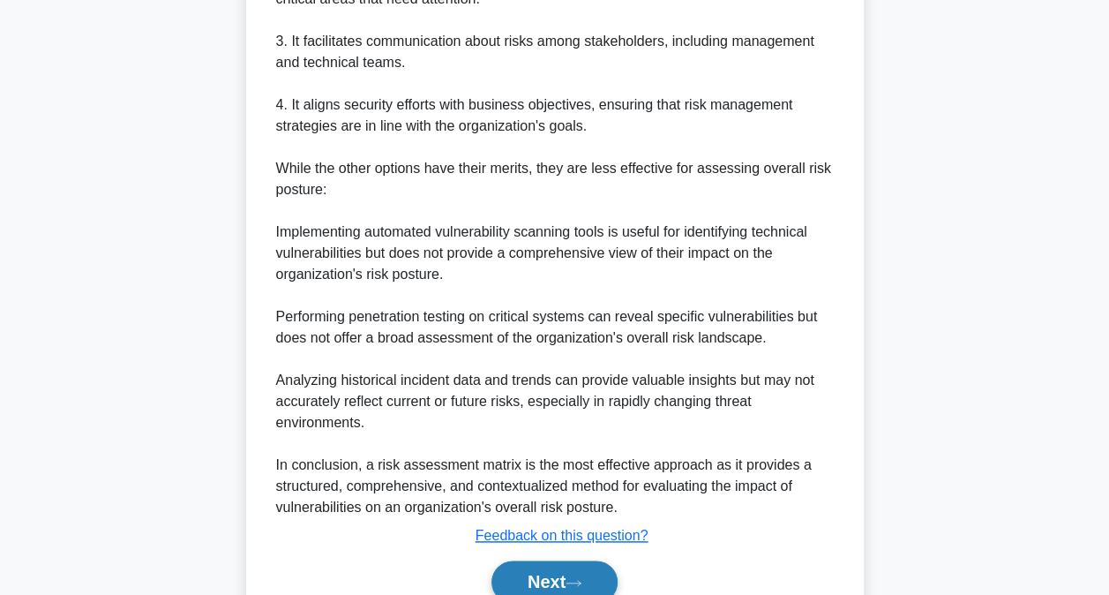
scroll to position [888, 0]
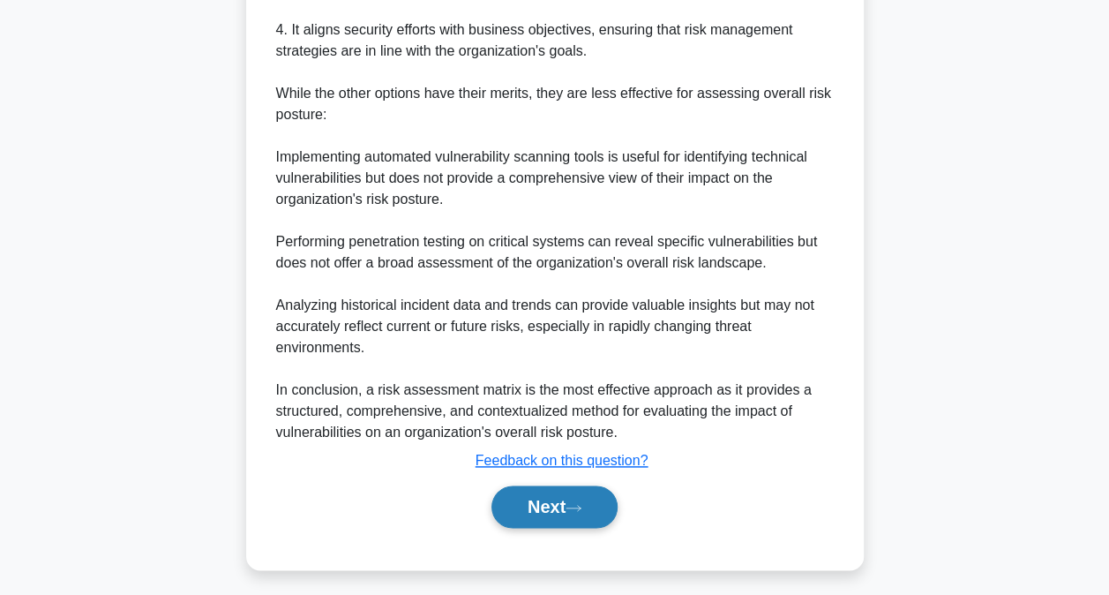
click at [543, 521] on button "Next" at bounding box center [554, 506] width 126 height 42
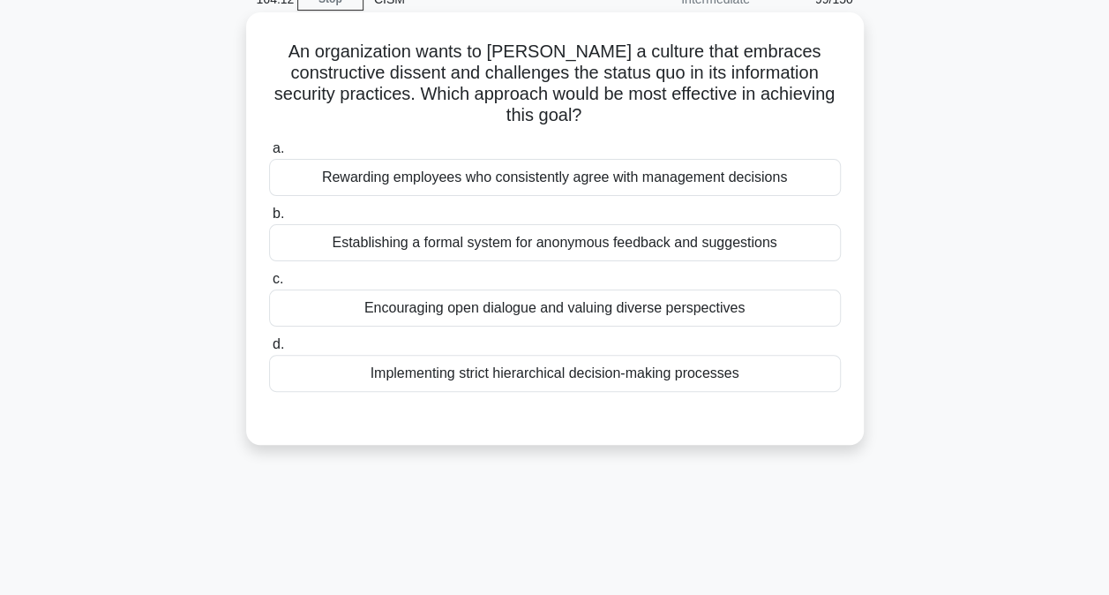
scroll to position [5, 0]
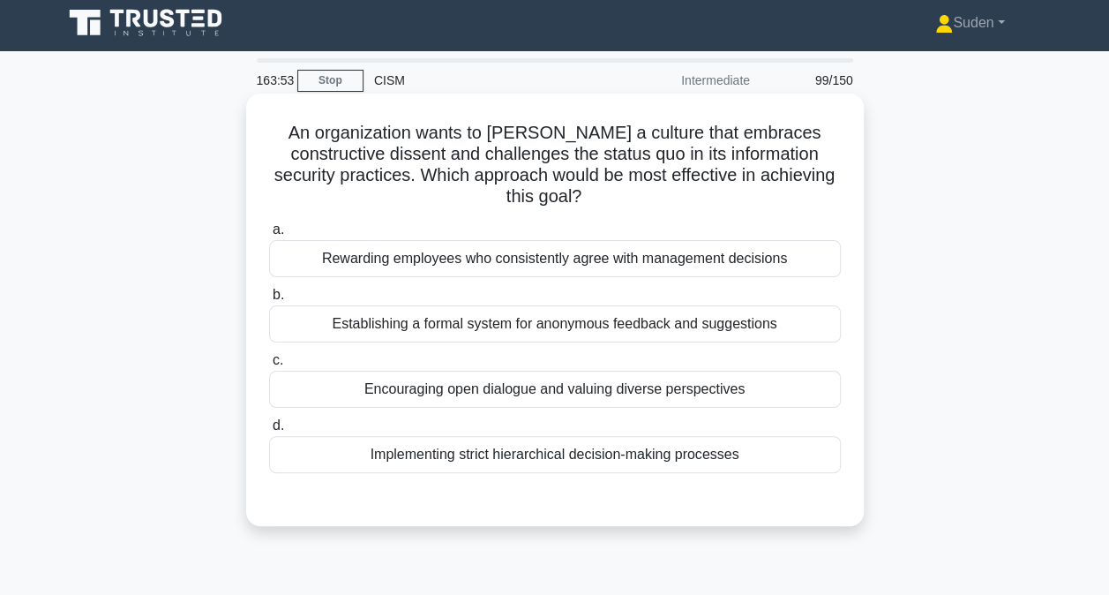
click at [431, 394] on div "Encouraging open dialogue and valuing diverse perspectives" at bounding box center [555, 389] width 572 height 37
click at [269, 366] on input "c. Encouraging open dialogue and valuing diverse perspectives" at bounding box center [269, 360] width 0 height 11
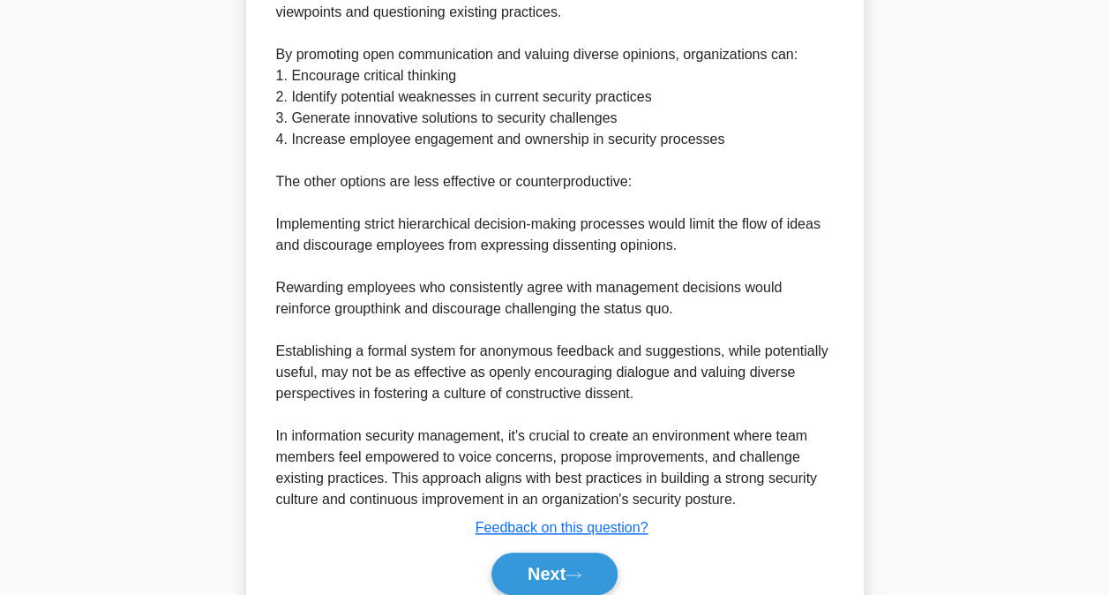
scroll to position [702, 0]
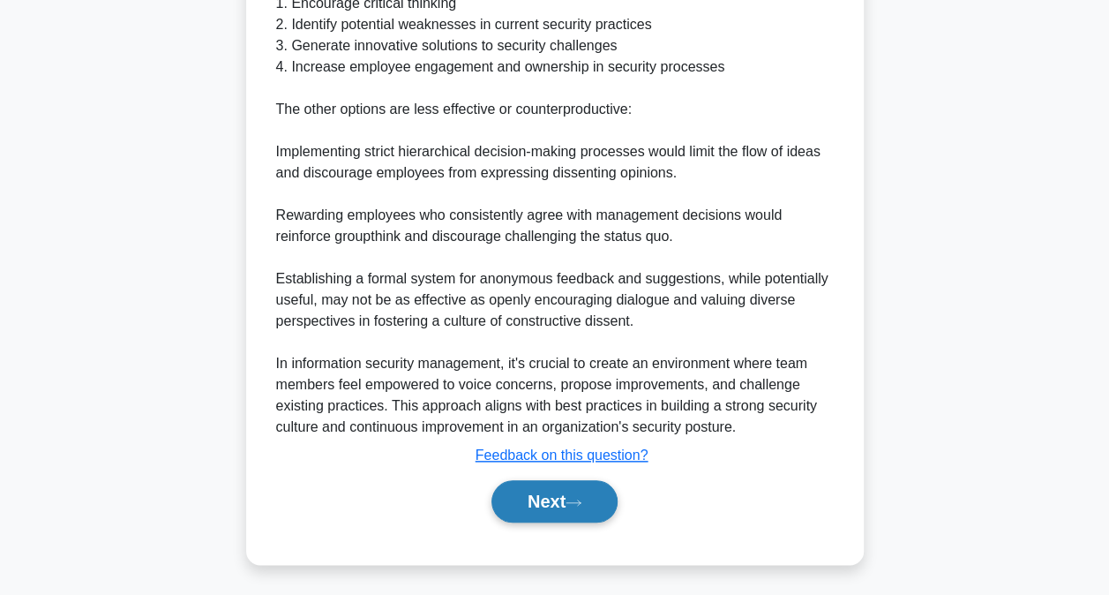
click at [561, 490] on button "Next" at bounding box center [554, 501] width 126 height 42
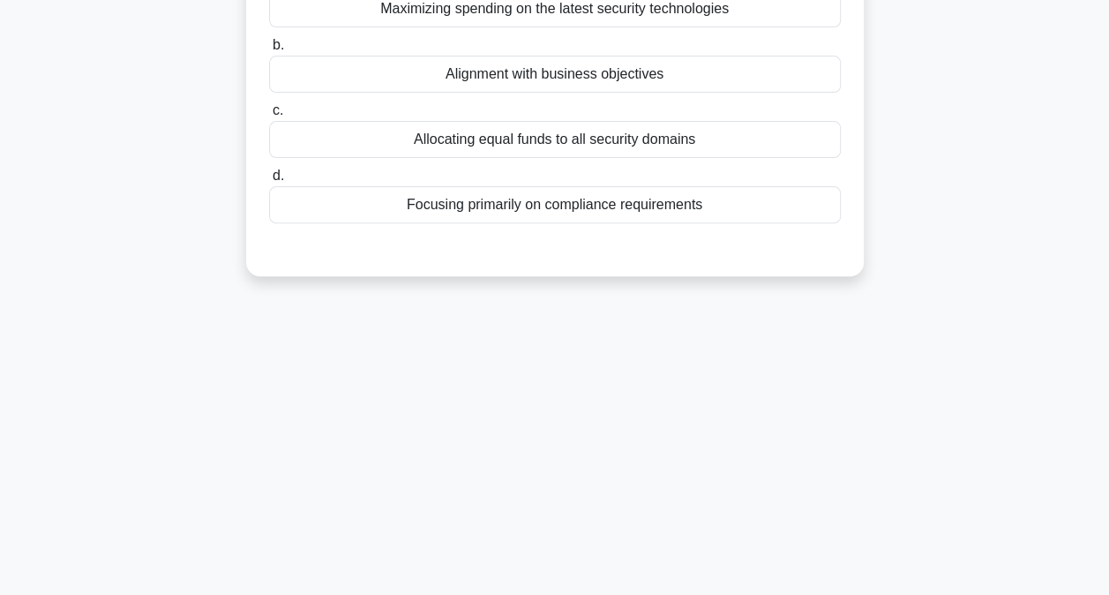
scroll to position [94, 0]
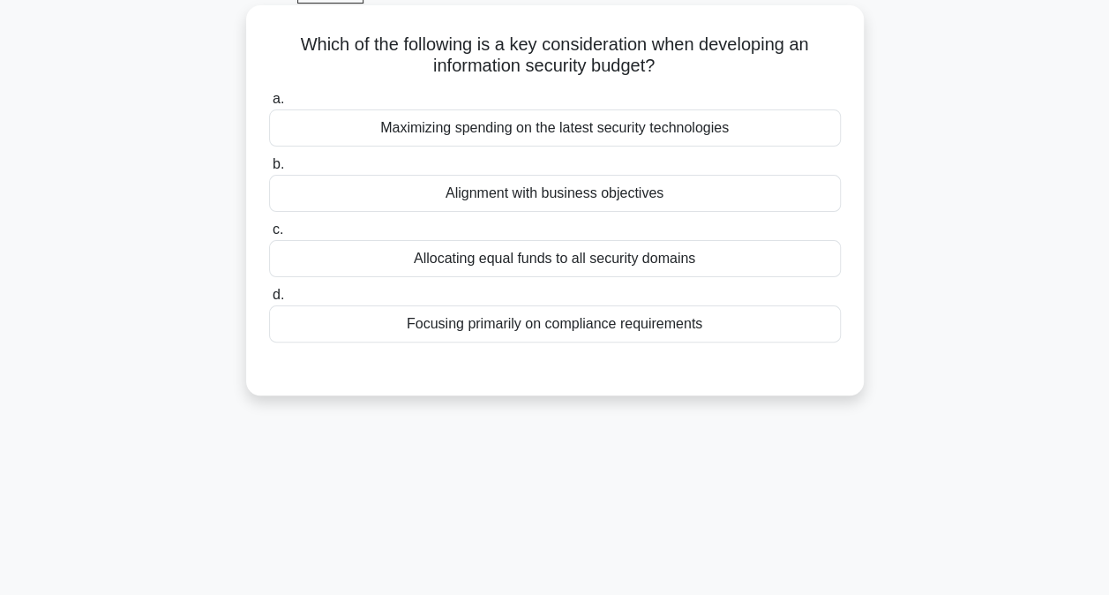
drag, startPoint x: 686, startPoint y: 192, endPoint x: 864, endPoint y: 235, distance: 182.3
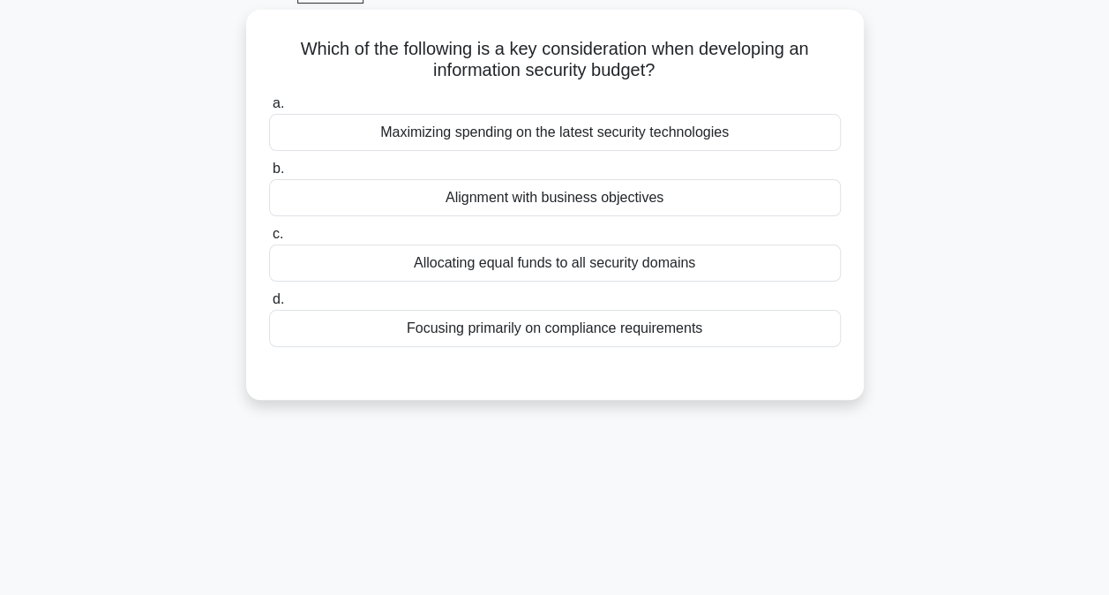
click at [686, 192] on div "Alignment with business objectives" at bounding box center [555, 197] width 572 height 37
click at [269, 175] on input "b. Alignment with business objectives" at bounding box center [269, 168] width 0 height 11
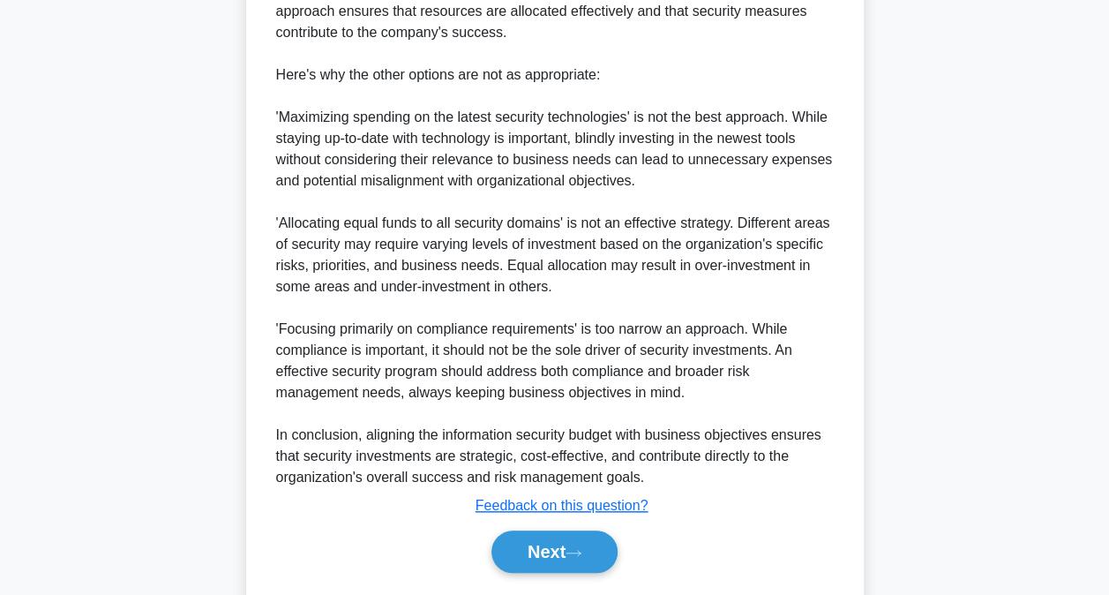
scroll to position [639, 0]
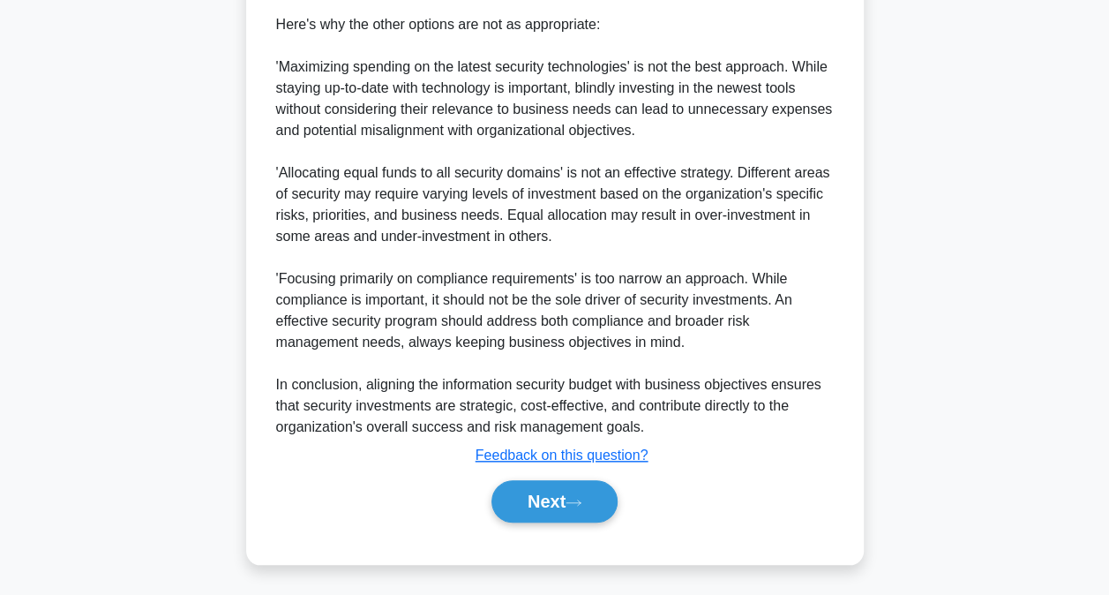
drag, startPoint x: 581, startPoint y: 509, endPoint x: 628, endPoint y: 494, distance: 49.9
click at [581, 508] on button "Next" at bounding box center [554, 501] width 126 height 42
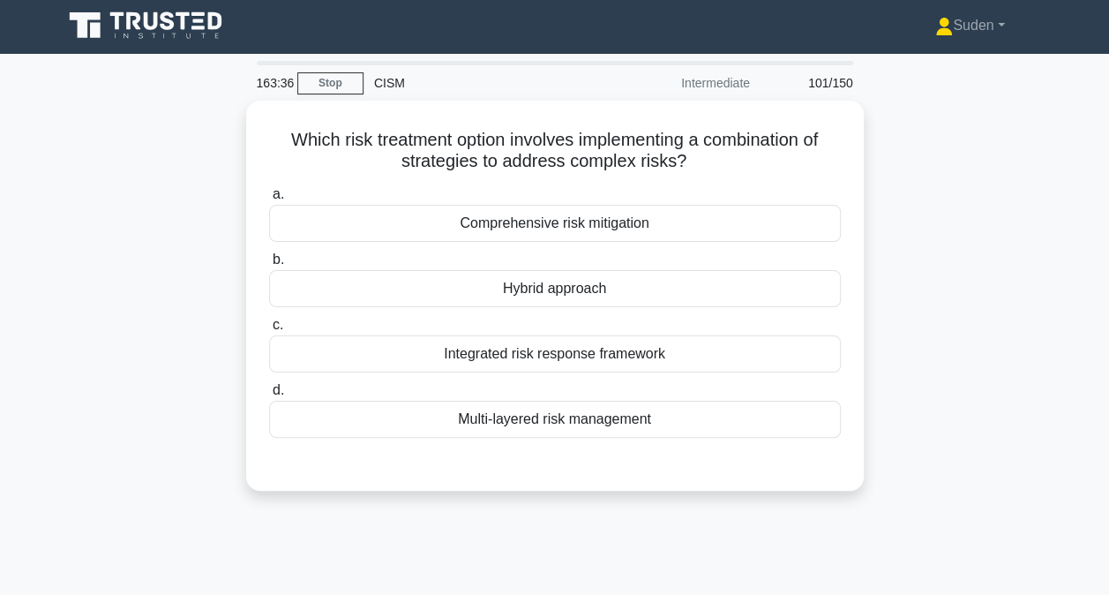
scroll to position [0, 0]
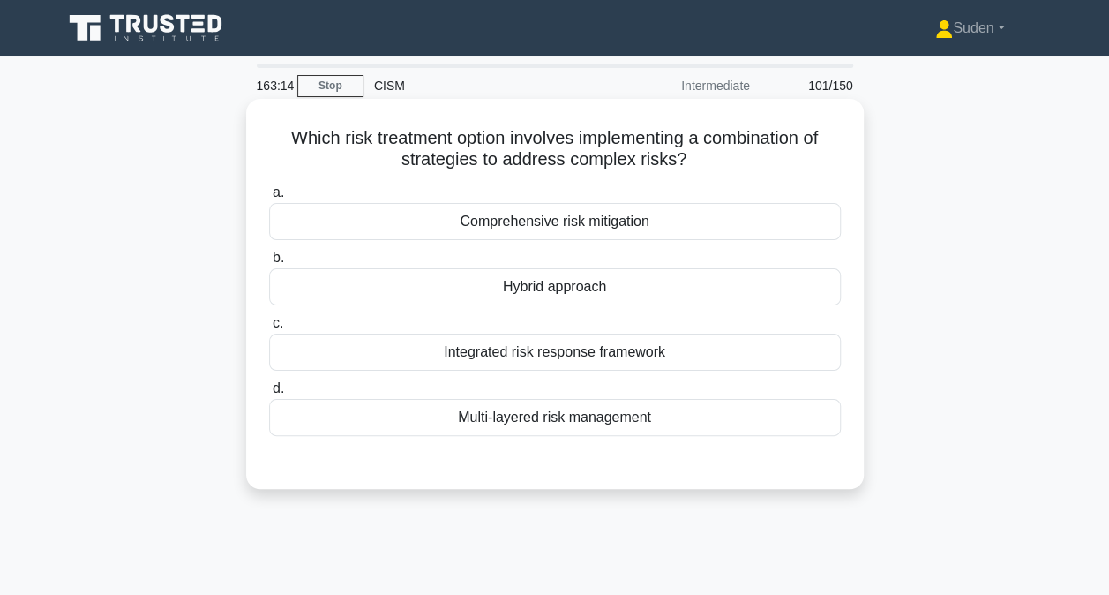
click at [630, 298] on div "Hybrid approach" at bounding box center [555, 286] width 572 height 37
click at [269, 264] on input "b. Hybrid approach" at bounding box center [269, 257] width 0 height 11
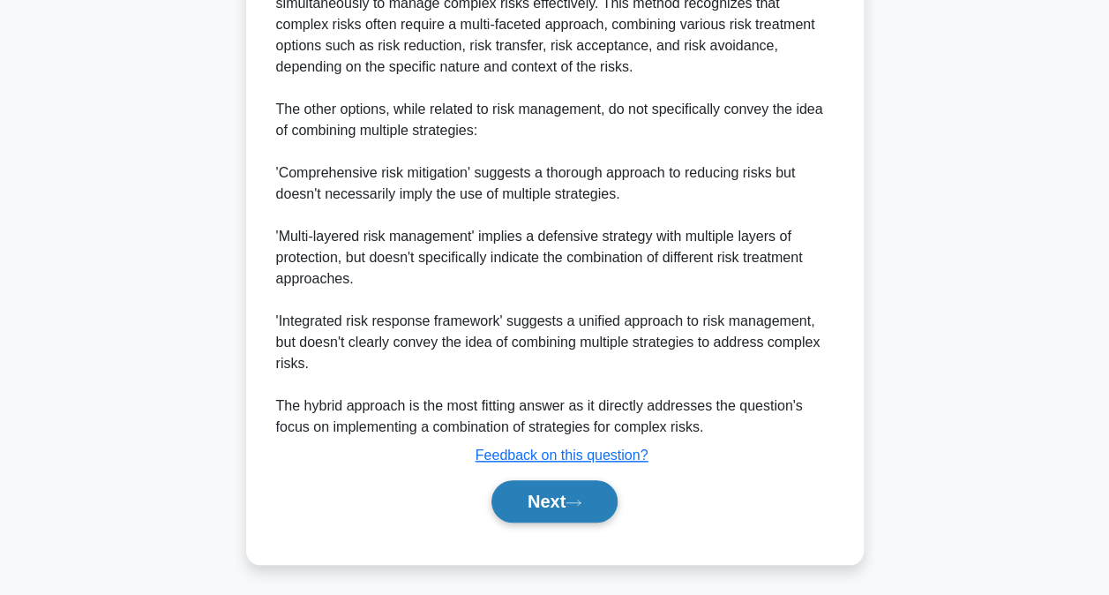
drag, startPoint x: 566, startPoint y: 511, endPoint x: 571, endPoint y: 503, distance: 9.1
click at [566, 510] on button "Next" at bounding box center [554, 501] width 126 height 42
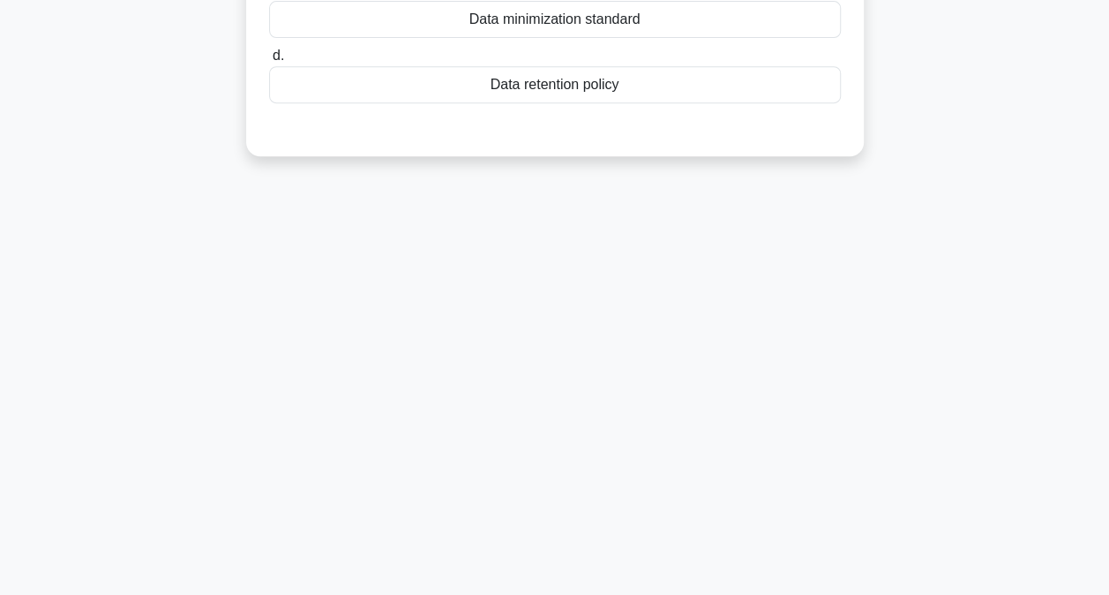
scroll to position [5, 0]
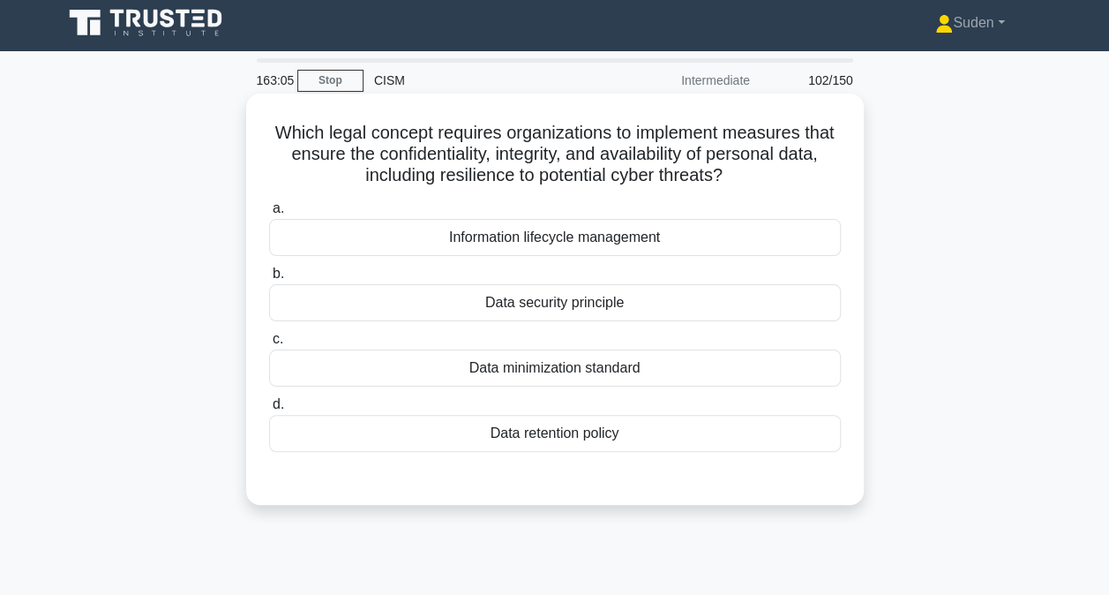
drag, startPoint x: 641, startPoint y: 308, endPoint x: 715, endPoint y: 332, distance: 77.0
click at [641, 309] on div "Data security principle" at bounding box center [555, 302] width 572 height 37
click at [269, 280] on input "b. Data security principle" at bounding box center [269, 273] width 0 height 11
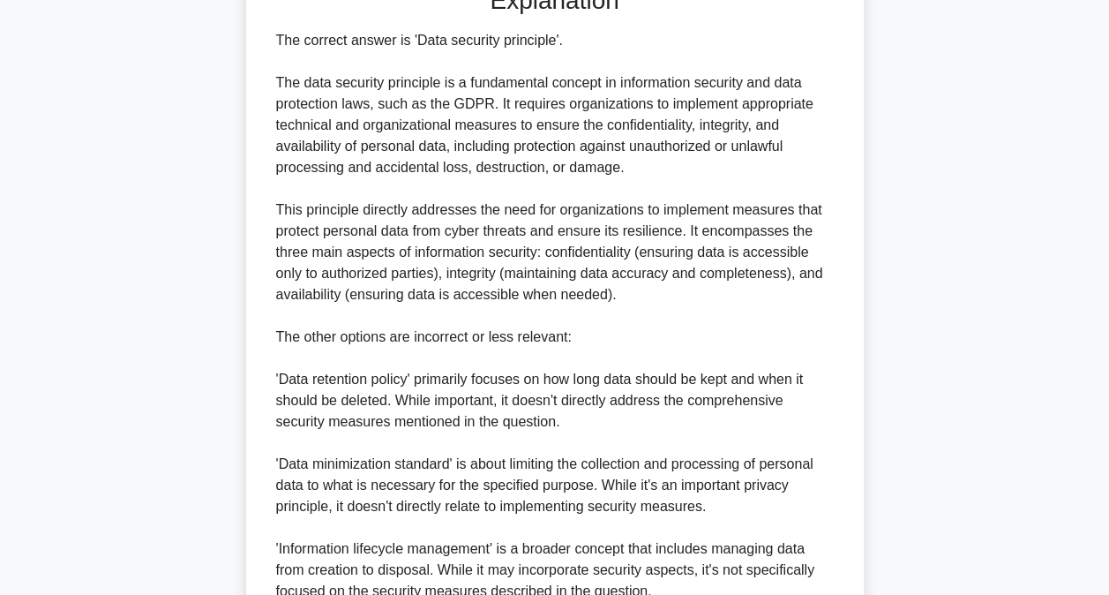
scroll to position [660, 0]
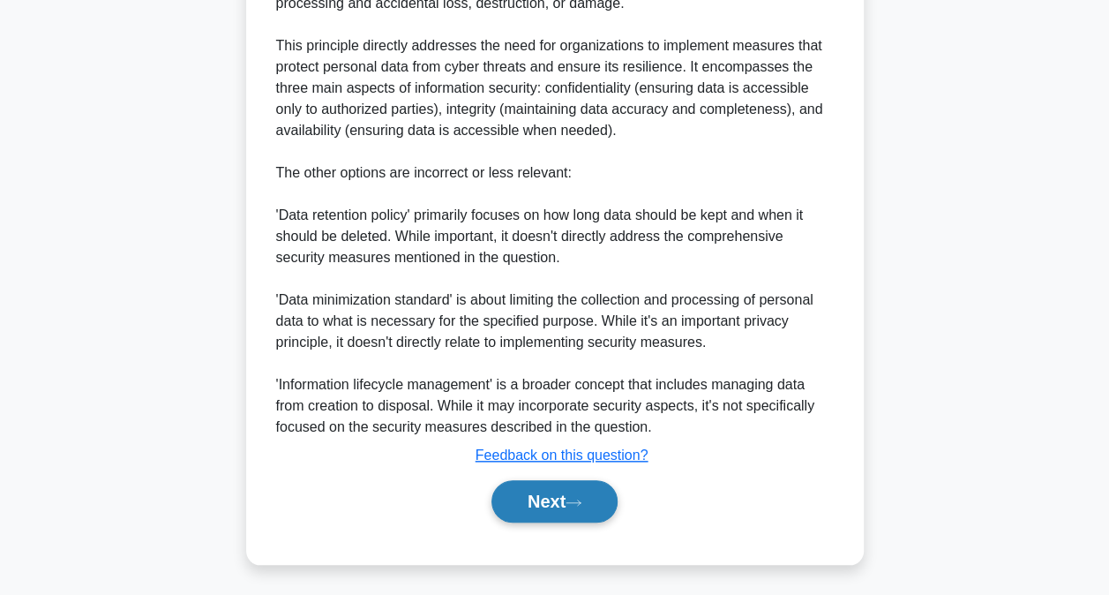
click at [607, 509] on button "Next" at bounding box center [554, 501] width 126 height 42
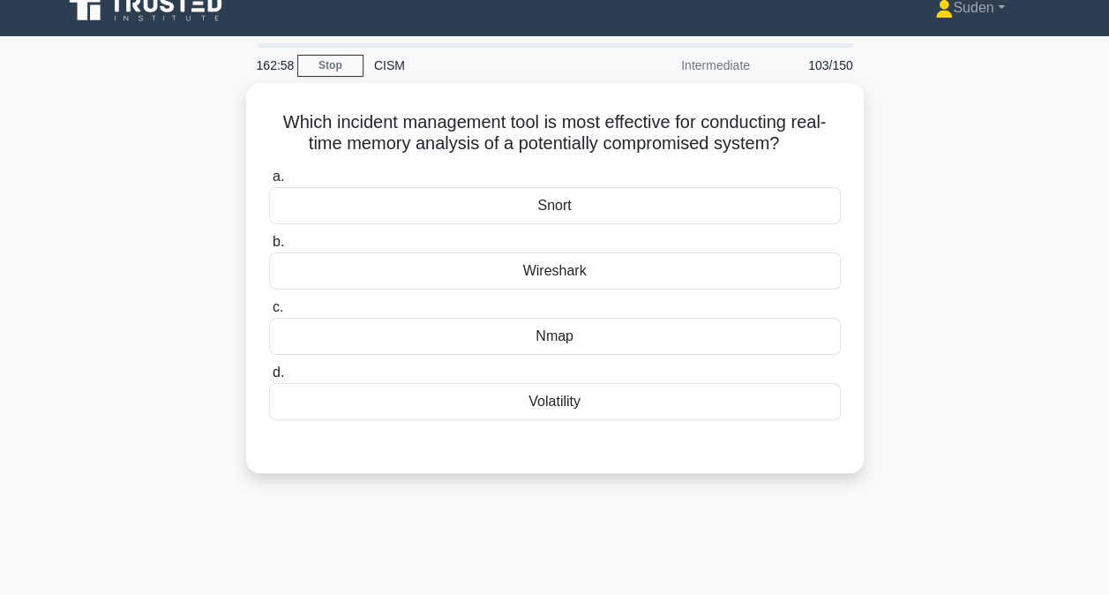
scroll to position [21, 0]
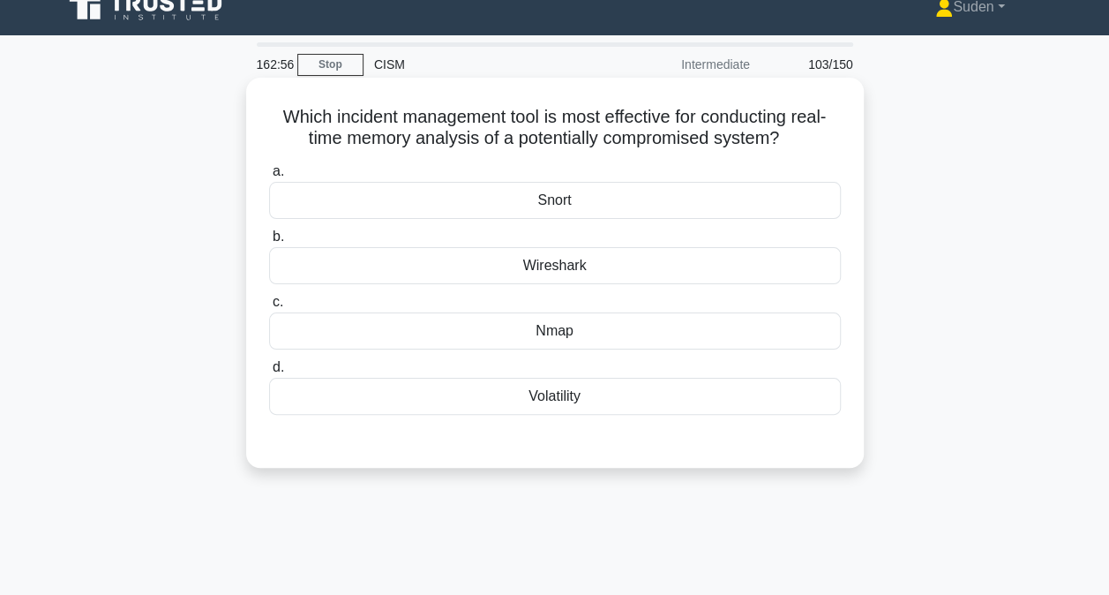
click at [576, 401] on div "Volatility" at bounding box center [555, 396] width 572 height 37
click at [269, 373] on input "d. Volatility" at bounding box center [269, 367] width 0 height 11
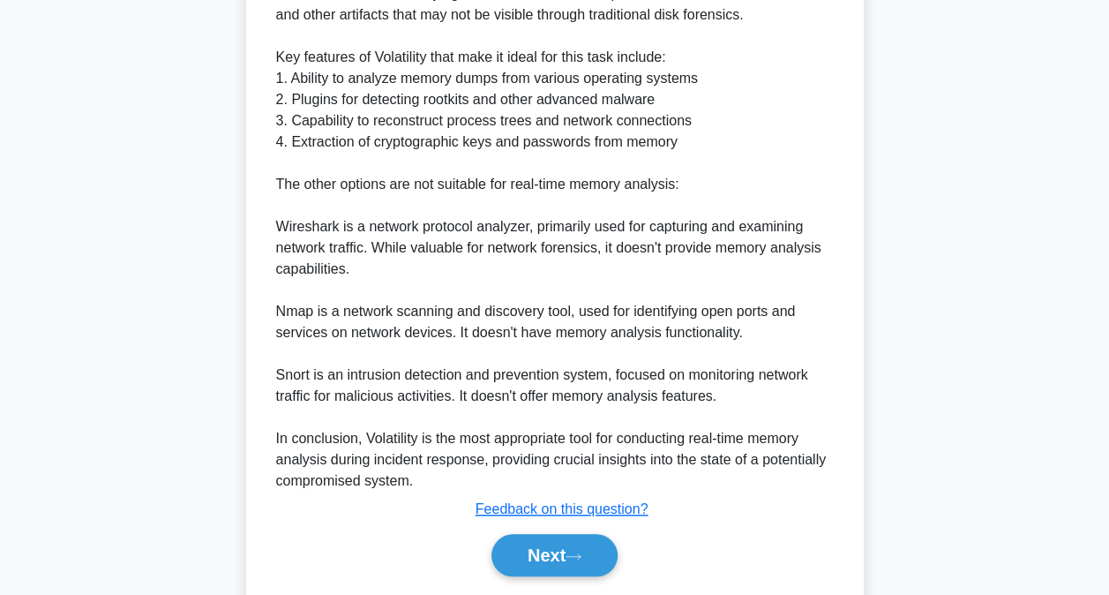
scroll to position [681, 0]
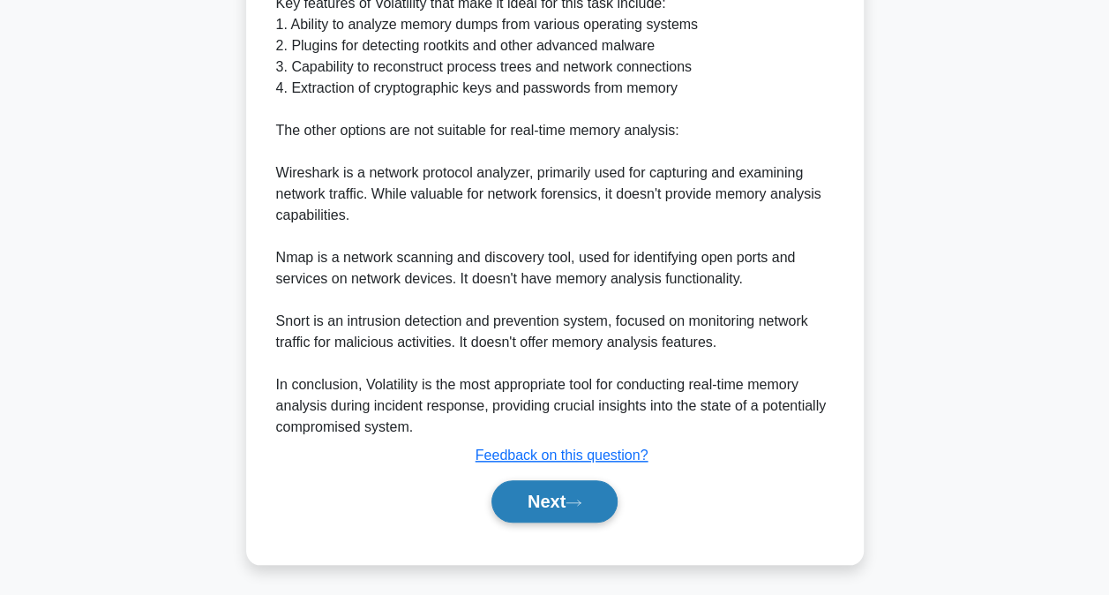
click at [585, 494] on button "Next" at bounding box center [554, 501] width 126 height 42
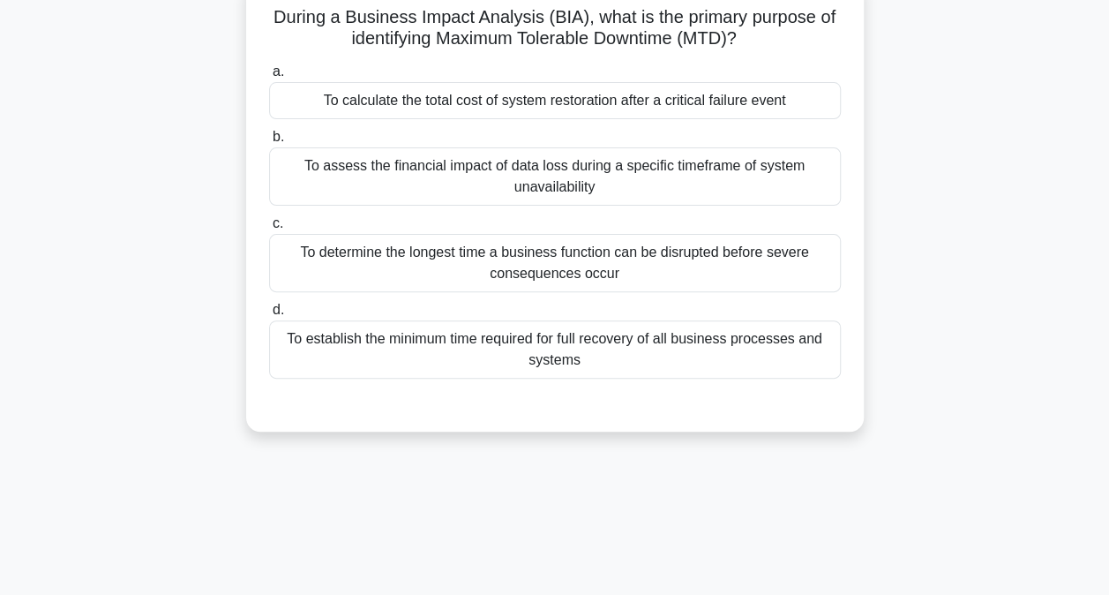
scroll to position [120, 0]
drag, startPoint x: 656, startPoint y: 199, endPoint x: 665, endPoint y: 199, distance: 9.7
click at [656, 199] on div "To assess the financial impact of data loss during a specific timeframe of syst…" at bounding box center [555, 177] width 572 height 58
click at [269, 144] on input "b. To assess the financial impact of data loss during a specific timeframe of s…" at bounding box center [269, 137] width 0 height 11
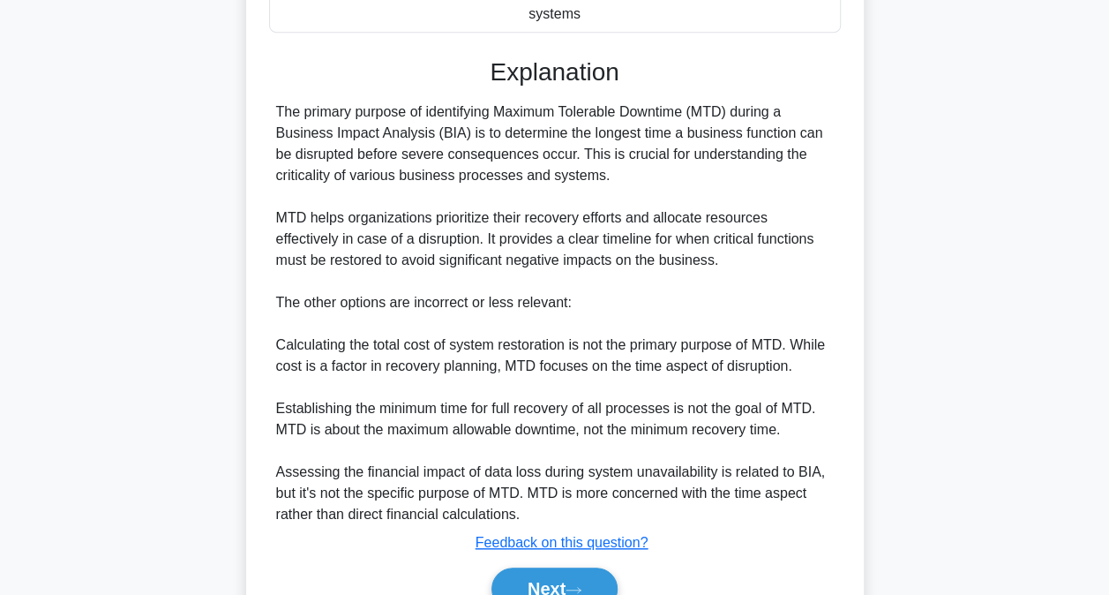
scroll to position [557, 0]
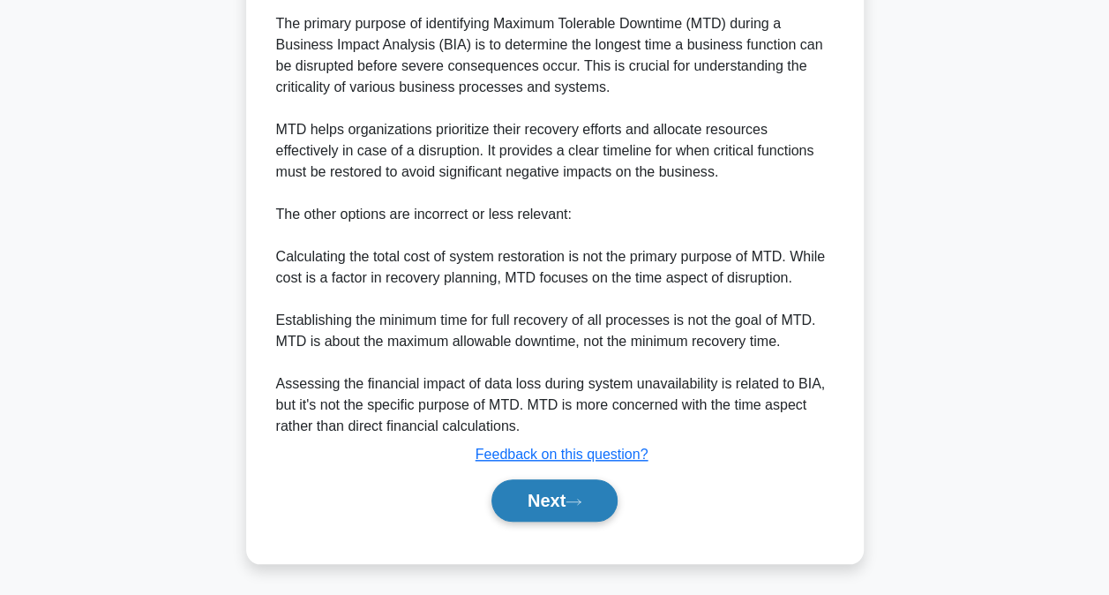
click at [539, 491] on button "Next" at bounding box center [554, 500] width 126 height 42
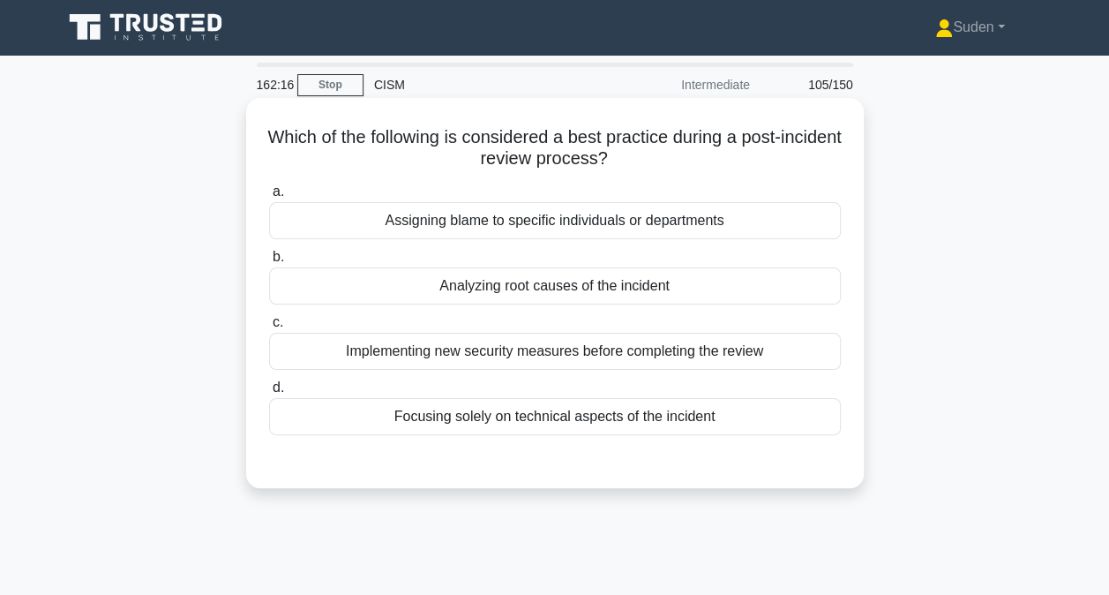
scroll to position [0, 0]
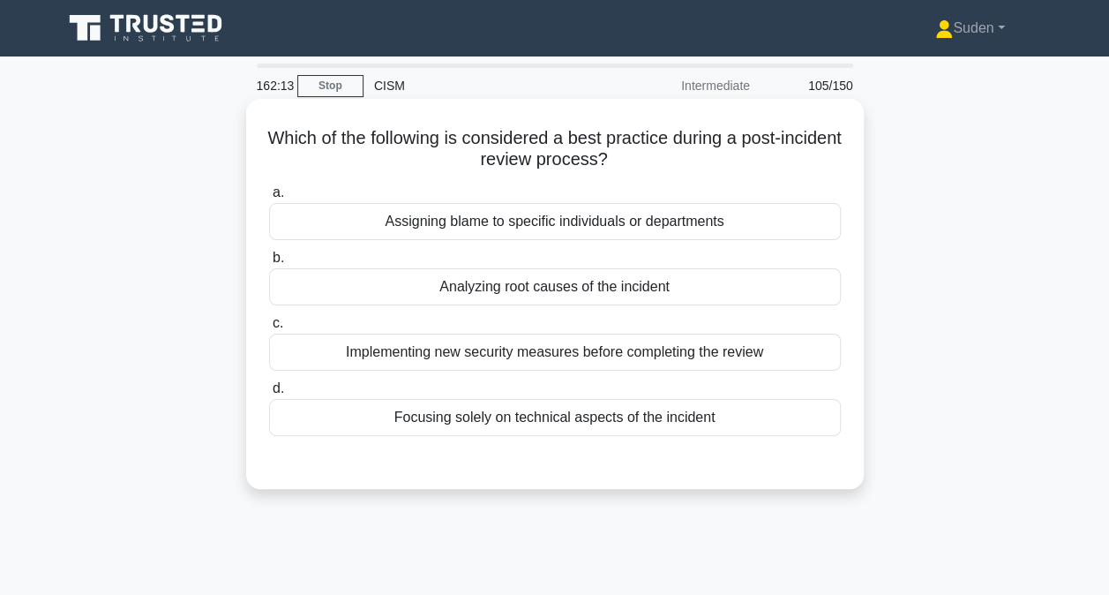
click at [551, 283] on div "Analyzing root causes of the incident" at bounding box center [555, 286] width 572 height 37
click at [269, 264] on input "b. Analyzing root causes of the incident" at bounding box center [269, 257] width 0 height 11
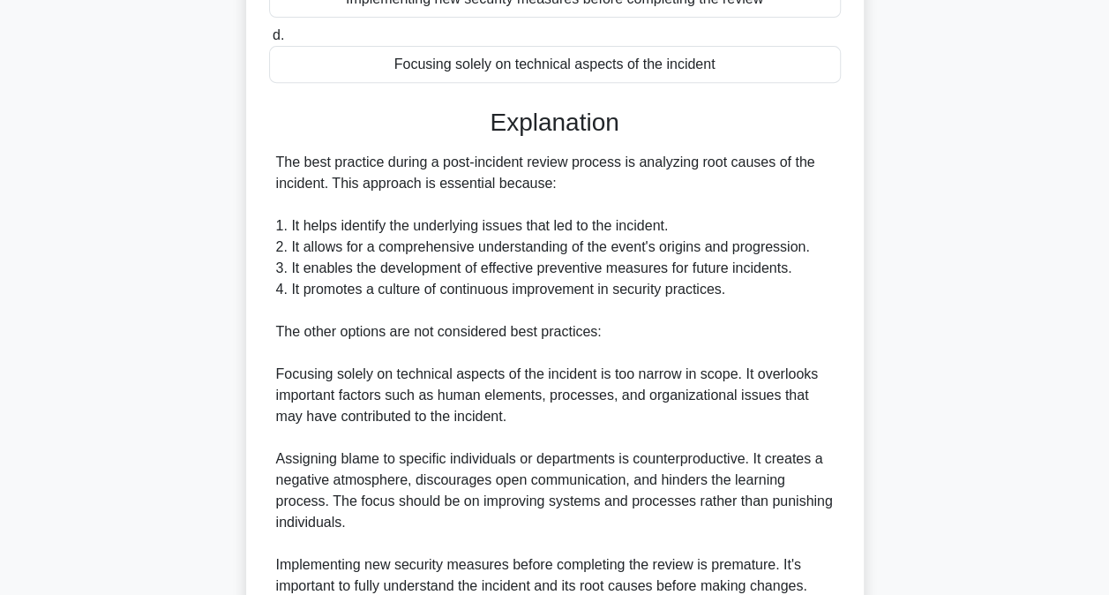
scroll to position [529, 0]
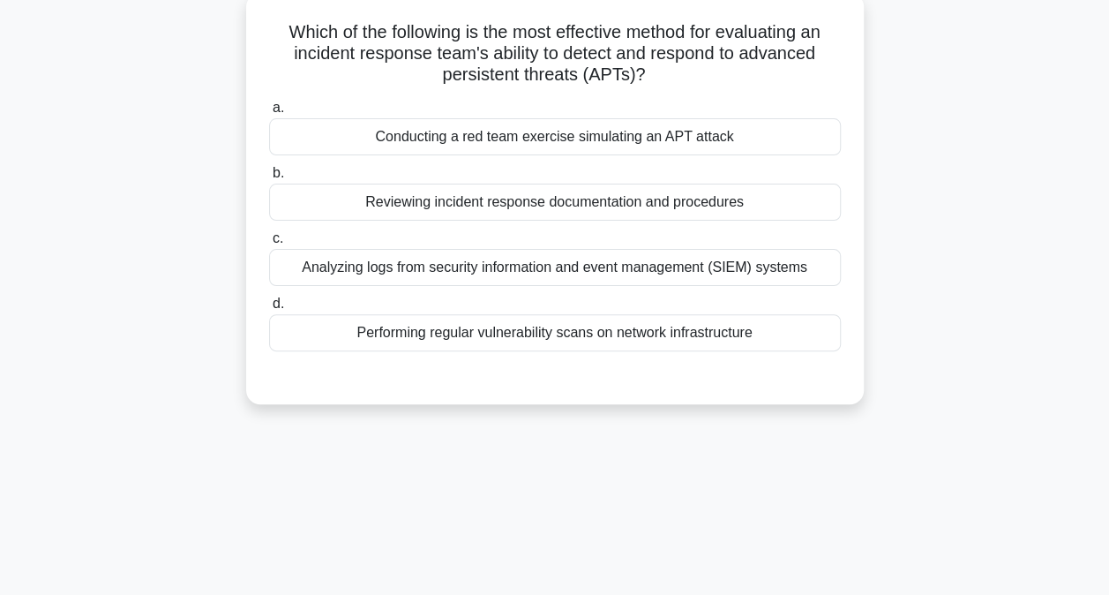
scroll to position [94, 0]
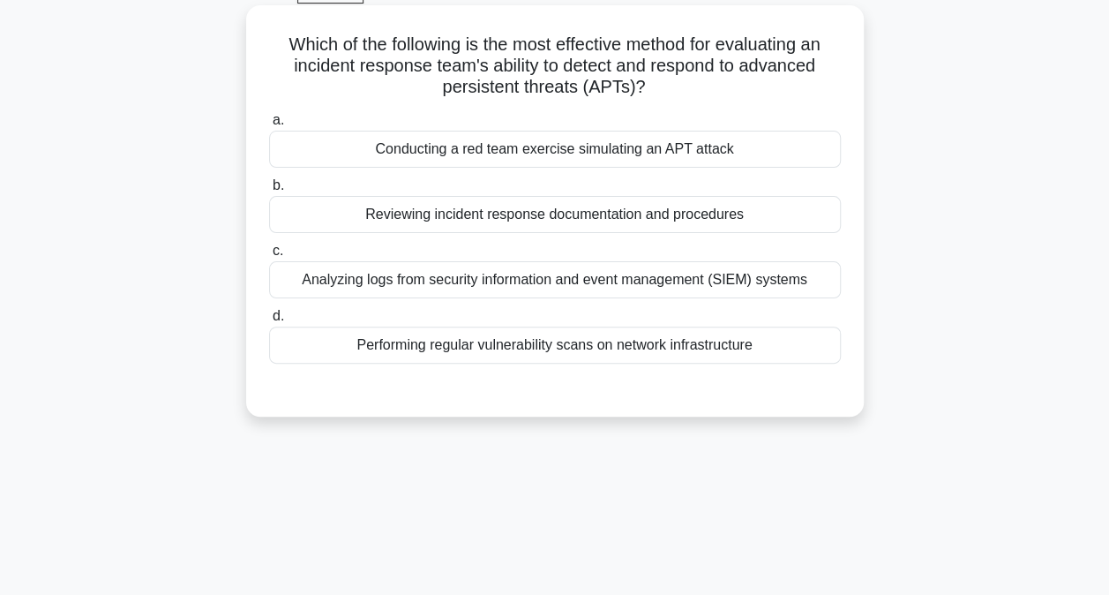
click at [783, 153] on div "Conducting a red team exercise simulating an APT attack" at bounding box center [555, 149] width 572 height 37
click at [269, 126] on input "a. Conducting a red team exercise simulating an APT attack" at bounding box center [269, 120] width 0 height 11
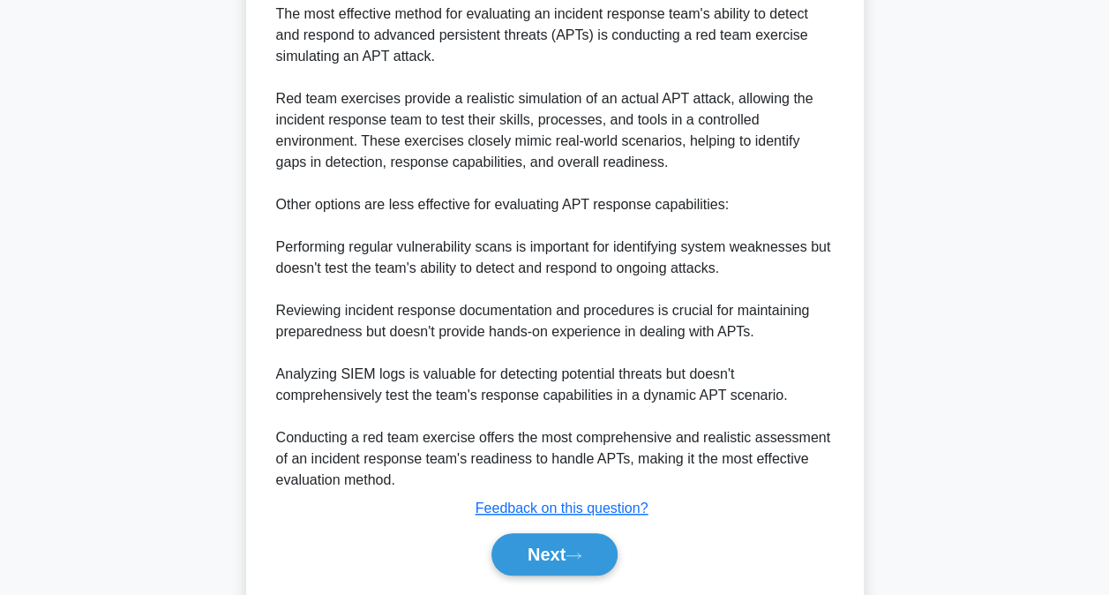
scroll to position [575, 0]
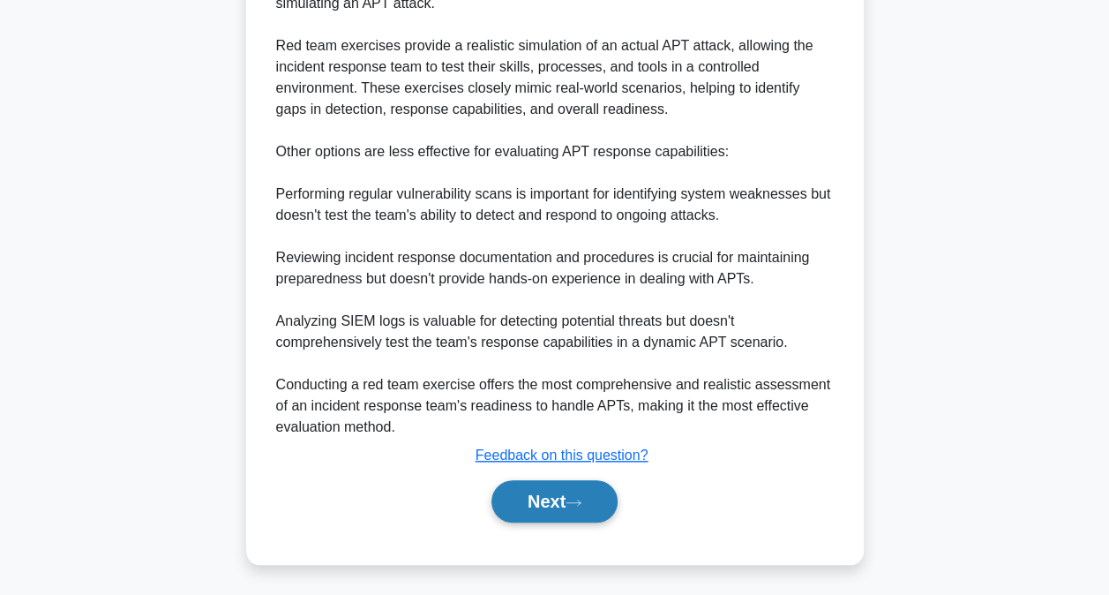
click at [597, 506] on button "Next" at bounding box center [554, 501] width 126 height 42
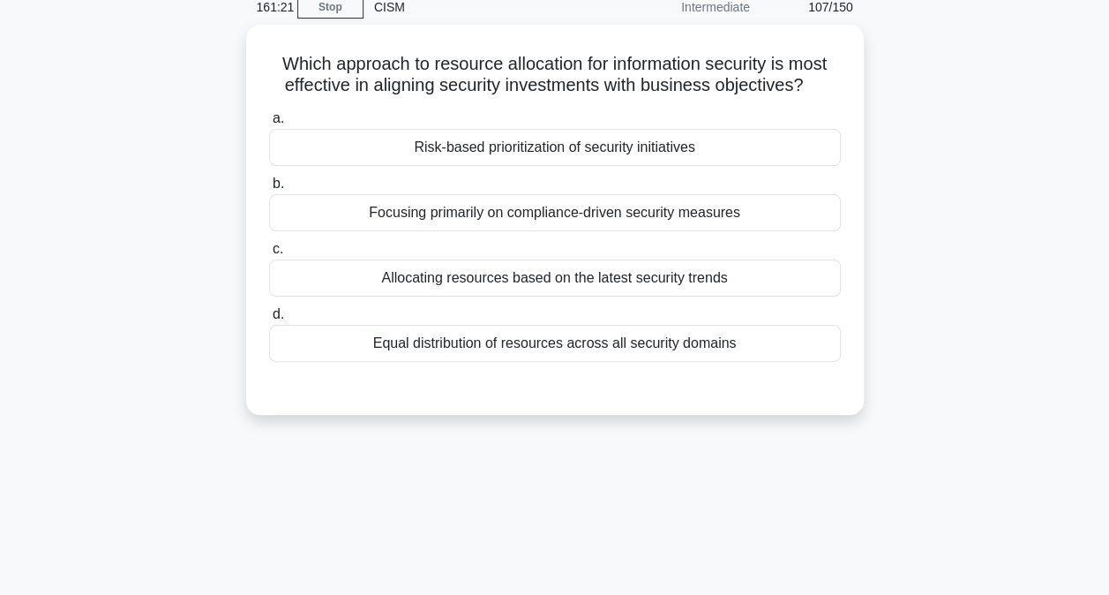
scroll to position [0, 0]
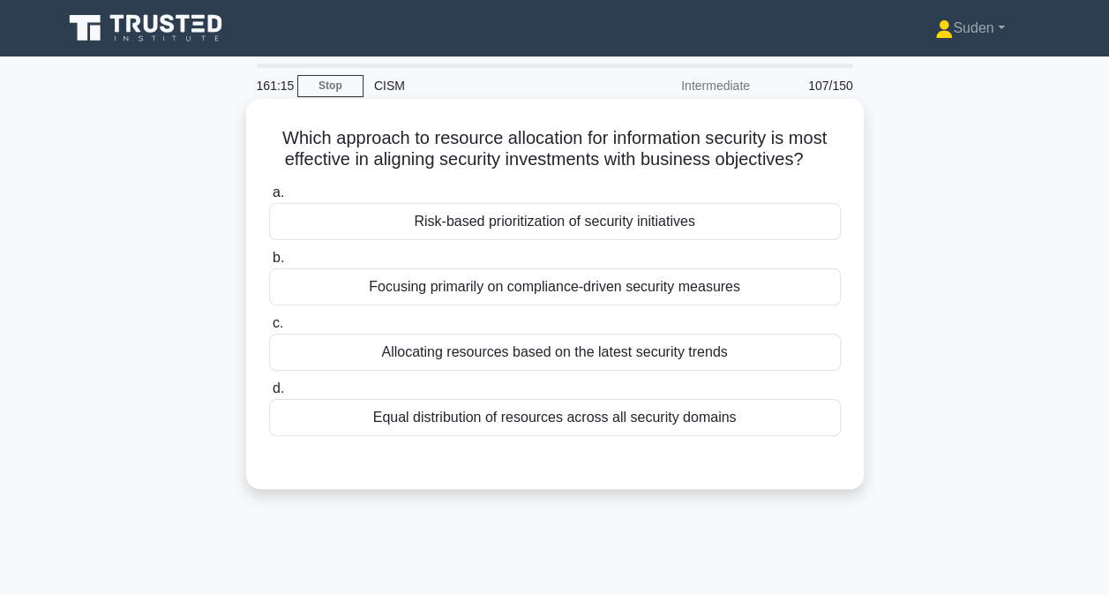
click at [743, 250] on label "b. Focusing primarily on compliance-driven security measures" at bounding box center [555, 276] width 572 height 58
click at [269, 252] on input "b. Focusing primarily on compliance-driven security measures" at bounding box center [269, 257] width 0 height 11
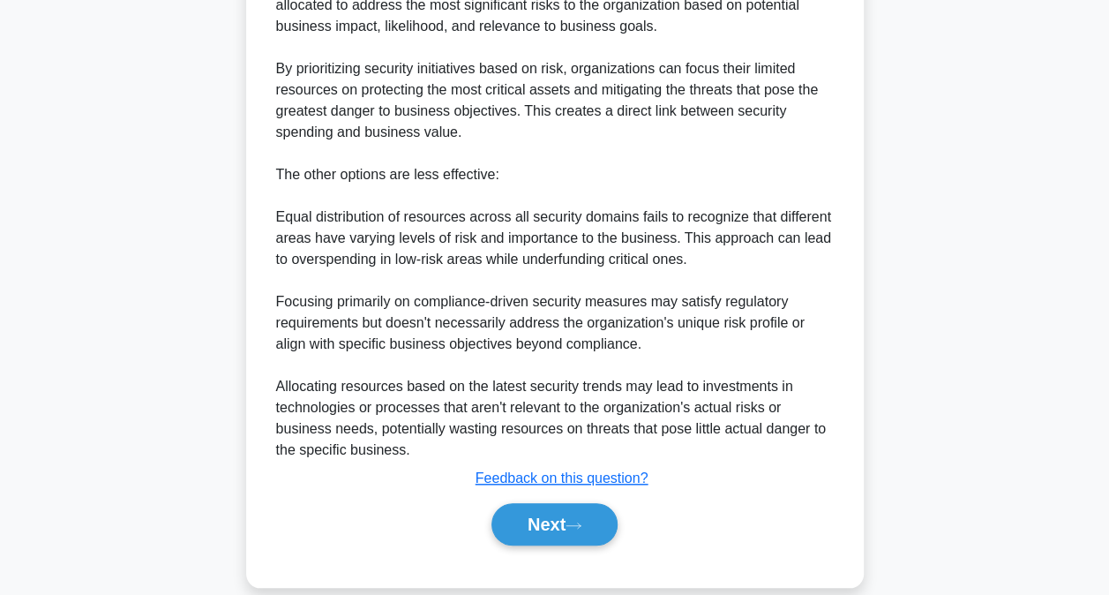
scroll to position [578, 0]
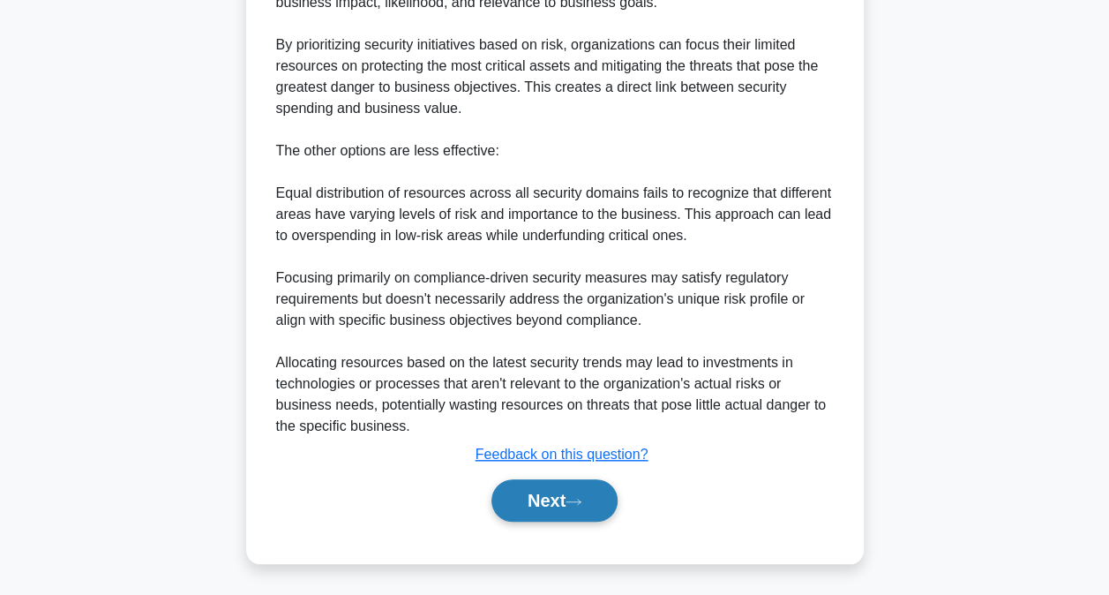
click at [561, 493] on button "Next" at bounding box center [554, 500] width 126 height 42
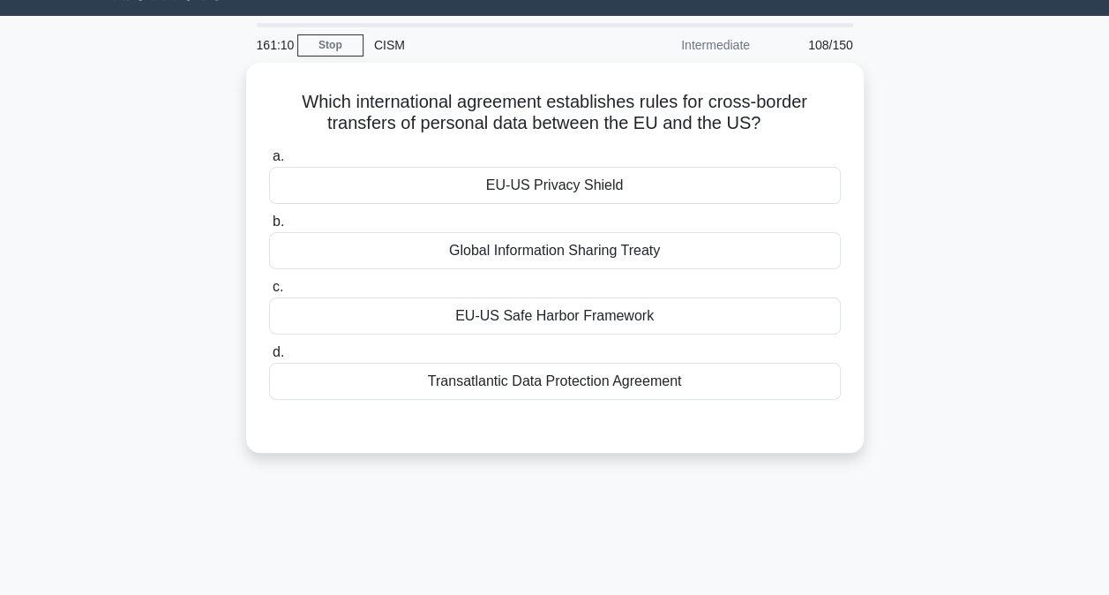
scroll to position [39, 0]
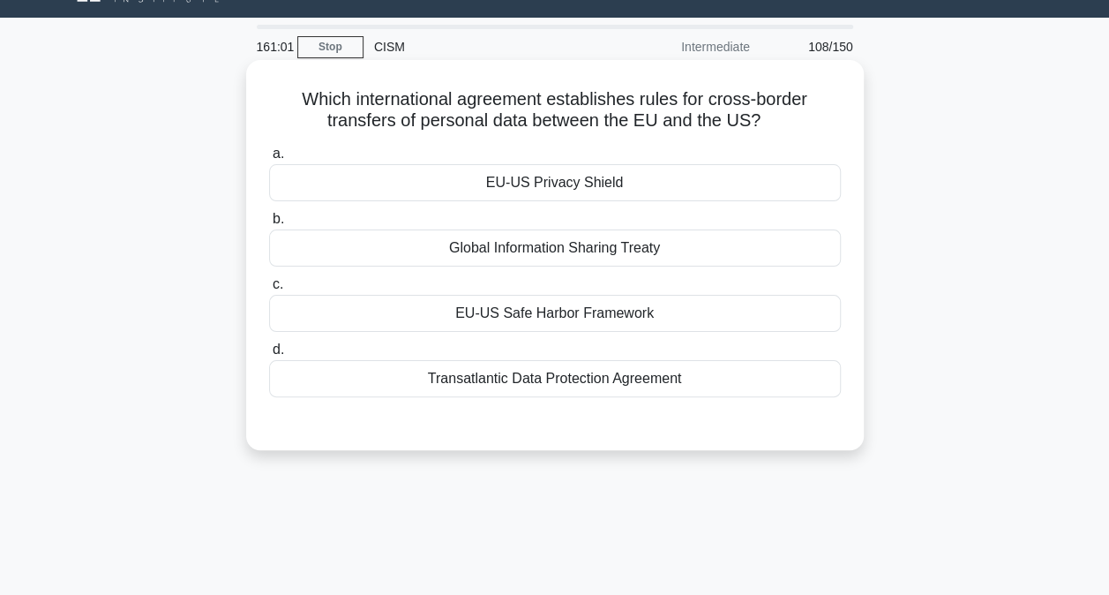
drag, startPoint x: 673, startPoint y: 192, endPoint x: 701, endPoint y: 212, distance: 33.5
click at [672, 192] on div "EU-US Privacy Shield" at bounding box center [555, 182] width 572 height 37
click at [269, 160] on input "a. EU-US Privacy Shield" at bounding box center [269, 153] width 0 height 11
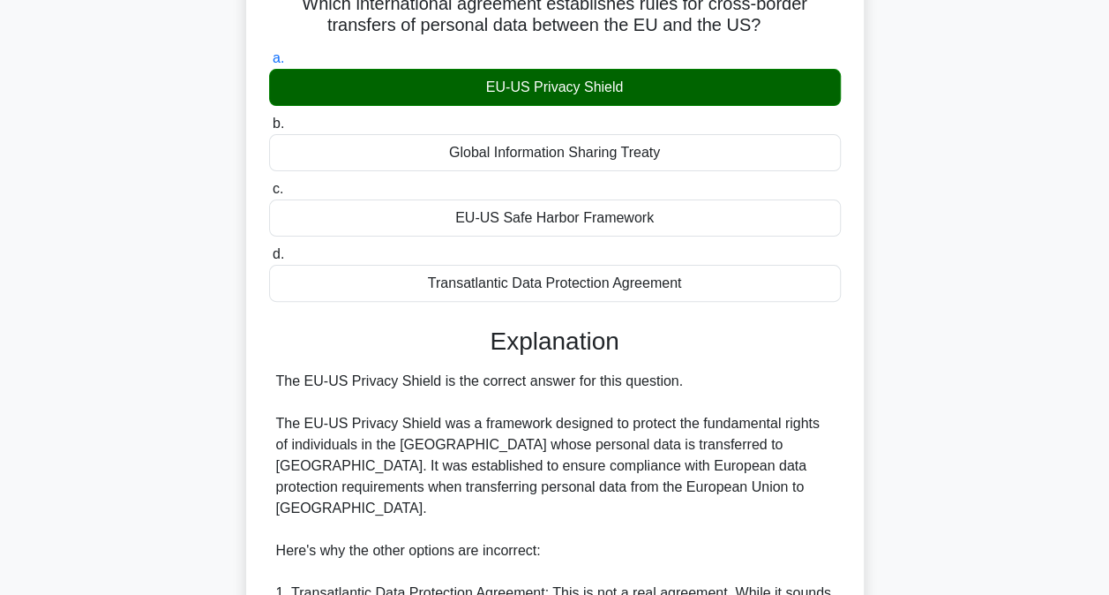
scroll to position [575, 0]
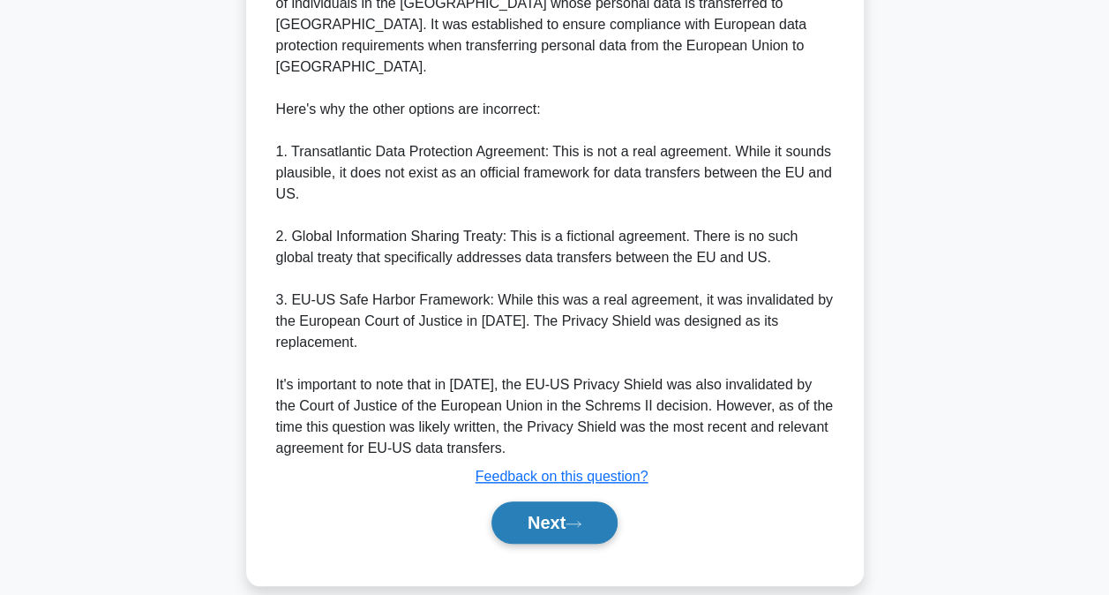
click at [546, 501] on button "Next" at bounding box center [554, 522] width 126 height 42
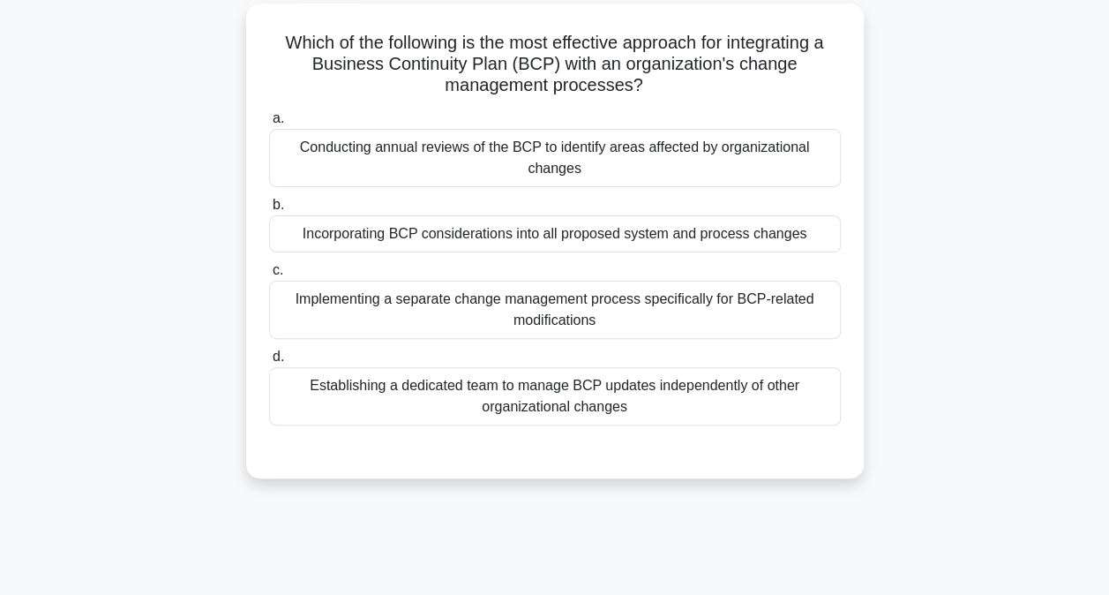
scroll to position [94, 0]
click at [678, 244] on div "Incorporating BCP considerations into all proposed system and process changes" at bounding box center [555, 235] width 572 height 37
click at [269, 213] on input "b. Incorporating BCP considerations into all proposed system and process changes" at bounding box center [269, 206] width 0 height 11
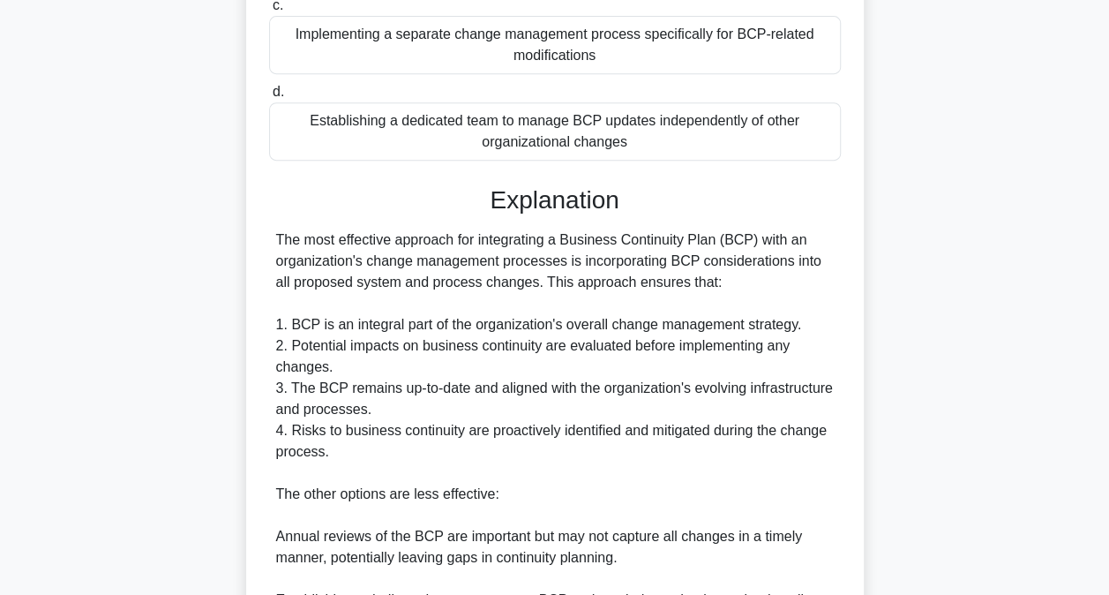
scroll to position [711, 0]
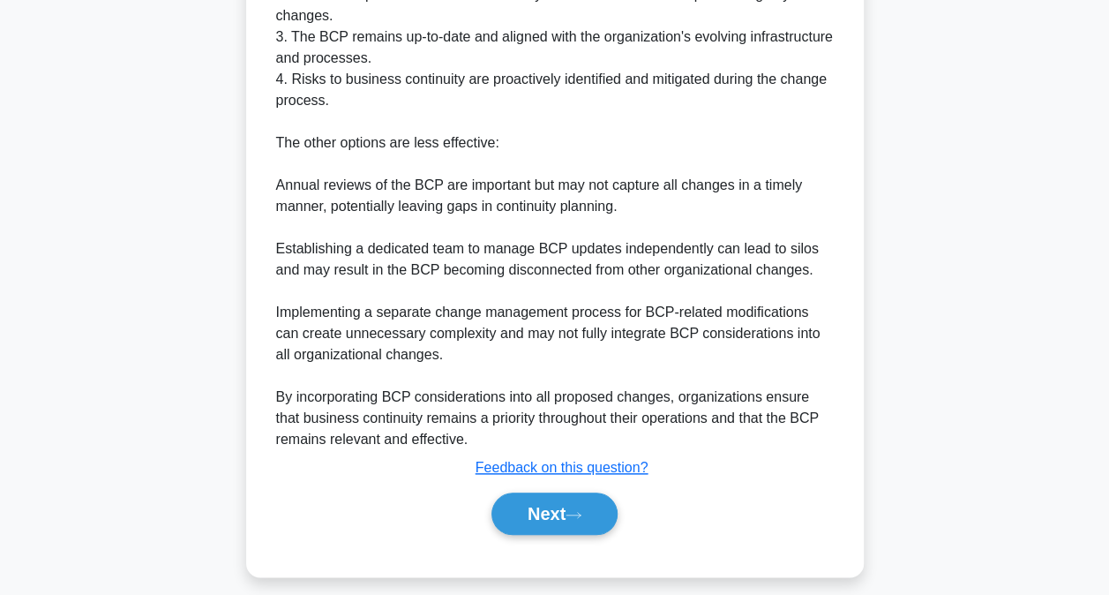
drag, startPoint x: 574, startPoint y: 496, endPoint x: 579, endPoint y: 476, distance: 20.8
click at [574, 496] on button "Next" at bounding box center [554, 513] width 126 height 42
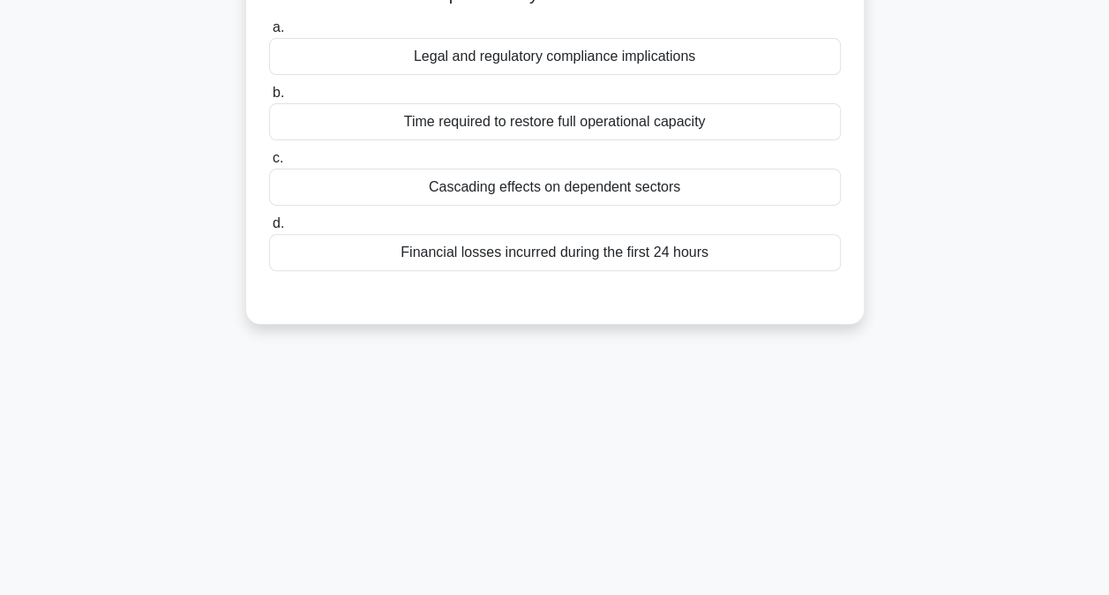
scroll to position [94, 0]
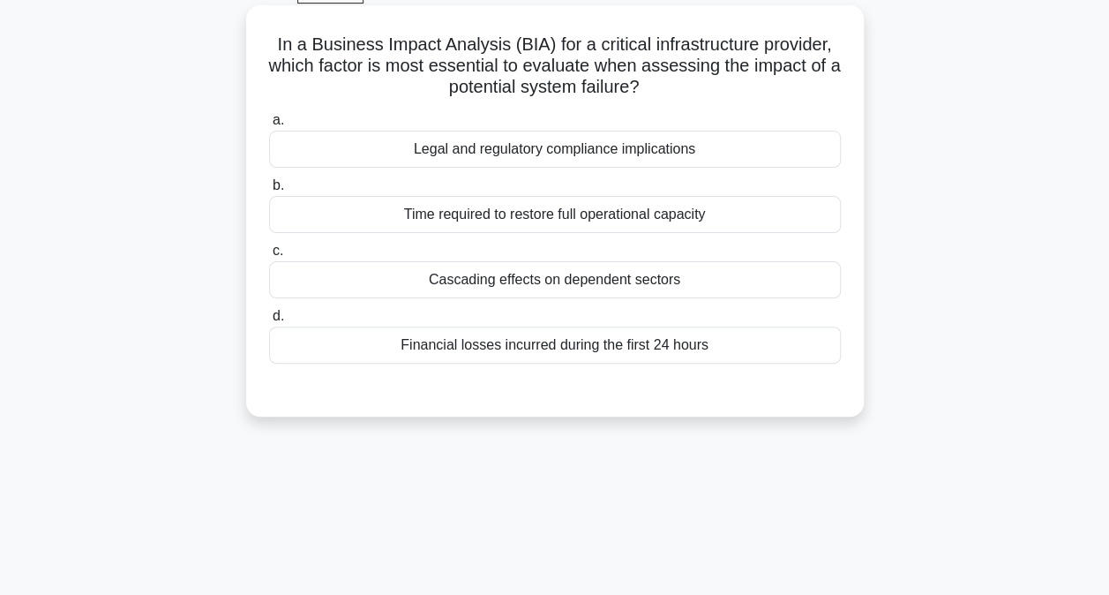
click at [586, 286] on div "Cascading effects on dependent sectors" at bounding box center [555, 279] width 572 height 37
click at [269, 257] on input "c. Cascading effects on dependent sectors" at bounding box center [269, 250] width 0 height 11
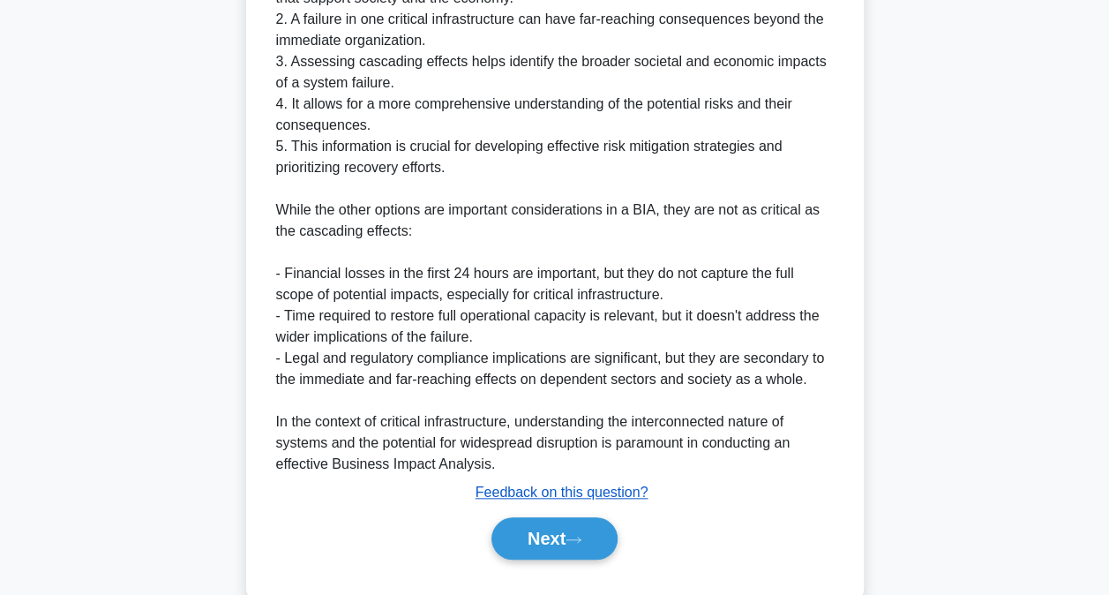
scroll to position [711, 0]
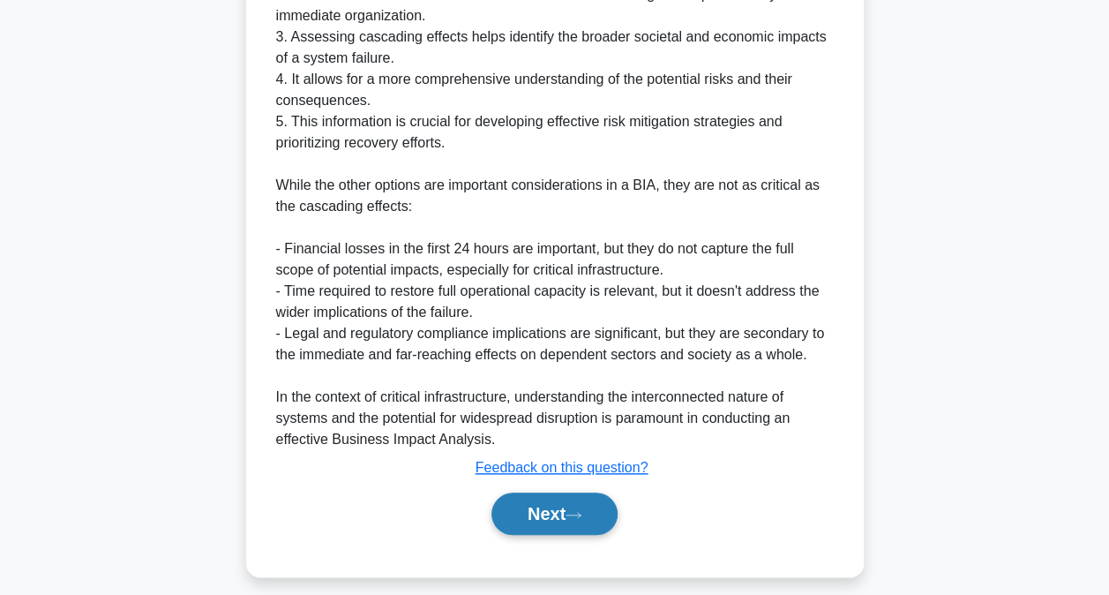
click at [572, 498] on button "Next" at bounding box center [554, 513] width 126 height 42
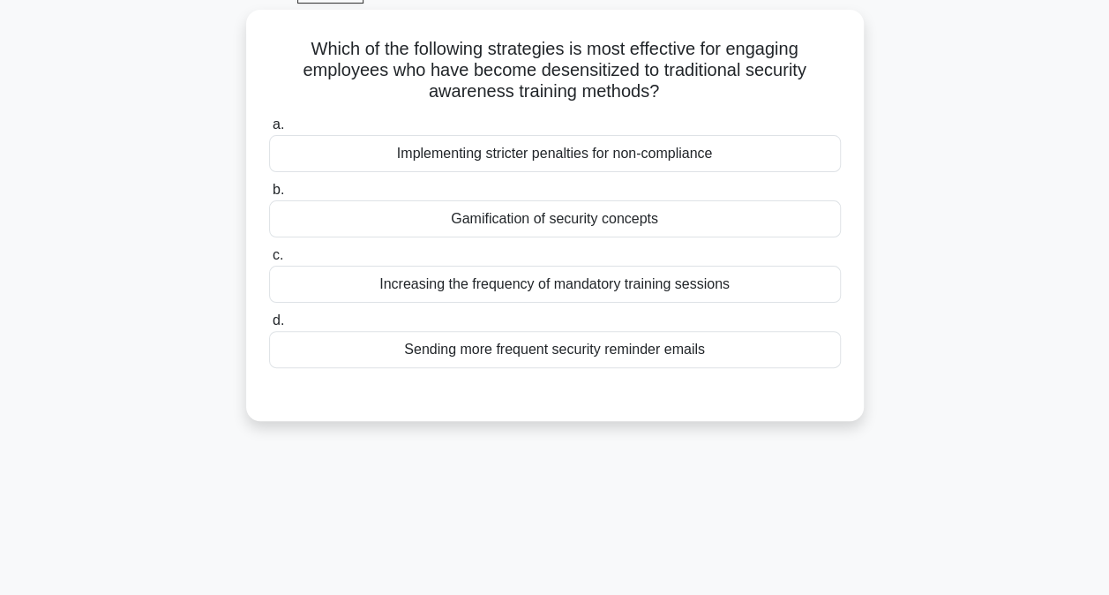
scroll to position [0, 0]
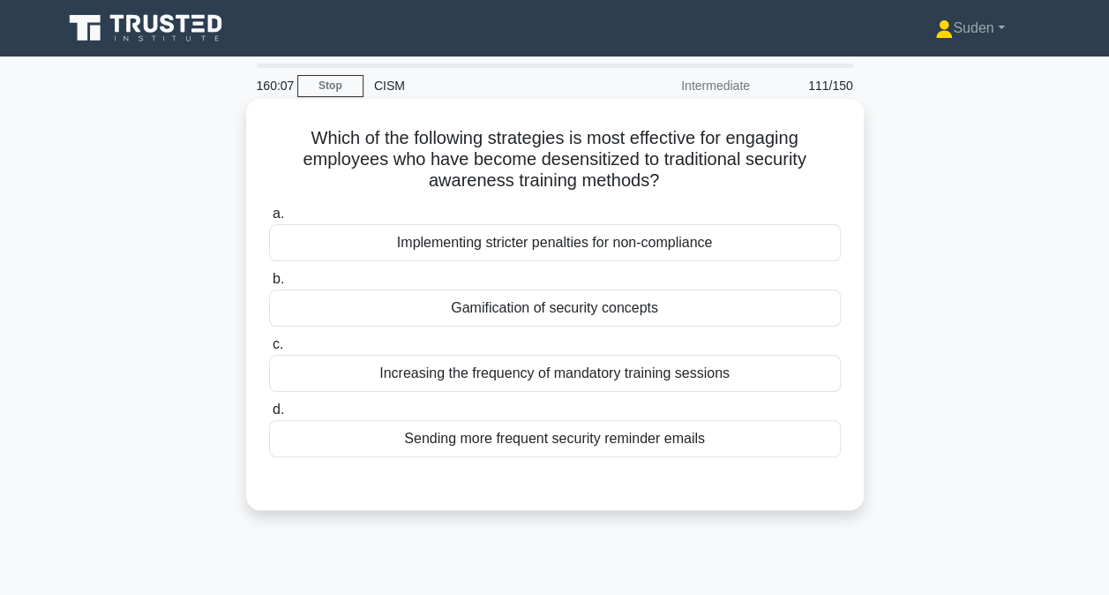
click at [744, 320] on div "Gamification of security concepts" at bounding box center [555, 307] width 572 height 37
click at [269, 285] on input "b. Gamification of security concepts" at bounding box center [269, 279] width 0 height 11
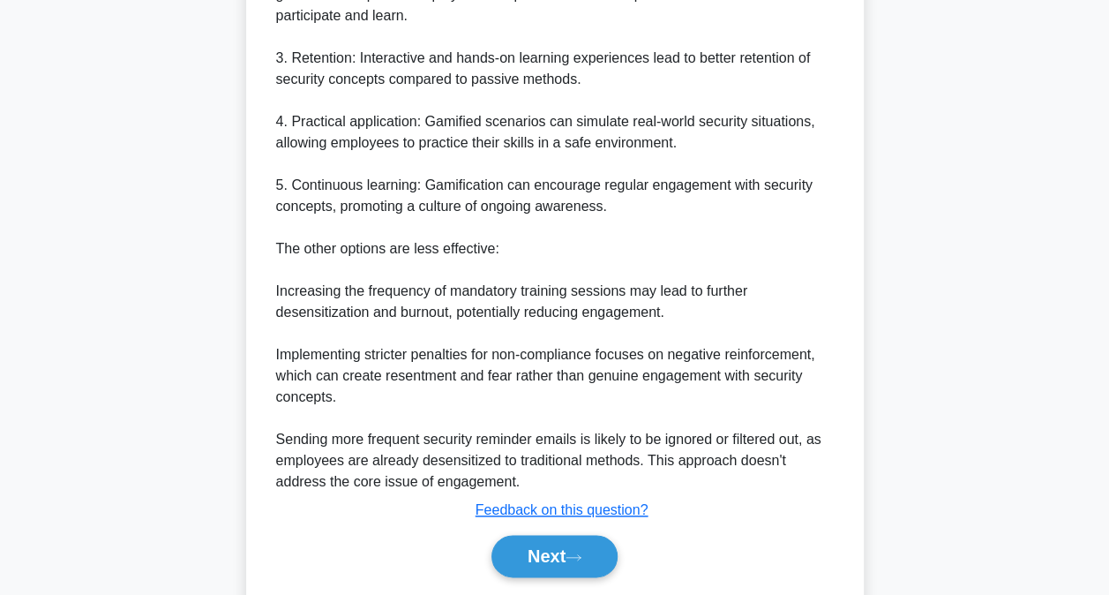
scroll to position [787, 0]
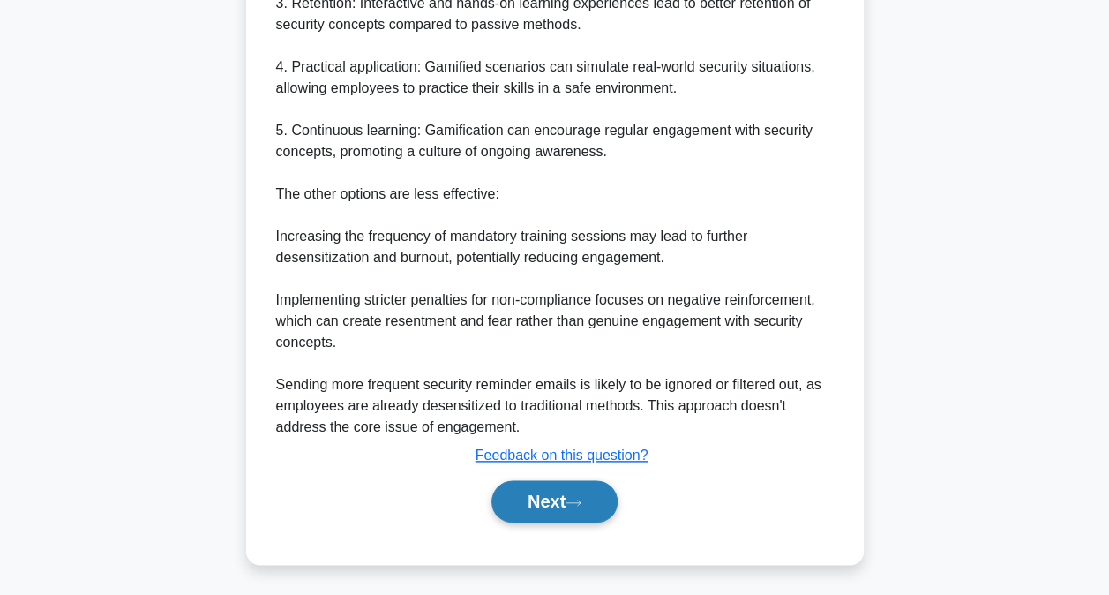
click at [566, 512] on button "Next" at bounding box center [554, 501] width 126 height 42
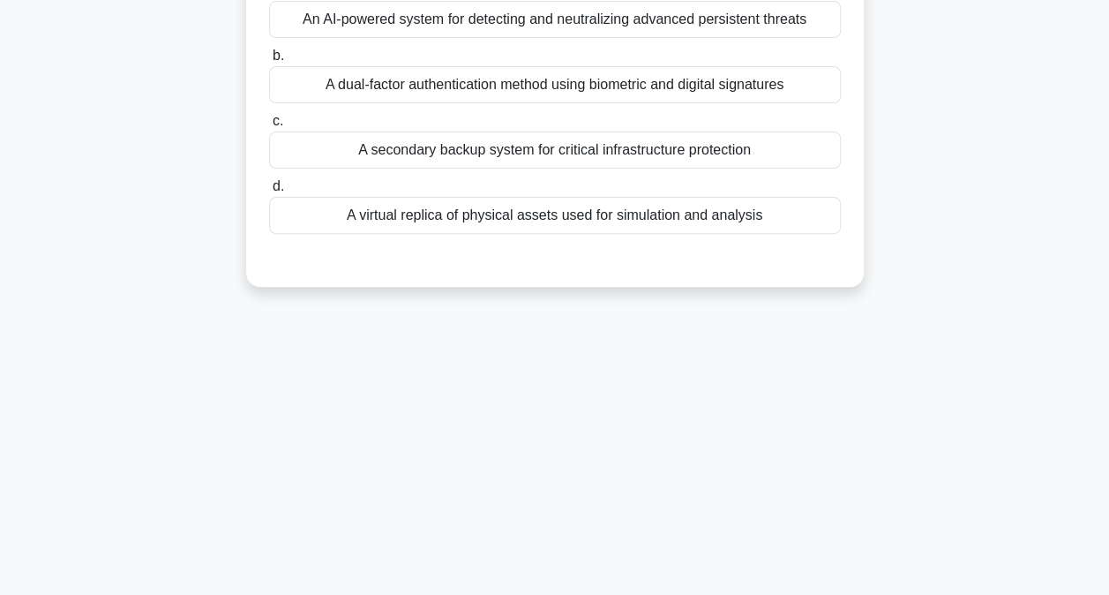
scroll to position [94, 0]
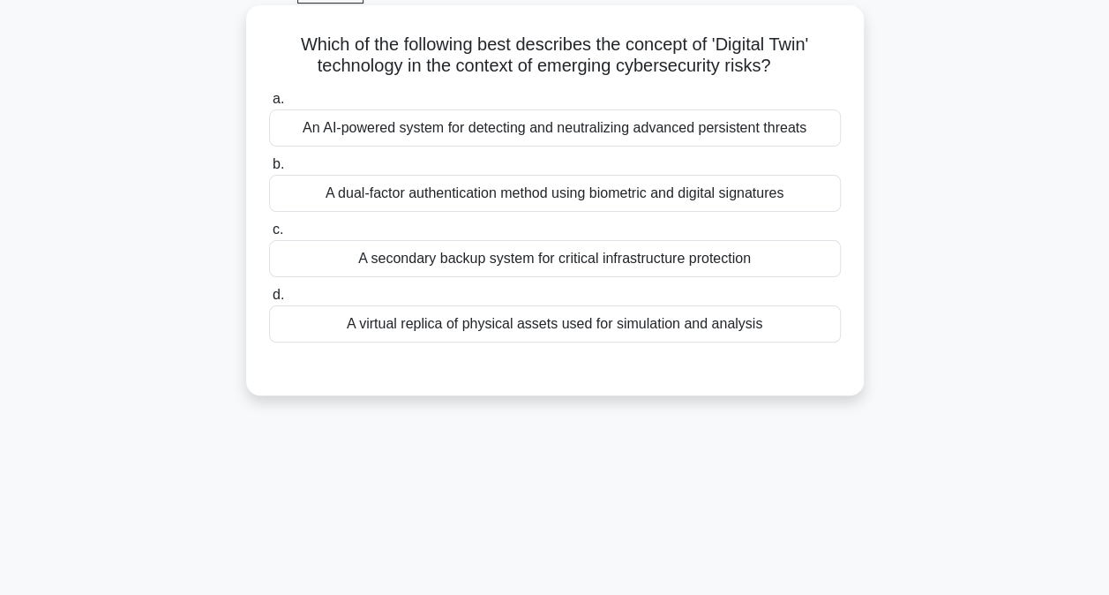
click at [787, 196] on div "A dual-factor authentication method using biometric and digital signatures" at bounding box center [555, 193] width 572 height 37
click at [269, 170] on input "b. A dual-factor authentication method using biometric and digital signatures" at bounding box center [269, 164] width 0 height 11
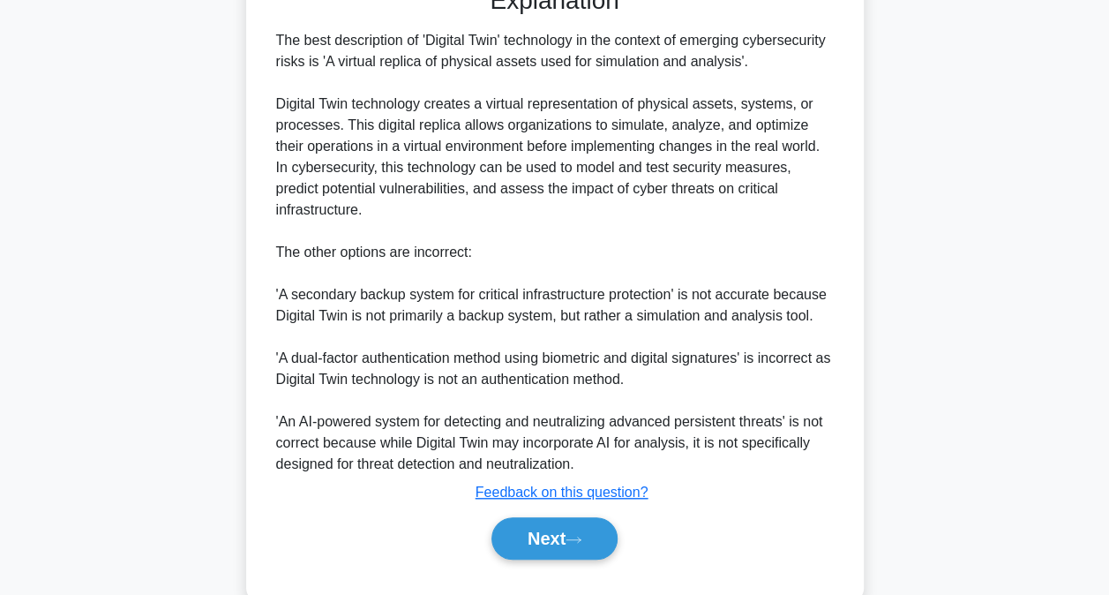
scroll to position [514, 0]
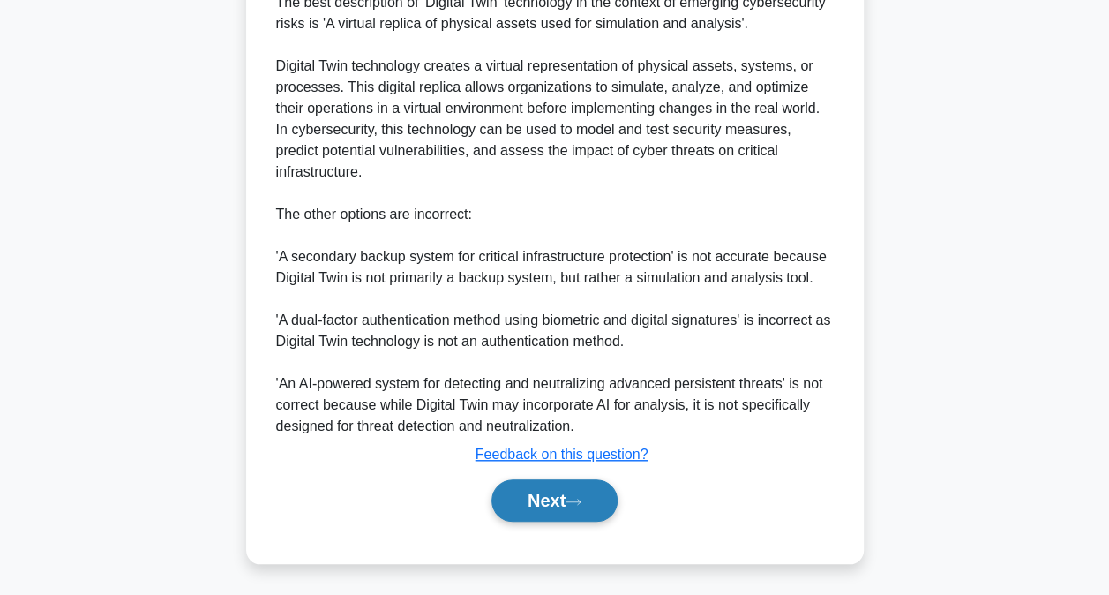
click at [569, 510] on button "Next" at bounding box center [554, 500] width 126 height 42
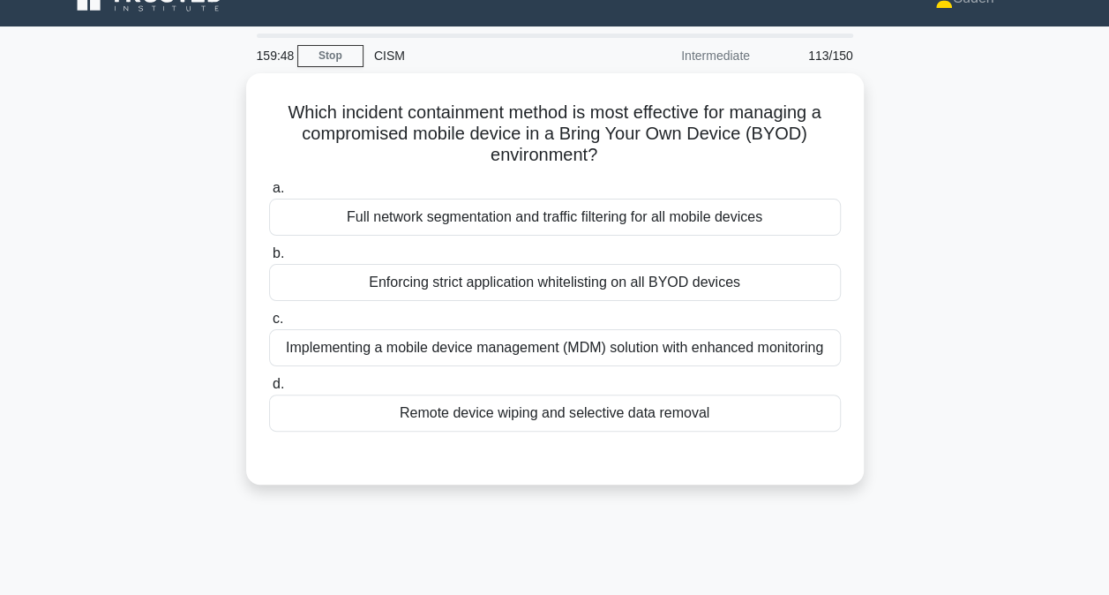
scroll to position [0, 0]
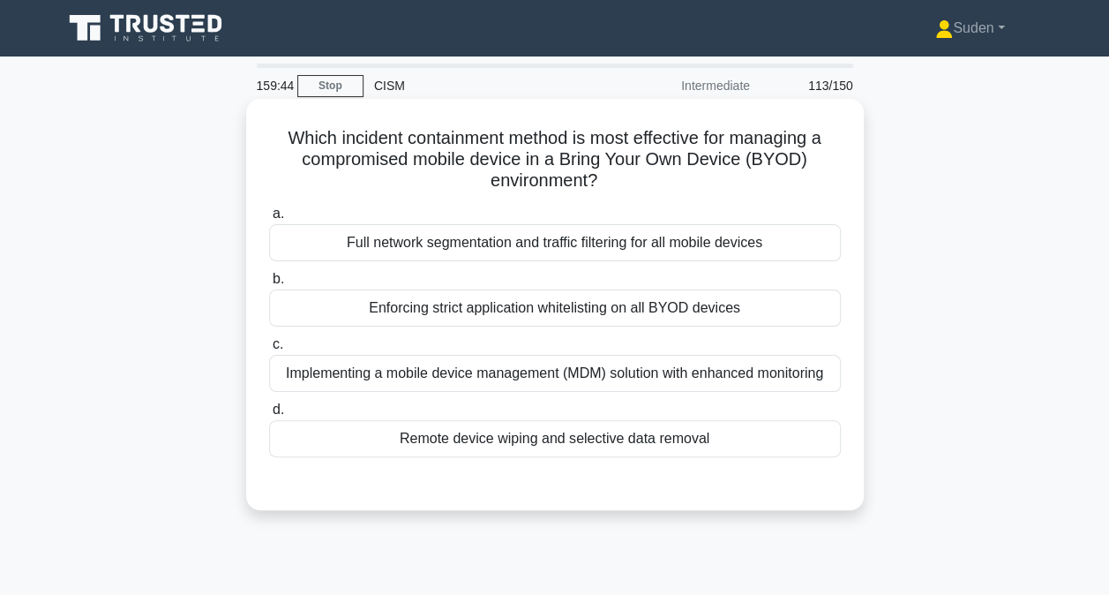
click at [564, 383] on div "Implementing a mobile device management (MDM) solution with enhanced monitoring" at bounding box center [555, 373] width 572 height 37
click at [269, 350] on input "c. Implementing a mobile device management (MDM) solution with enhanced monitor…" at bounding box center [269, 344] width 0 height 11
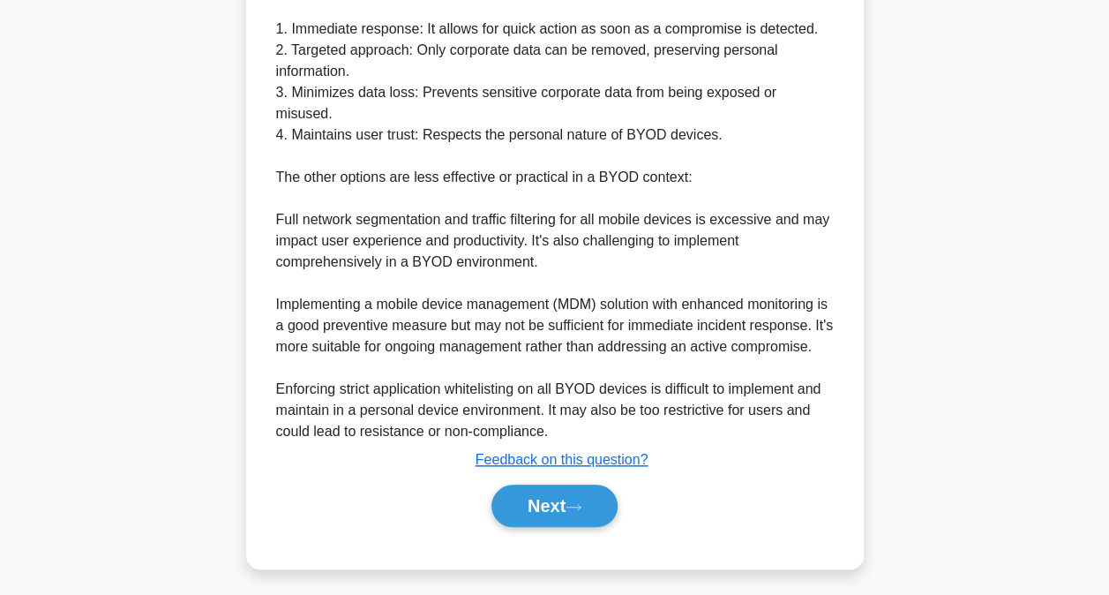
scroll to position [726, 0]
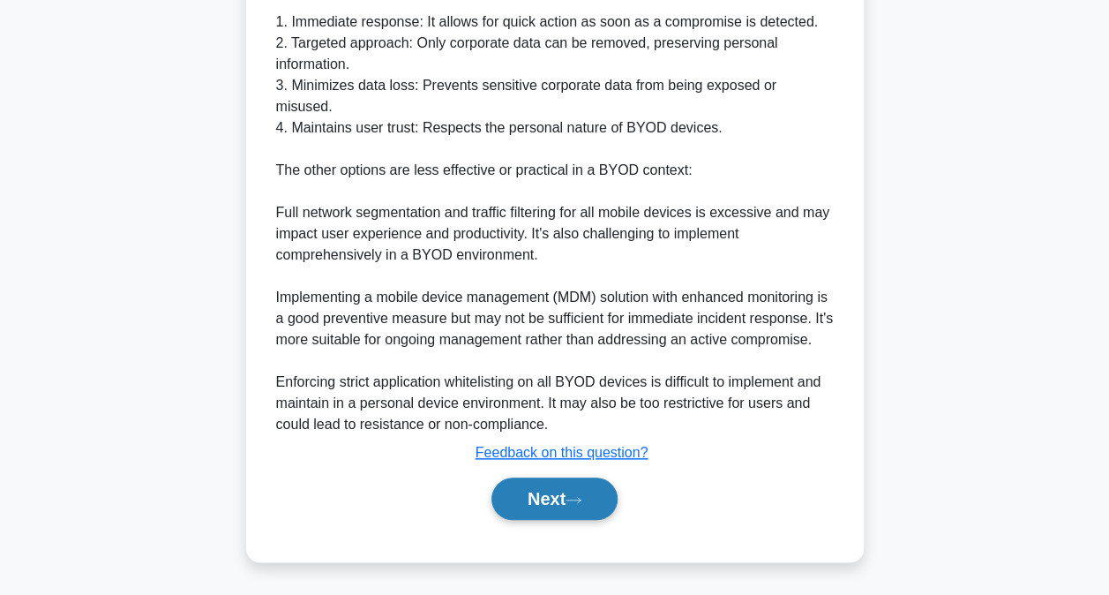
click at [570, 492] on button "Next" at bounding box center [554, 498] width 126 height 42
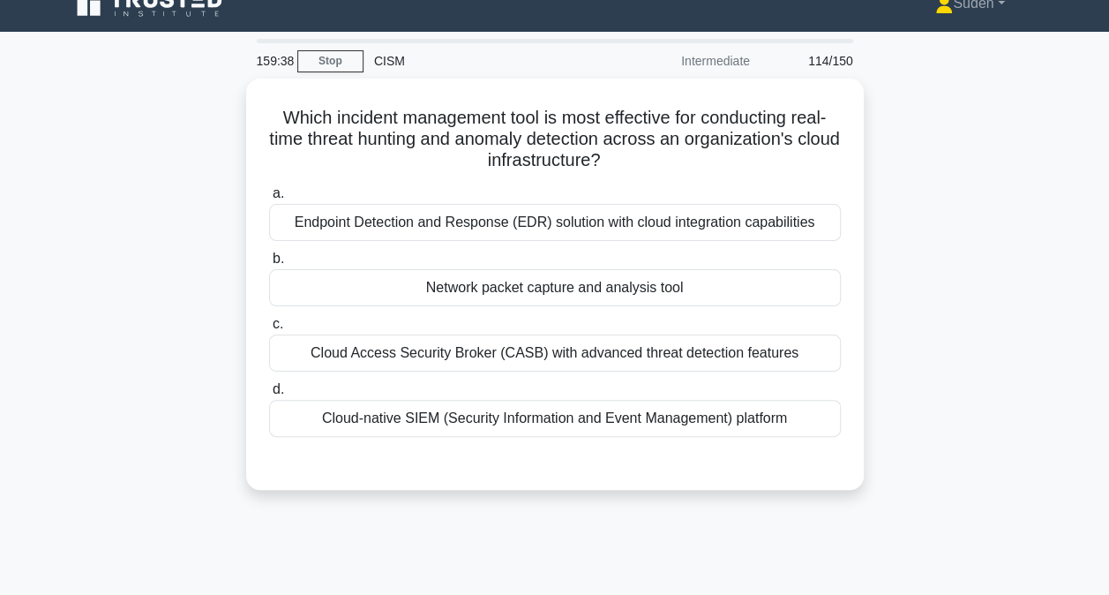
scroll to position [0, 0]
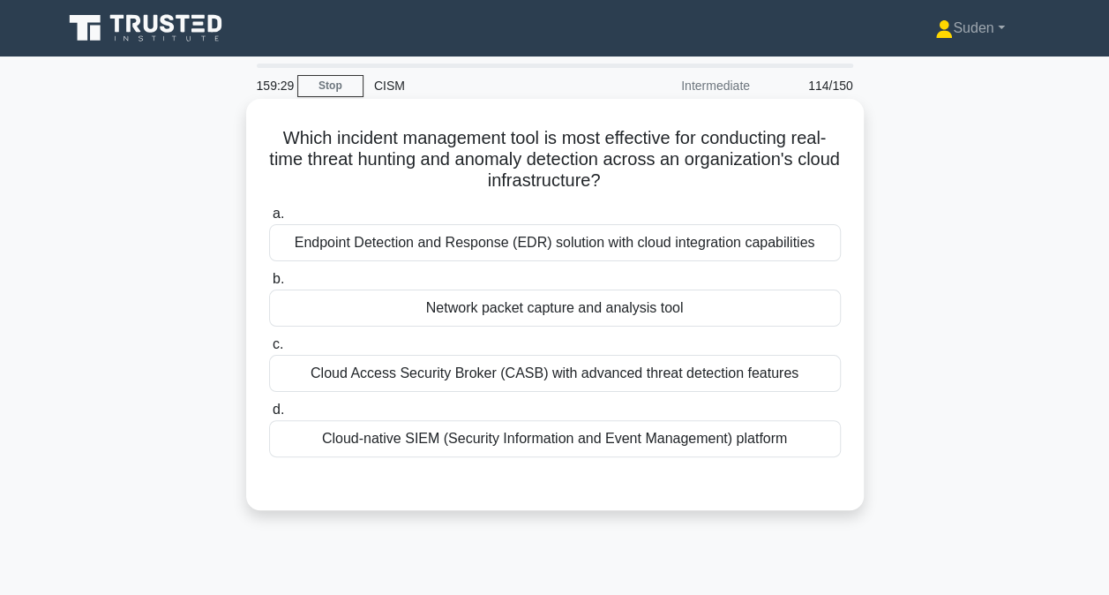
drag, startPoint x: 736, startPoint y: 236, endPoint x: 753, endPoint y: 228, distance: 18.5
click at [738, 235] on div "Endpoint Detection and Response (EDR) solution with cloud integration capabilit…" at bounding box center [555, 242] width 572 height 37
click at [269, 220] on input "a. Endpoint Detection and Response (EDR) solution with cloud integration capabi…" at bounding box center [269, 213] width 0 height 11
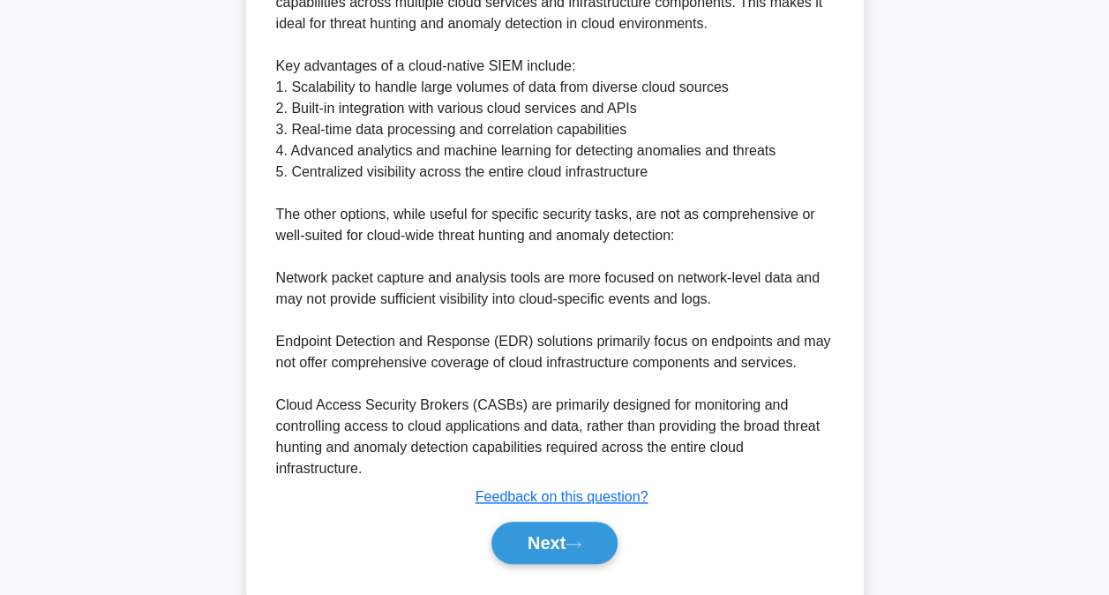
scroll to position [705, 0]
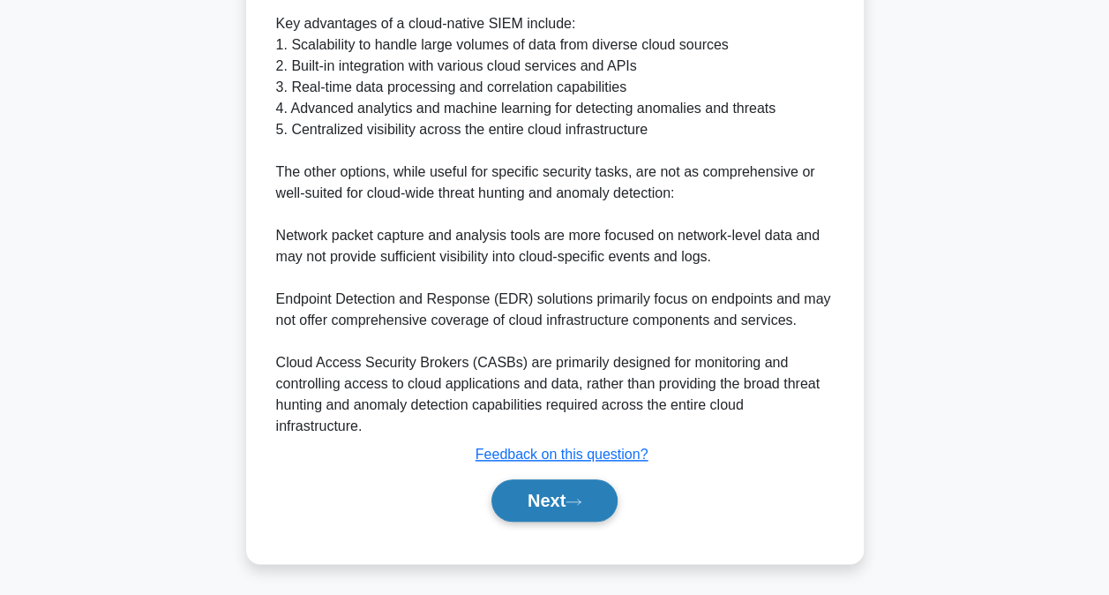
click at [586, 506] on button "Next" at bounding box center [554, 500] width 126 height 42
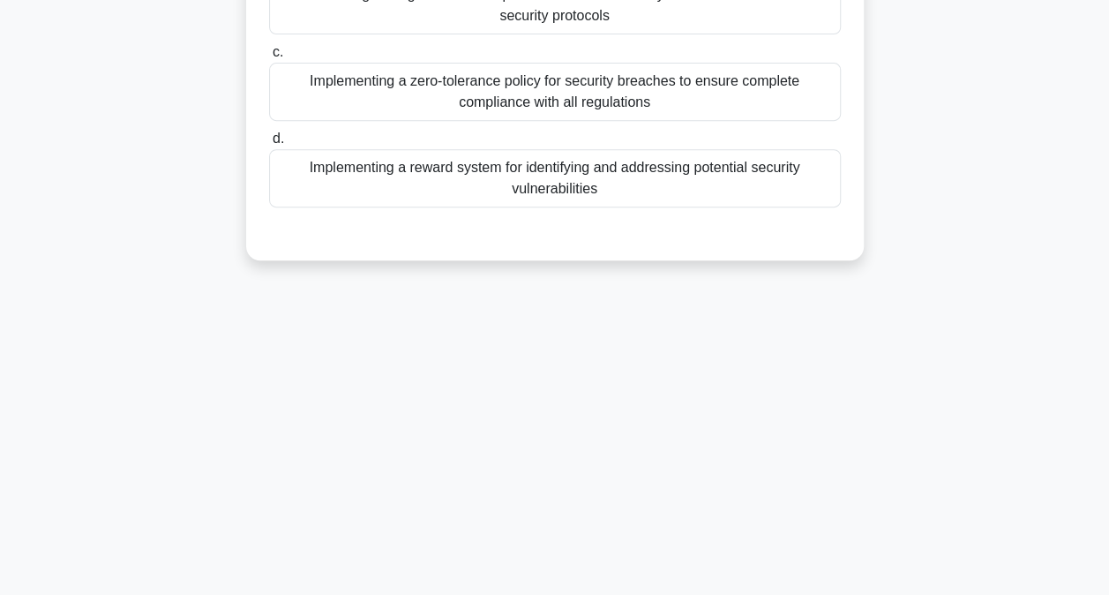
scroll to position [94, 0]
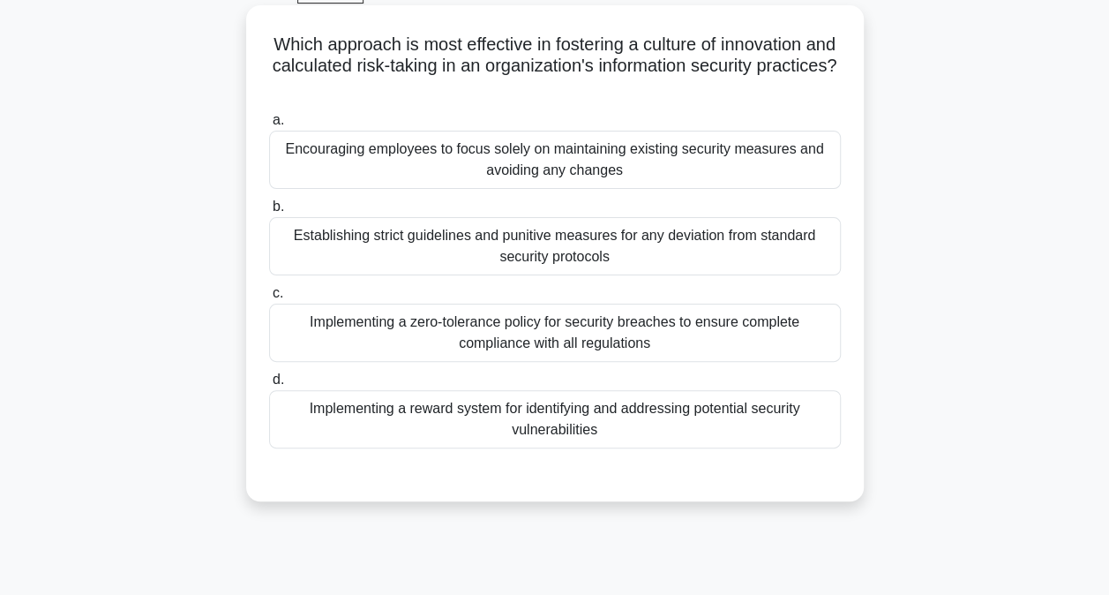
click at [666, 328] on div "Implementing a zero-tolerance policy for security breaches to ensure complete c…" at bounding box center [555, 333] width 572 height 58
click at [269, 299] on input "c. Implementing a zero-tolerance policy for security breaches to ensure complet…" at bounding box center [269, 293] width 0 height 11
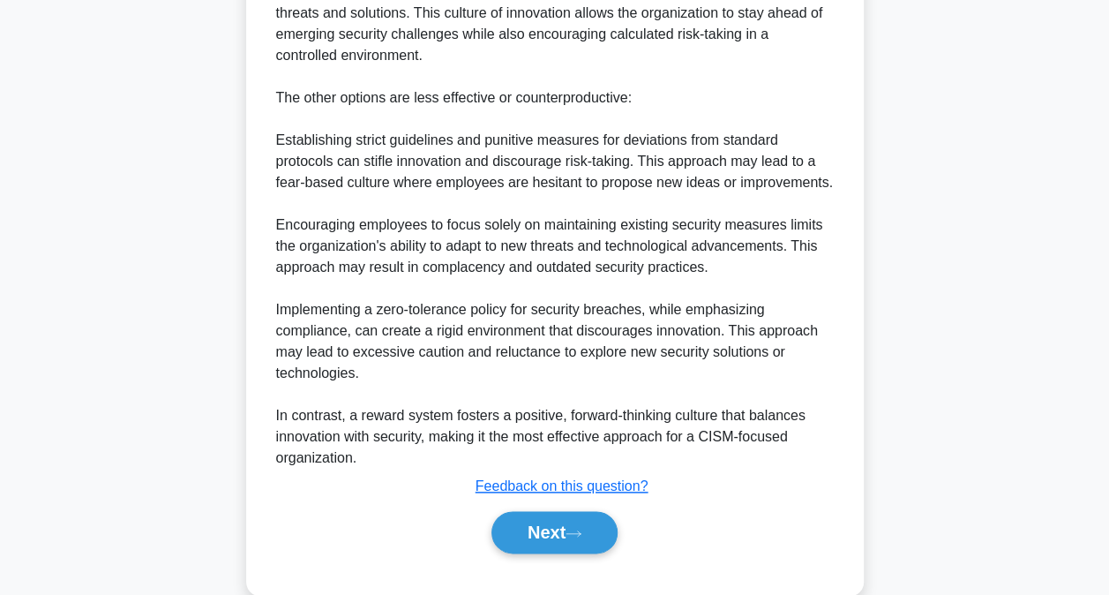
scroll to position [790, 0]
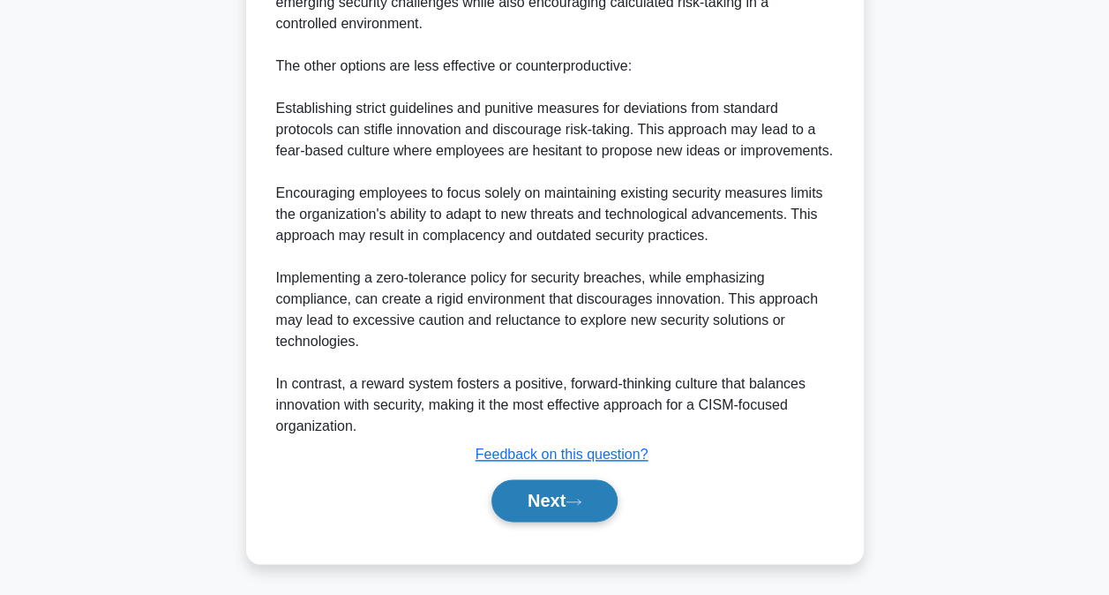
click at [587, 484] on button "Next" at bounding box center [554, 500] width 126 height 42
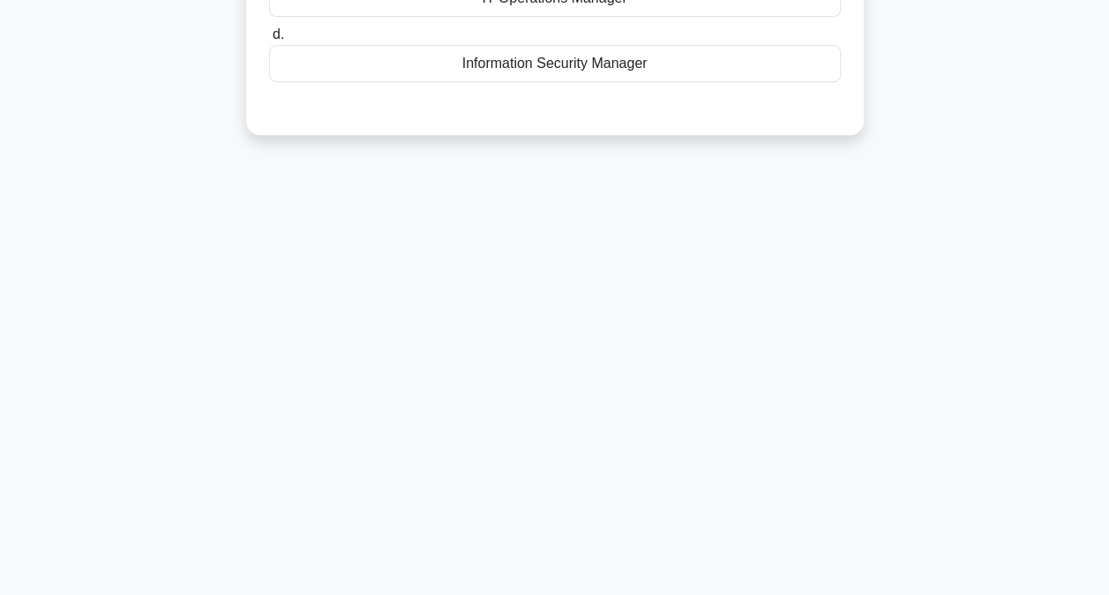
scroll to position [0, 0]
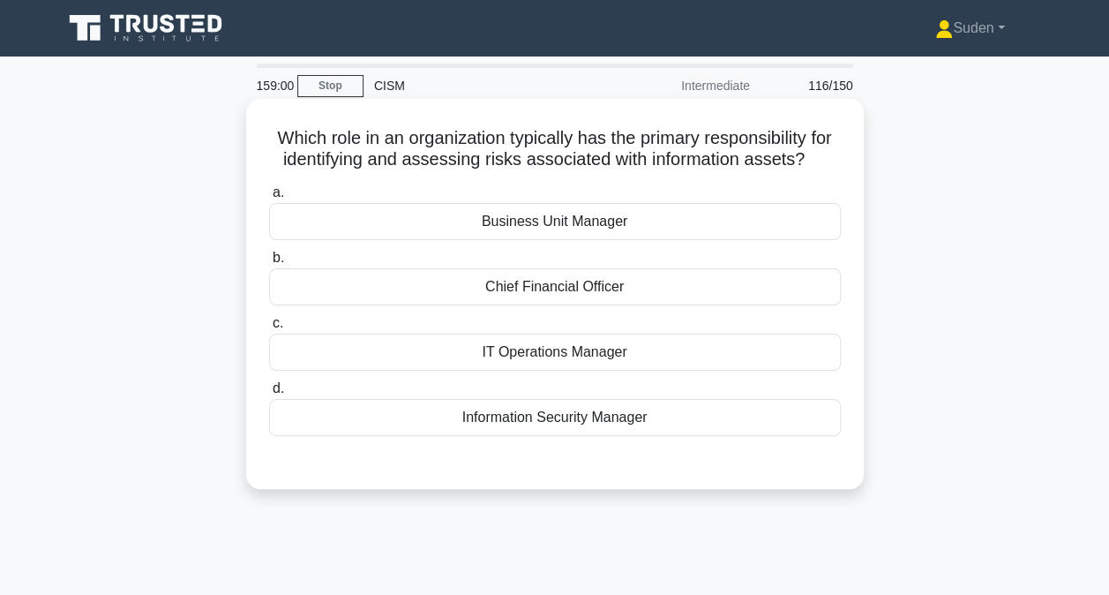
drag, startPoint x: 724, startPoint y: 231, endPoint x: 732, endPoint y: 236, distance: 9.1
click at [725, 231] on div "Business Unit Manager" at bounding box center [555, 221] width 572 height 37
click at [269, 199] on input "a. Business Unit Manager" at bounding box center [269, 192] width 0 height 11
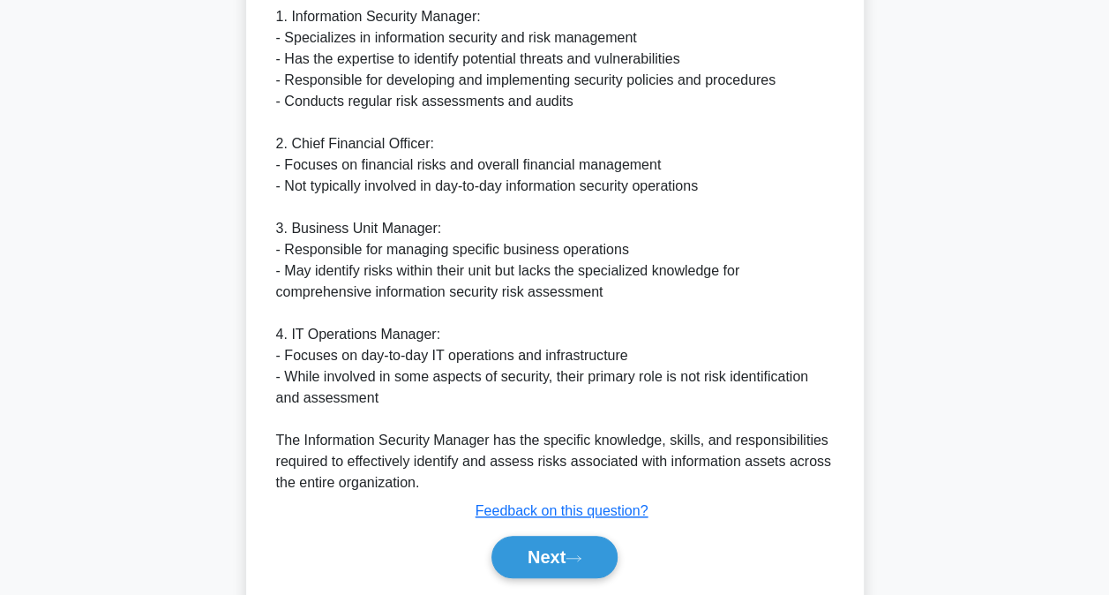
scroll to position [663, 0]
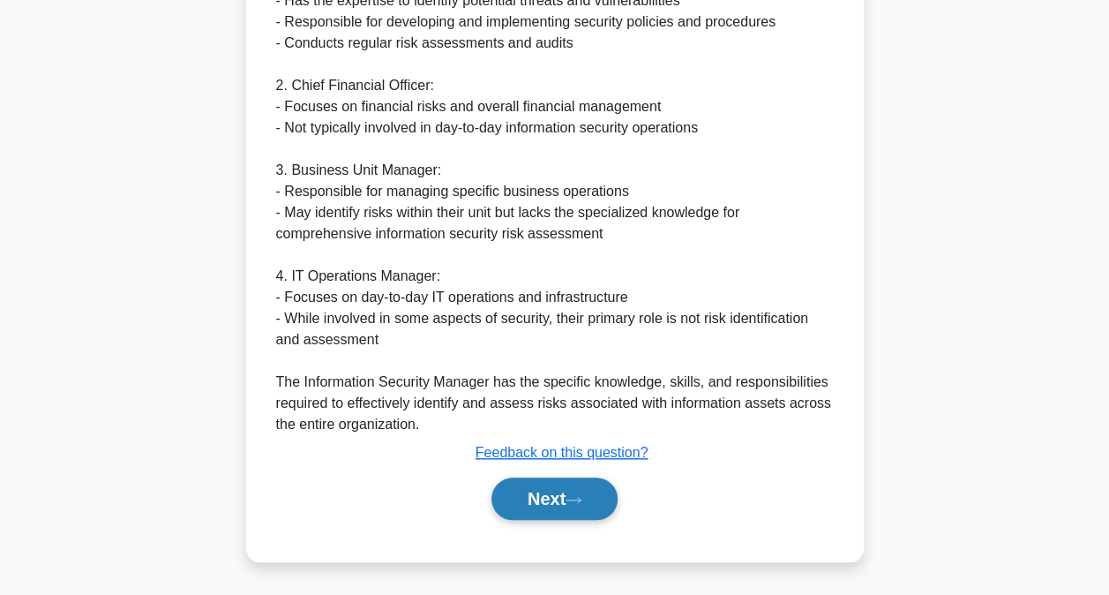
click at [595, 506] on button "Next" at bounding box center [554, 498] width 126 height 42
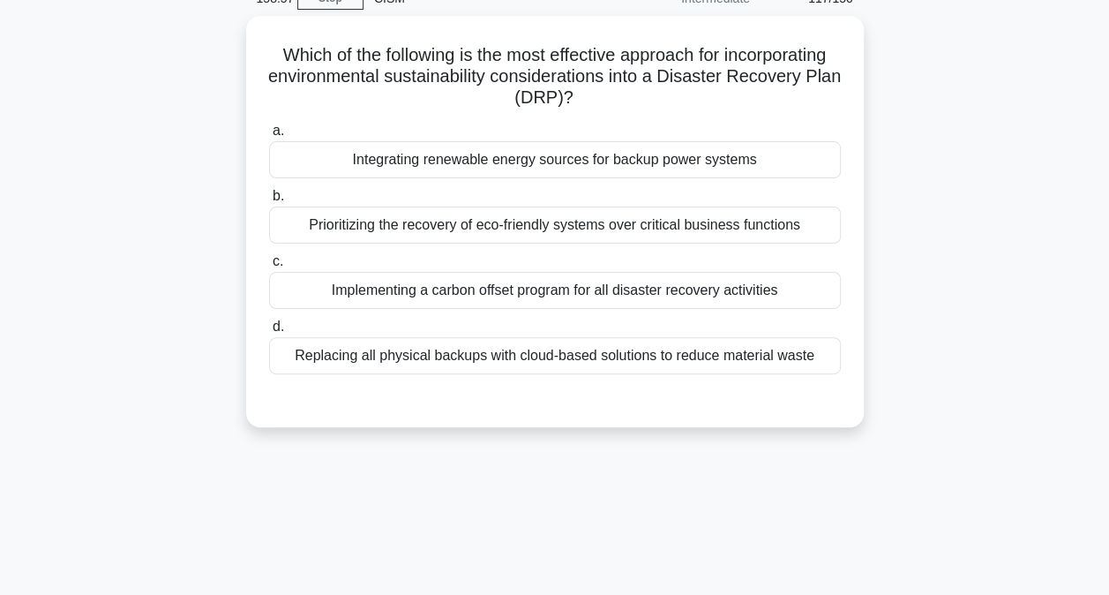
scroll to position [0, 0]
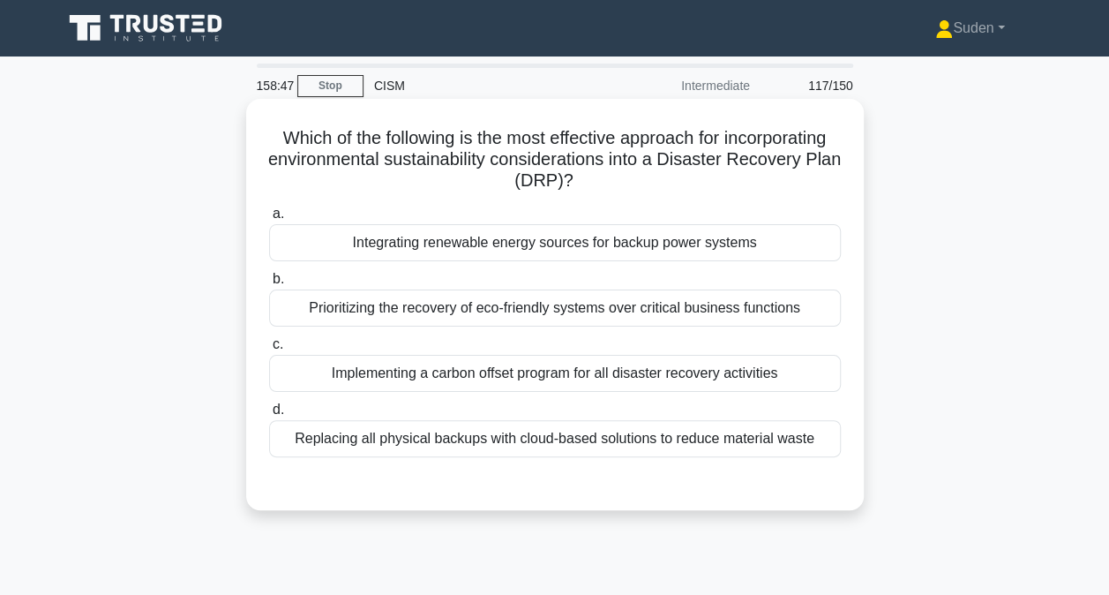
click at [361, 250] on div "Integrating renewable energy sources for backup power systems" at bounding box center [555, 242] width 572 height 37
click at [269, 220] on input "a. Integrating renewable energy sources for backup power systems" at bounding box center [269, 213] width 0 height 11
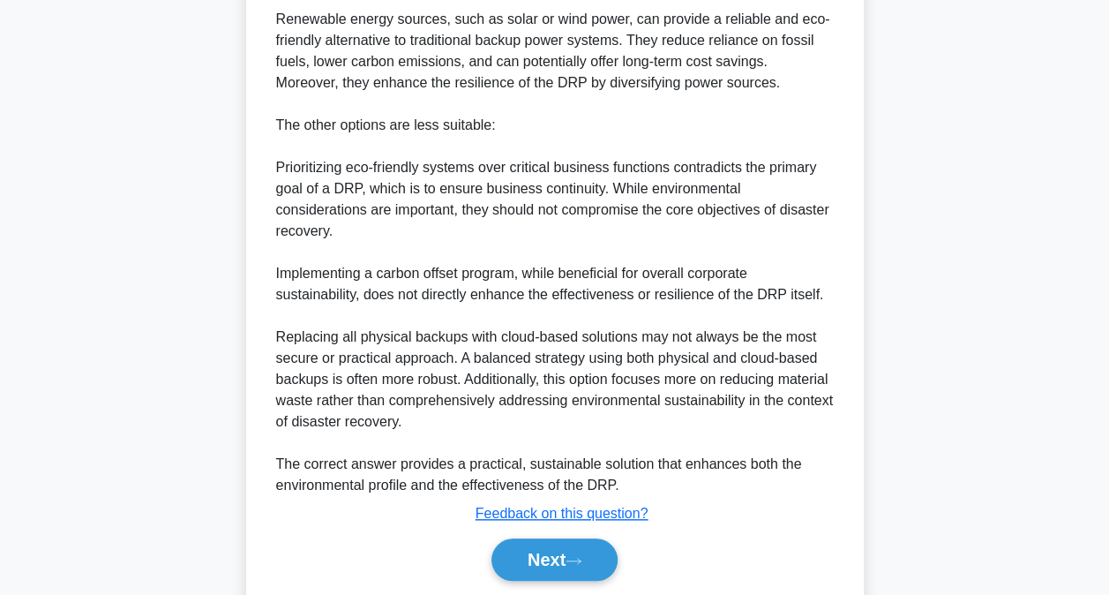
scroll to position [660, 0]
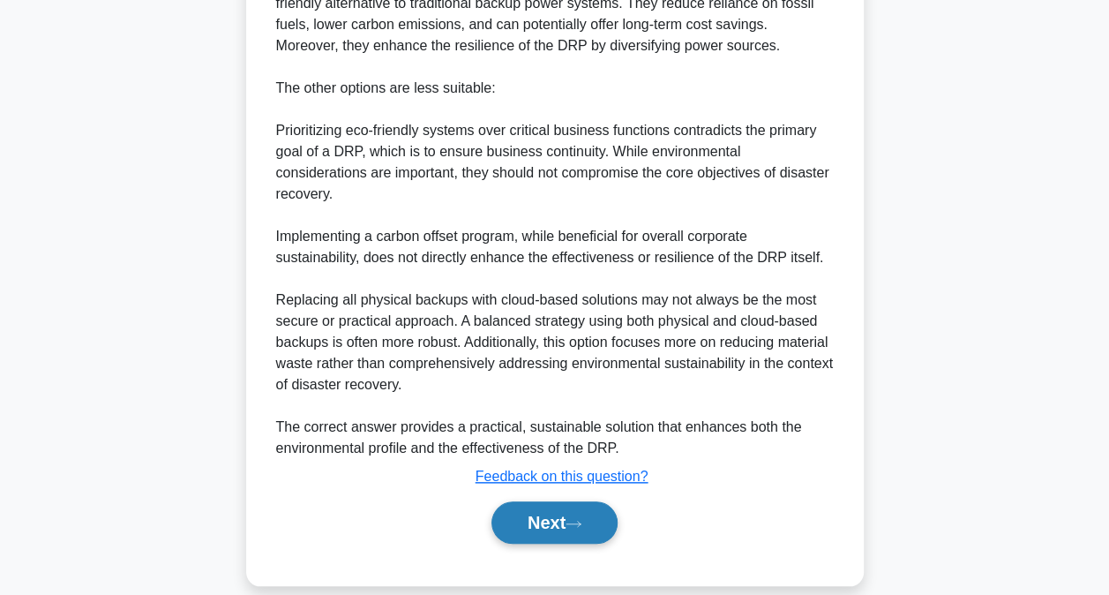
click at [526, 501] on button "Next" at bounding box center [554, 522] width 126 height 42
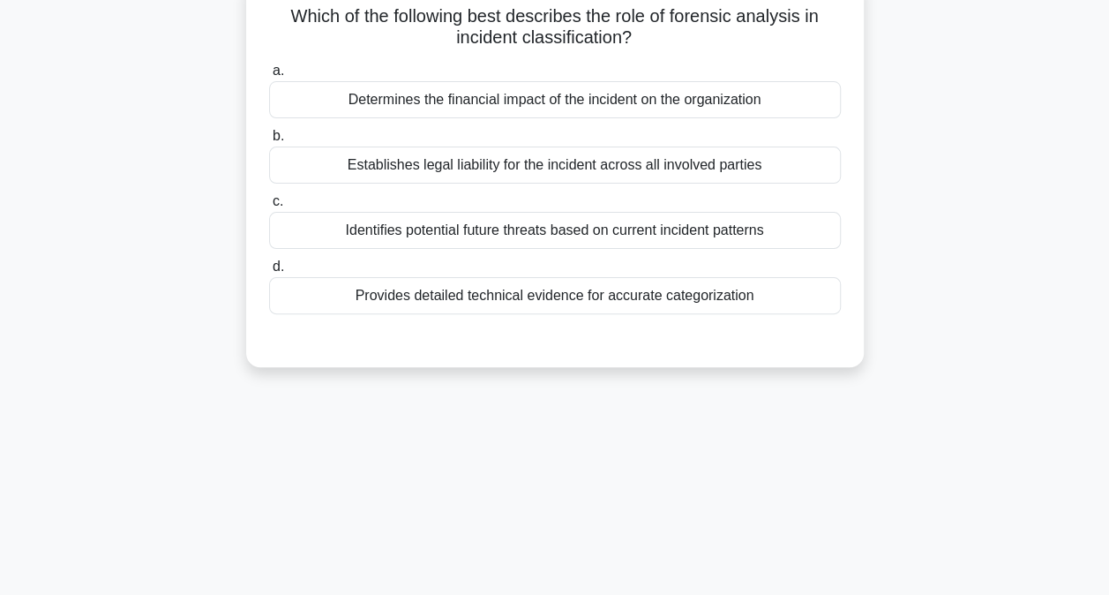
scroll to position [5, 0]
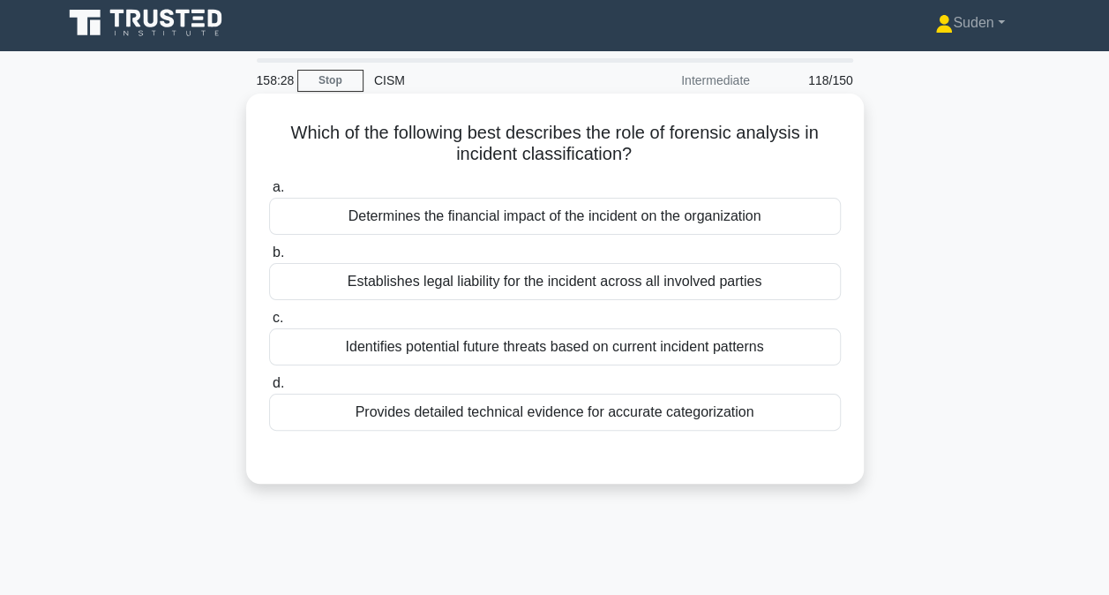
click at [575, 290] on div "Establishes legal liability for the incident across all involved parties" at bounding box center [555, 281] width 572 height 37
click at [269, 259] on input "b. Establishes legal liability for the incident across all involved parties" at bounding box center [269, 252] width 0 height 11
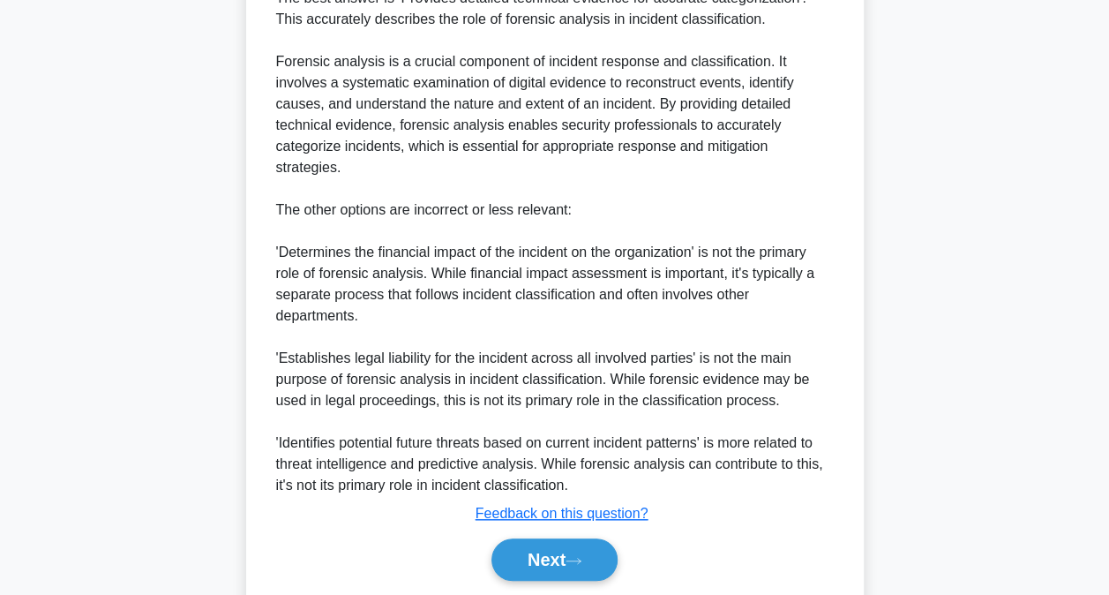
scroll to position [557, 0]
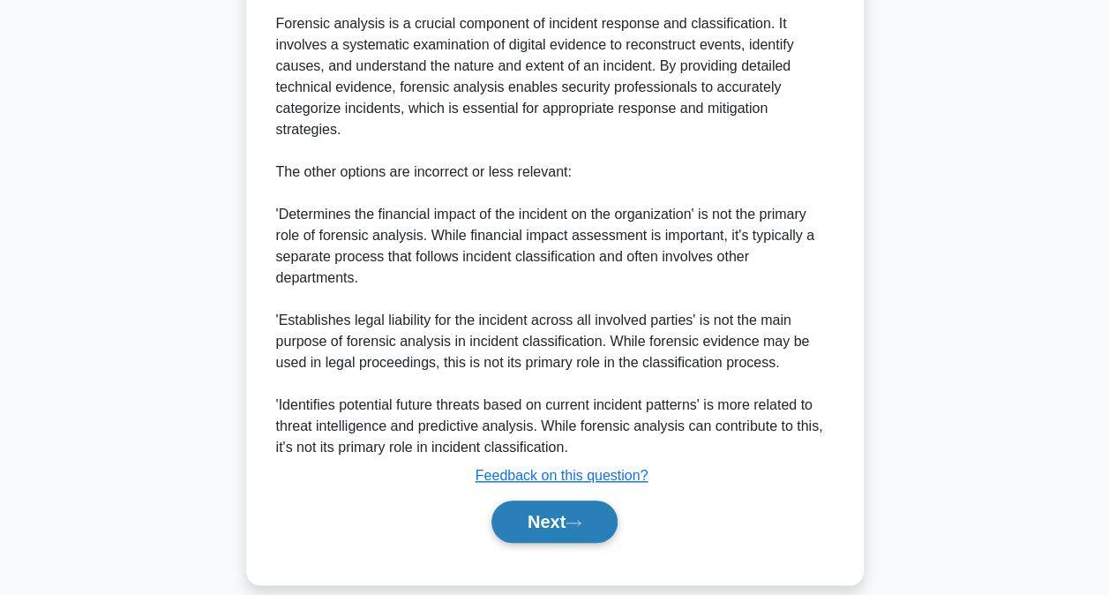
click at [509, 503] on button "Next" at bounding box center [554, 521] width 126 height 42
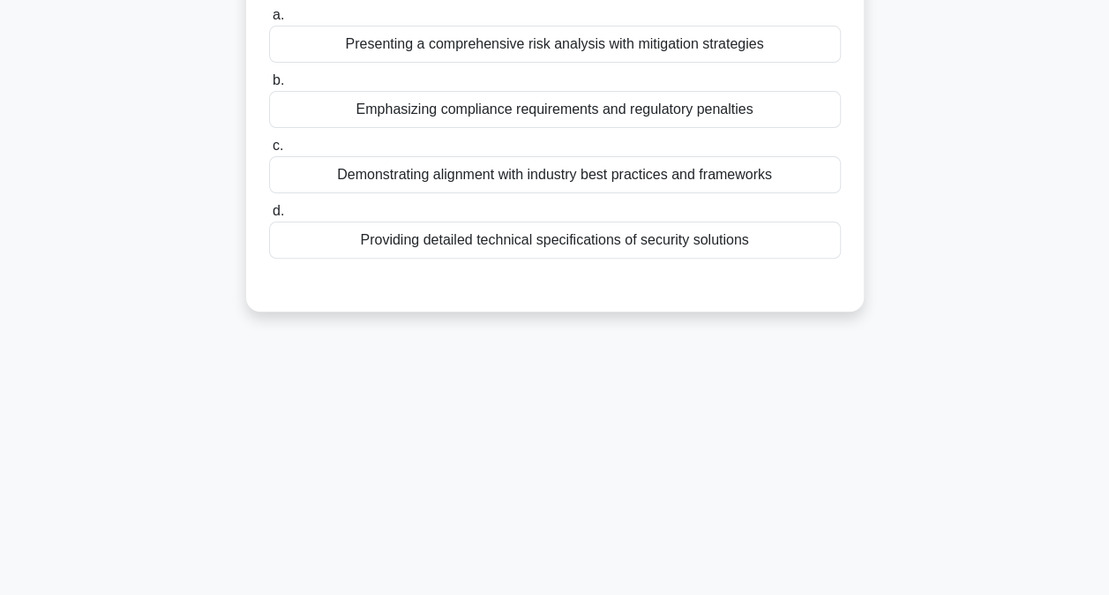
scroll to position [5, 0]
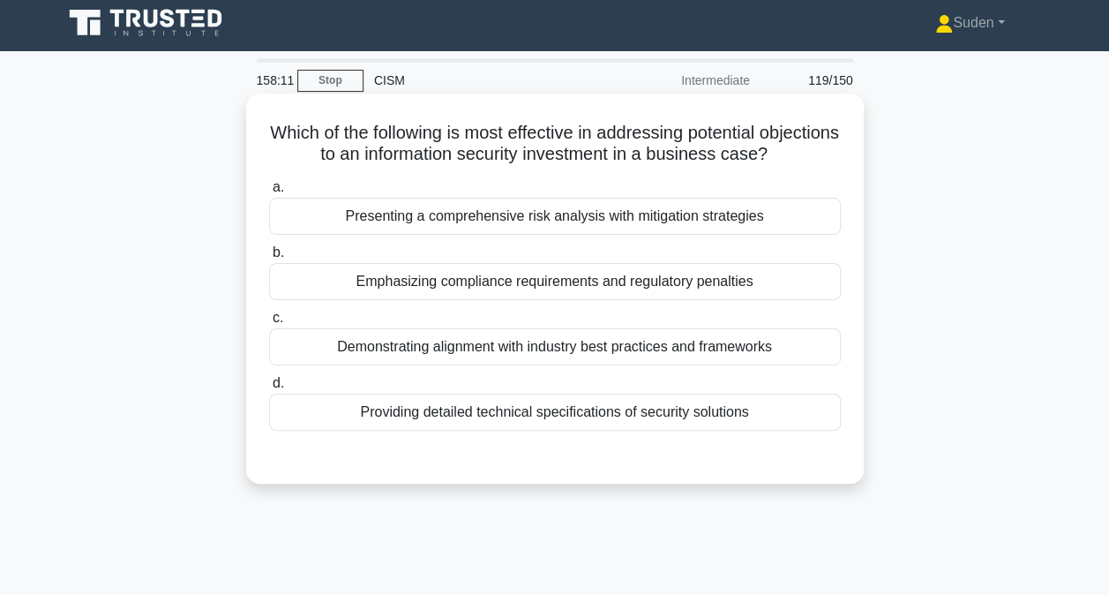
drag, startPoint x: 609, startPoint y: 216, endPoint x: 628, endPoint y: 217, distance: 19.4
click at [611, 217] on div "Presenting a comprehensive risk analysis with mitigation strategies" at bounding box center [555, 216] width 572 height 37
click at [269, 193] on input "a. Presenting a comprehensive risk analysis with mitigation strategies" at bounding box center [269, 187] width 0 height 11
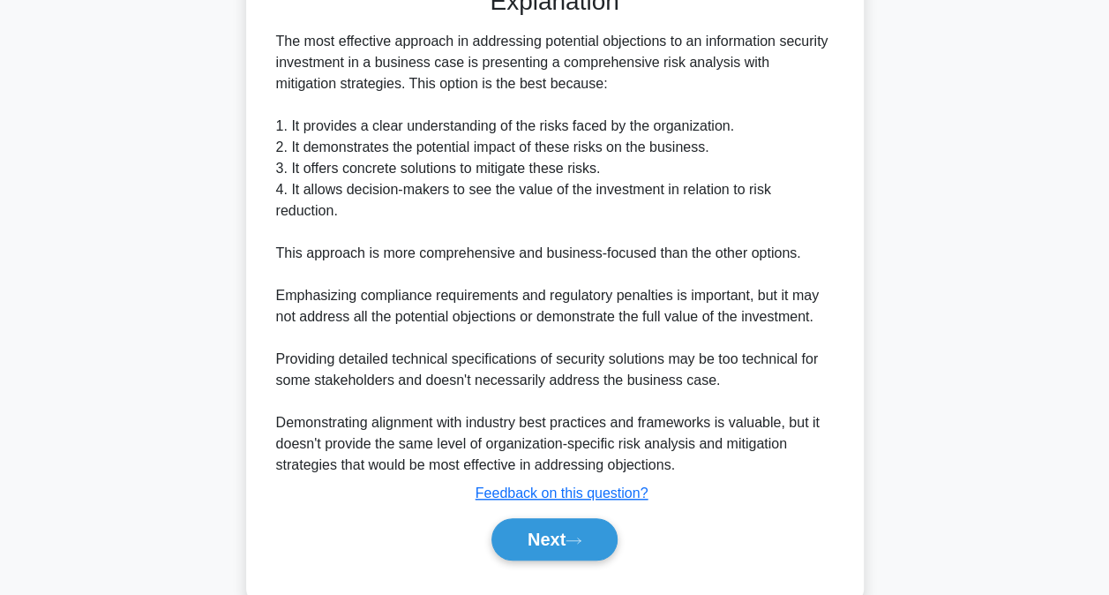
scroll to position [512, 0]
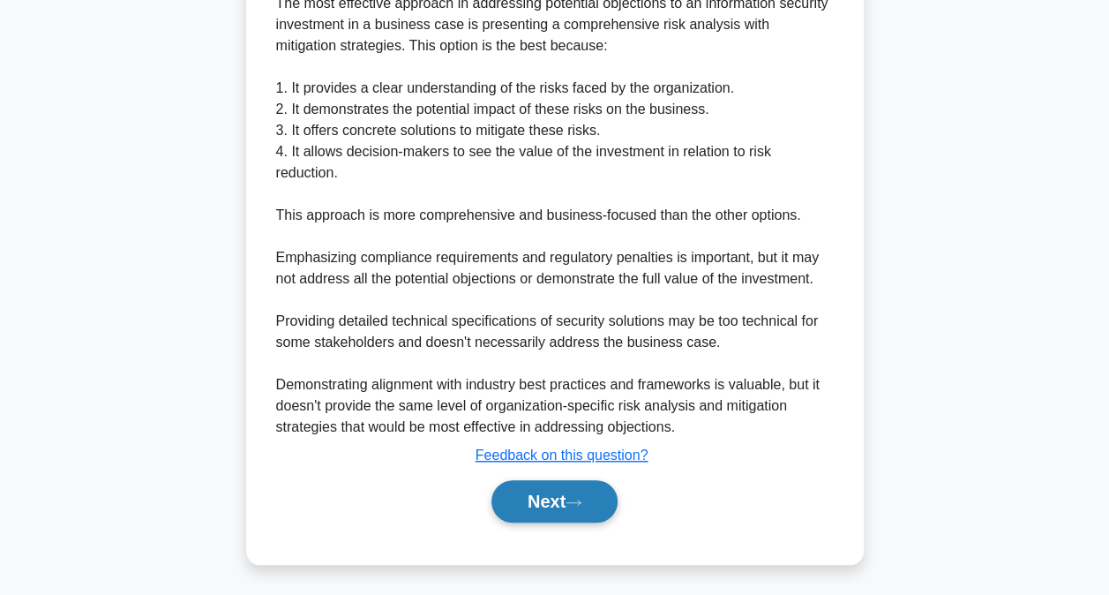
click at [573, 507] on button "Next" at bounding box center [554, 501] width 126 height 42
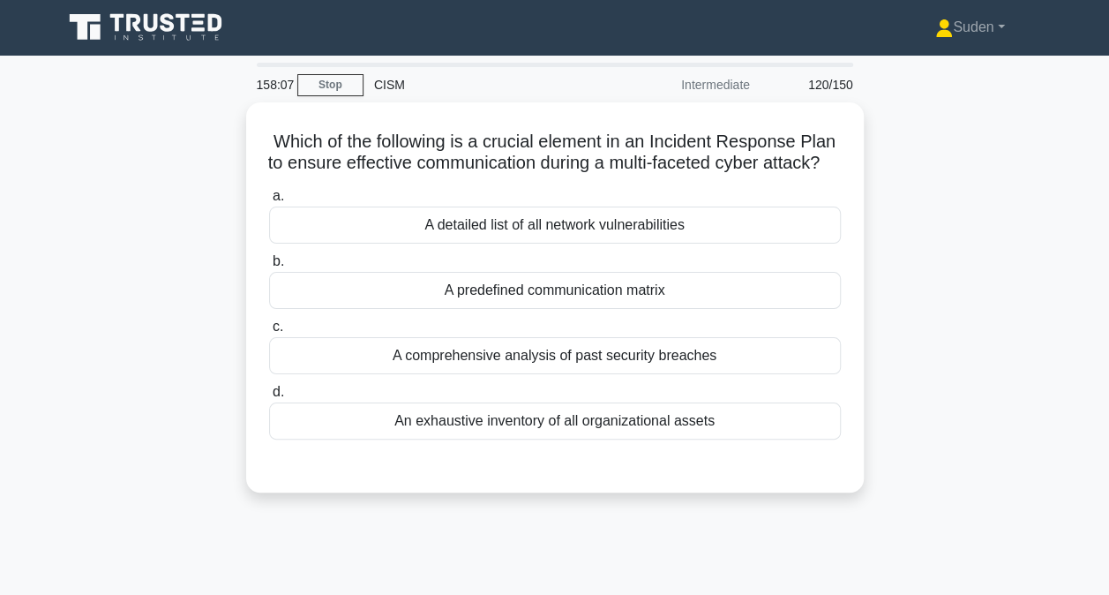
scroll to position [0, 0]
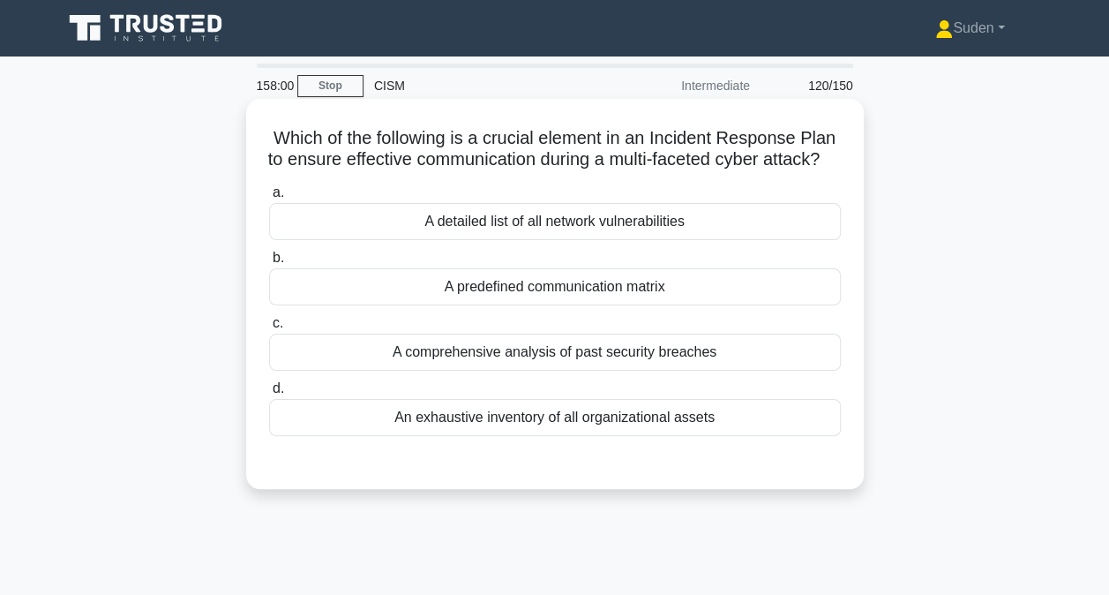
click at [650, 305] on div "A predefined communication matrix" at bounding box center [555, 286] width 572 height 37
click at [269, 264] on input "b. A predefined communication matrix" at bounding box center [269, 257] width 0 height 11
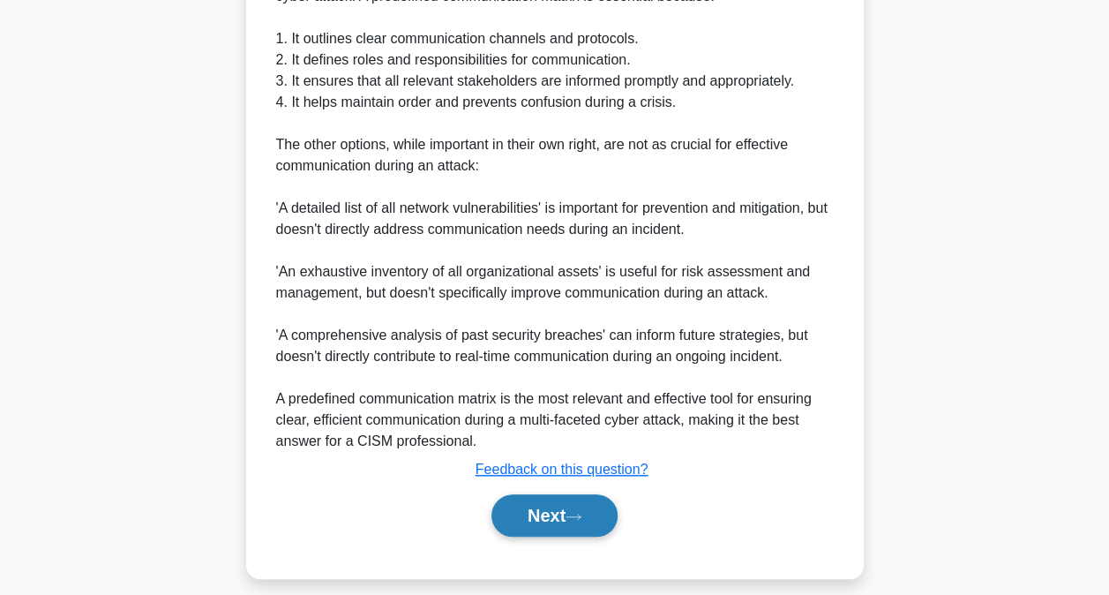
scroll to position [618, 0]
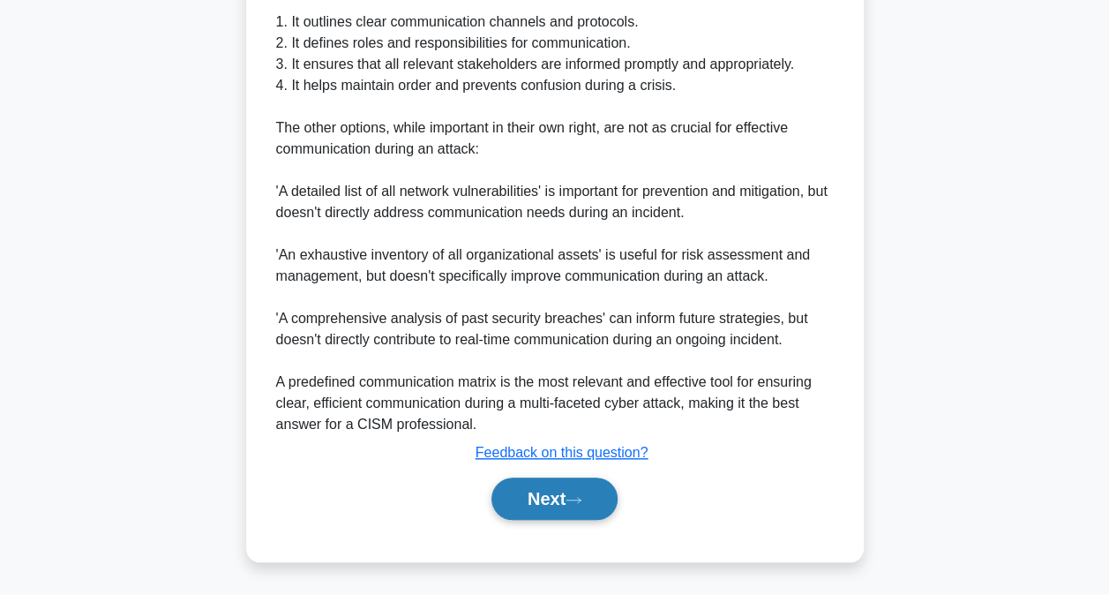
click at [556, 503] on button "Next" at bounding box center [554, 498] width 126 height 42
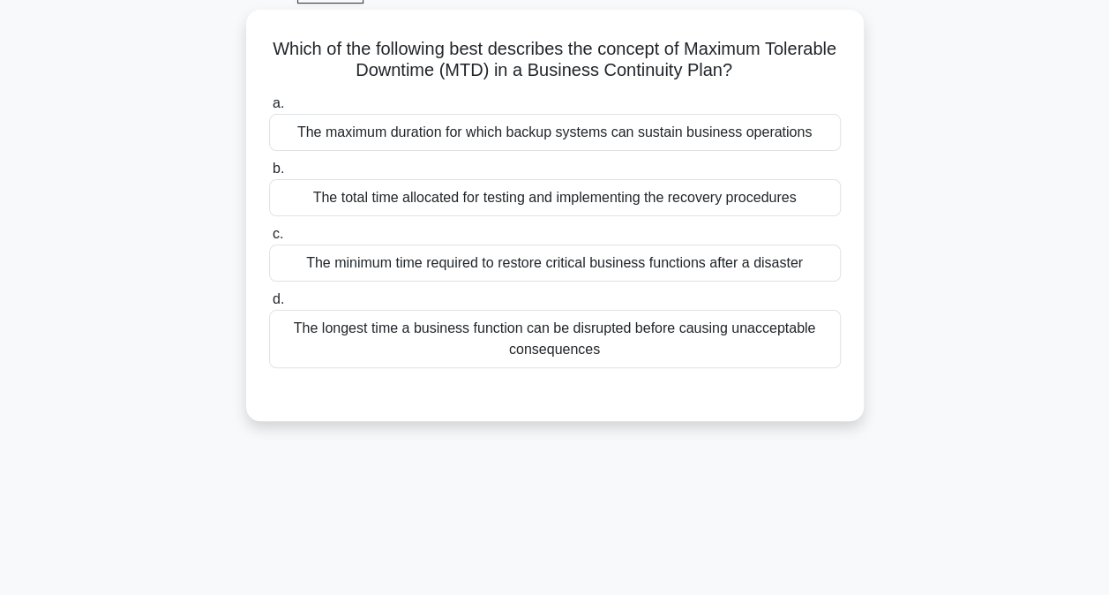
scroll to position [0, 0]
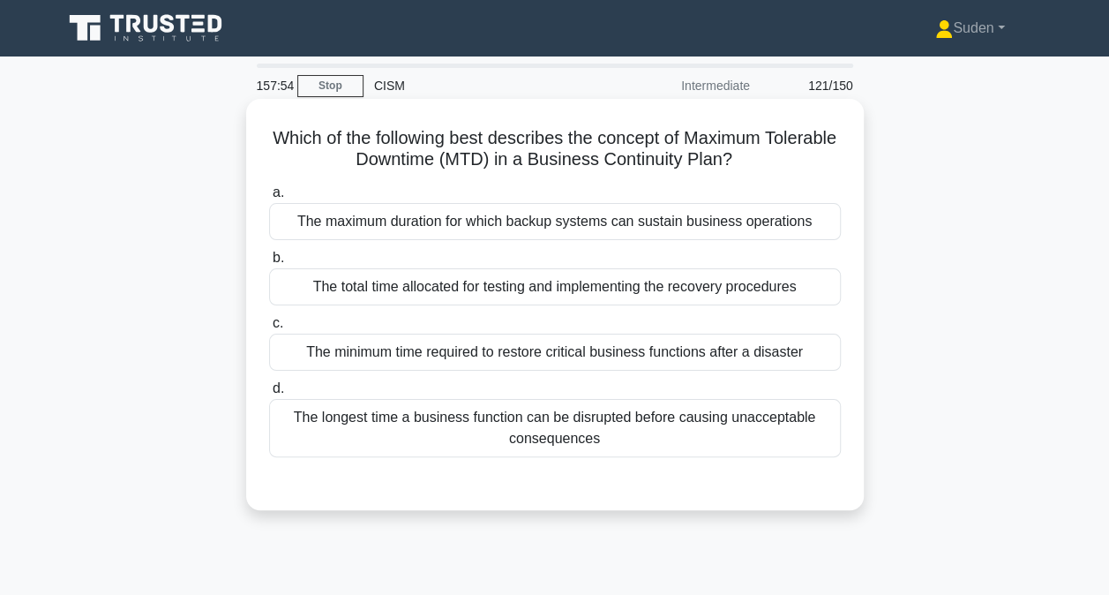
click at [619, 437] on div "The longest time a business function can be disrupted before causing unacceptab…" at bounding box center [555, 428] width 572 height 58
click at [269, 394] on input "d. The longest time a business function can be disrupted before causing unaccep…" at bounding box center [269, 388] width 0 height 11
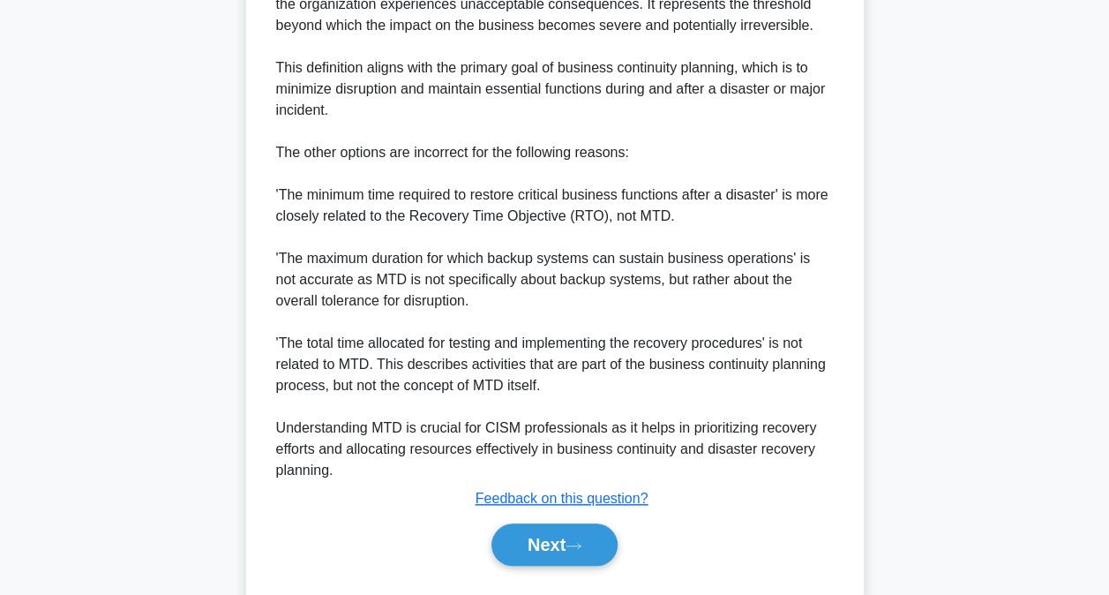
scroll to position [681, 0]
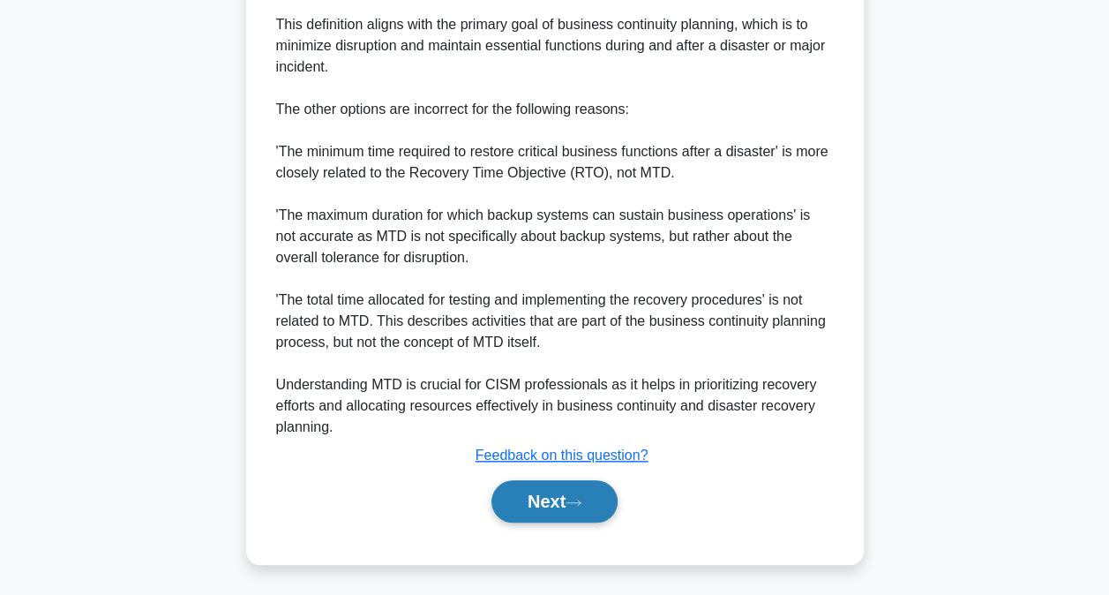
click at [603, 512] on button "Next" at bounding box center [554, 501] width 126 height 42
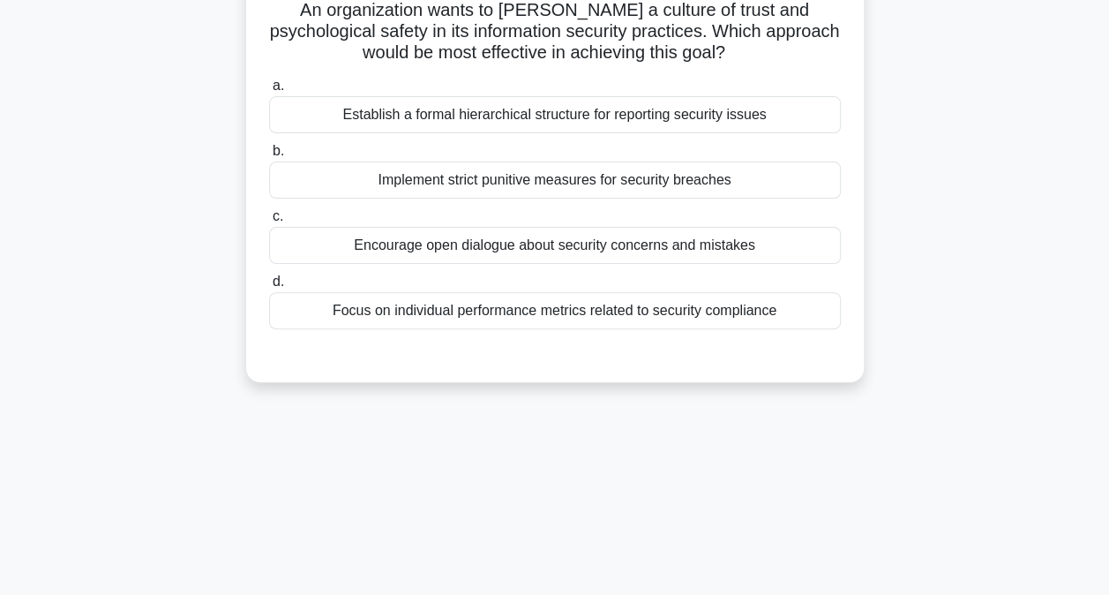
scroll to position [5, 0]
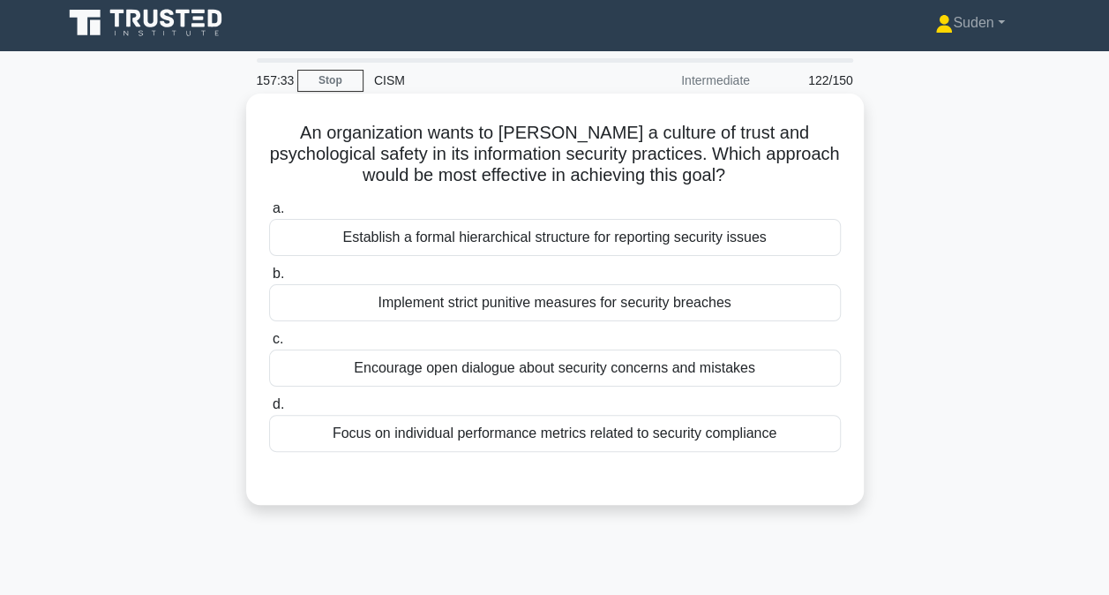
click at [477, 365] on div "Encourage open dialogue about security concerns and mistakes" at bounding box center [555, 367] width 572 height 37
click at [269, 345] on input "c. Encourage open dialogue about security concerns and mistakes" at bounding box center [269, 339] width 0 height 11
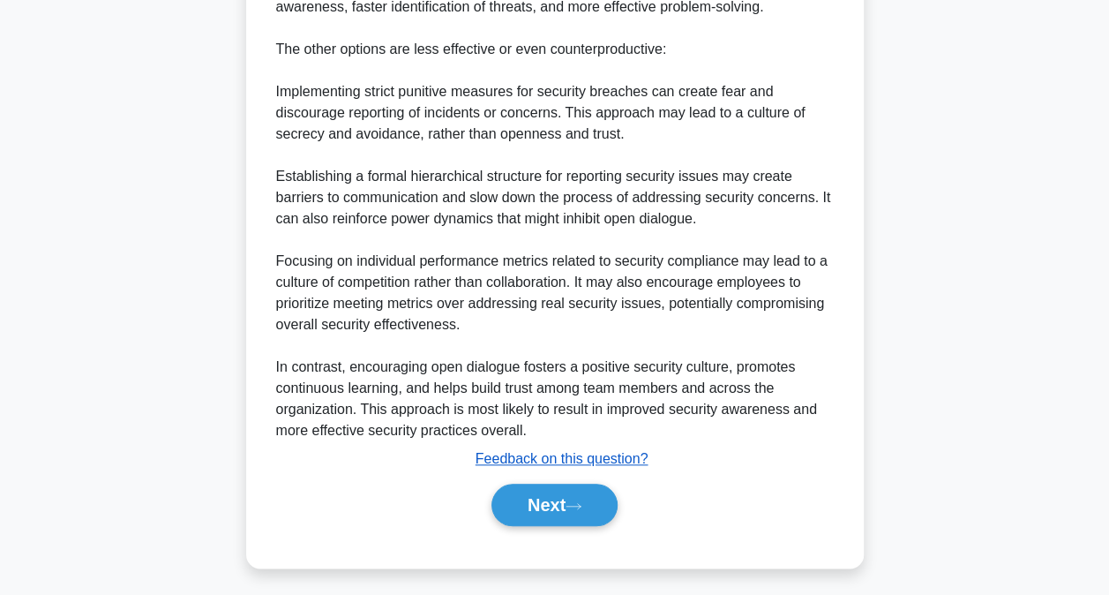
scroll to position [702, 0]
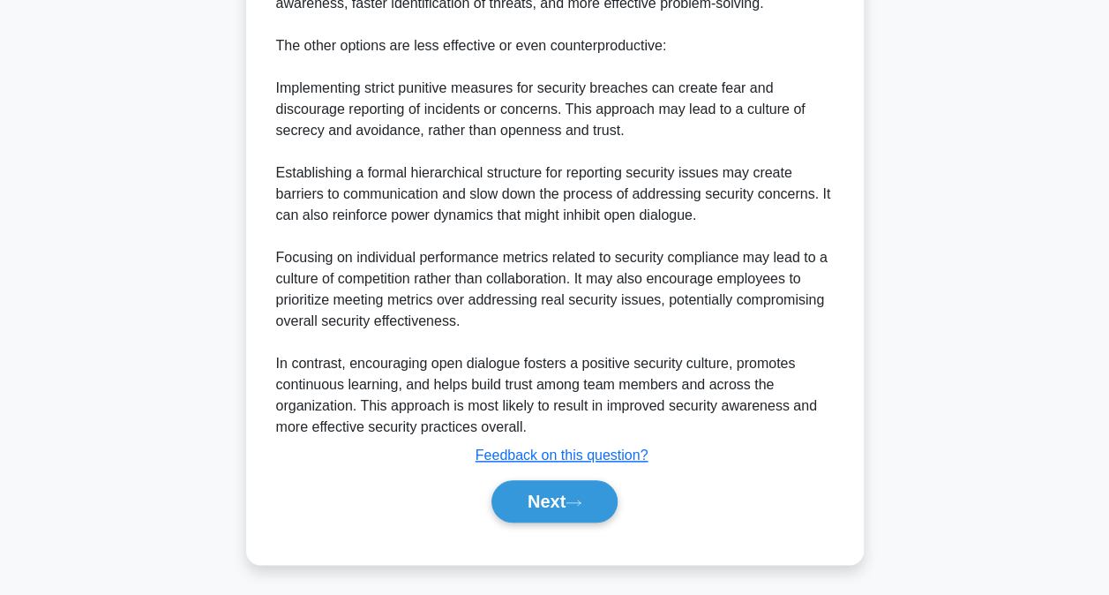
drag, startPoint x: 561, startPoint y: 490, endPoint x: 665, endPoint y: 461, distance: 108.1
click at [563, 489] on button "Next" at bounding box center [554, 501] width 126 height 42
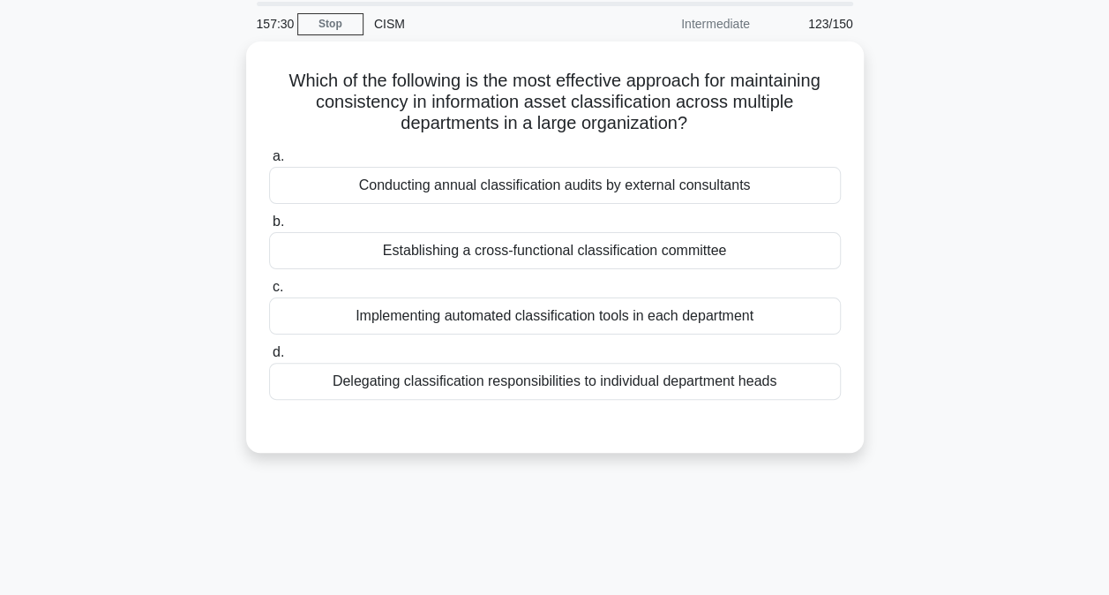
scroll to position [0, 0]
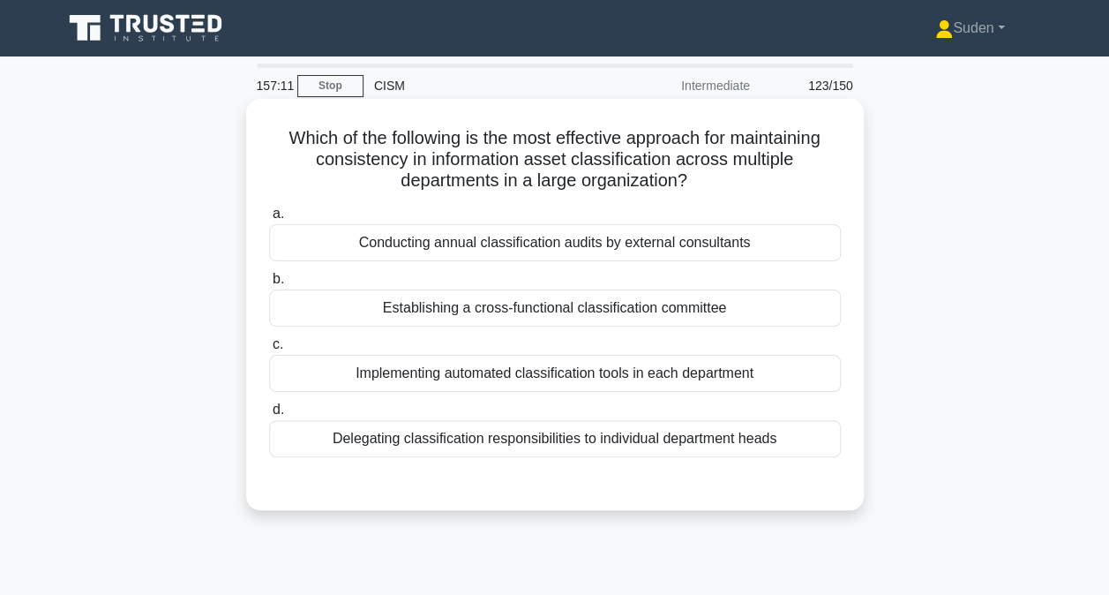
click at [594, 311] on div "Establishing a cross-functional classification committee" at bounding box center [555, 307] width 572 height 37
click at [269, 285] on input "b. Establishing a cross-functional classification committee" at bounding box center [269, 279] width 0 height 11
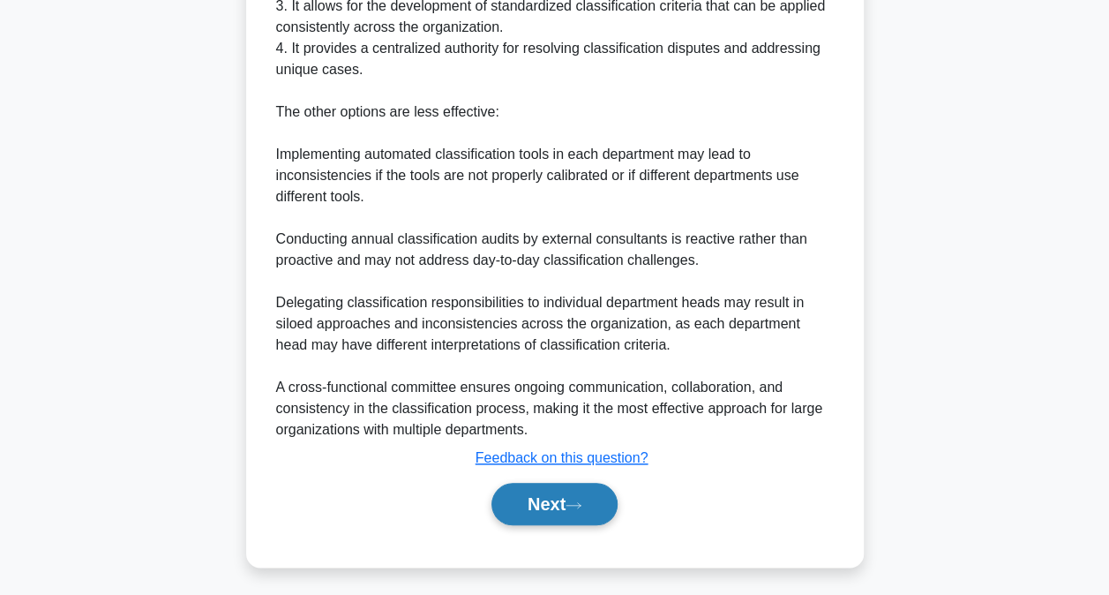
scroll to position [702, 0]
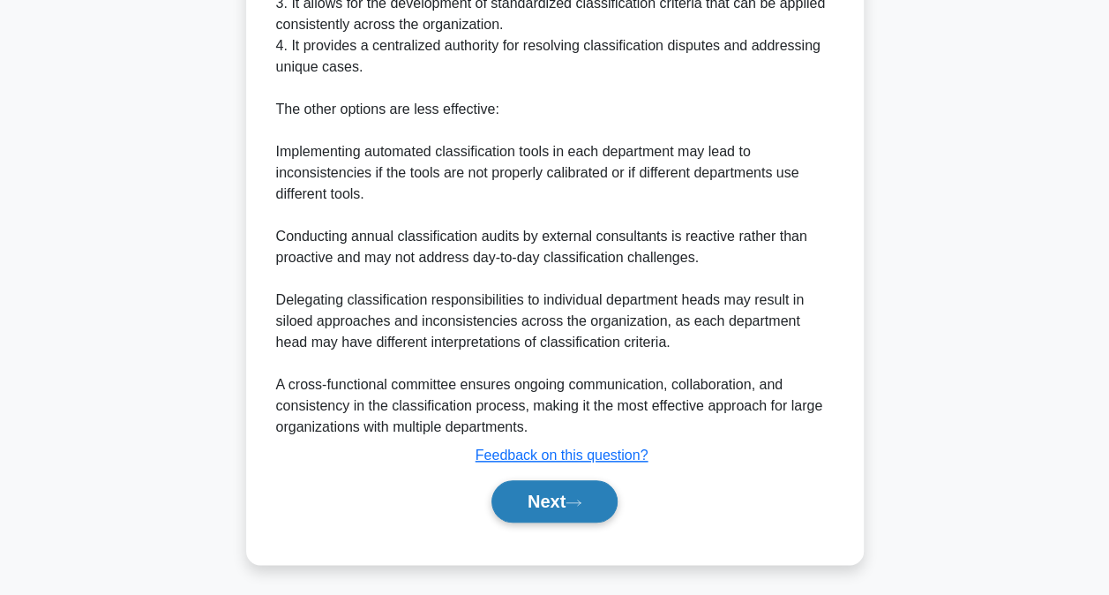
drag, startPoint x: 567, startPoint y: 499, endPoint x: 625, endPoint y: 482, distance: 60.0
click at [568, 499] on button "Next" at bounding box center [554, 501] width 126 height 42
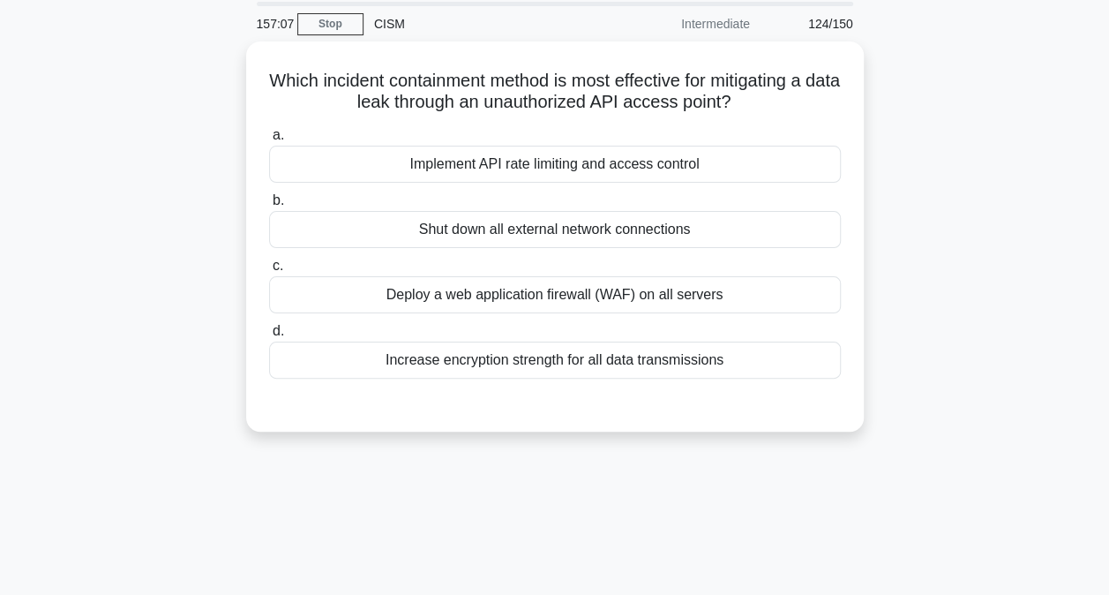
scroll to position [0, 0]
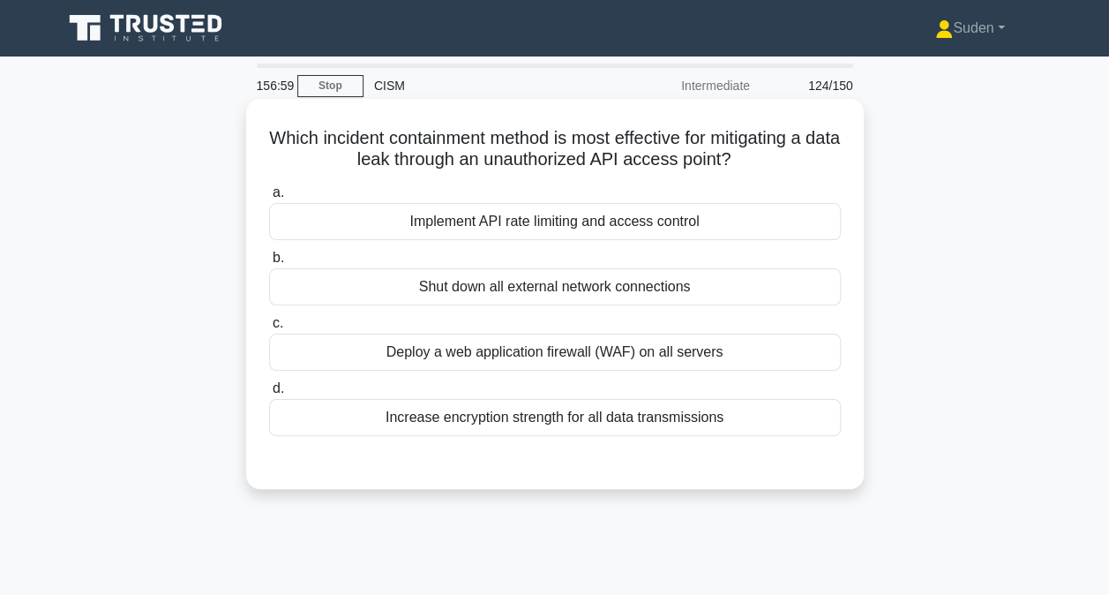
click at [573, 230] on div "Implement API rate limiting and access control" at bounding box center [555, 221] width 572 height 37
click at [269, 199] on input "a. Implement API rate limiting and access control" at bounding box center [269, 192] width 0 height 11
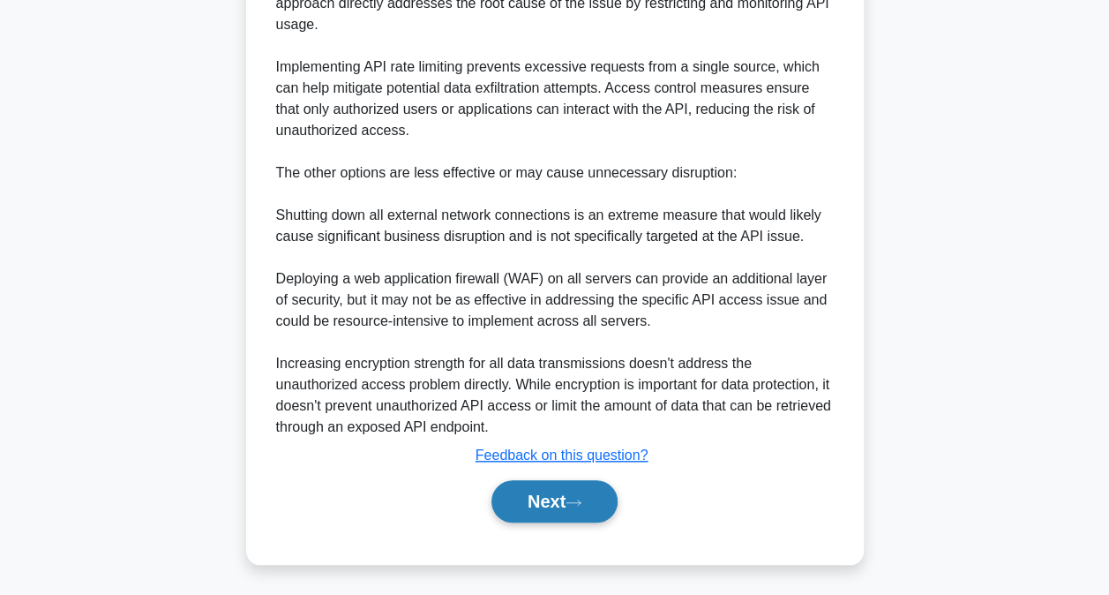
click at [592, 504] on button "Next" at bounding box center [554, 501] width 126 height 42
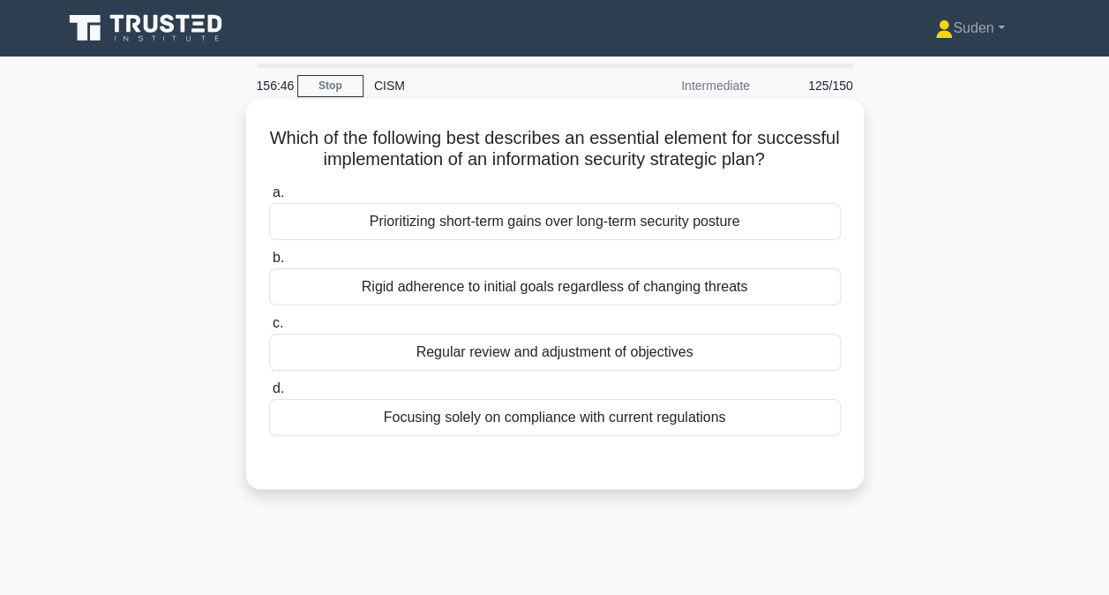
click at [681, 356] on div "Regular review and adjustment of objectives" at bounding box center [555, 352] width 572 height 37
click at [269, 329] on input "c. Regular review and adjustment of objectives" at bounding box center [269, 323] width 0 height 11
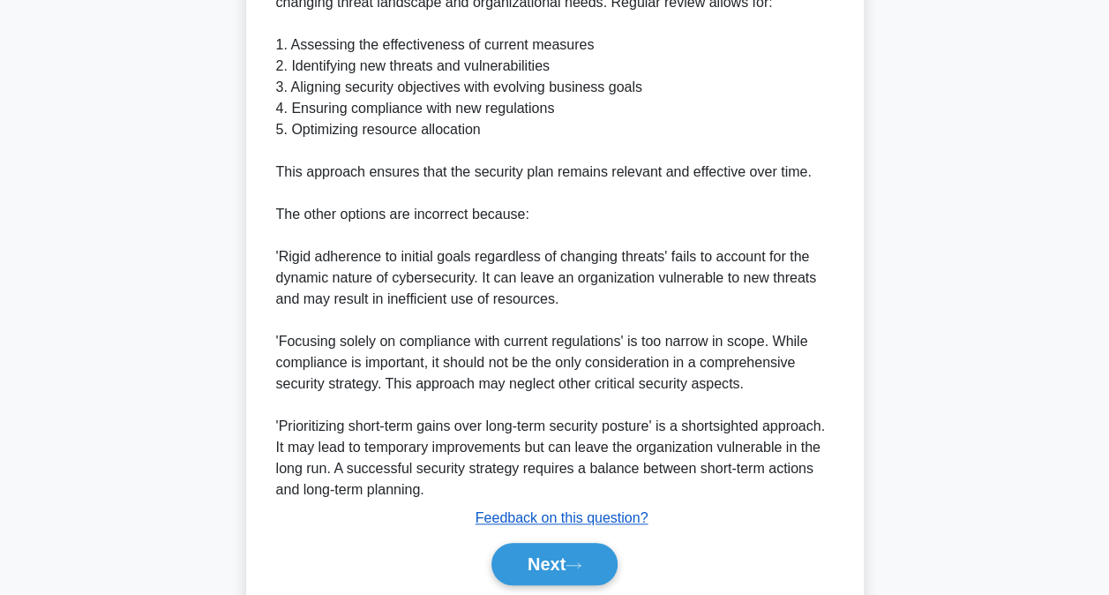
scroll to position [660, 0]
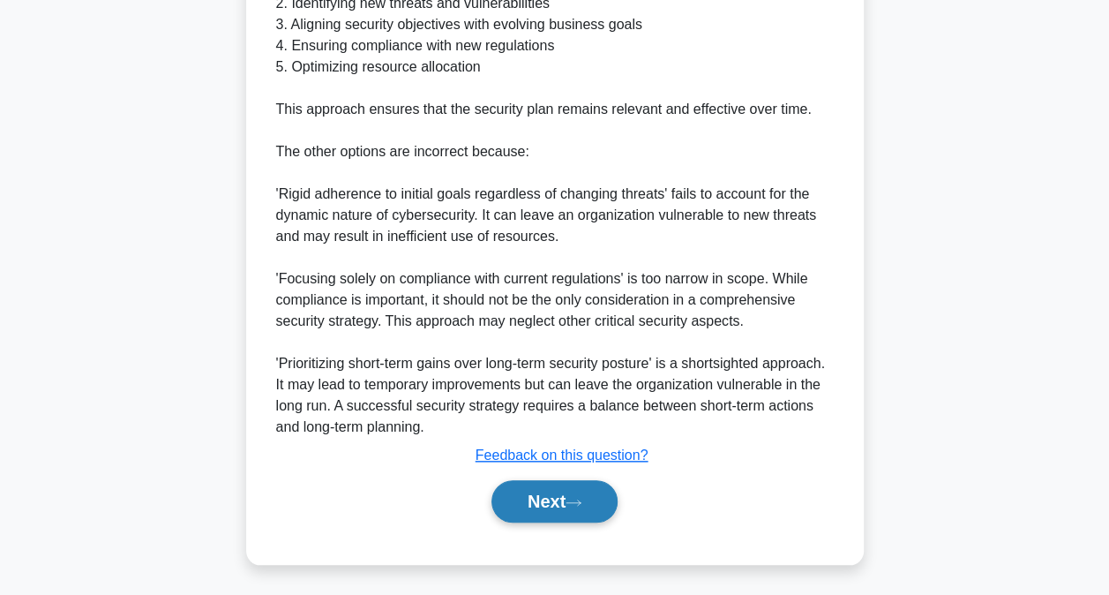
click at [565, 489] on button "Next" at bounding box center [554, 501] width 126 height 42
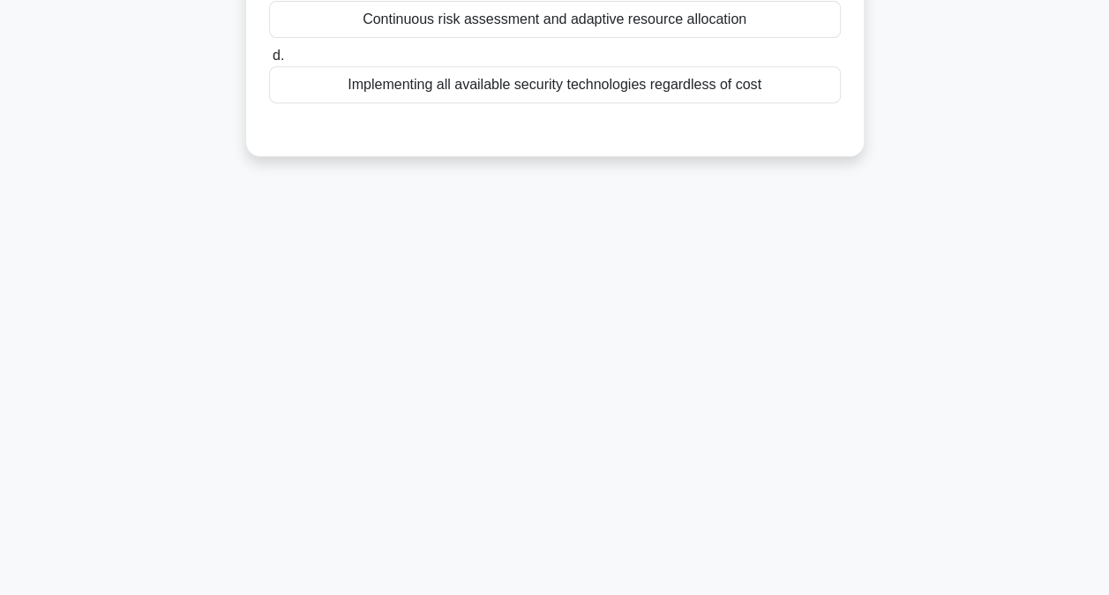
scroll to position [5, 0]
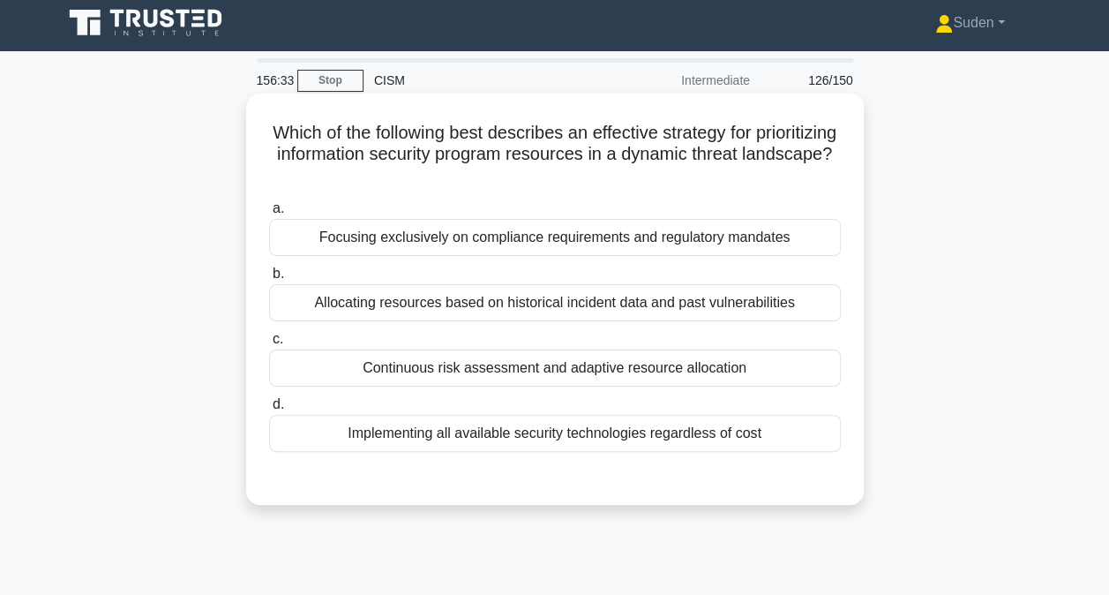
click at [753, 394] on label "d. Implementing all available security technologies regardless of cost" at bounding box center [555, 423] width 572 height 58
click at [269, 399] on input "d. Implementing all available security technologies regardless of cost" at bounding box center [269, 404] width 0 height 11
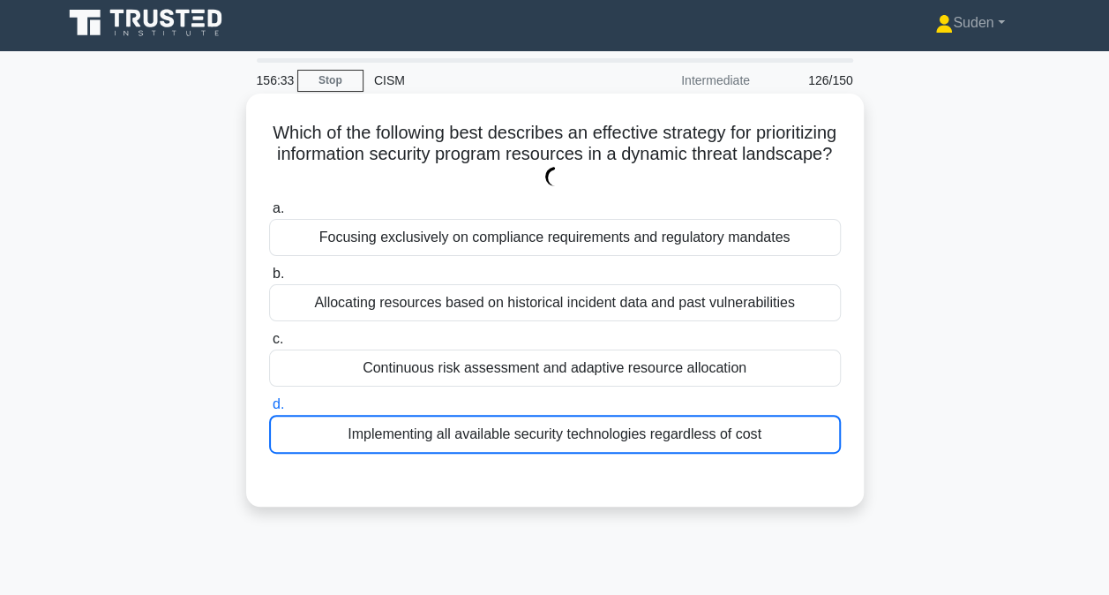
click at [786, 364] on div "Continuous risk assessment and adaptive resource allocation" at bounding box center [555, 367] width 572 height 37
click at [269, 345] on input "c. Continuous risk assessment and adaptive resource allocation" at bounding box center [269, 339] width 0 height 11
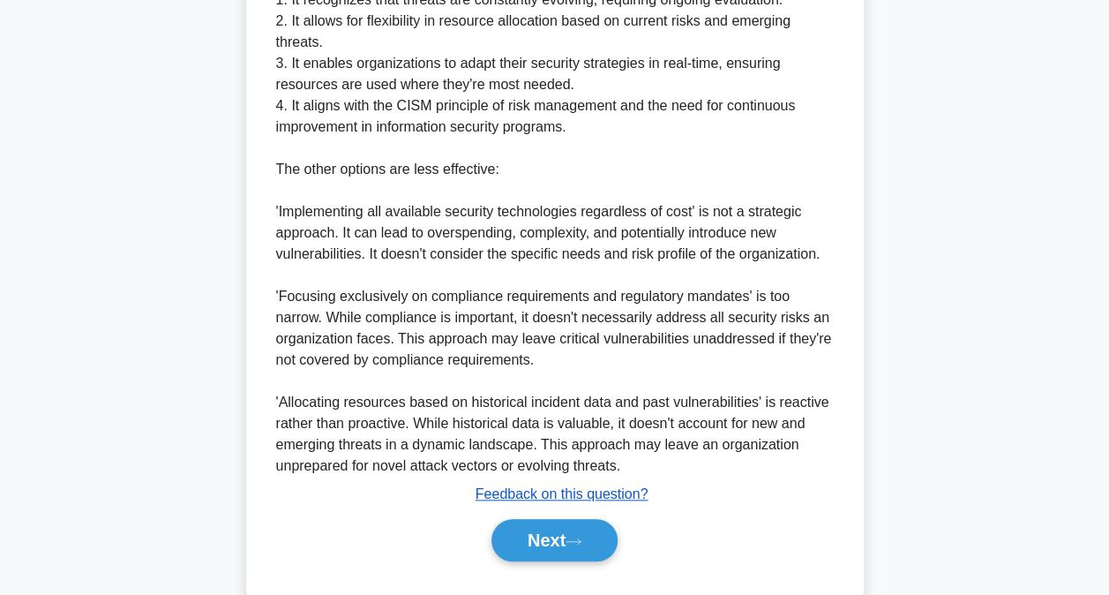
scroll to position [660, 0]
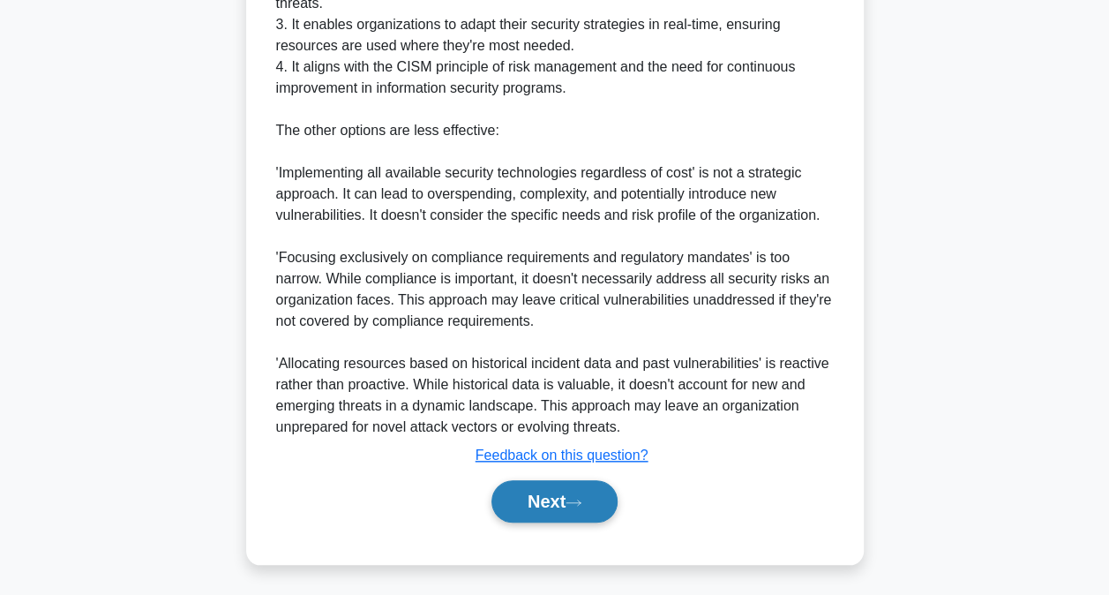
click at [591, 485] on button "Next" at bounding box center [554, 501] width 126 height 42
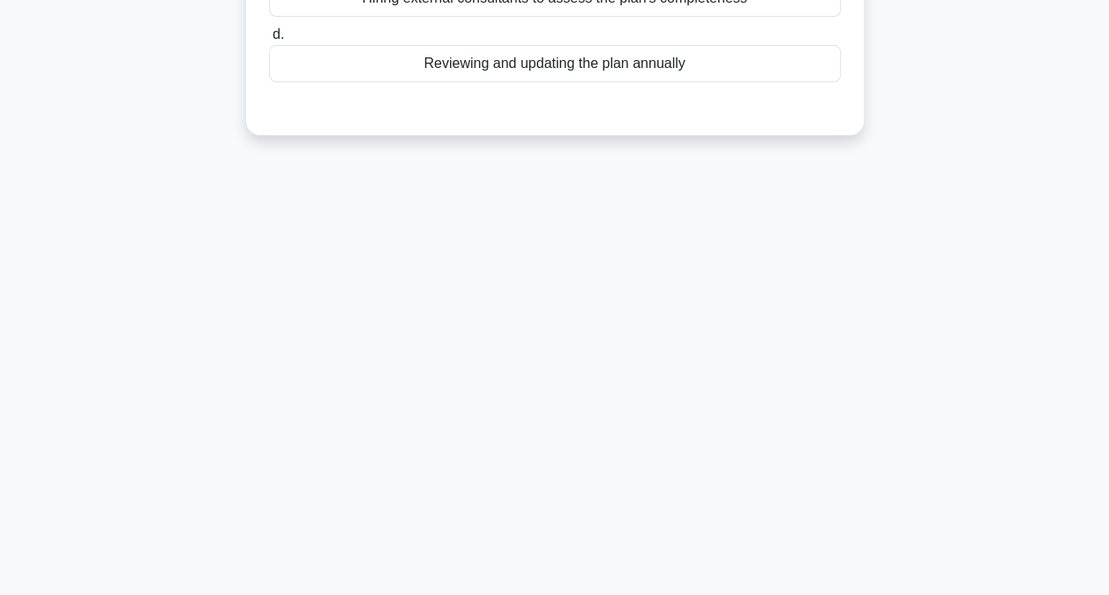
scroll to position [94, 0]
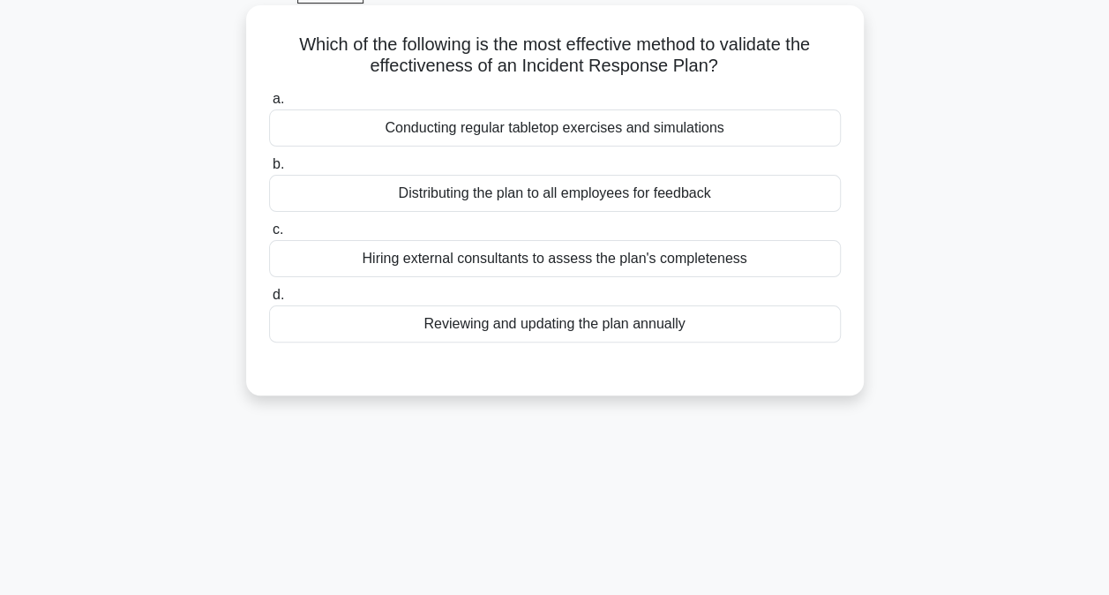
click at [551, 139] on div "Conducting regular tabletop exercises and simulations" at bounding box center [555, 127] width 572 height 37
click at [269, 105] on input "a. Conducting regular tabletop exercises and simulations" at bounding box center [269, 99] width 0 height 11
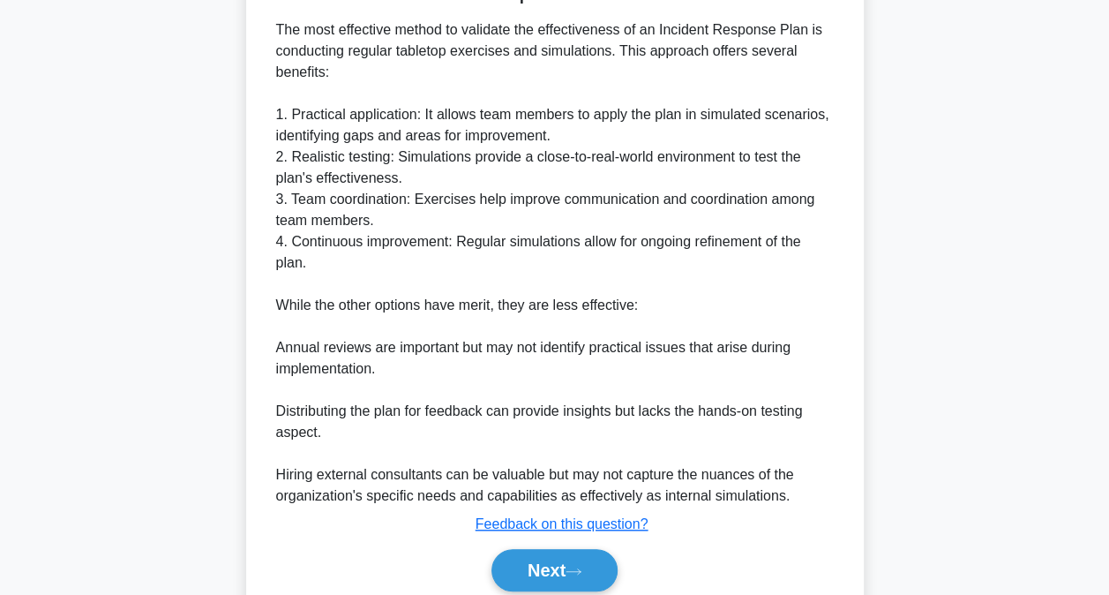
scroll to position [554, 0]
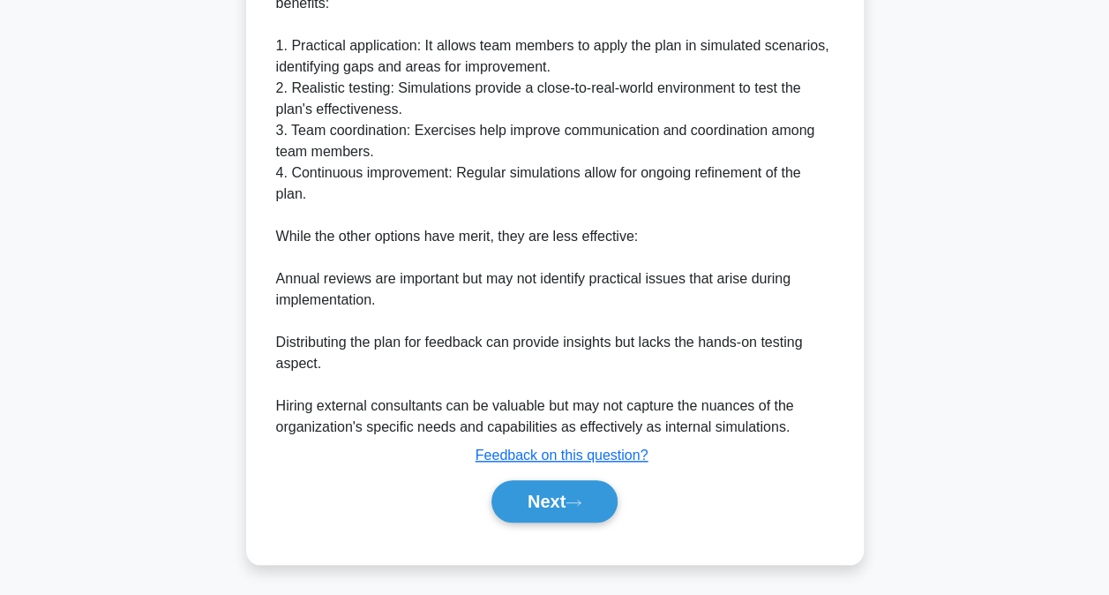
click at [550, 522] on div "Next" at bounding box center [555, 501] width 572 height 56
click at [550, 515] on button "Next" at bounding box center [554, 501] width 126 height 42
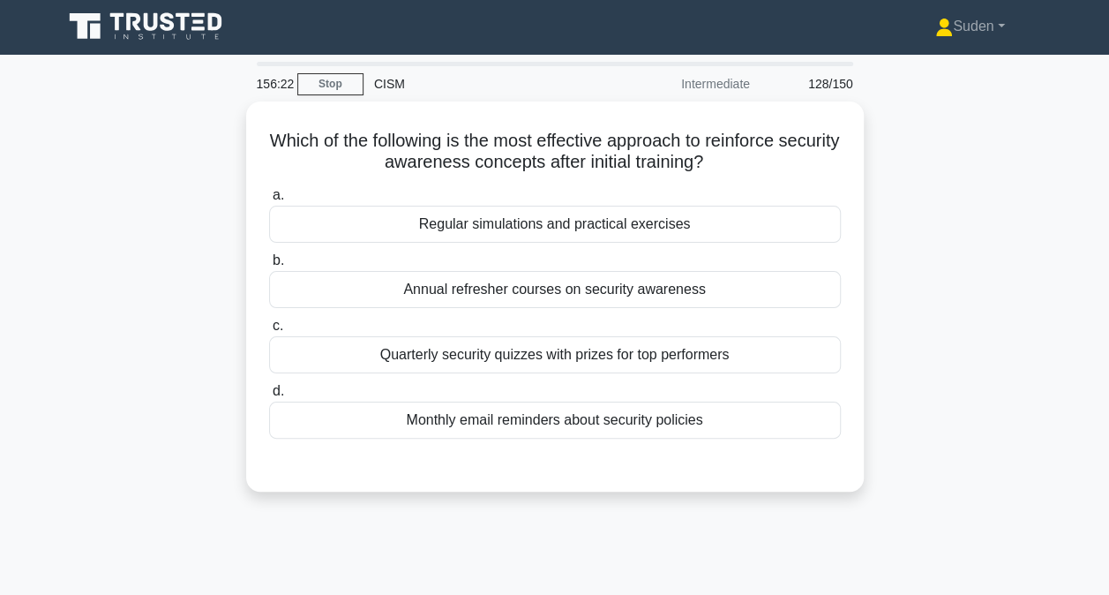
scroll to position [0, 0]
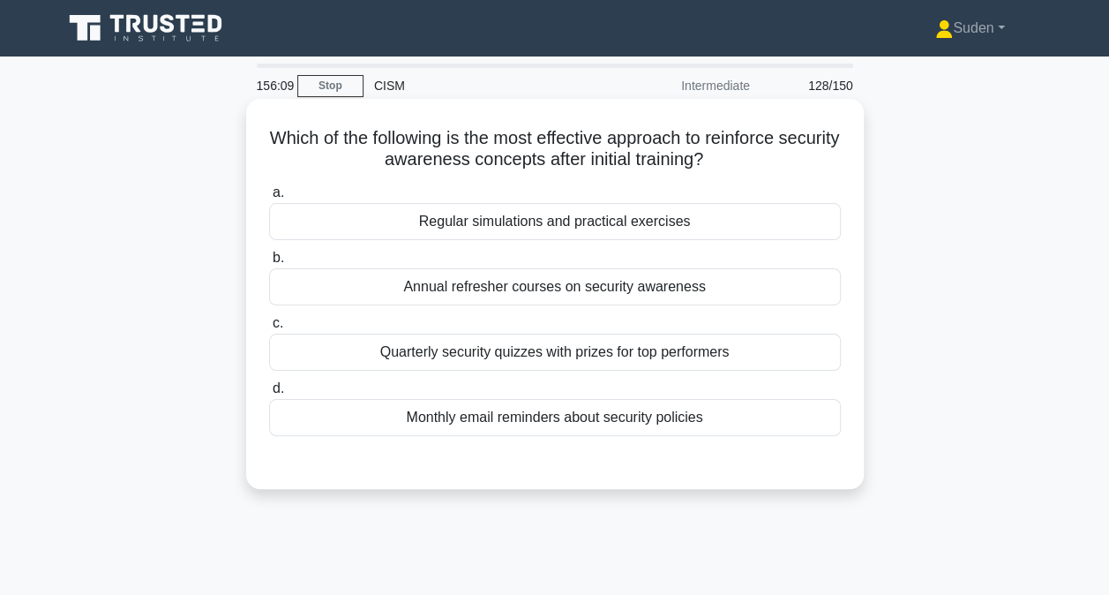
click at [462, 229] on div "Regular simulations and practical exercises" at bounding box center [555, 221] width 572 height 37
click at [269, 199] on input "a. Regular simulations and practical exercises" at bounding box center [269, 192] width 0 height 11
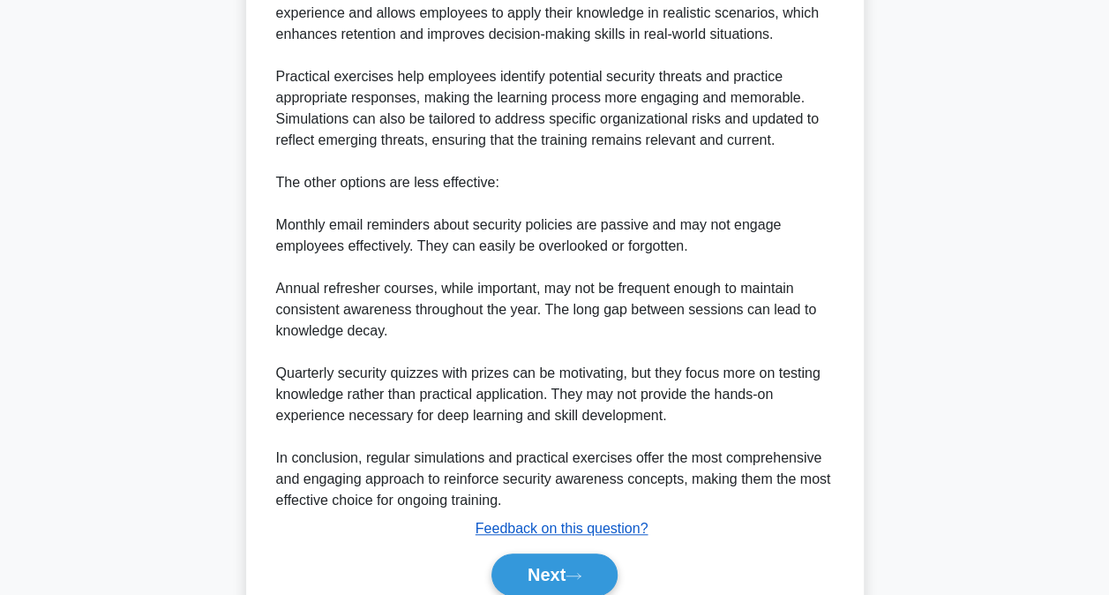
scroll to position [618, 0]
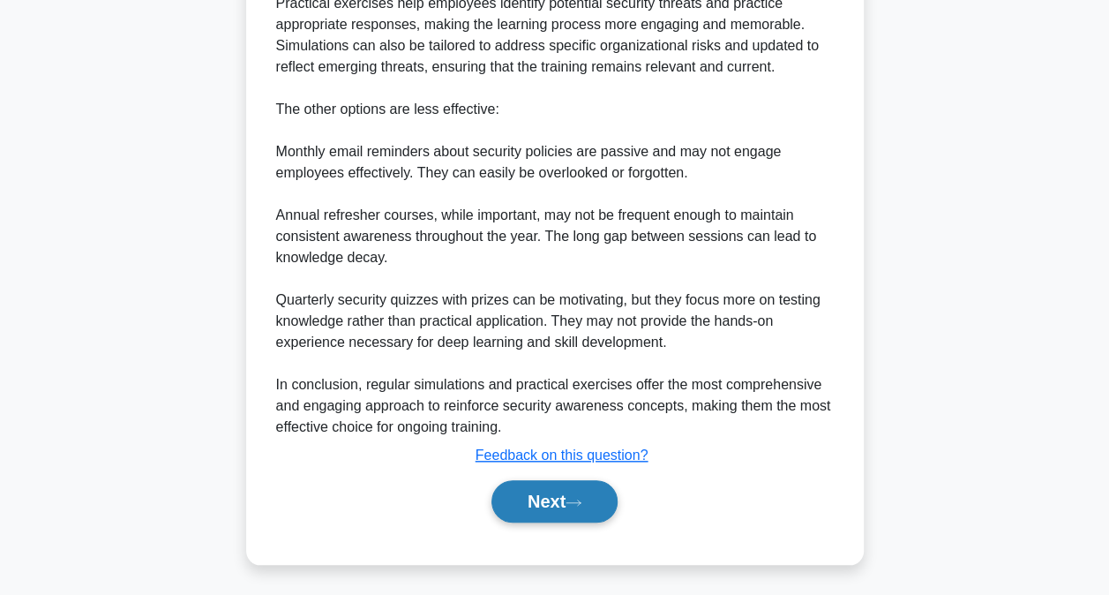
click at [552, 507] on button "Next" at bounding box center [554, 501] width 126 height 42
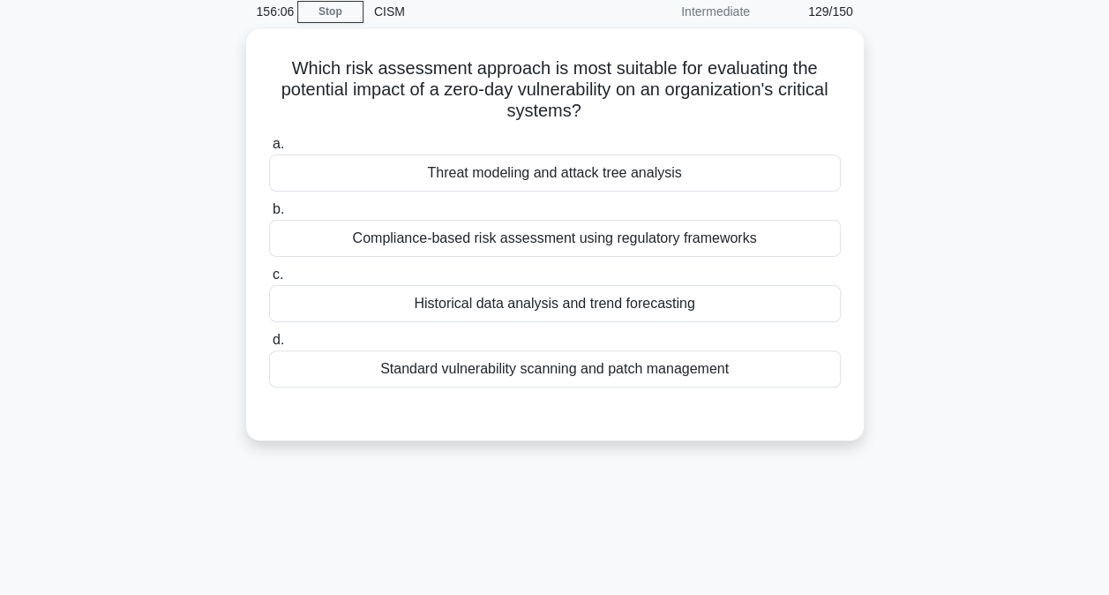
scroll to position [0, 0]
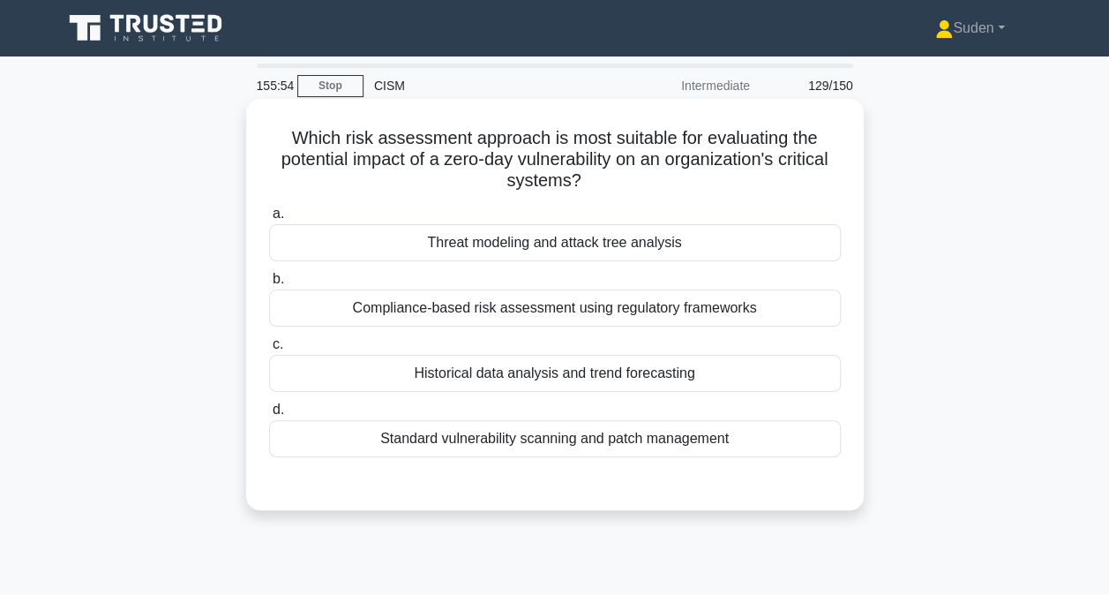
click at [587, 244] on div "Threat modeling and attack tree analysis" at bounding box center [555, 242] width 572 height 37
click at [269, 220] on input "a. Threat modeling and attack tree analysis" at bounding box center [269, 213] width 0 height 11
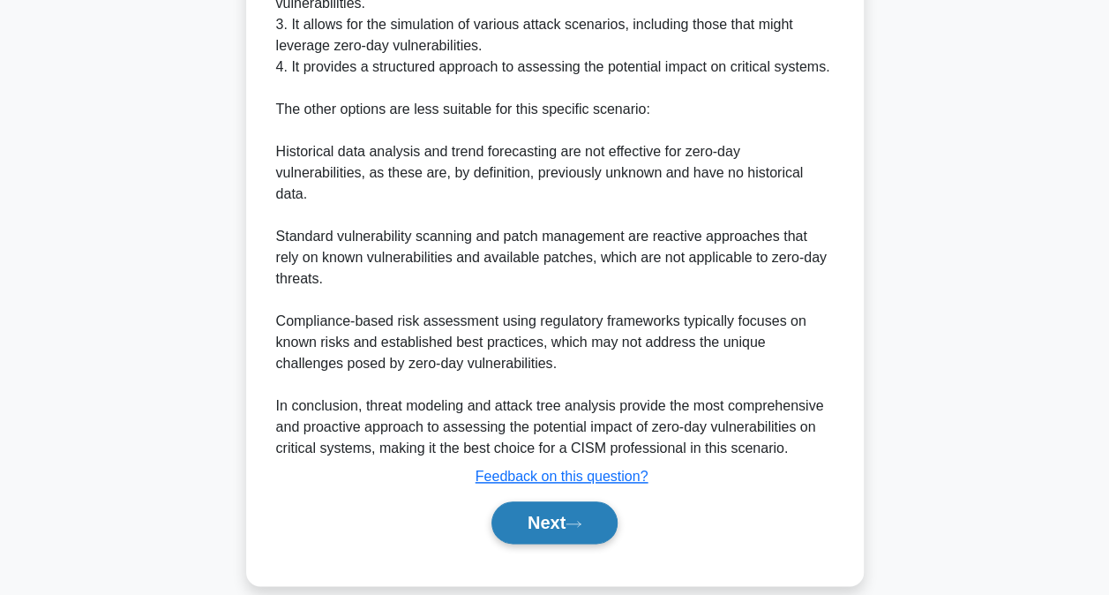
drag, startPoint x: 521, startPoint y: 506, endPoint x: 533, endPoint y: 496, distance: 15.0
click at [521, 505] on button "Next" at bounding box center [554, 522] width 126 height 42
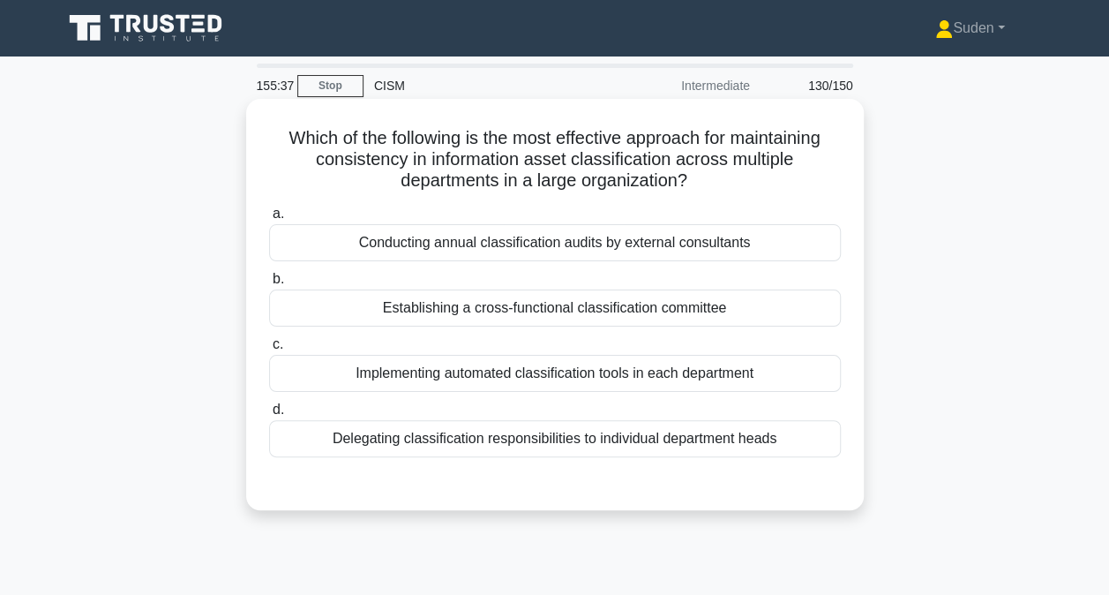
click at [554, 319] on div "Establishing a cross-functional classification committee" at bounding box center [555, 307] width 572 height 37
click at [269, 285] on input "b. Establishing a cross-functional classification committee" at bounding box center [269, 279] width 0 height 11
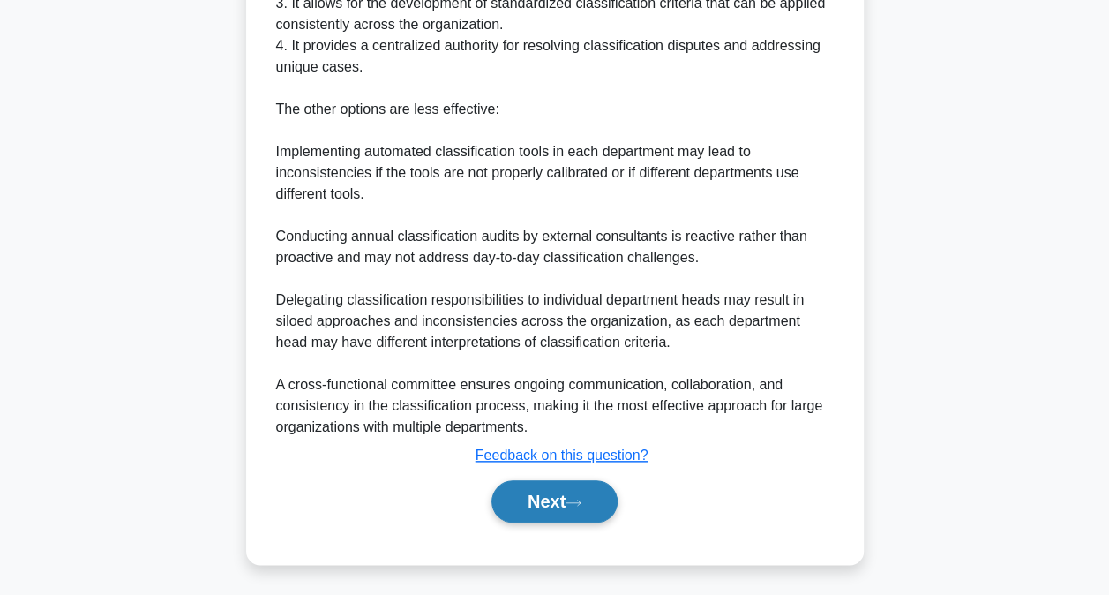
drag, startPoint x: 553, startPoint y: 498, endPoint x: 610, endPoint y: 483, distance: 58.4
click at [553, 498] on button "Next" at bounding box center [554, 501] width 126 height 42
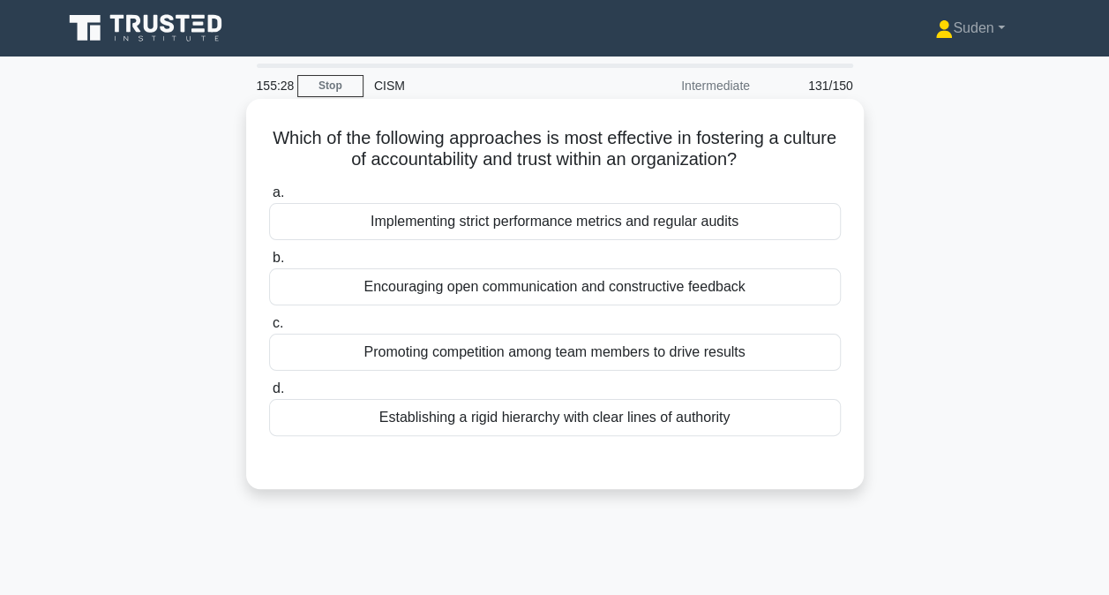
drag, startPoint x: 729, startPoint y: 289, endPoint x: 764, endPoint y: 296, distance: 35.8
click at [730, 289] on div "Encouraging open communication and constructive feedback" at bounding box center [555, 286] width 572 height 37
click at [269, 264] on input "b. Encouraging open communication and constructive feedback" at bounding box center [269, 257] width 0 height 11
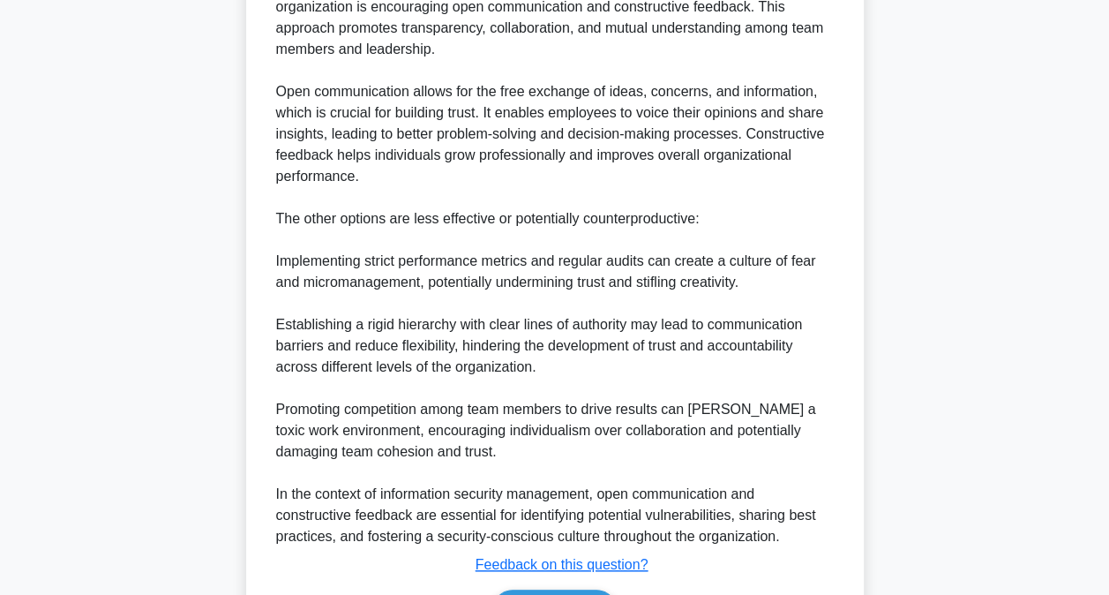
scroll to position [639, 0]
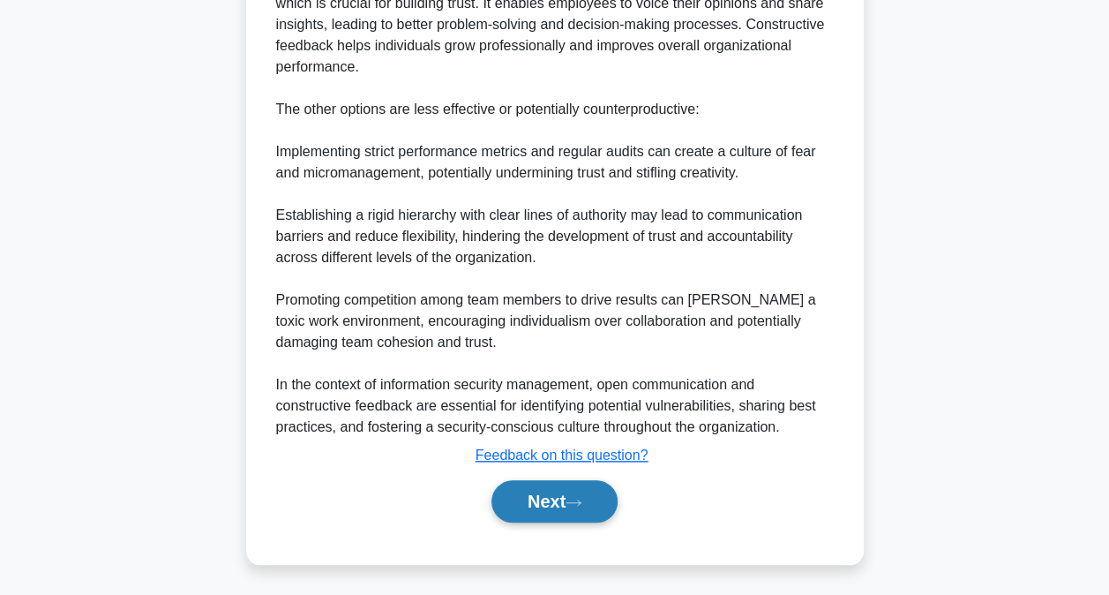
click at [577, 494] on button "Next" at bounding box center [554, 501] width 126 height 42
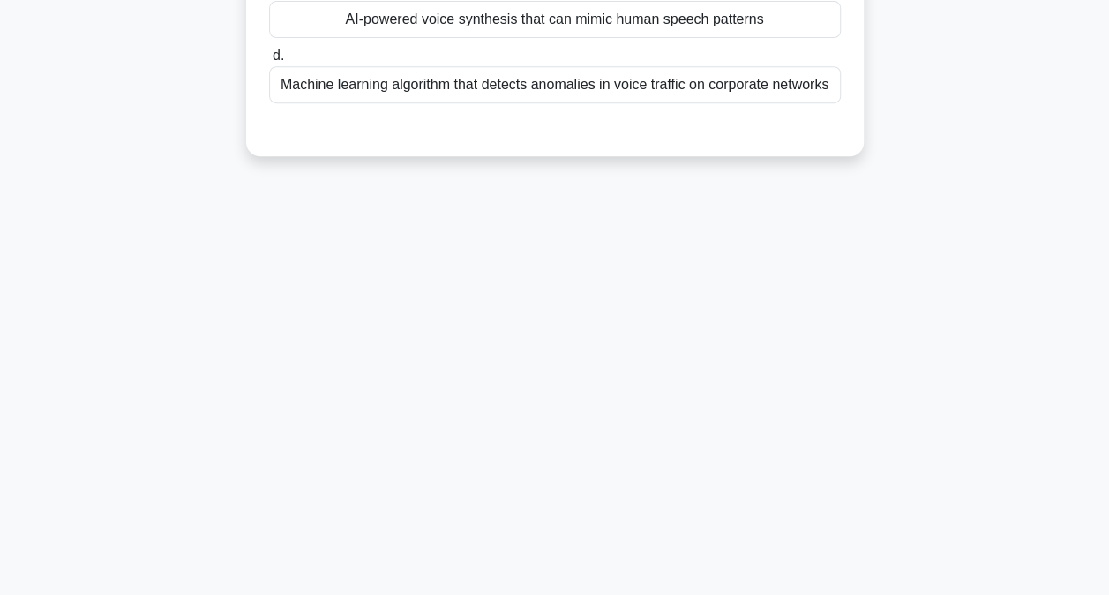
scroll to position [5, 0]
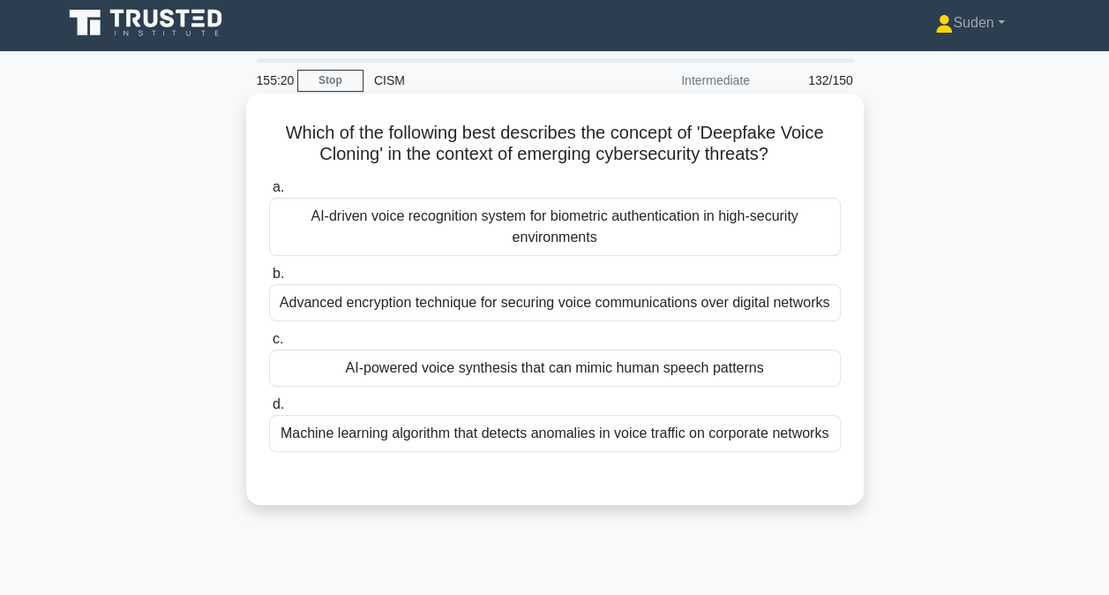
click at [718, 231] on div "AI-driven voice recognition system for biometric authentication in high-securit…" at bounding box center [555, 227] width 572 height 58
click at [269, 193] on input "a. AI-driven voice recognition system for biometric authentication in high-secu…" at bounding box center [269, 187] width 0 height 11
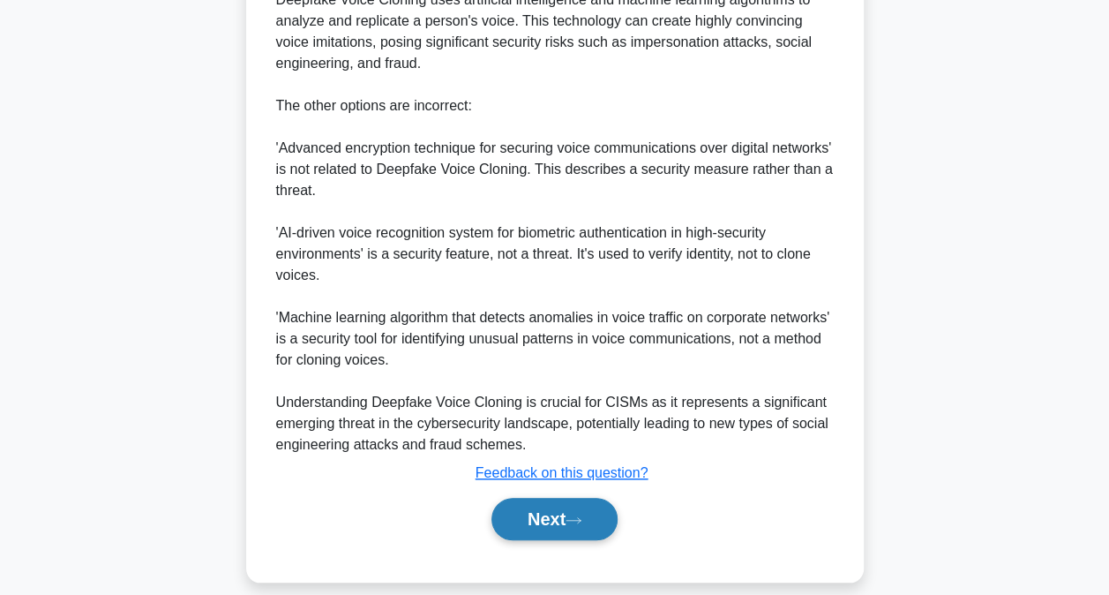
click at [593, 528] on button "Next" at bounding box center [554, 519] width 126 height 42
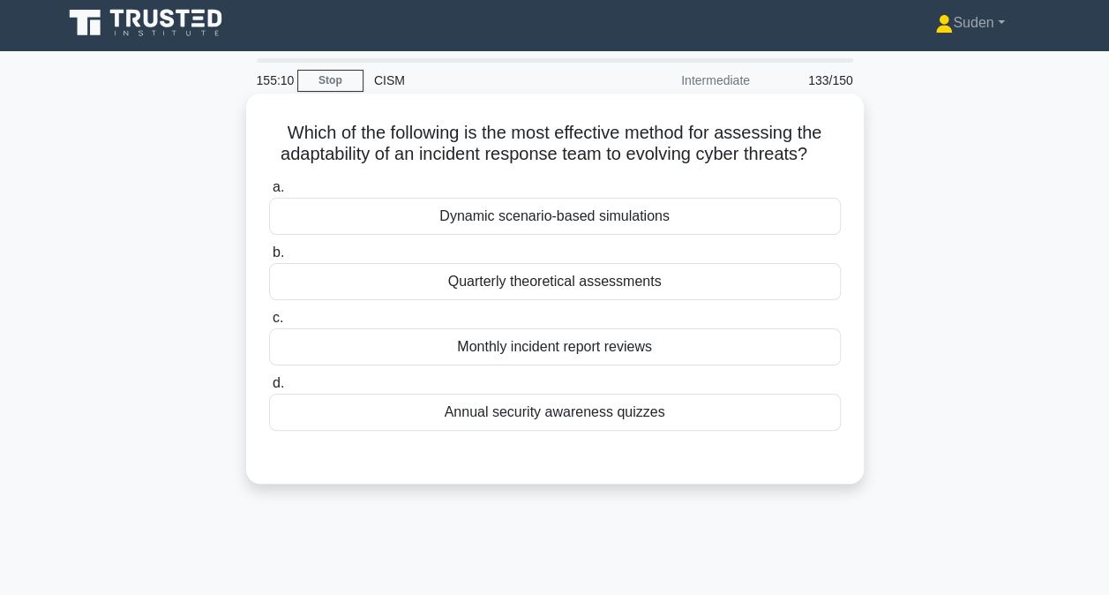
click at [539, 219] on div "Dynamic scenario-based simulations" at bounding box center [555, 216] width 572 height 37
click at [269, 193] on input "a. Dynamic scenario-based simulations" at bounding box center [269, 187] width 0 height 11
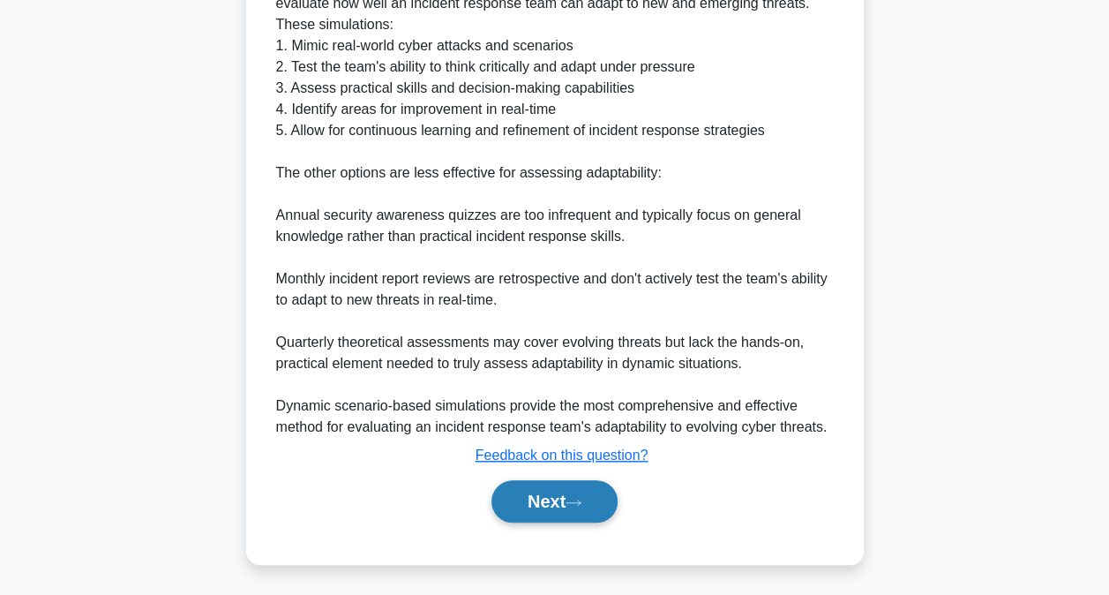
drag, startPoint x: 588, startPoint y: 505, endPoint x: 860, endPoint y: 478, distance: 273.9
click at [581, 503] on icon at bounding box center [574, 503] width 16 height 10
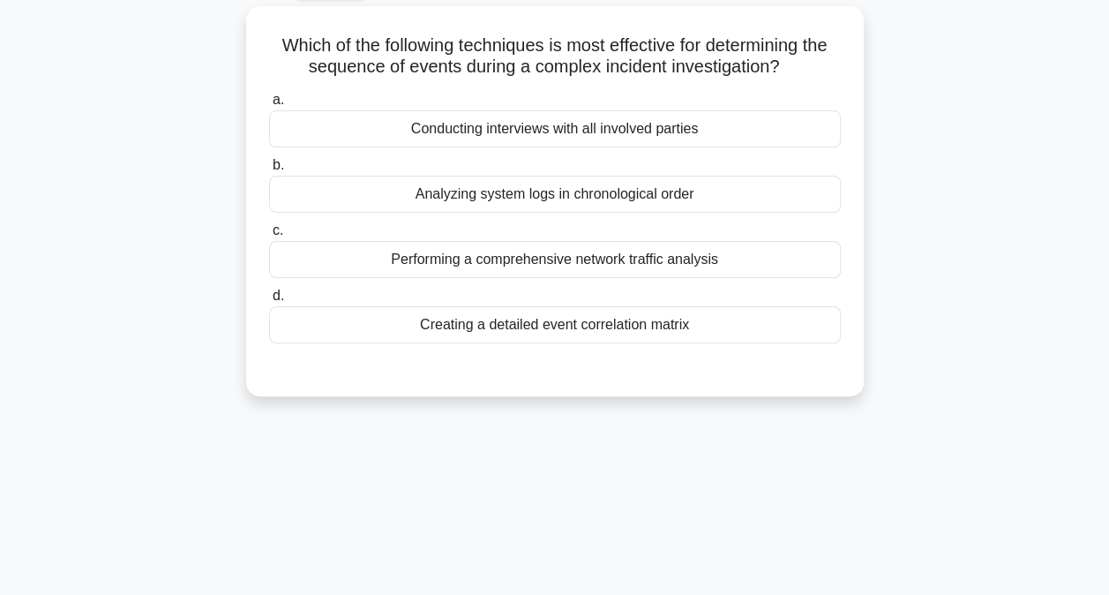
scroll to position [0, 0]
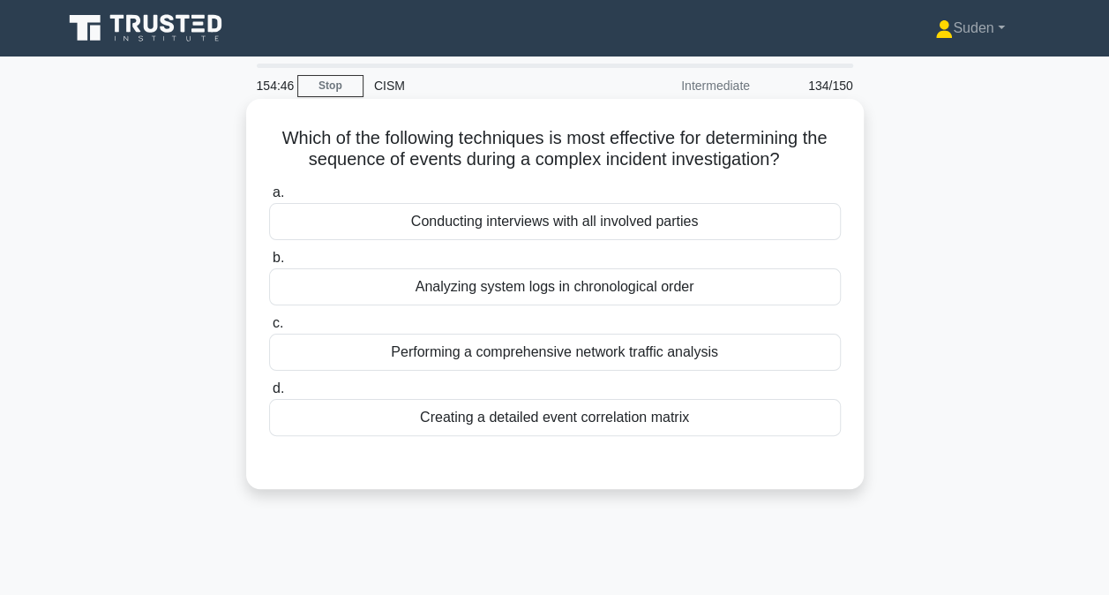
click at [603, 416] on div "Creating a detailed event correlation matrix" at bounding box center [555, 417] width 572 height 37
click at [713, 427] on div "Creating a detailed event correlation matrix" at bounding box center [555, 417] width 572 height 37
click at [269, 394] on input "d. Creating a detailed event correlation matrix" at bounding box center [269, 388] width 0 height 11
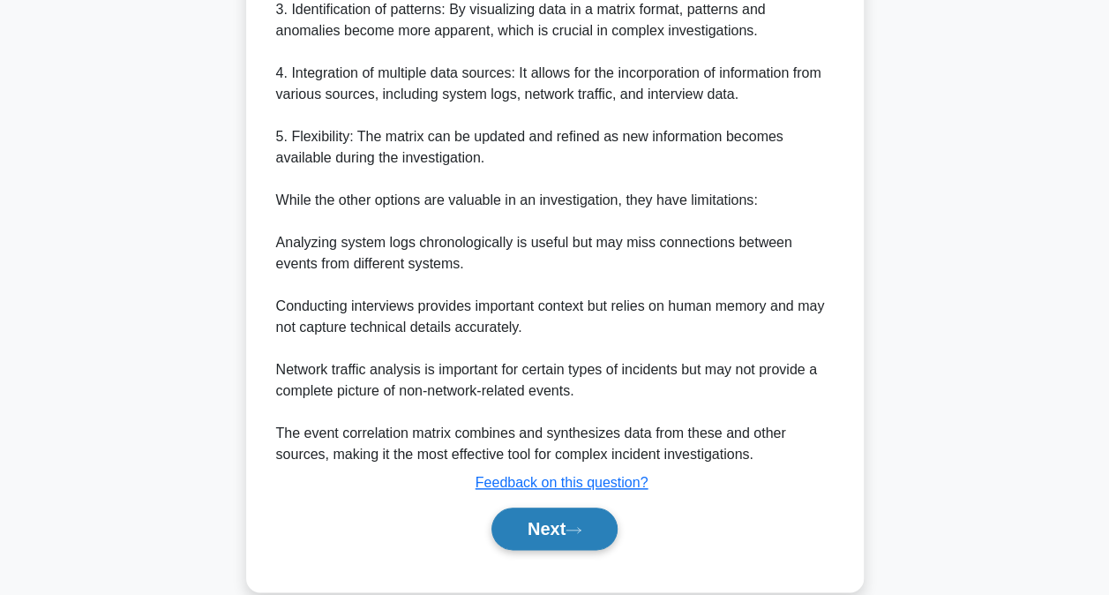
scroll to position [745, 0]
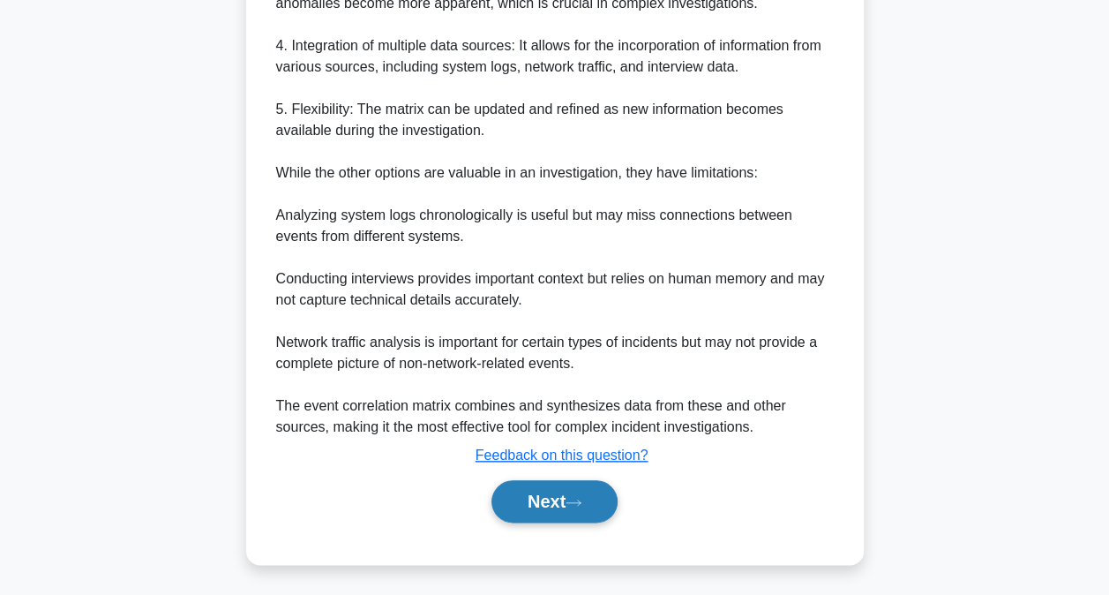
click at [590, 503] on button "Next" at bounding box center [554, 501] width 126 height 42
click at [581, 498] on icon at bounding box center [574, 503] width 16 height 10
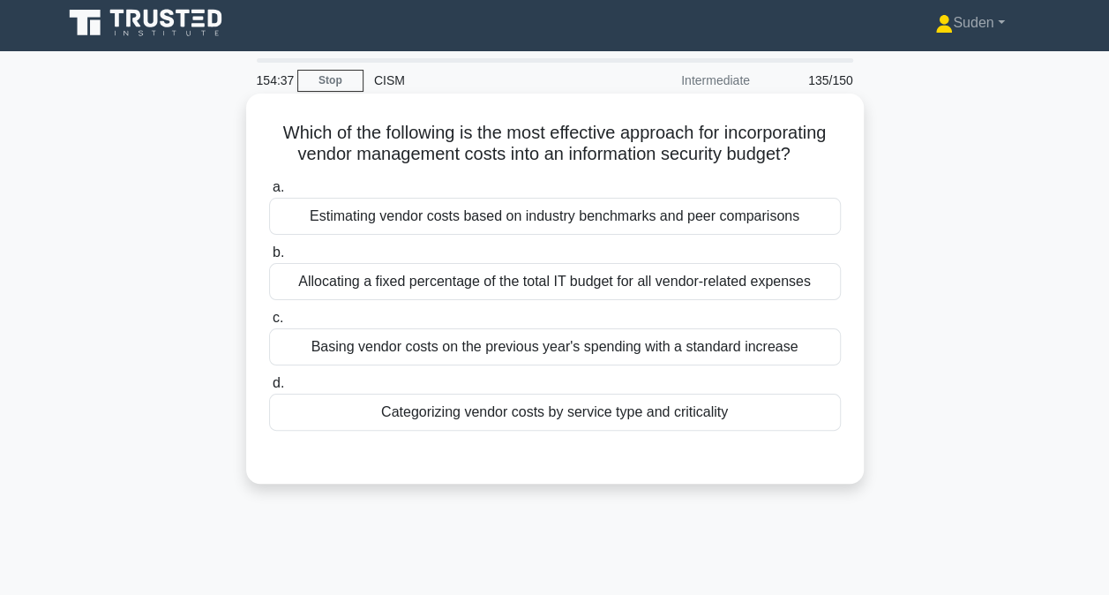
scroll to position [0, 0]
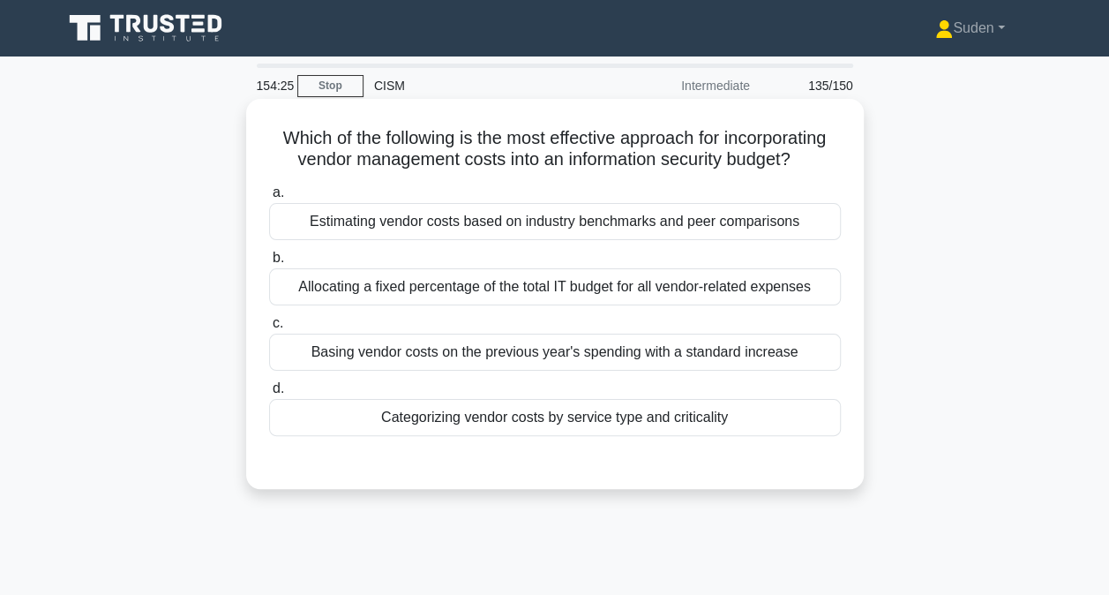
click at [596, 411] on div "Categorizing vendor costs by service type and criticality" at bounding box center [555, 417] width 572 height 37
click at [269, 394] on input "d. Categorizing vendor costs by service type and criticality" at bounding box center [269, 388] width 0 height 11
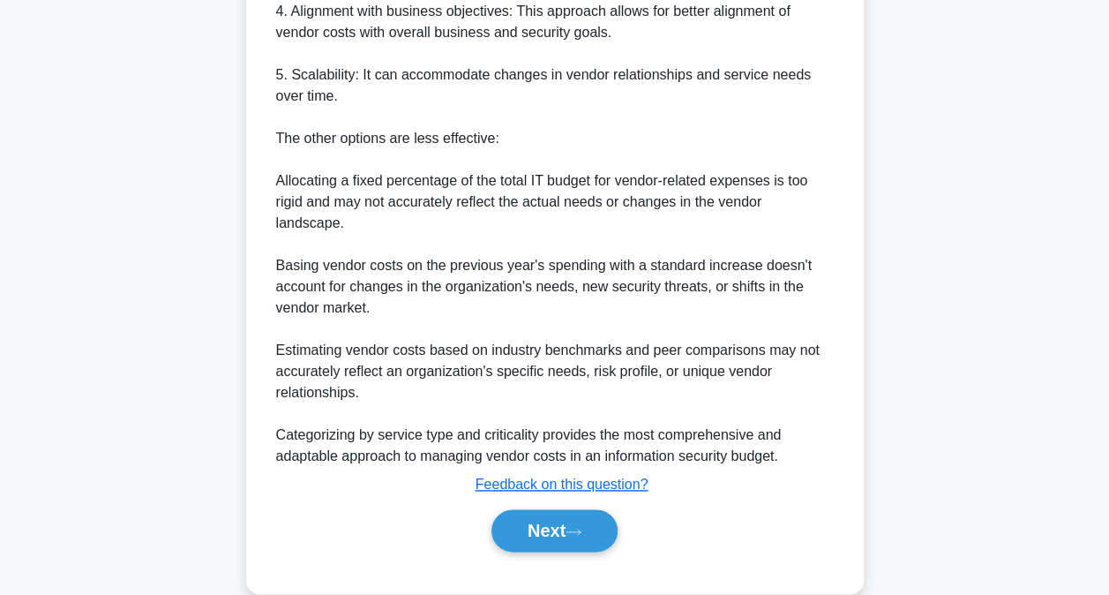
scroll to position [787, 0]
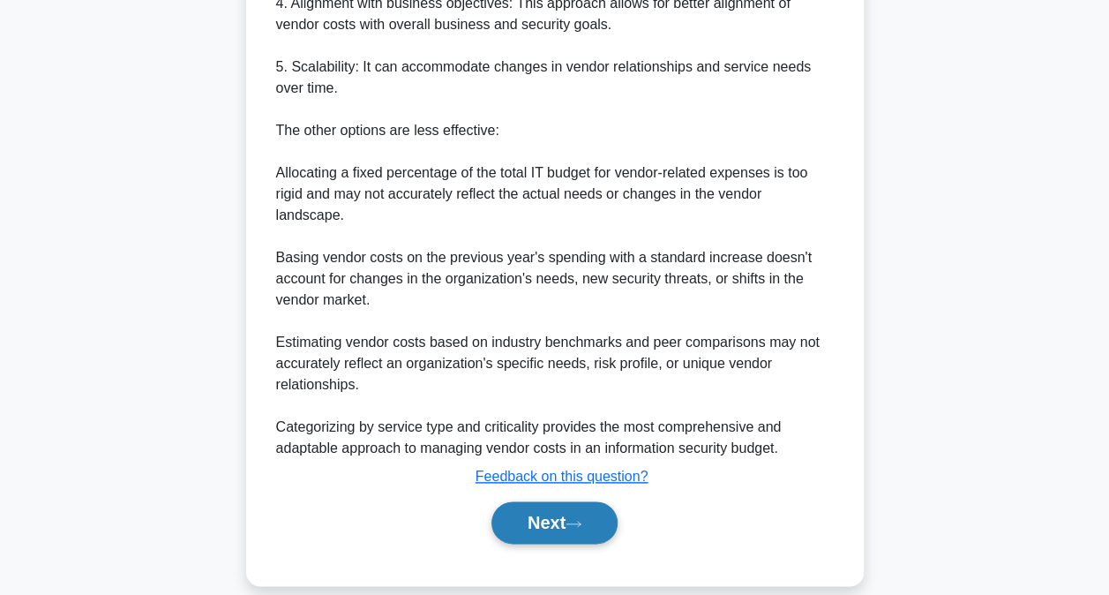
click at [581, 519] on icon at bounding box center [574, 524] width 16 height 10
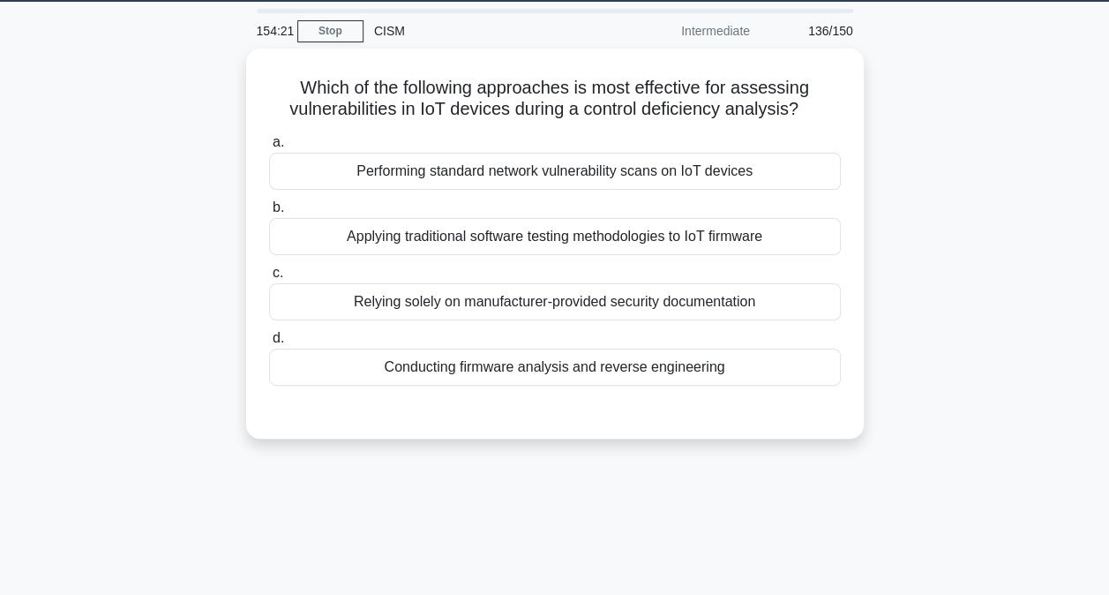
scroll to position [0, 0]
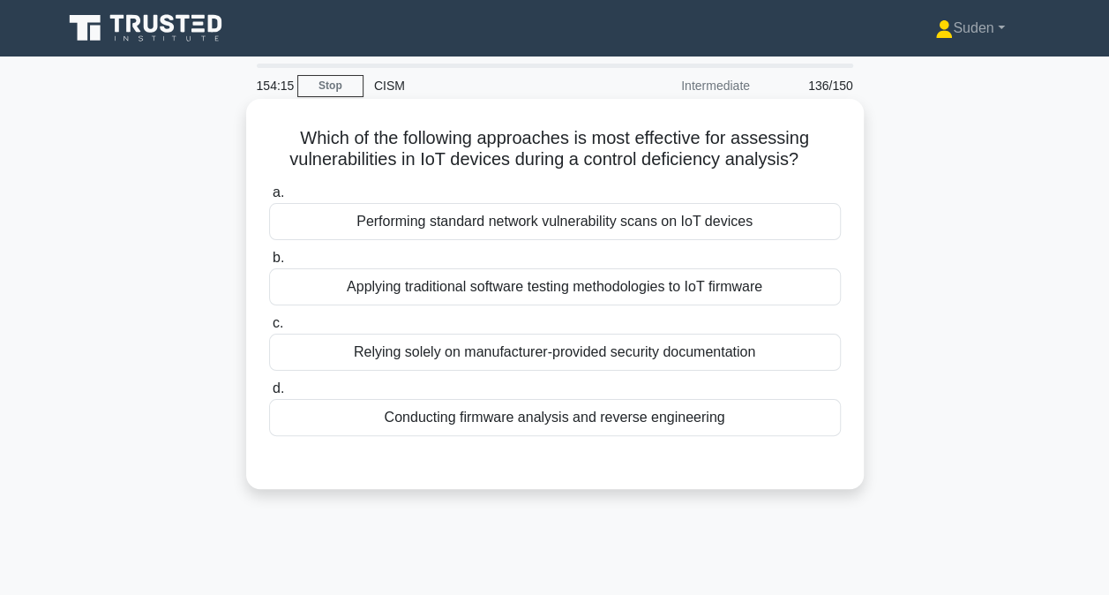
click at [752, 426] on div "Conducting firmware analysis and reverse engineering" at bounding box center [555, 417] width 572 height 37
click at [269, 394] on input "d. Conducting firmware analysis and reverse engineering" at bounding box center [269, 388] width 0 height 11
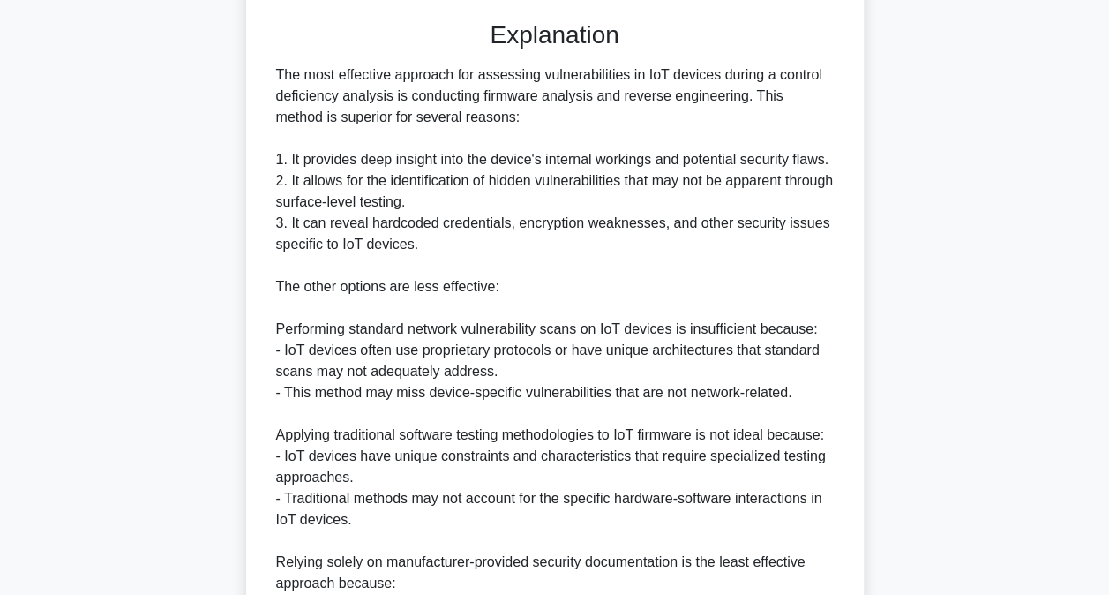
scroll to position [787, 0]
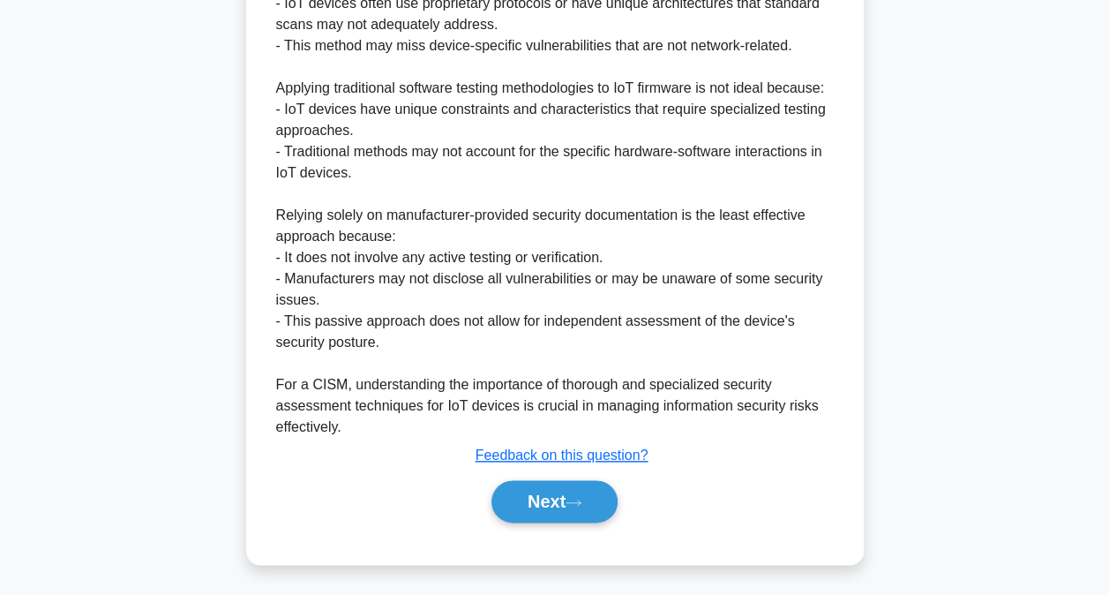
drag, startPoint x: 565, startPoint y: 509, endPoint x: 626, endPoint y: 491, distance: 63.6
click at [575, 504] on button "Next" at bounding box center [554, 501] width 126 height 42
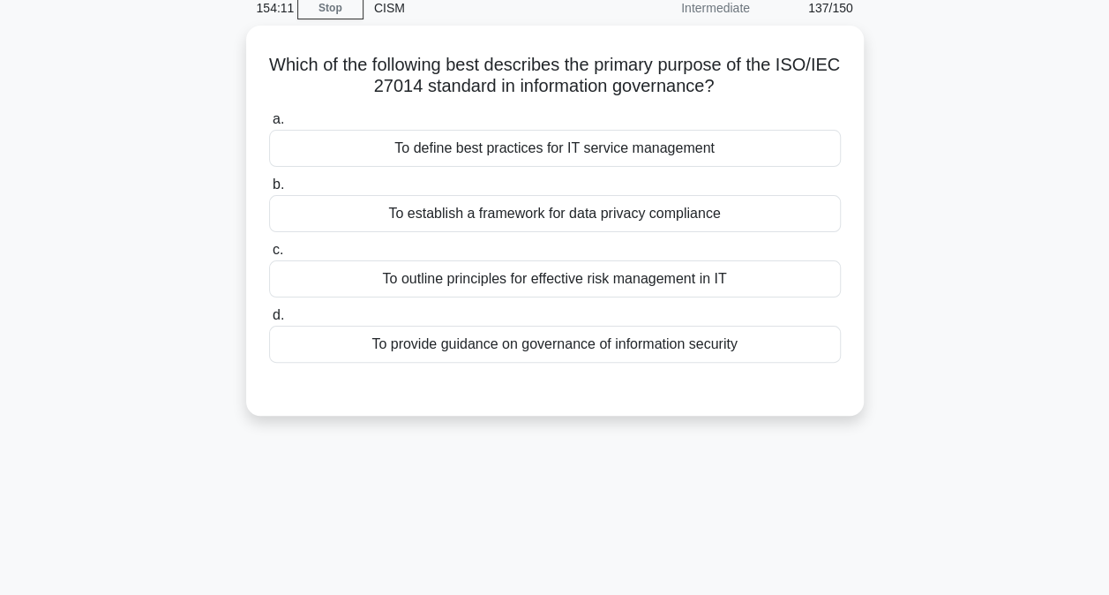
scroll to position [0, 0]
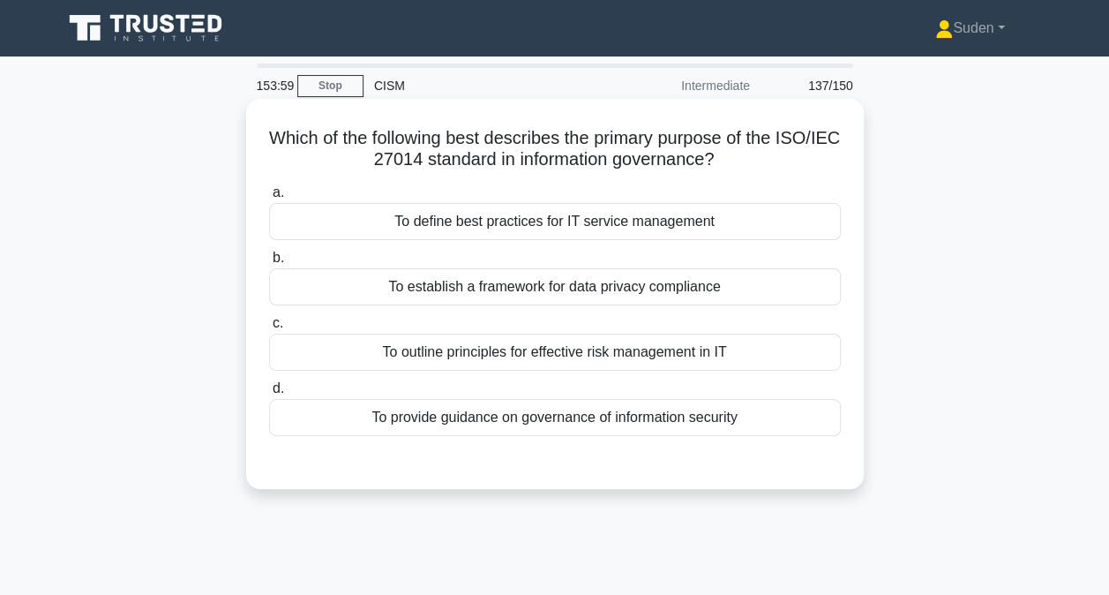
click at [552, 424] on div "To provide guidance on governance of information security" at bounding box center [555, 417] width 572 height 37
click at [269, 394] on input "d. To provide guidance on governance of information security" at bounding box center [269, 388] width 0 height 11
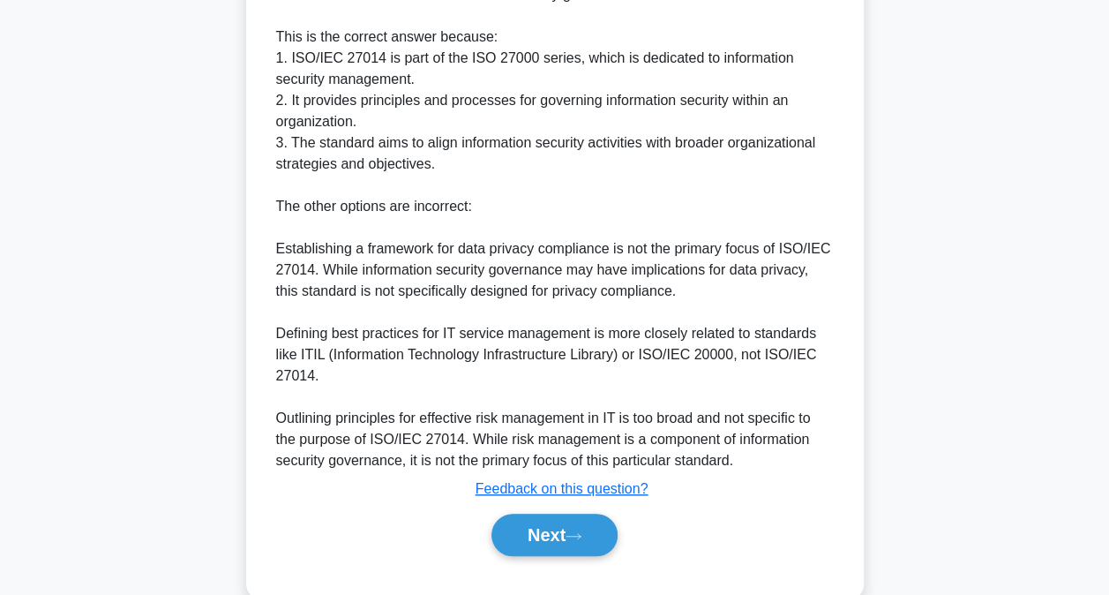
scroll to position [596, 0]
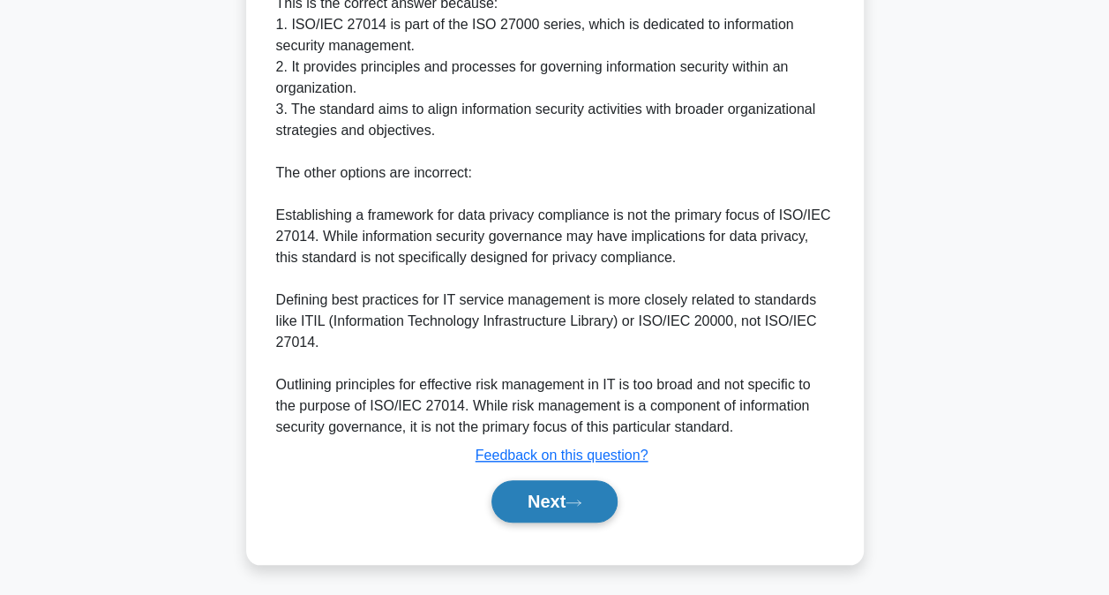
click at [558, 499] on button "Next" at bounding box center [554, 501] width 126 height 42
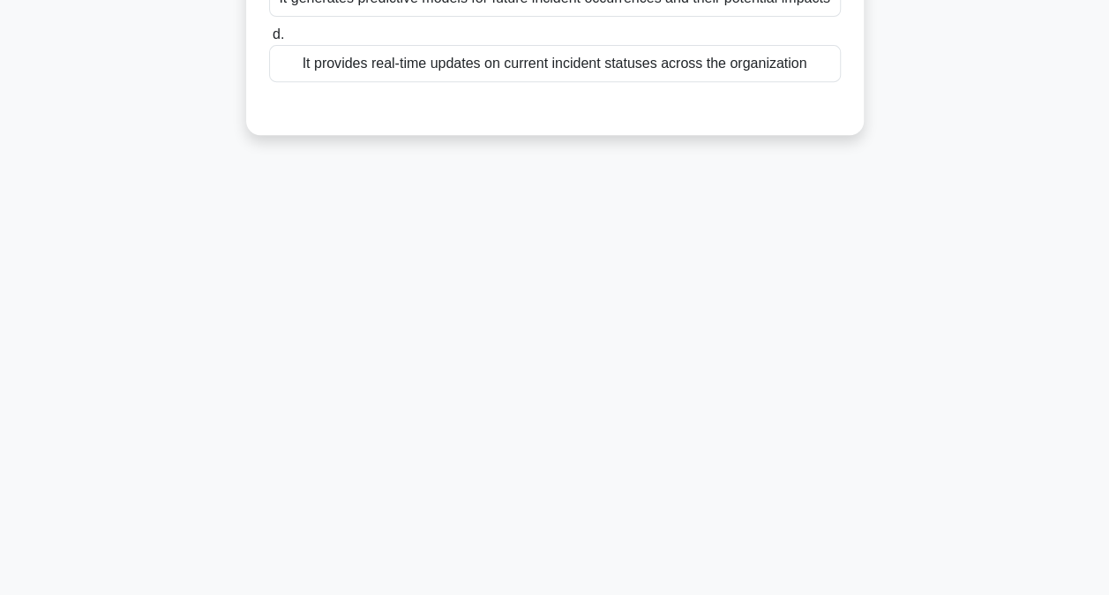
scroll to position [5, 0]
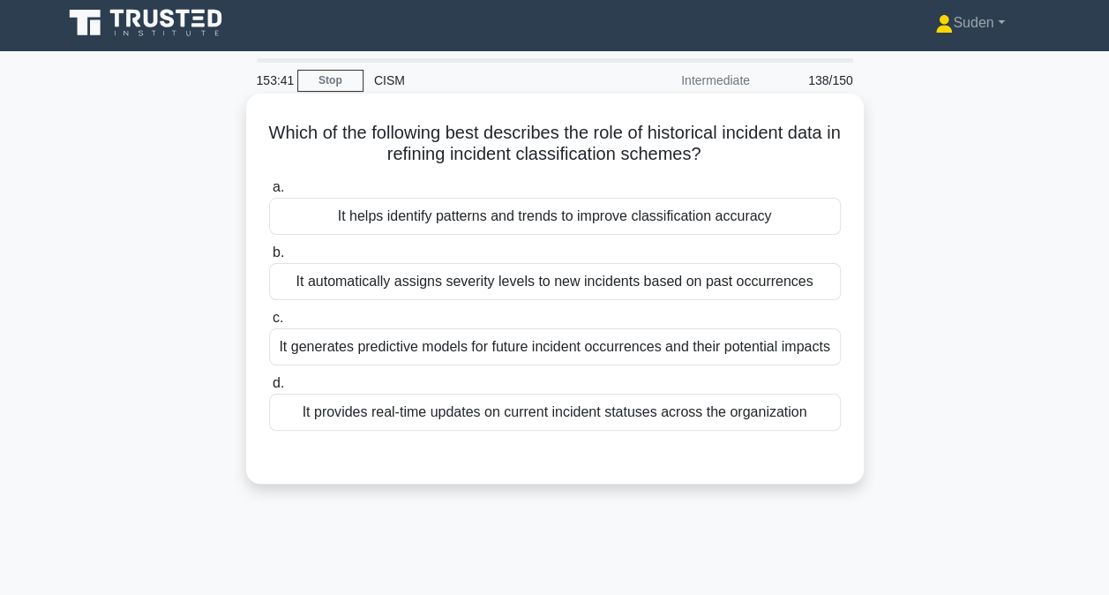
click at [472, 351] on div "It generates predictive models for future incident occurrences and their potent…" at bounding box center [555, 346] width 572 height 37
click at [269, 324] on input "c. It generates predictive models for future incident occurrences and their pot…" at bounding box center [269, 317] width 0 height 11
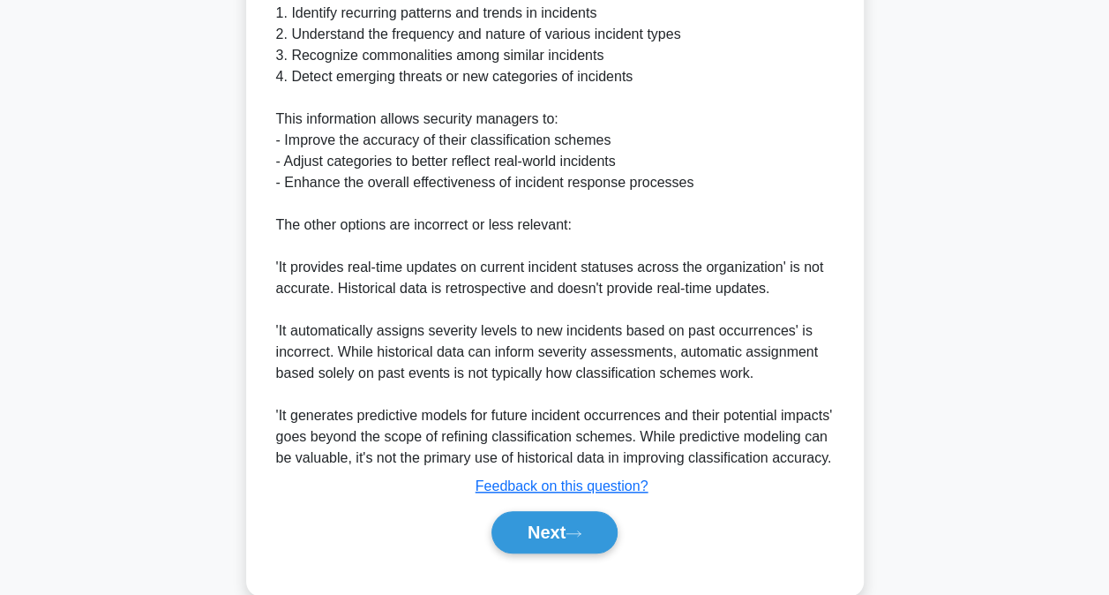
scroll to position [705, 0]
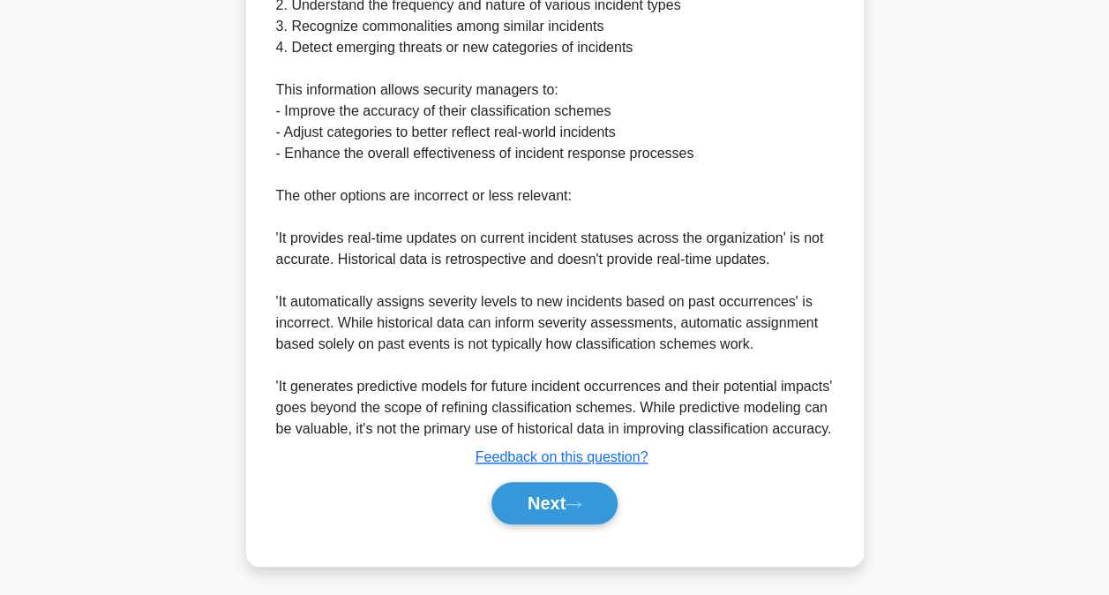
drag, startPoint x: 572, startPoint y: 510, endPoint x: 888, endPoint y: 469, distance: 319.4
click at [573, 507] on button "Next" at bounding box center [554, 503] width 126 height 42
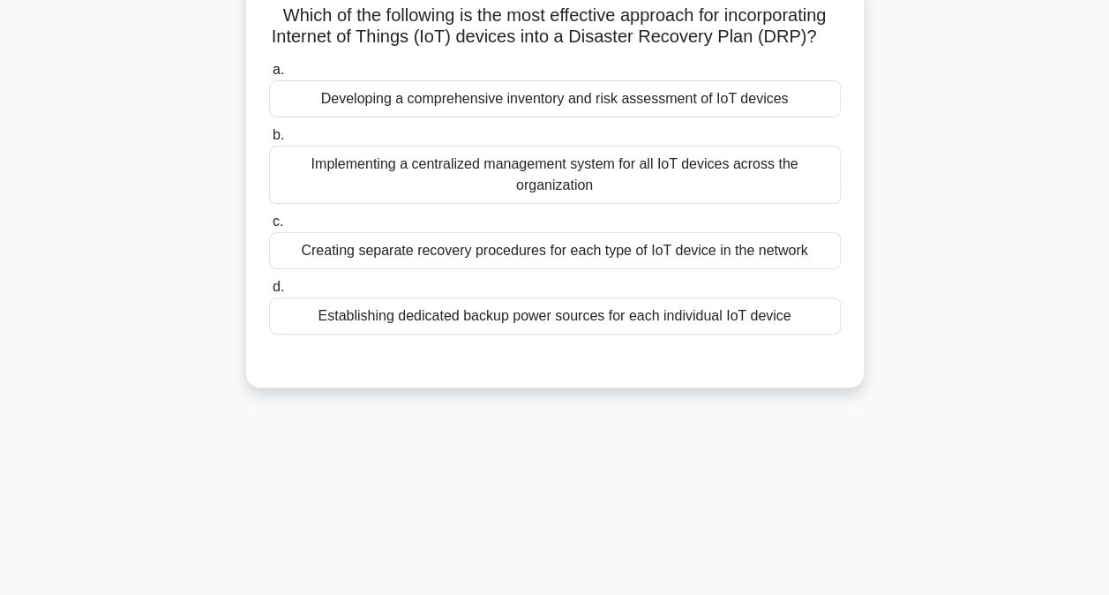
scroll to position [0, 0]
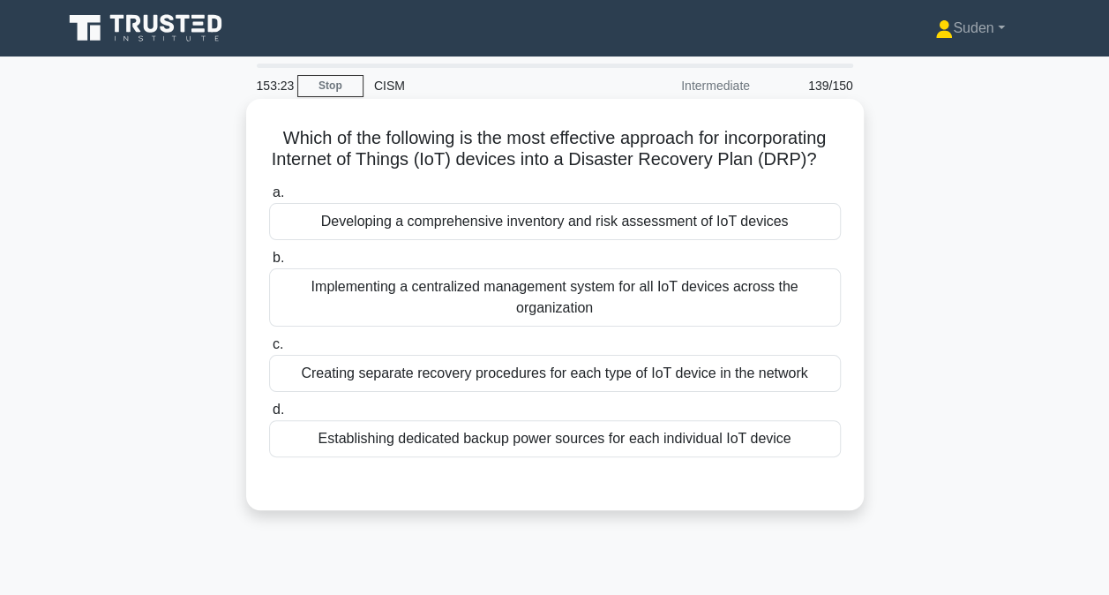
click at [497, 291] on div "Implementing a centralized management system for all IoT devices across the org…" at bounding box center [555, 297] width 572 height 58
click at [269, 264] on input "b. Implementing a centralized management system for all IoT devices across the …" at bounding box center [269, 257] width 0 height 11
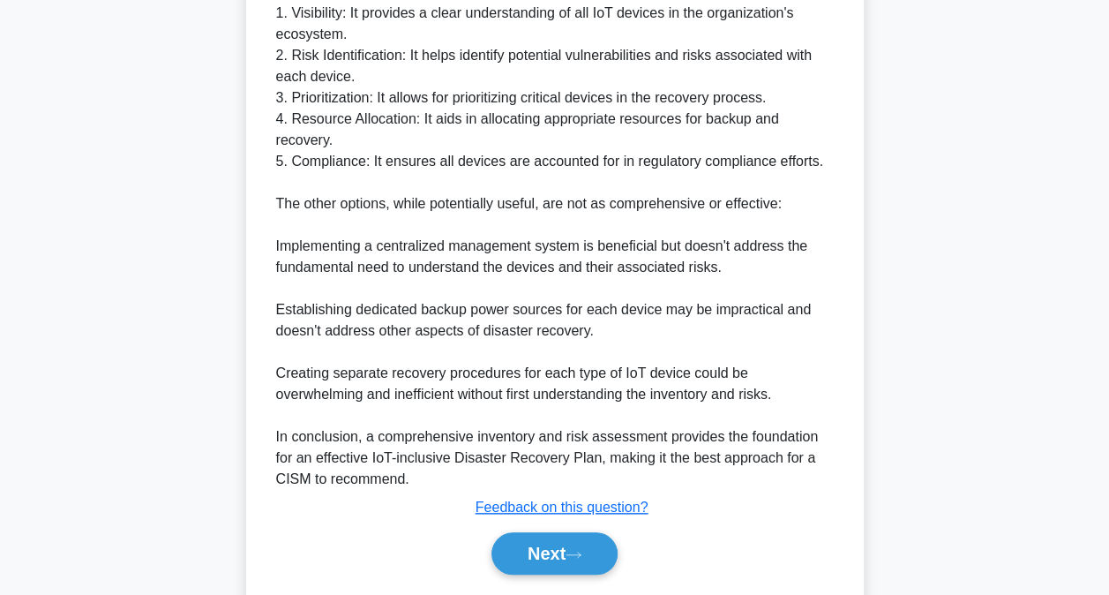
scroll to position [663, 0]
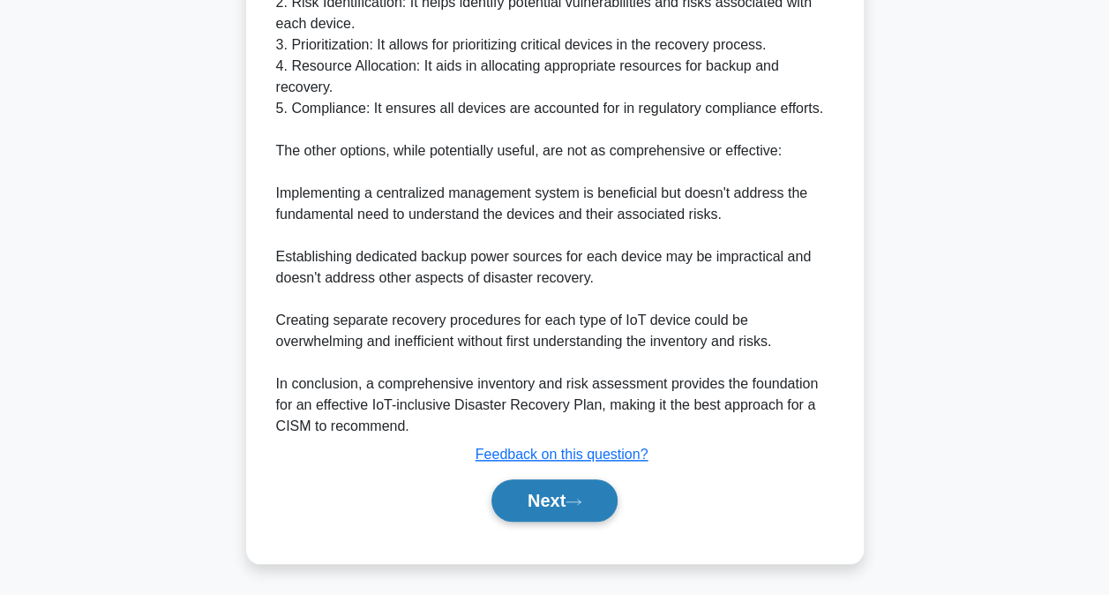
click at [528, 506] on button "Next" at bounding box center [554, 500] width 126 height 42
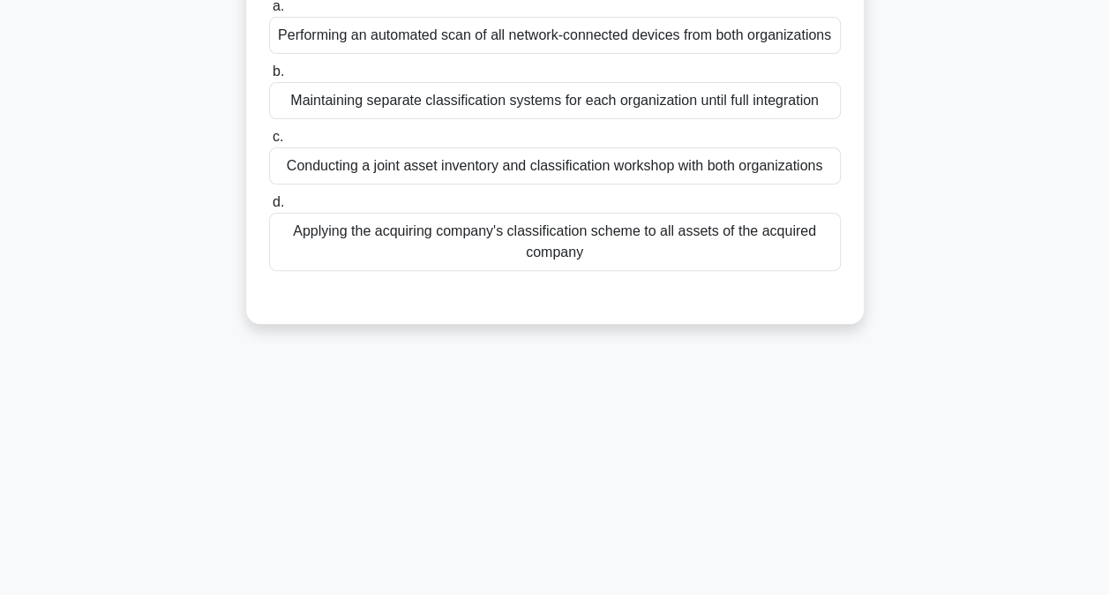
scroll to position [94, 0]
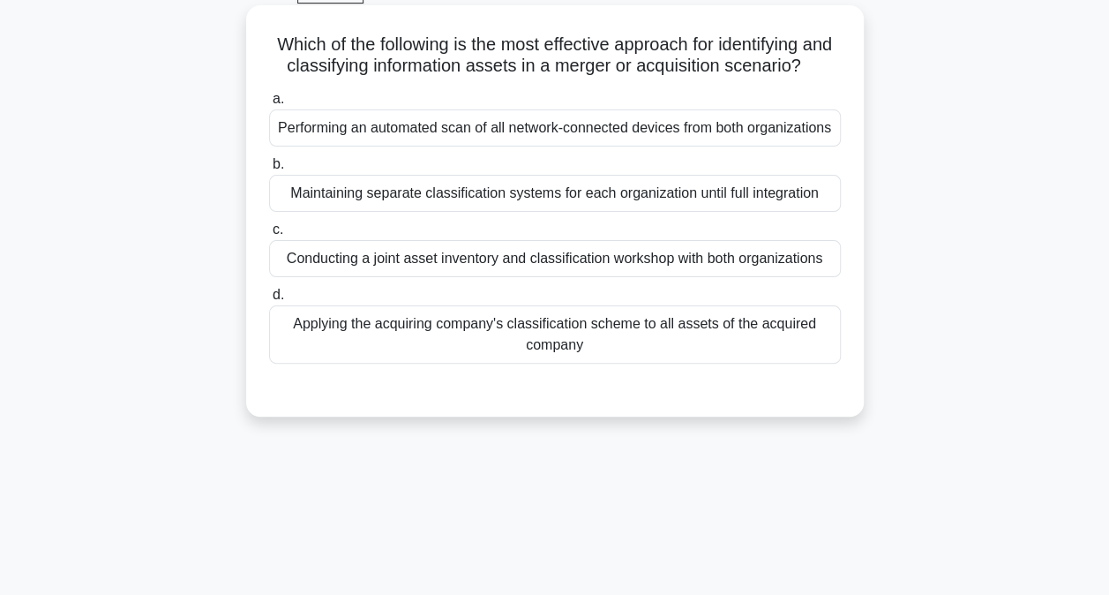
click at [529, 302] on div "a. Performing an automated scan of all network-connected devices from both orga…" at bounding box center [555, 226] width 593 height 282
click at [561, 277] on div "Conducting a joint asset inventory and classification workshop with both organi…" at bounding box center [555, 258] width 572 height 37
click at [269, 236] on input "c. Conducting a joint asset inventory and classification workshop with both org…" at bounding box center [269, 229] width 0 height 11
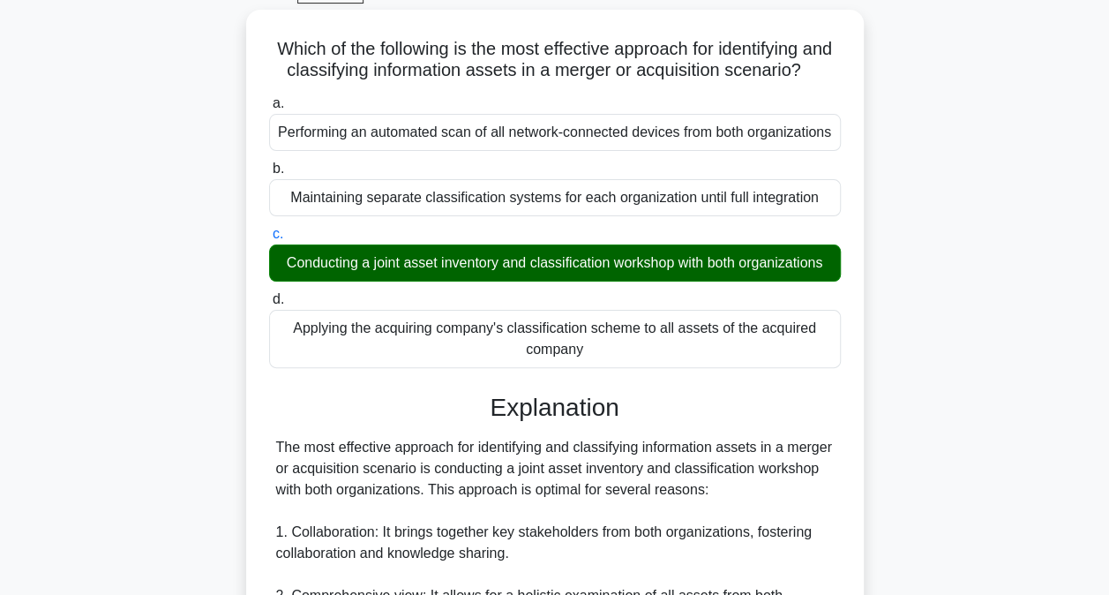
scroll to position [829, 0]
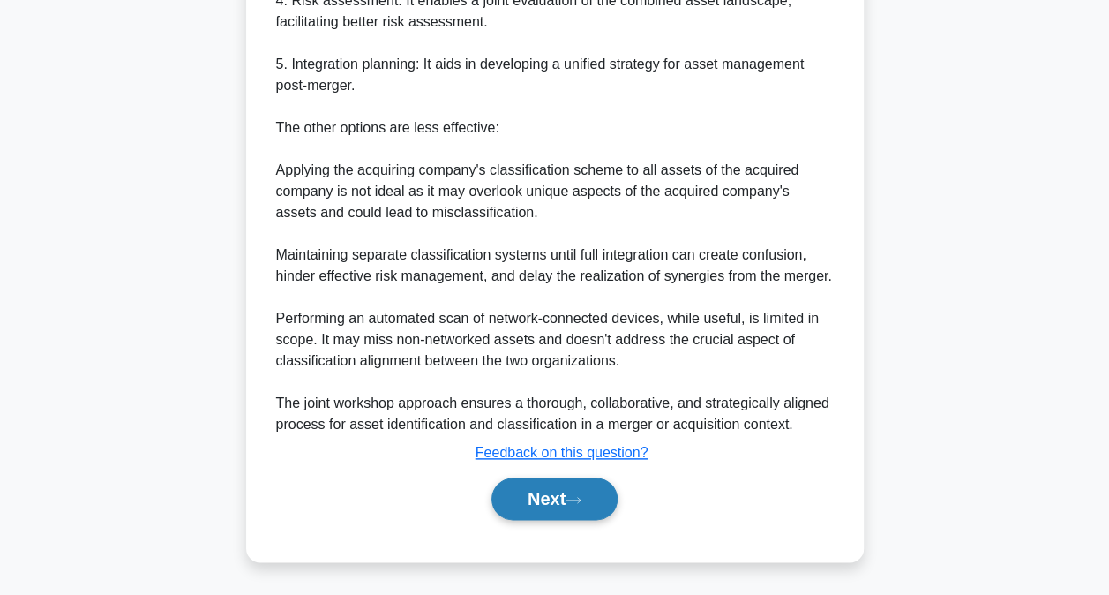
click at [538, 514] on button "Next" at bounding box center [554, 498] width 126 height 42
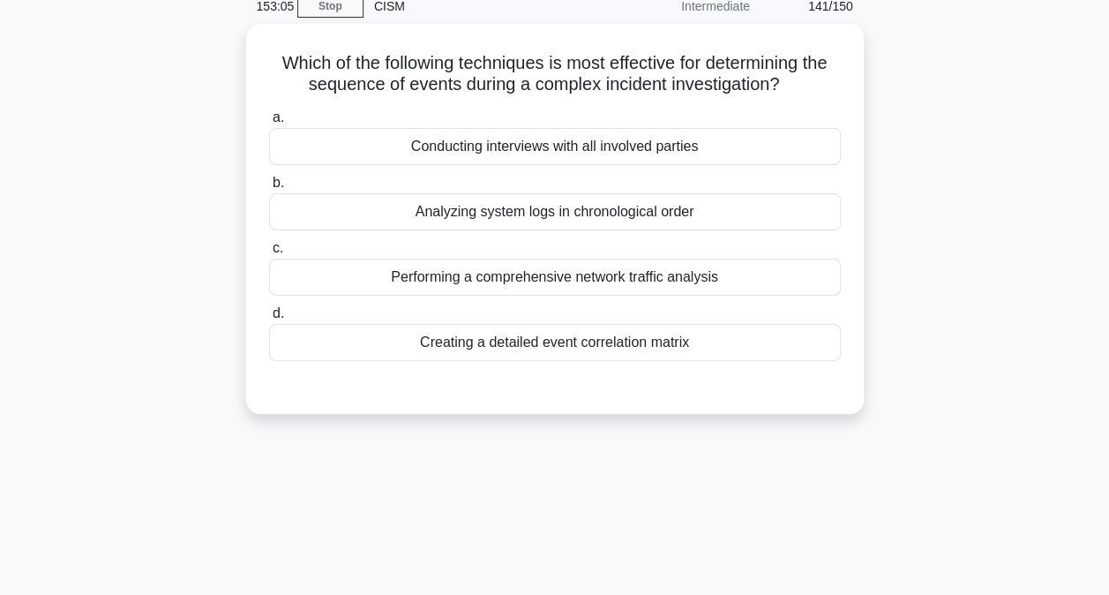
scroll to position [5, 0]
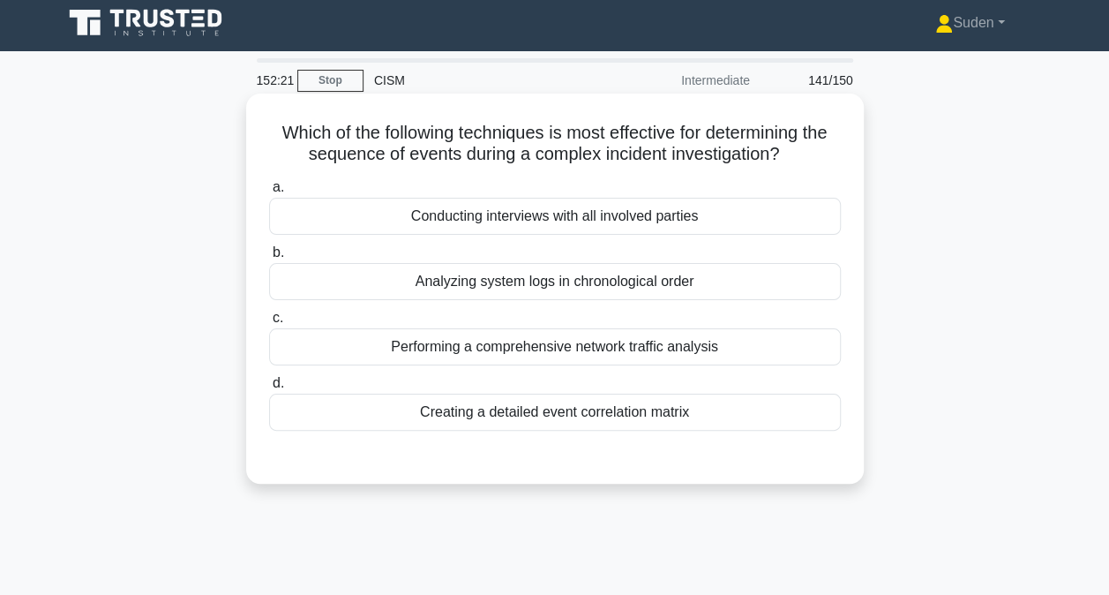
drag, startPoint x: 494, startPoint y: 413, endPoint x: 593, endPoint y: 418, distance: 99.0
click at [495, 413] on div "Creating a detailed event correlation matrix" at bounding box center [555, 412] width 572 height 37
click at [269, 389] on input "d. Creating a detailed event correlation matrix" at bounding box center [269, 383] width 0 height 11
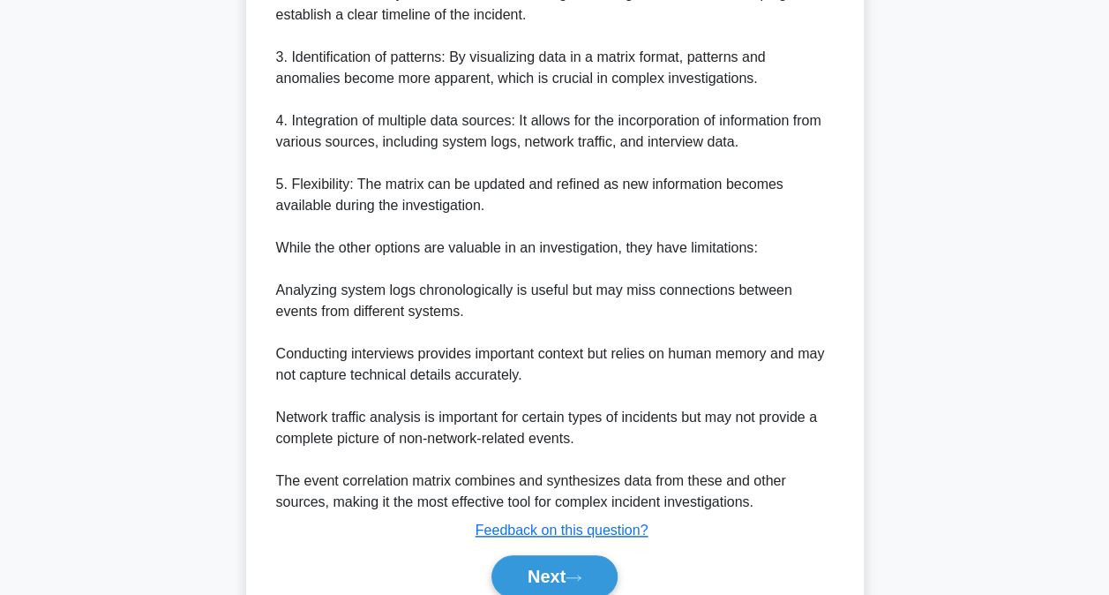
scroll to position [745, 0]
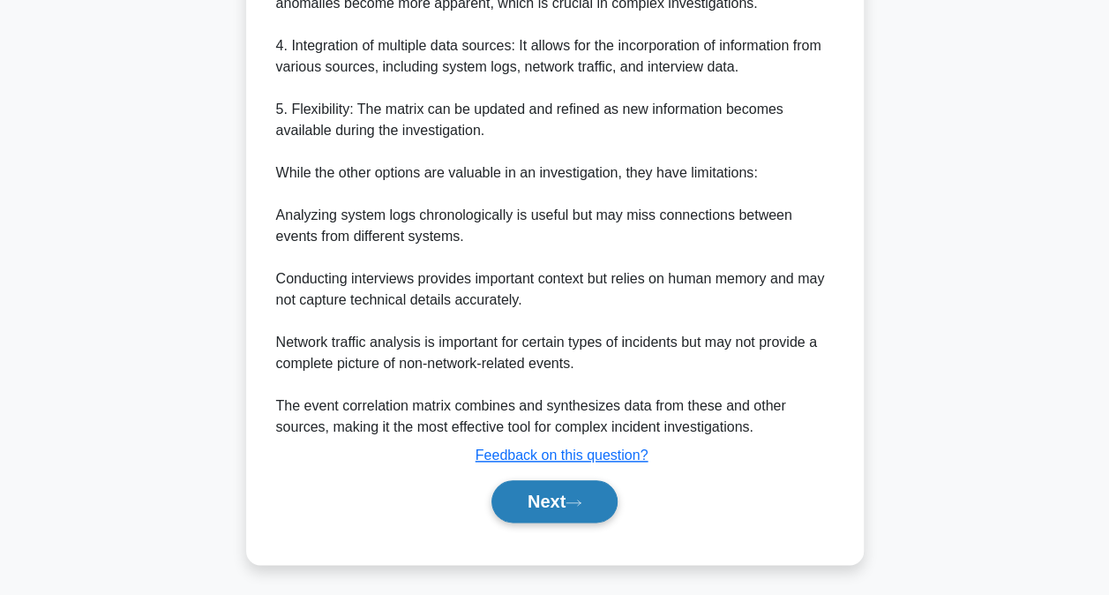
click at [566, 484] on button "Next" at bounding box center [554, 501] width 126 height 42
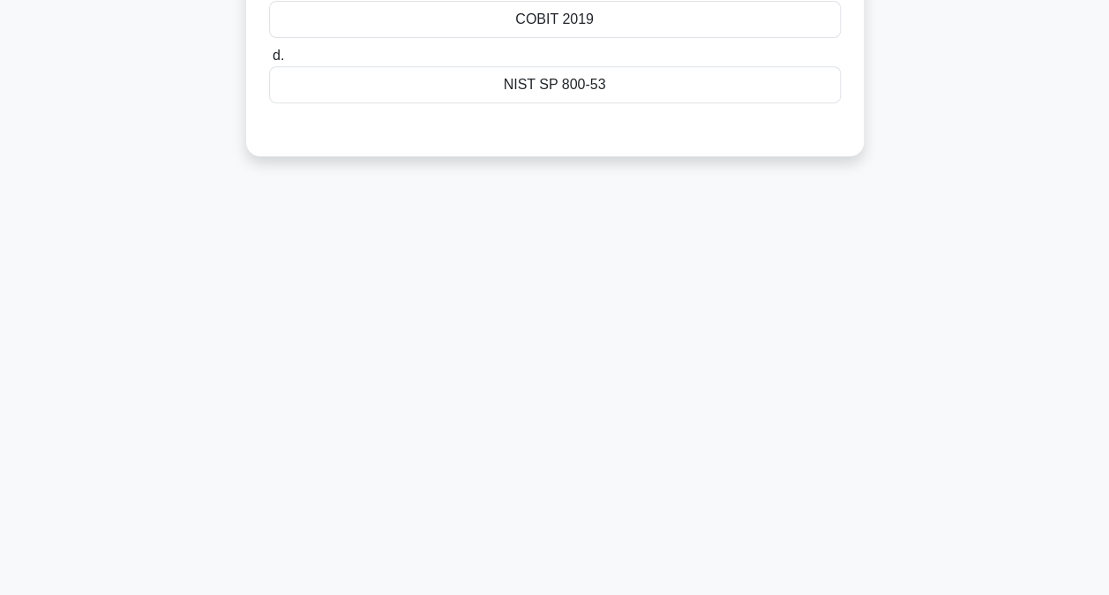
scroll to position [94, 0]
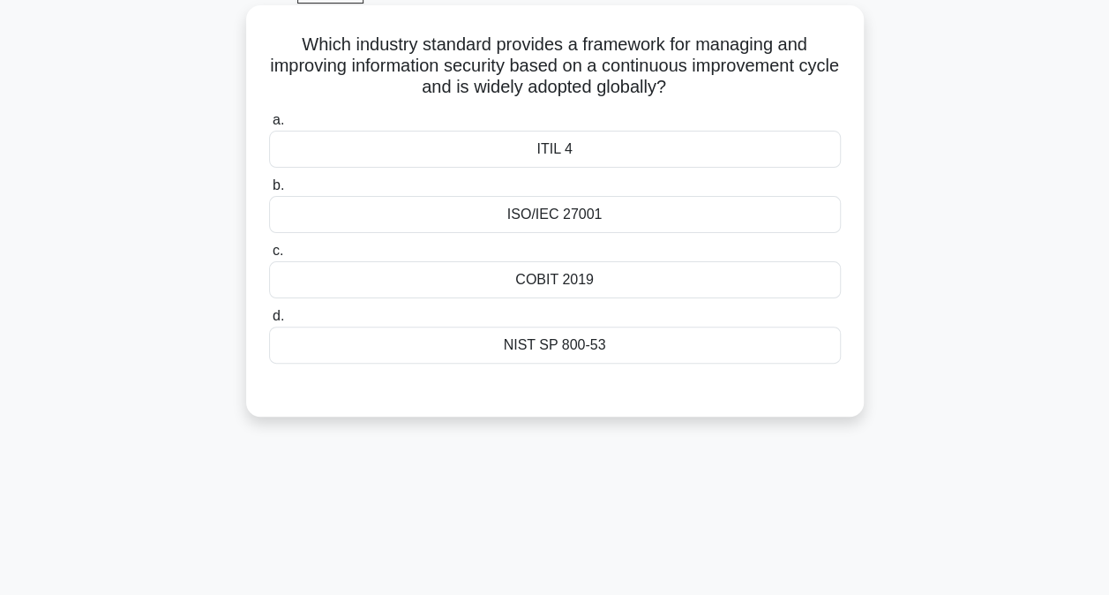
click at [566, 212] on div "ISO/IEC 27001" at bounding box center [555, 214] width 572 height 37
click at [269, 191] on input "b. ISO/IEC 27001" at bounding box center [269, 185] width 0 height 11
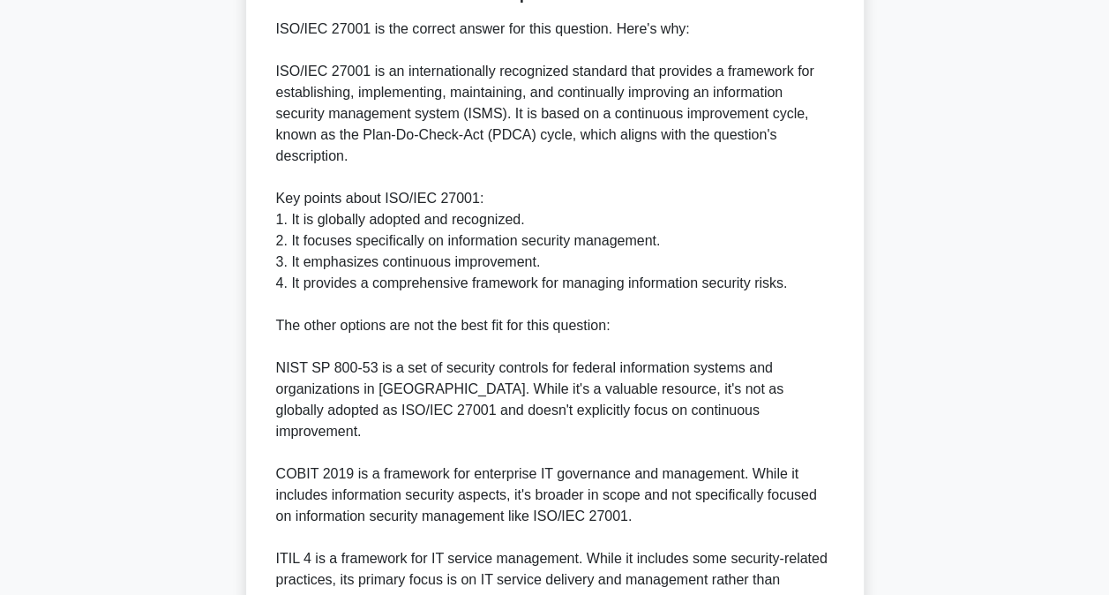
scroll to position [677, 0]
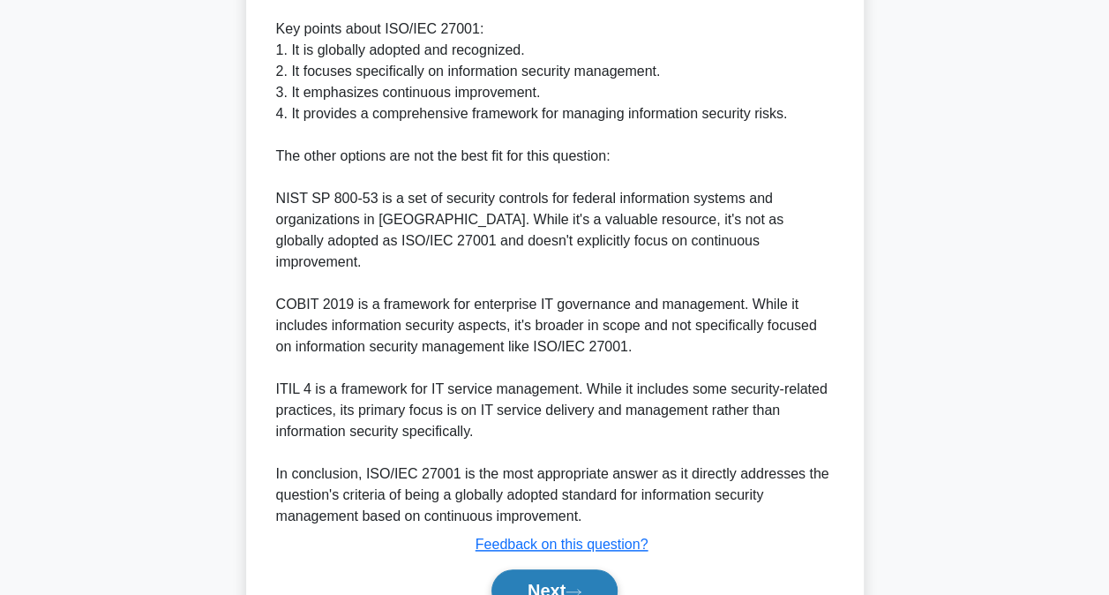
click at [570, 569] on button "Next" at bounding box center [554, 590] width 126 height 42
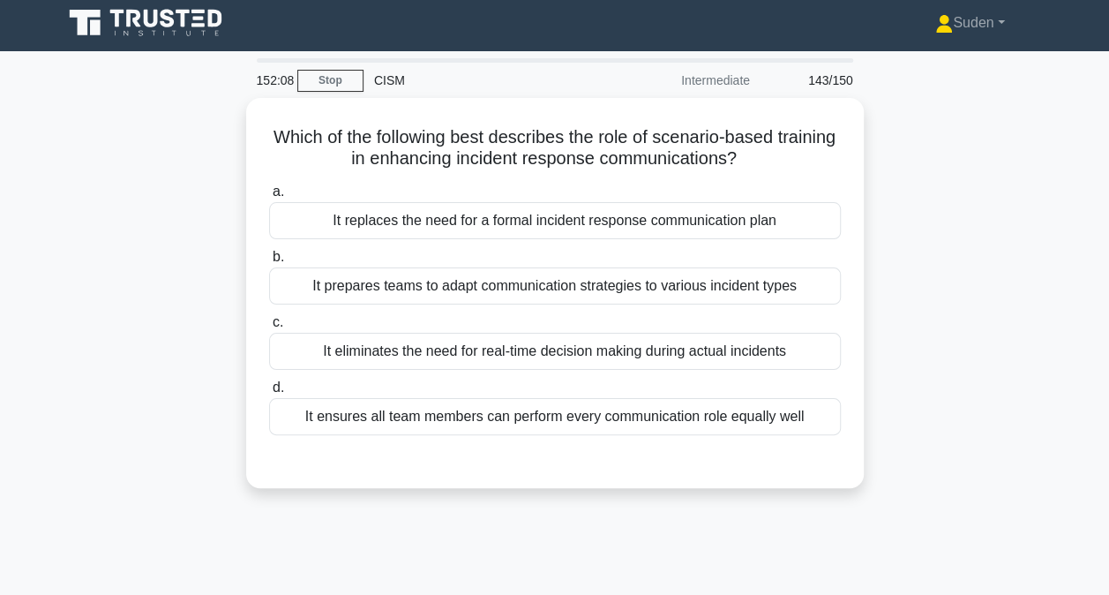
scroll to position [0, 0]
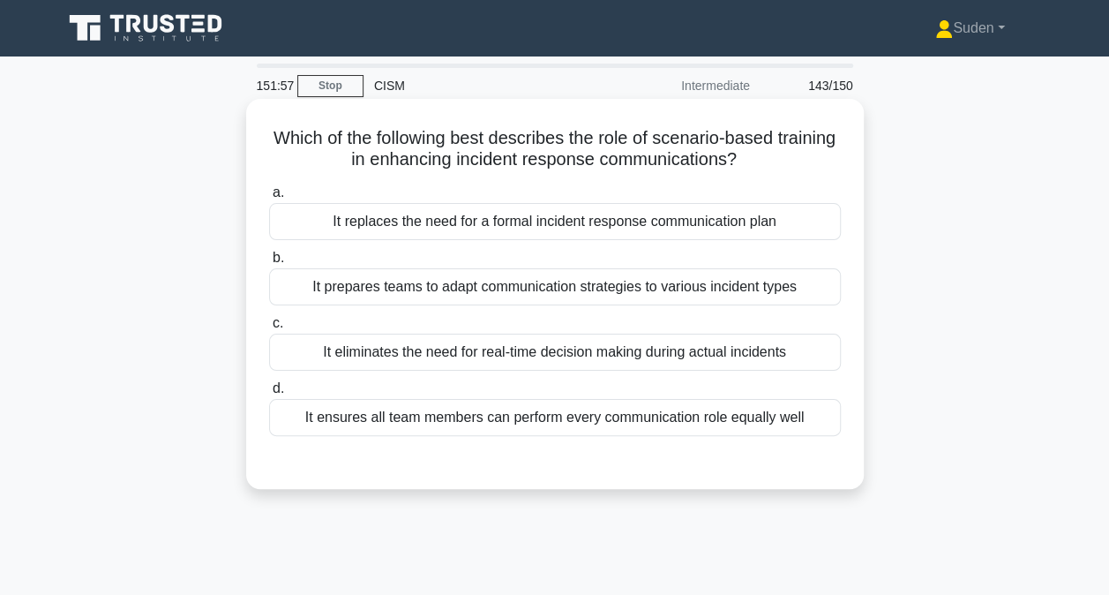
click at [397, 285] on div "It prepares teams to adapt communication strategies to various incident types" at bounding box center [555, 286] width 572 height 37
click at [269, 264] on input "b. It prepares teams to adapt communication strategies to various incident types" at bounding box center [269, 257] width 0 height 11
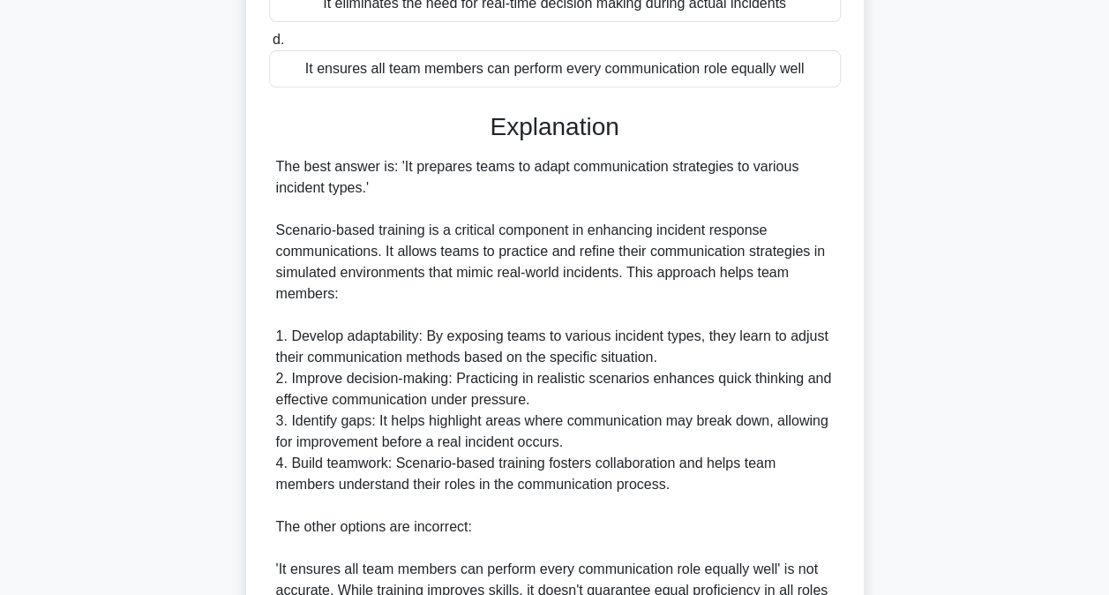
scroll to position [702, 0]
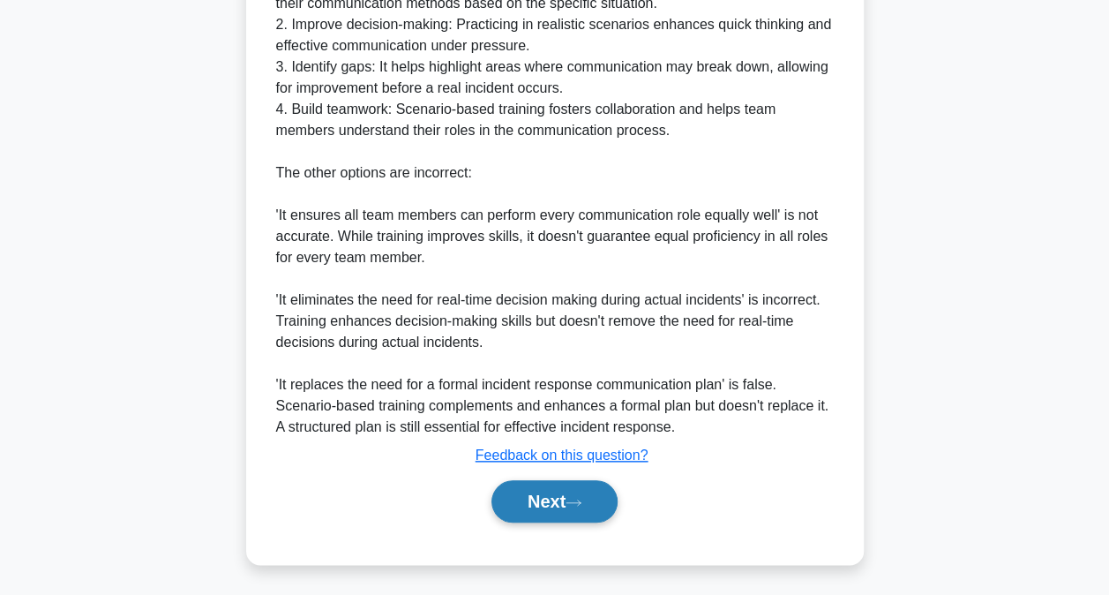
click at [581, 501] on icon at bounding box center [574, 503] width 16 height 10
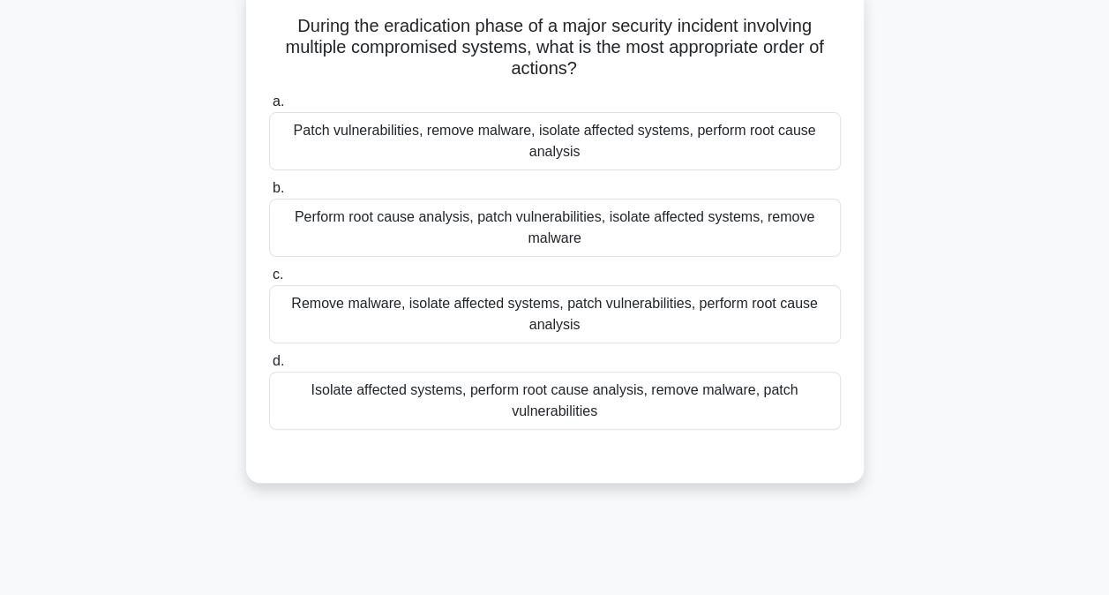
scroll to position [5, 0]
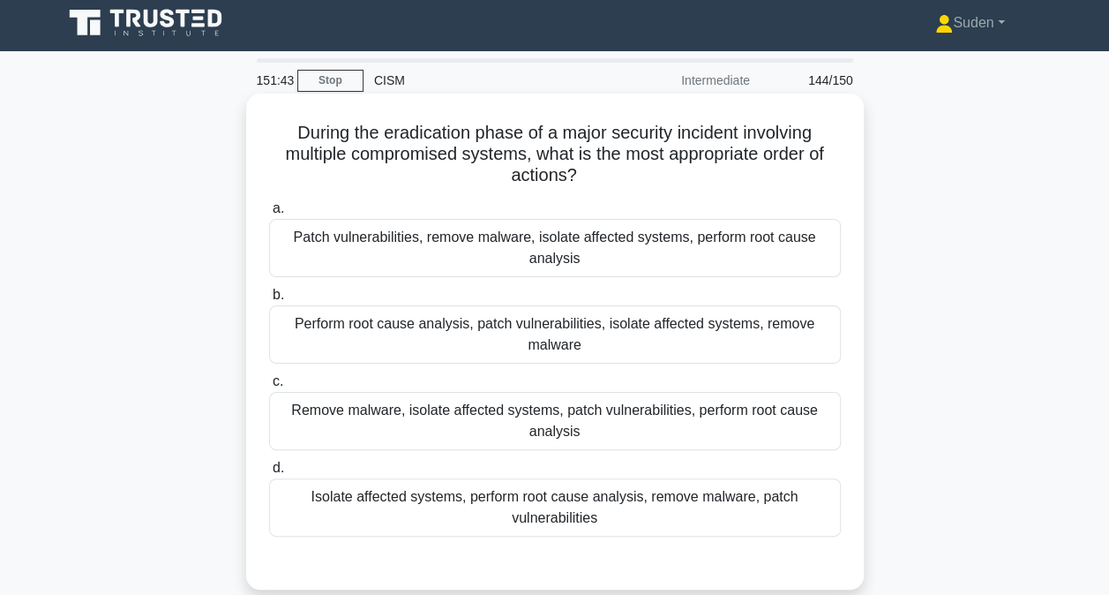
drag, startPoint x: 565, startPoint y: 429, endPoint x: 776, endPoint y: 422, distance: 211.9
click at [565, 429] on div "Remove malware, isolate affected systems, patch vulnerabilities, perform root c…" at bounding box center [555, 421] width 572 height 58
click at [269, 387] on input "c. Remove malware, isolate affected systems, patch vulnerabilities, perform roo…" at bounding box center [269, 381] width 0 height 11
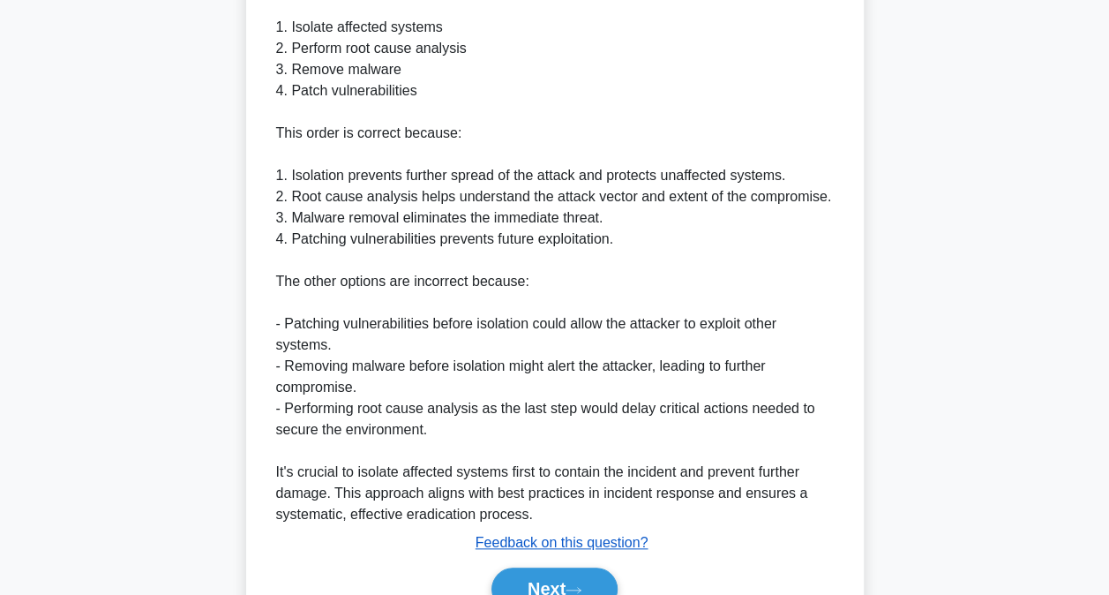
scroll to position [747, 0]
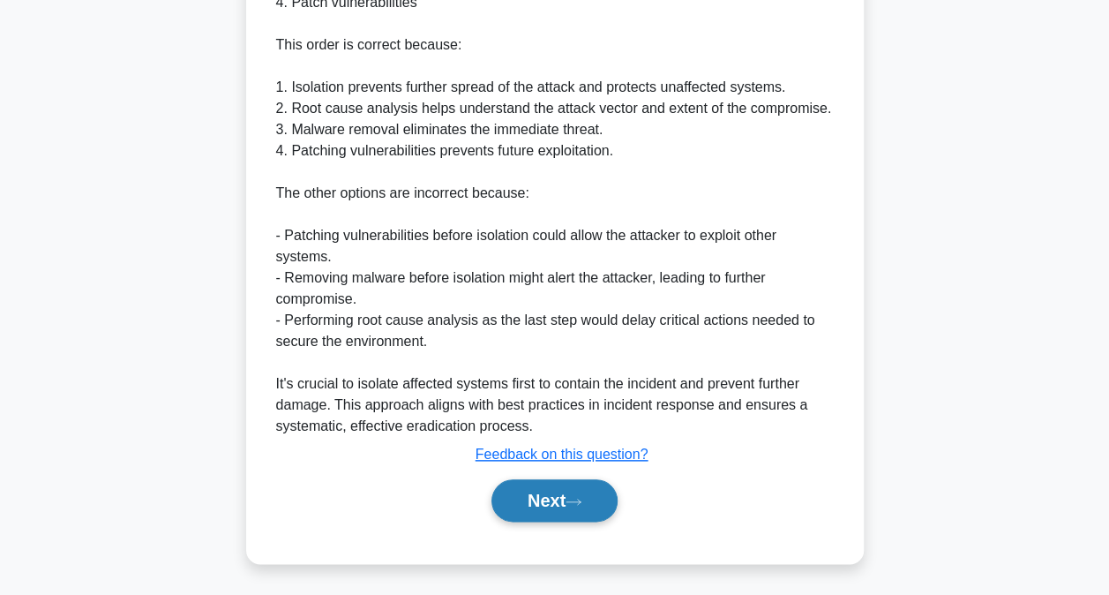
click at [556, 510] on button "Next" at bounding box center [554, 500] width 126 height 42
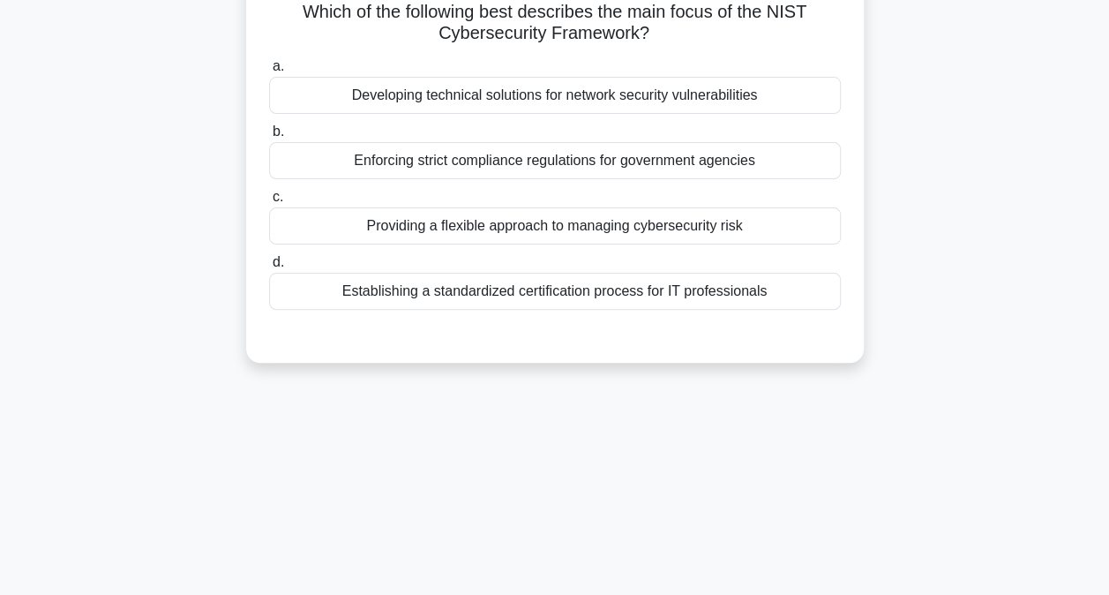
scroll to position [94, 0]
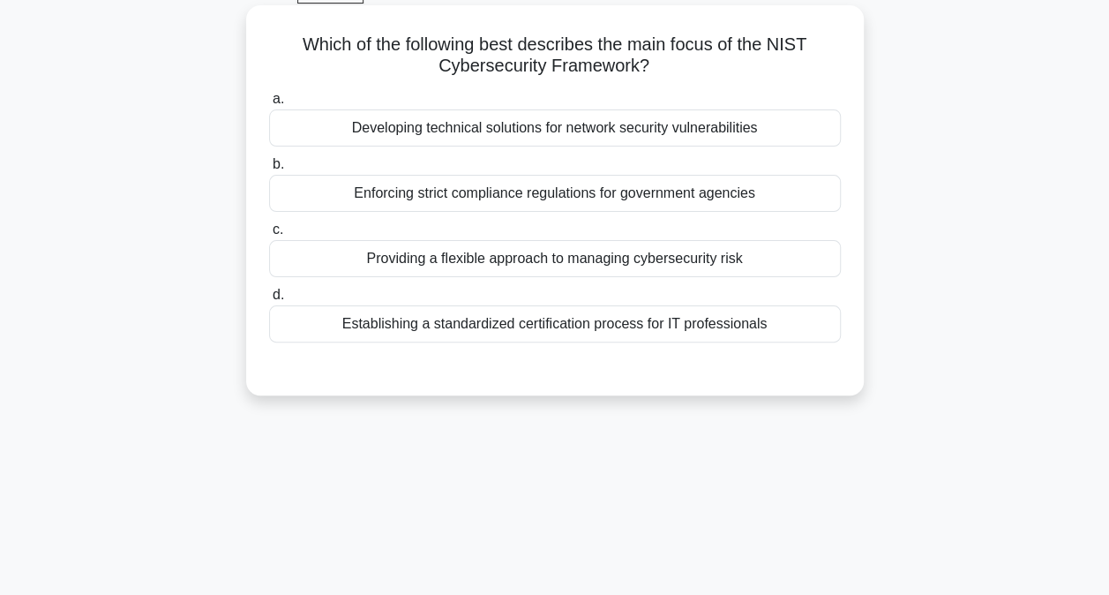
drag, startPoint x: 649, startPoint y: 266, endPoint x: 664, endPoint y: 265, distance: 15.0
click at [649, 265] on div "Providing a flexible approach to managing cybersecurity risk" at bounding box center [555, 258] width 572 height 37
click at [269, 236] on input "c. Providing a flexible approach to managing cybersecurity risk" at bounding box center [269, 229] width 0 height 11
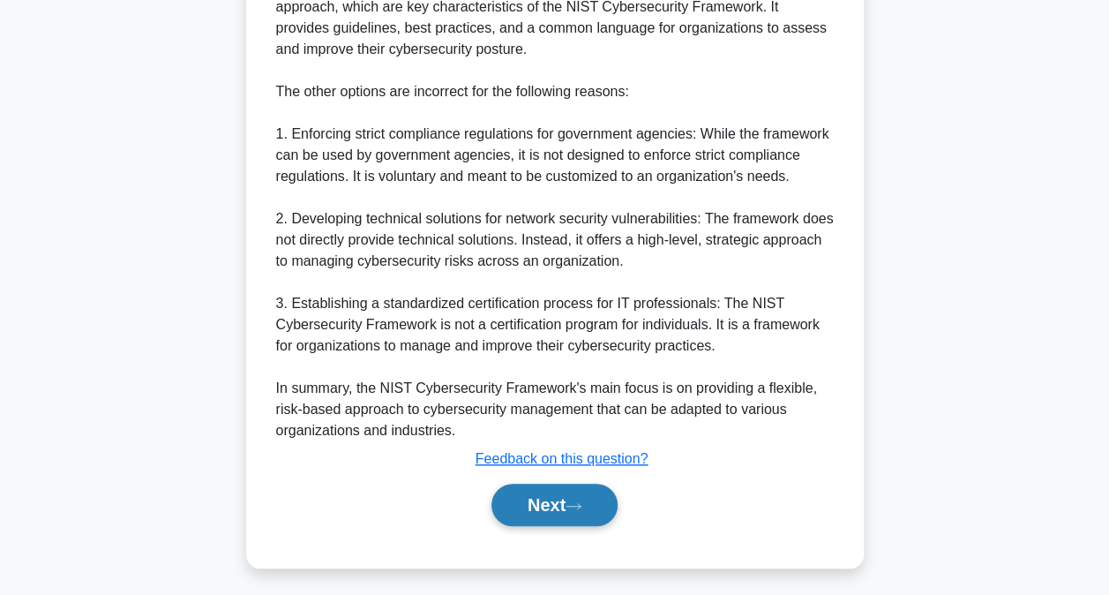
scroll to position [618, 0]
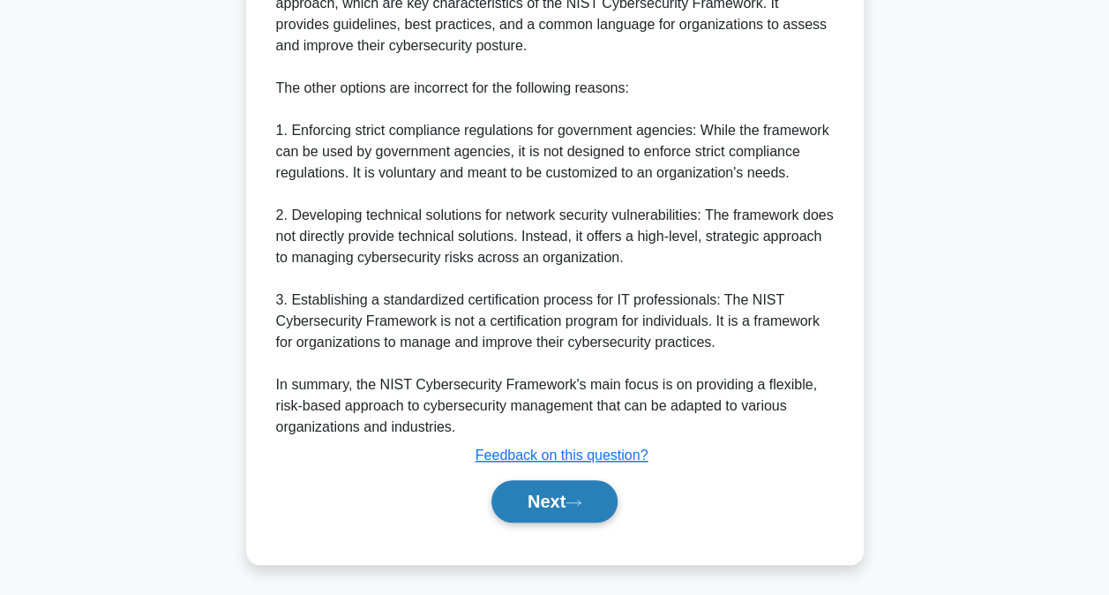
click at [534, 492] on button "Next" at bounding box center [554, 501] width 126 height 42
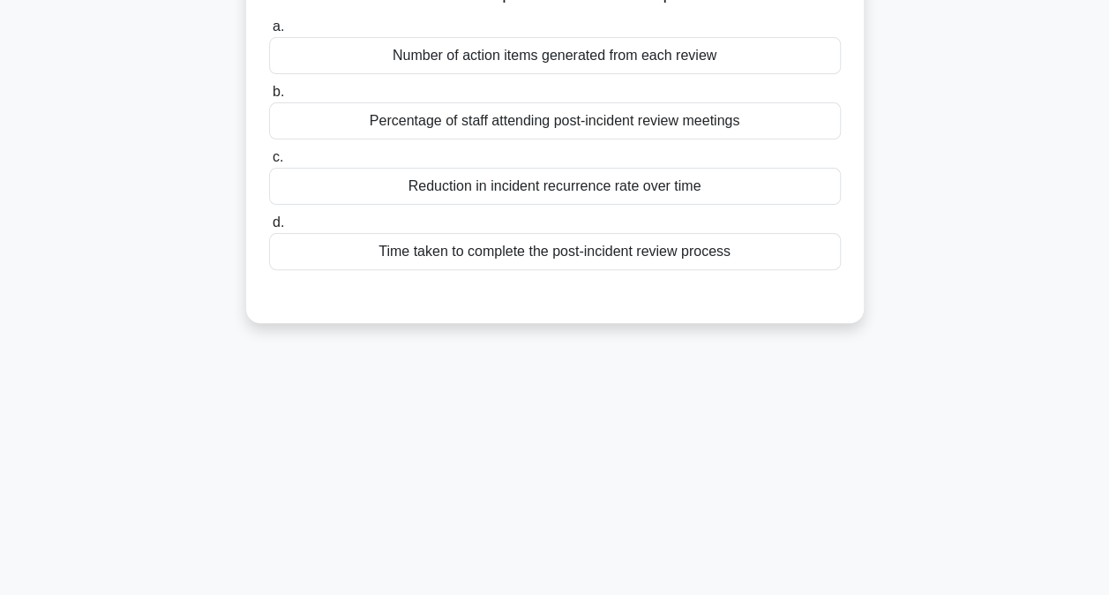
scroll to position [94, 0]
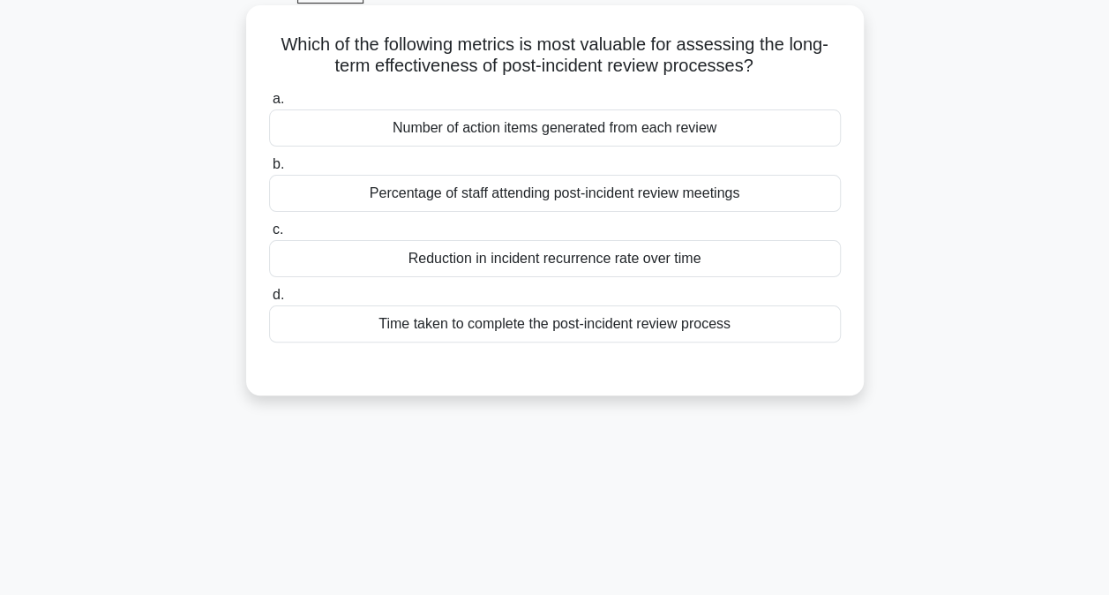
click at [536, 263] on div "Reduction in incident recurrence rate over time" at bounding box center [555, 258] width 572 height 37
click at [269, 236] on input "c. Reduction in incident recurrence rate over time" at bounding box center [269, 229] width 0 height 11
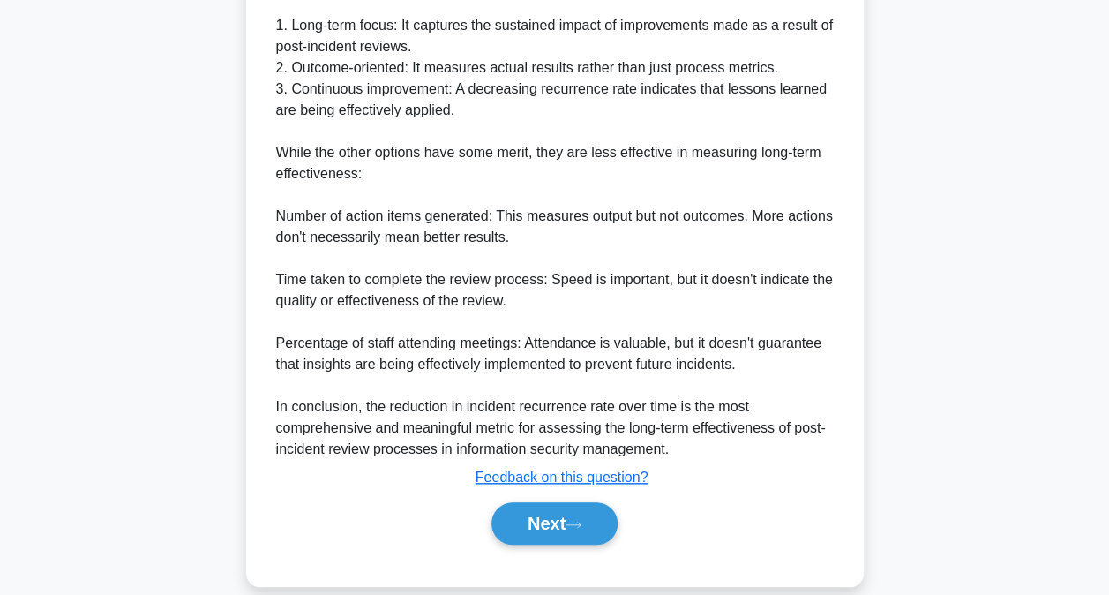
scroll to position [660, 0]
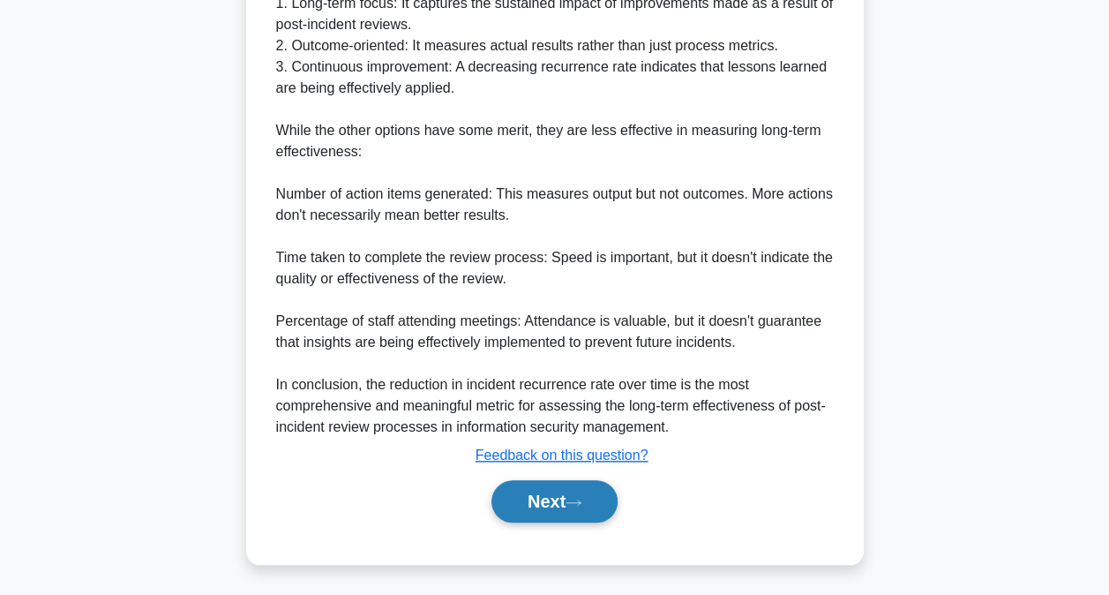
click at [579, 484] on button "Next" at bounding box center [554, 501] width 126 height 42
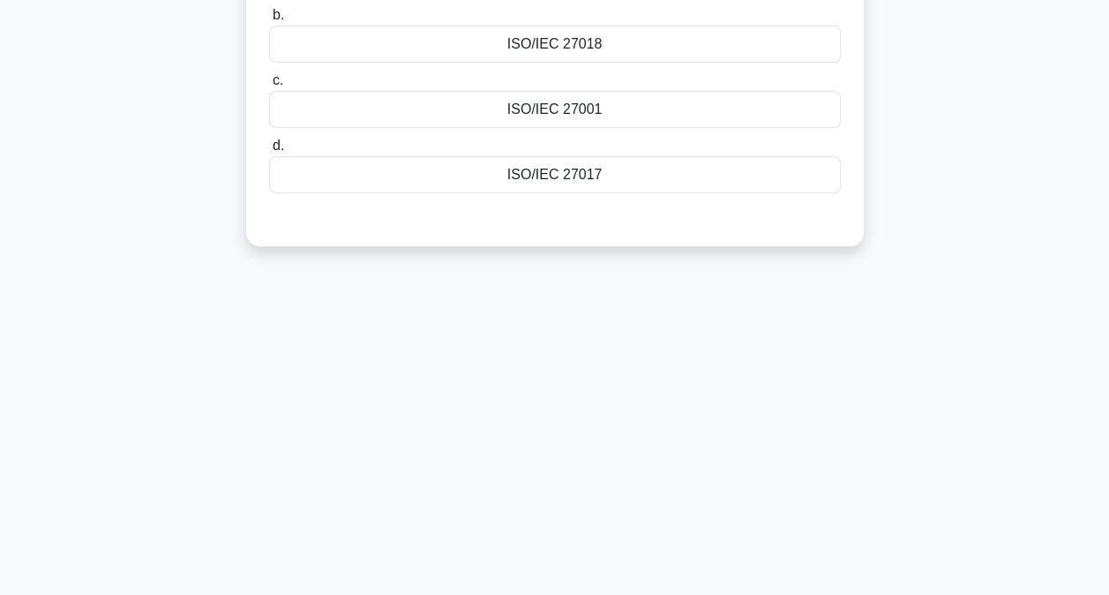
scroll to position [94, 0]
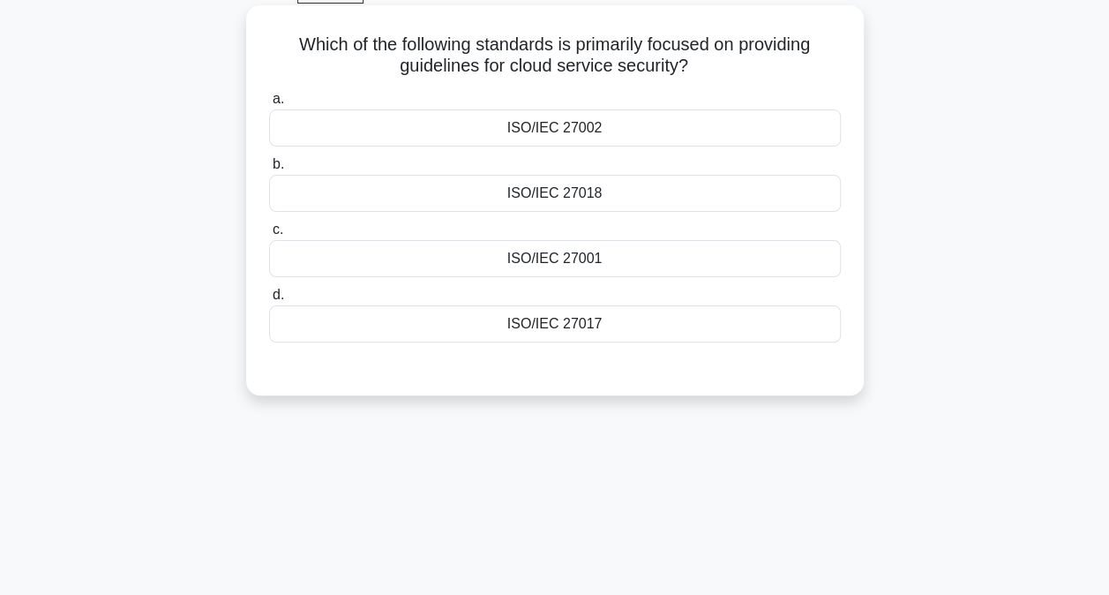
click at [574, 316] on div "ISO/IEC 27017" at bounding box center [555, 323] width 572 height 37
click at [269, 301] on input "d. ISO/IEC 27017" at bounding box center [269, 294] width 0 height 11
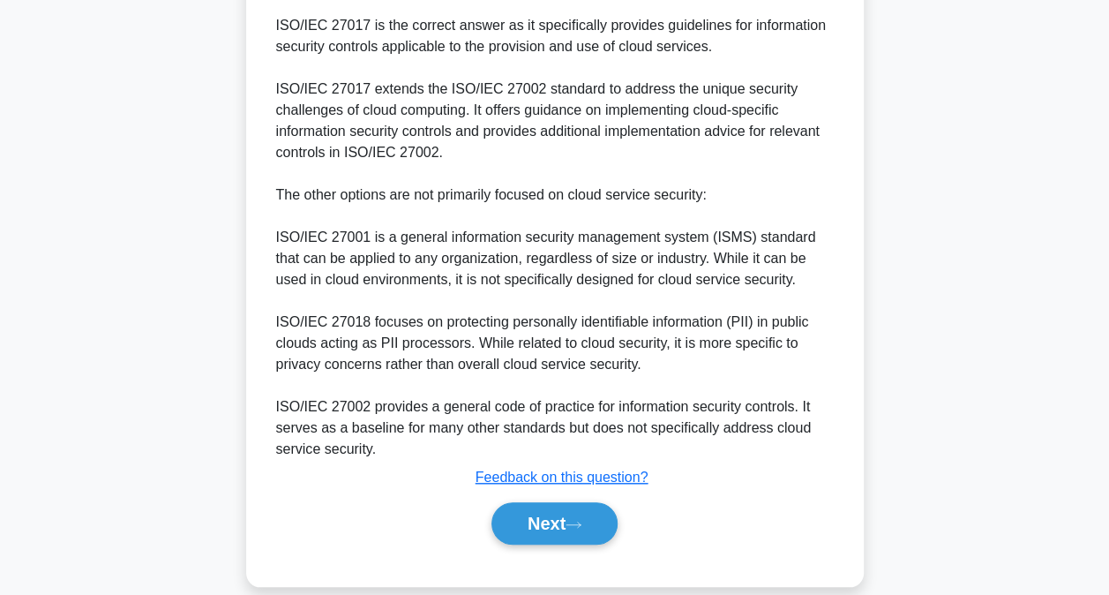
scroll to position [512, 0]
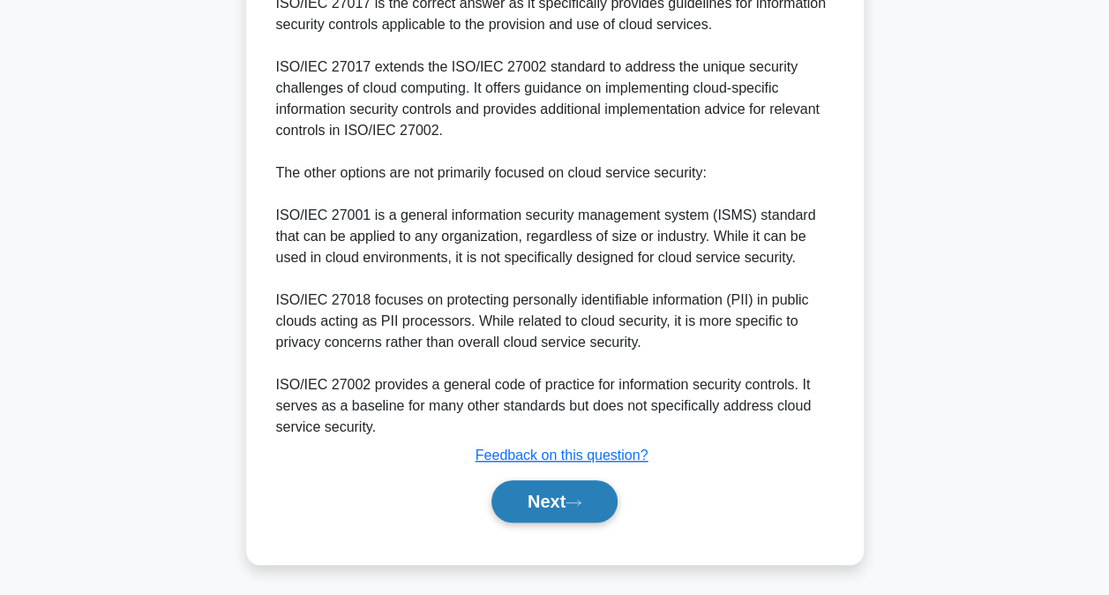
click at [561, 507] on button "Next" at bounding box center [554, 501] width 126 height 42
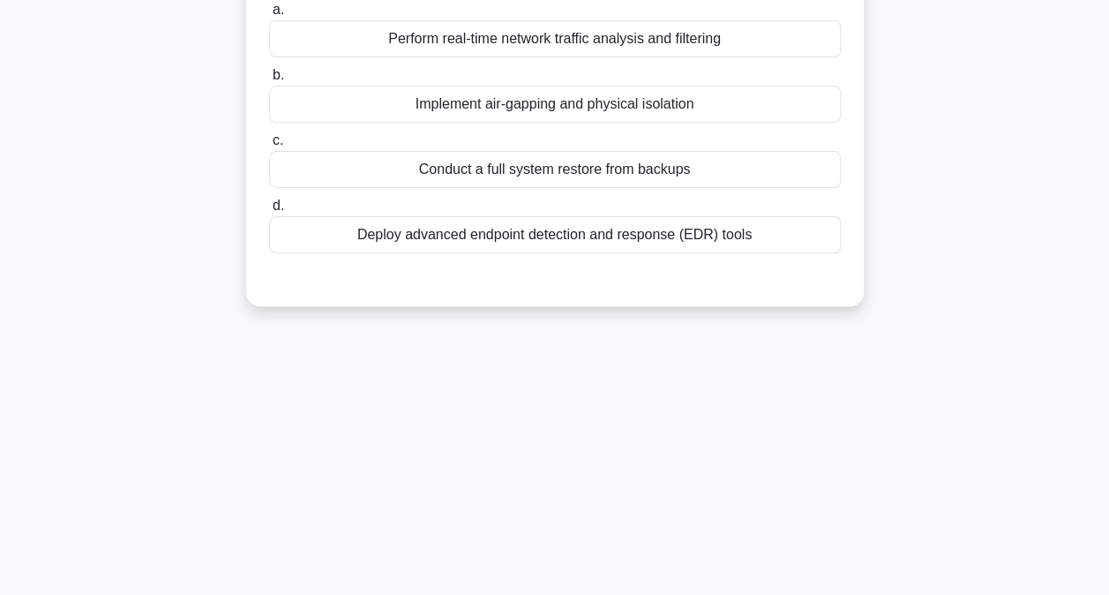
scroll to position [94, 0]
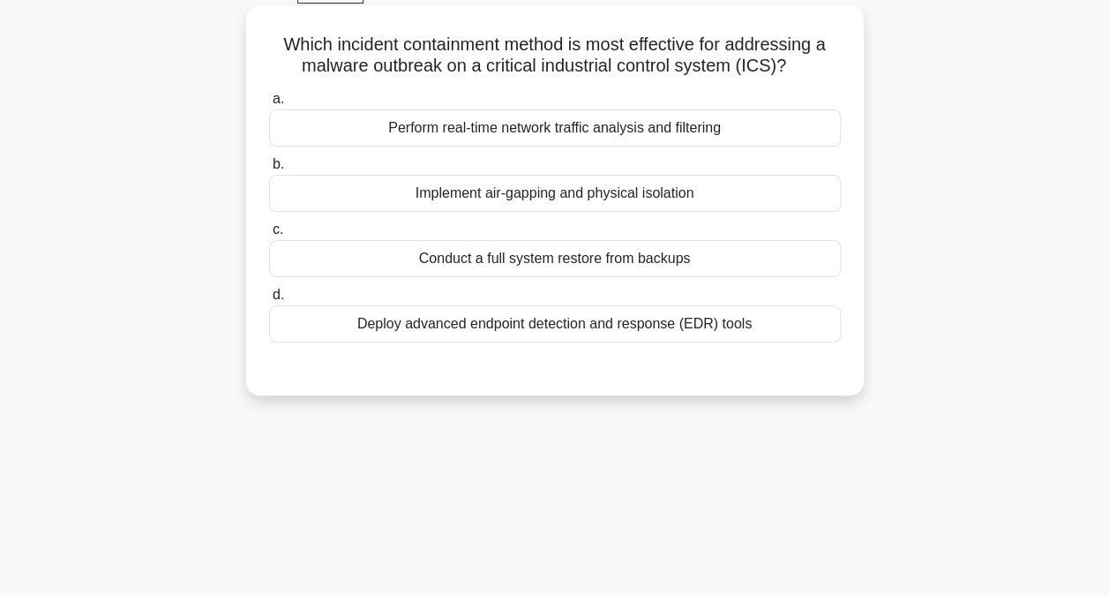
click at [551, 206] on div "Implement air-gapping and physical isolation" at bounding box center [555, 193] width 572 height 37
click at [269, 170] on input "b. Implement air-gapping and physical isolation" at bounding box center [269, 164] width 0 height 11
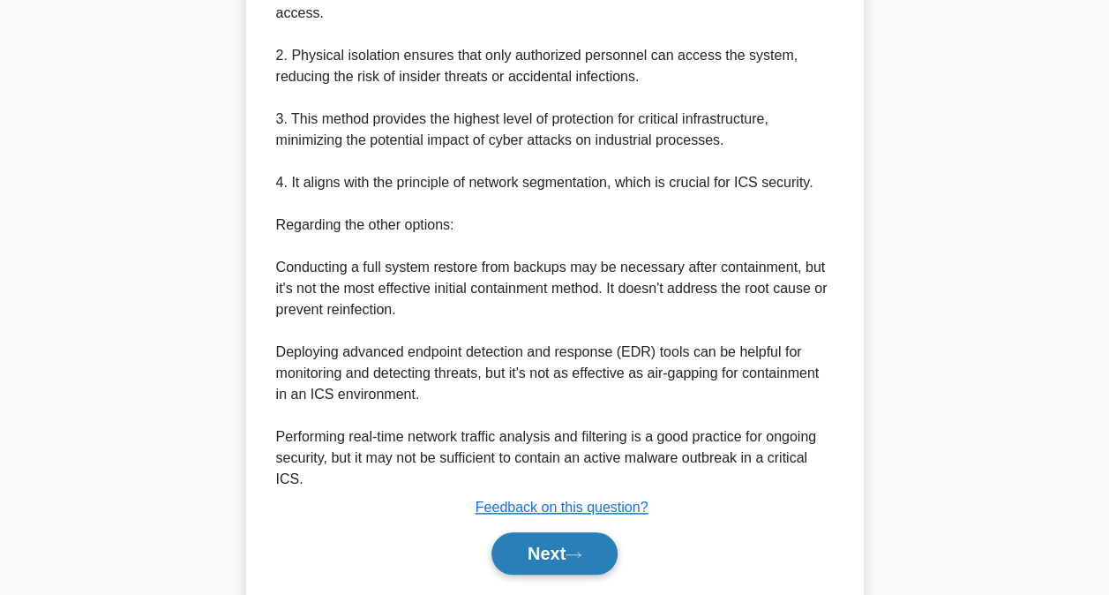
scroll to position [681, 0]
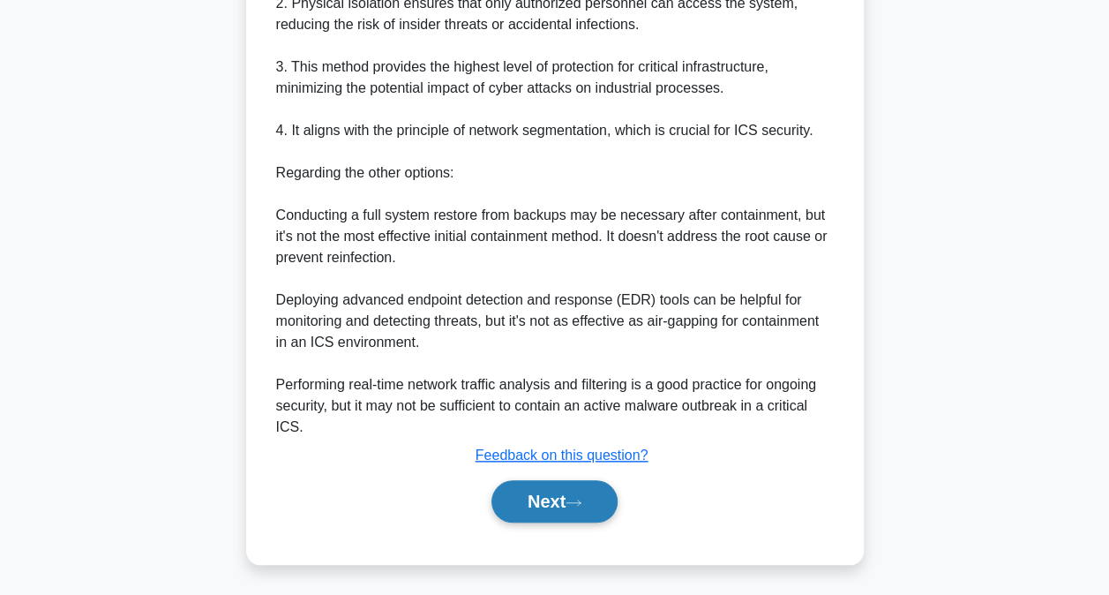
click at [560, 511] on button "Next" at bounding box center [554, 501] width 126 height 42
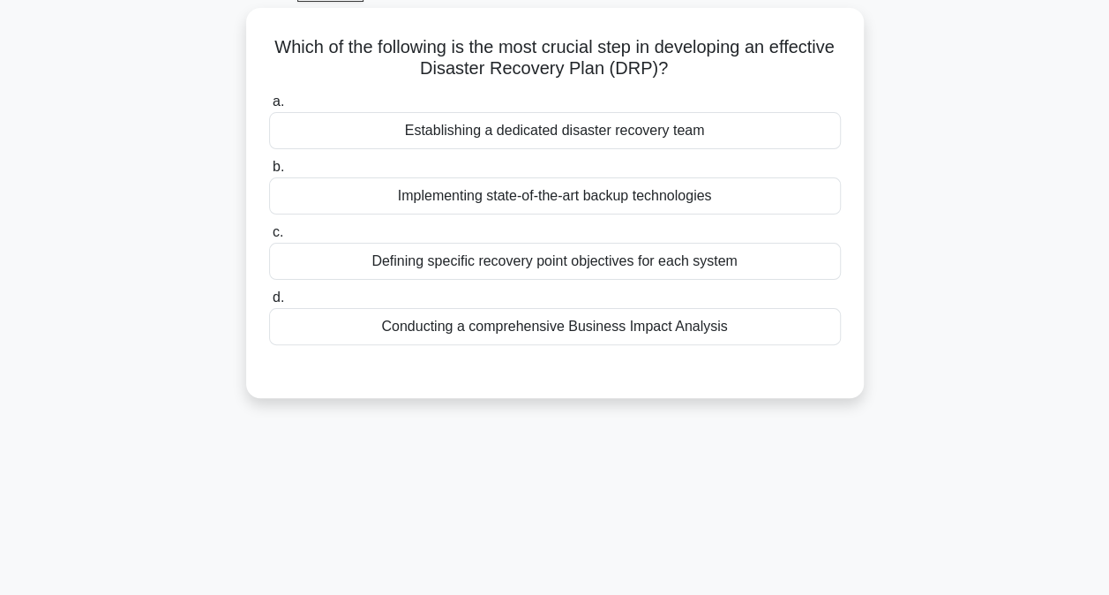
scroll to position [94, 0]
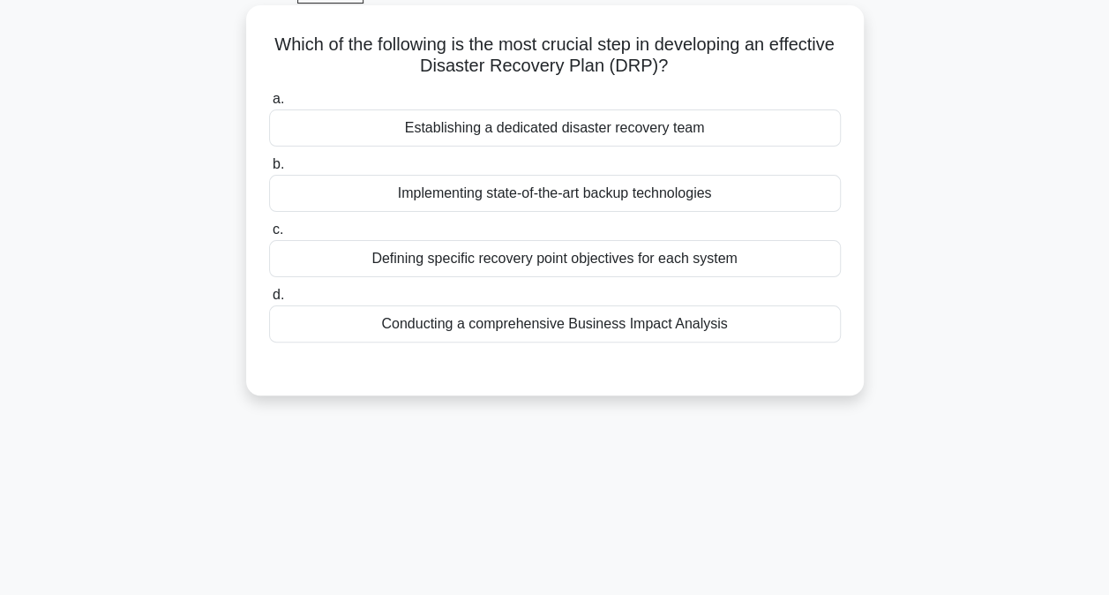
click at [524, 323] on div "Conducting a comprehensive Business Impact Analysis" at bounding box center [555, 323] width 572 height 37
click at [269, 301] on input "d. Conducting a comprehensive Business Impact Analysis" at bounding box center [269, 294] width 0 height 11
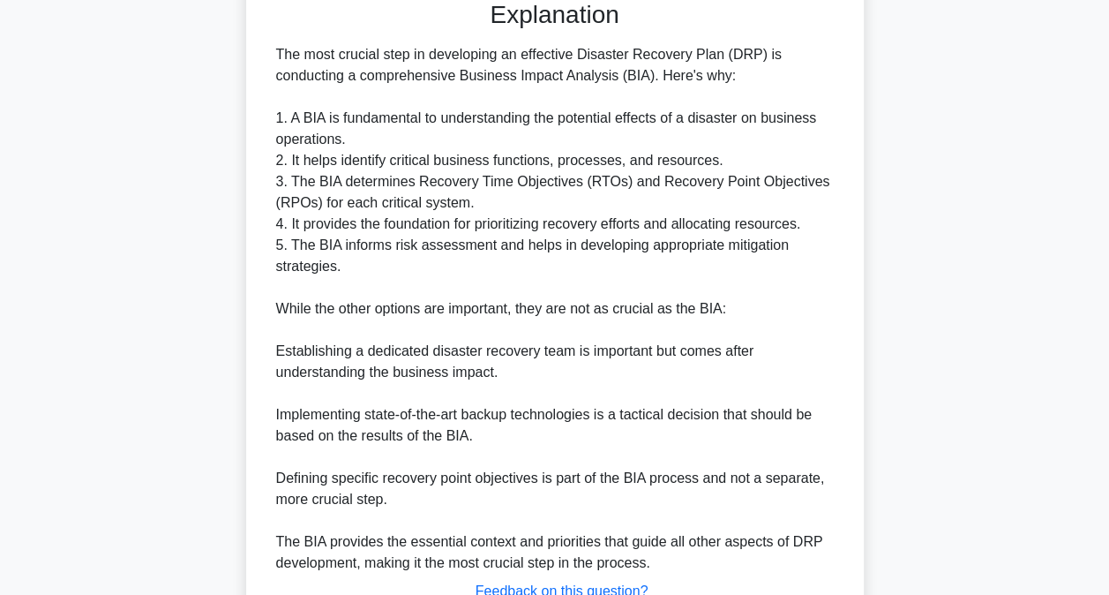
scroll to position [596, 0]
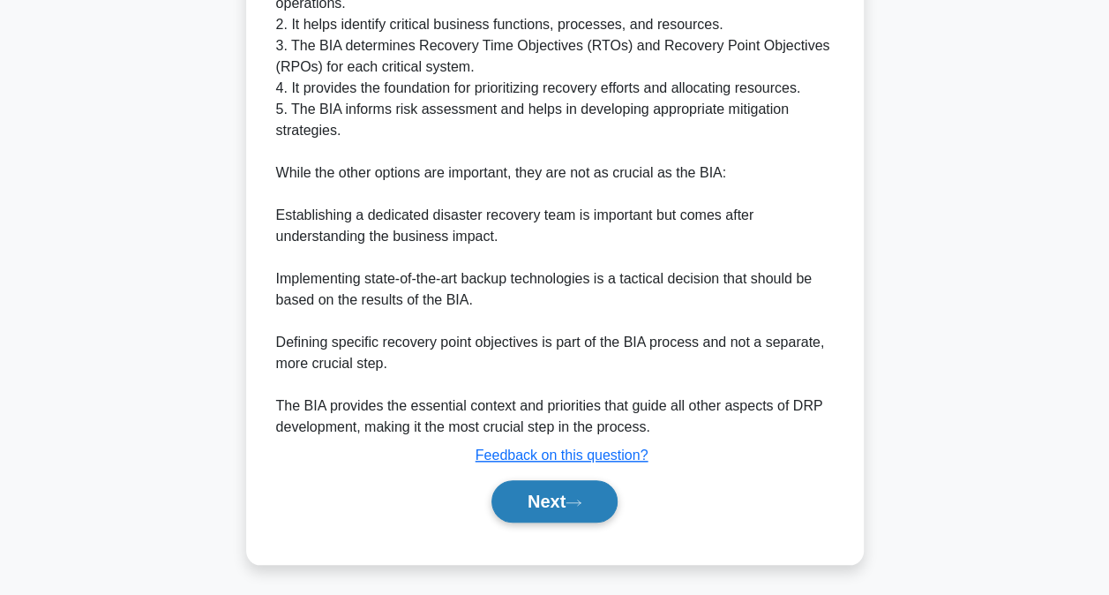
click at [560, 486] on button "Next" at bounding box center [554, 501] width 126 height 42
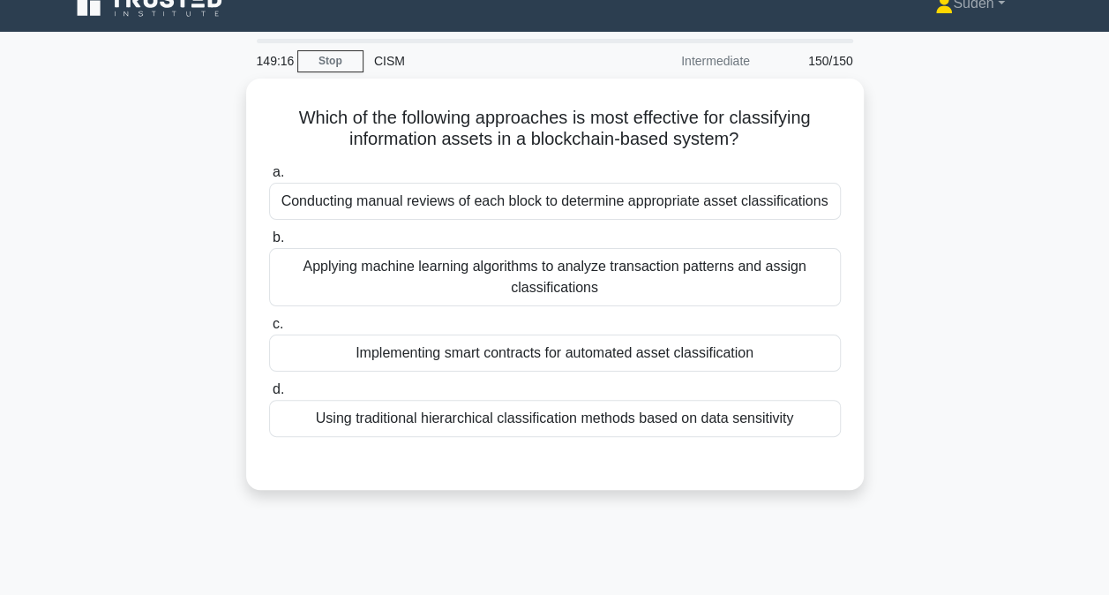
scroll to position [0, 0]
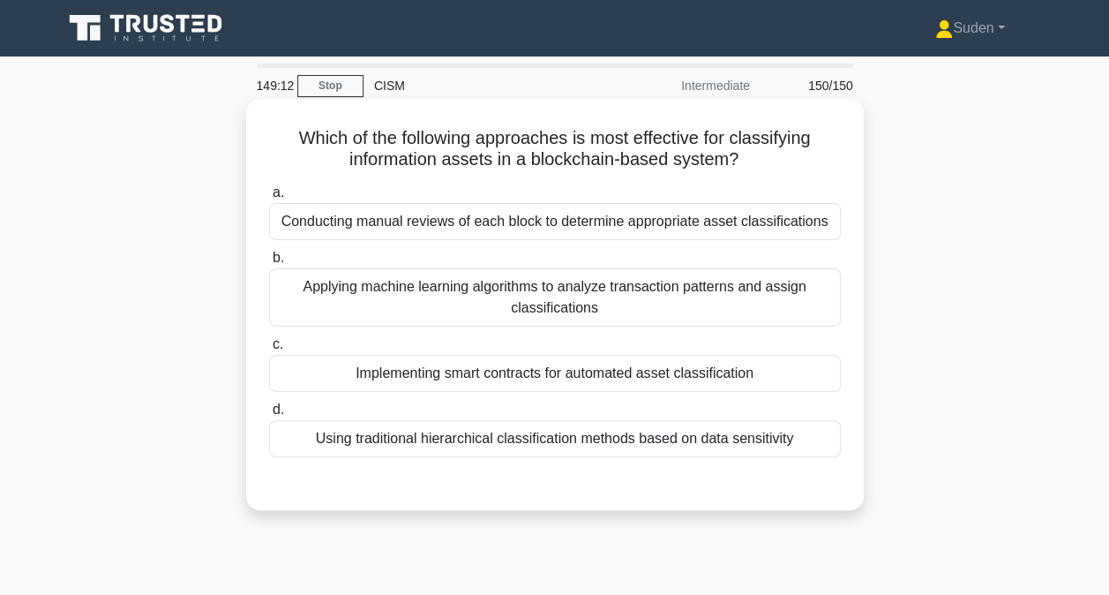
click at [563, 372] on div "Implementing smart contracts for automated asset classification" at bounding box center [555, 373] width 572 height 37
click at [269, 350] on input "c. Implementing smart contracts for automated asset classification" at bounding box center [269, 344] width 0 height 11
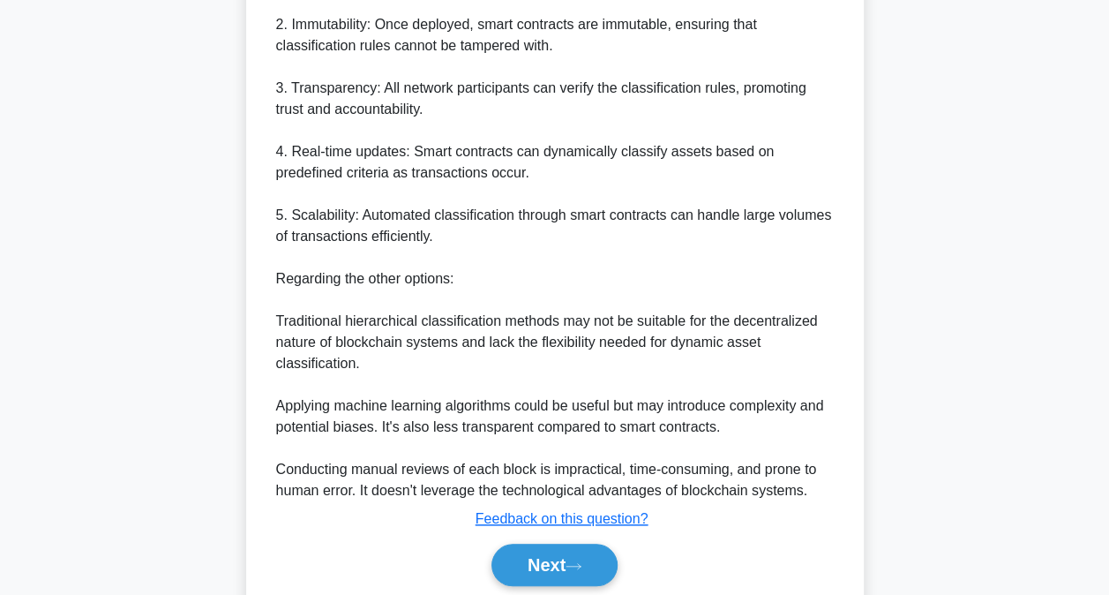
scroll to position [702, 0]
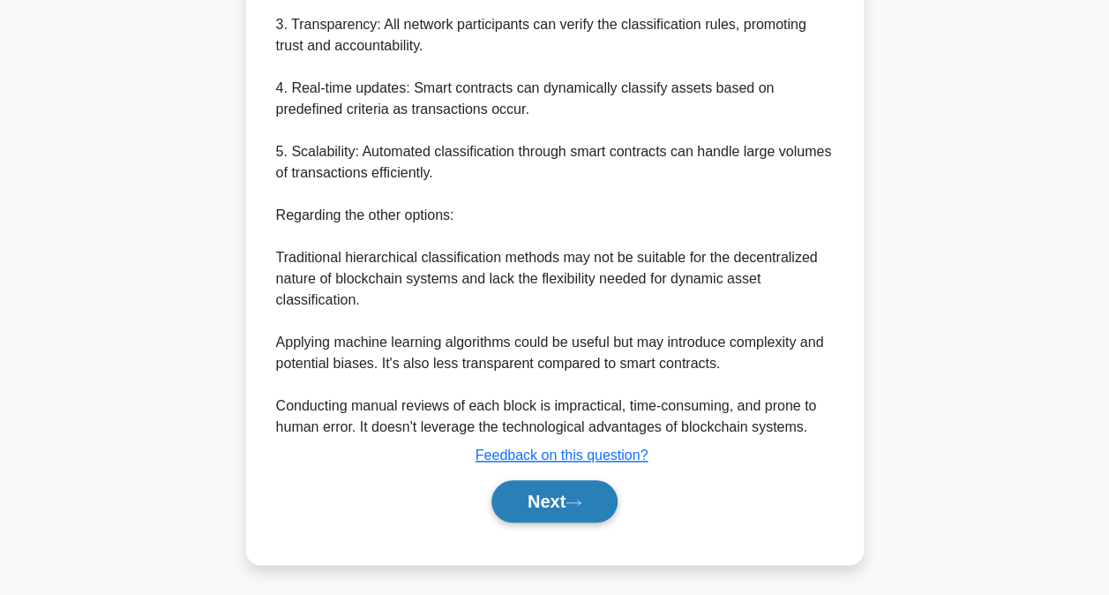
click at [575, 490] on button "Next" at bounding box center [554, 501] width 126 height 42
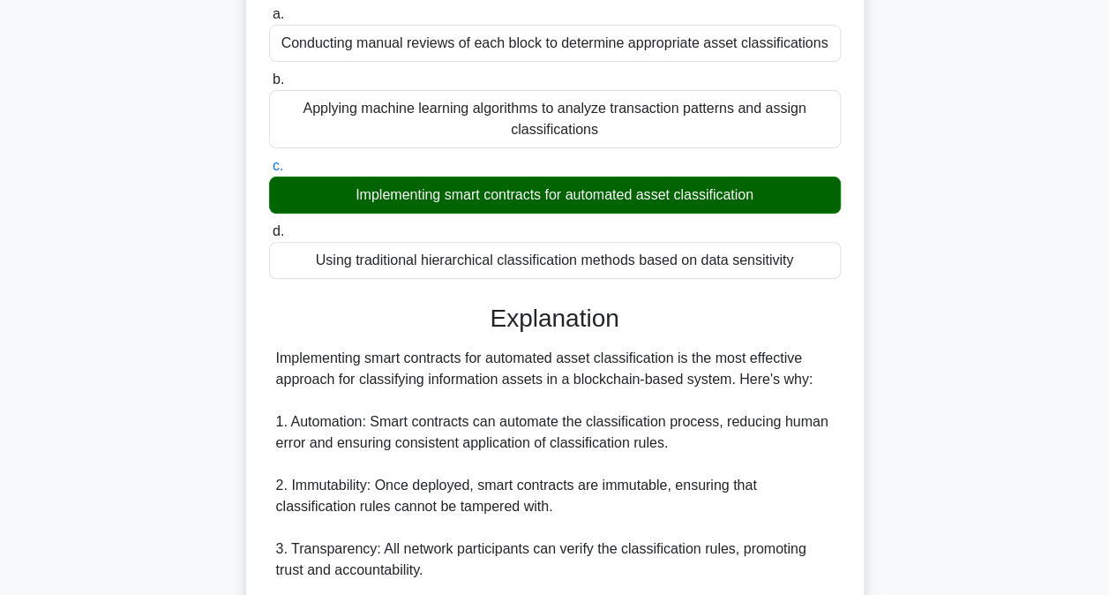
scroll to position [9, 0]
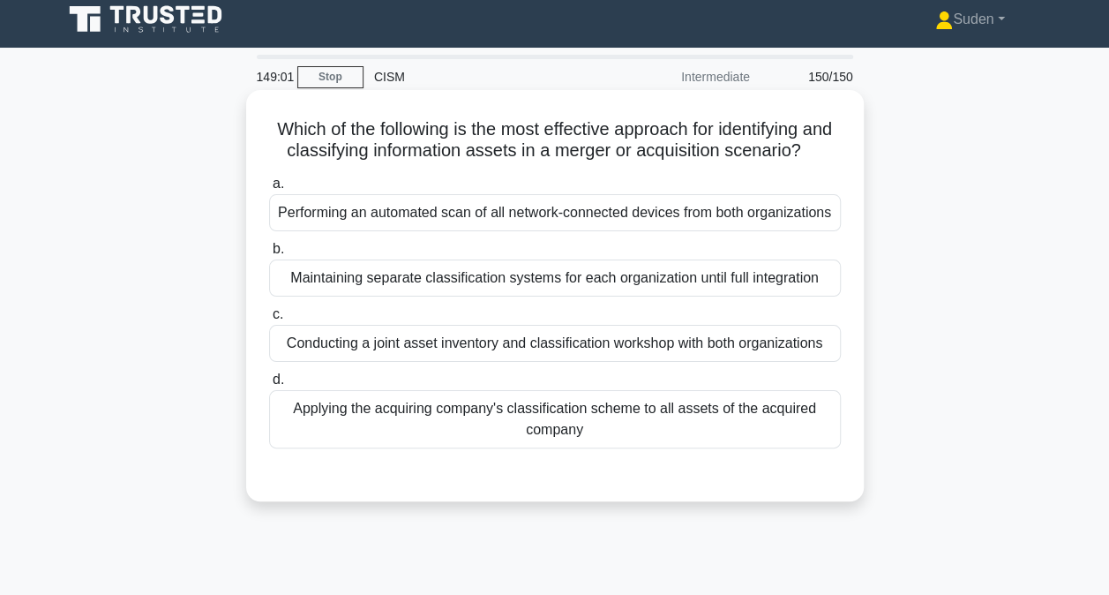
click at [418, 362] on div "Conducting a joint asset inventory and classification workshop with both organi…" at bounding box center [555, 343] width 572 height 37
click at [269, 320] on input "c. Conducting a joint asset inventory and classification workshop with both org…" at bounding box center [269, 314] width 0 height 11
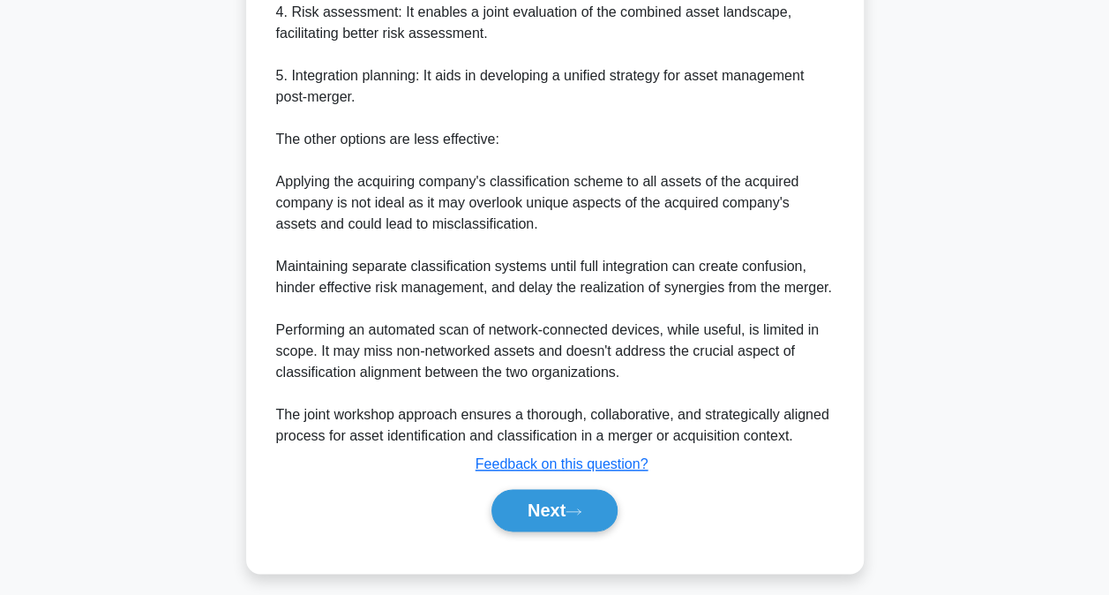
scroll to position [829, 0]
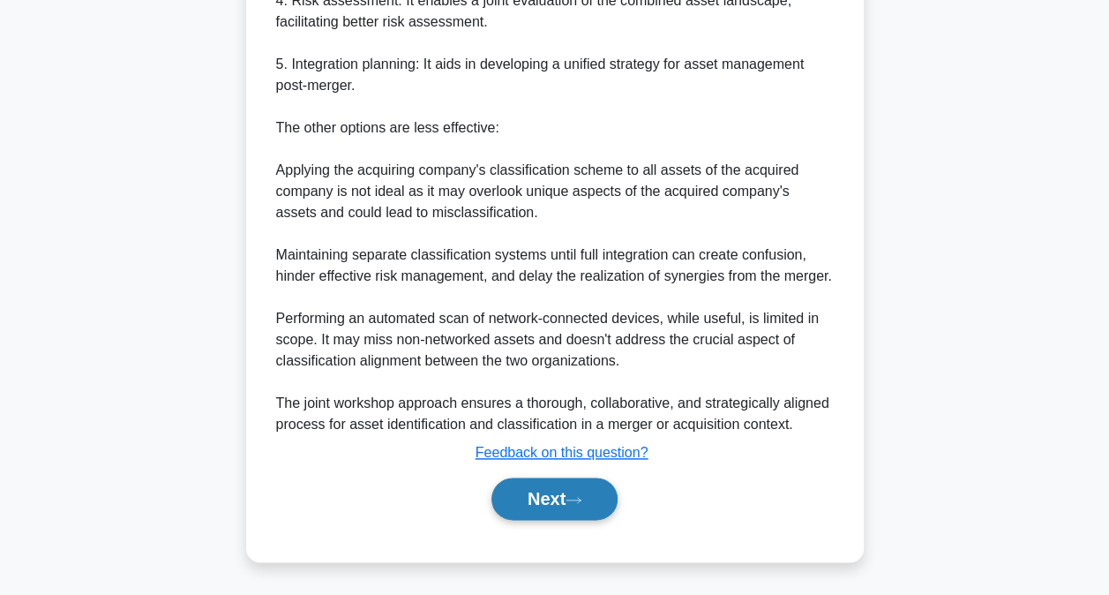
click at [559, 499] on button "Next" at bounding box center [554, 498] width 126 height 42
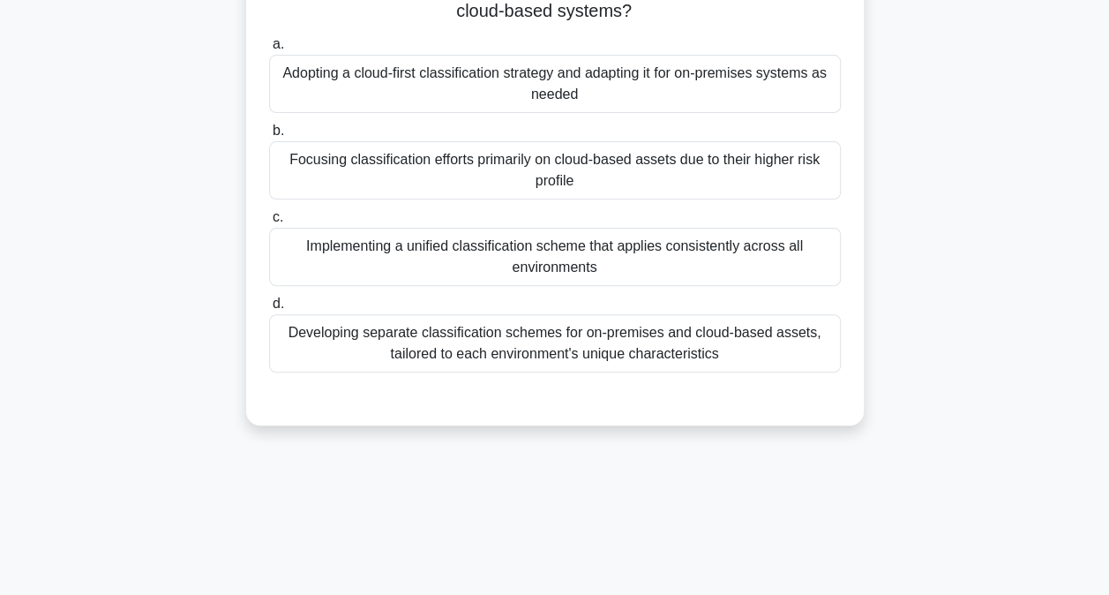
scroll to position [0, 0]
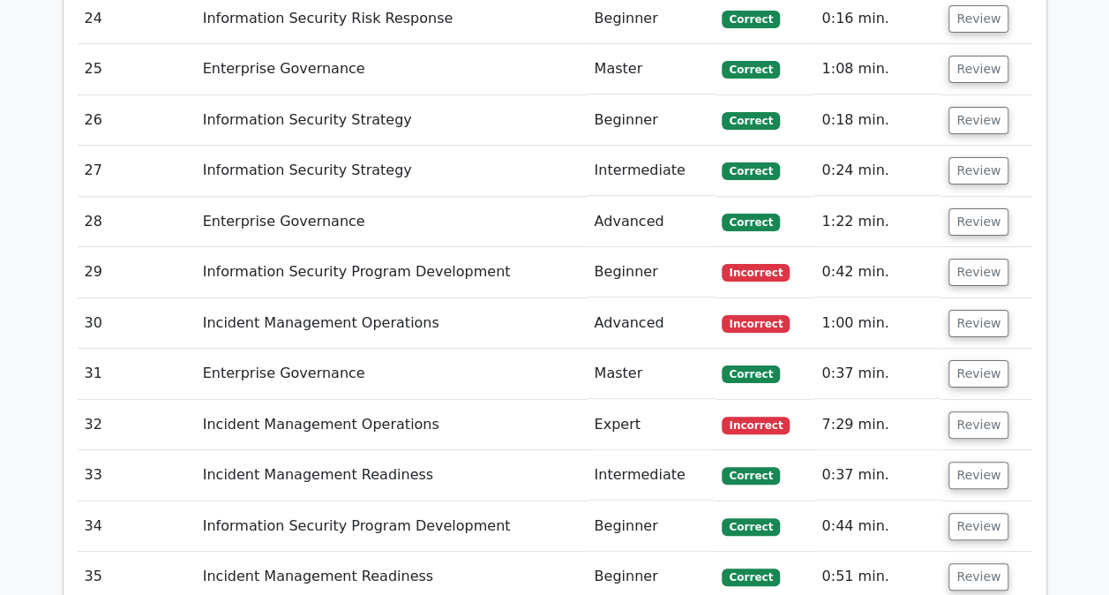
scroll to position [8868, 0]
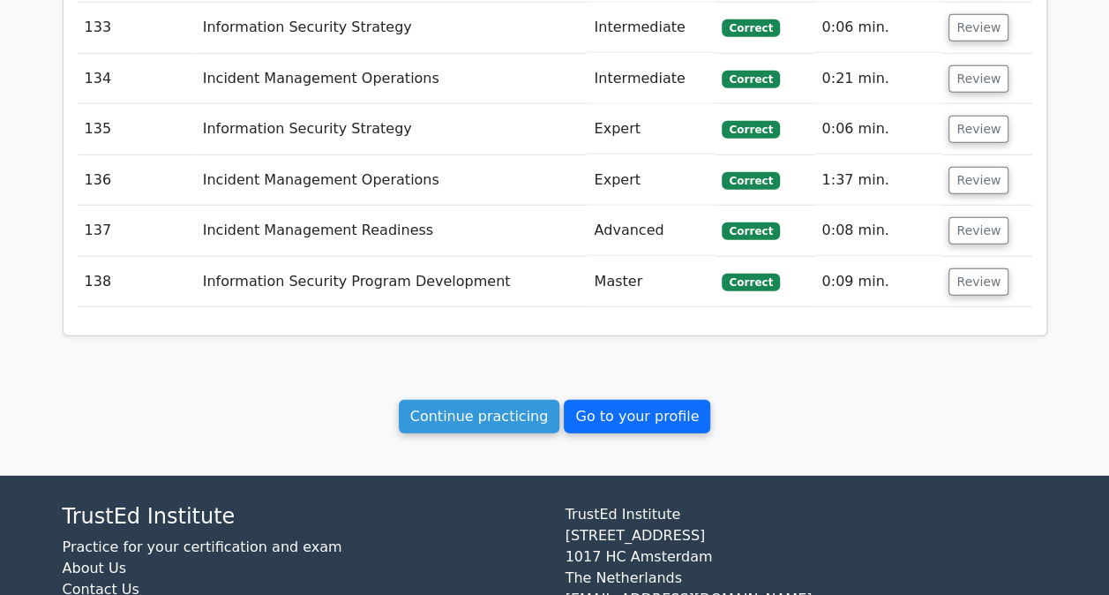
drag, startPoint x: 594, startPoint y: 302, endPoint x: 607, endPoint y: 321, distance: 23.5
click at [610, 400] on link "Go to your profile" at bounding box center [637, 417] width 146 height 34
click at [641, 400] on link "Go to your profile" at bounding box center [637, 417] width 146 height 34
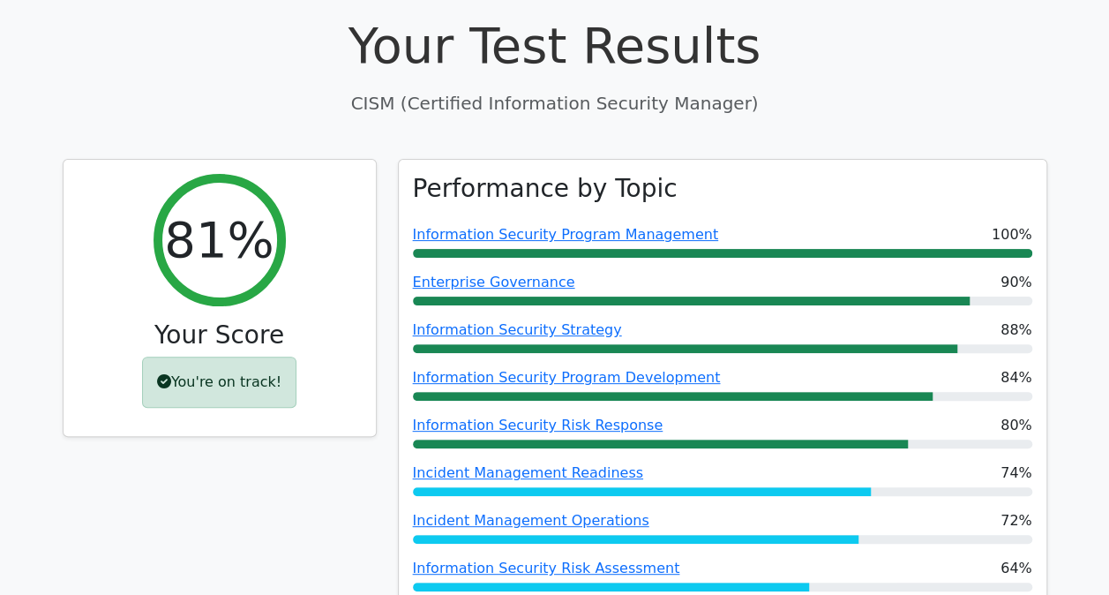
scroll to position [0, 0]
